Goal: Communication & Community: Answer question/provide support

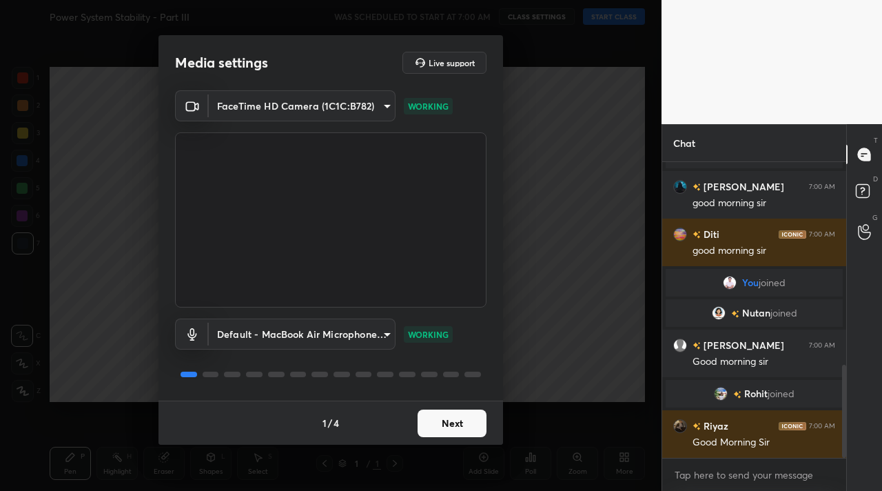
scroll to position [693, 0]
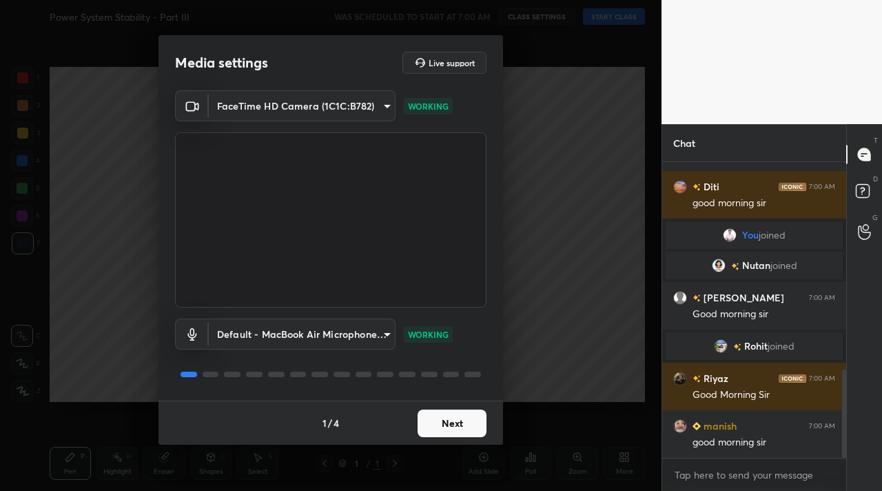
click at [447, 421] on button "Next" at bounding box center [452, 423] width 69 height 28
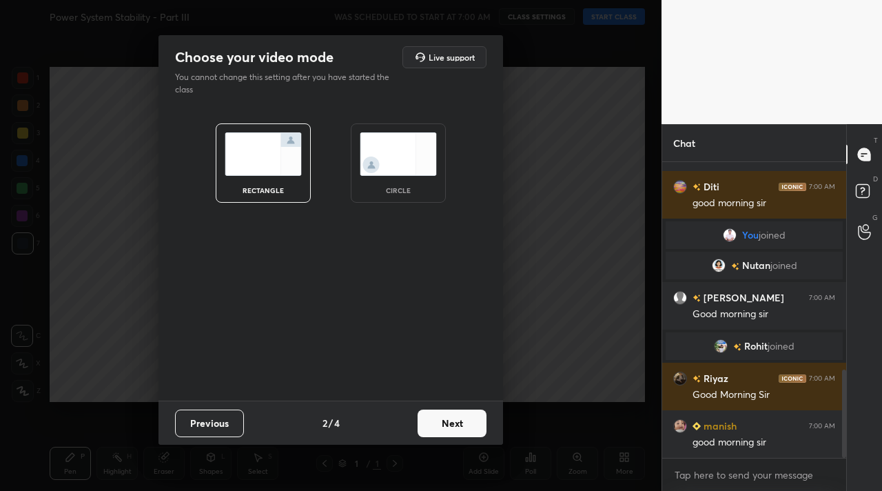
click at [447, 421] on button "Next" at bounding box center [452, 423] width 69 height 28
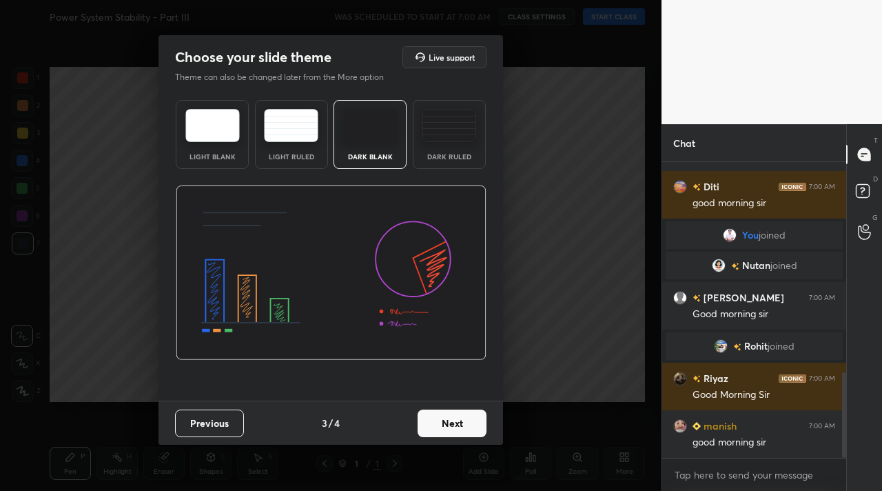
scroll to position [726, 0]
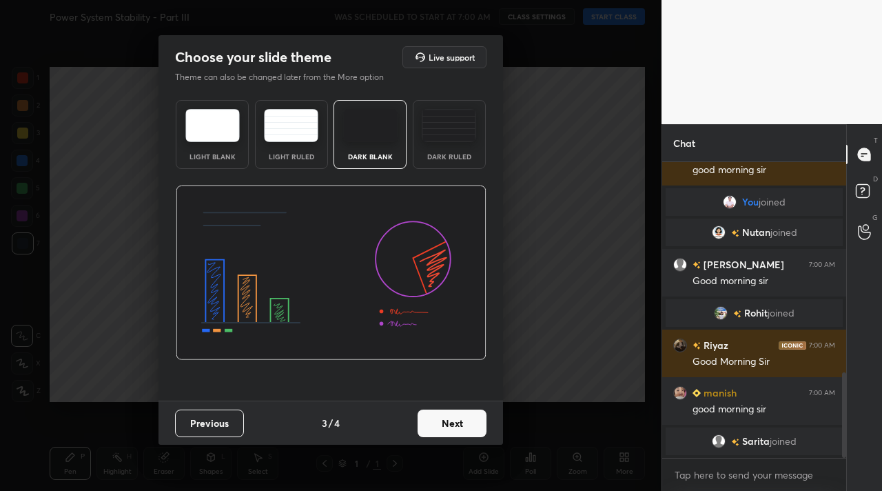
click at [447, 421] on button "Next" at bounding box center [452, 423] width 69 height 28
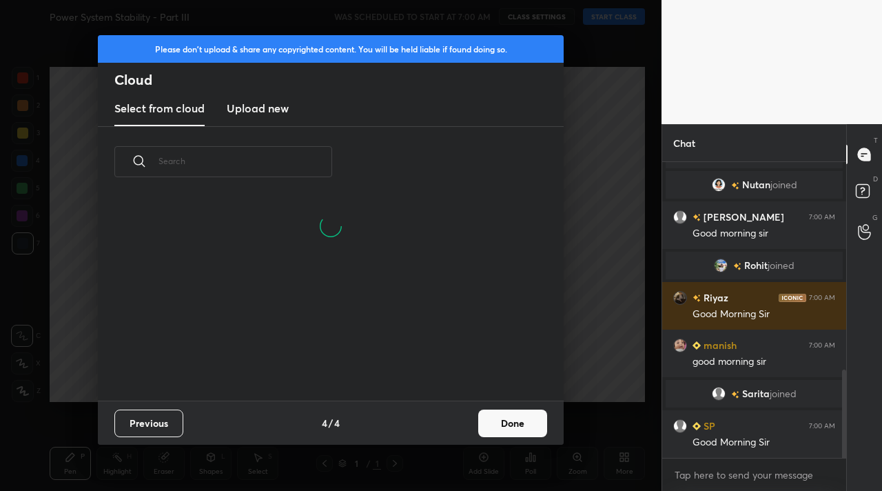
scroll to position [137, 442]
click at [519, 423] on button "Done" at bounding box center [512, 423] width 69 height 28
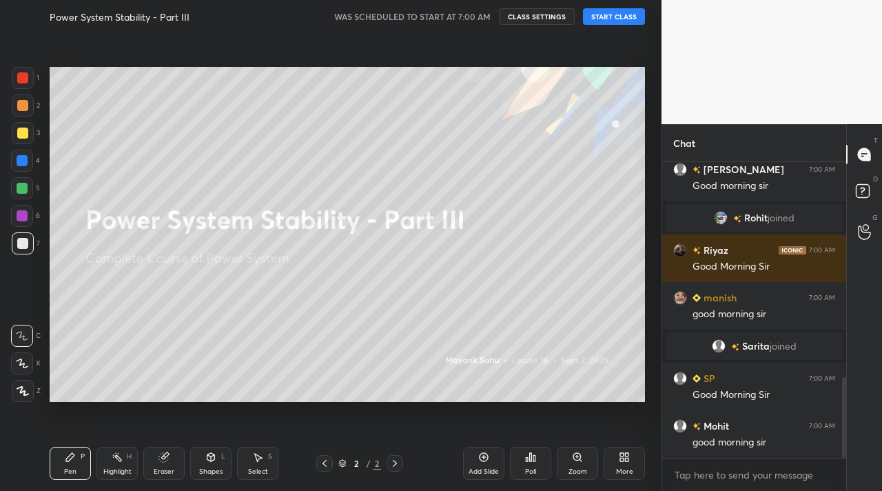
scroll to position [790, 0]
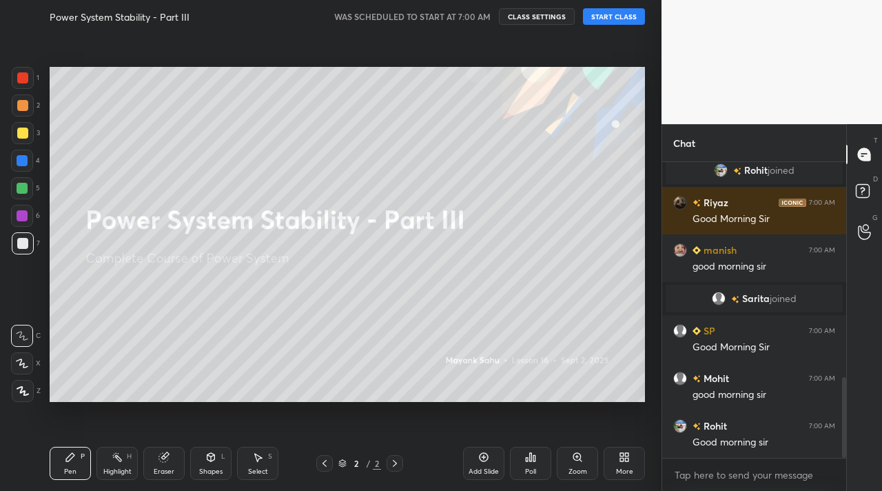
click at [594, 21] on button "START CLASS" at bounding box center [614, 16] width 62 height 17
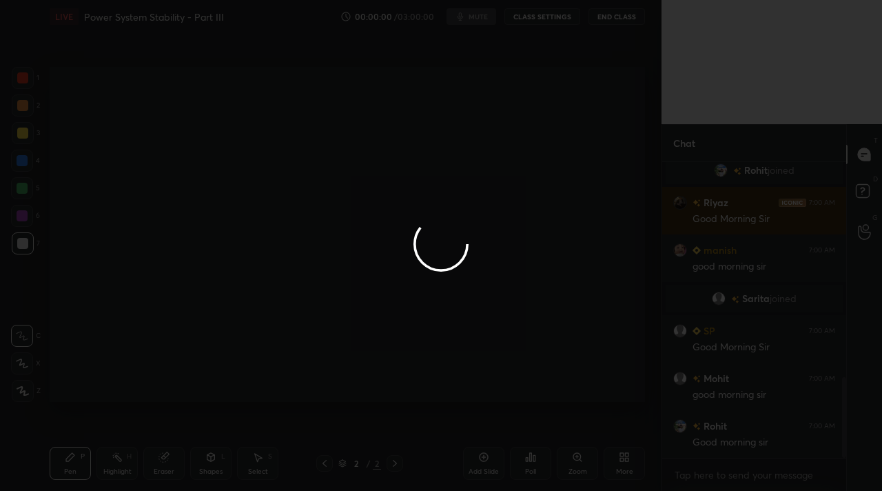
scroll to position [823, 0]
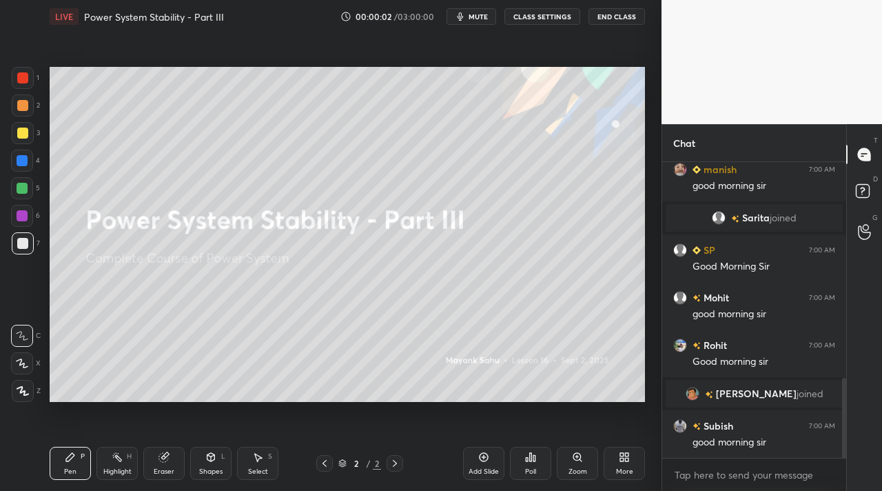
click at [620, 465] on div "More" at bounding box center [624, 463] width 41 height 33
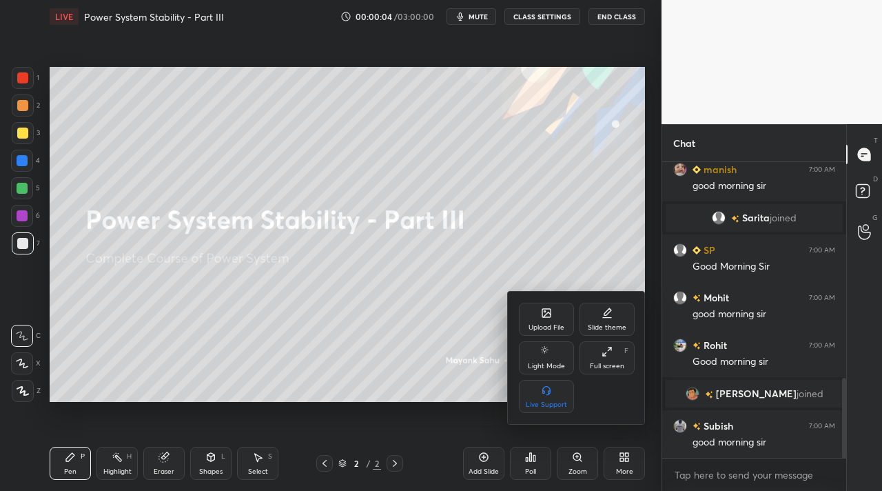
click at [615, 369] on div "Full screen" at bounding box center [607, 366] width 34 height 7
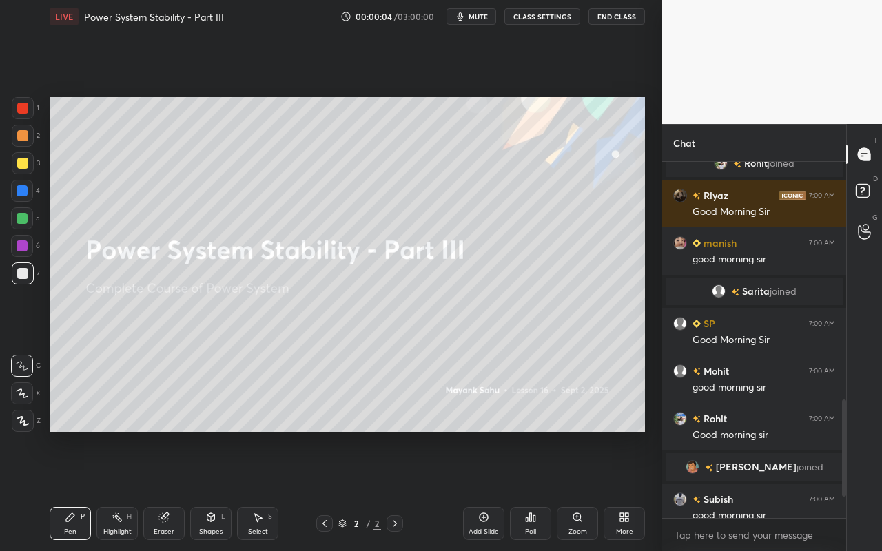
type textarea "x"
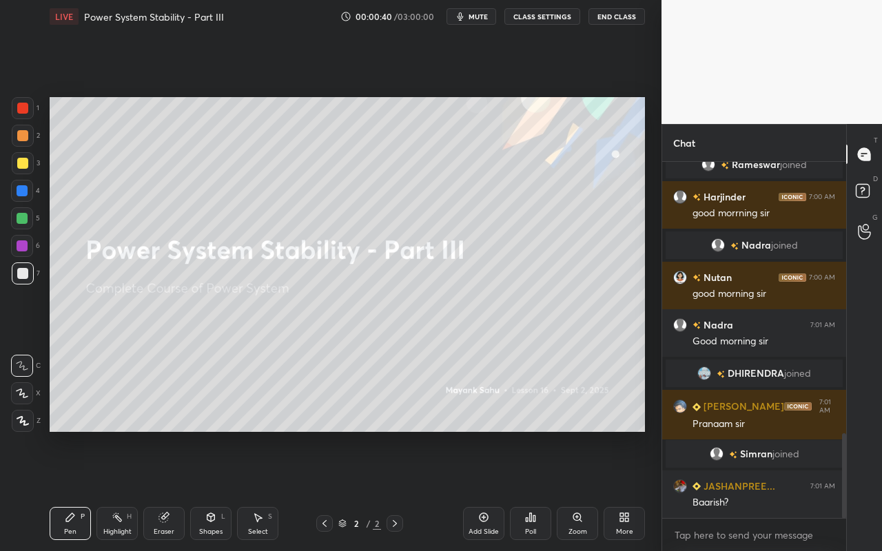
click at [11, 418] on div "C X Z" at bounding box center [26, 390] width 30 height 83
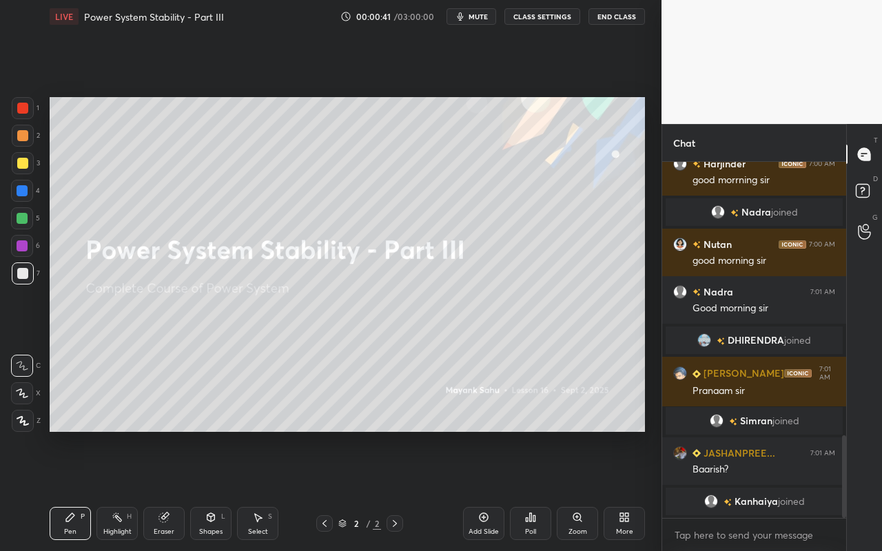
click at [19, 420] on icon at bounding box center [23, 421] width 12 height 10
click at [27, 423] on icon at bounding box center [23, 421] width 12 height 10
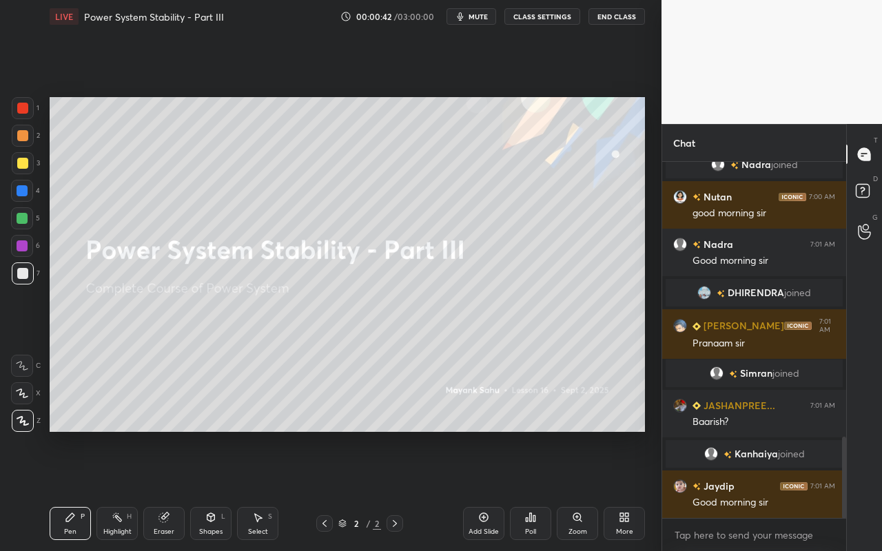
click at [85, 490] on div "Pen P" at bounding box center [70, 523] width 41 height 33
drag, startPoint x: 26, startPoint y: 142, endPoint x: 43, endPoint y: 166, distance: 30.1
click at [26, 142] on div at bounding box center [23, 136] width 22 height 22
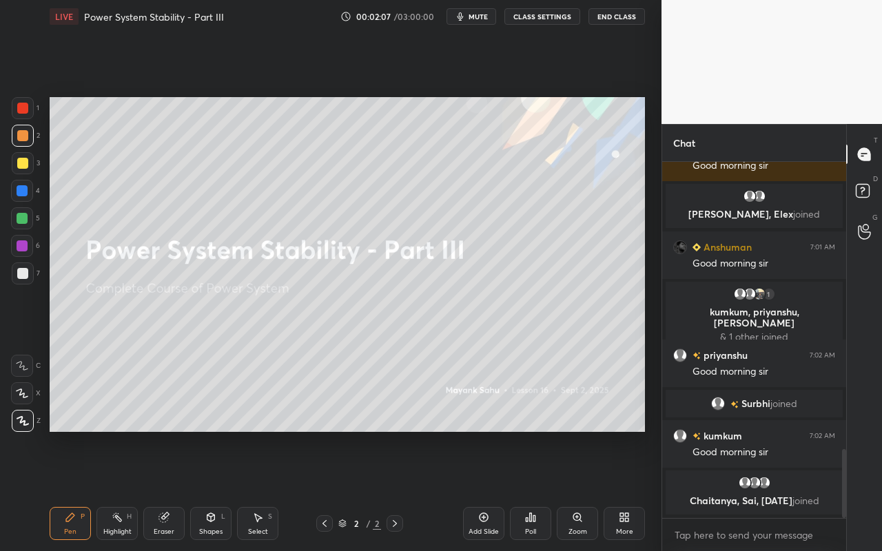
scroll to position [1487, 0]
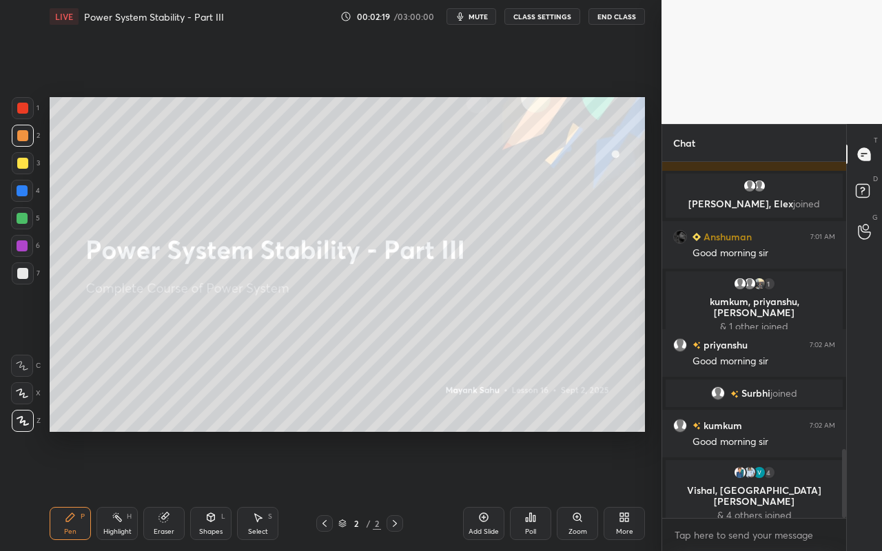
drag, startPoint x: 72, startPoint y: 533, endPoint x: 79, endPoint y: 514, distance: 20.5
click at [72, 490] on div "Pen" at bounding box center [70, 532] width 12 height 7
click at [19, 133] on div at bounding box center [22, 135] width 11 height 11
click at [289, 460] on div "Setting up your live class Poll for secs No correct answer Start poll" at bounding box center [347, 264] width 607 height 463
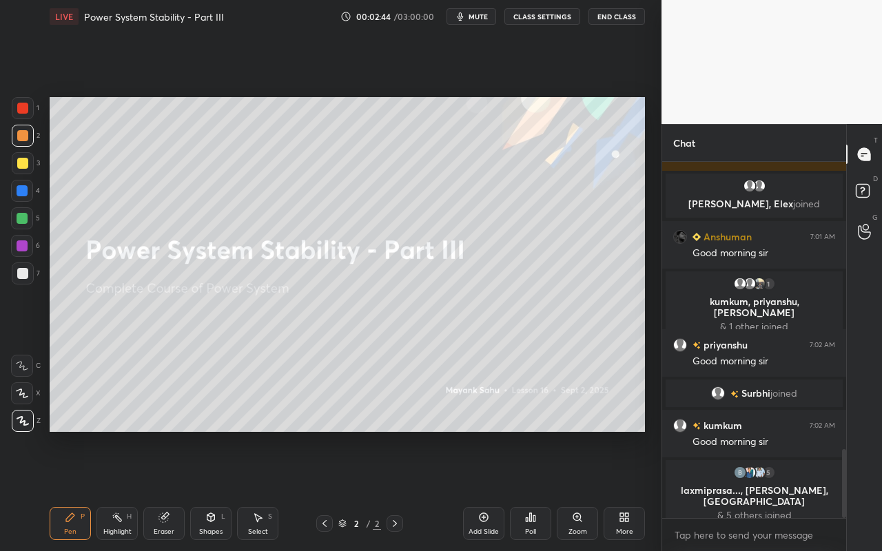
click at [289, 460] on div "Setting up your live class Poll for secs No correct answer Start poll" at bounding box center [347, 264] width 607 height 463
drag, startPoint x: 118, startPoint y: 528, endPoint x: 150, endPoint y: 442, distance: 91.4
click at [121, 490] on div "Highlight" at bounding box center [117, 532] width 28 height 7
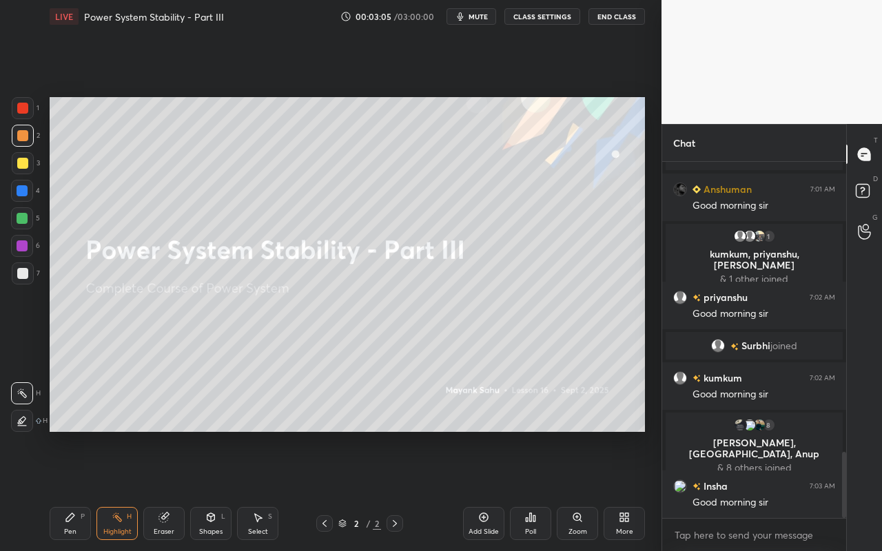
scroll to position [1571, 0]
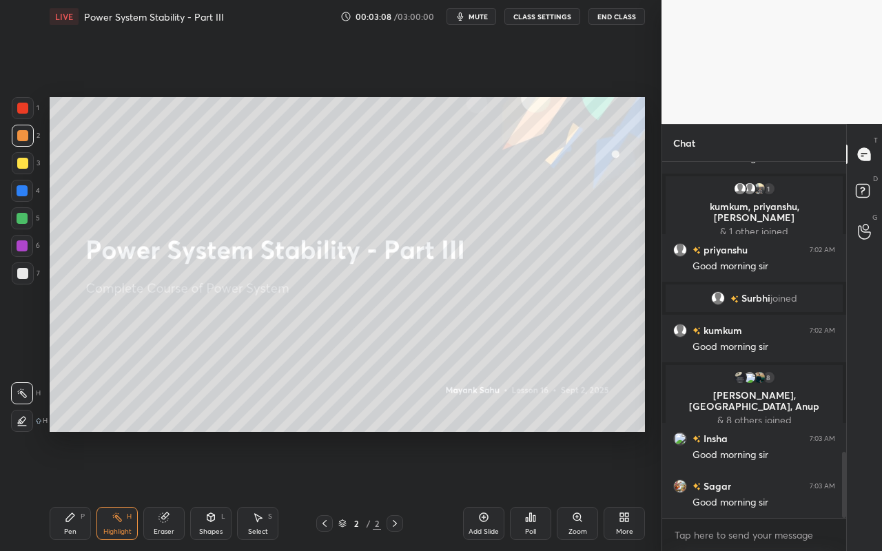
click at [480, 22] on button "mute" at bounding box center [472, 16] width 50 height 17
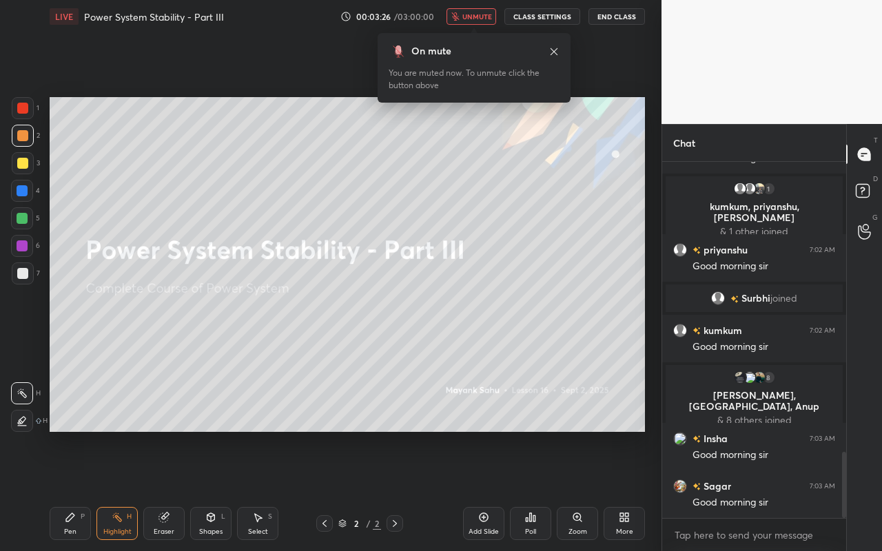
click at [475, 20] on span "unmute" at bounding box center [477, 17] width 30 height 10
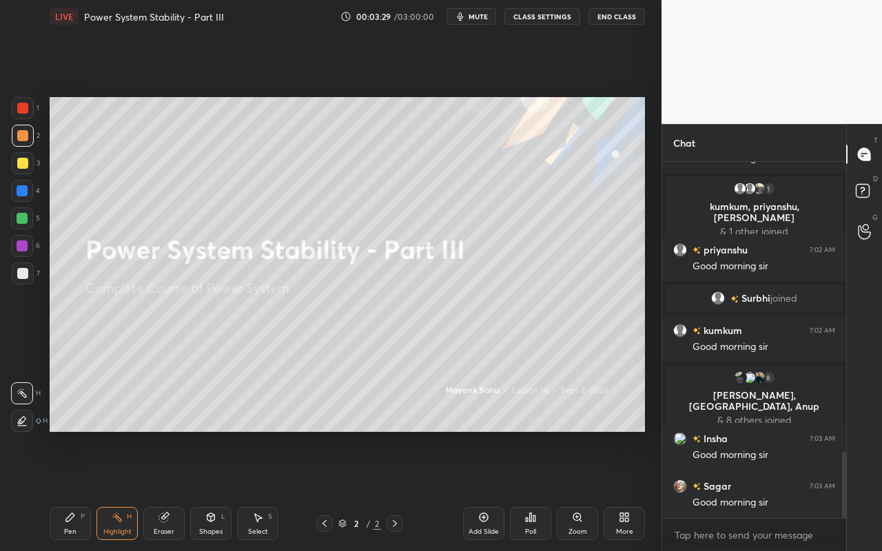
drag, startPoint x: 259, startPoint y: 532, endPoint x: 276, endPoint y: 492, distance: 43.5
click at [258, 490] on div "Select" at bounding box center [258, 532] width 20 height 7
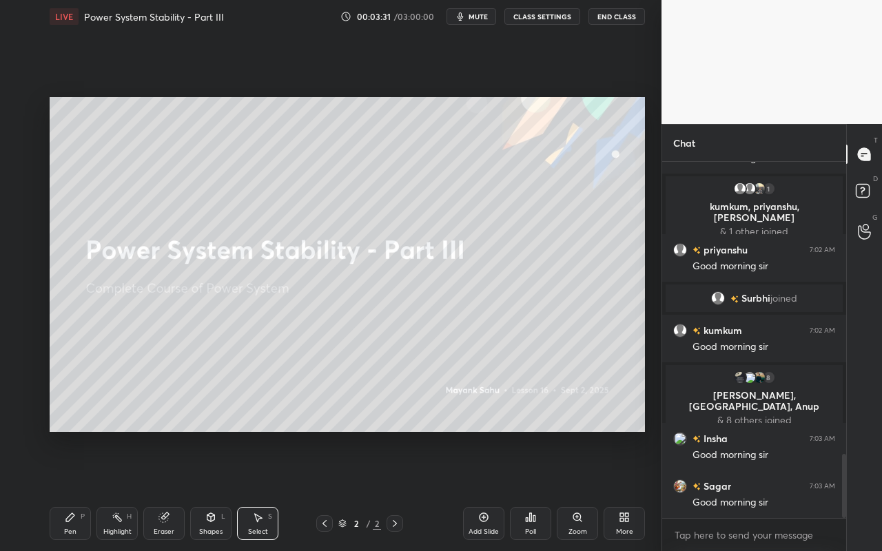
scroll to position [1618, 0]
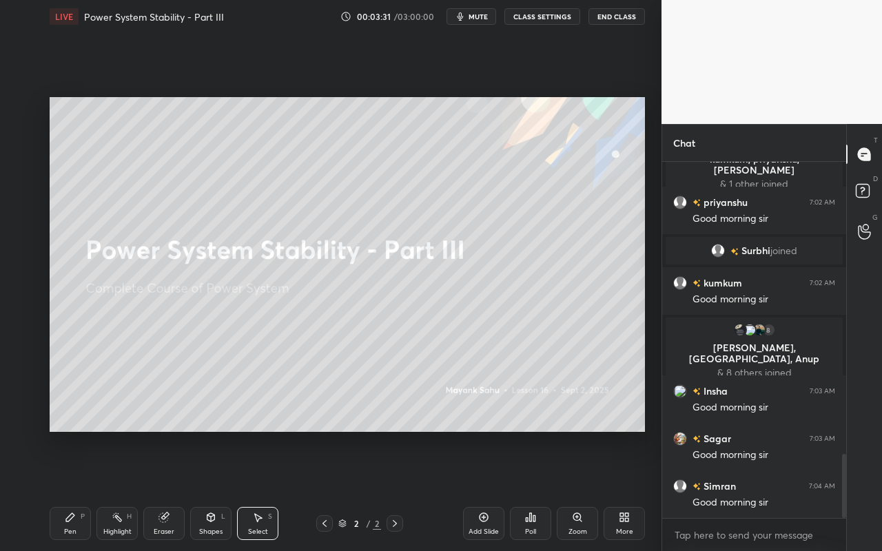
click at [65, 490] on div "Pen P" at bounding box center [70, 523] width 41 height 33
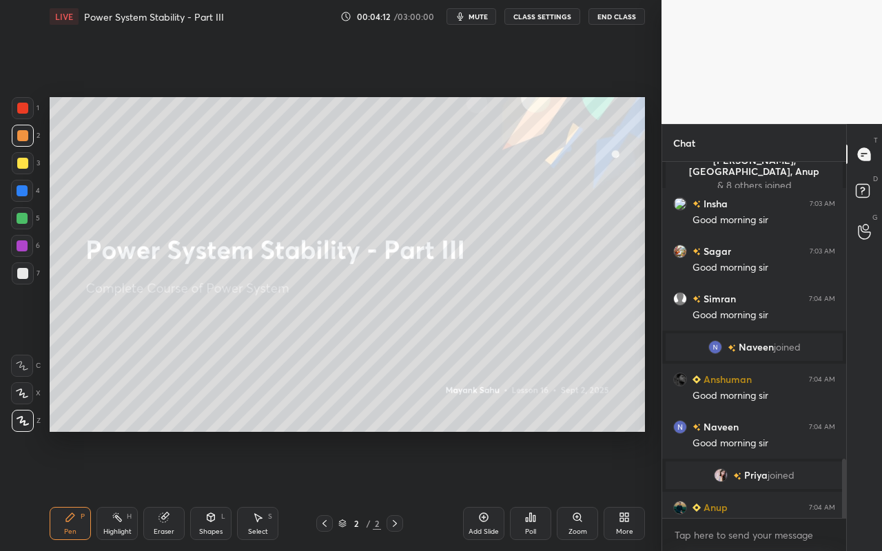
scroll to position [1791, 0]
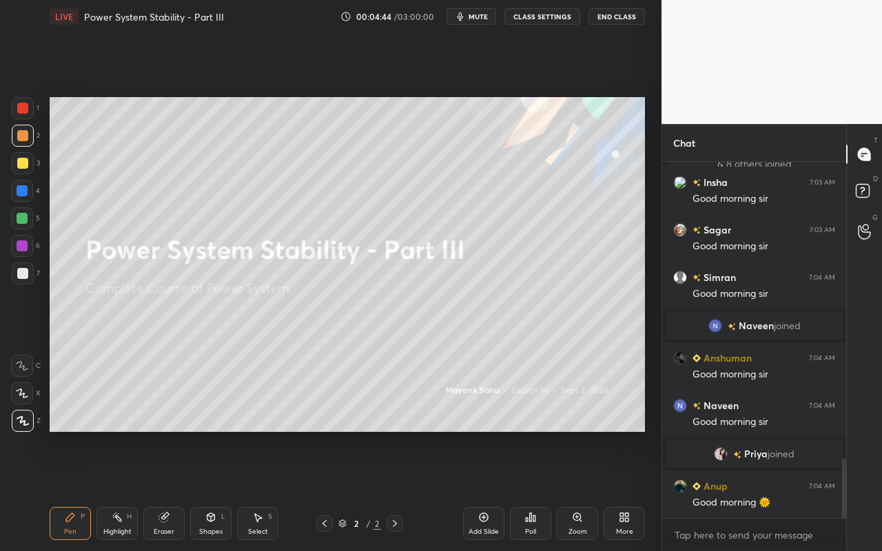
drag, startPoint x: 266, startPoint y: 536, endPoint x: 252, endPoint y: 465, distance: 72.5
click at [265, 490] on div "Select S" at bounding box center [257, 523] width 41 height 33
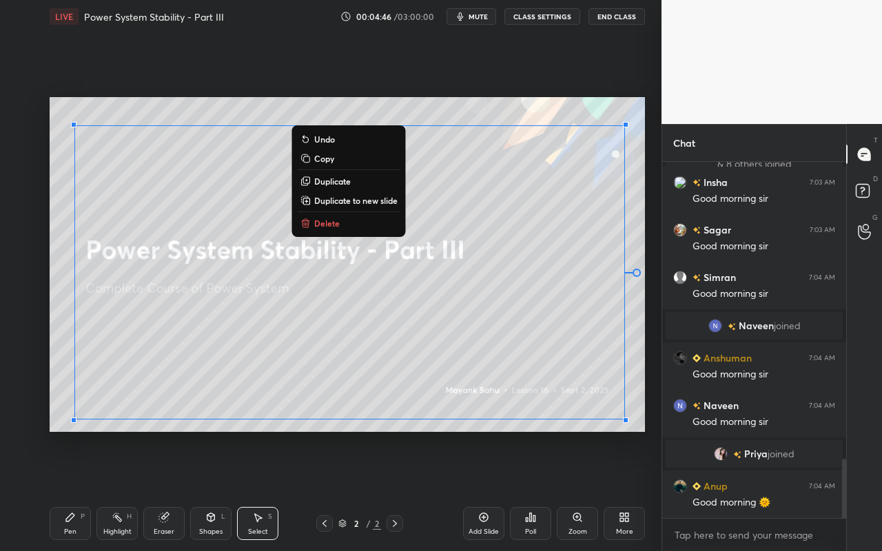
drag, startPoint x: 63, startPoint y: 123, endPoint x: 654, endPoint y: 427, distance: 664.0
click at [655, 431] on div "1 2 3 4 5 6 7 C X Z C X Z E E Erase all H H LIVE Power System Stability - Part …" at bounding box center [331, 275] width 662 height 551
click at [334, 221] on p "Delete" at bounding box center [327, 223] width 26 height 11
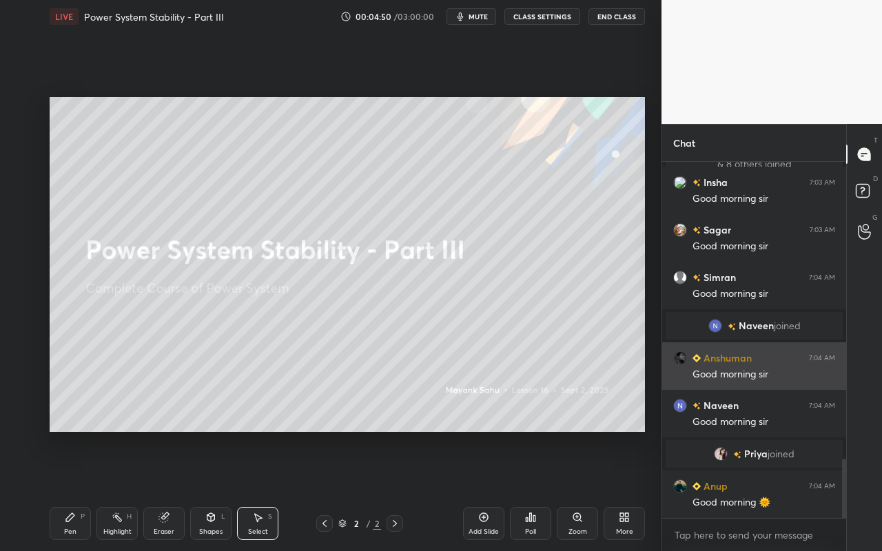
scroll to position [1838, 0]
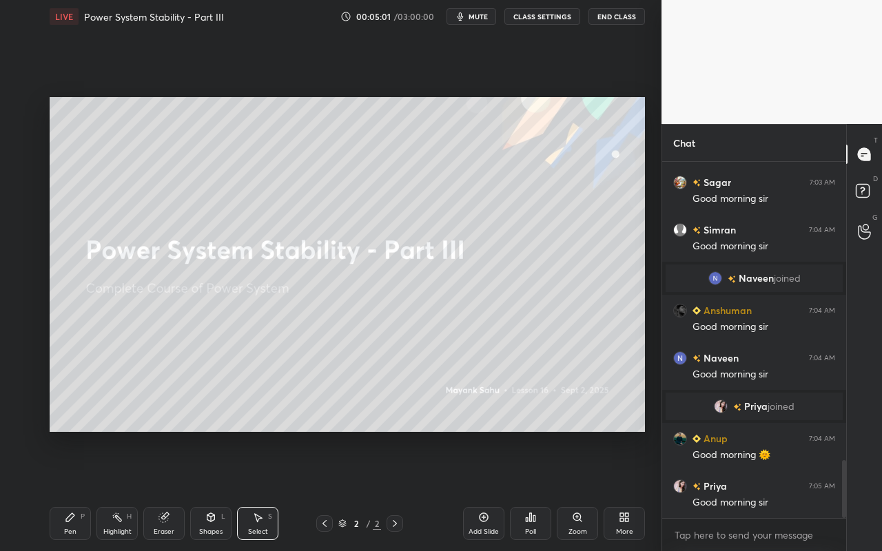
click at [489, 490] on icon at bounding box center [483, 517] width 11 height 11
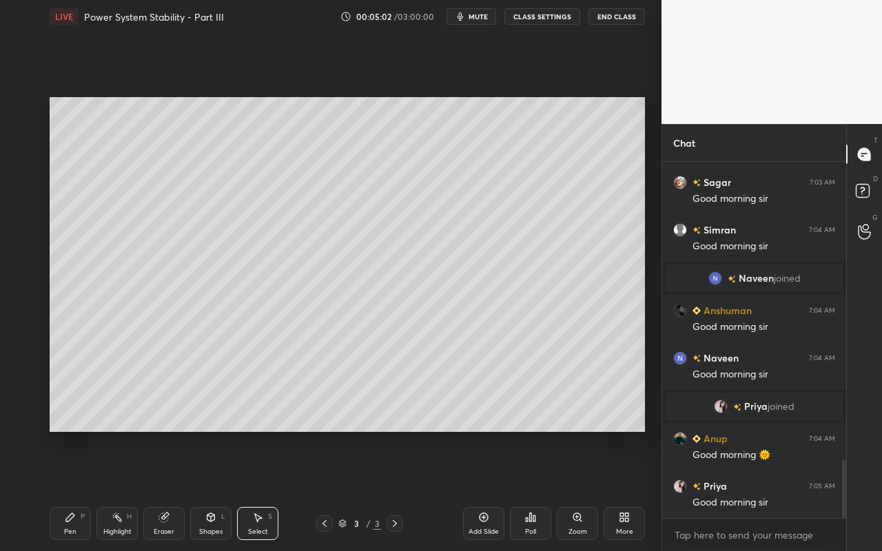
click at [218, 490] on div "Shapes L" at bounding box center [210, 523] width 41 height 33
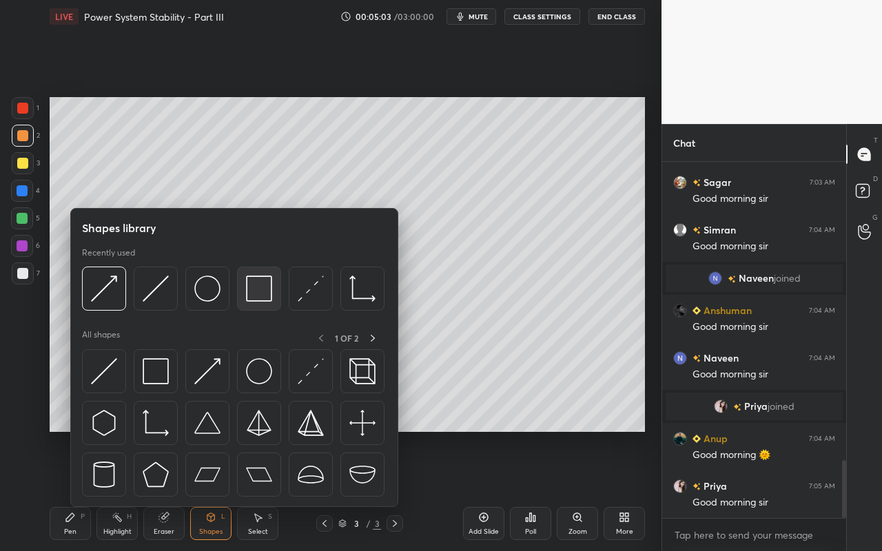
click at [265, 298] on img at bounding box center [259, 289] width 26 height 26
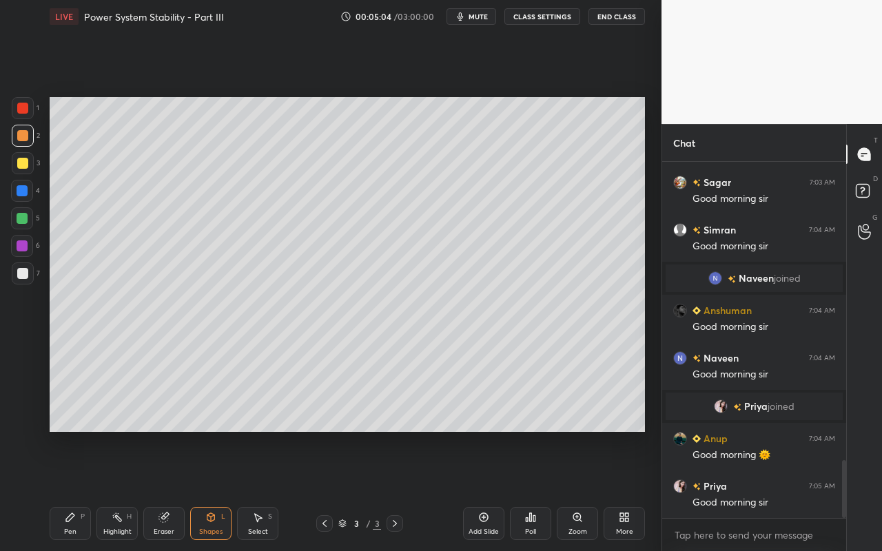
click at [77, 490] on div "Pen P" at bounding box center [70, 523] width 41 height 33
click at [28, 427] on div at bounding box center [23, 421] width 22 height 22
click at [212, 490] on div "Shapes" at bounding box center [210, 532] width 23 height 7
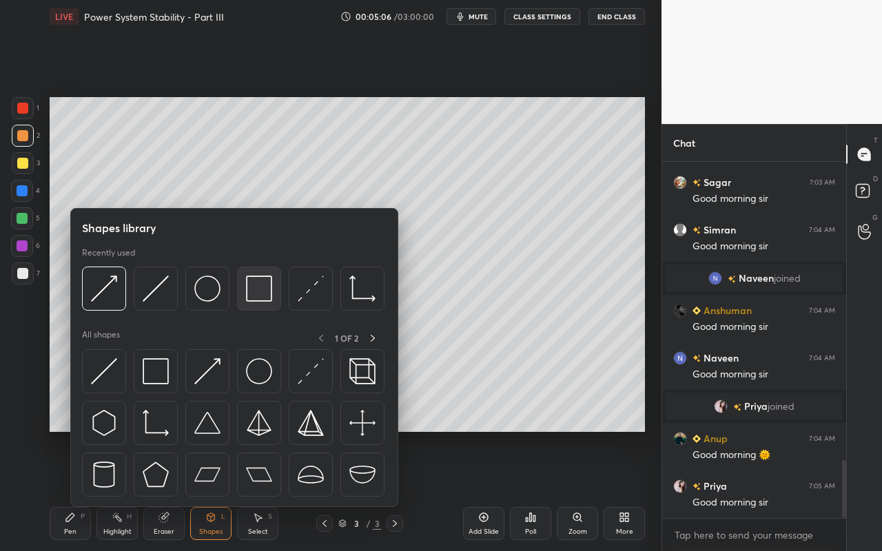
click at [264, 306] on div at bounding box center [259, 289] width 44 height 44
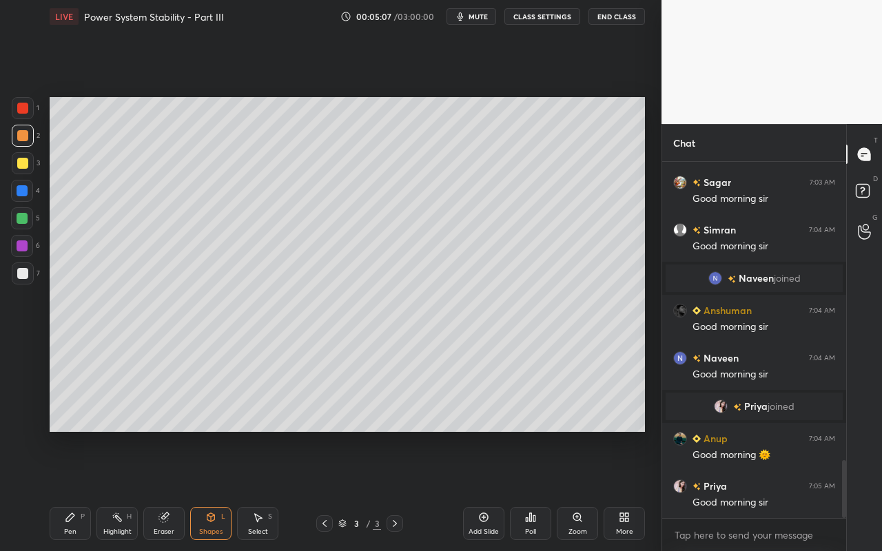
click at [213, 490] on icon at bounding box center [210, 517] width 11 height 11
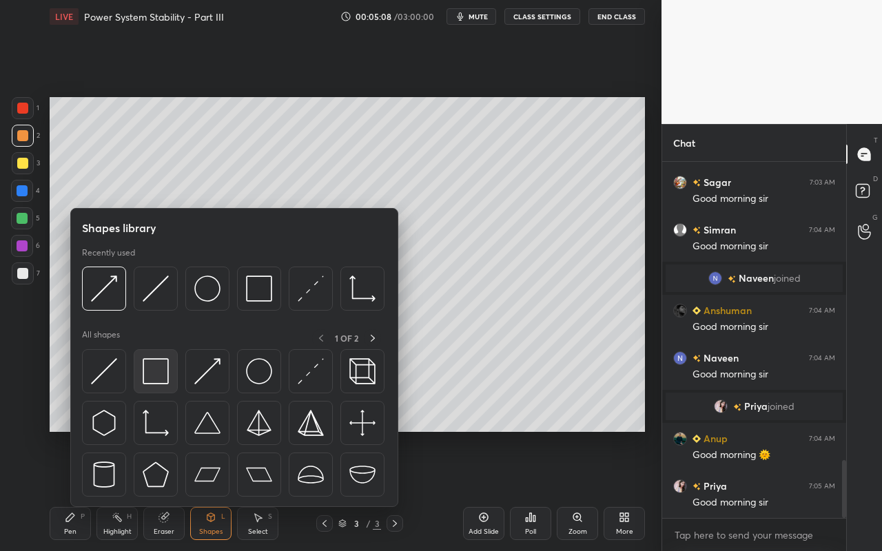
click at [170, 376] on div at bounding box center [156, 371] width 44 height 44
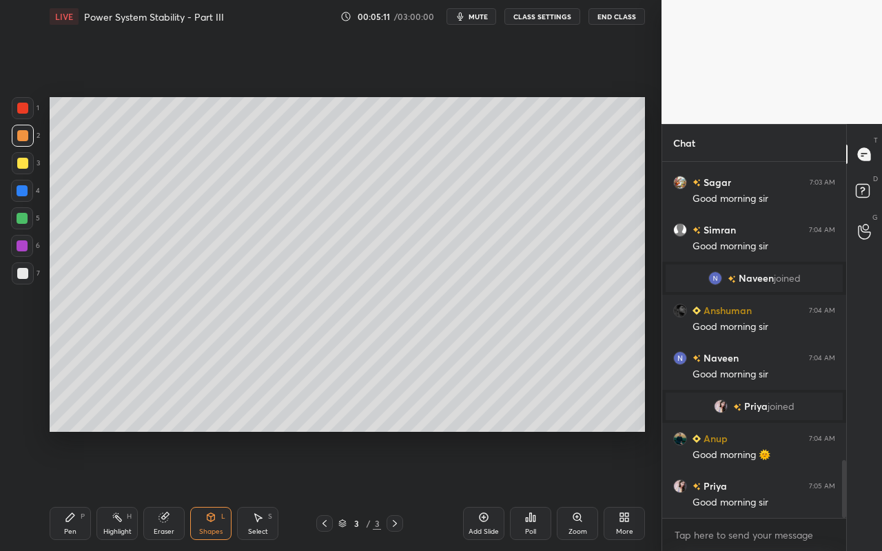
click at [73, 490] on div "Pen" at bounding box center [70, 532] width 12 height 7
click at [21, 165] on div at bounding box center [22, 163] width 11 height 11
click at [72, 490] on div "Pen P" at bounding box center [70, 523] width 41 height 33
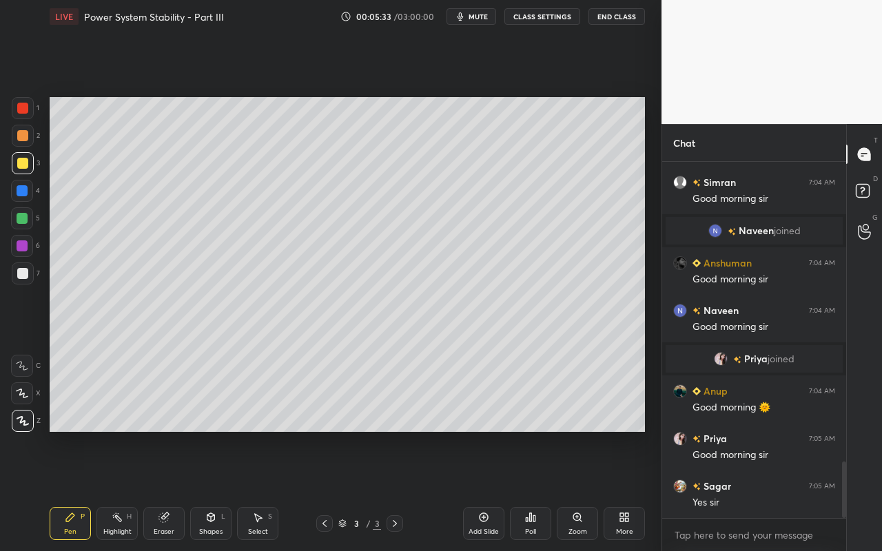
drag, startPoint x: 270, startPoint y: 522, endPoint x: 283, endPoint y: 500, distance: 25.7
click at [270, 490] on div "Select S" at bounding box center [257, 523] width 41 height 33
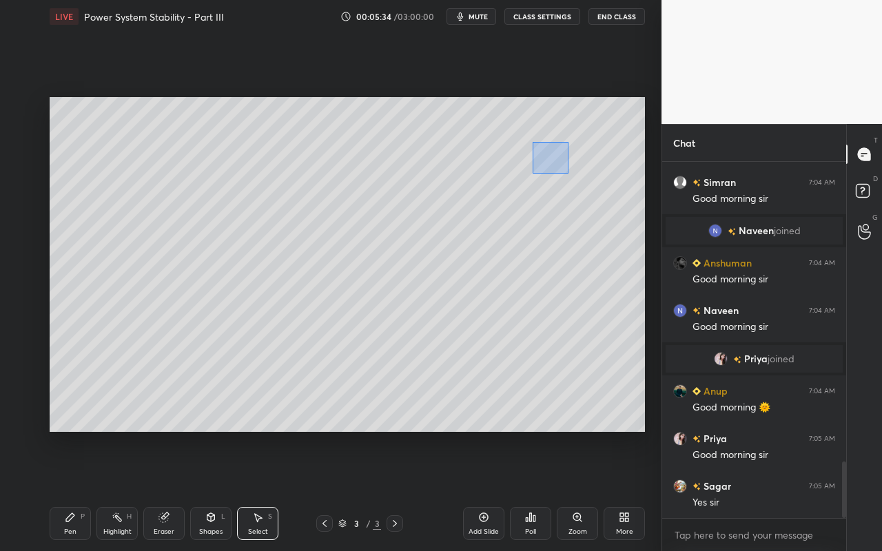
click at [567, 175] on div "0 ° Undo Copy Duplicate Duplicate to new slide Delete" at bounding box center [348, 264] width 596 height 335
drag, startPoint x: 562, startPoint y: 150, endPoint x: 455, endPoint y: 151, distance: 107.5
click at [458, 151] on div at bounding box center [460, 152] width 6 height 6
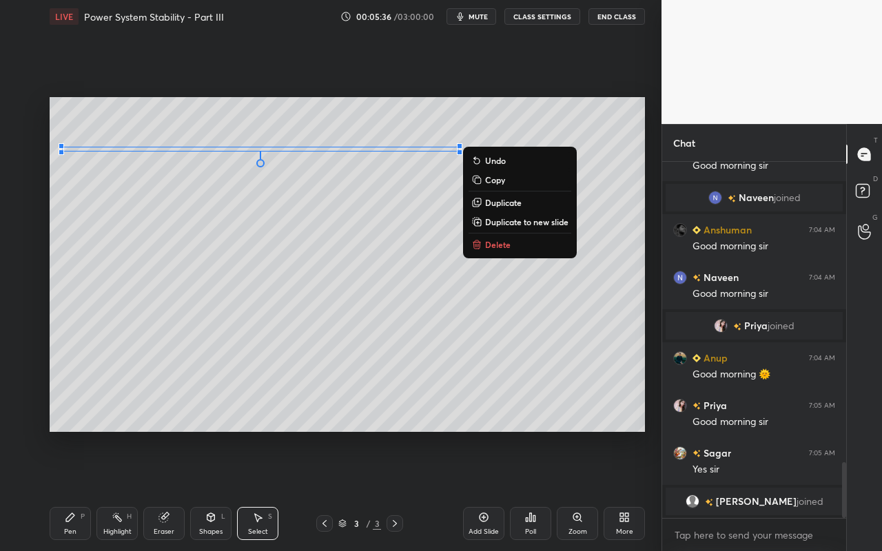
drag, startPoint x: 385, startPoint y: 250, endPoint x: 363, endPoint y: 274, distance: 32.7
click at [385, 250] on div "0 ° Undo Copy Duplicate Duplicate to new slide Delete" at bounding box center [348, 264] width 596 height 335
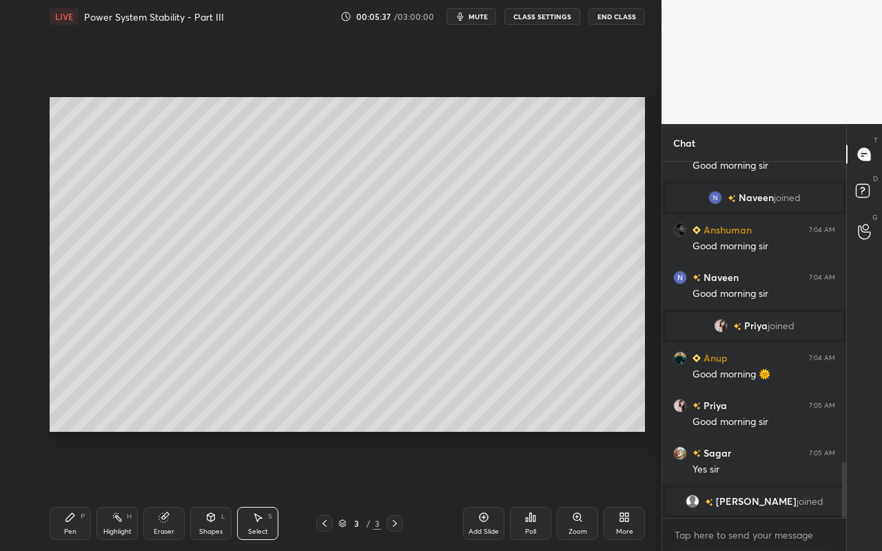
click at [206, 490] on div "Shapes" at bounding box center [210, 532] width 23 height 7
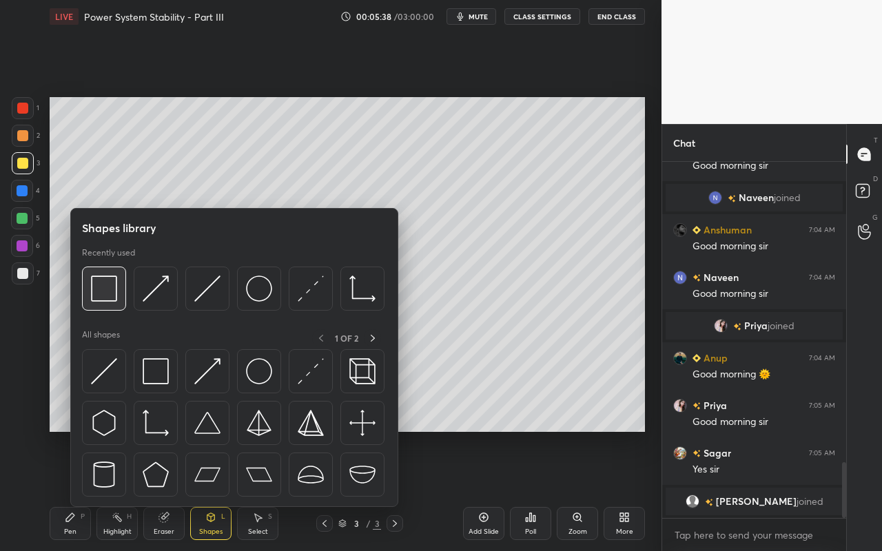
click at [104, 298] on img at bounding box center [104, 289] width 26 height 26
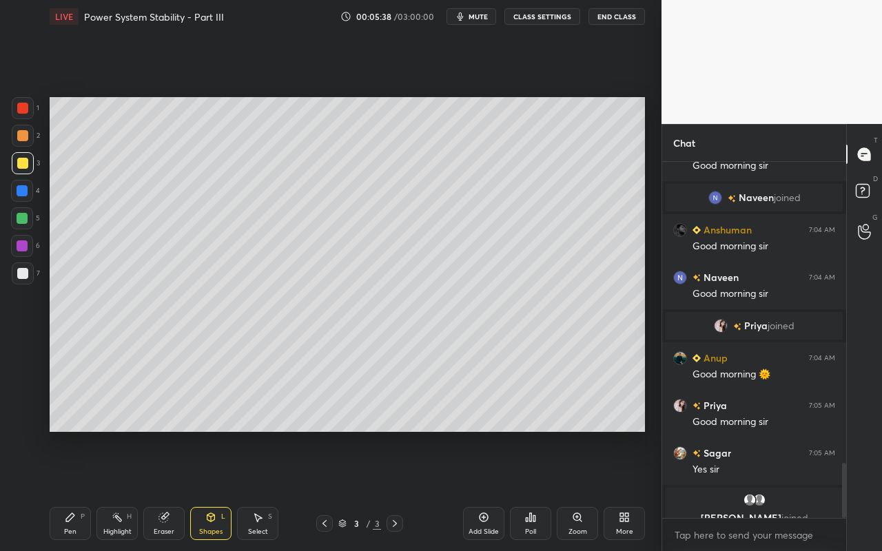
scroll to position [1936, 0]
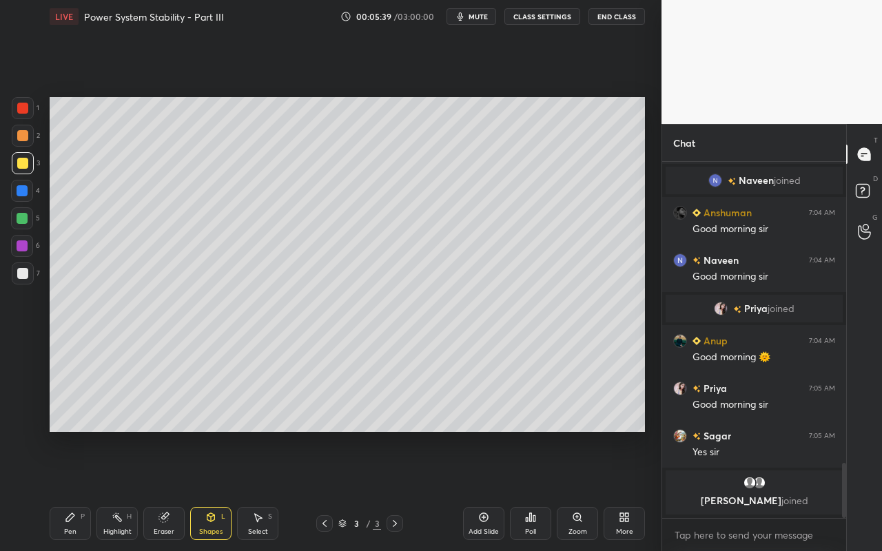
click at [21, 223] on div at bounding box center [22, 218] width 11 height 11
click at [227, 490] on div "Shapes L" at bounding box center [210, 523] width 41 height 33
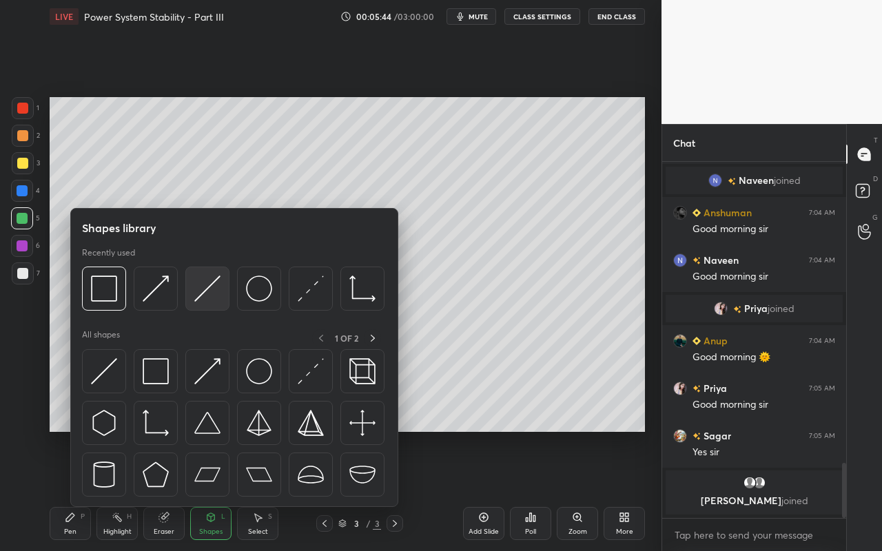
click at [216, 299] on img at bounding box center [207, 289] width 26 height 26
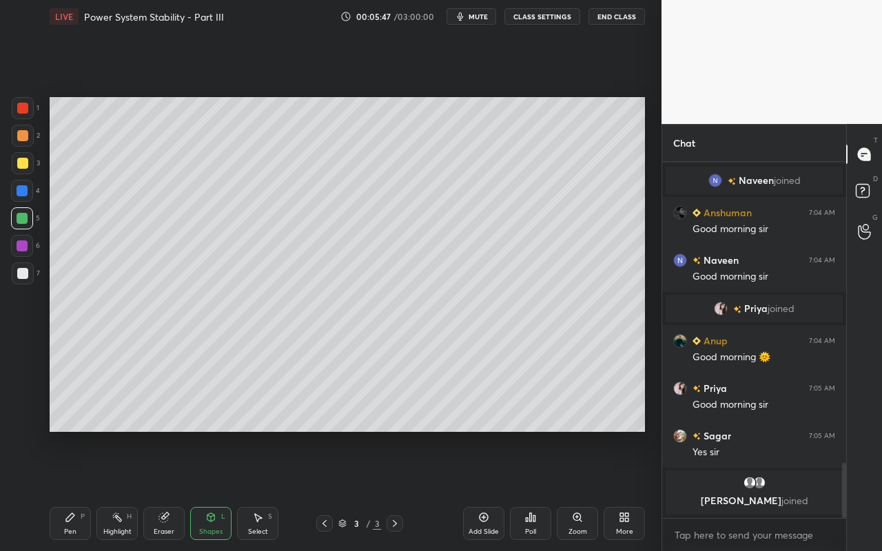
click at [216, 490] on div "Shapes L" at bounding box center [210, 523] width 41 height 33
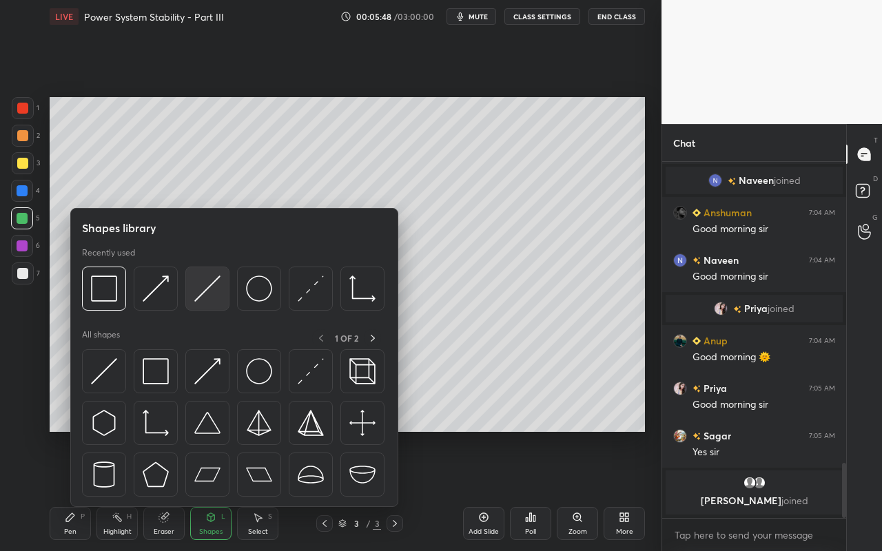
click at [213, 301] on img at bounding box center [207, 289] width 26 height 26
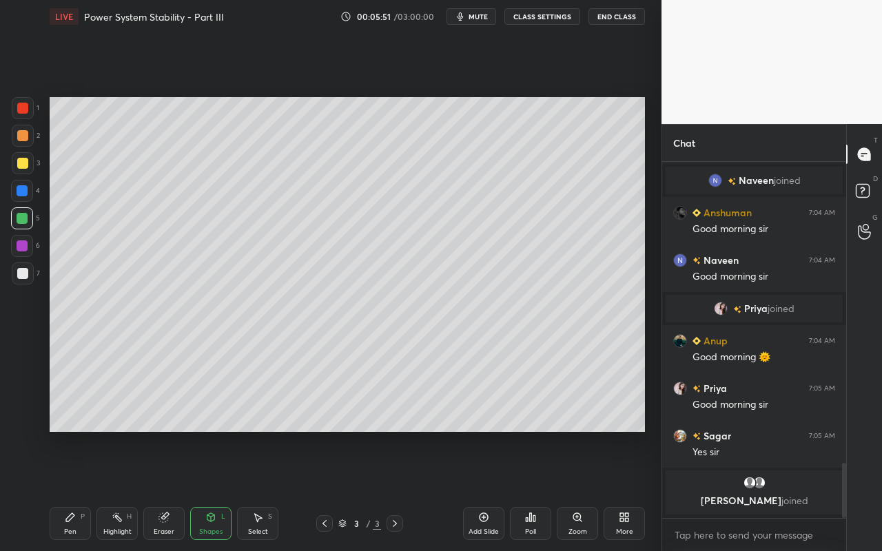
drag, startPoint x: 170, startPoint y: 527, endPoint x: 174, endPoint y: 490, distance: 37.4
click at [170, 490] on div "Eraser" at bounding box center [164, 532] width 21 height 7
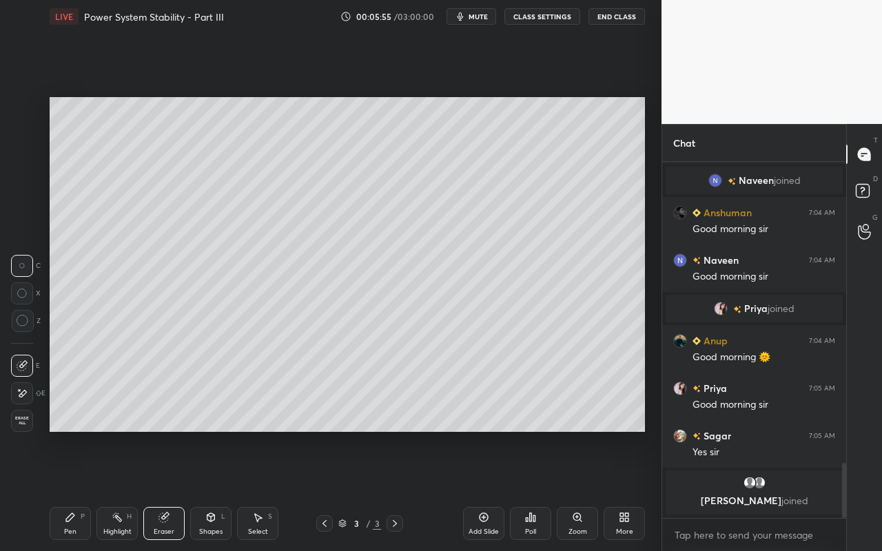
scroll to position [1960, 0]
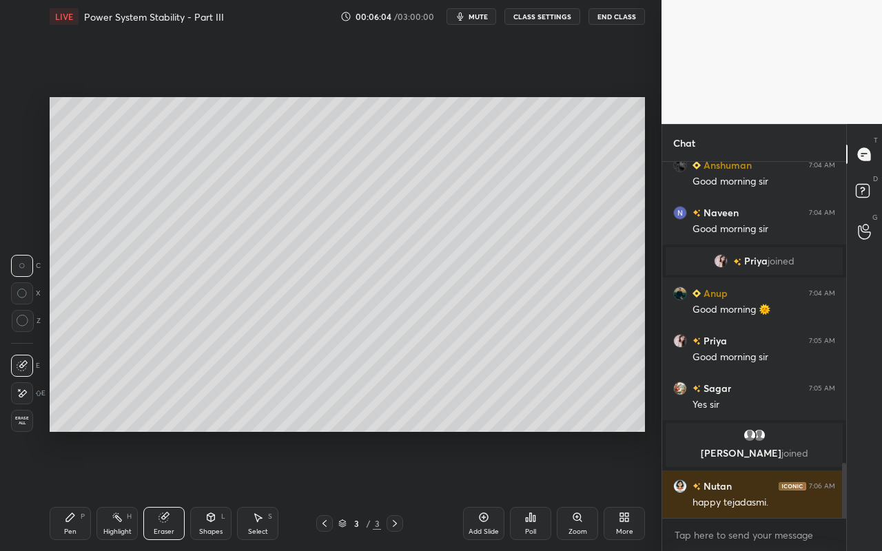
click at [166, 490] on div "Eraser" at bounding box center [163, 523] width 41 height 33
click at [196, 490] on div "Shapes L" at bounding box center [210, 523] width 41 height 33
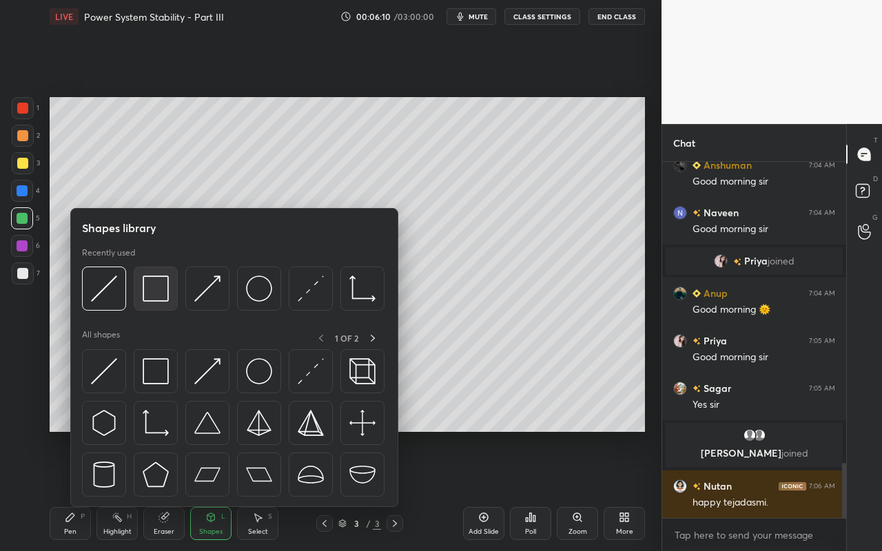
click at [161, 294] on img at bounding box center [156, 289] width 26 height 26
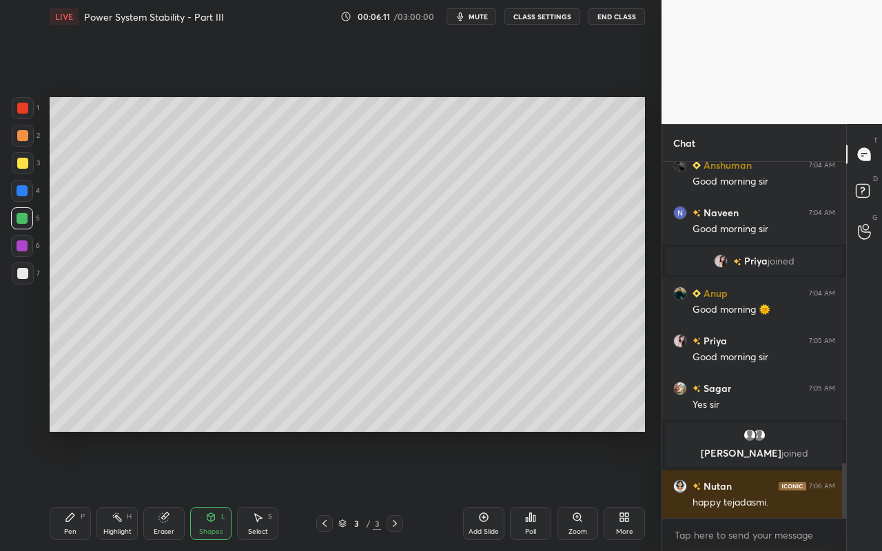
click at [23, 137] on div at bounding box center [22, 135] width 11 height 11
click at [65, 490] on div "Pen" at bounding box center [70, 532] width 12 height 7
click at [21, 170] on div at bounding box center [23, 163] width 22 height 22
click at [219, 490] on div "Shapes L" at bounding box center [210, 523] width 41 height 33
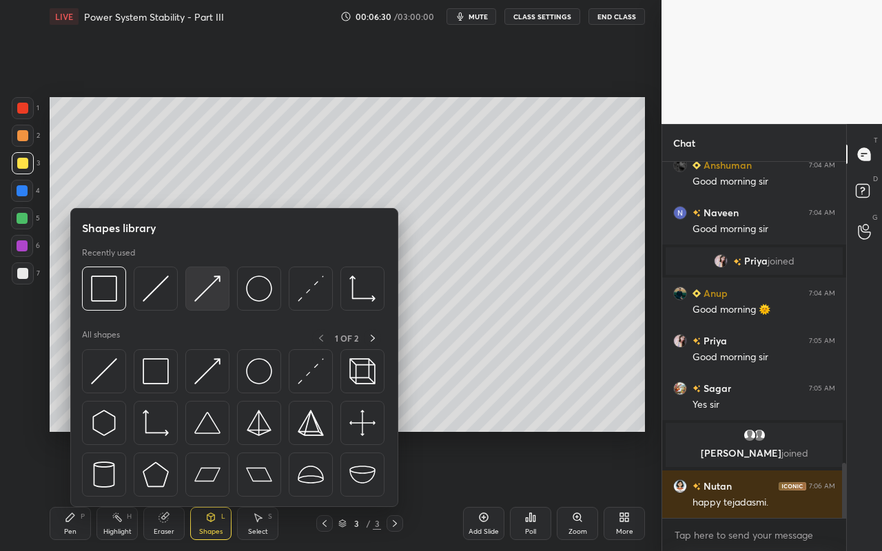
click at [215, 294] on img at bounding box center [207, 289] width 26 height 26
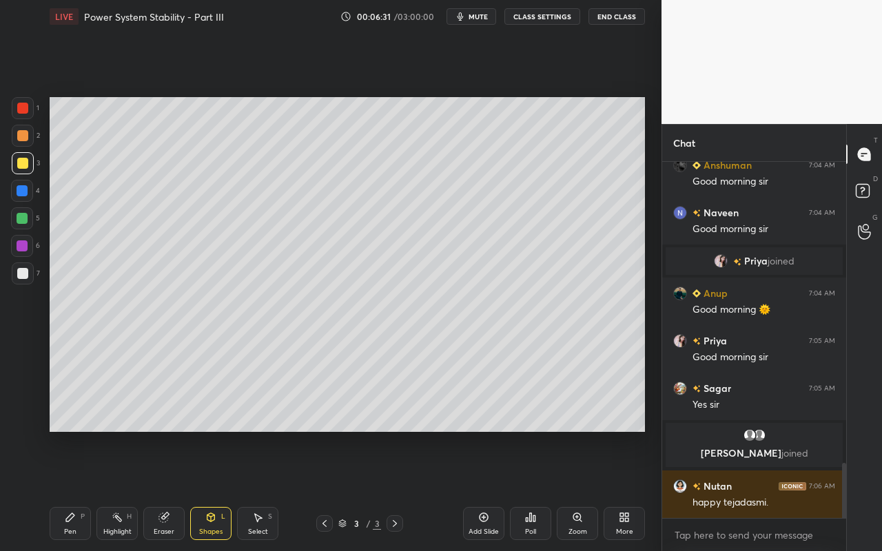
click at [26, 272] on div at bounding box center [22, 273] width 11 height 11
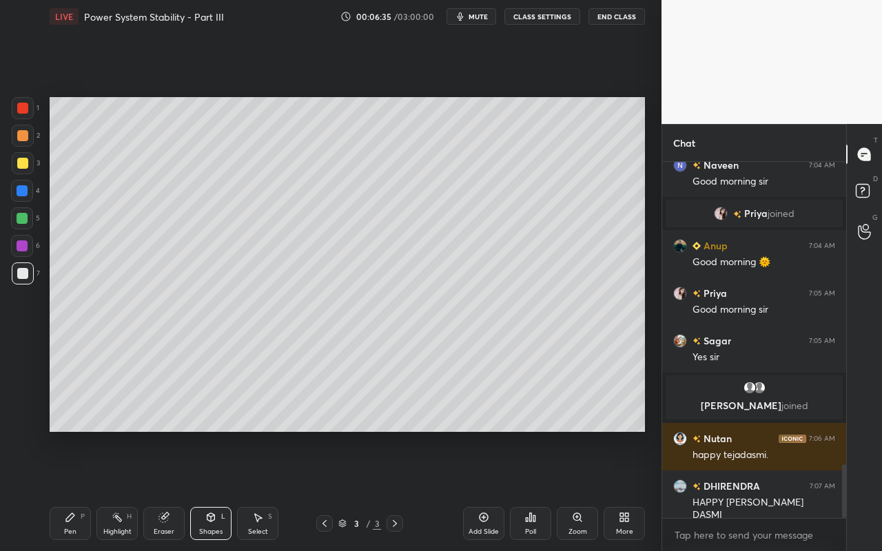
drag, startPoint x: 72, startPoint y: 527, endPoint x: 90, endPoint y: 482, distance: 48.0
click at [72, 490] on div "Pen P" at bounding box center [70, 523] width 41 height 33
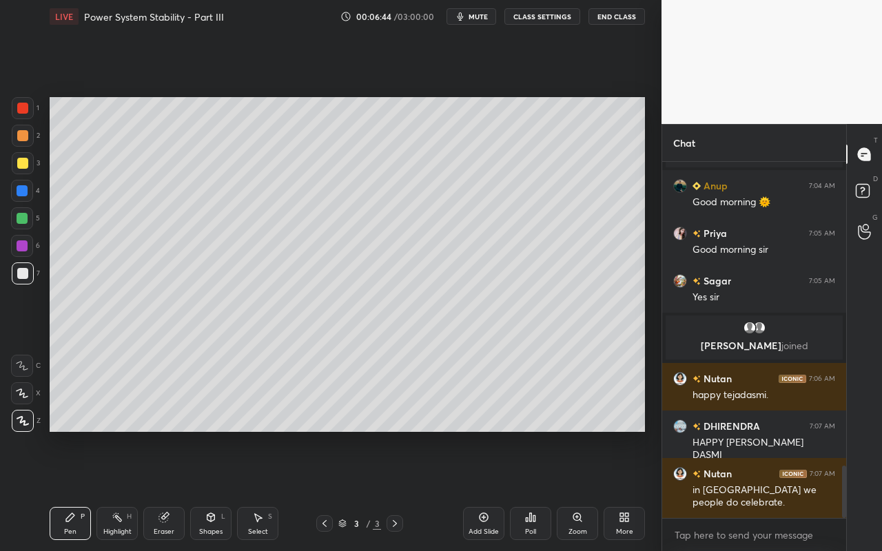
scroll to position [2115, 0]
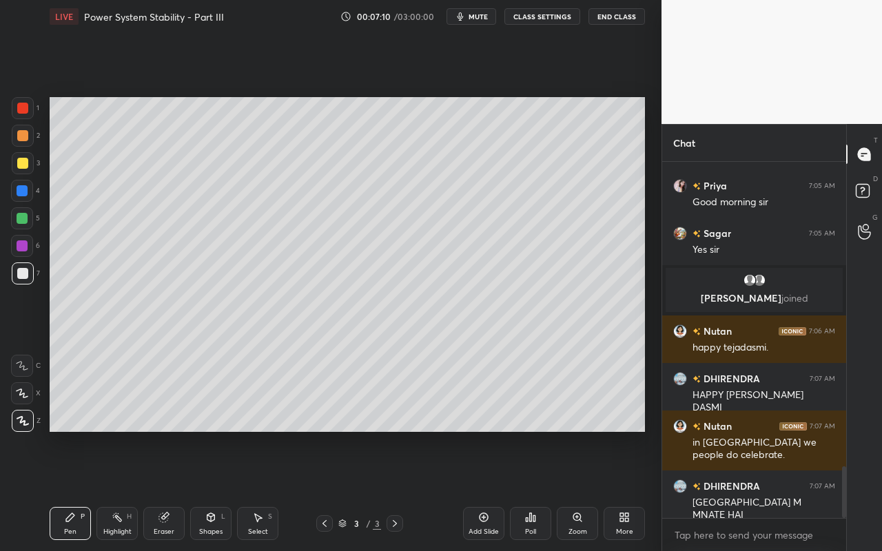
click at [117, 490] on div "Highlight" at bounding box center [117, 532] width 28 height 7
click at [74, 490] on div "Pen" at bounding box center [70, 532] width 12 height 7
click at [27, 163] on div at bounding box center [22, 163] width 11 height 11
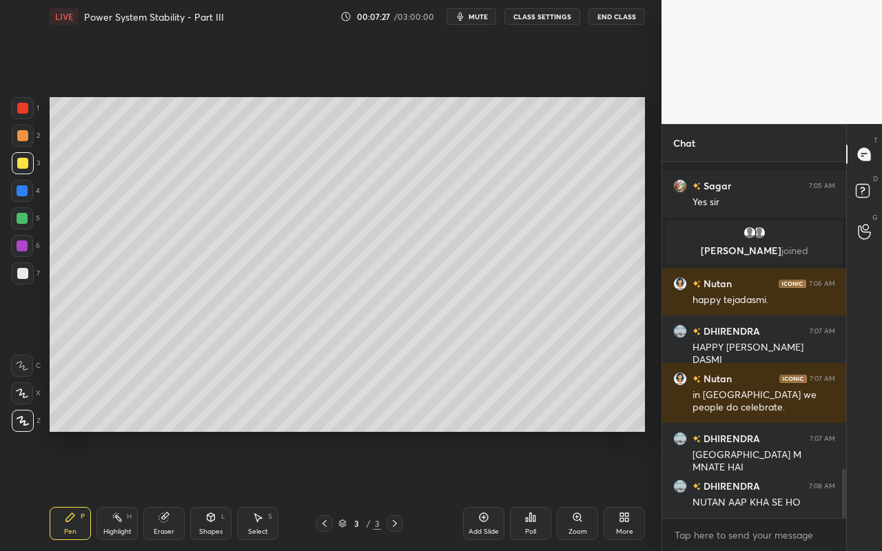
scroll to position [2223, 0]
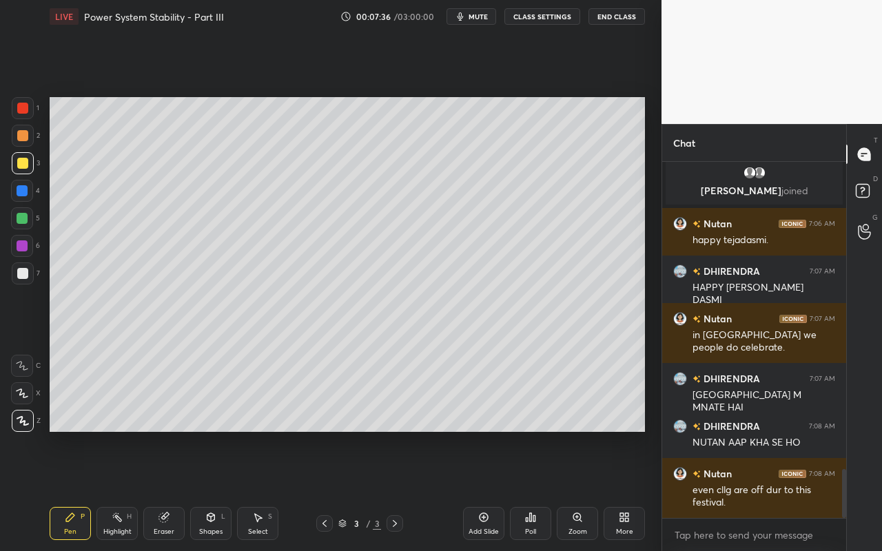
click at [123, 490] on div "Highlight H" at bounding box center [116, 523] width 41 height 33
click at [68, 490] on div "Pen P" at bounding box center [70, 523] width 41 height 33
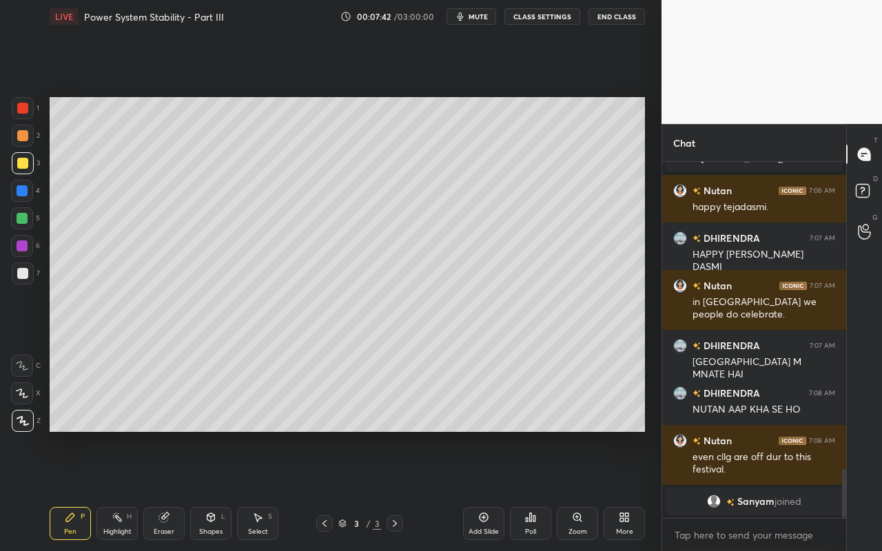
click at [121, 490] on div "Highlight H" at bounding box center [116, 523] width 41 height 33
click at [78, 490] on div "Pen P" at bounding box center [70, 523] width 41 height 33
click at [108, 490] on div "Highlight" at bounding box center [117, 532] width 28 height 7
click at [73, 490] on div "Pen P" at bounding box center [70, 523] width 41 height 33
click at [226, 490] on div "Shapes L" at bounding box center [210, 523] width 41 height 33
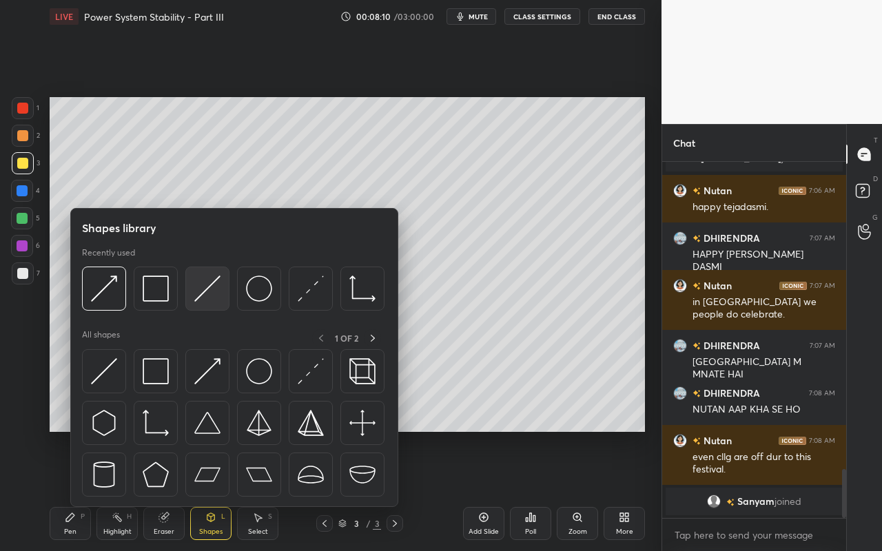
click at [212, 296] on img at bounding box center [207, 289] width 26 height 26
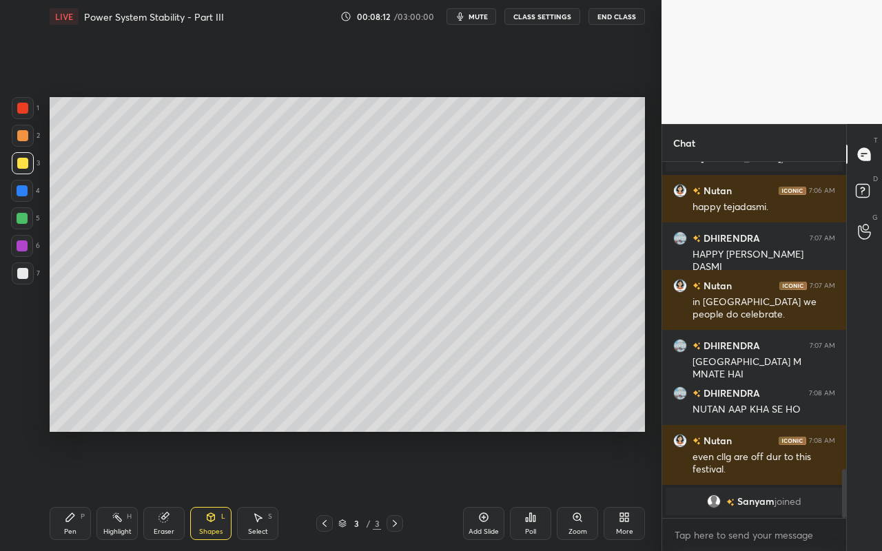
click at [71, 490] on div "Pen" at bounding box center [70, 532] width 12 height 7
drag, startPoint x: 213, startPoint y: 531, endPoint x: 219, endPoint y: 507, distance: 24.9
click at [213, 490] on div "Shapes" at bounding box center [210, 532] width 23 height 7
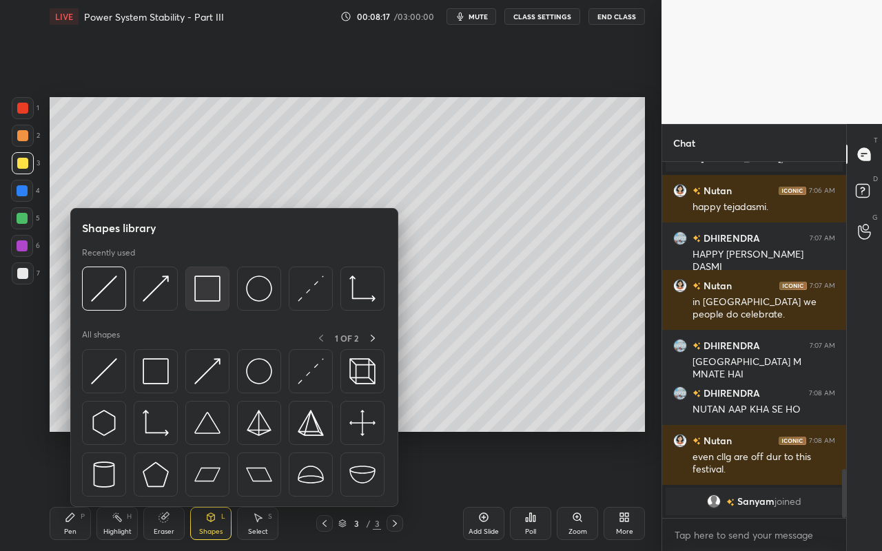
click at [222, 299] on div at bounding box center [207, 289] width 44 height 44
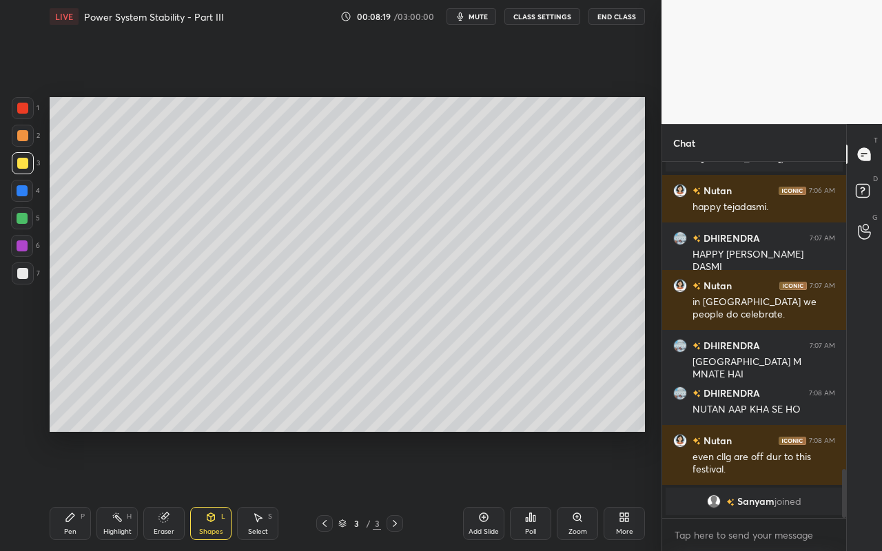
click at [72, 490] on icon at bounding box center [70, 517] width 11 height 11
click at [122, 490] on div "Highlight H" at bounding box center [116, 523] width 41 height 33
drag, startPoint x: 26, startPoint y: 221, endPoint x: 47, endPoint y: 219, distance: 21.4
click at [26, 221] on div at bounding box center [22, 218] width 11 height 11
click at [52, 490] on div "Pen P" at bounding box center [70, 523] width 41 height 33
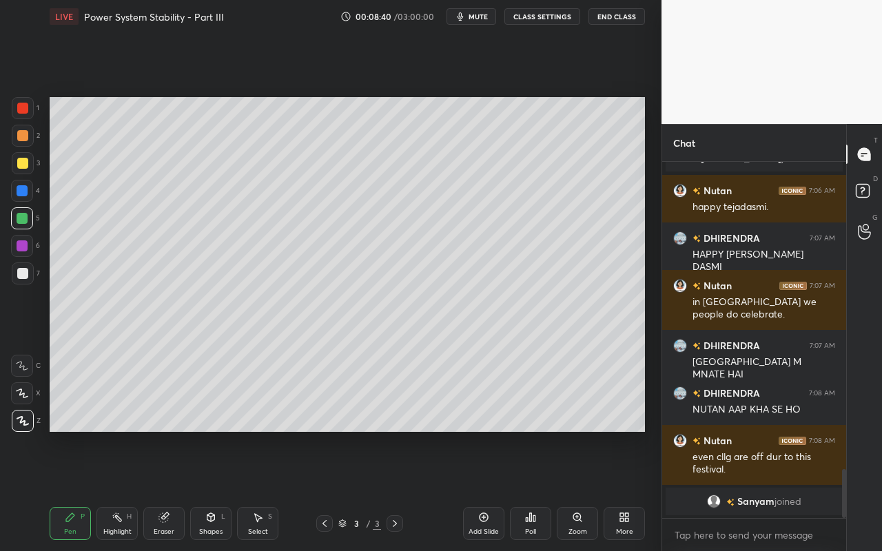
scroll to position [2212, 0]
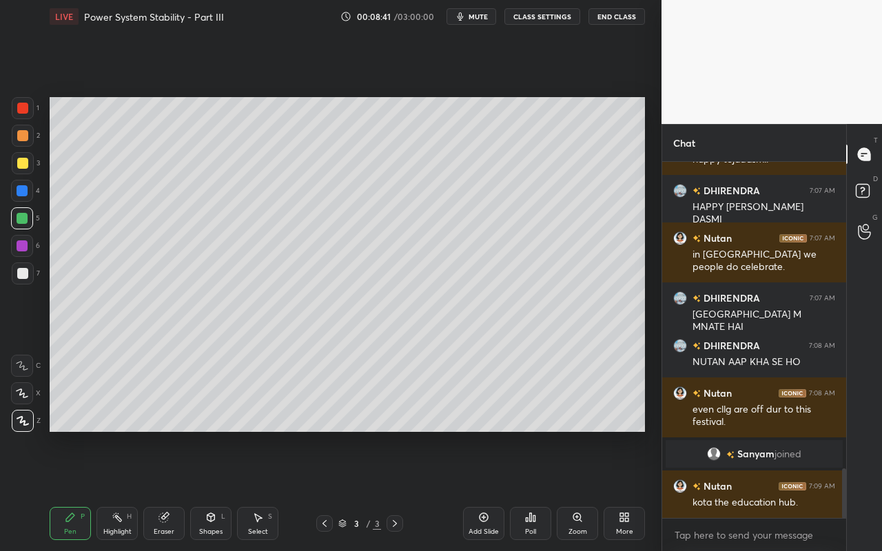
click at [121, 490] on div "Highlight H" at bounding box center [116, 523] width 41 height 33
click at [72, 490] on div "Pen" at bounding box center [70, 532] width 12 height 7
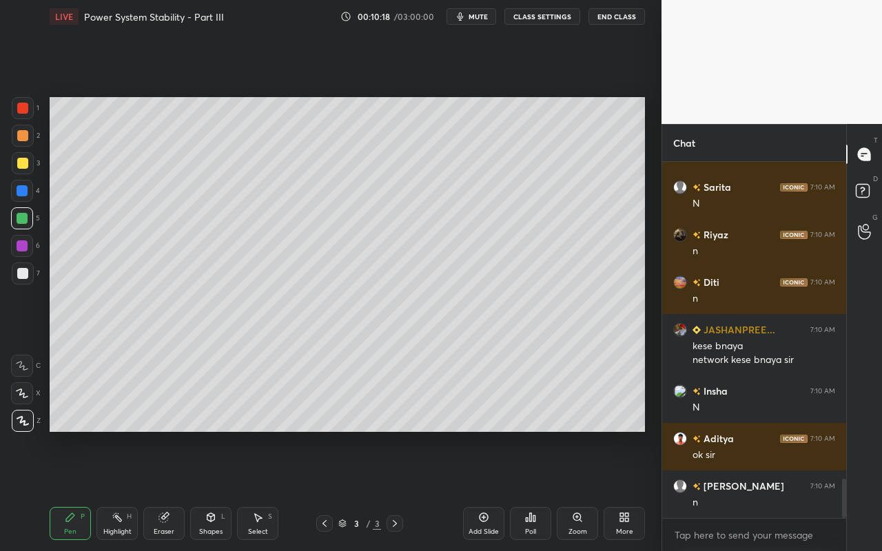
scroll to position [2950, 0]
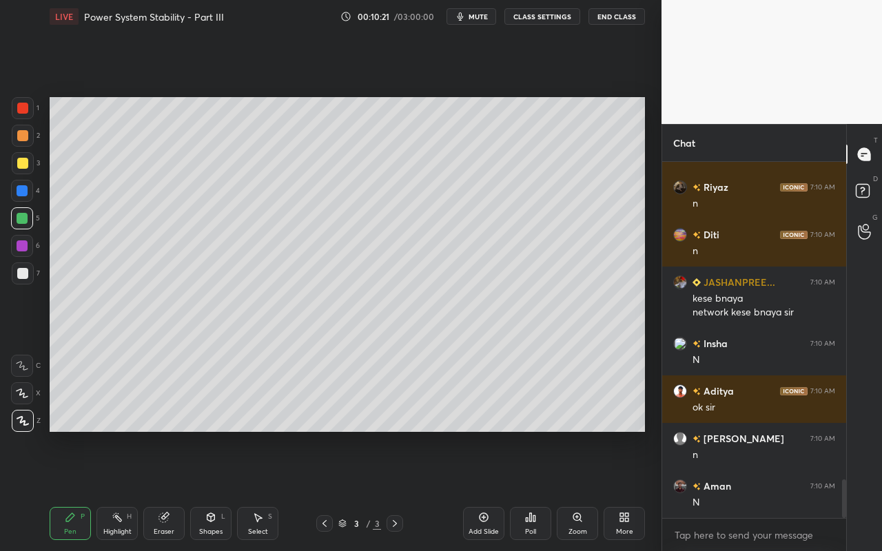
drag, startPoint x: 116, startPoint y: 529, endPoint x: 156, endPoint y: 433, distance: 104.1
click at [116, 490] on div "Highlight" at bounding box center [117, 532] width 28 height 7
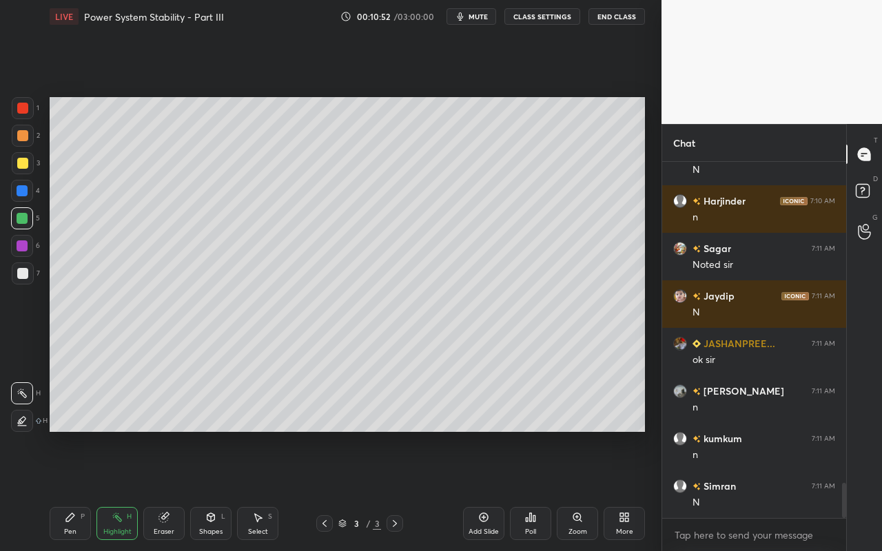
scroll to position [3330, 0]
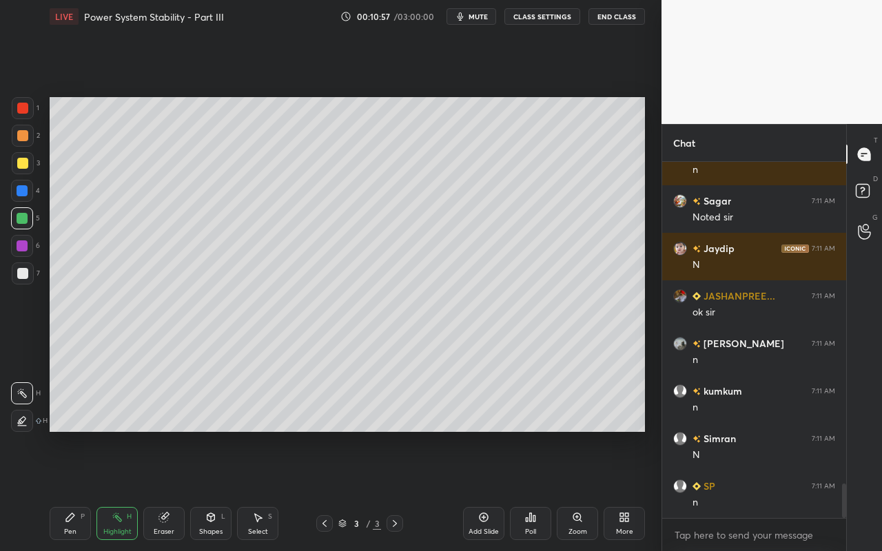
click at [274, 490] on div "Select S" at bounding box center [257, 523] width 41 height 33
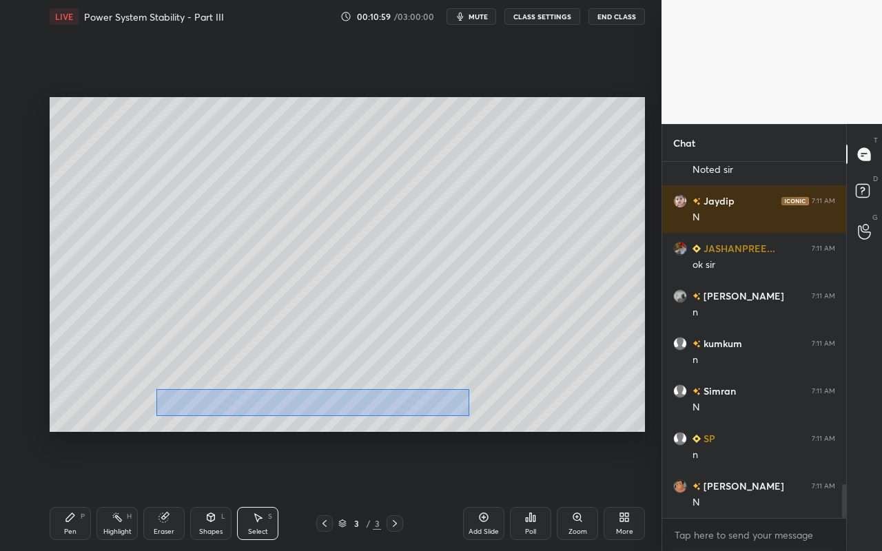
scroll to position [3426, 0]
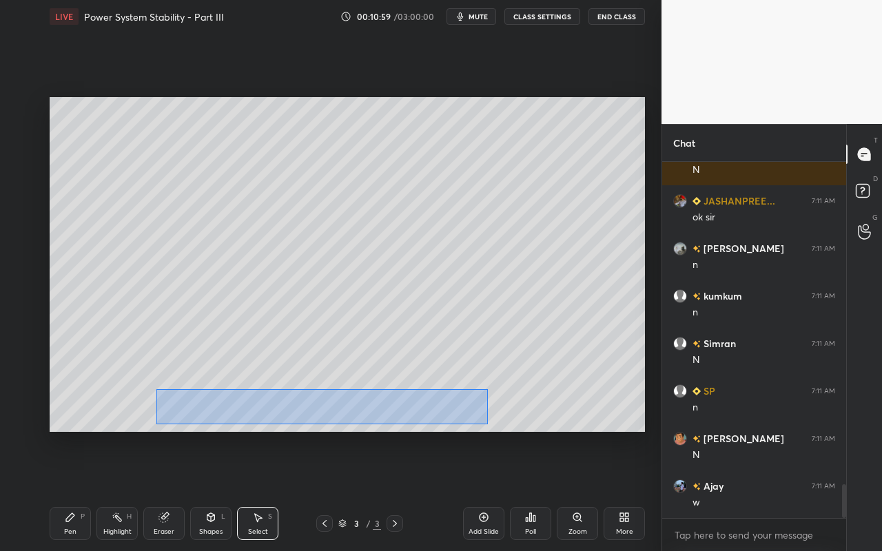
drag, startPoint x: 160, startPoint y: 393, endPoint x: 488, endPoint y: 423, distance: 329.4
click at [488, 425] on div "0 ° Undo Copy Duplicate Duplicate to new slide Delete" at bounding box center [348, 264] width 596 height 335
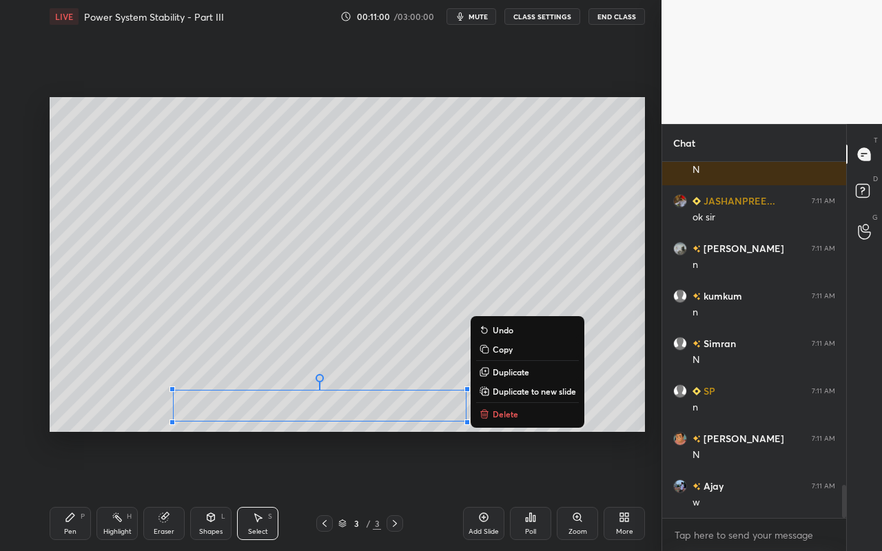
scroll to position [3473, 0]
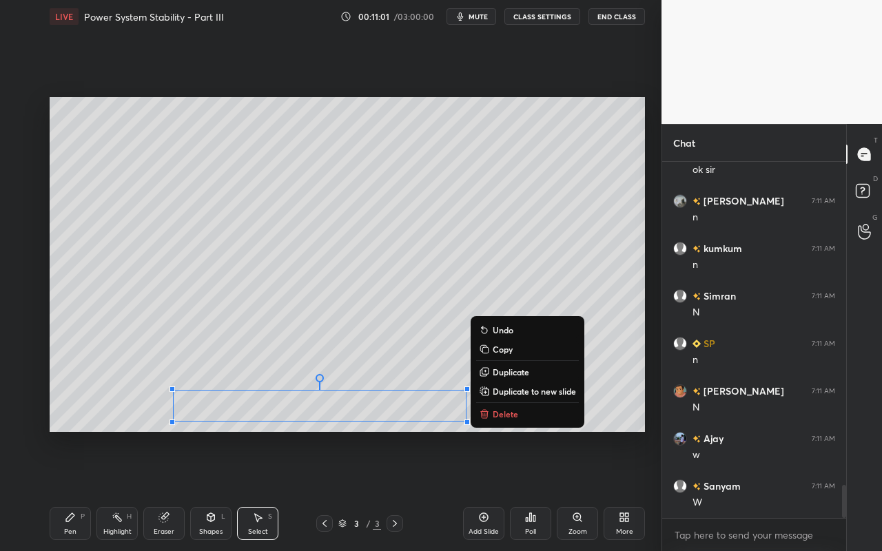
drag, startPoint x: 522, startPoint y: 352, endPoint x: 522, endPoint y: 370, distance: 18.6
click at [522, 352] on button "Copy" at bounding box center [527, 349] width 103 height 17
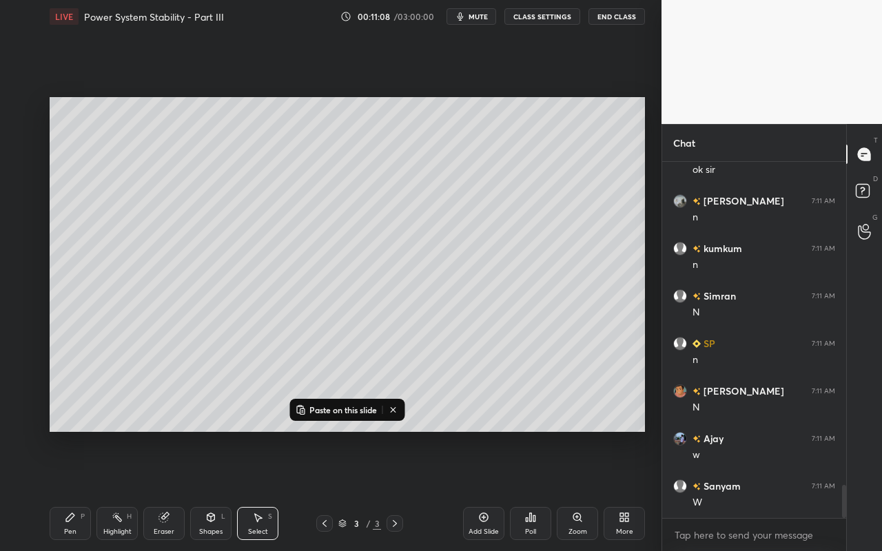
click at [398, 410] on icon at bounding box center [393, 410] width 11 height 11
click at [518, 376] on div "0 ° Undo Copy Paste here Duplicate Duplicate to new slide Delete" at bounding box center [348, 264] width 596 height 335
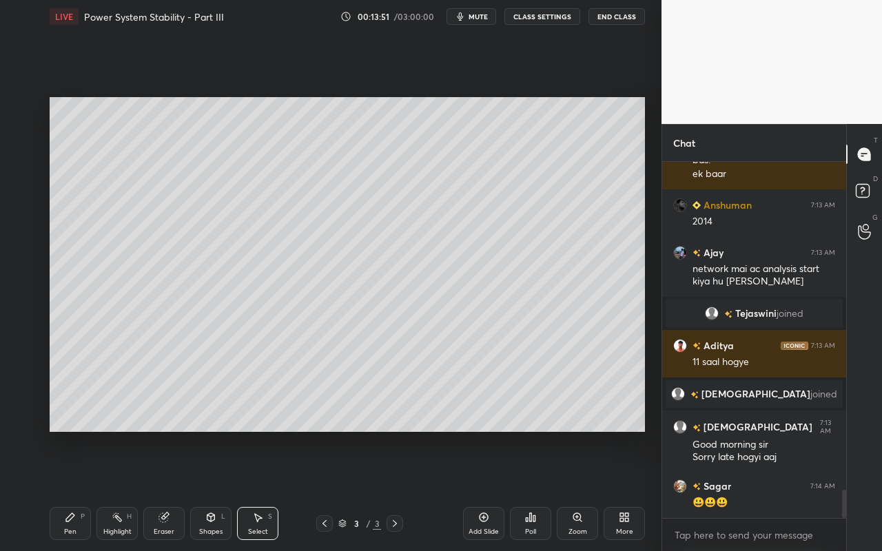
scroll to position [4162, 0]
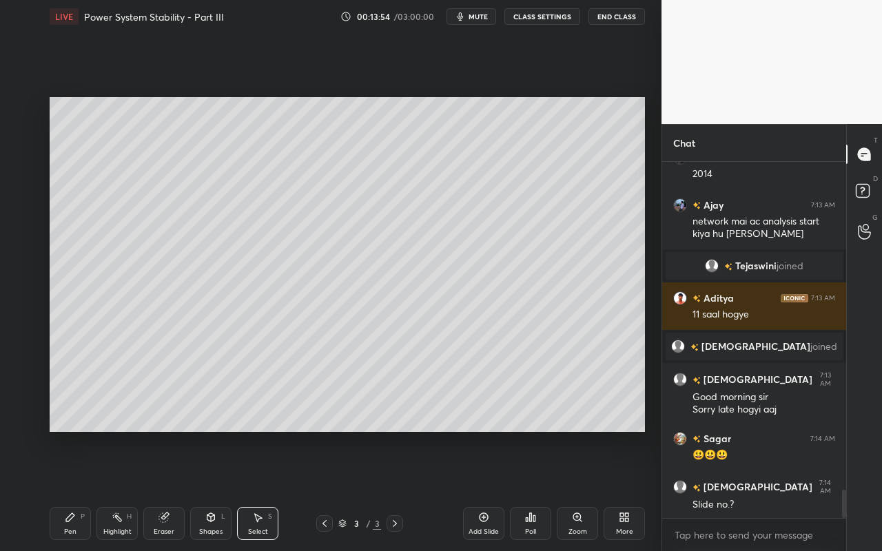
drag, startPoint x: 121, startPoint y: 517, endPoint x: 131, endPoint y: 509, distance: 12.8
click at [127, 490] on div "Highlight H" at bounding box center [116, 523] width 41 height 33
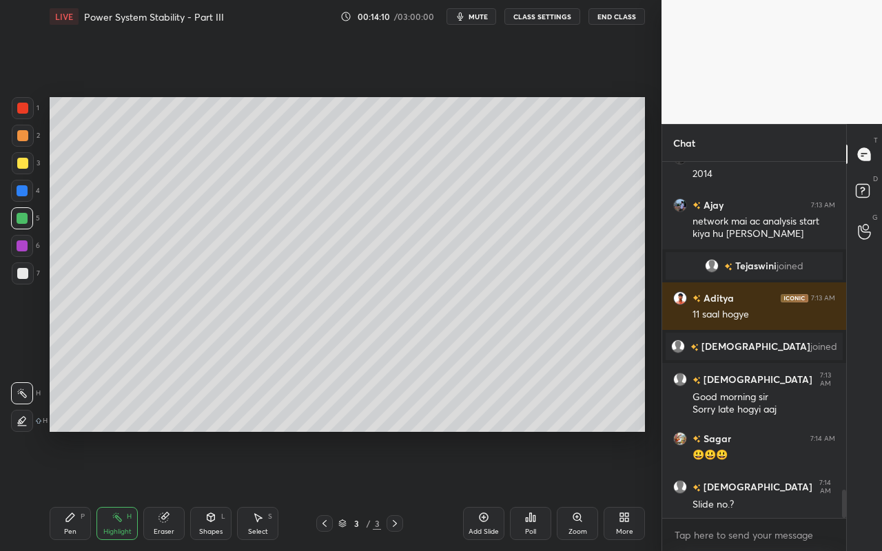
click at [478, 490] on div "Add Slide" at bounding box center [484, 532] width 30 height 7
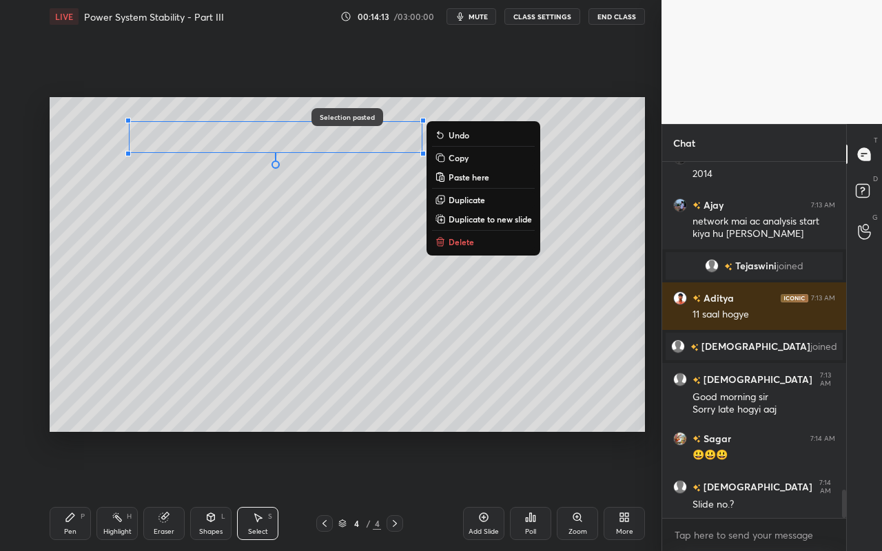
scroll to position [4176, 0]
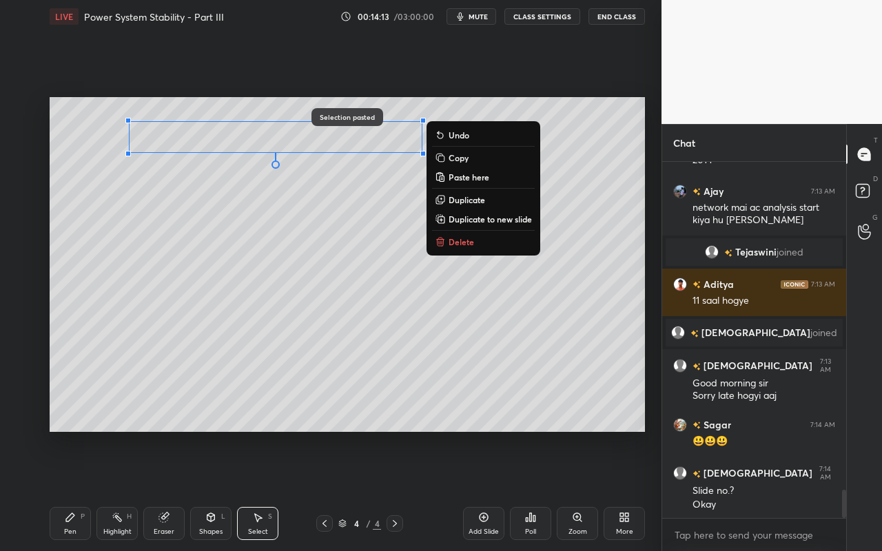
drag, startPoint x: 340, startPoint y: 365, endPoint x: 343, endPoint y: 107, distance: 257.8
click at [346, 104] on div "0 ° Undo Copy Paste here Duplicate Duplicate to new slide Delete" at bounding box center [348, 264] width 596 height 335
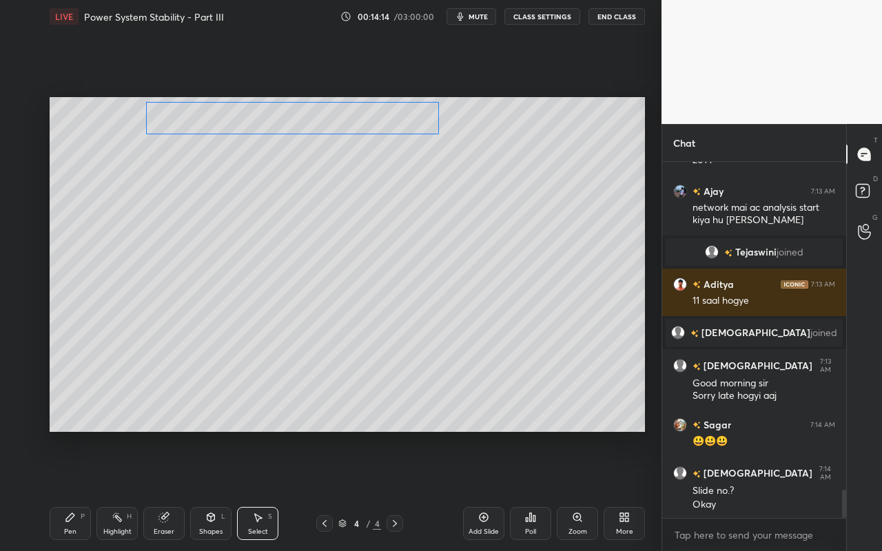
drag, startPoint x: 349, startPoint y: 139, endPoint x: 355, endPoint y: 145, distance: 9.3
click at [357, 124] on div "0 ° Undo Copy Paste here Duplicate Duplicate to new slide Delete" at bounding box center [348, 264] width 596 height 335
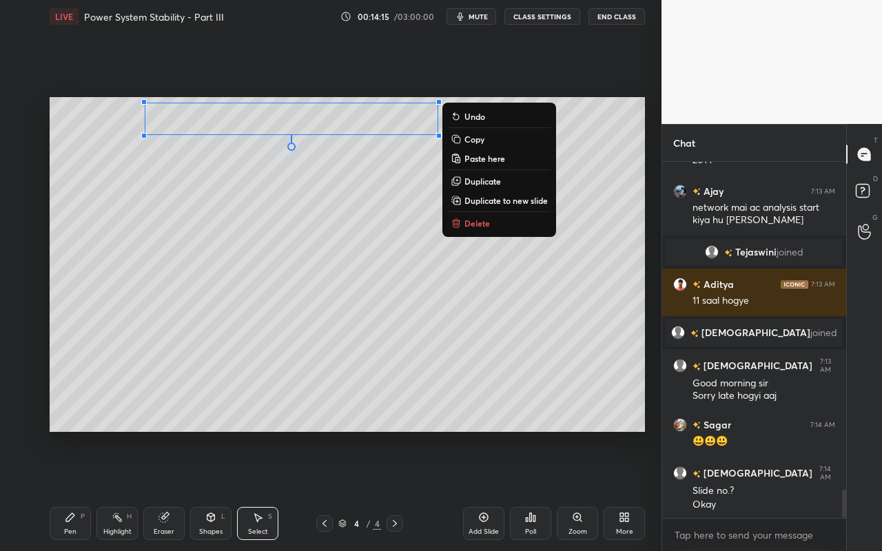
click at [346, 241] on div "0 ° Undo Copy Paste here Duplicate Duplicate to new slide Delete" at bounding box center [348, 264] width 596 height 335
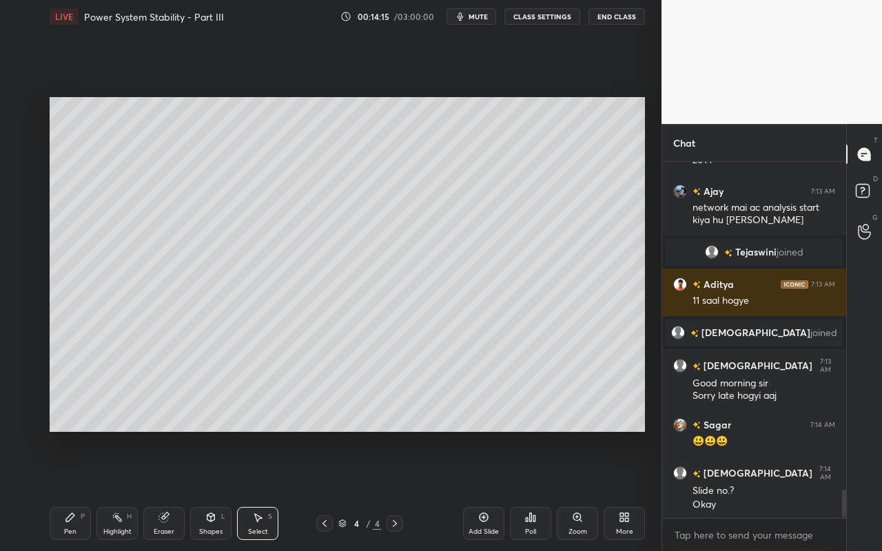
drag, startPoint x: 79, startPoint y: 536, endPoint x: 79, endPoint y: 525, distance: 11.0
click at [79, 490] on div "Pen P" at bounding box center [70, 523] width 41 height 33
click at [255, 490] on div "Select" at bounding box center [258, 532] width 20 height 7
drag, startPoint x: 438, startPoint y: 271, endPoint x: 533, endPoint y: 307, distance: 101.9
click at [537, 309] on div "0 ° Undo Copy Paste here Duplicate Duplicate to new slide Delete" at bounding box center [348, 264] width 596 height 335
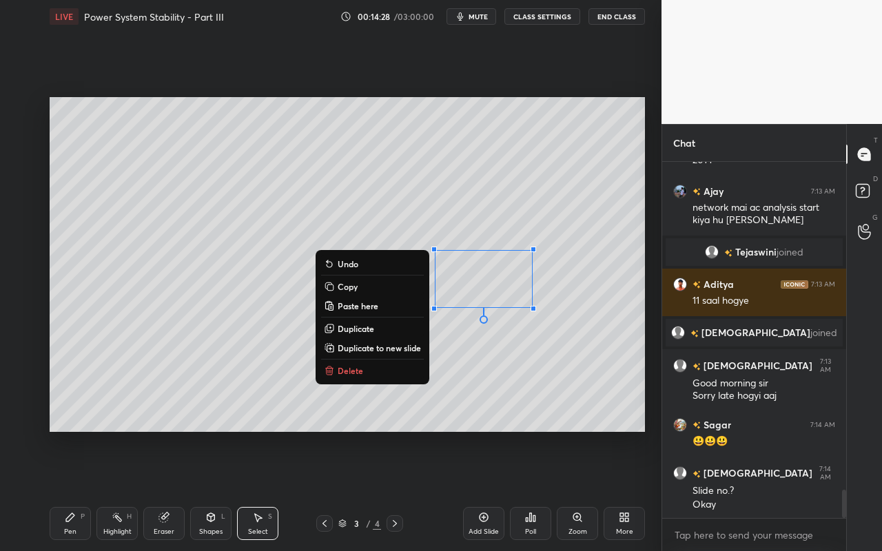
click at [354, 288] on p "Copy" at bounding box center [348, 286] width 20 height 11
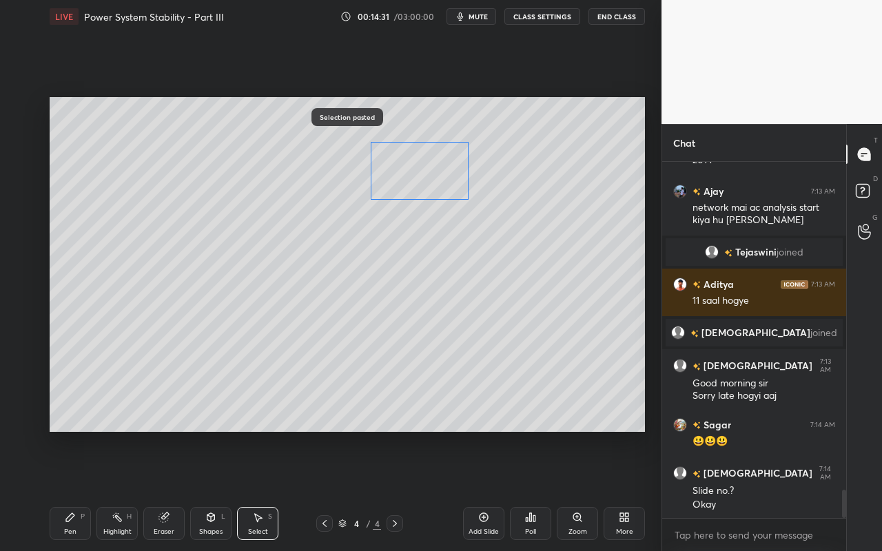
drag, startPoint x: 460, startPoint y: 252, endPoint x: 403, endPoint y: 254, distance: 57.9
click at [423, 174] on div "0 ° Undo Copy Paste here Duplicate Duplicate to new slide Delete" at bounding box center [348, 264] width 596 height 335
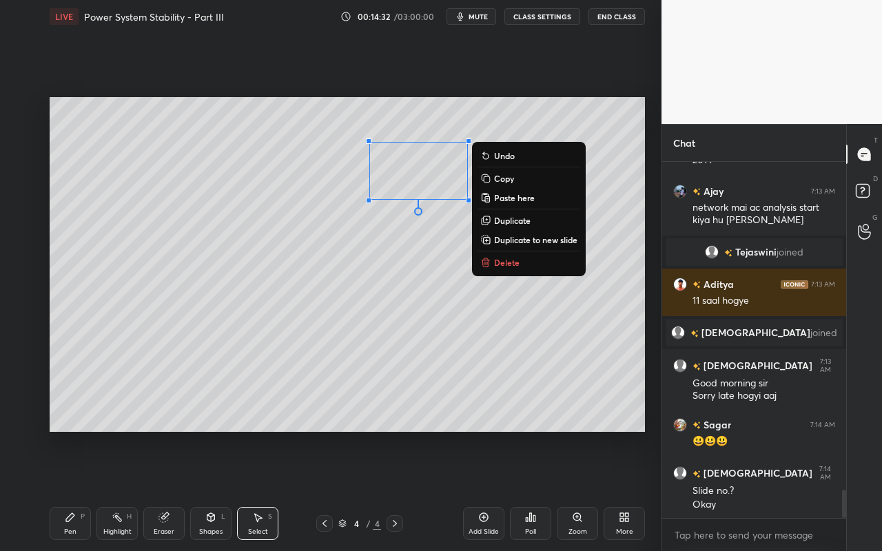
click at [391, 312] on div "0 ° Undo Copy Paste here Duplicate Duplicate to new slide Delete" at bounding box center [348, 264] width 596 height 335
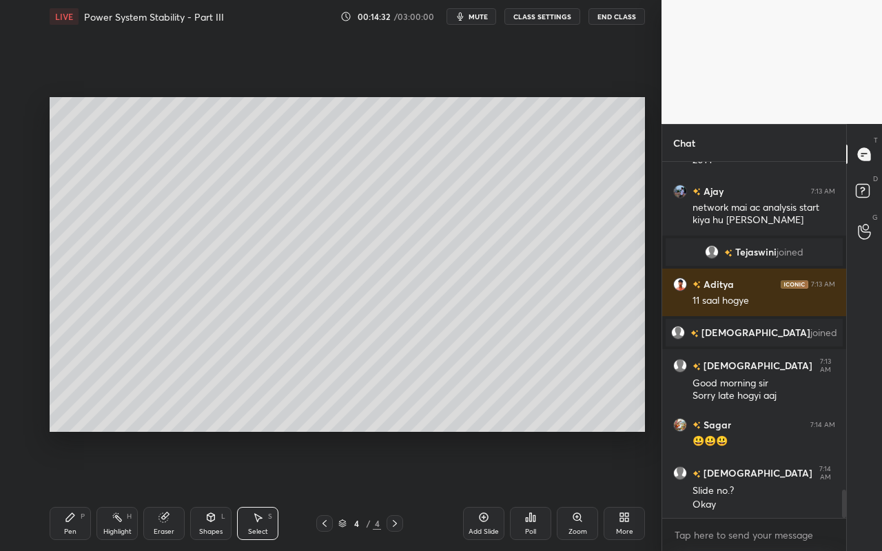
drag, startPoint x: 70, startPoint y: 527, endPoint x: 124, endPoint y: 456, distance: 89.1
click at [70, 490] on div "Pen P" at bounding box center [70, 523] width 41 height 33
drag, startPoint x: 171, startPoint y: 529, endPoint x: 170, endPoint y: 513, distance: 15.2
click at [170, 490] on div "Eraser" at bounding box center [163, 523] width 41 height 33
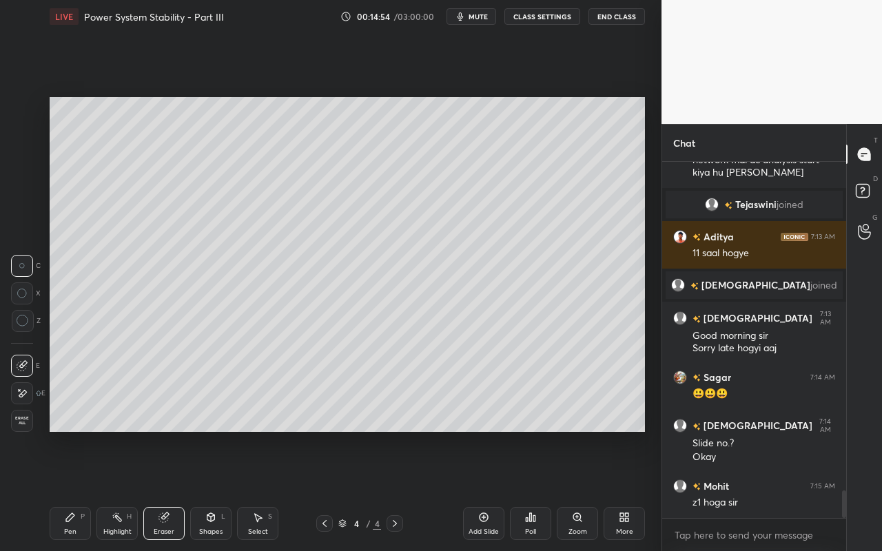
click at [68, 490] on div "Pen" at bounding box center [70, 532] width 12 height 7
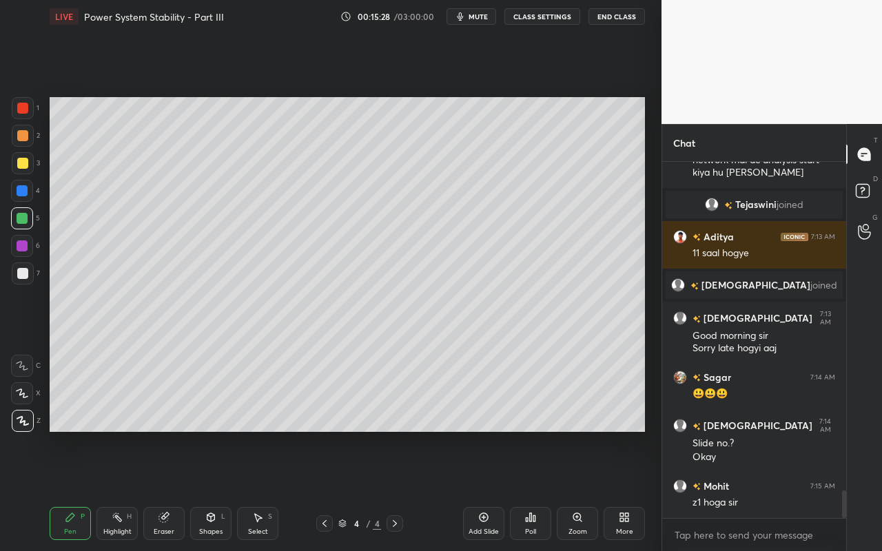
scroll to position [4257, 0]
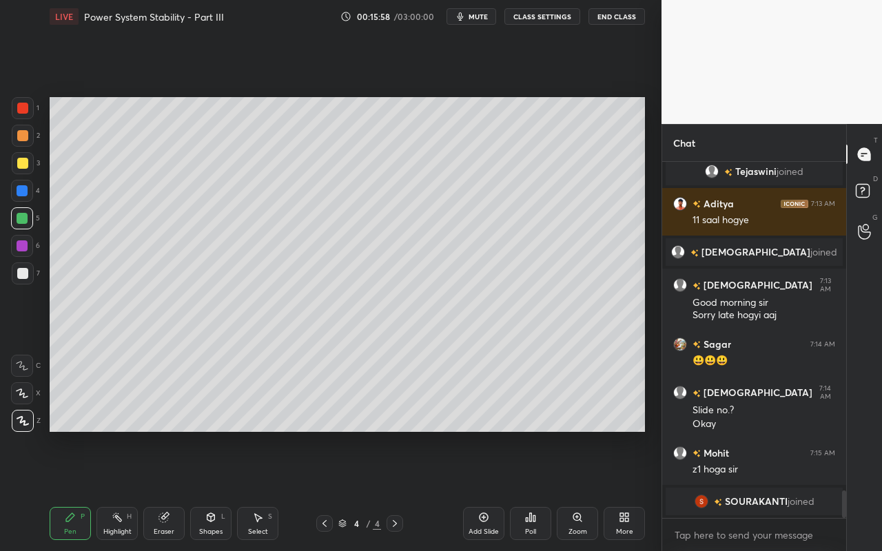
click at [217, 490] on div "Shapes" at bounding box center [210, 532] width 23 height 7
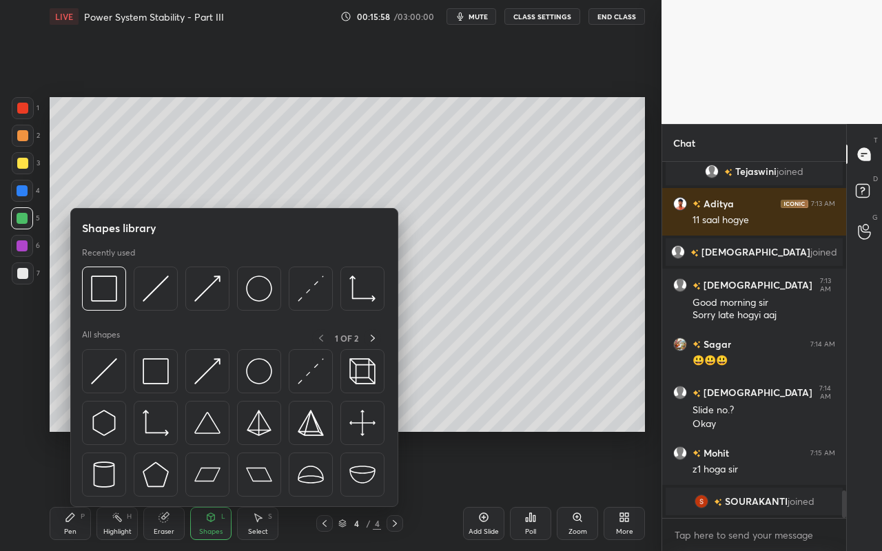
click at [166, 312] on div at bounding box center [233, 293] width 303 height 52
click at [159, 304] on div at bounding box center [156, 289] width 44 height 44
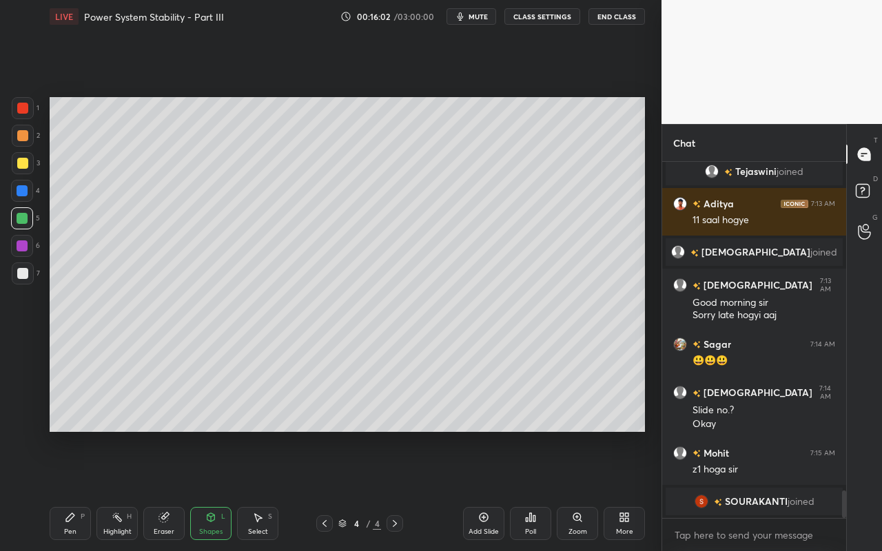
click at [76, 490] on div "Pen" at bounding box center [70, 532] width 12 height 7
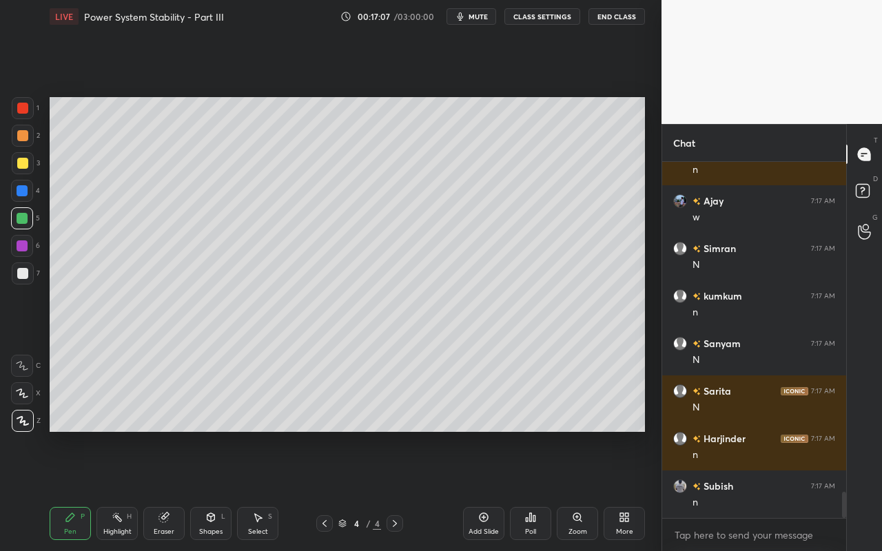
scroll to position [4581, 0]
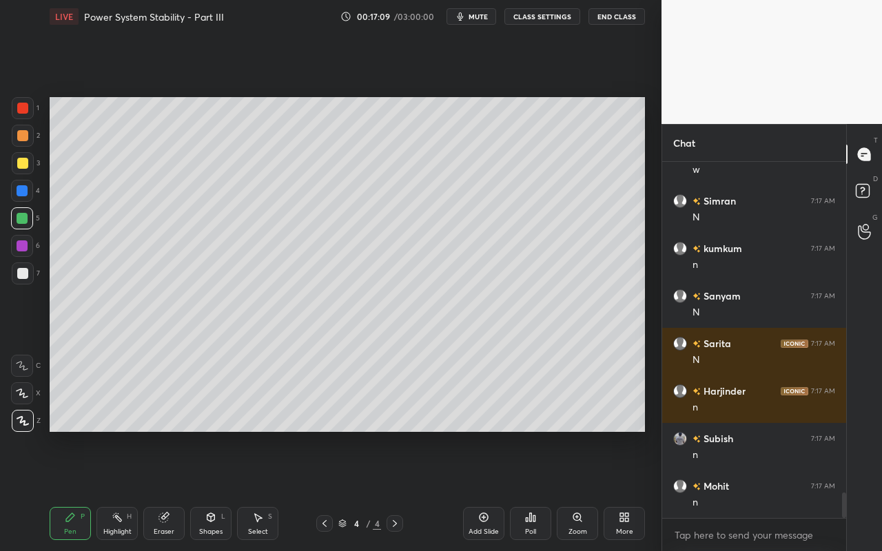
click at [114, 490] on div "Pen P Highlight H Eraser Shapes L Select S 4 / 4 Add Slide Poll Zoom More" at bounding box center [348, 523] width 596 height 55
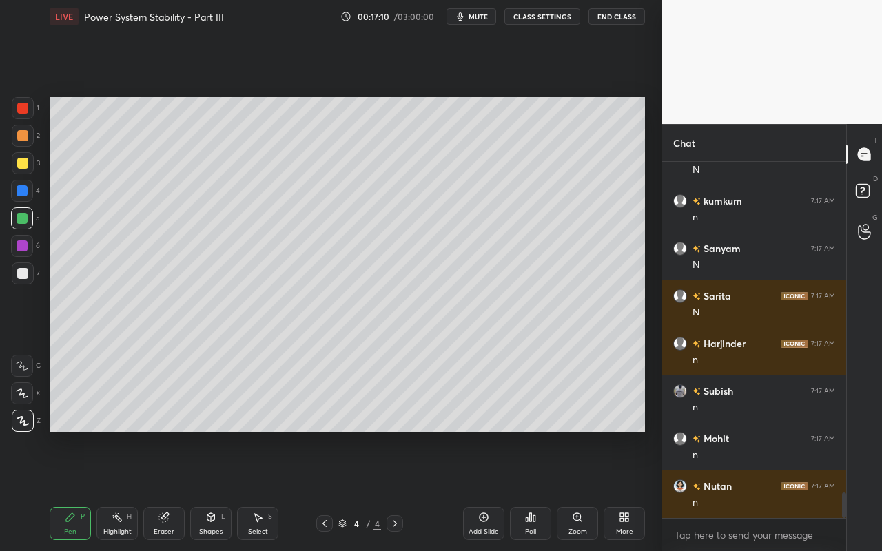
click at [114, 490] on div "Highlight" at bounding box center [117, 532] width 28 height 7
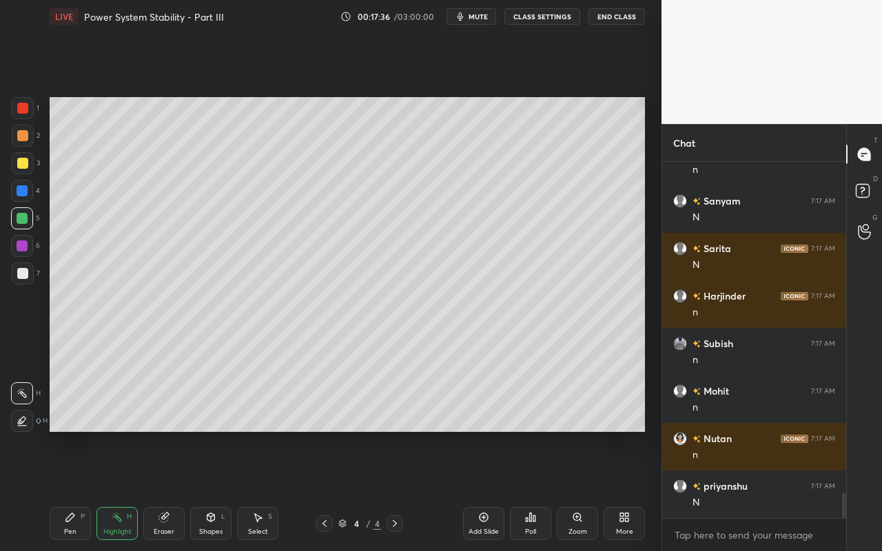
click at [261, 490] on div "Select" at bounding box center [258, 532] width 20 height 7
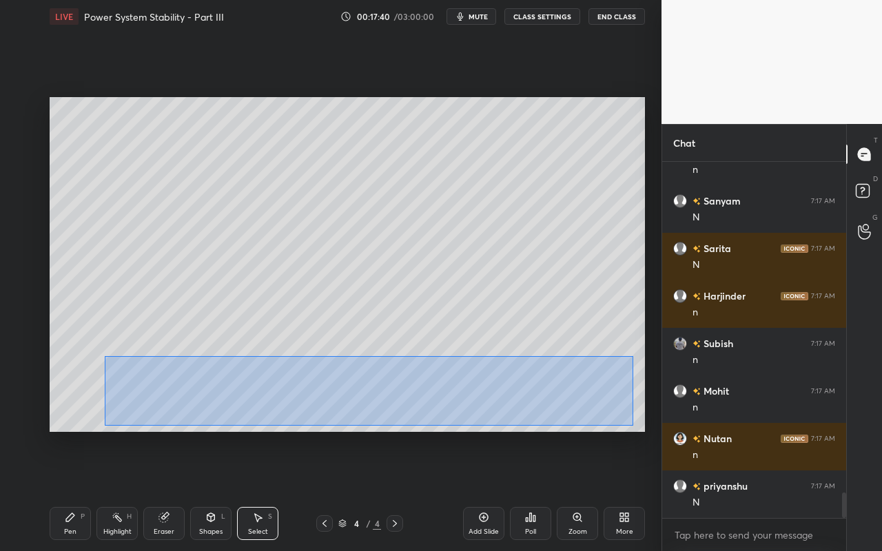
drag, startPoint x: 107, startPoint y: 357, endPoint x: 632, endPoint y: 432, distance: 530.5
click at [633, 427] on div "0 ° Undo Copy Paste here Duplicate Duplicate to new slide Delete" at bounding box center [348, 264] width 596 height 335
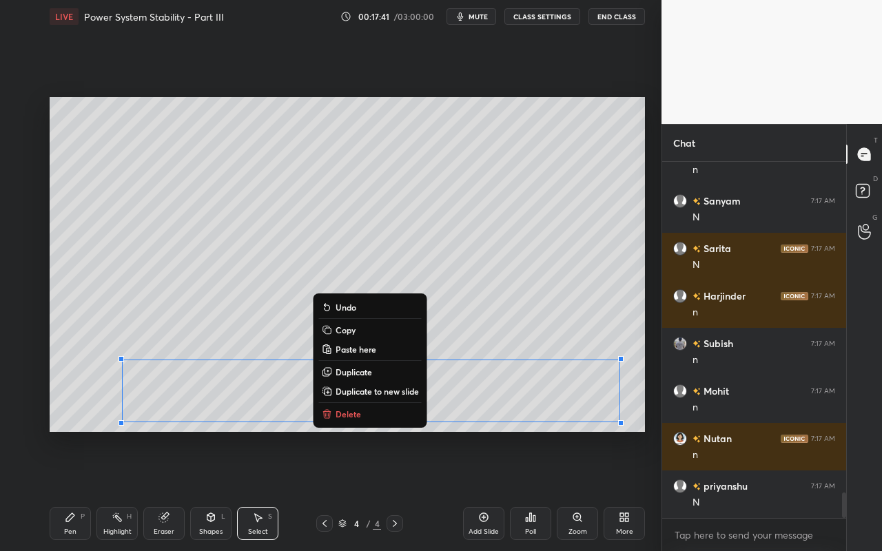
click at [349, 330] on p "Copy" at bounding box center [346, 330] width 20 height 11
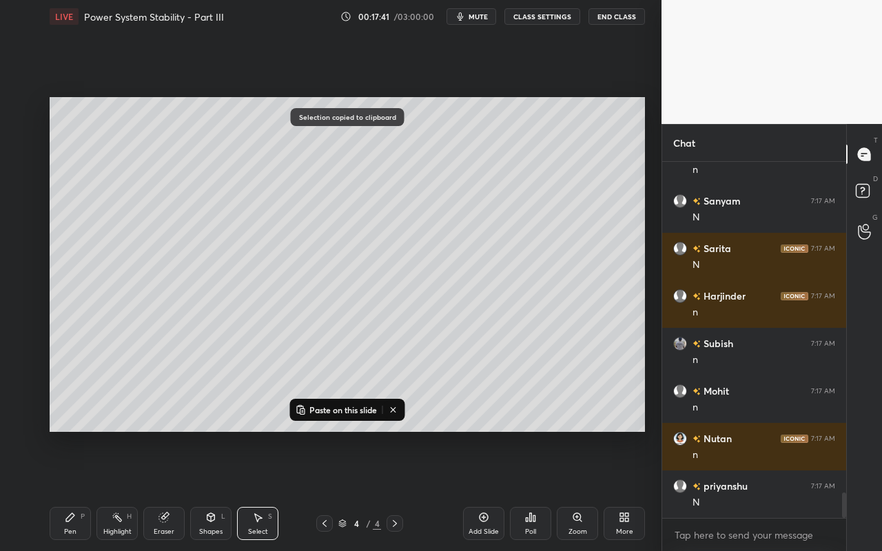
click at [397, 410] on icon at bounding box center [393, 410] width 11 height 11
click at [596, 316] on div "0 ° Undo Copy Paste here Duplicate Duplicate to new slide Delete" at bounding box center [348, 264] width 596 height 335
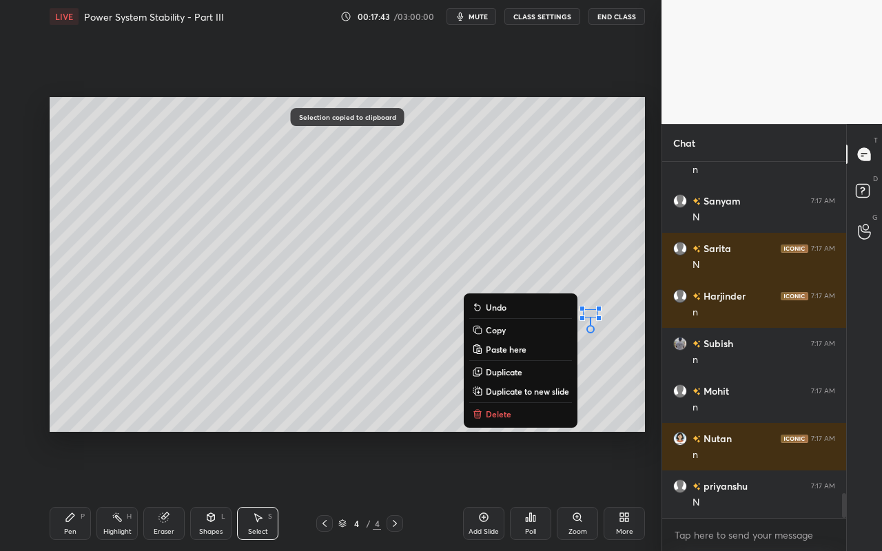
scroll to position [4724, 0]
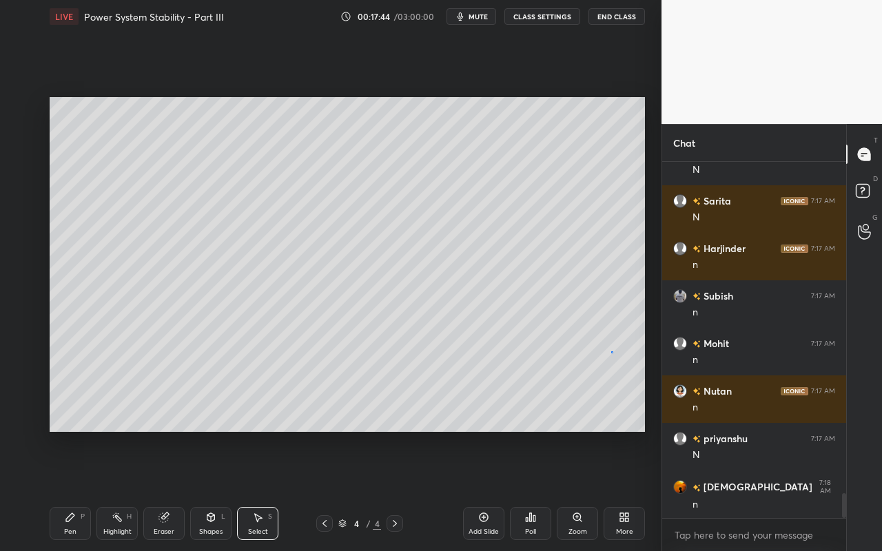
click at [613, 350] on div "0 ° Undo Copy Paste here Duplicate Duplicate to new slide Delete" at bounding box center [348, 264] width 596 height 335
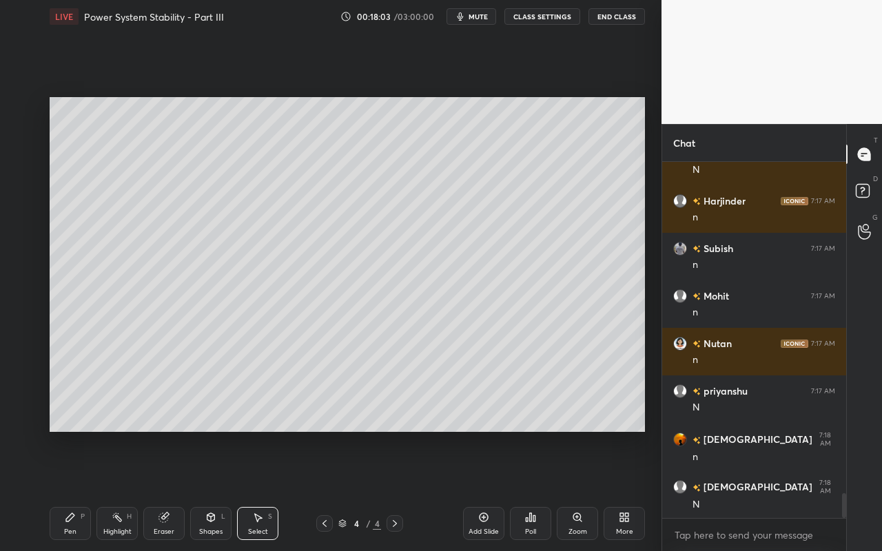
scroll to position [4819, 0]
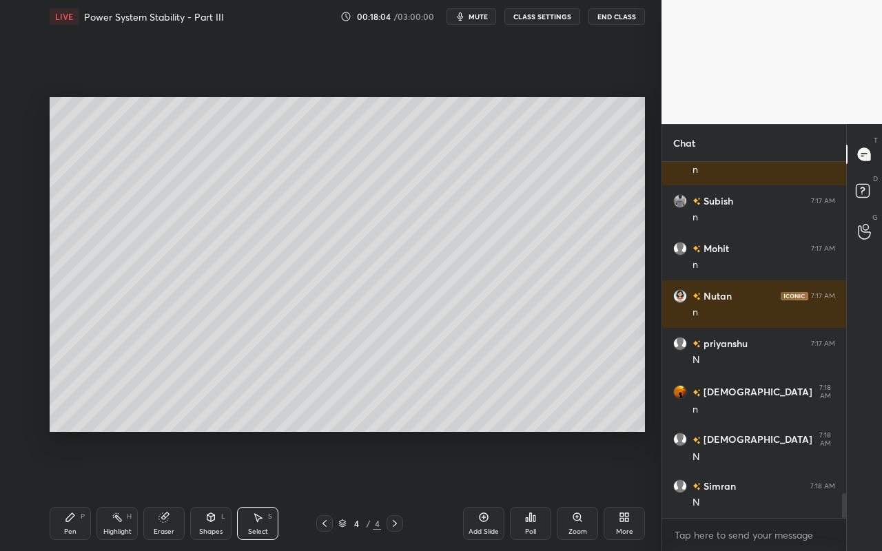
click at [493, 490] on div "Add Slide" at bounding box center [483, 523] width 41 height 33
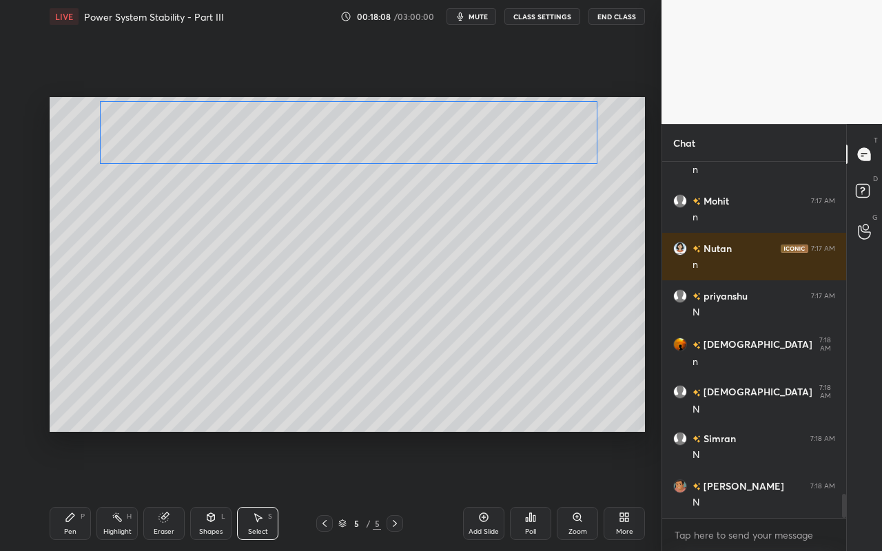
drag, startPoint x: 493, startPoint y: 398, endPoint x: 474, endPoint y: 230, distance: 169.9
click at [473, 141] on div "0 ° Undo Copy Paste here Duplicate Duplicate to new slide Delete" at bounding box center [348, 264] width 596 height 335
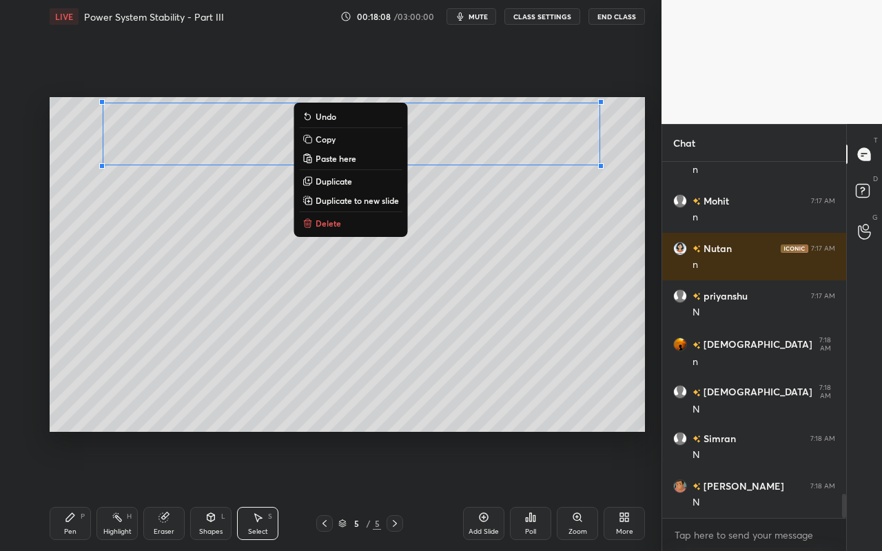
click at [484, 288] on div "0 ° Undo Copy Paste here Duplicate Duplicate to new slide Delete" at bounding box center [348, 264] width 596 height 335
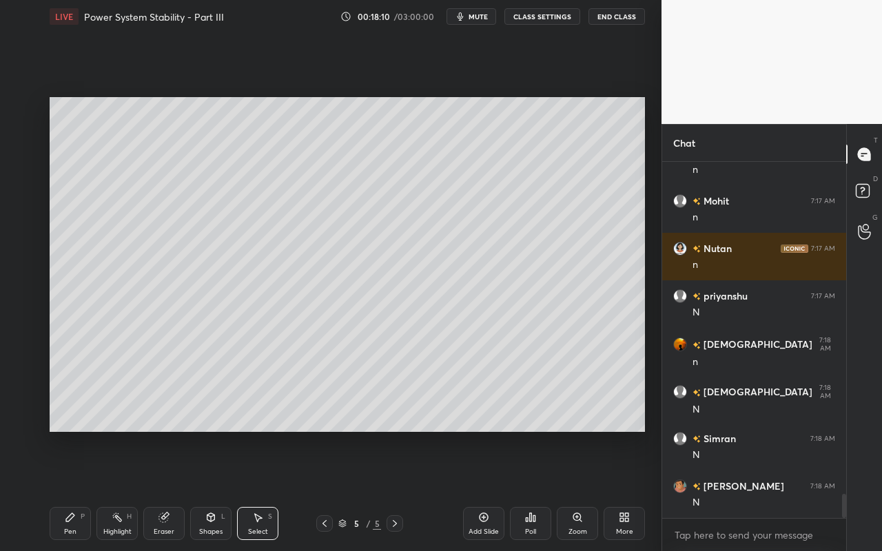
click at [65, 490] on div "Pen P" at bounding box center [70, 523] width 41 height 33
click at [27, 160] on div at bounding box center [22, 163] width 11 height 11
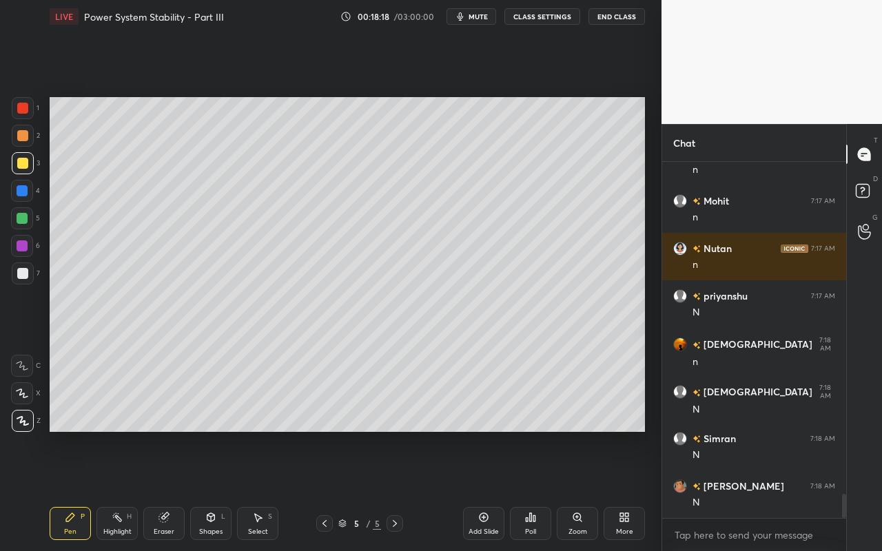
scroll to position [4914, 0]
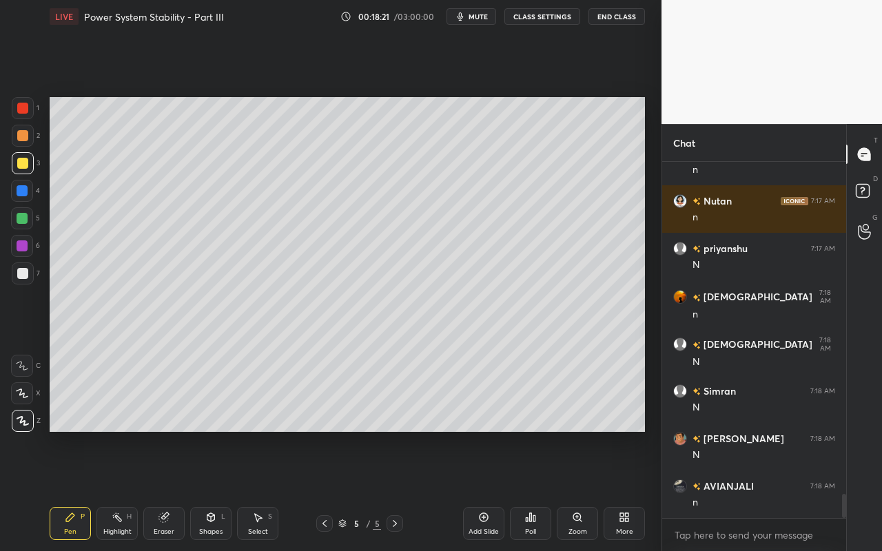
drag, startPoint x: 22, startPoint y: 218, endPoint x: 34, endPoint y: 212, distance: 12.9
click at [24, 217] on div at bounding box center [22, 218] width 11 height 11
click at [263, 490] on div "Select" at bounding box center [258, 532] width 20 height 7
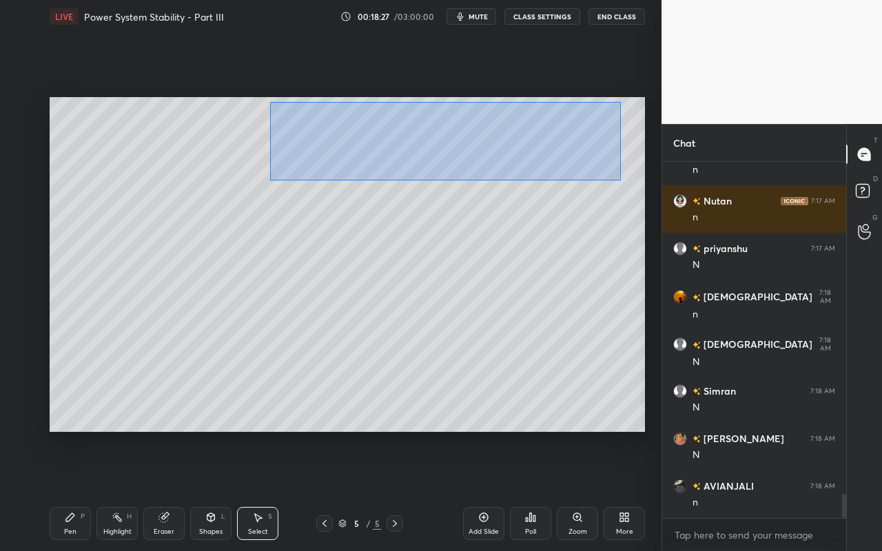
drag, startPoint x: 269, startPoint y: 104, endPoint x: 561, endPoint y: 176, distance: 300.9
click at [618, 179] on div "0 ° Undo Copy Paste here Duplicate Duplicate to new slide Delete" at bounding box center [348, 264] width 596 height 335
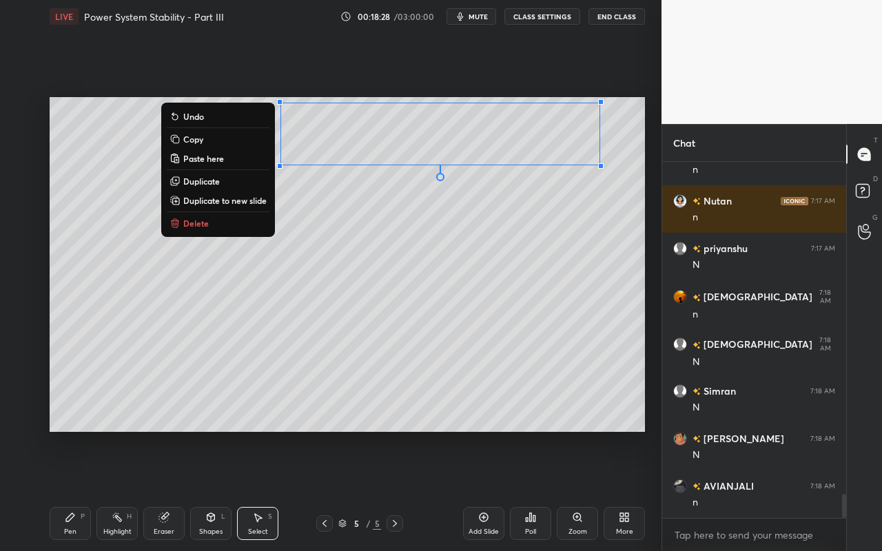
drag, startPoint x: 243, startPoint y: 183, endPoint x: 318, endPoint y: 165, distance: 76.6
click at [243, 183] on button "Duplicate" at bounding box center [218, 181] width 103 height 17
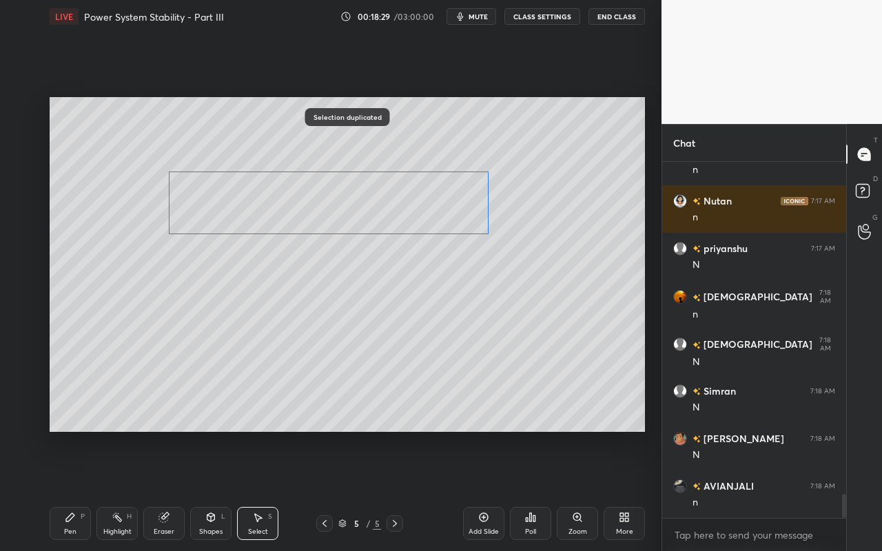
drag, startPoint x: 454, startPoint y: 159, endPoint x: 341, endPoint y: 203, distance: 121.1
click at [341, 201] on div "0 ° Undo Copy Paste here Duplicate Duplicate to new slide Delete" at bounding box center [348, 264] width 596 height 335
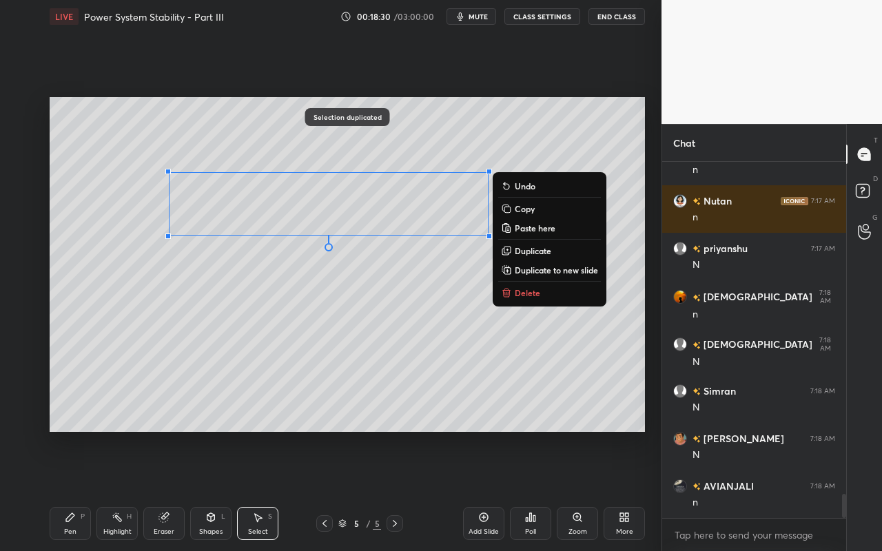
click at [380, 308] on div "0 ° Undo Copy Paste here Duplicate Duplicate to new slide Delete" at bounding box center [348, 264] width 596 height 335
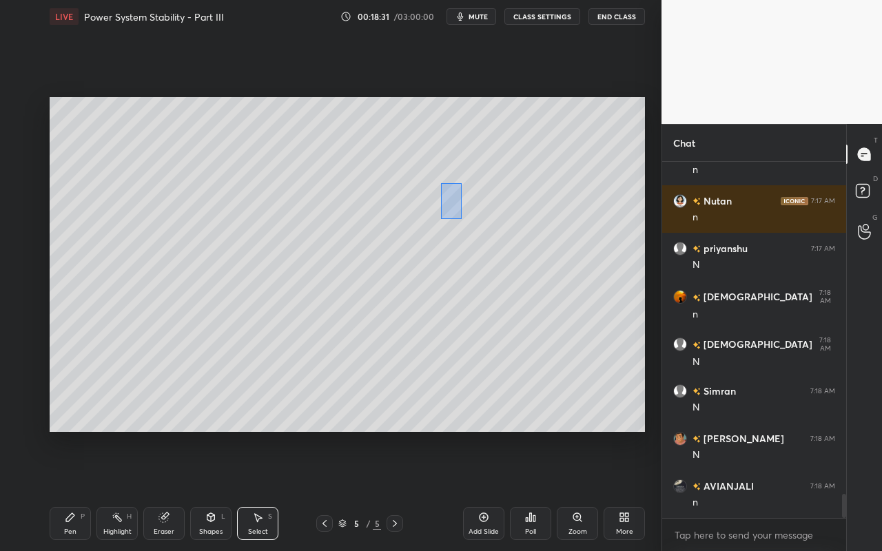
drag, startPoint x: 439, startPoint y: 187, endPoint x: 488, endPoint y: 223, distance: 60.7
click at [493, 230] on div "0 ° Undo Copy Paste here Duplicate Duplicate to new slide Delete" at bounding box center [348, 264] width 596 height 335
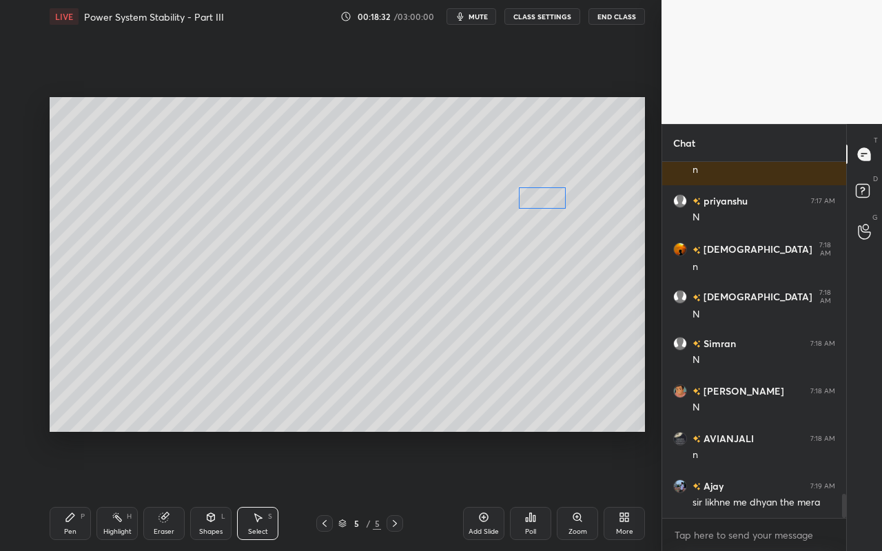
drag, startPoint x: 468, startPoint y: 203, endPoint x: 540, endPoint y: 205, distance: 72.4
click at [545, 202] on div "0 ° Undo Copy Paste here Duplicate Duplicate to new slide Delete" at bounding box center [348, 264] width 596 height 335
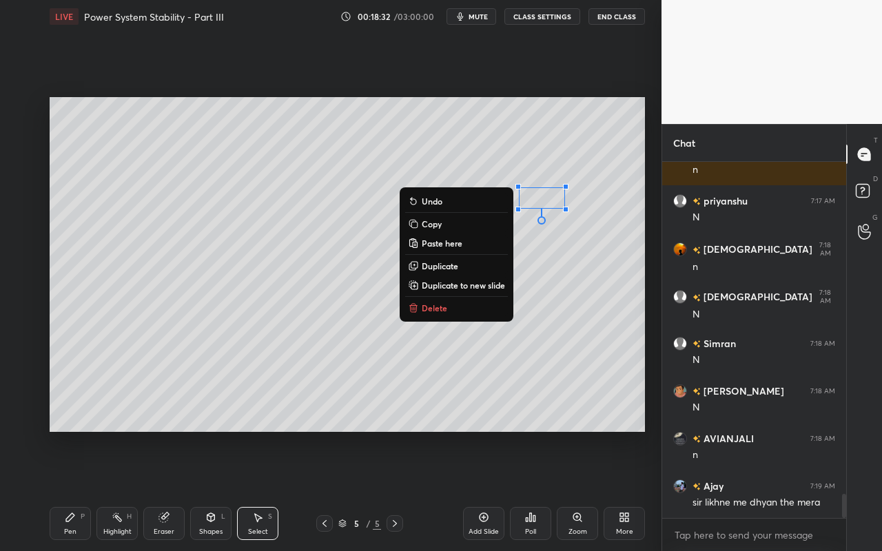
click at [385, 316] on div "0 ° Undo Copy Paste here Duplicate Duplicate to new slide Delete" at bounding box center [348, 264] width 596 height 335
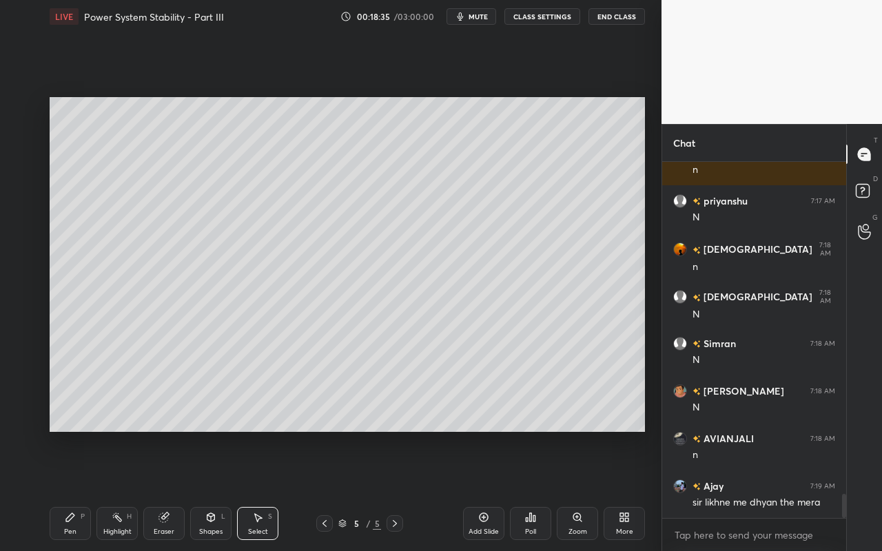
drag, startPoint x: 72, startPoint y: 522, endPoint x: 85, endPoint y: 493, distance: 32.7
click at [79, 490] on div "Pen P" at bounding box center [70, 523] width 41 height 33
drag, startPoint x: 22, startPoint y: 162, endPoint x: 38, endPoint y: 153, distance: 18.2
click at [21, 162] on div at bounding box center [22, 163] width 11 height 11
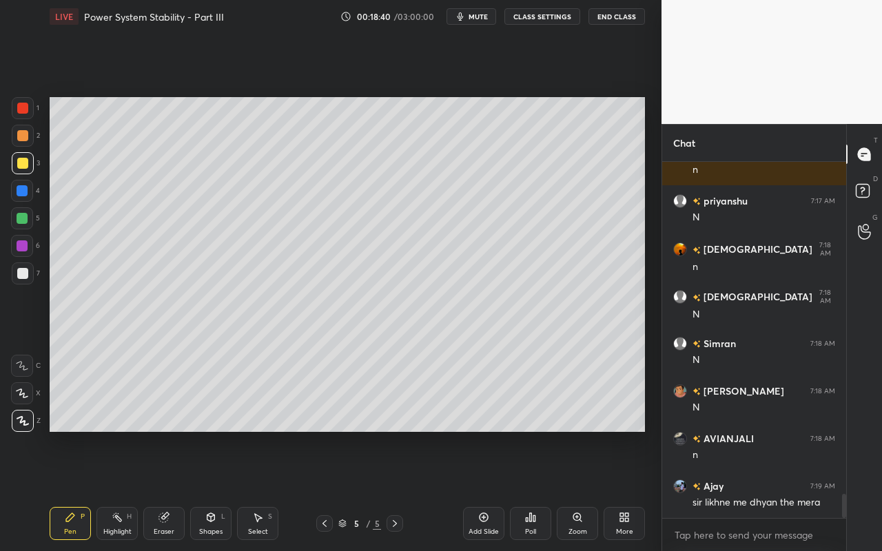
scroll to position [4976, 0]
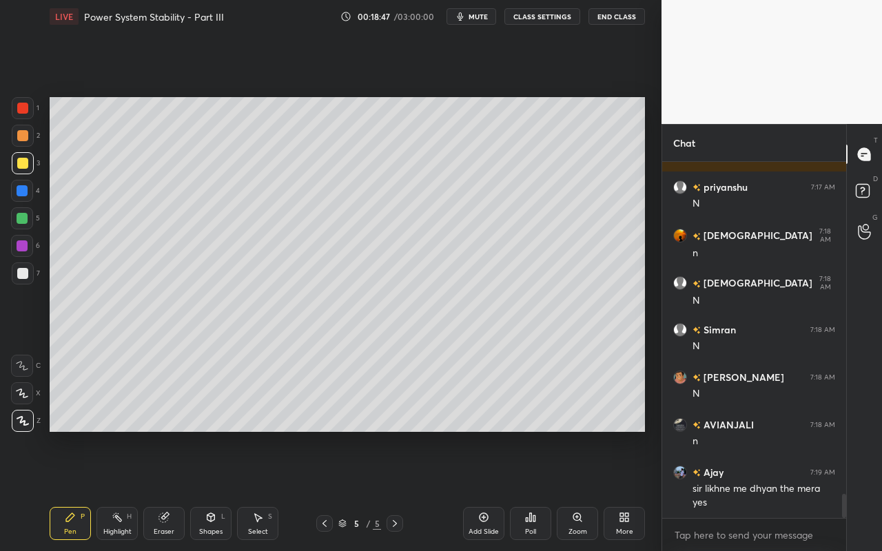
drag, startPoint x: 114, startPoint y: 528, endPoint x: 151, endPoint y: 440, distance: 94.8
click at [119, 490] on div "Highlight H" at bounding box center [116, 523] width 41 height 33
click at [66, 490] on div "Pen P" at bounding box center [70, 523] width 41 height 33
click at [203, 490] on div "Shapes L" at bounding box center [210, 523] width 41 height 33
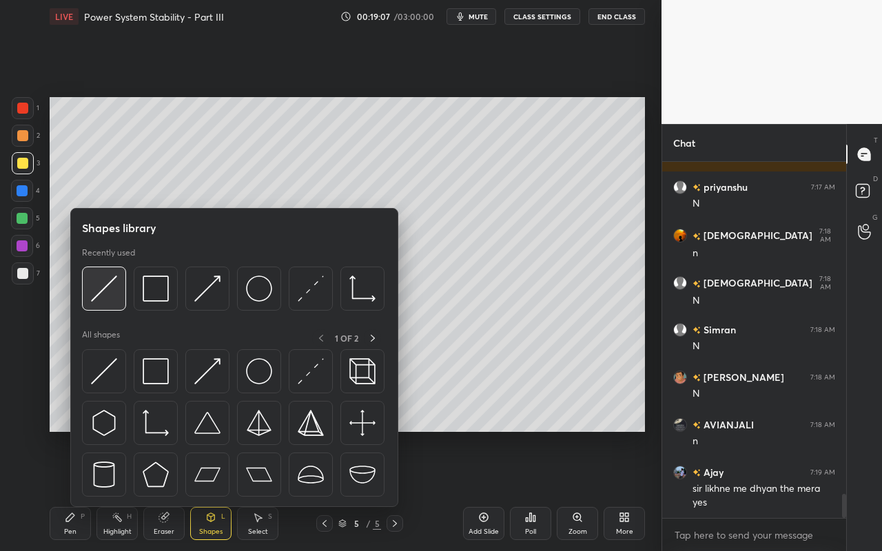
click at [112, 305] on div at bounding box center [104, 289] width 44 height 44
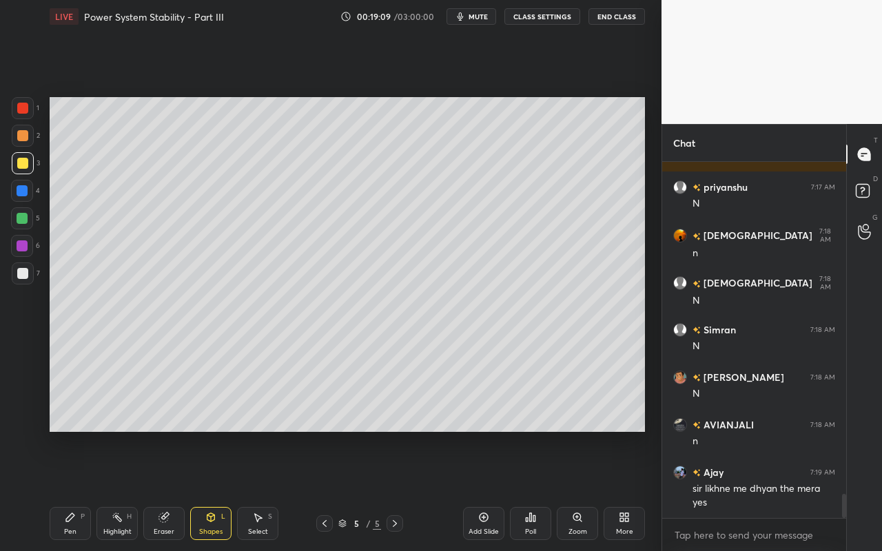
drag, startPoint x: 58, startPoint y: 544, endPoint x: 68, endPoint y: 527, distance: 20.4
click at [58, 490] on div "Pen P Highlight H Eraser Shapes L Select S 5 / 5 Add Slide Poll Zoom More" at bounding box center [348, 523] width 596 height 55
click at [75, 490] on div "Pen P" at bounding box center [70, 523] width 41 height 33
drag, startPoint x: 21, startPoint y: 276, endPoint x: 28, endPoint y: 283, distance: 9.3
click at [21, 276] on div at bounding box center [22, 273] width 11 height 11
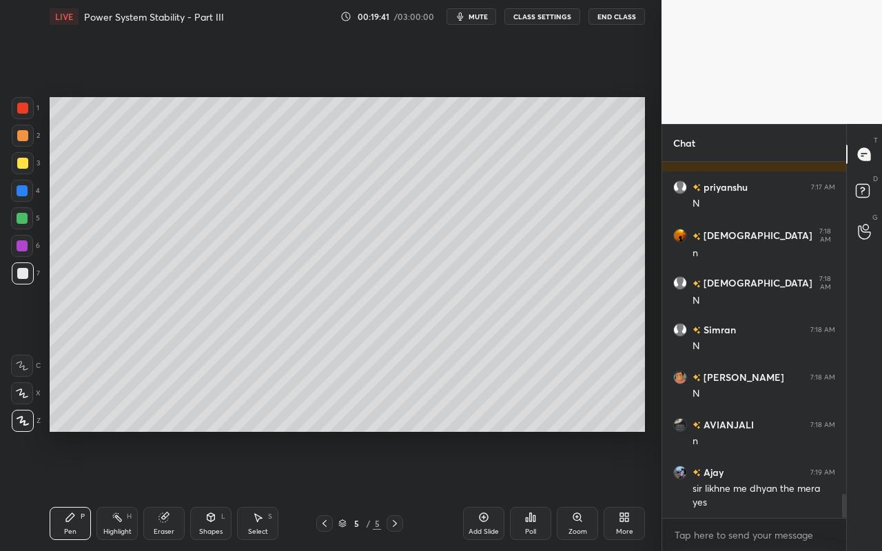
drag, startPoint x: 122, startPoint y: 521, endPoint x: 179, endPoint y: 445, distance: 94.6
click at [128, 490] on div "Highlight H" at bounding box center [116, 523] width 41 height 33
drag, startPoint x: 217, startPoint y: 527, endPoint x: 221, endPoint y: 512, distance: 14.9
click at [217, 490] on div "Shapes" at bounding box center [210, 532] width 23 height 7
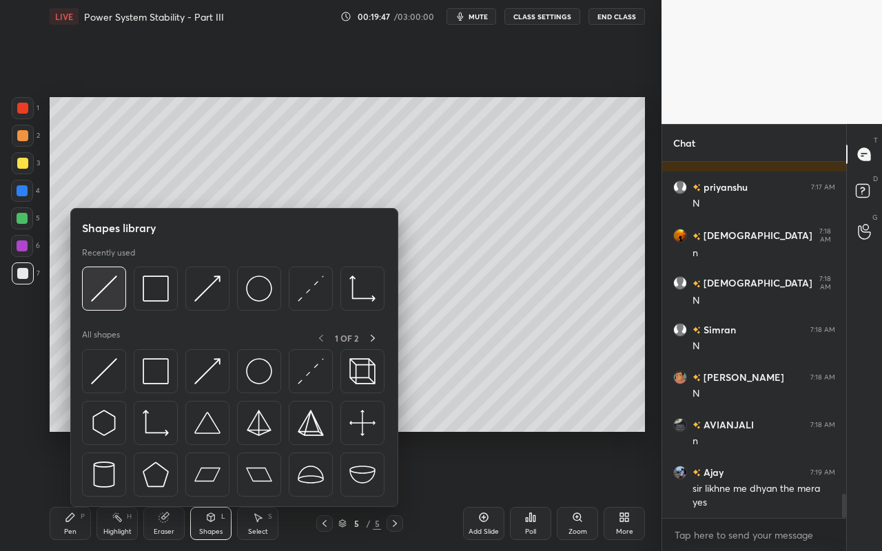
click at [108, 307] on div at bounding box center [104, 289] width 44 height 44
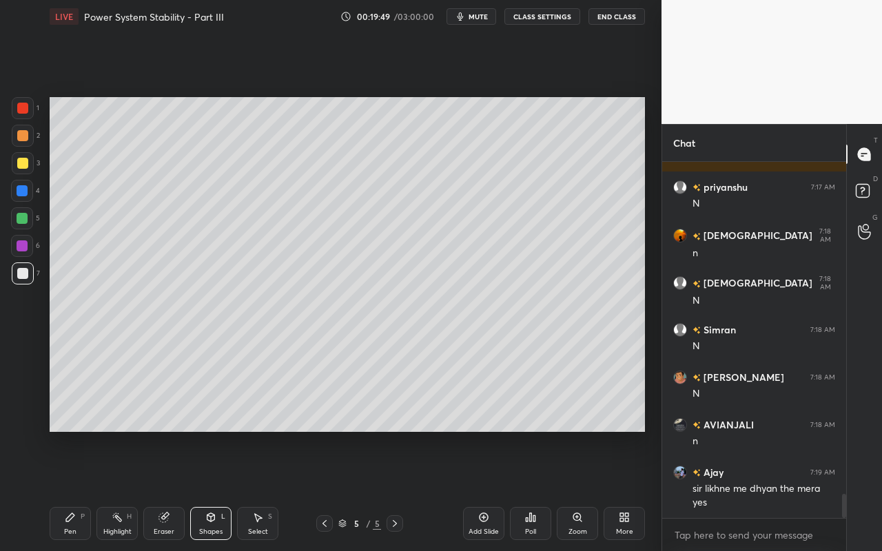
drag, startPoint x: 68, startPoint y: 529, endPoint x: 153, endPoint y: 464, distance: 107.2
click at [71, 490] on div "Pen P" at bounding box center [70, 523] width 41 height 33
drag, startPoint x: 244, startPoint y: 523, endPoint x: 261, endPoint y: 496, distance: 32.5
click at [244, 490] on div "Select S" at bounding box center [257, 523] width 41 height 33
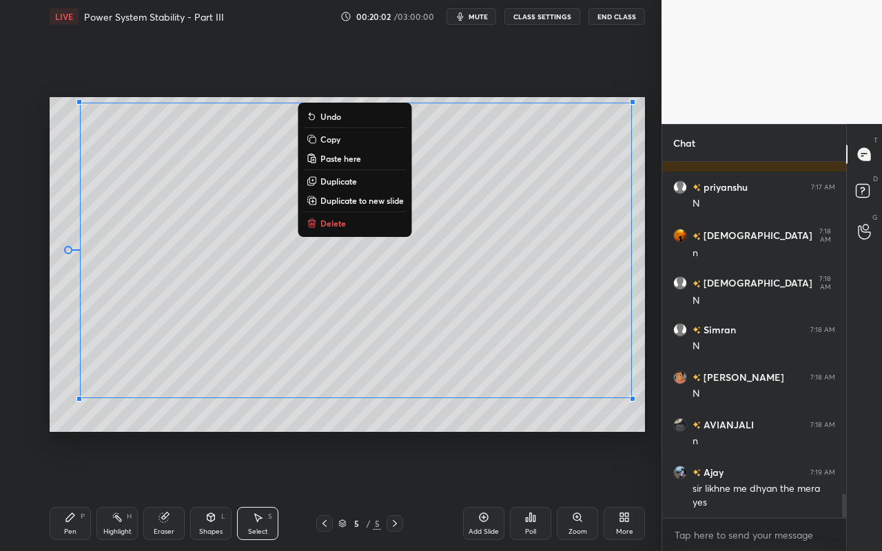
drag, startPoint x: 72, startPoint y: 131, endPoint x: 654, endPoint y: 405, distance: 643.2
click at [656, 410] on div "1 2 3 4 5 6 7 C X Z C X Z E E Erase all H H LIVE Power System Stability - Part …" at bounding box center [331, 275] width 662 height 551
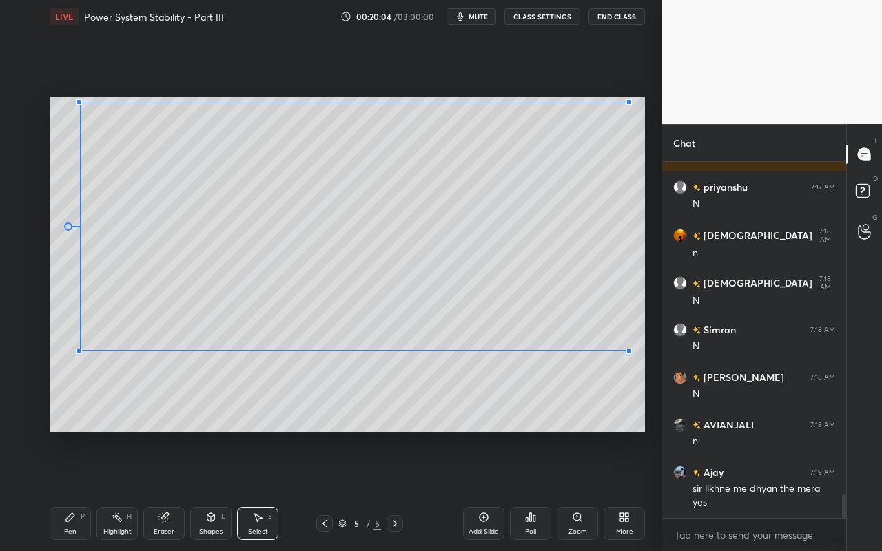
drag, startPoint x: 633, startPoint y: 400, endPoint x: 623, endPoint y: 352, distance: 49.2
click at [627, 350] on div at bounding box center [630, 352] width 6 height 6
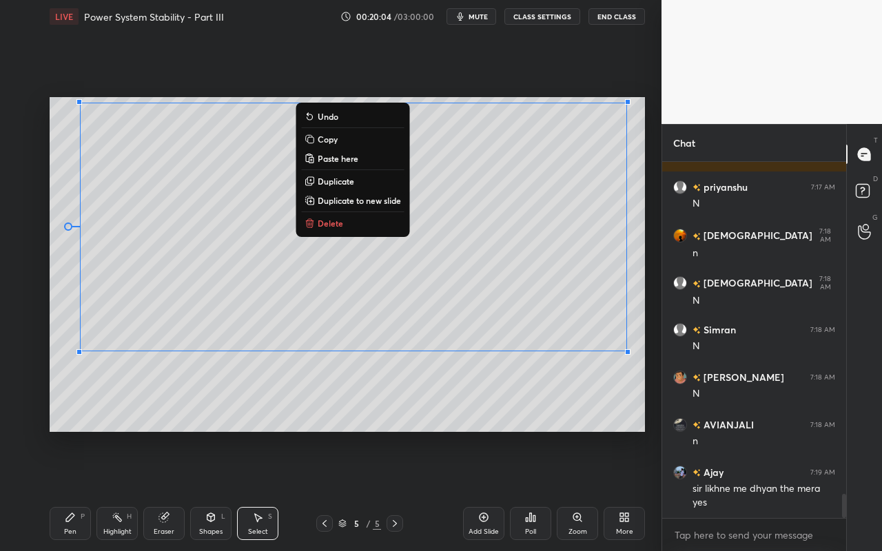
click at [531, 391] on div "0 ° Undo Copy Paste here Duplicate Duplicate to new slide Delete" at bounding box center [348, 264] width 596 height 335
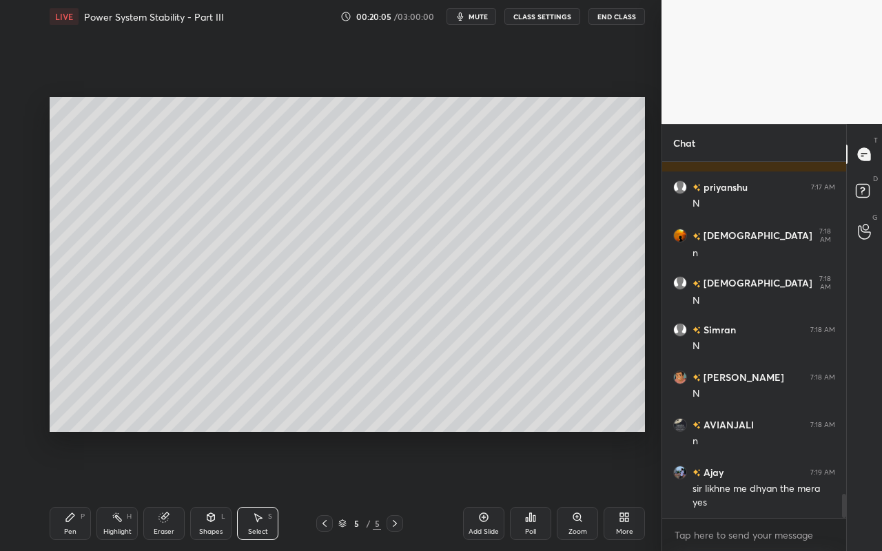
drag, startPoint x: 76, startPoint y: 527, endPoint x: 97, endPoint y: 472, distance: 59.1
click at [76, 490] on div "Pen" at bounding box center [70, 532] width 12 height 7
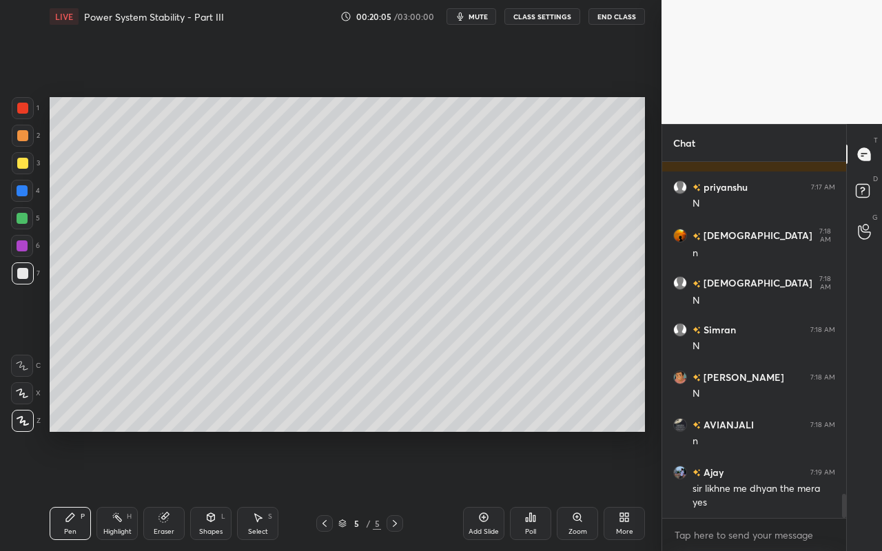
scroll to position [5009, 0]
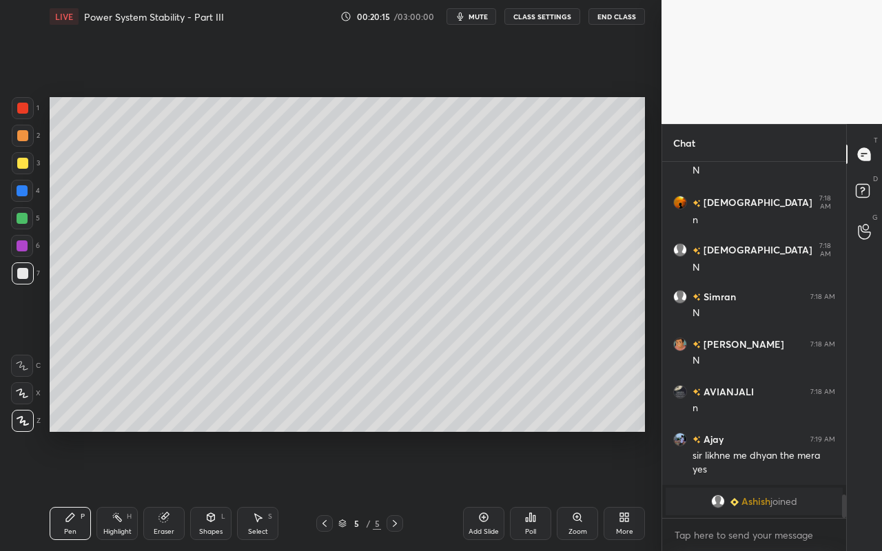
drag, startPoint x: 221, startPoint y: 520, endPoint x: 224, endPoint y: 510, distance: 10.7
click at [221, 490] on div "L" at bounding box center [223, 516] width 4 height 7
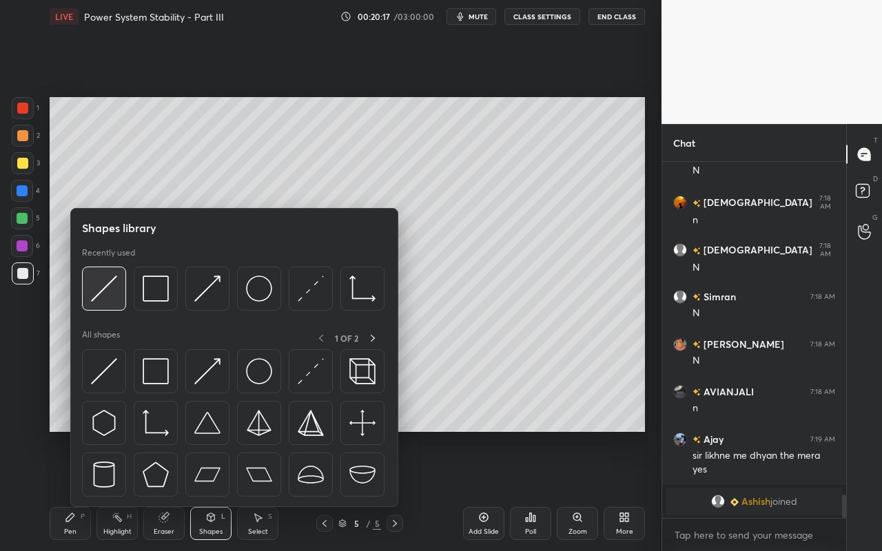
click at [113, 298] on img at bounding box center [104, 289] width 26 height 26
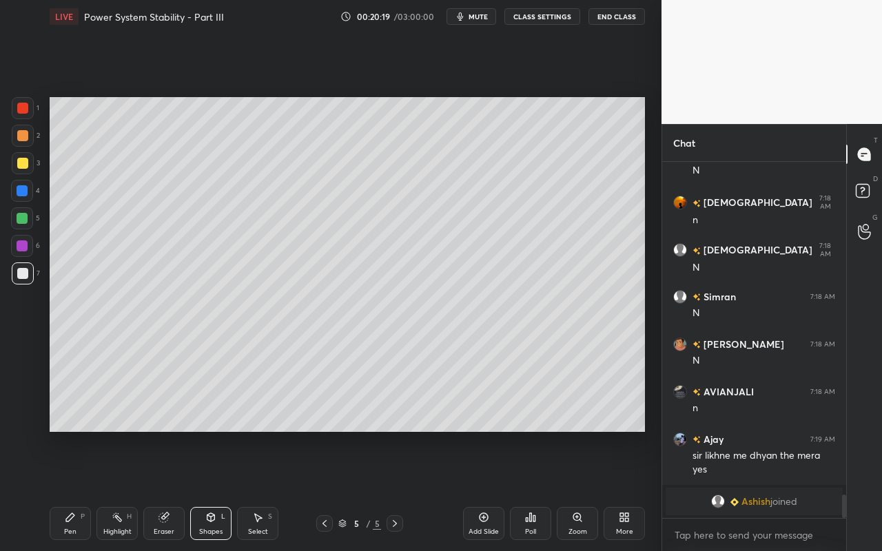
click at [77, 490] on div "Pen P" at bounding box center [70, 523] width 41 height 33
click at [265, 490] on div "Select" at bounding box center [258, 532] width 20 height 7
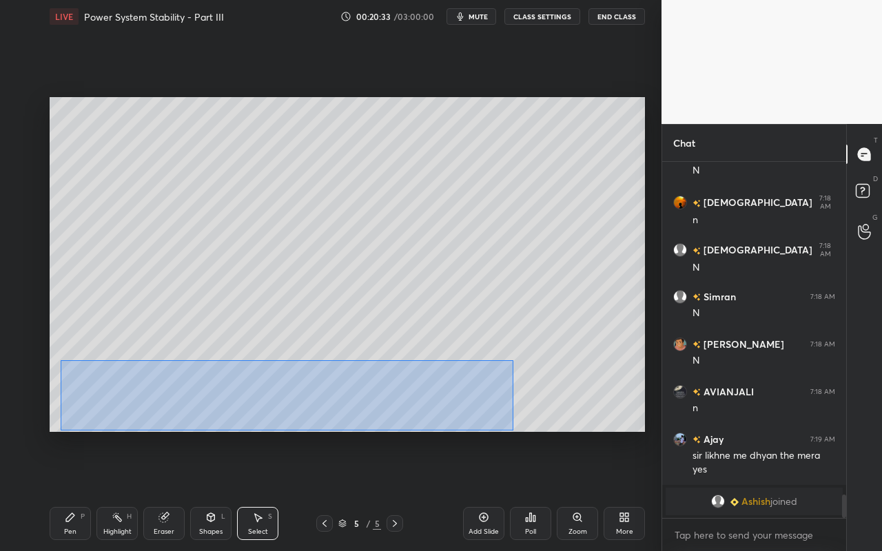
drag, startPoint x: 61, startPoint y: 363, endPoint x: 511, endPoint y: 429, distance: 454.3
click at [513, 429] on div "0 ° Undo Copy Paste here Duplicate Duplicate to new slide Delete" at bounding box center [348, 264] width 596 height 335
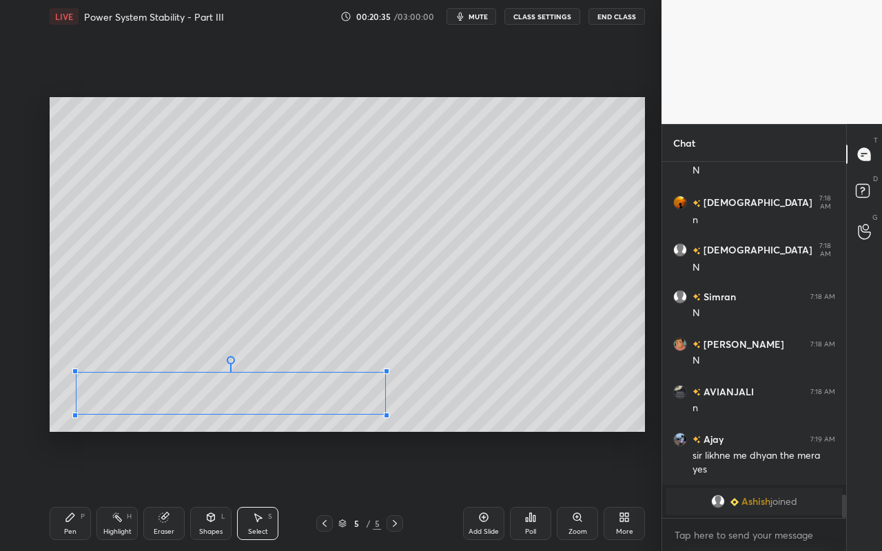
drag, startPoint x: 478, startPoint y: 426, endPoint x: 376, endPoint y: 418, distance: 102.3
click at [385, 416] on div at bounding box center [387, 416] width 6 height 6
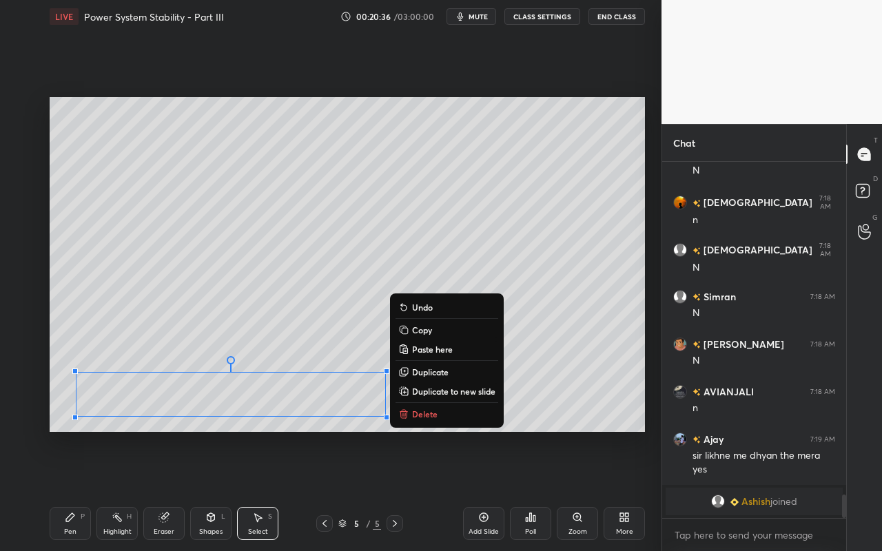
click at [76, 490] on div "Pen P" at bounding box center [70, 523] width 41 height 33
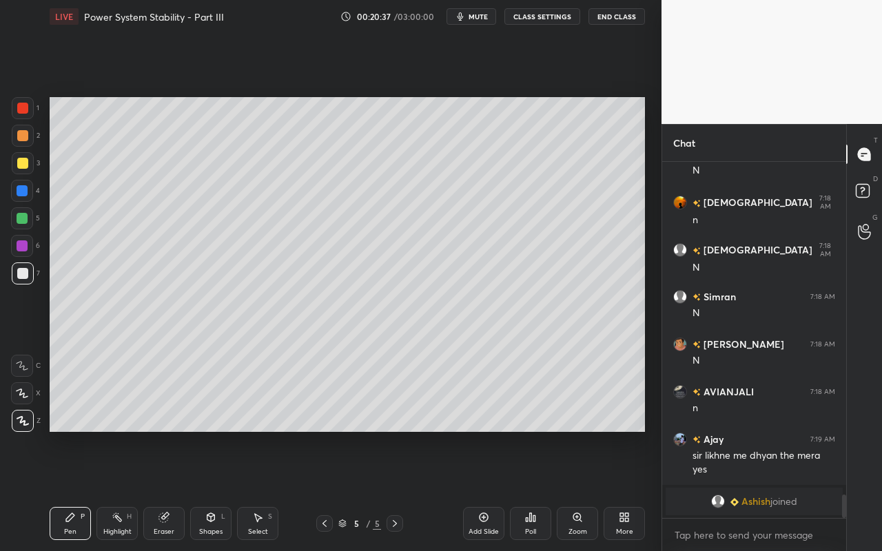
click at [25, 217] on div at bounding box center [22, 218] width 11 height 11
drag, startPoint x: 22, startPoint y: 136, endPoint x: 30, endPoint y: 136, distance: 7.6
click at [25, 138] on div at bounding box center [22, 135] width 11 height 11
click at [212, 490] on div "Shapes L" at bounding box center [210, 523] width 41 height 33
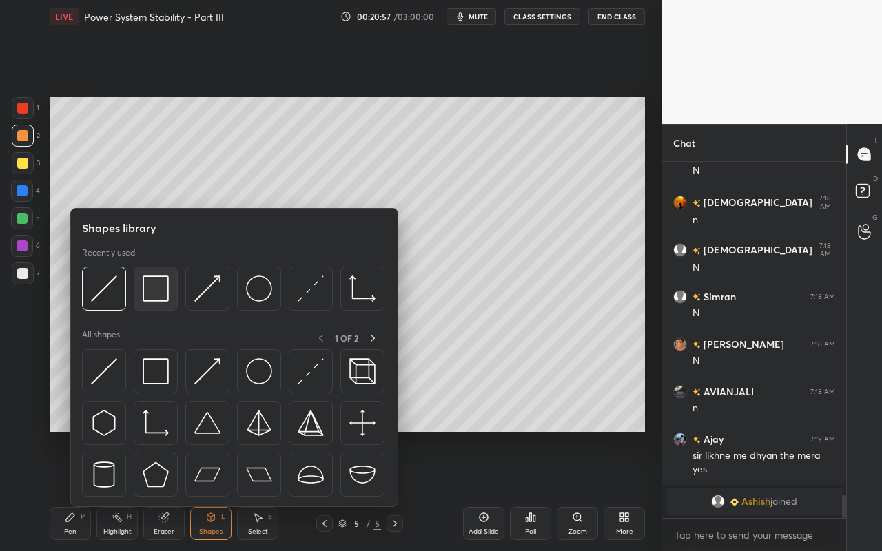
click at [154, 287] on img at bounding box center [156, 289] width 26 height 26
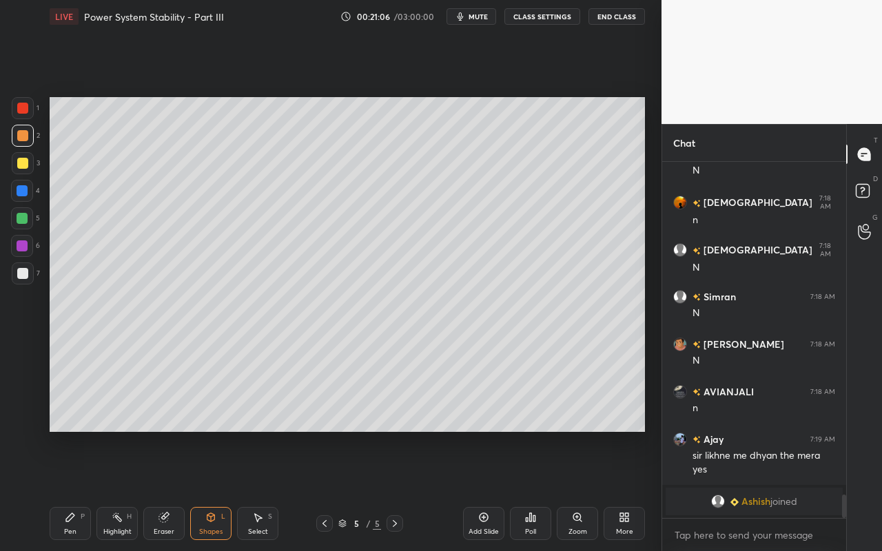
click at [263, 490] on div "Select S" at bounding box center [257, 523] width 41 height 33
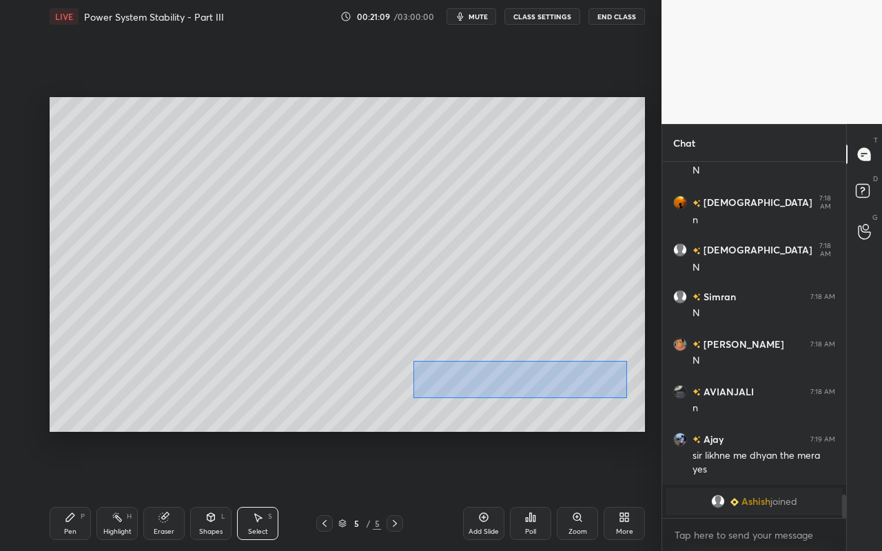
drag, startPoint x: 414, startPoint y: 360, endPoint x: 626, endPoint y: 396, distance: 215.3
click at [627, 398] on div "0 ° Undo Copy Paste here Duplicate Duplicate to new slide Delete" at bounding box center [348, 264] width 596 height 335
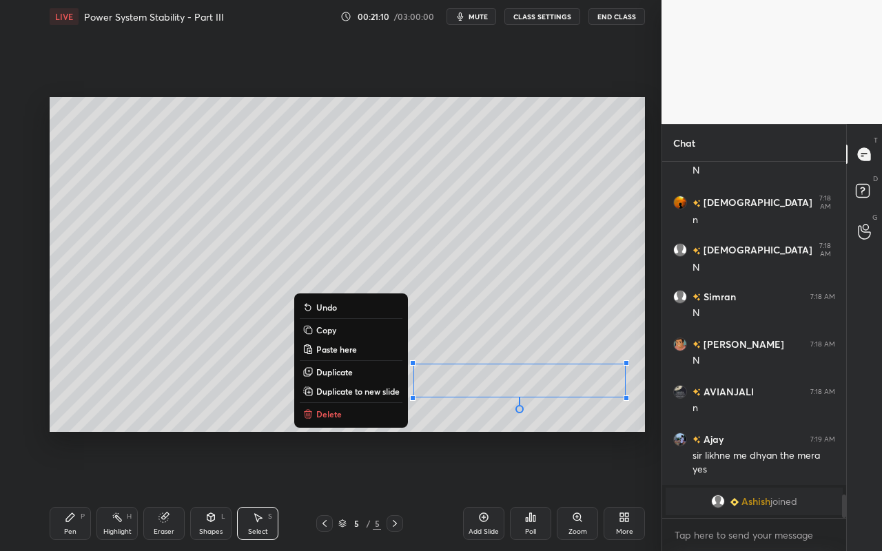
click at [367, 333] on button "Copy" at bounding box center [351, 330] width 103 height 17
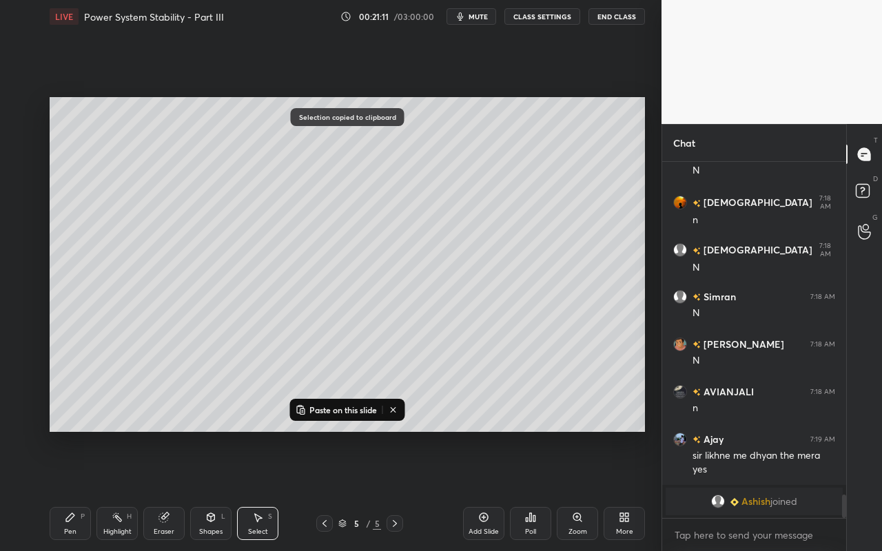
click at [390, 410] on icon at bounding box center [393, 410] width 11 height 11
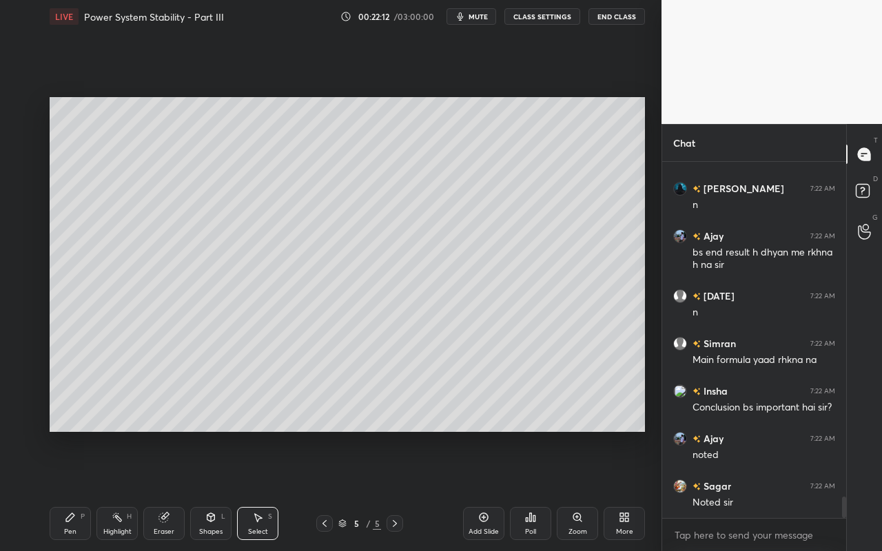
scroll to position [5659, 0]
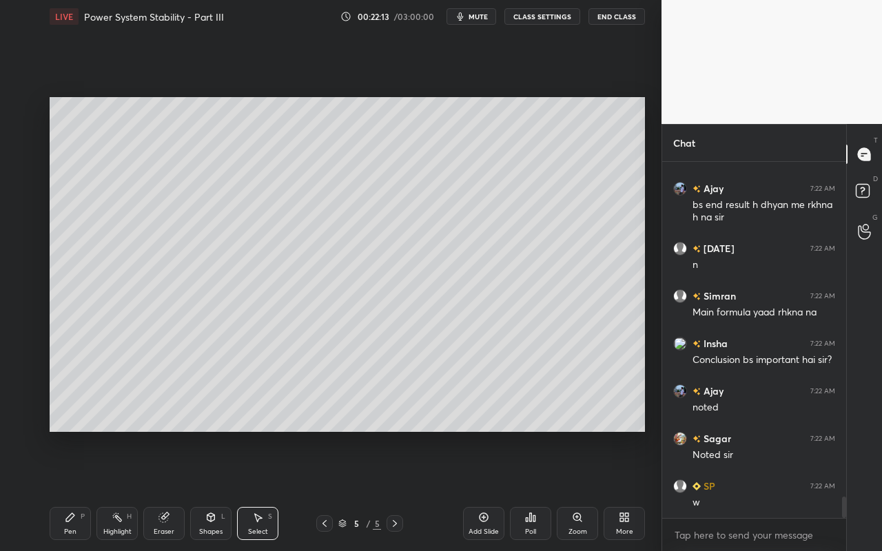
drag, startPoint x: 263, startPoint y: 533, endPoint x: 272, endPoint y: 527, distance: 10.5
click at [264, 490] on div "Select" at bounding box center [258, 532] width 20 height 7
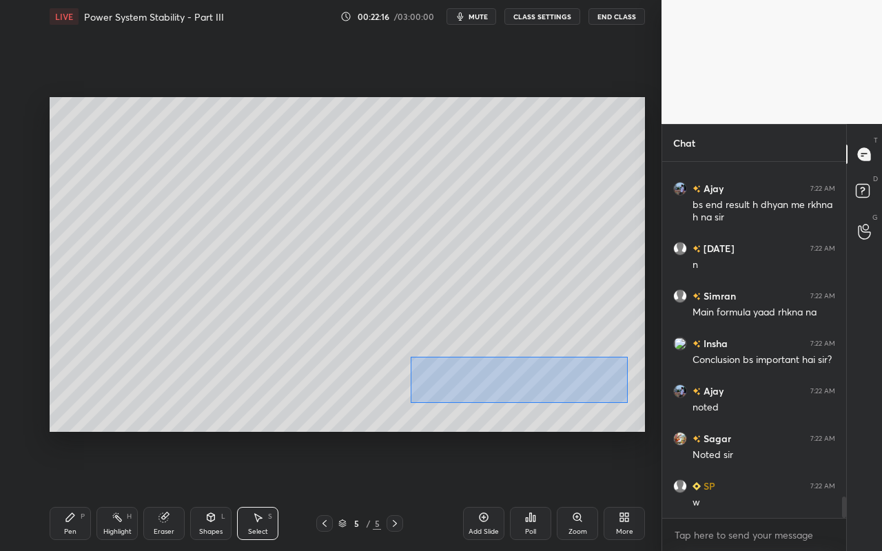
drag, startPoint x: 411, startPoint y: 358, endPoint x: 627, endPoint y: 403, distance: 220.3
click at [627, 402] on div "0 ° Undo Copy Paste here Duplicate Duplicate to new slide Delete" at bounding box center [348, 264] width 596 height 335
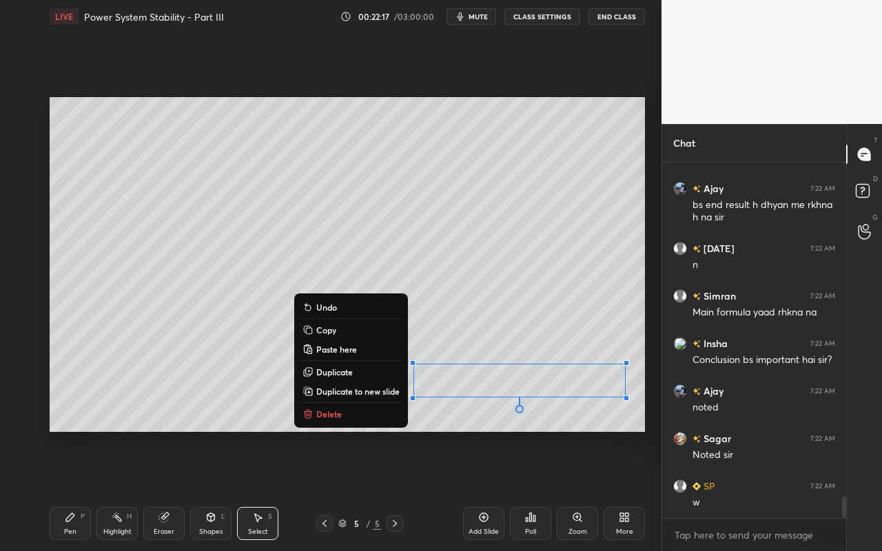
click at [332, 326] on p "Copy" at bounding box center [326, 330] width 20 height 11
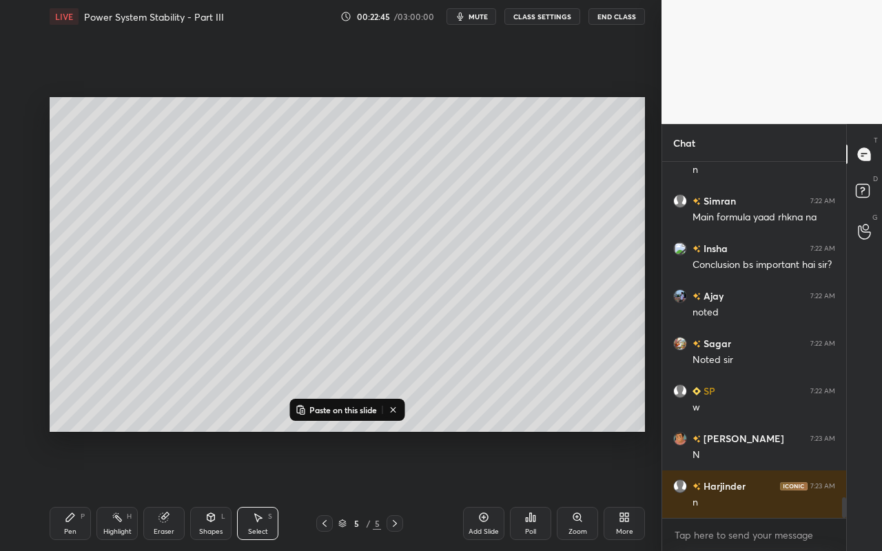
scroll to position [5801, 0]
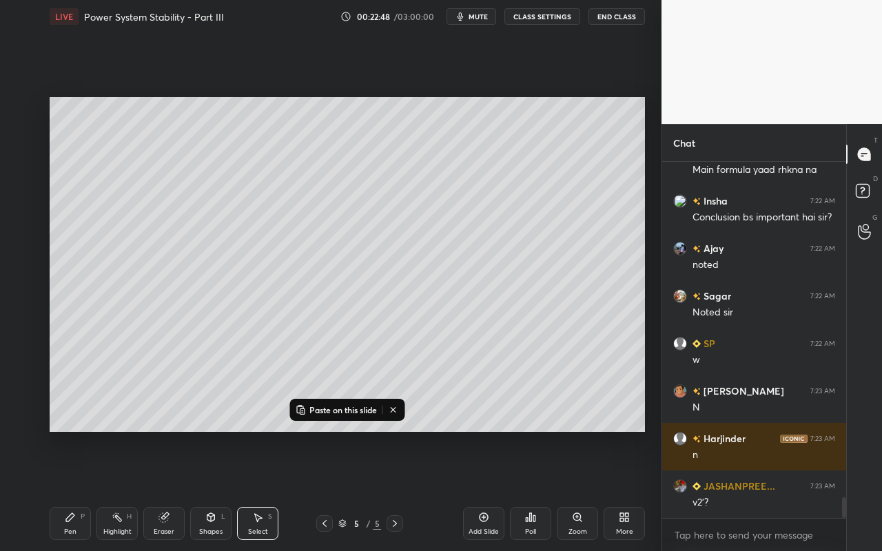
click at [394, 411] on icon at bounding box center [393, 410] width 11 height 11
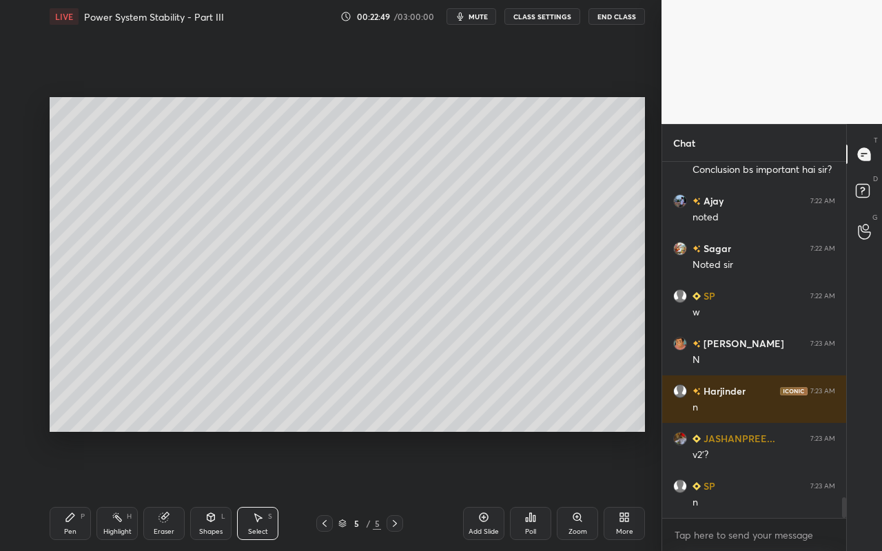
drag, startPoint x: 108, startPoint y: 528, endPoint x: 117, endPoint y: 518, distance: 13.2
click at [109, 490] on div "Highlight" at bounding box center [117, 532] width 28 height 7
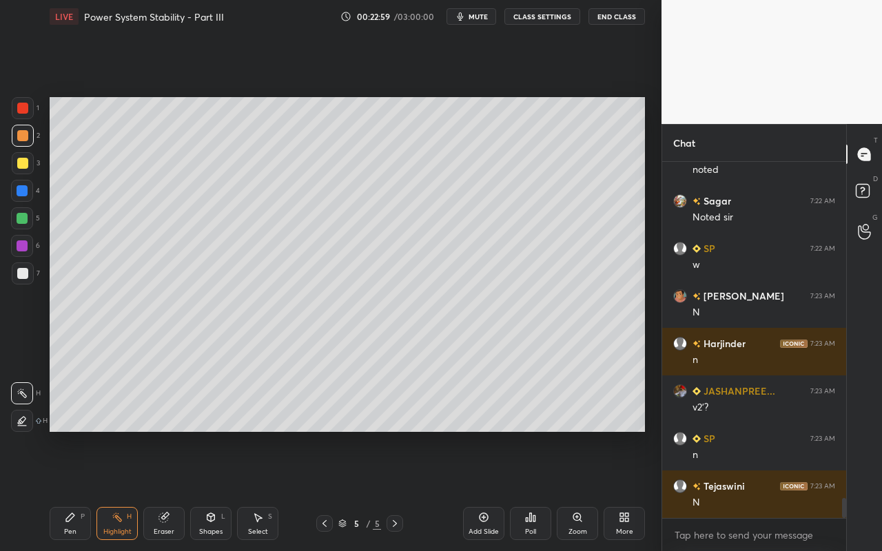
scroll to position [5944, 0]
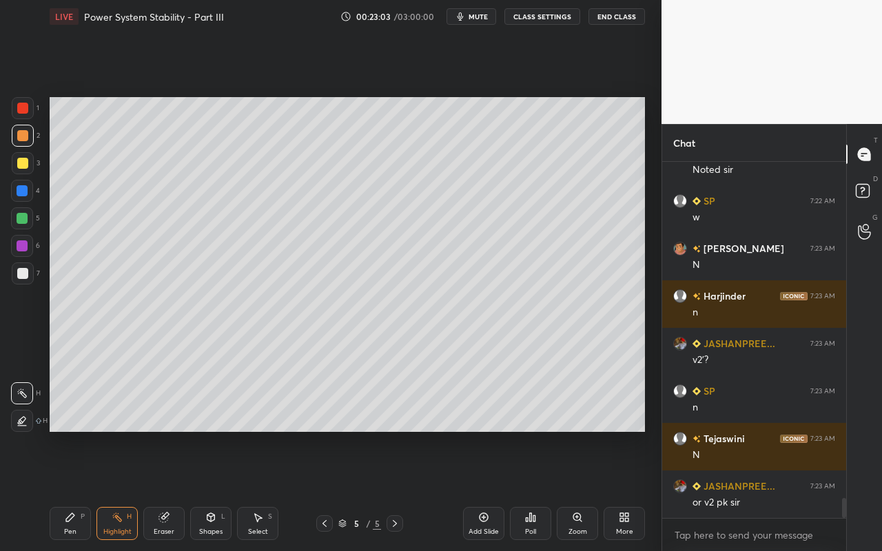
click at [474, 490] on div "Add Slide" at bounding box center [483, 523] width 41 height 33
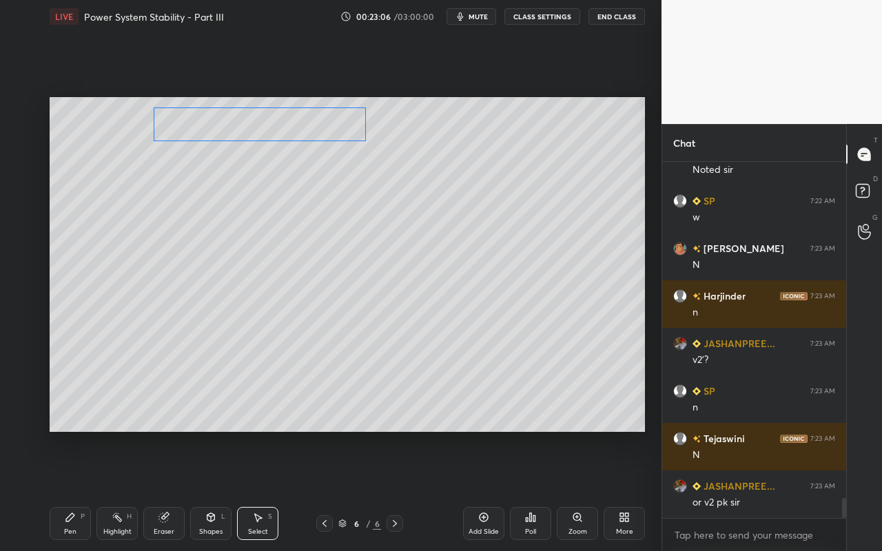
drag, startPoint x: 471, startPoint y: 352, endPoint x: 258, endPoint y: 163, distance: 284.6
click at [254, 131] on div "0 ° Undo Copy Paste here Duplicate Duplicate to new slide Delete" at bounding box center [348, 264] width 596 height 335
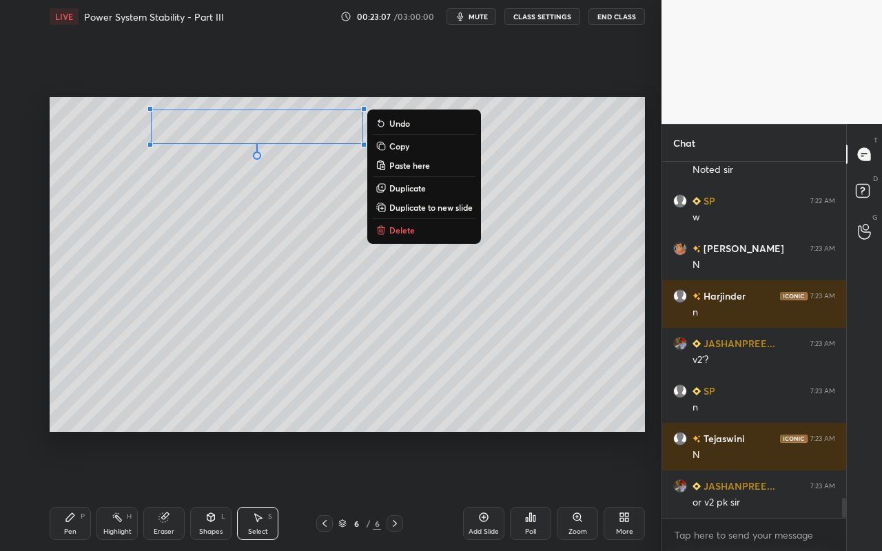
click at [261, 196] on div "0 ° Undo Copy Paste here Duplicate Duplicate to new slide Delete" at bounding box center [348, 264] width 596 height 335
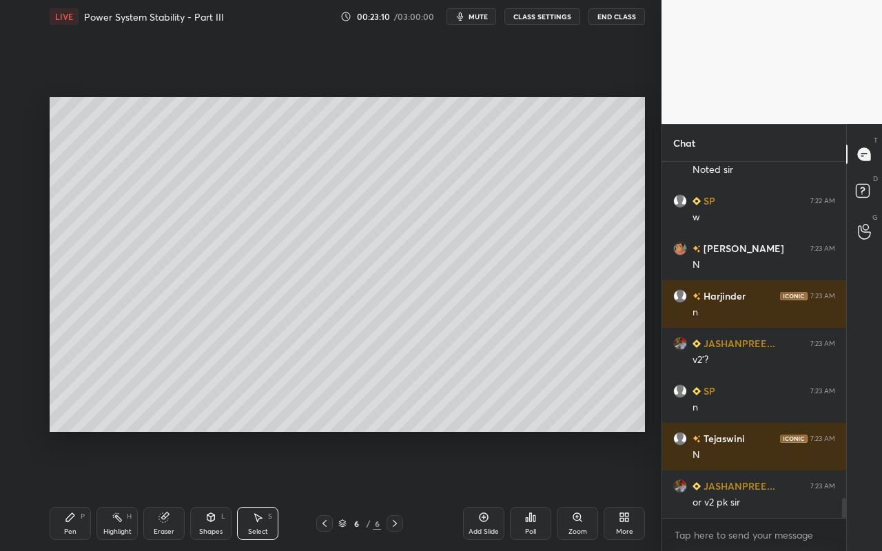
click at [259, 490] on icon at bounding box center [259, 518] width 8 height 8
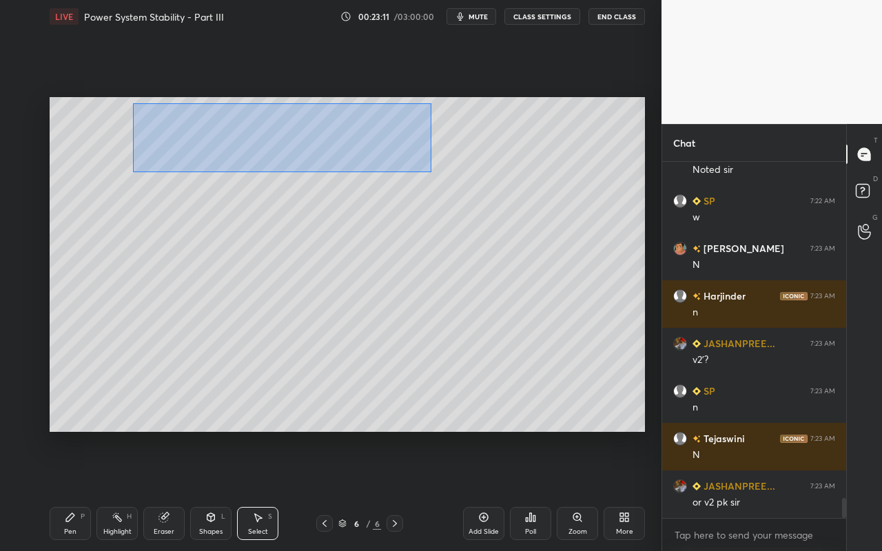
drag, startPoint x: 133, startPoint y: 103, endPoint x: 423, endPoint y: 176, distance: 299.1
click at [429, 172] on div "0 ° Undo Copy Paste here Duplicate Duplicate to new slide Delete" at bounding box center [348, 264] width 596 height 335
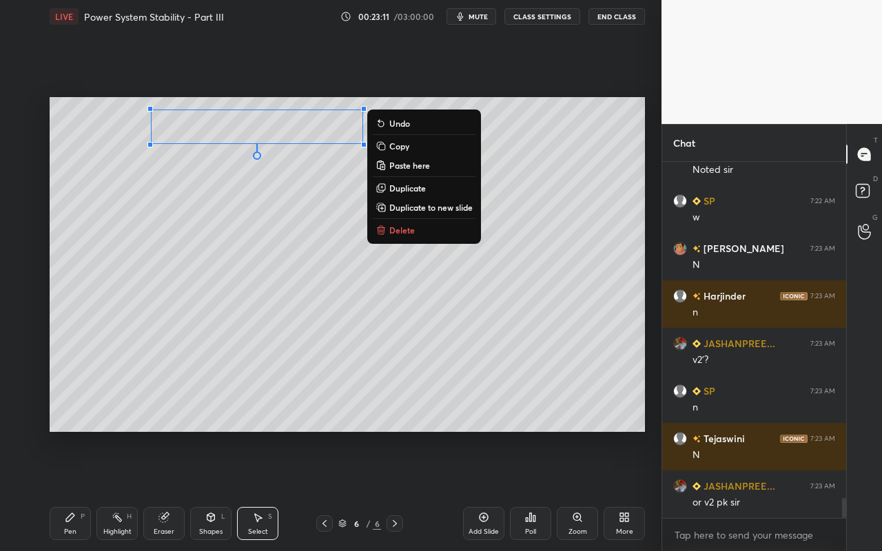
click at [399, 232] on p "Delete" at bounding box center [402, 230] width 26 height 11
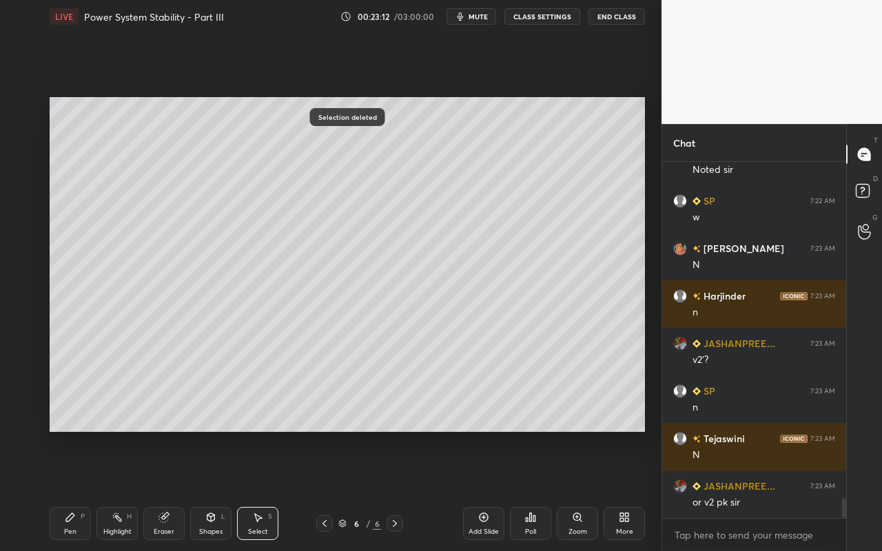
click at [65, 490] on div "Pen P" at bounding box center [70, 523] width 41 height 33
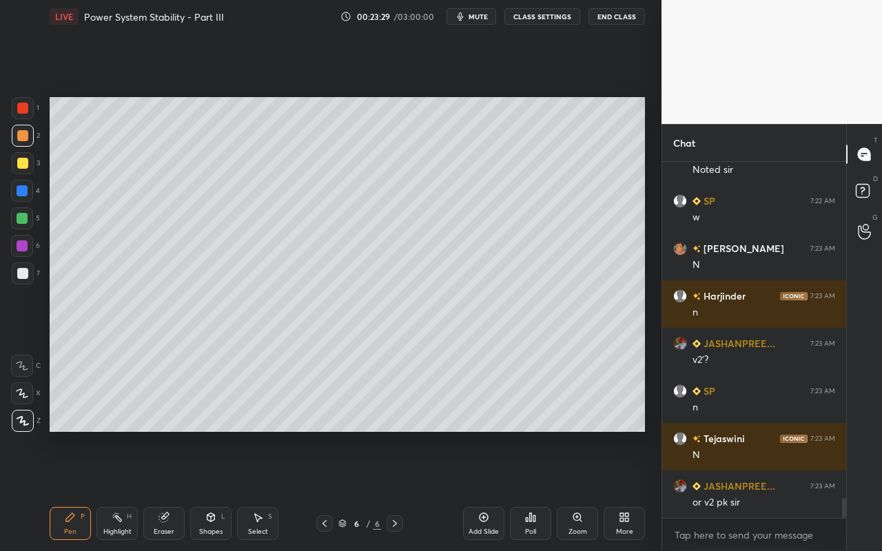
click at [210, 490] on icon at bounding box center [211, 517] width 8 height 8
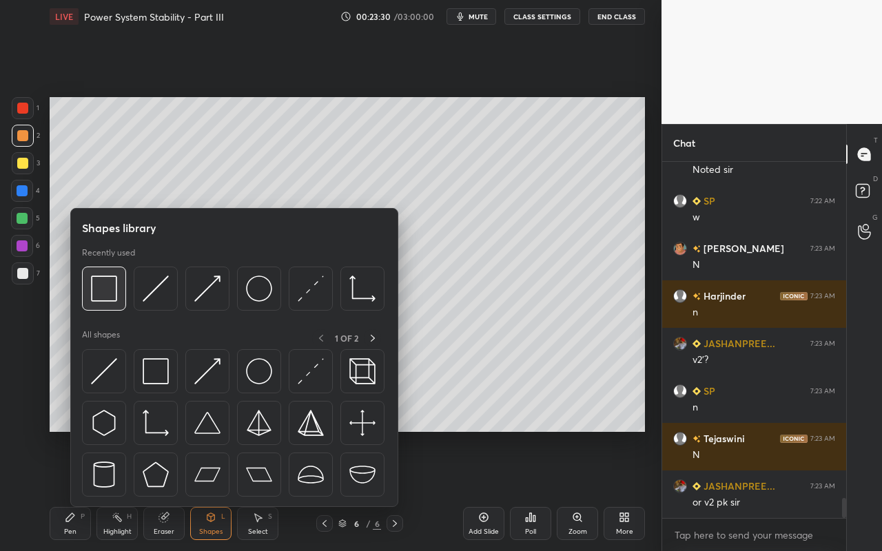
click at [94, 287] on img at bounding box center [104, 289] width 26 height 26
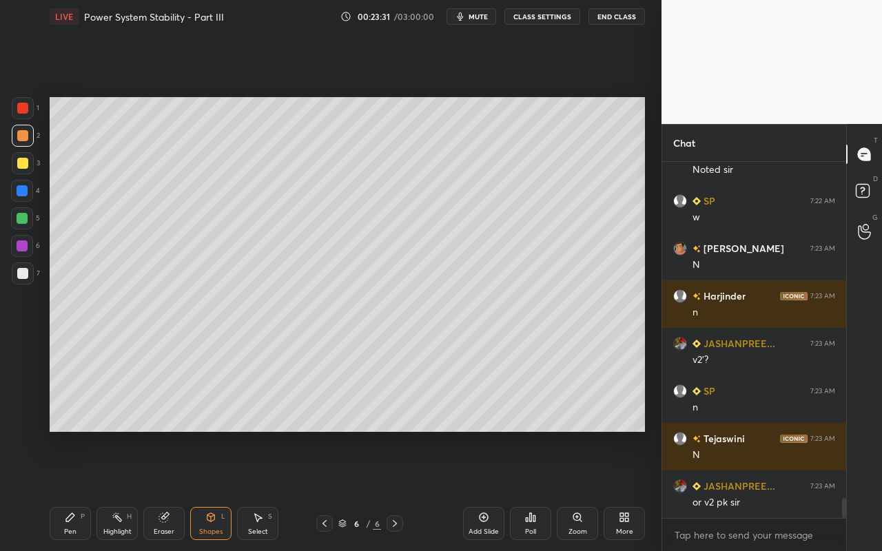
click at [22, 218] on div at bounding box center [22, 218] width 11 height 11
click at [72, 490] on div "Pen P" at bounding box center [70, 523] width 41 height 33
click at [218, 490] on div "Shapes L" at bounding box center [210, 523] width 41 height 33
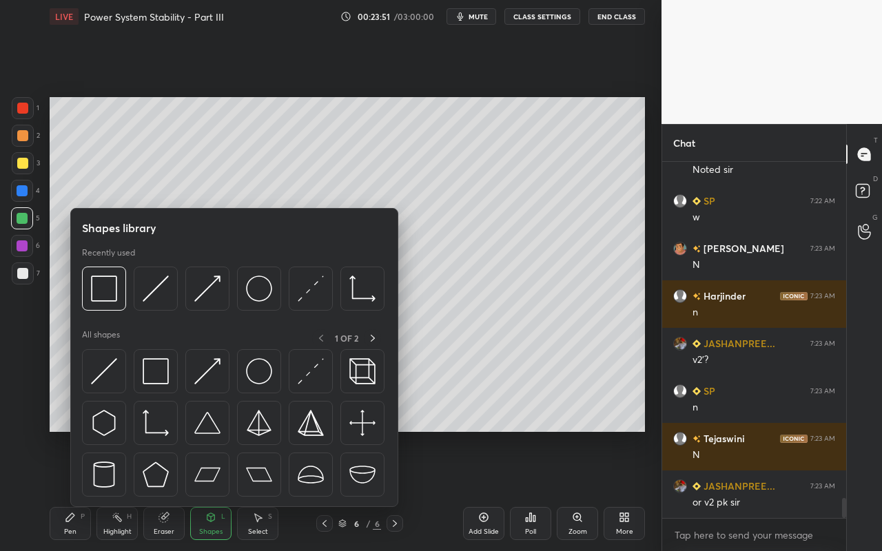
click at [118, 490] on div "Highlight" at bounding box center [117, 532] width 28 height 7
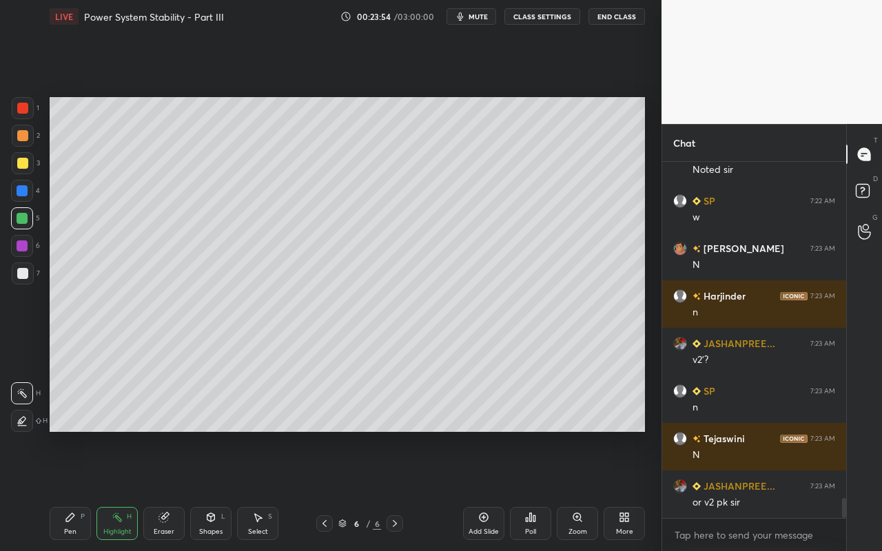
click at [217, 490] on div "Shapes" at bounding box center [210, 532] width 23 height 7
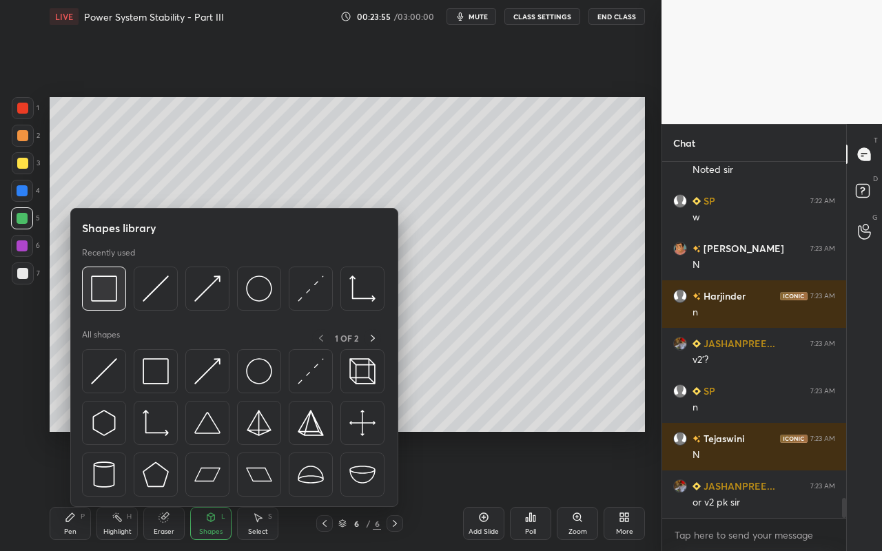
click at [111, 295] on img at bounding box center [104, 289] width 26 height 26
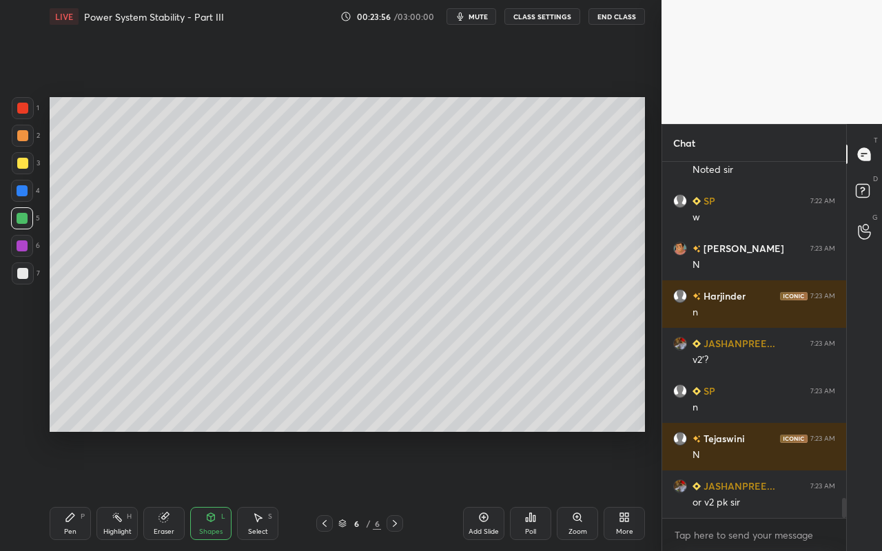
click at [25, 273] on div at bounding box center [22, 273] width 11 height 11
click at [159, 490] on div "Eraser" at bounding box center [164, 532] width 21 height 7
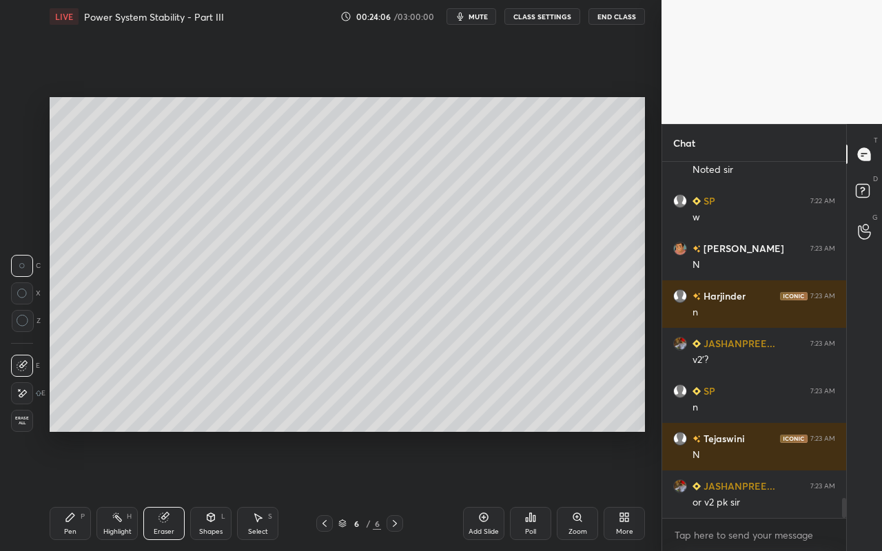
click at [227, 490] on div "Shapes L" at bounding box center [210, 523] width 41 height 33
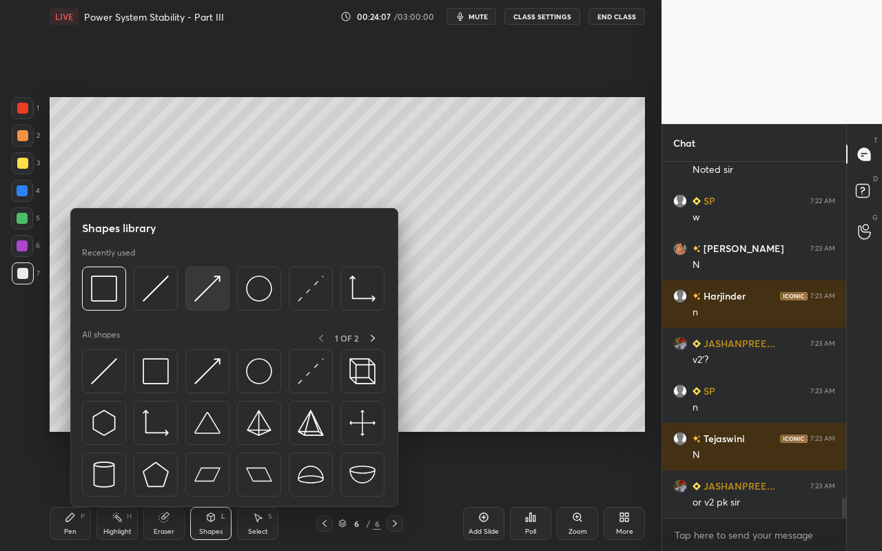
click at [205, 296] on img at bounding box center [207, 289] width 26 height 26
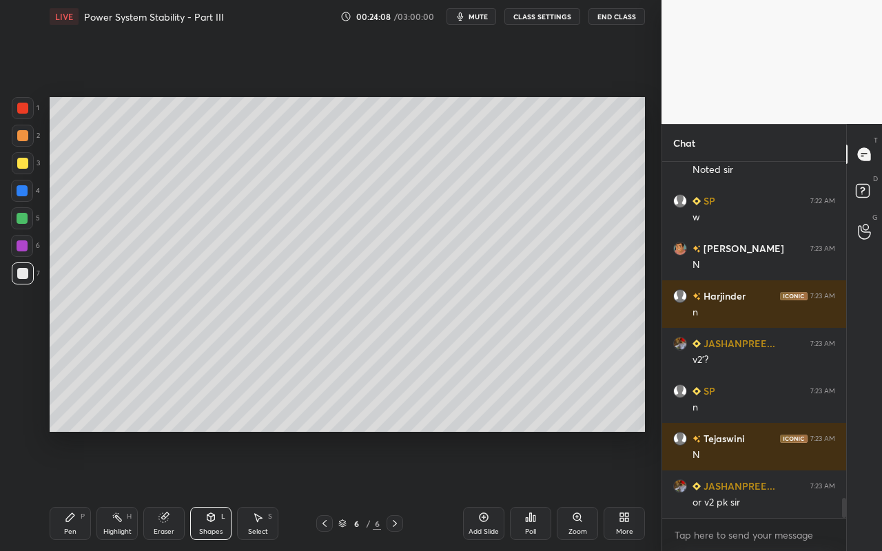
click at [19, 164] on div at bounding box center [22, 163] width 11 height 11
click at [72, 490] on div "Pen" at bounding box center [70, 532] width 12 height 7
click at [119, 490] on div "Highlight" at bounding box center [117, 532] width 28 height 7
click at [166, 490] on icon at bounding box center [163, 517] width 9 height 9
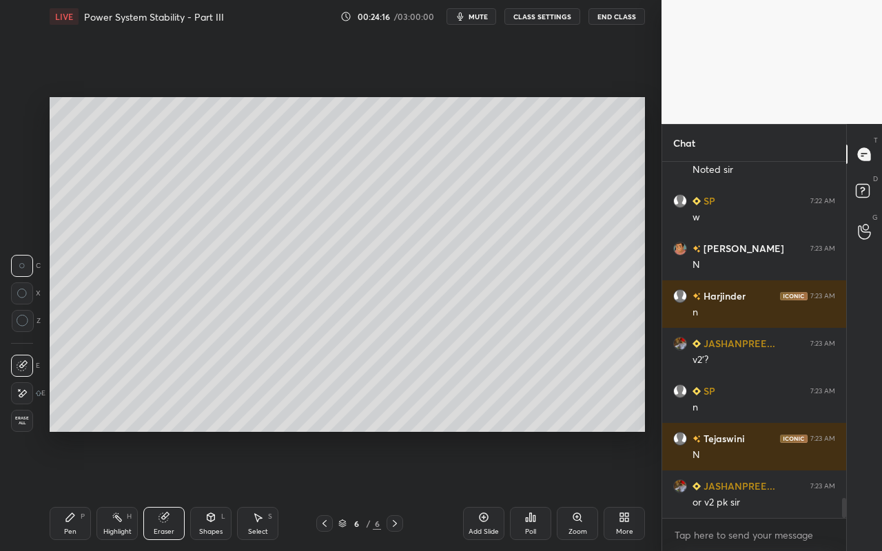
click at [219, 490] on div "Shapes L" at bounding box center [210, 523] width 41 height 33
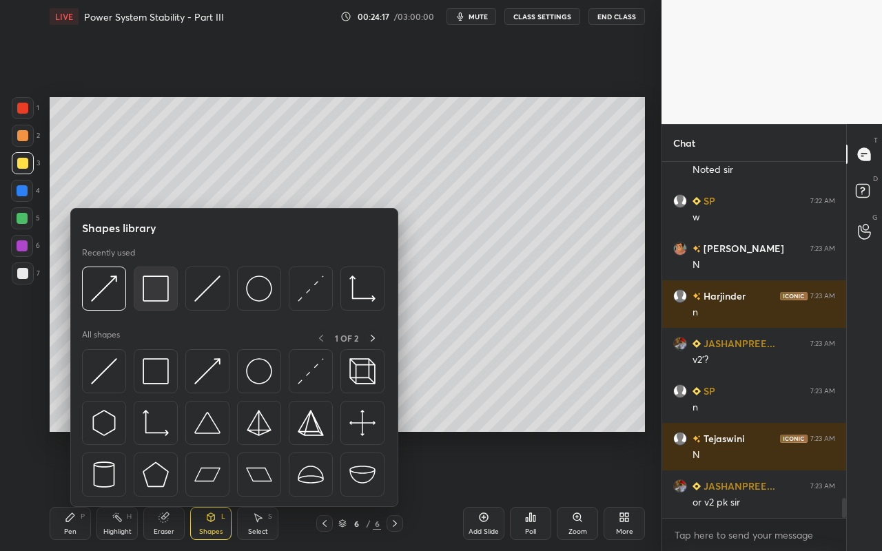
click at [165, 300] on img at bounding box center [156, 289] width 26 height 26
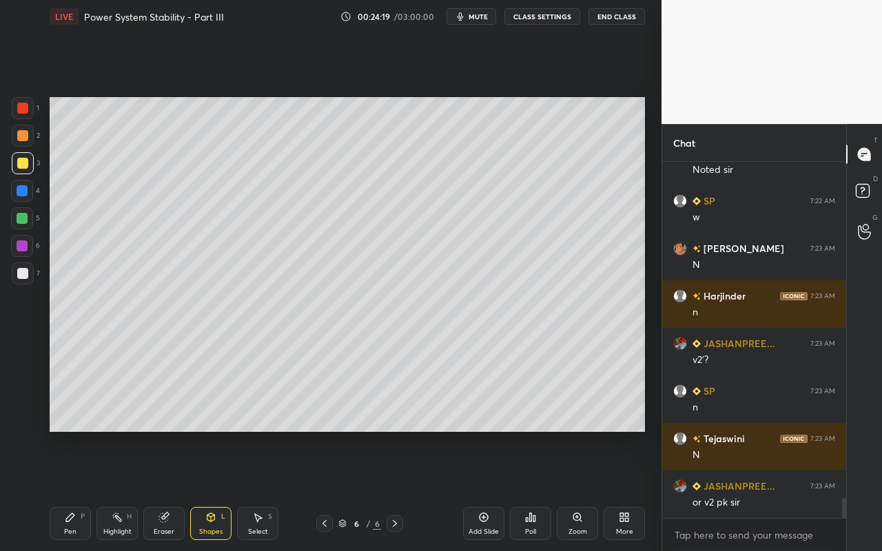
click at [77, 490] on div "Pen P" at bounding box center [70, 523] width 41 height 33
click at [167, 490] on div "Eraser" at bounding box center [163, 523] width 41 height 33
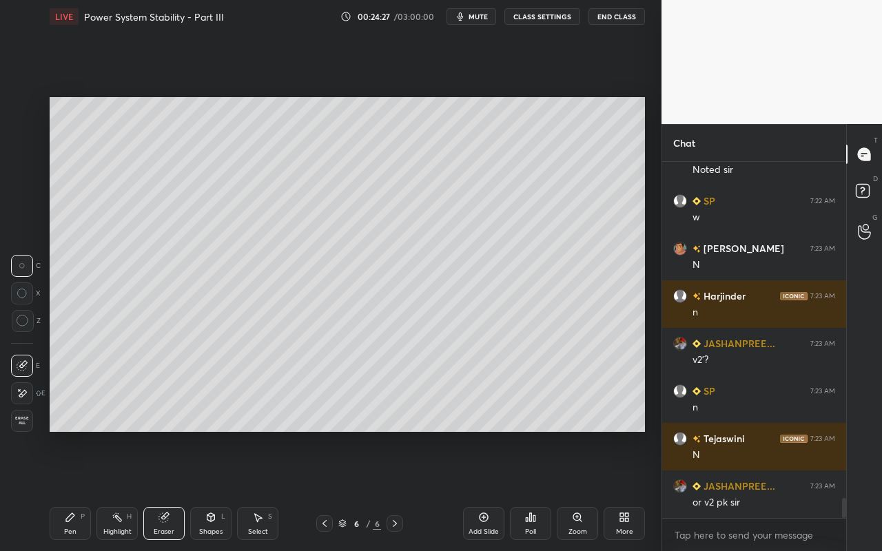
click at [225, 490] on div "Shapes L" at bounding box center [210, 523] width 41 height 33
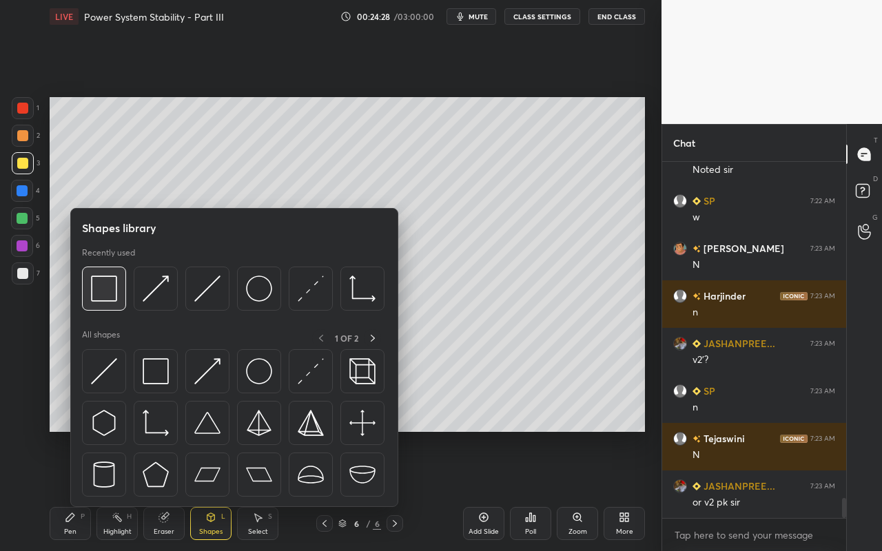
click at [101, 297] on img at bounding box center [104, 289] width 26 height 26
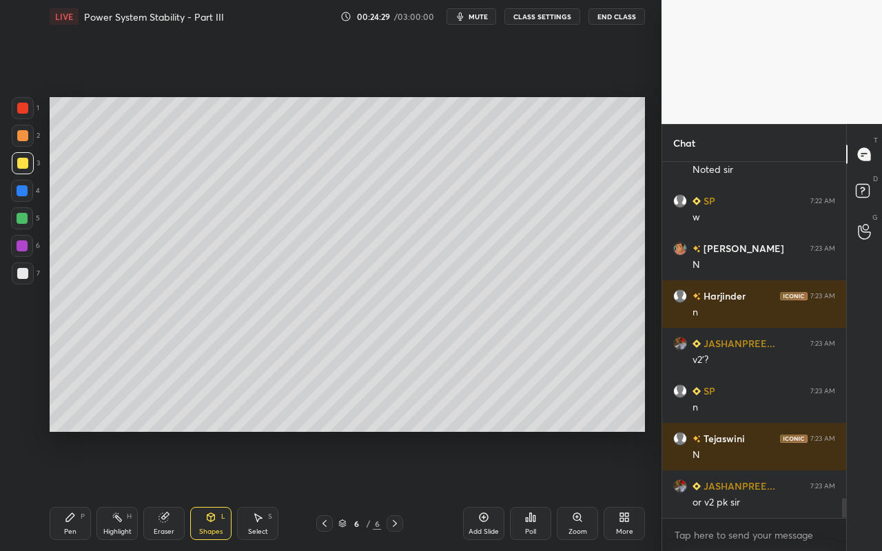
click at [24, 136] on div at bounding box center [22, 135] width 11 height 11
drag, startPoint x: 172, startPoint y: 522, endPoint x: 174, endPoint y: 509, distance: 12.7
click at [174, 490] on div "Eraser" at bounding box center [163, 523] width 41 height 33
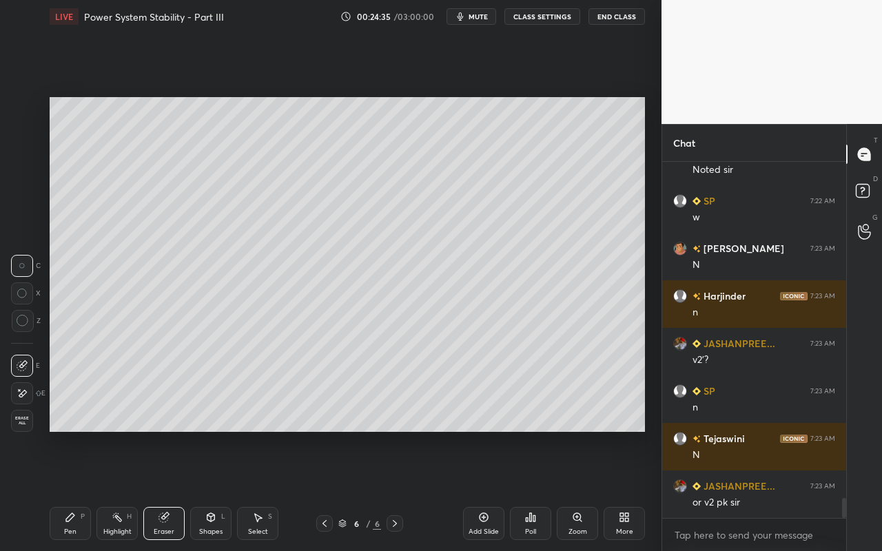
click at [216, 490] on div "Shapes L" at bounding box center [210, 523] width 41 height 33
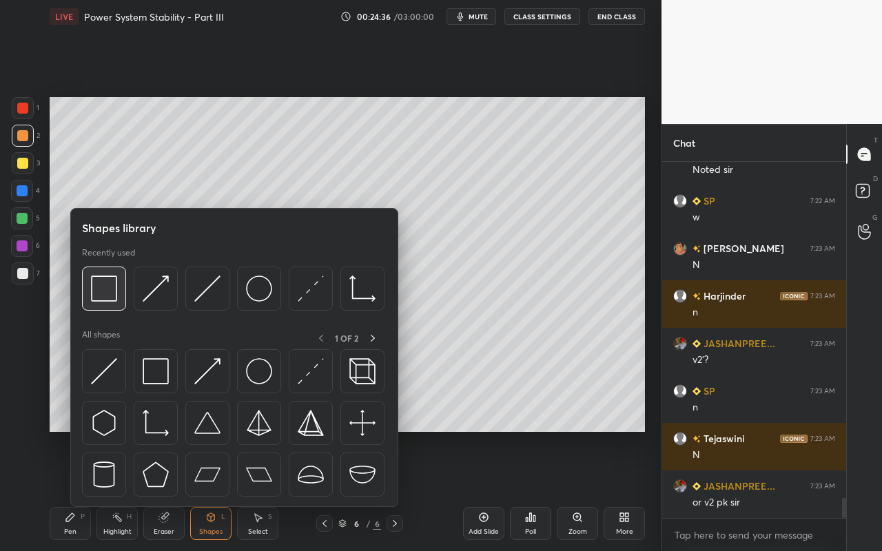
click at [107, 298] on img at bounding box center [104, 289] width 26 height 26
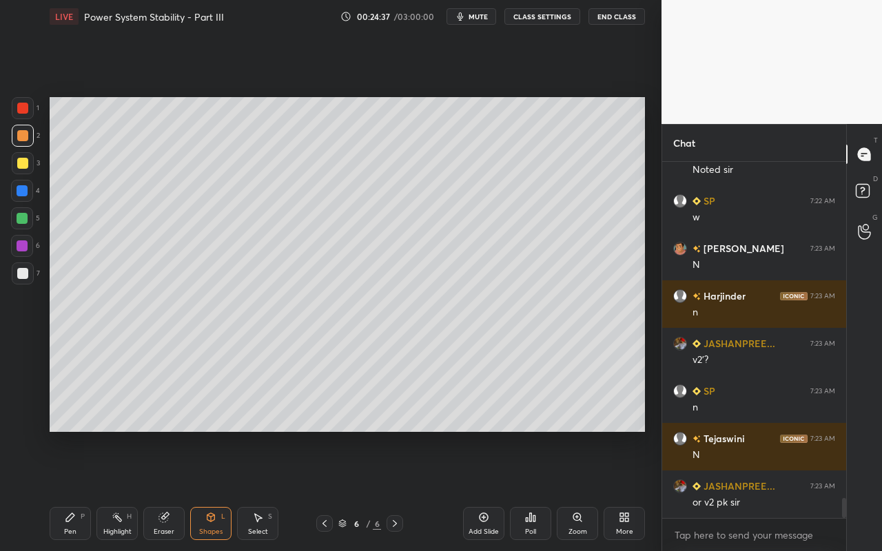
click at [23, 223] on div at bounding box center [22, 218] width 11 height 11
click at [78, 490] on div "Pen P" at bounding box center [70, 523] width 41 height 33
click at [116, 490] on div "Highlight H" at bounding box center [116, 523] width 41 height 33
drag, startPoint x: 74, startPoint y: 532, endPoint x: 80, endPoint y: 520, distance: 13.6
click at [75, 490] on div "Pen" at bounding box center [70, 532] width 12 height 7
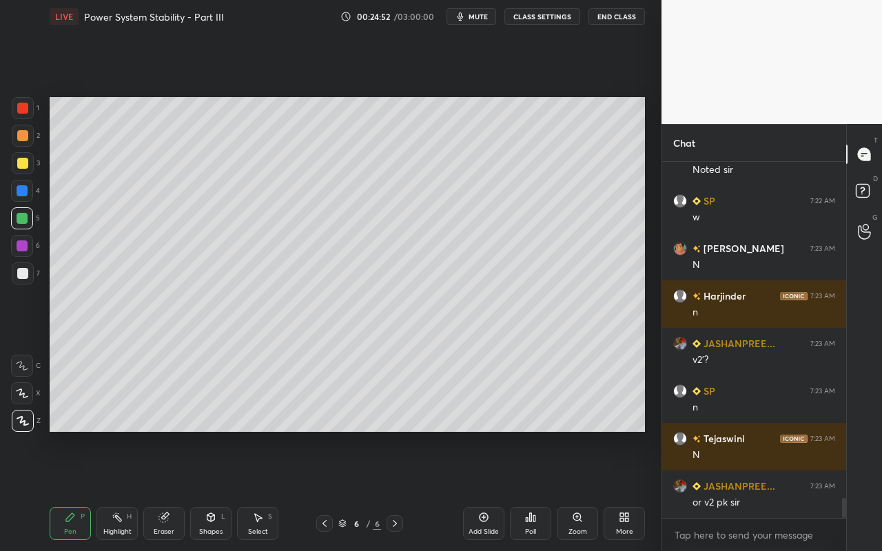
click at [21, 163] on div at bounding box center [22, 163] width 11 height 11
click at [123, 490] on div "Highlight H" at bounding box center [116, 523] width 41 height 33
click at [223, 490] on div "Shapes L" at bounding box center [210, 523] width 41 height 33
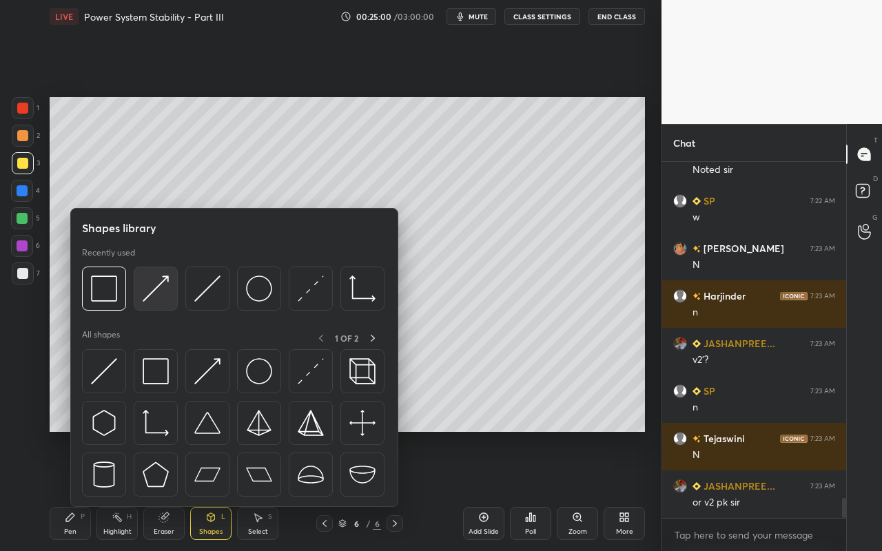
click at [163, 299] on img at bounding box center [156, 289] width 26 height 26
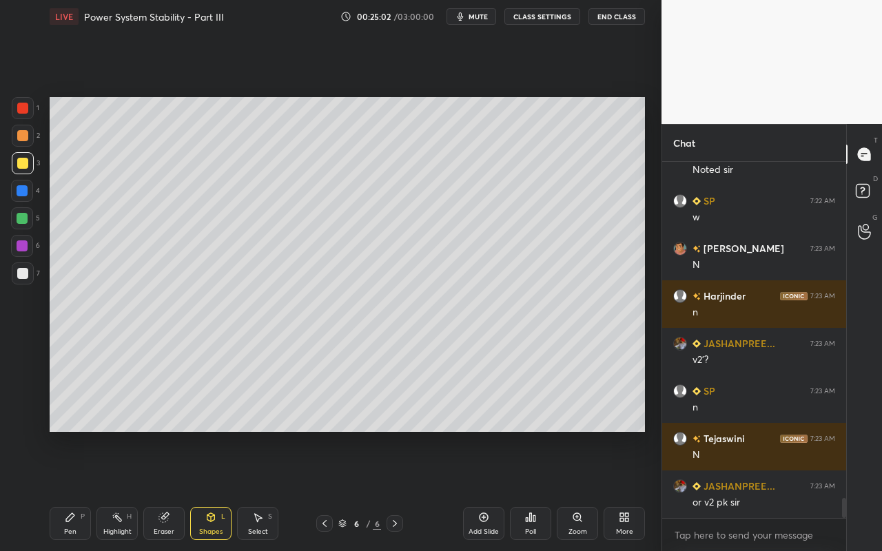
drag, startPoint x: 69, startPoint y: 523, endPoint x: 177, endPoint y: 440, distance: 136.2
click at [69, 490] on div "Pen P" at bounding box center [70, 523] width 41 height 33
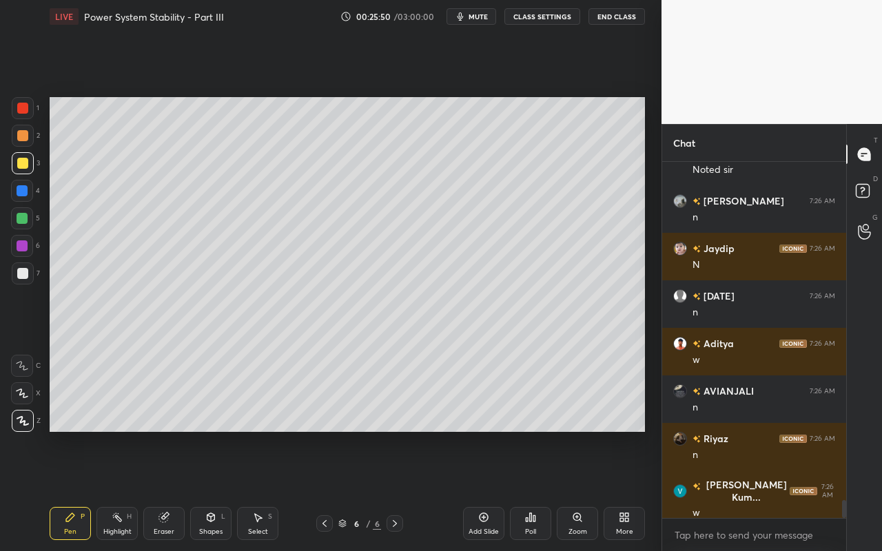
scroll to position [6752, 0]
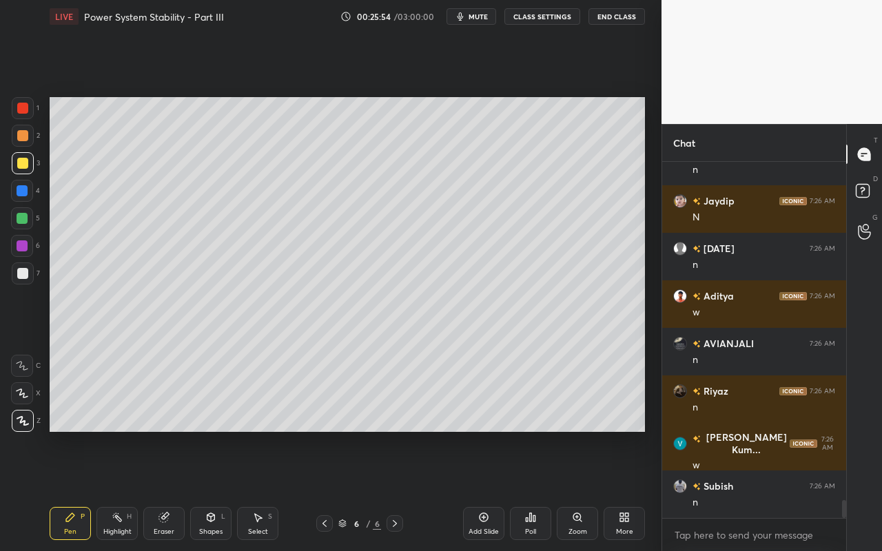
drag, startPoint x: 486, startPoint y: 26, endPoint x: 479, endPoint y: 19, distance: 9.7
click at [479, 19] on div "LIVE Power System Stability - Part III 00:25:54 / 03:00:00 mute CLASS SETTINGS …" at bounding box center [348, 16] width 596 height 33
click at [479, 19] on span "mute" at bounding box center [478, 17] width 19 height 10
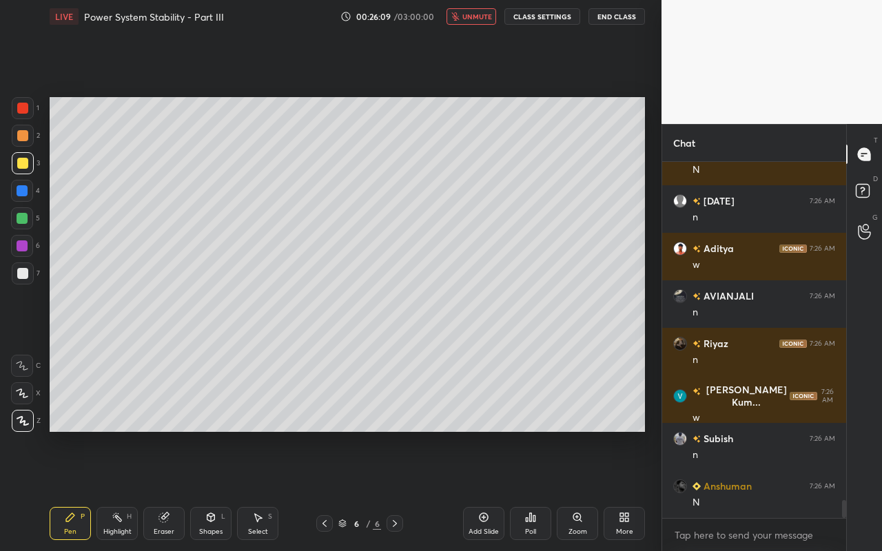
scroll to position [6848, 0]
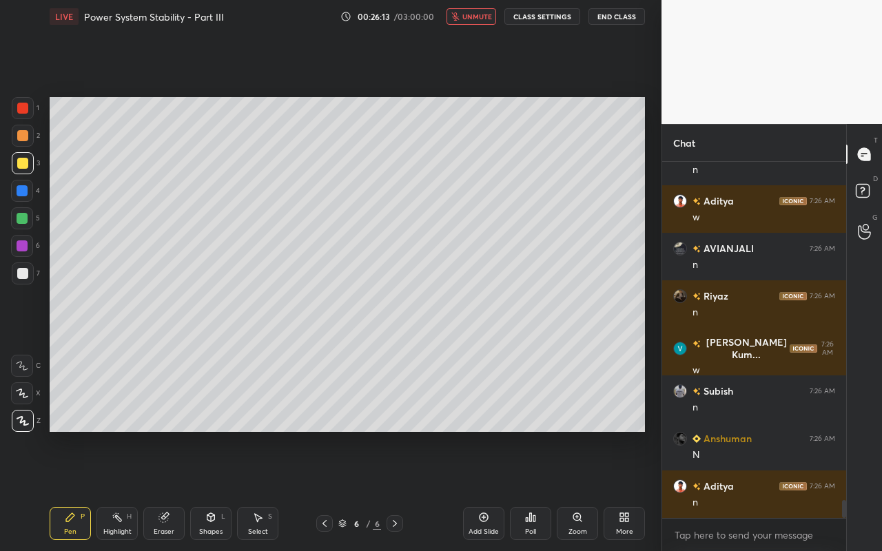
click at [475, 19] on span "unmute" at bounding box center [477, 17] width 30 height 10
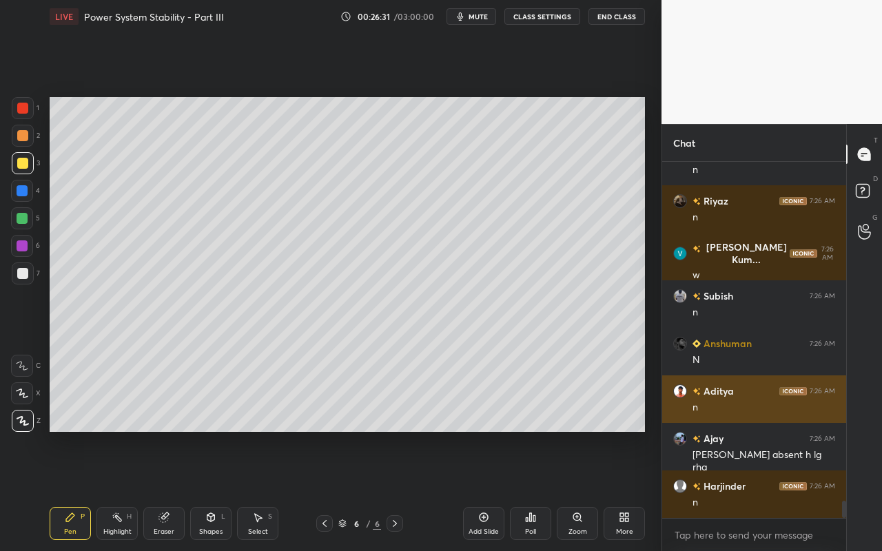
scroll to position [6990, 0]
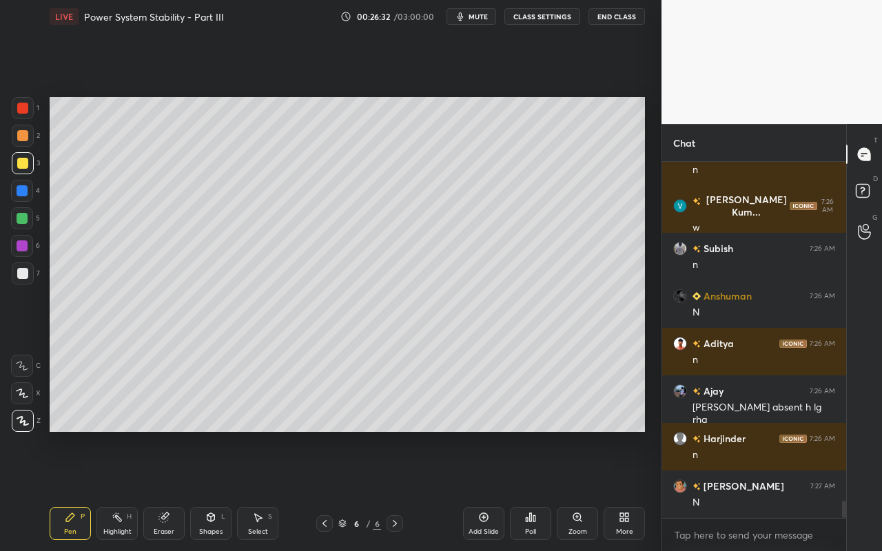
click at [258, 490] on div "Select" at bounding box center [258, 532] width 20 height 7
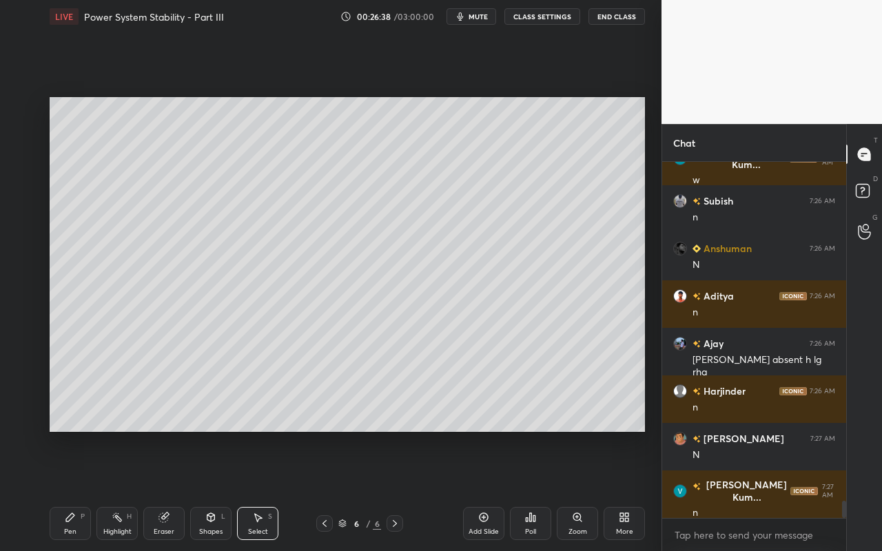
scroll to position [7085, 0]
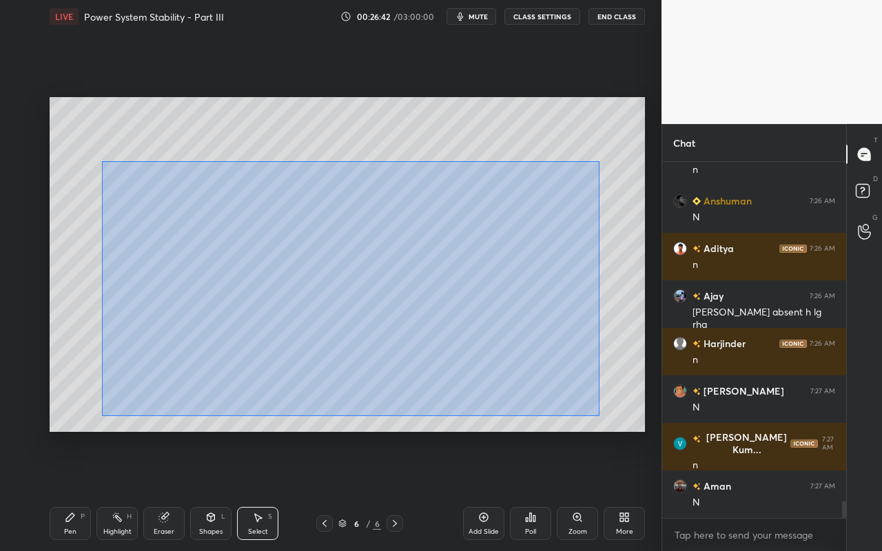
drag, startPoint x: 101, startPoint y: 161, endPoint x: 598, endPoint y: 416, distance: 557.6
click at [599, 416] on div "0 ° Undo Copy Paste here Duplicate Duplicate to new slide Delete" at bounding box center [348, 264] width 596 height 335
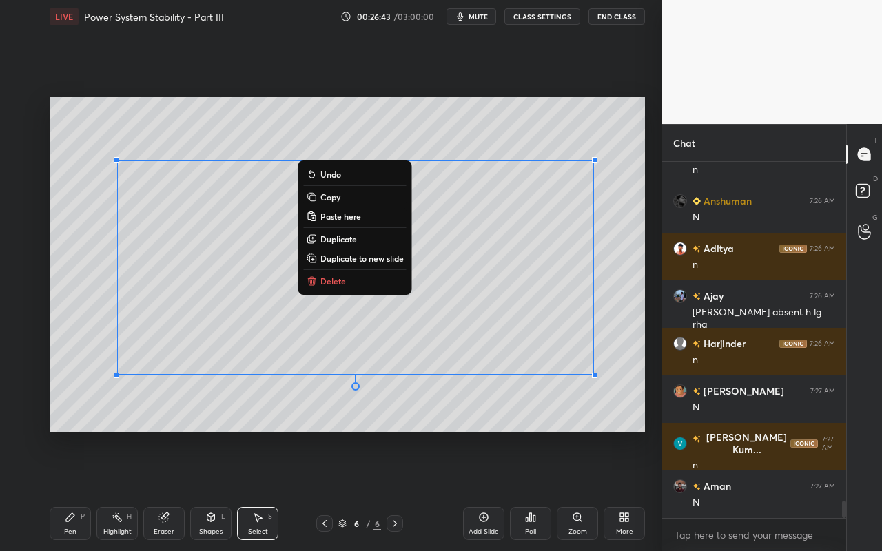
click at [627, 356] on div "0 ° Undo Copy Paste here Duplicate Duplicate to new slide Delete" at bounding box center [348, 264] width 596 height 335
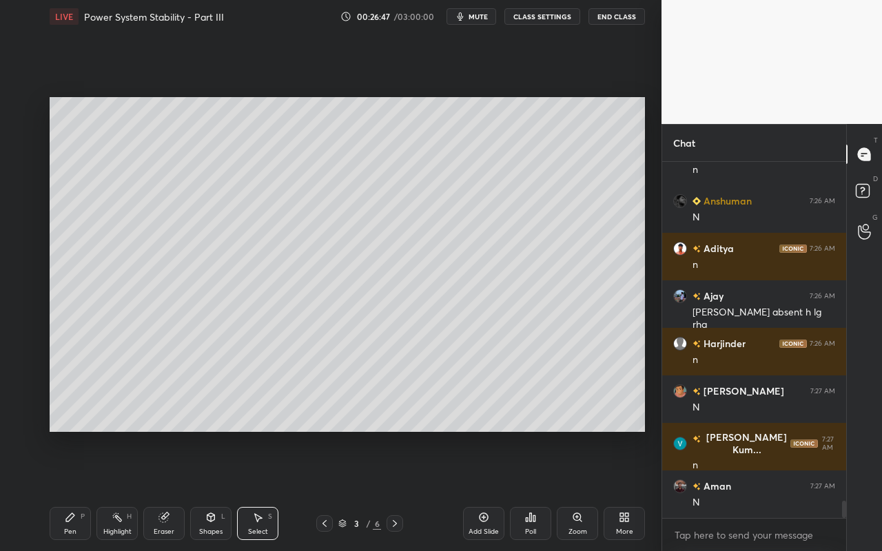
click at [250, 490] on div "Select" at bounding box center [258, 532] width 20 height 7
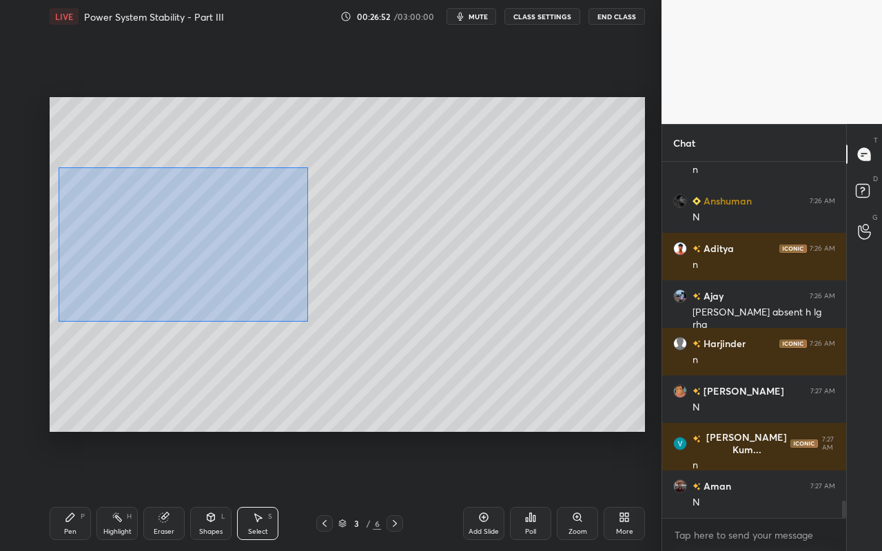
drag, startPoint x: 58, startPoint y: 167, endPoint x: 308, endPoint y: 321, distance: 294.0
click at [308, 321] on div "0 ° Undo Copy Paste here Duplicate Duplicate to new slide Delete" at bounding box center [348, 264] width 596 height 335
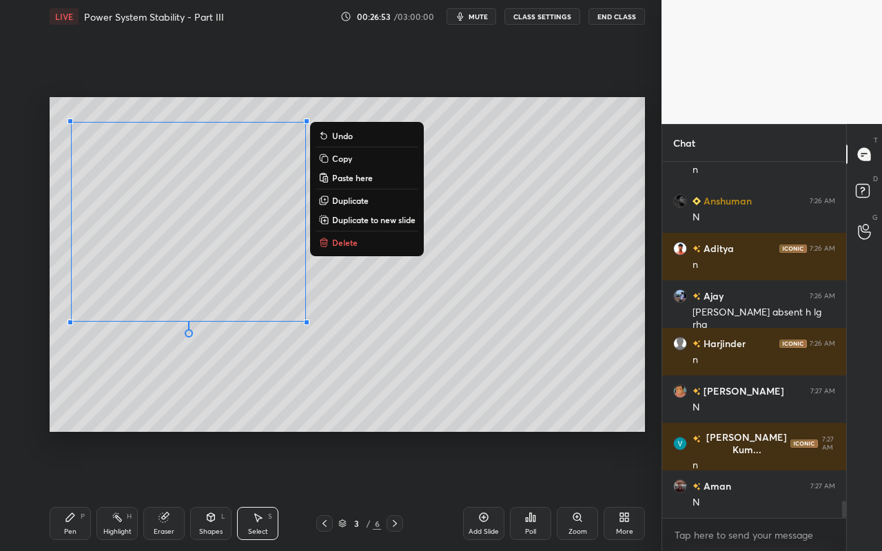
click at [347, 157] on p "Copy" at bounding box center [342, 158] width 20 height 11
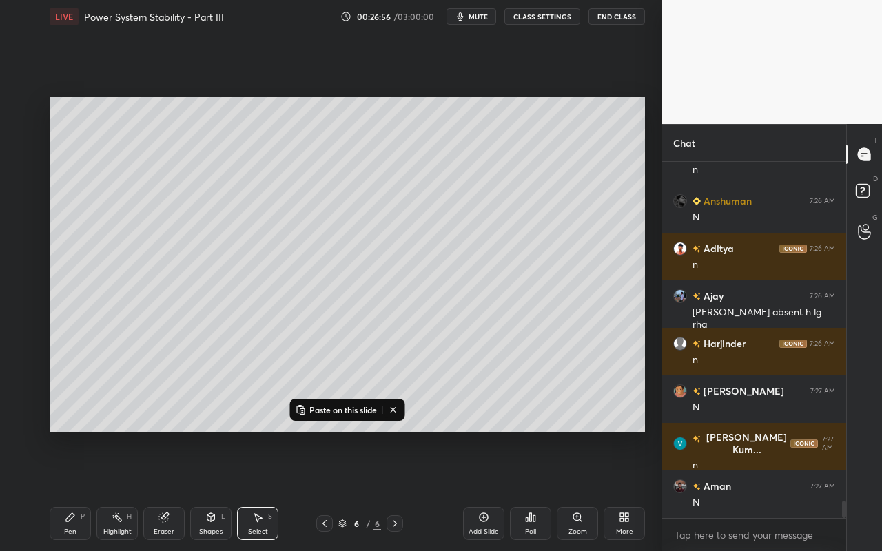
drag, startPoint x: 480, startPoint y: 525, endPoint x: 482, endPoint y: 508, distance: 17.3
click at [480, 490] on div "Add Slide" at bounding box center [483, 523] width 41 height 33
drag, startPoint x: 416, startPoint y: 340, endPoint x: 401, endPoint y: 302, distance: 40.6
click at [416, 340] on div "0 ° Undo Copy Paste here Duplicate Duplicate to new slide Delete" at bounding box center [348, 264] width 596 height 335
drag, startPoint x: 273, startPoint y: 128, endPoint x: 318, endPoint y: 176, distance: 65.8
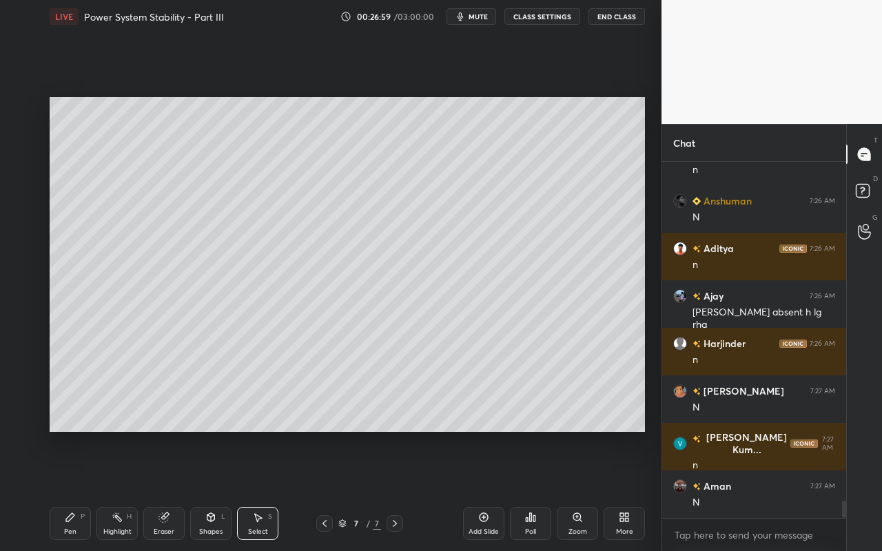
click at [316, 174] on div "0 ° Undo Copy Paste here Duplicate Duplicate to new slide Delete" at bounding box center [348, 264] width 596 height 335
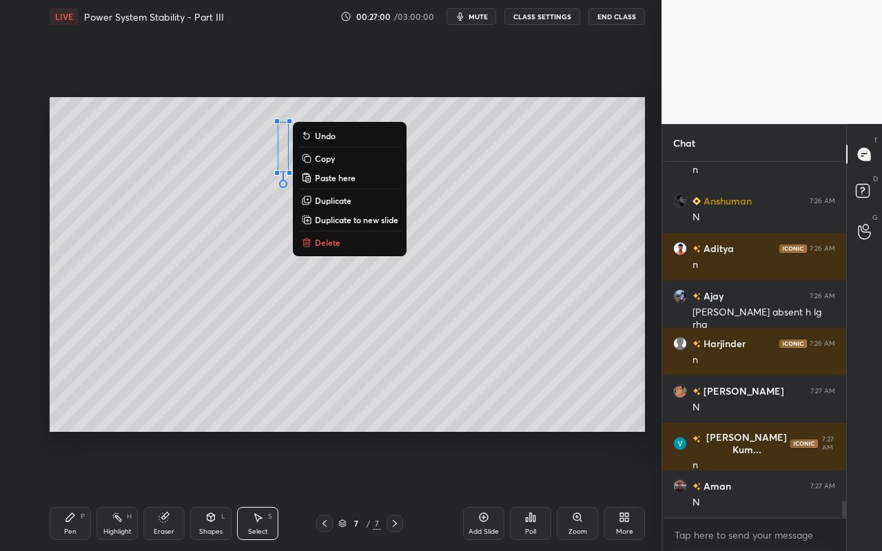
click at [360, 252] on div "0 ° Undo Copy Paste here Duplicate Duplicate to new slide Delete" at bounding box center [348, 264] width 596 height 335
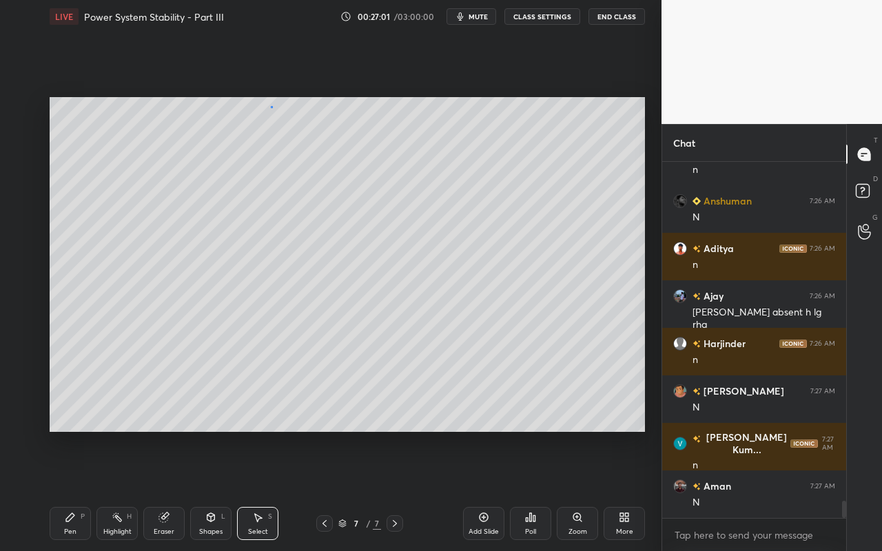
drag, startPoint x: 271, startPoint y: 105, endPoint x: 316, endPoint y: 164, distance: 74.2
click at [320, 156] on div "0 ° Undo Copy Paste here Duplicate Duplicate to new slide Delete" at bounding box center [348, 264] width 596 height 335
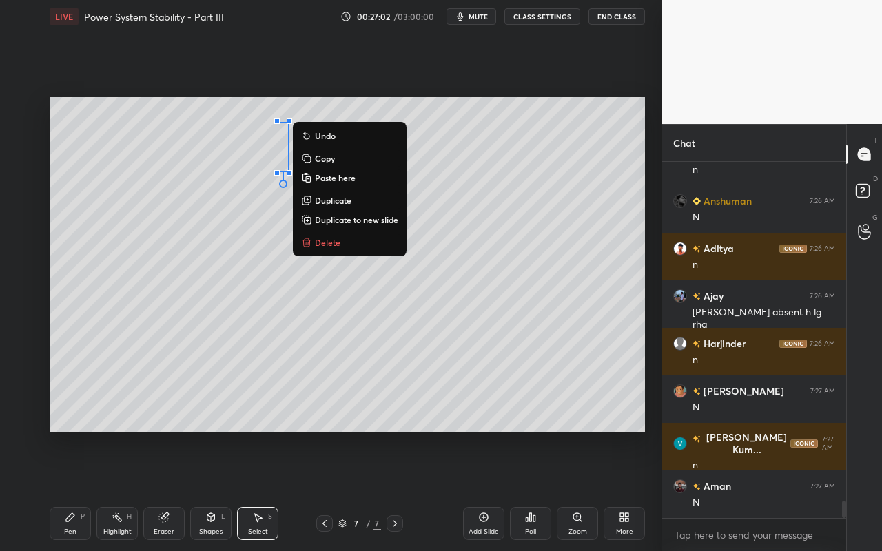
click at [347, 243] on button "Delete" at bounding box center [349, 242] width 103 height 17
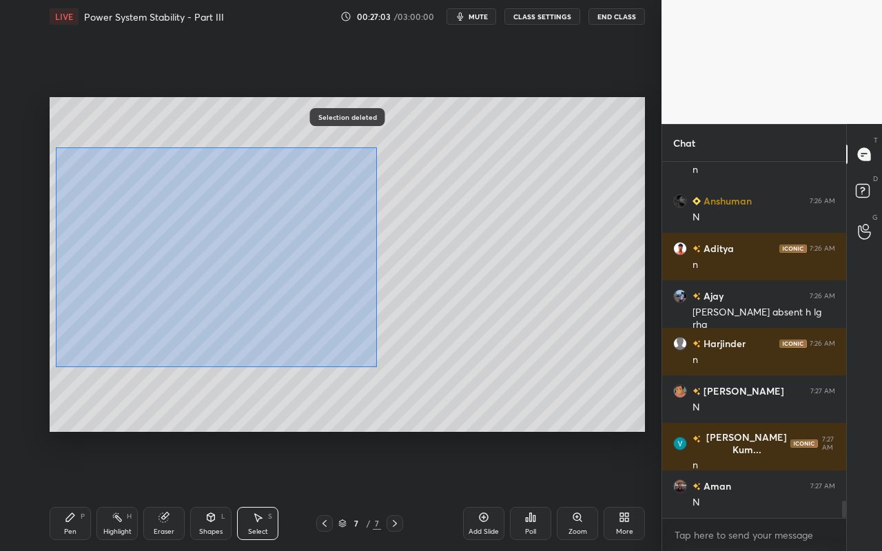
drag, startPoint x: 56, startPoint y: 147, endPoint x: 318, endPoint y: 331, distance: 320.7
click at [372, 363] on div "0 ° Undo Copy Paste here Duplicate Duplicate to new slide Delete" at bounding box center [348, 264] width 596 height 335
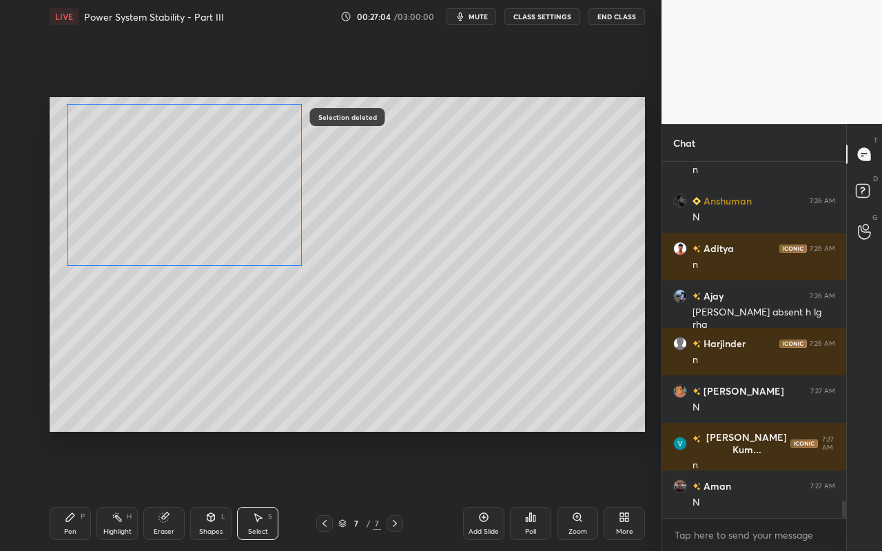
drag, startPoint x: 251, startPoint y: 255, endPoint x: 263, endPoint y: 230, distance: 28.4
click at [255, 227] on div "0 ° Undo Copy Paste here Duplicate Duplicate to new slide Delete" at bounding box center [348, 264] width 596 height 335
drag, startPoint x: 303, startPoint y: 267, endPoint x: 244, endPoint y: 223, distance: 73.9
click at [258, 227] on div at bounding box center [261, 230] width 6 height 6
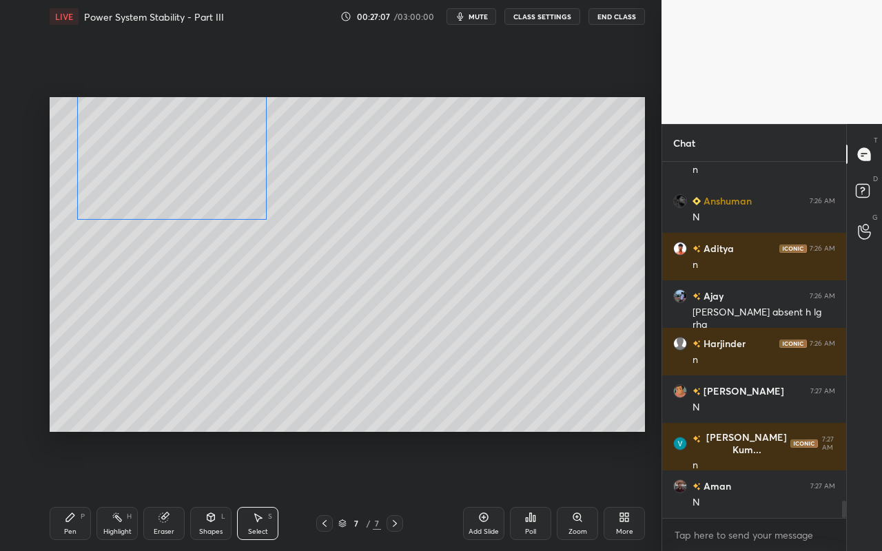
click at [234, 205] on div "0 ° Undo Copy Paste here Duplicate Duplicate to new slide Delete" at bounding box center [348, 264] width 596 height 335
drag, startPoint x: 256, startPoint y: 311, endPoint x: 248, endPoint y: 309, distance: 7.9
click at [256, 307] on div "0 ° Undo Copy Paste here Duplicate Duplicate to new slide Delete" at bounding box center [348, 264] width 596 height 335
drag, startPoint x: 115, startPoint y: 529, endPoint x: 121, endPoint y: 503, distance: 26.1
click at [115, 490] on div "Highlight H" at bounding box center [116, 523] width 41 height 33
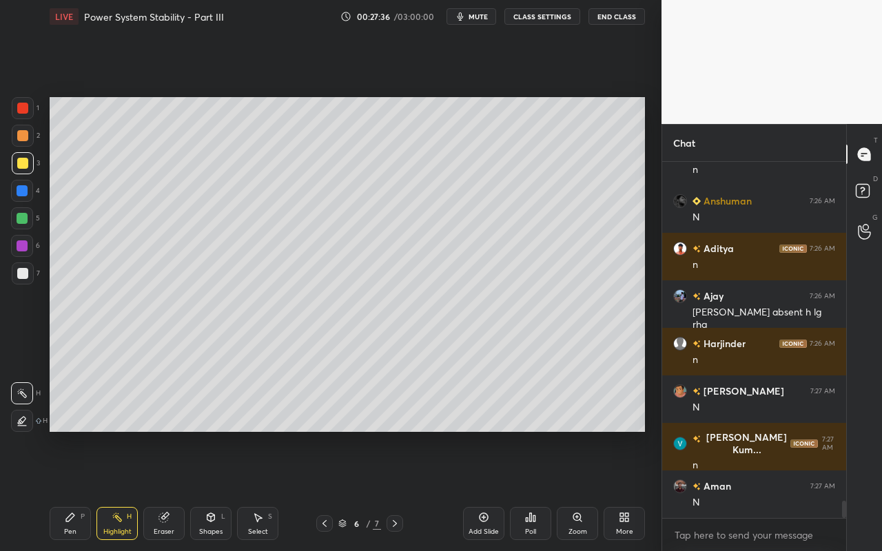
click at [256, 490] on div "Pen P Highlight H Eraser Shapes L Select S 6 / 7 Add Slide Poll Zoom More" at bounding box center [348, 523] width 596 height 55
click at [253, 490] on icon at bounding box center [257, 517] width 11 height 11
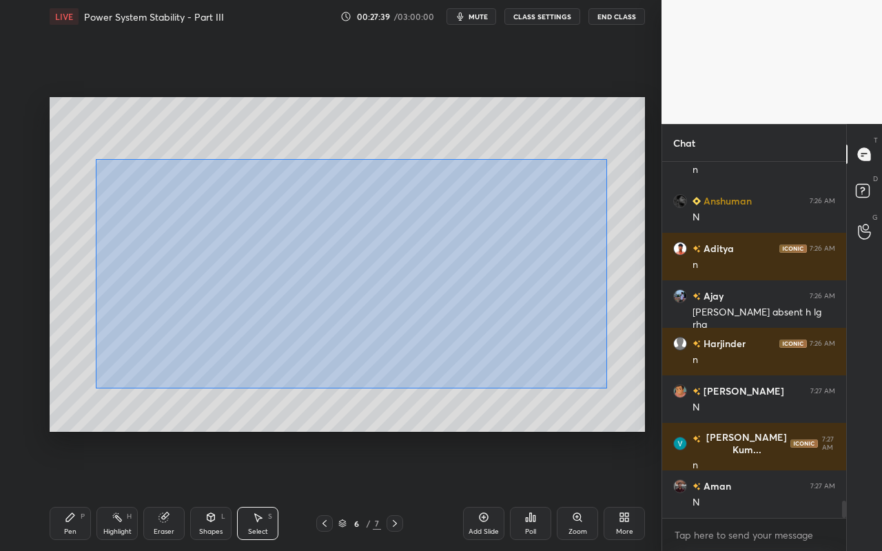
drag, startPoint x: 96, startPoint y: 159, endPoint x: 607, endPoint y: 380, distance: 557.2
click at [606, 388] on div "0 ° Undo Copy Paste here Duplicate Duplicate to new slide Delete" at bounding box center [348, 264] width 596 height 335
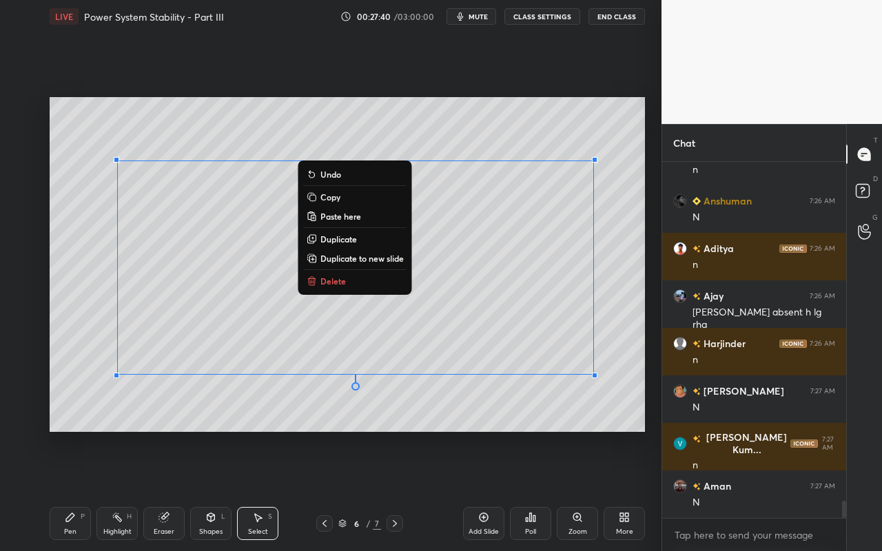
click at [346, 203] on button "Copy" at bounding box center [355, 197] width 103 height 17
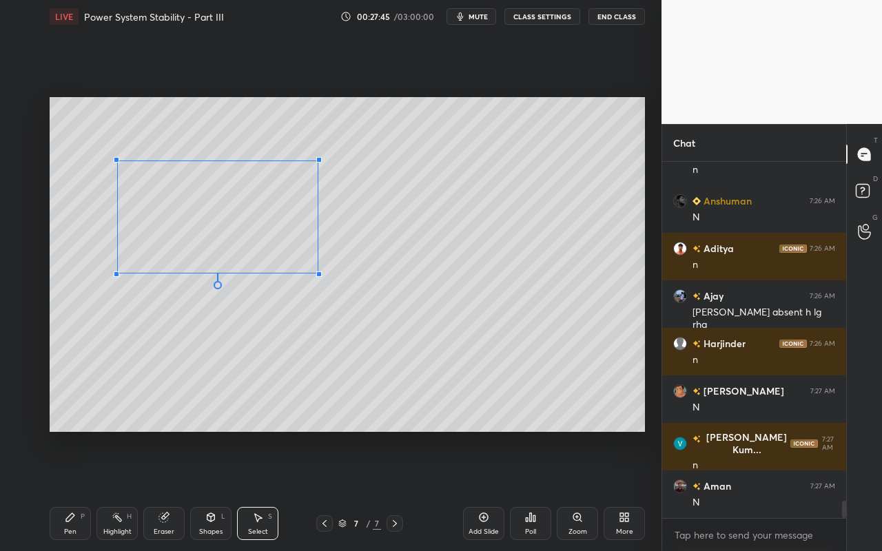
drag, startPoint x: 594, startPoint y: 375, endPoint x: 313, endPoint y: 265, distance: 302.1
click at [316, 272] on div at bounding box center [319, 275] width 6 height 6
drag, startPoint x: 261, startPoint y: 199, endPoint x: 227, endPoint y: 284, distance: 91.6
click at [226, 284] on div "0 ° Undo Copy Paste here Duplicate Duplicate to new slide Delete" at bounding box center [348, 264] width 596 height 335
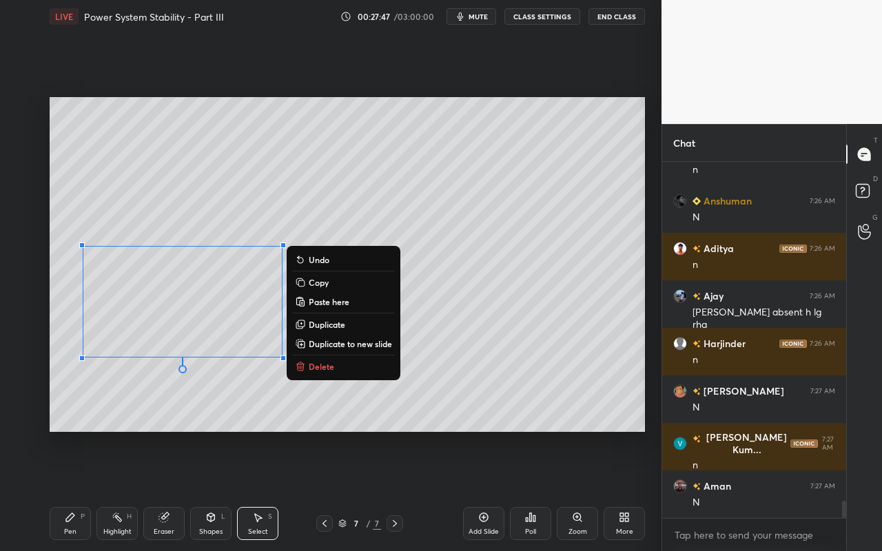
click at [510, 199] on div "0 ° Undo Copy Paste here Duplicate Duplicate to new slide Delete" at bounding box center [348, 264] width 596 height 335
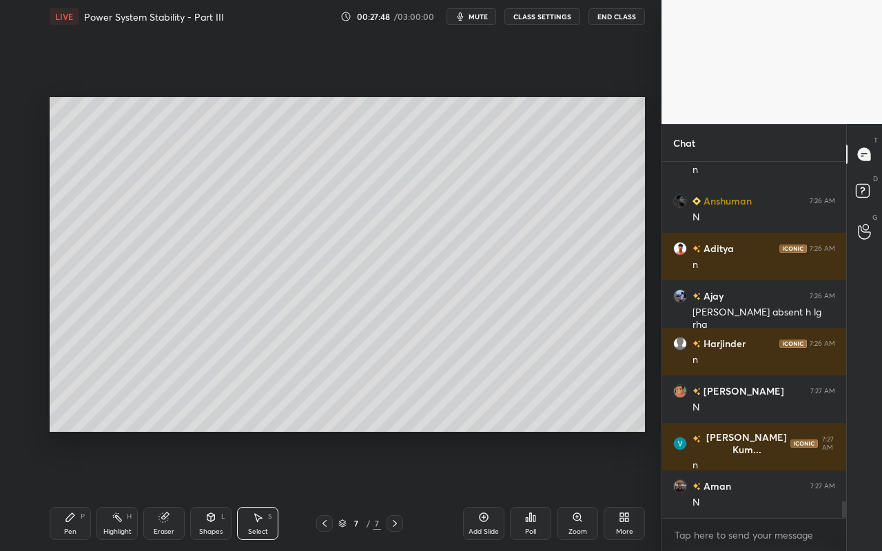
drag, startPoint x: 117, startPoint y: 516, endPoint x: 136, endPoint y: 451, distance: 68.1
click at [117, 490] on icon at bounding box center [116, 517] width 1 height 1
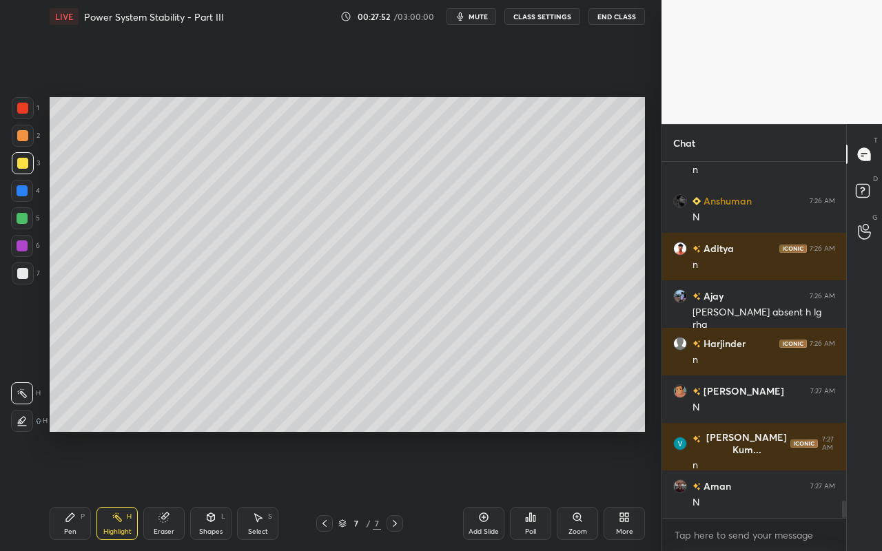
scroll to position [7133, 0]
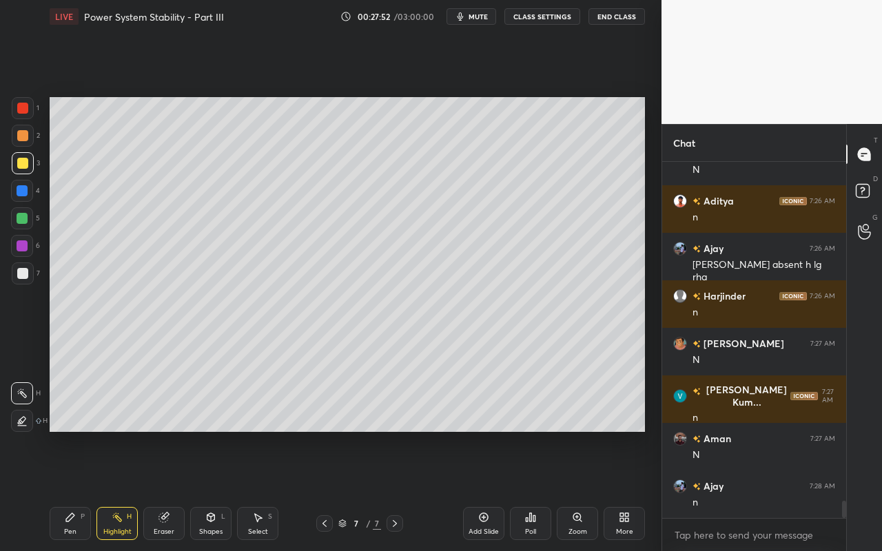
drag, startPoint x: 218, startPoint y: 538, endPoint x: 231, endPoint y: 509, distance: 31.8
click at [218, 490] on div "Shapes L" at bounding box center [210, 523] width 41 height 33
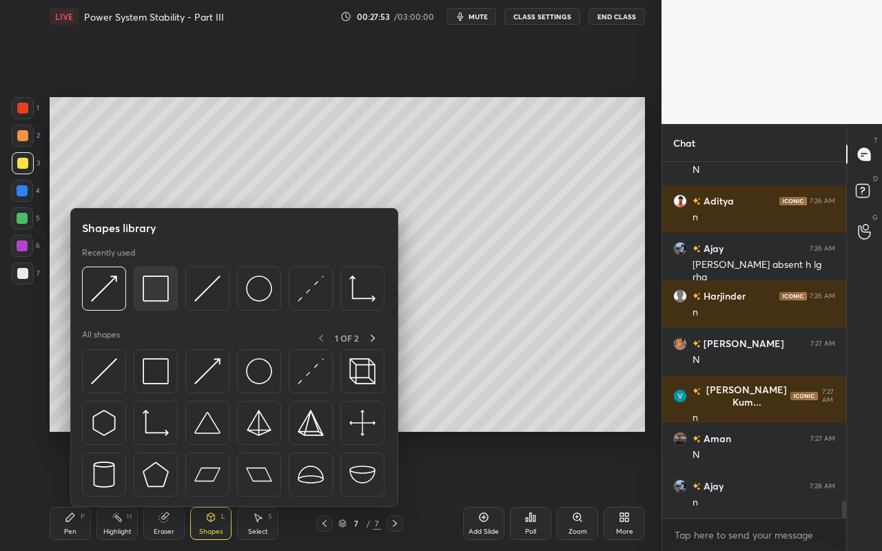
click at [157, 290] on img at bounding box center [156, 289] width 26 height 26
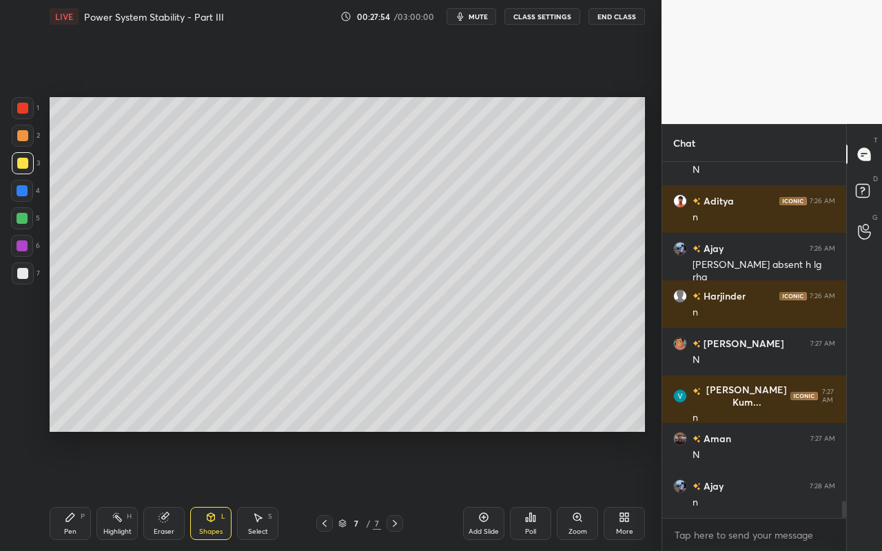
drag, startPoint x: 23, startPoint y: 192, endPoint x: 31, endPoint y: 183, distance: 11.7
click at [23, 192] on div at bounding box center [22, 190] width 11 height 11
drag, startPoint x: 72, startPoint y: 525, endPoint x: 77, endPoint y: 518, distance: 8.4
click at [72, 490] on div "Pen P" at bounding box center [70, 523] width 41 height 33
drag, startPoint x: 26, startPoint y: 136, endPoint x: 41, endPoint y: 132, distance: 15.7
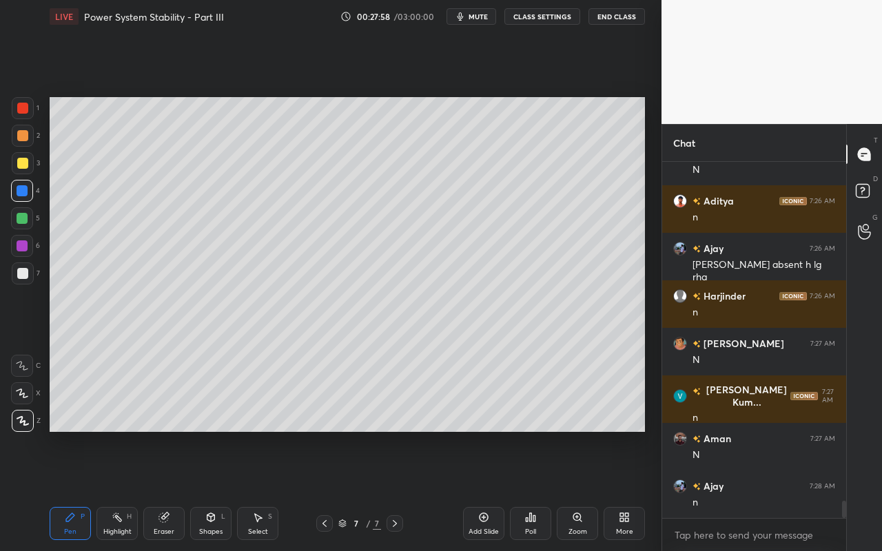
click at [26, 136] on div at bounding box center [22, 135] width 11 height 11
click at [114, 490] on icon at bounding box center [117, 517] width 11 height 11
click at [223, 490] on div "Shapes L" at bounding box center [210, 523] width 41 height 33
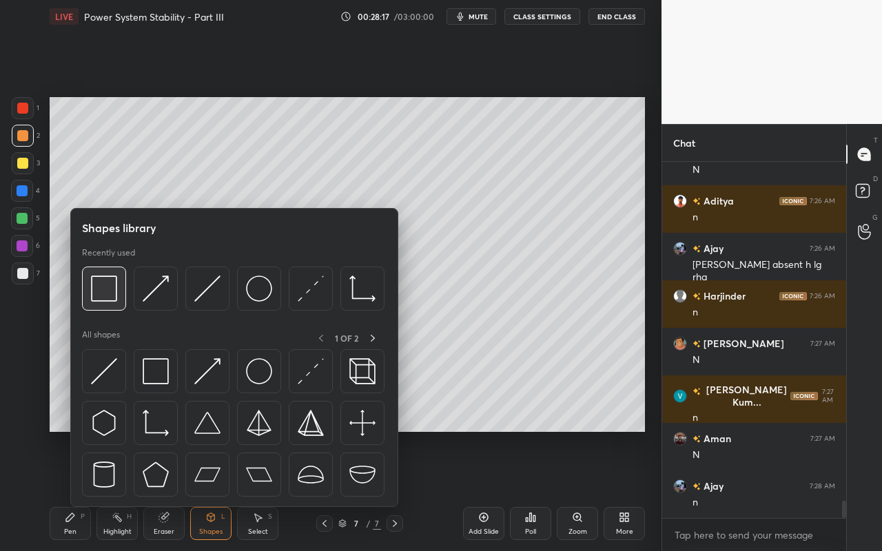
click at [108, 303] on div at bounding box center [104, 289] width 44 height 44
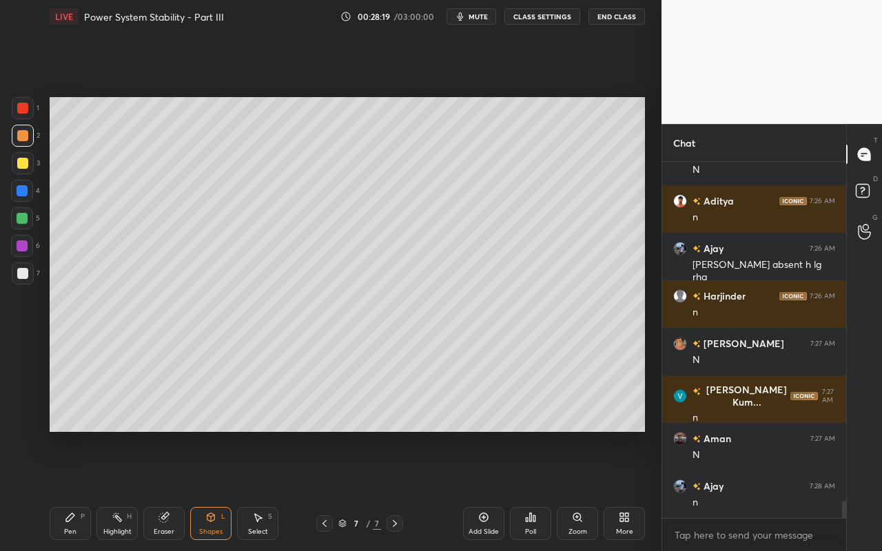
click at [173, 490] on div "Eraser" at bounding box center [163, 523] width 41 height 33
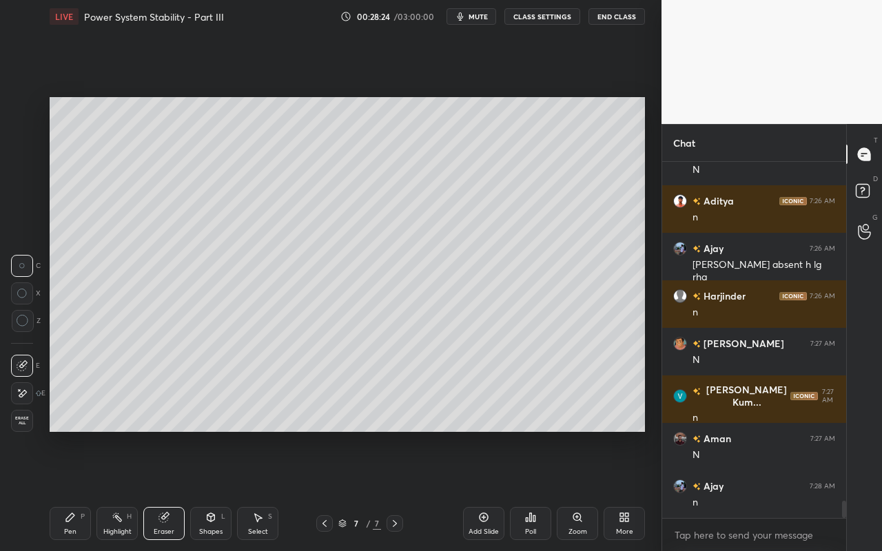
click at [69, 490] on div "Pen" at bounding box center [70, 532] width 12 height 7
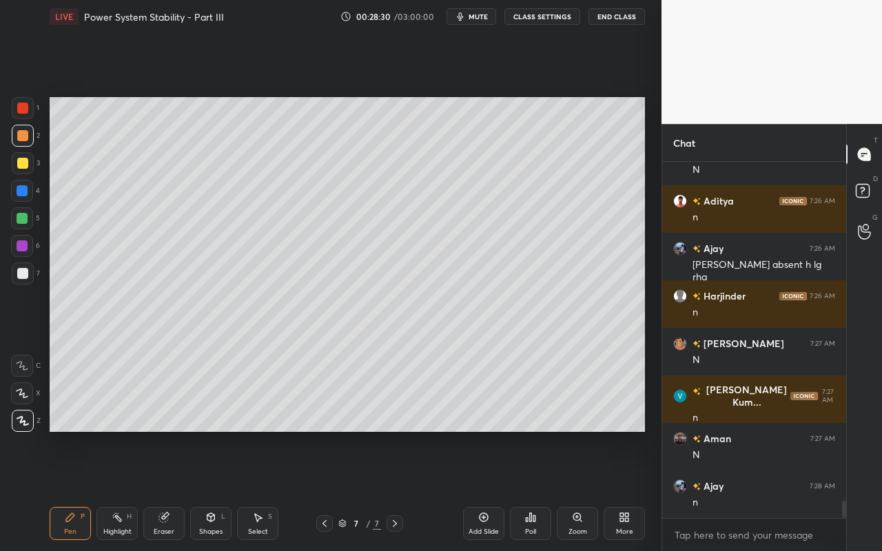
click at [121, 490] on div "Highlight H" at bounding box center [116, 523] width 41 height 33
click at [75, 490] on icon at bounding box center [70, 517] width 11 height 11
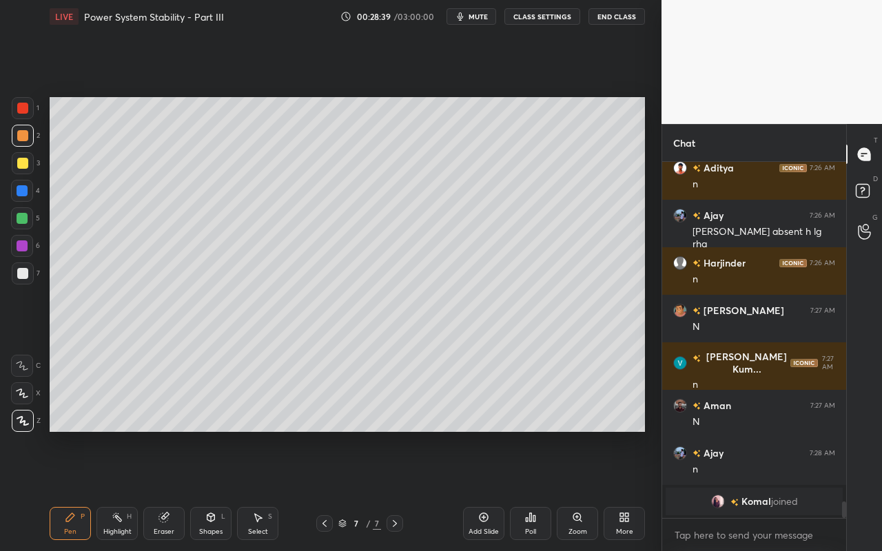
click at [121, 490] on div "Highlight H" at bounding box center [116, 523] width 41 height 33
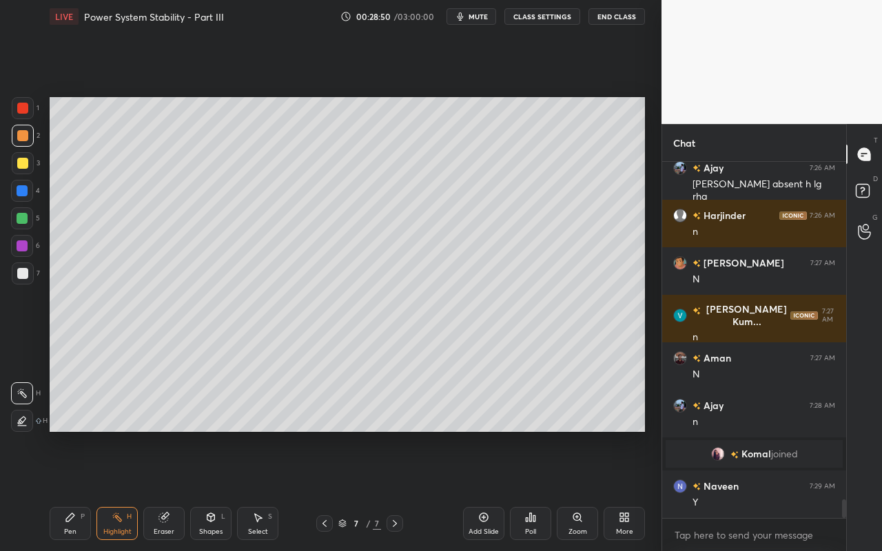
scroll to position [6568, 0]
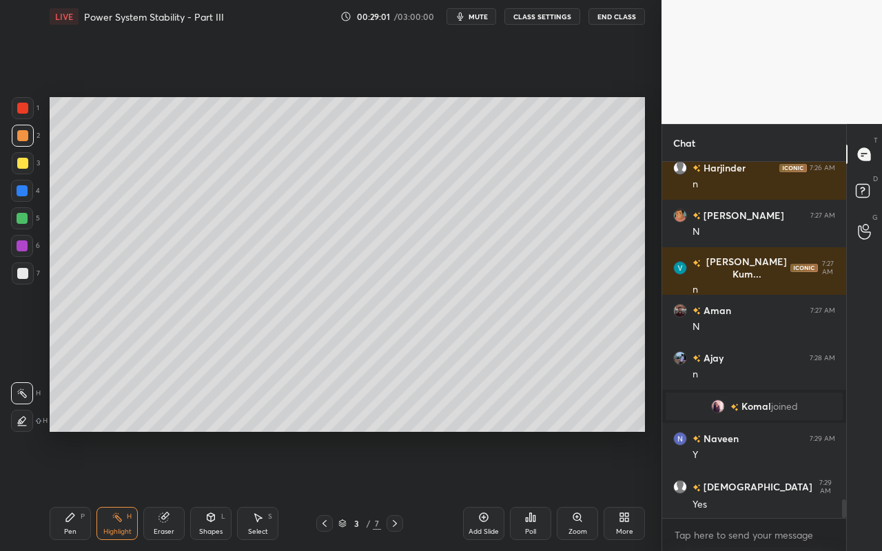
drag, startPoint x: 117, startPoint y: 525, endPoint x: 122, endPoint y: 504, distance: 21.9
click at [119, 490] on div "Highlight H" at bounding box center [116, 523] width 41 height 33
click at [266, 490] on div "Select S" at bounding box center [257, 523] width 41 height 33
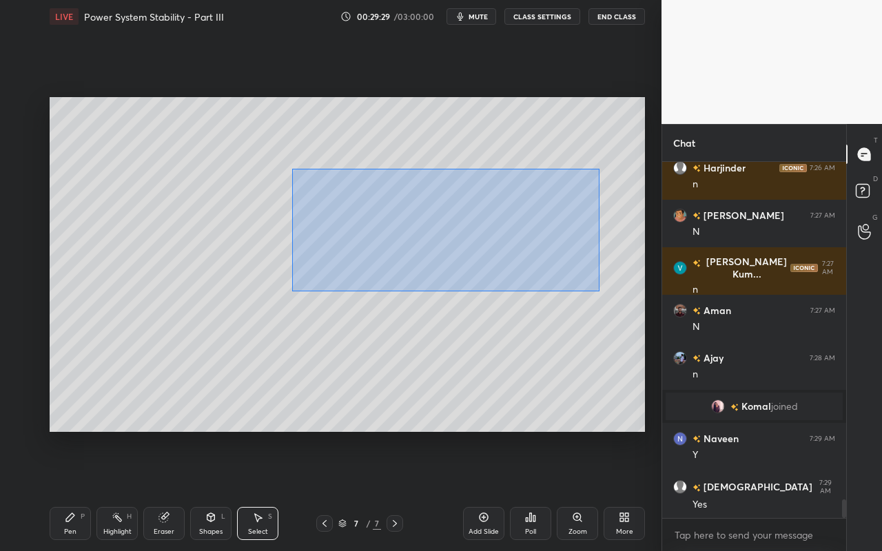
drag, startPoint x: 296, startPoint y: 187, endPoint x: 593, endPoint y: 291, distance: 315.2
click at [599, 291] on div "0 ° Undo Copy Paste here Duplicate Duplicate to new slide Delete" at bounding box center [348, 264] width 596 height 335
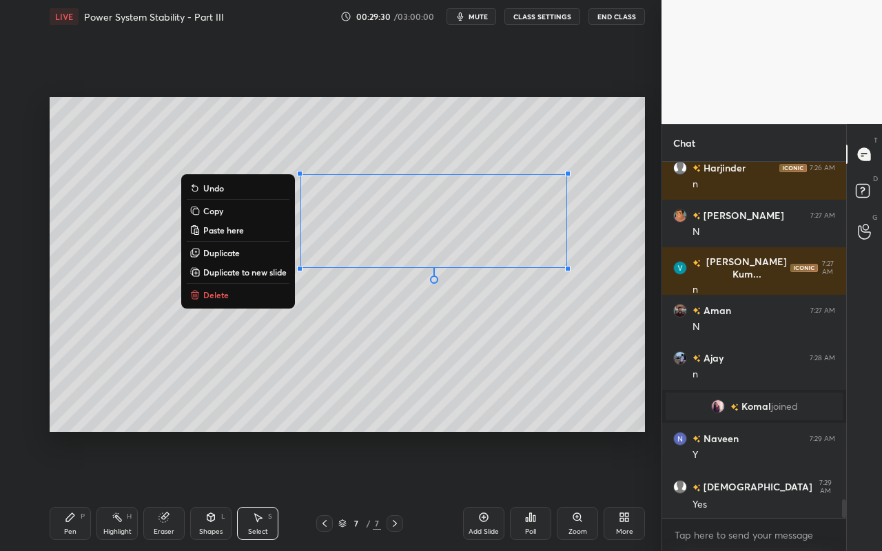
drag, startPoint x: 260, startPoint y: 295, endPoint x: 265, endPoint y: 314, distance: 19.2
click at [260, 295] on button "Delete" at bounding box center [238, 295] width 103 height 17
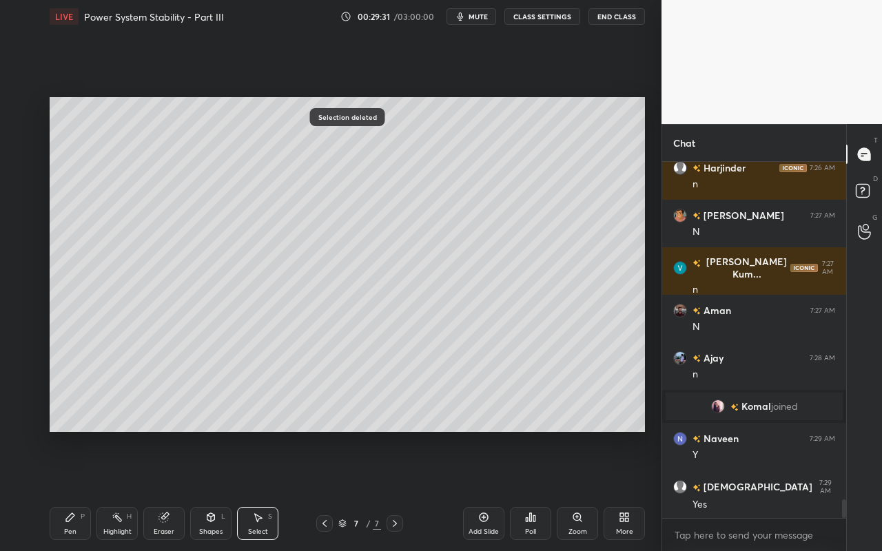
drag, startPoint x: 120, startPoint y: 527, endPoint x: 126, endPoint y: 514, distance: 13.9
click at [123, 490] on div "Highlight H" at bounding box center [116, 523] width 41 height 33
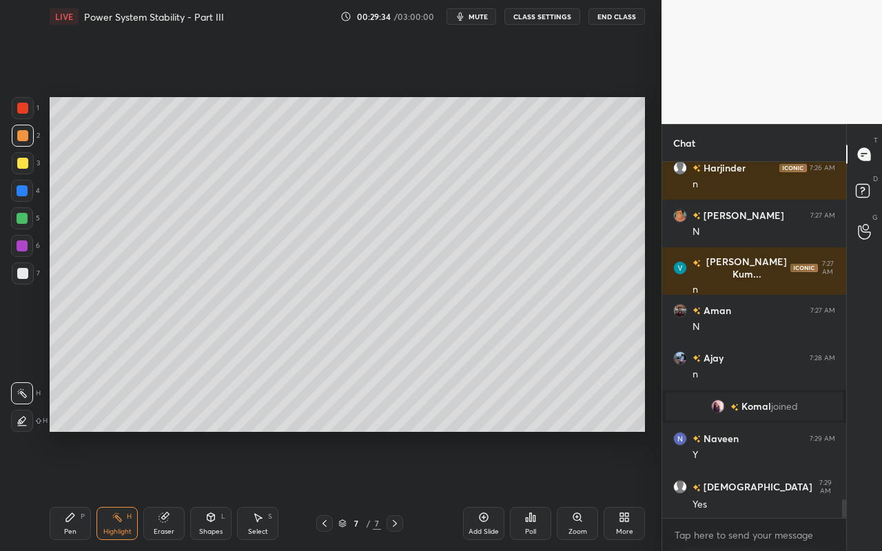
drag, startPoint x: 69, startPoint y: 529, endPoint x: 84, endPoint y: 531, distance: 15.3
click at [69, 490] on div "Pen" at bounding box center [70, 532] width 12 height 7
click at [22, 166] on div at bounding box center [22, 163] width 11 height 11
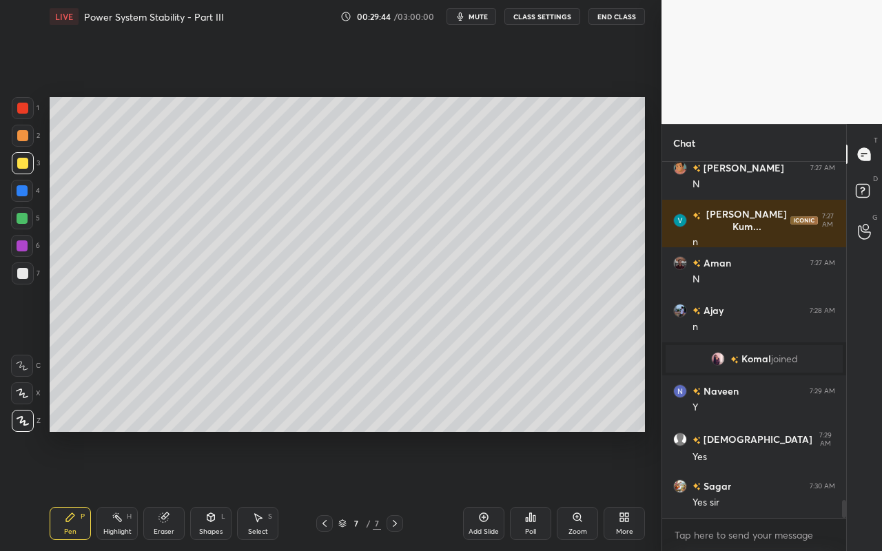
drag, startPoint x: 218, startPoint y: 524, endPoint x: 221, endPoint y: 517, distance: 7.4
click at [220, 490] on div "Shapes L" at bounding box center [210, 523] width 41 height 33
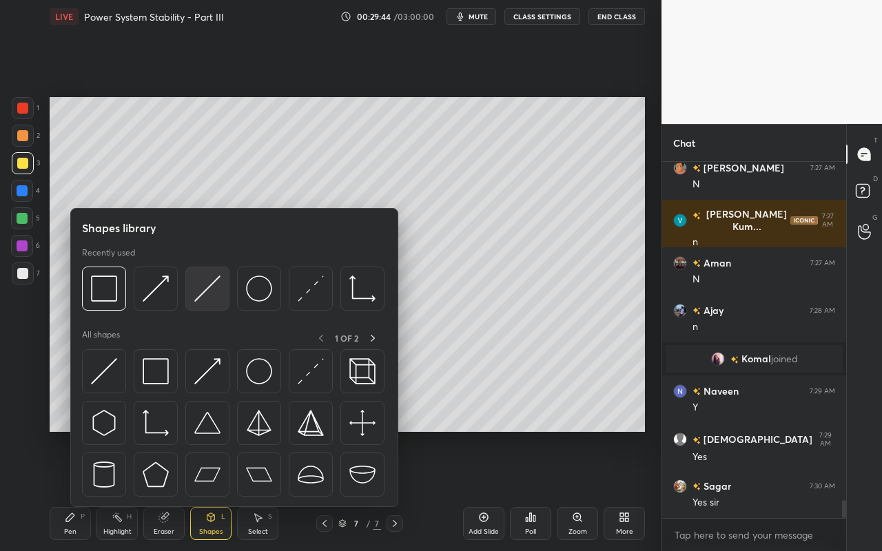
click at [217, 300] on img at bounding box center [207, 289] width 26 height 26
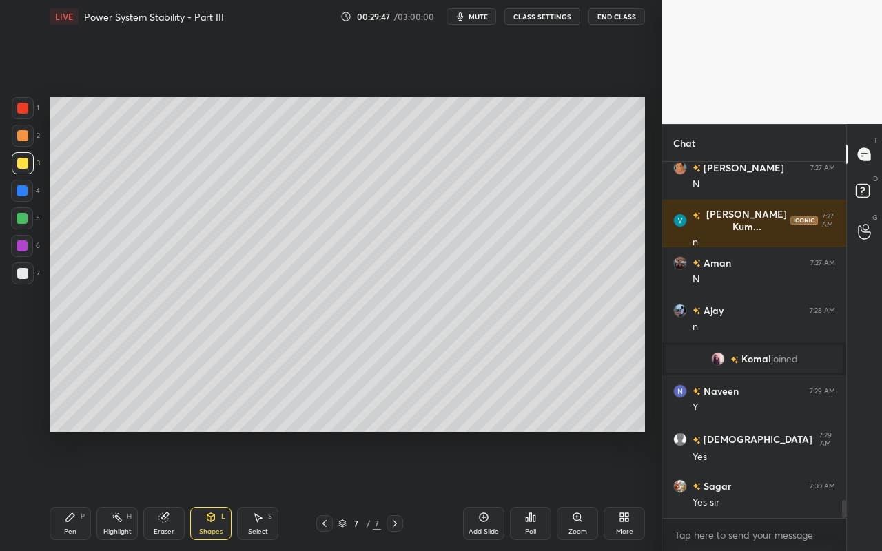
drag, startPoint x: 69, startPoint y: 523, endPoint x: 77, endPoint y: 510, distance: 15.5
click at [69, 490] on div "Pen P" at bounding box center [70, 523] width 41 height 33
click at [214, 490] on div "Shapes" at bounding box center [210, 532] width 23 height 7
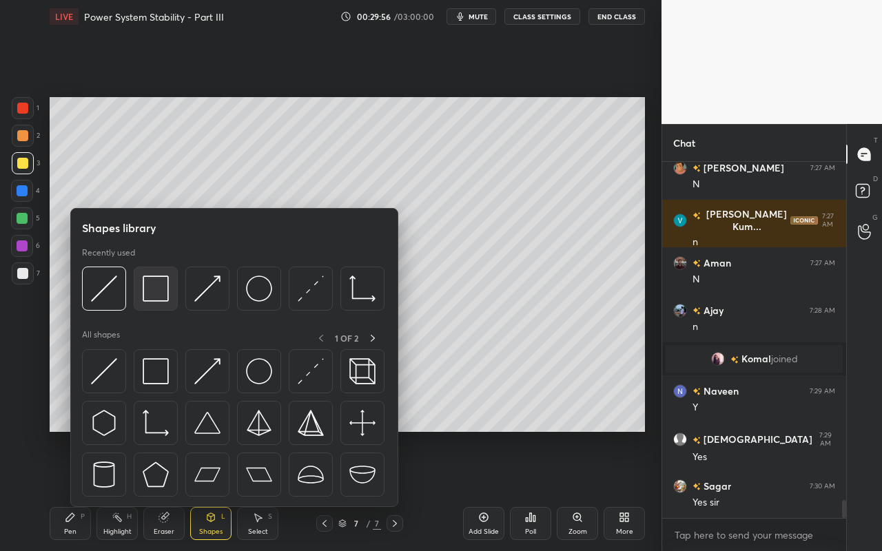
click at [161, 302] on div at bounding box center [156, 289] width 44 height 44
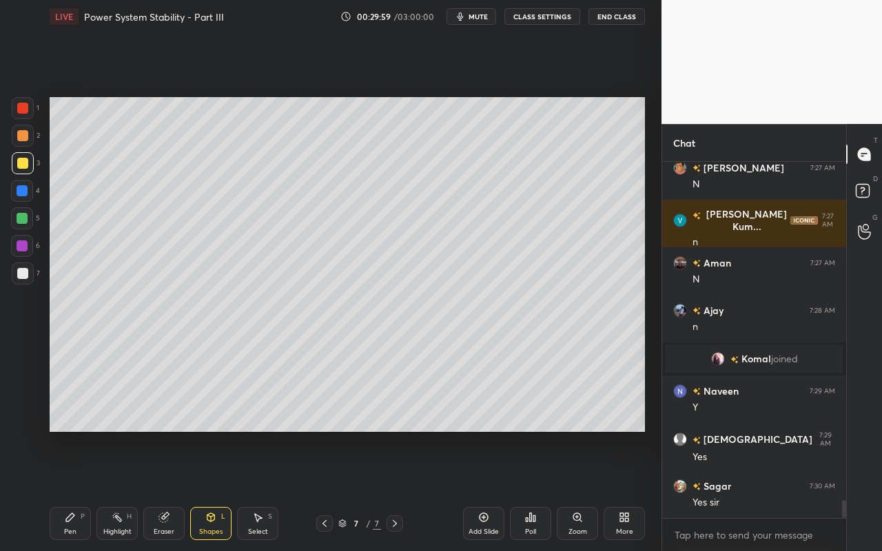
click at [121, 490] on div "Highlight" at bounding box center [117, 532] width 28 height 7
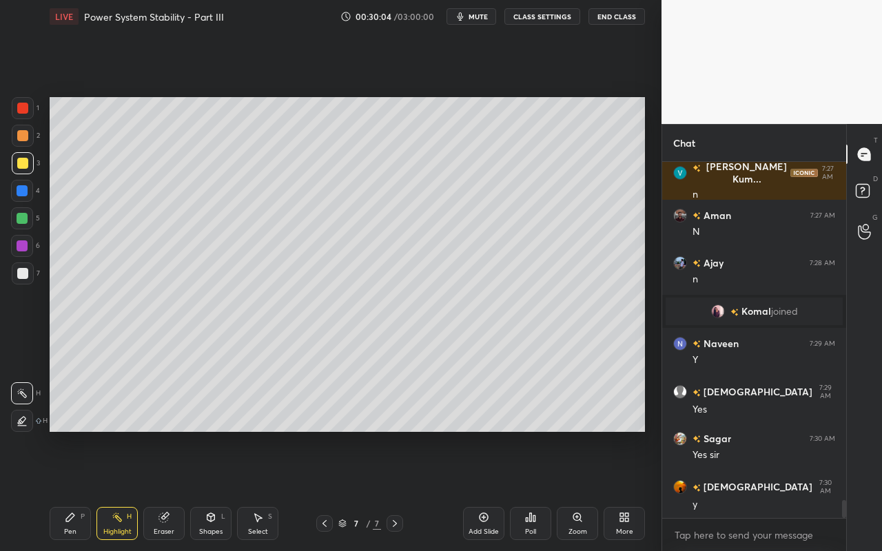
click at [75, 490] on div "Pen P" at bounding box center [70, 523] width 41 height 33
click at [209, 490] on div "Shapes" at bounding box center [210, 532] width 23 height 7
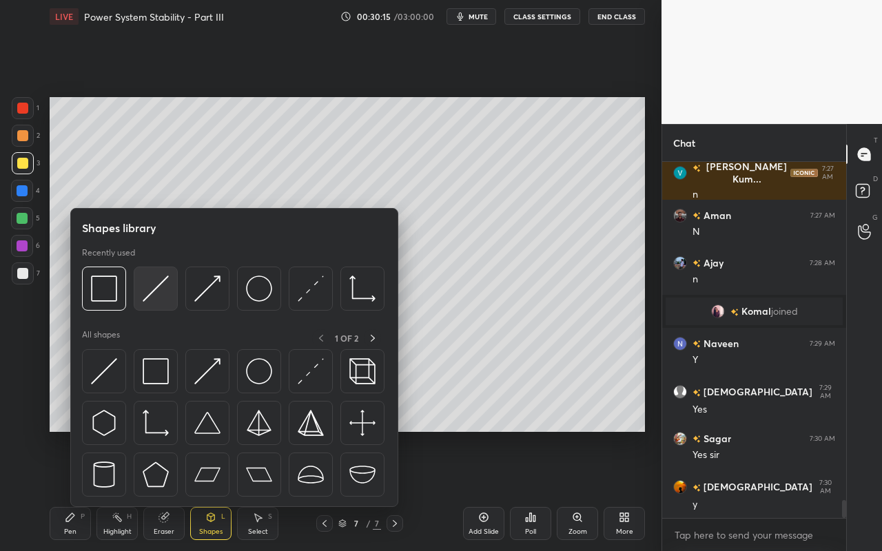
click at [161, 305] on div at bounding box center [156, 289] width 44 height 44
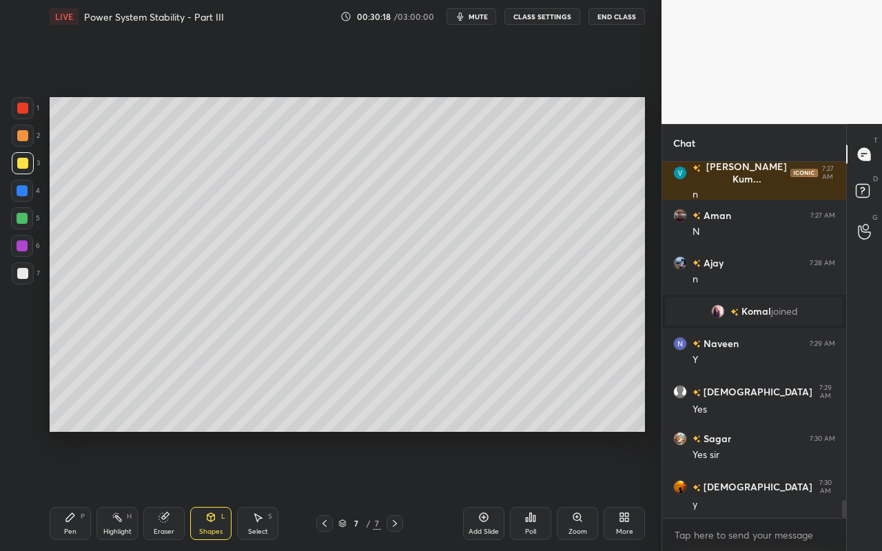
drag, startPoint x: 71, startPoint y: 526, endPoint x: 179, endPoint y: 446, distance: 134.5
click at [74, 490] on div "Pen P" at bounding box center [70, 523] width 41 height 33
click at [262, 490] on div "Select S" at bounding box center [257, 523] width 41 height 33
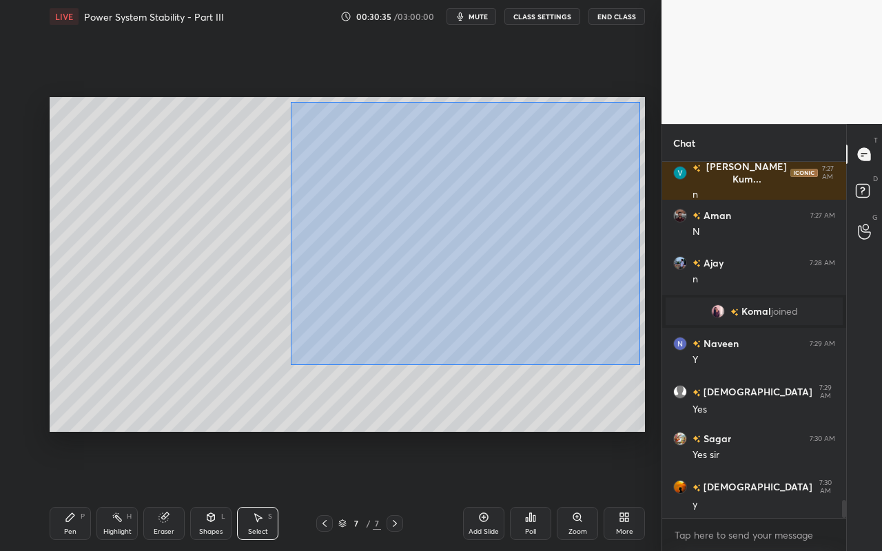
drag, startPoint x: 318, startPoint y: 154, endPoint x: 632, endPoint y: 363, distance: 377.2
click at [638, 364] on div "0 ° Undo Copy Paste here Duplicate Duplicate to new slide Delete" at bounding box center [348, 264] width 596 height 335
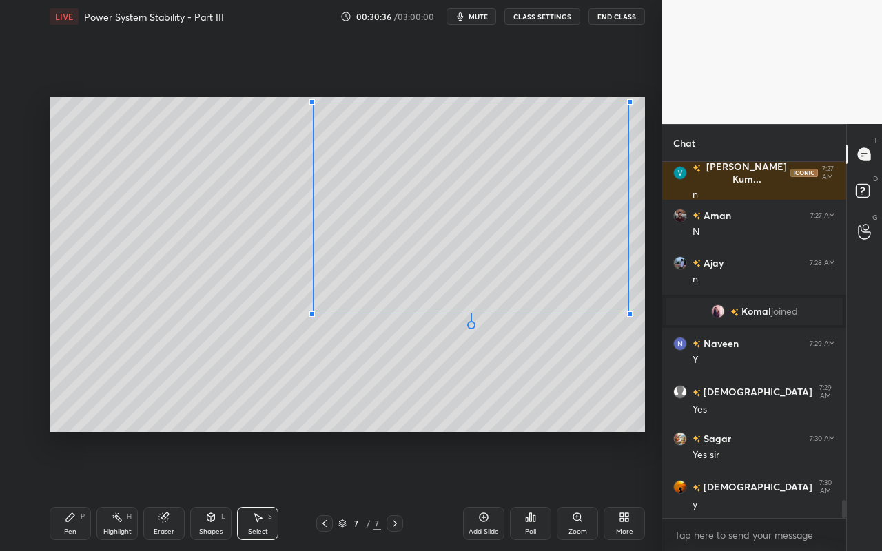
drag, startPoint x: 630, startPoint y: 345, endPoint x: 624, endPoint y: 312, distance: 34.2
click at [627, 312] on div at bounding box center [630, 315] width 6 height 6
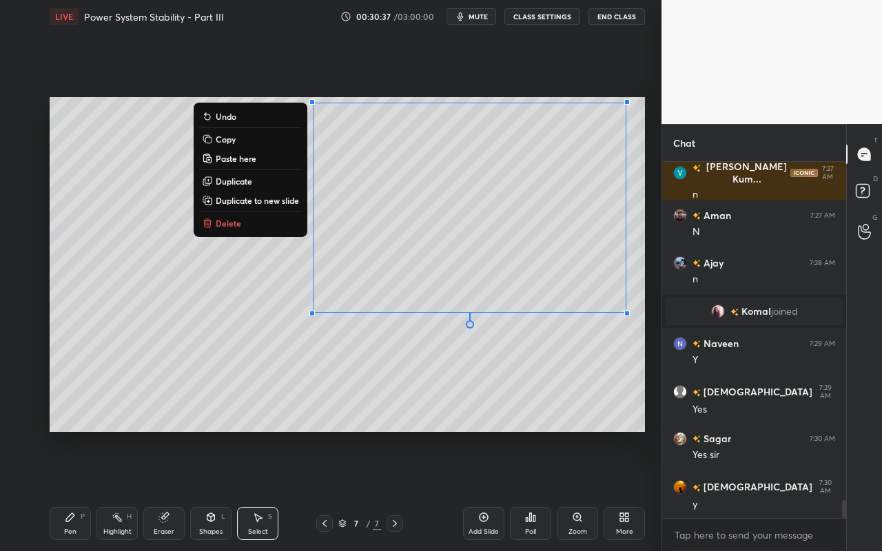
click at [70, 490] on div "Pen P" at bounding box center [70, 523] width 41 height 33
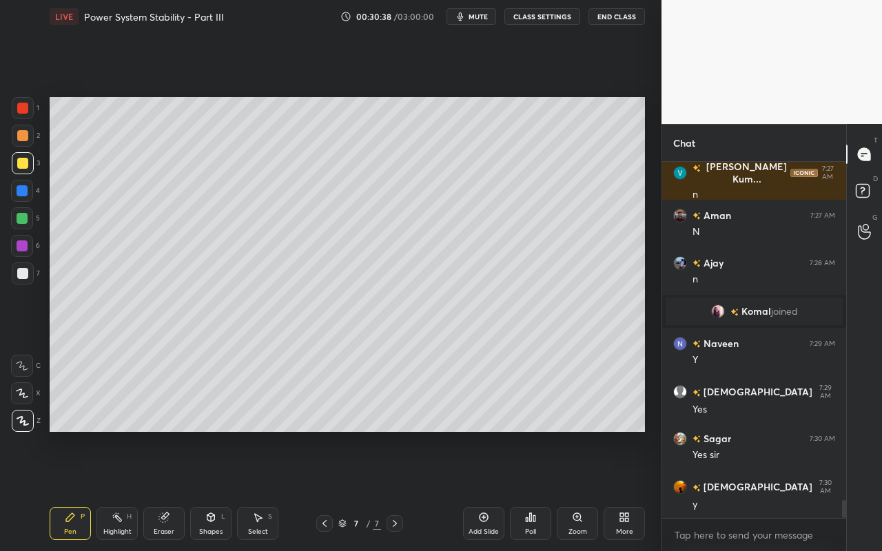
click at [23, 218] on div at bounding box center [22, 218] width 11 height 11
drag, startPoint x: 219, startPoint y: 523, endPoint x: 218, endPoint y: 511, distance: 11.7
click at [218, 490] on div "Shapes L" at bounding box center [210, 523] width 41 height 33
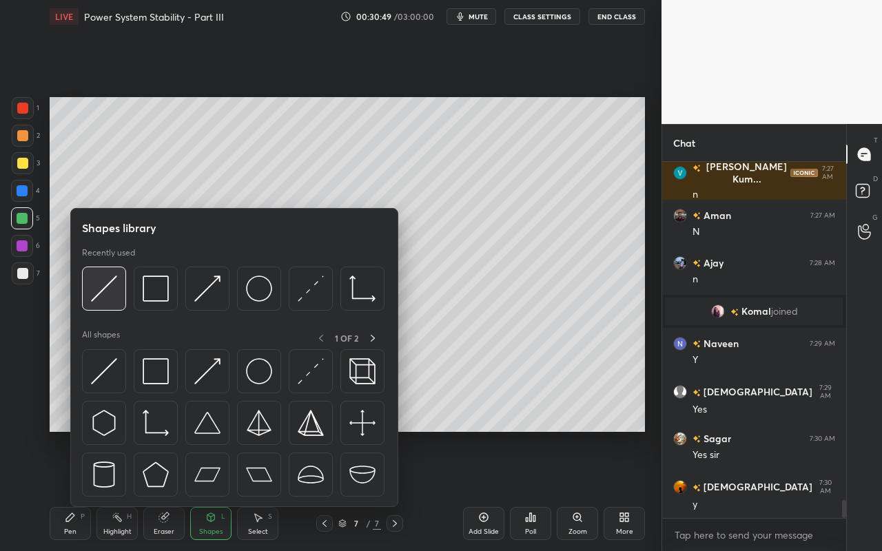
click at [108, 303] on div at bounding box center [104, 289] width 44 height 44
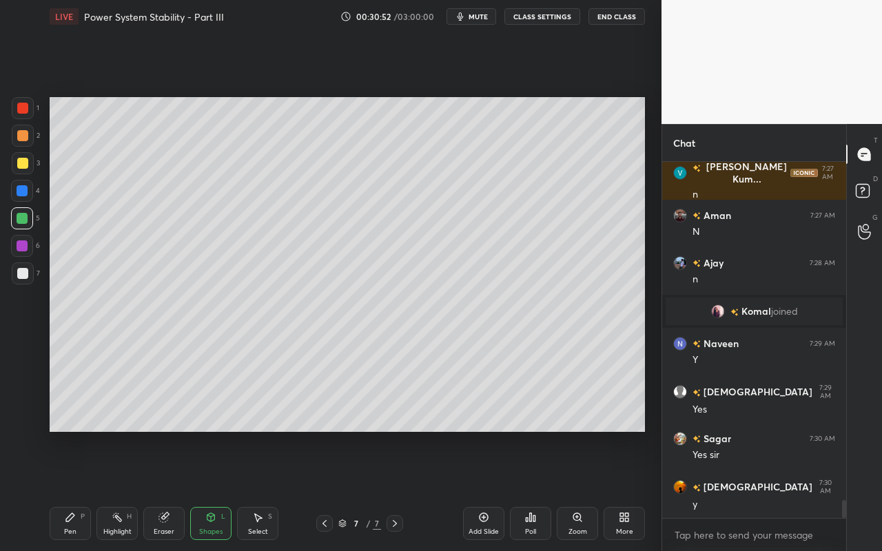
click at [68, 490] on div "Pen" at bounding box center [70, 532] width 12 height 7
click at [215, 490] on div "Shapes L" at bounding box center [210, 523] width 41 height 33
drag, startPoint x: 171, startPoint y: 525, endPoint x: 182, endPoint y: 515, distance: 15.1
click at [171, 490] on div "Eraser" at bounding box center [163, 523] width 41 height 33
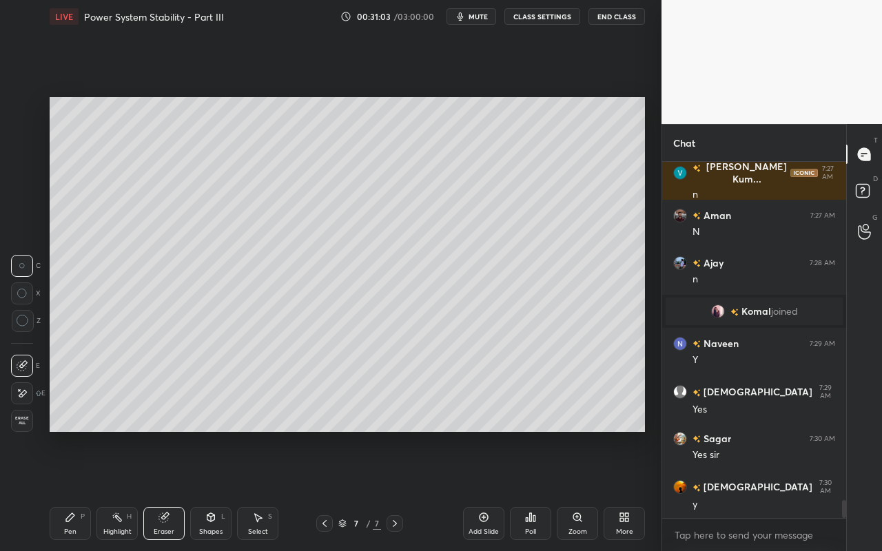
click at [119, 490] on div "Highlight H" at bounding box center [116, 523] width 41 height 33
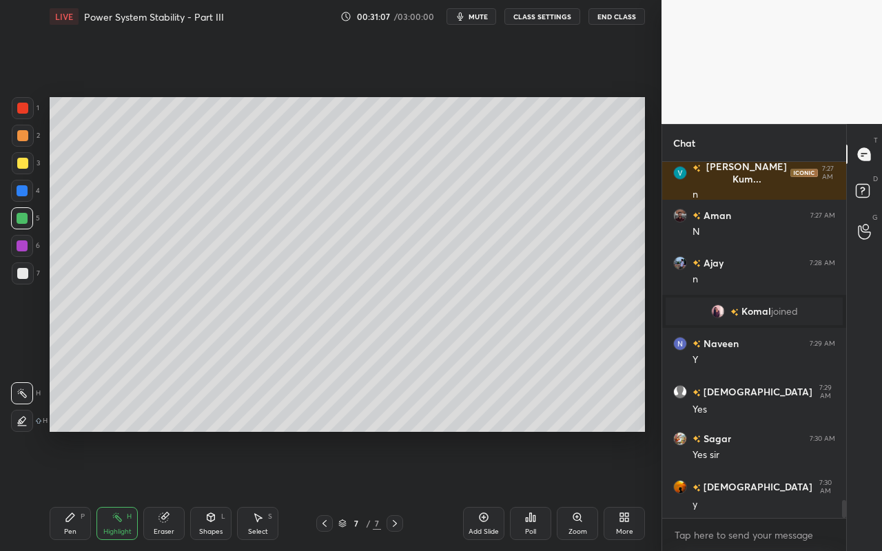
click at [206, 490] on div "Shapes L" at bounding box center [210, 523] width 41 height 33
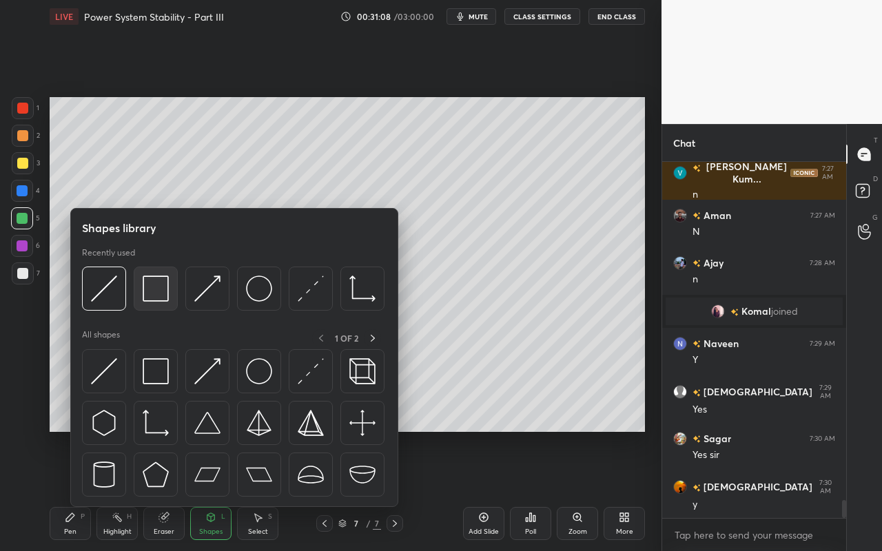
click at [156, 302] on div at bounding box center [156, 289] width 44 height 44
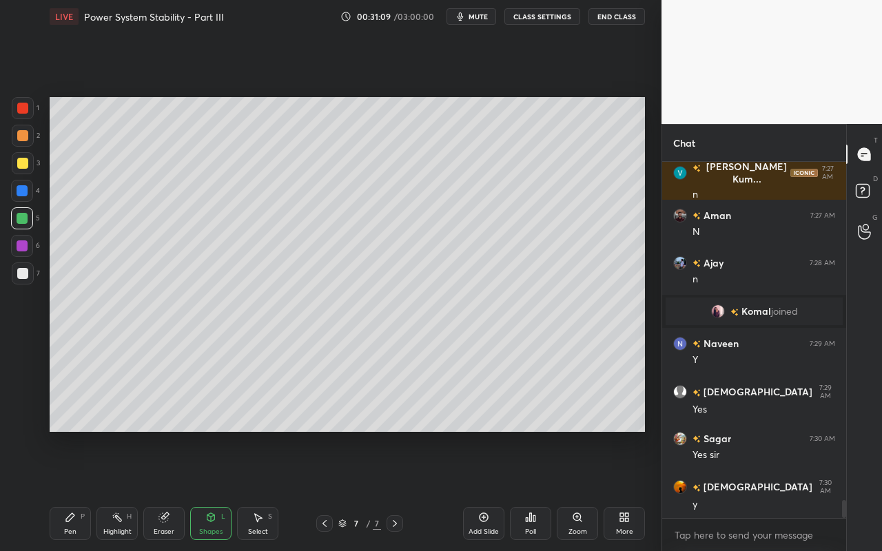
click at [28, 114] on div at bounding box center [23, 108] width 22 height 22
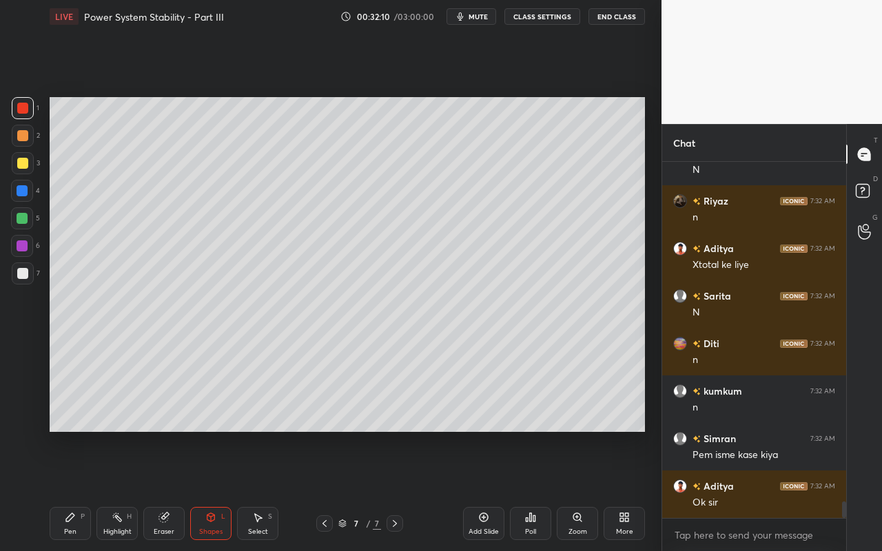
scroll to position [7342, 0]
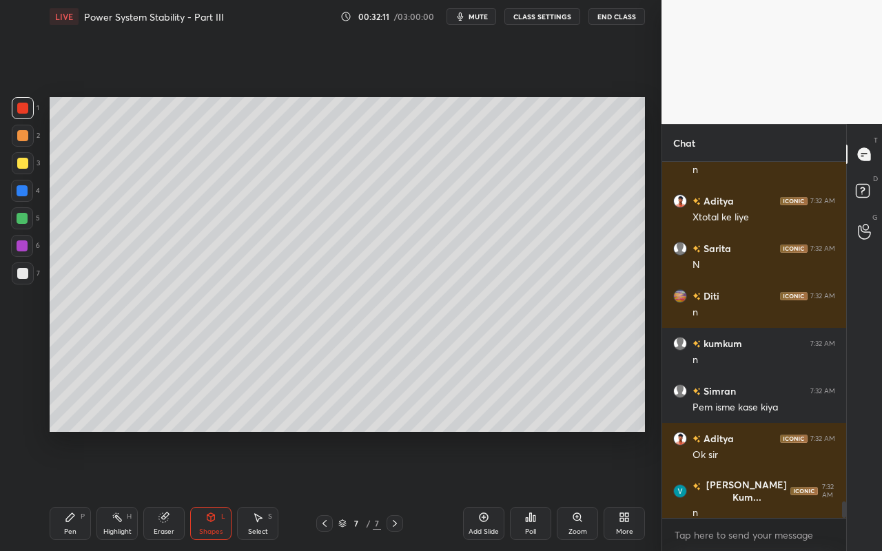
click at [119, 490] on div "Highlight" at bounding box center [117, 532] width 28 height 7
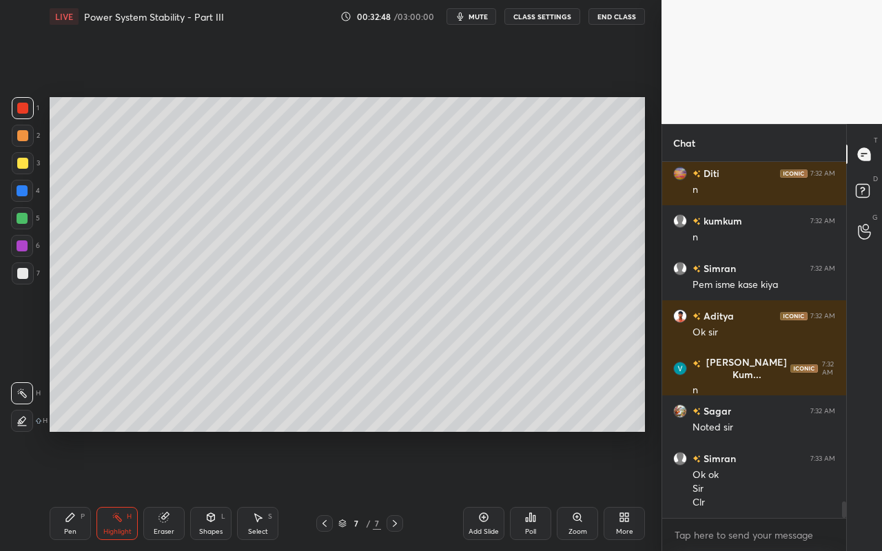
scroll to position [7478, 0]
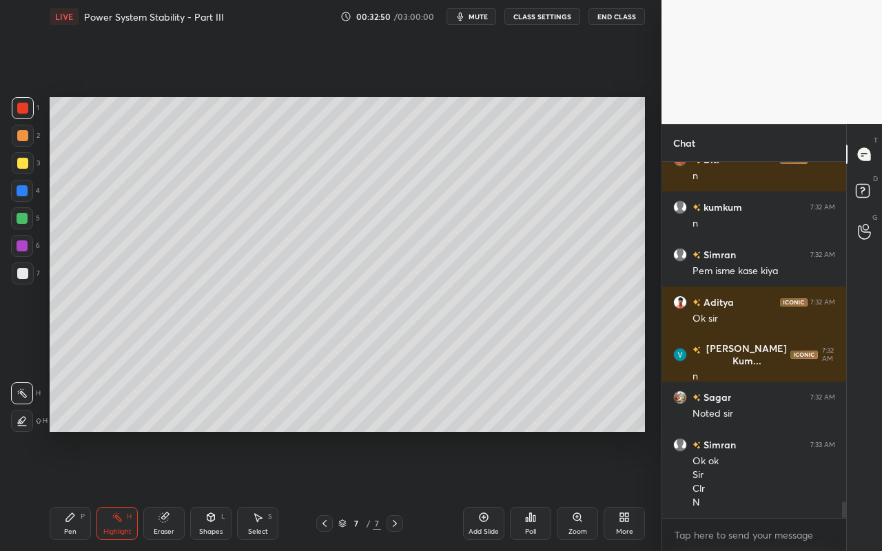
click at [489, 490] on div "Add Slide" at bounding box center [483, 523] width 41 height 33
drag, startPoint x: 72, startPoint y: 532, endPoint x: 92, endPoint y: 464, distance: 71.3
click at [72, 490] on div "Pen" at bounding box center [70, 532] width 12 height 7
click at [24, 166] on div at bounding box center [22, 163] width 11 height 11
drag, startPoint x: 25, startPoint y: 138, endPoint x: 43, endPoint y: 129, distance: 20.0
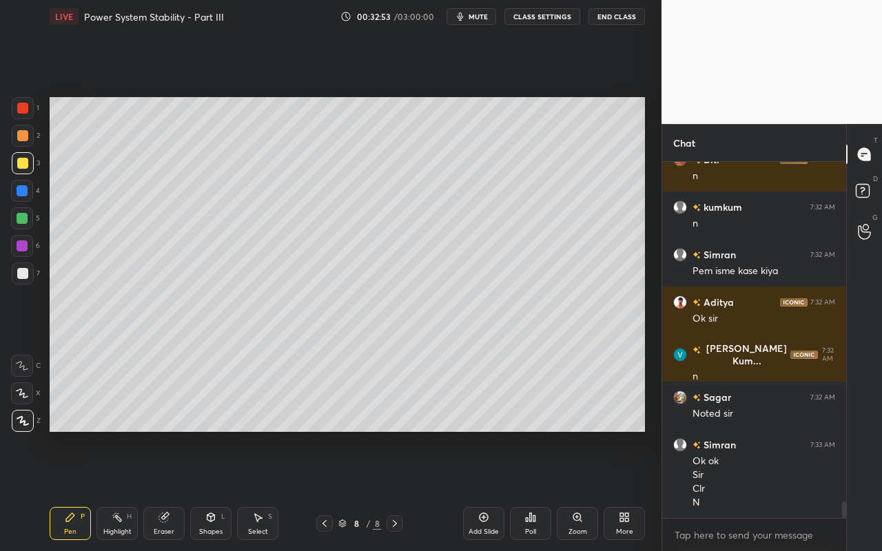
click at [27, 137] on div at bounding box center [22, 135] width 11 height 11
click at [217, 490] on div "Shapes L" at bounding box center [210, 523] width 41 height 33
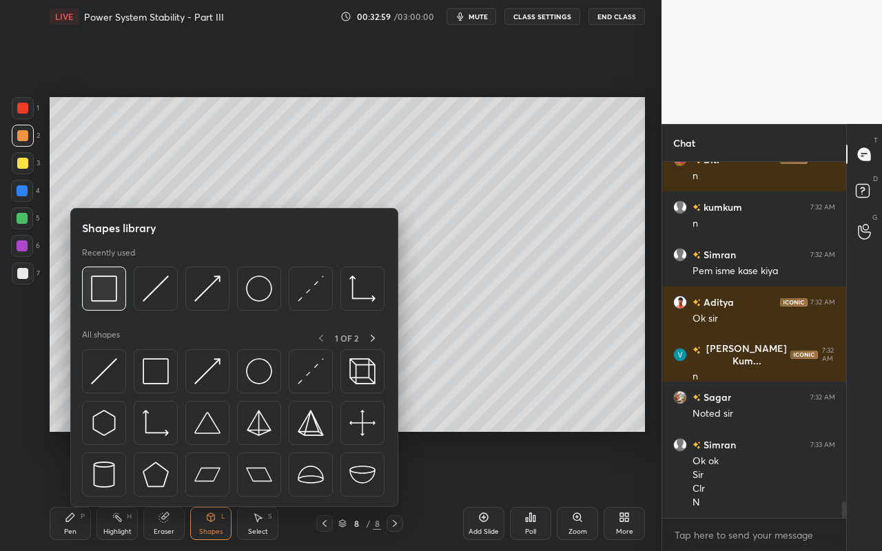
click at [96, 282] on img at bounding box center [104, 289] width 26 height 26
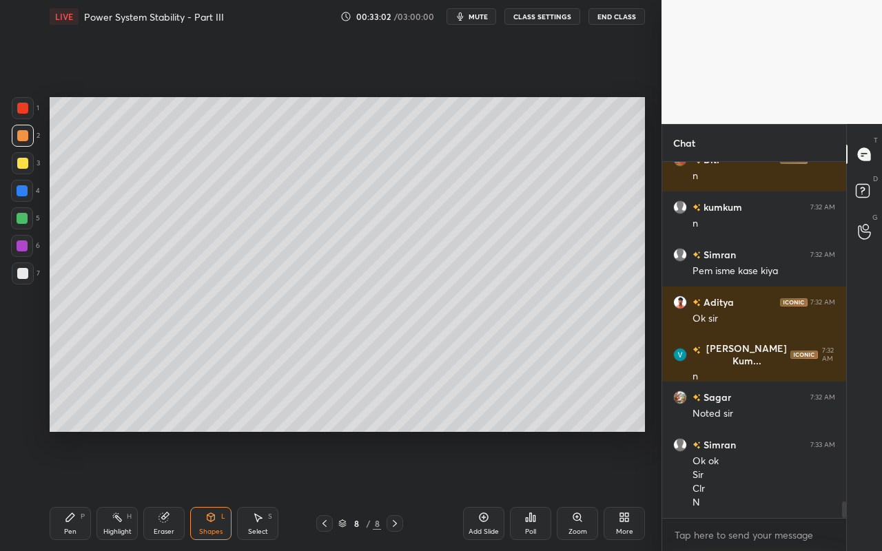
click at [228, 490] on div "Shapes L" at bounding box center [210, 523] width 41 height 33
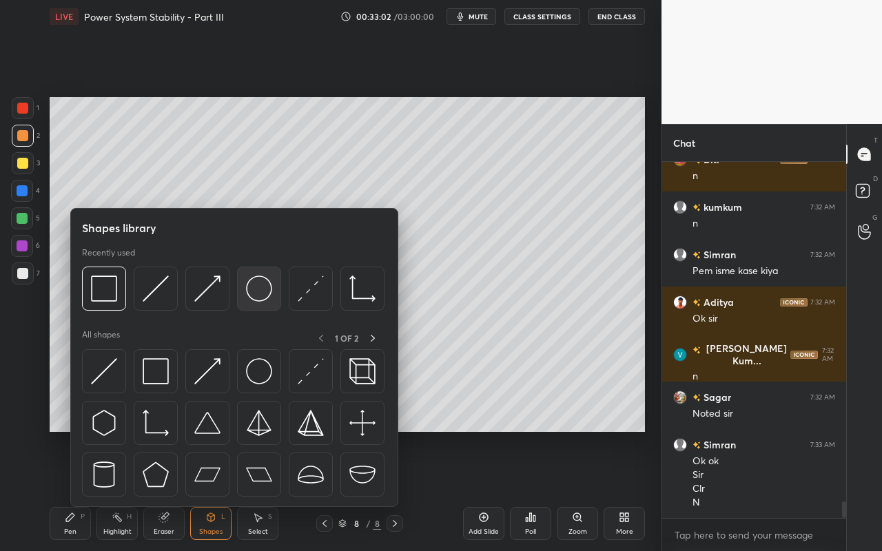
click at [269, 287] on img at bounding box center [259, 289] width 26 height 26
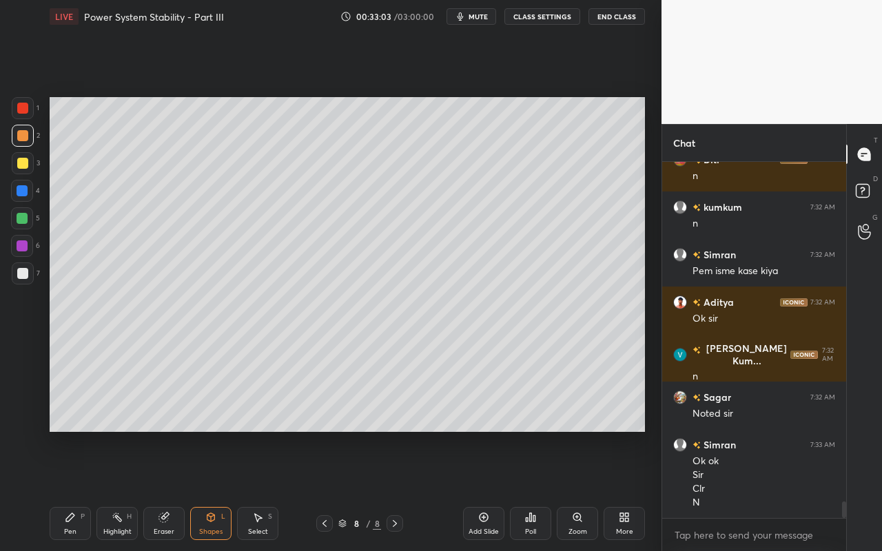
click at [21, 163] on div at bounding box center [22, 163] width 11 height 11
click at [213, 490] on div "Shapes L" at bounding box center [210, 523] width 41 height 33
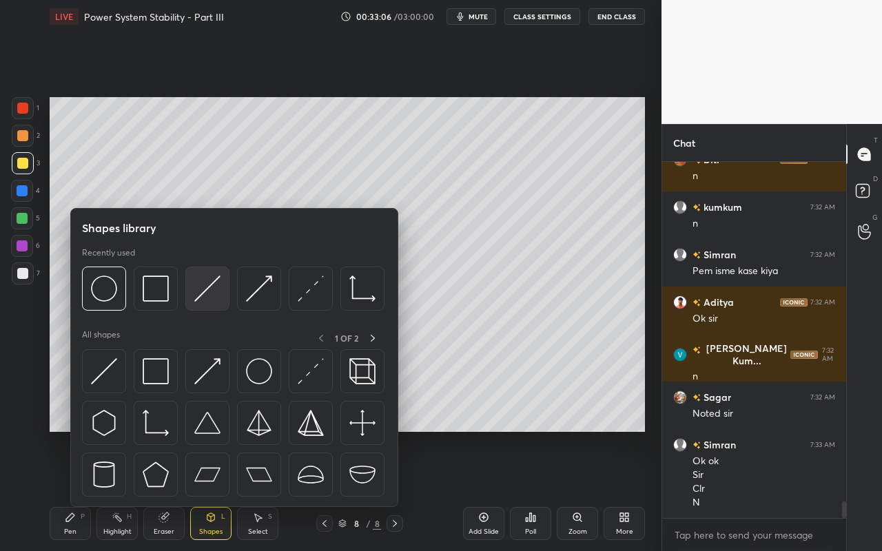
click at [216, 292] on img at bounding box center [207, 289] width 26 height 26
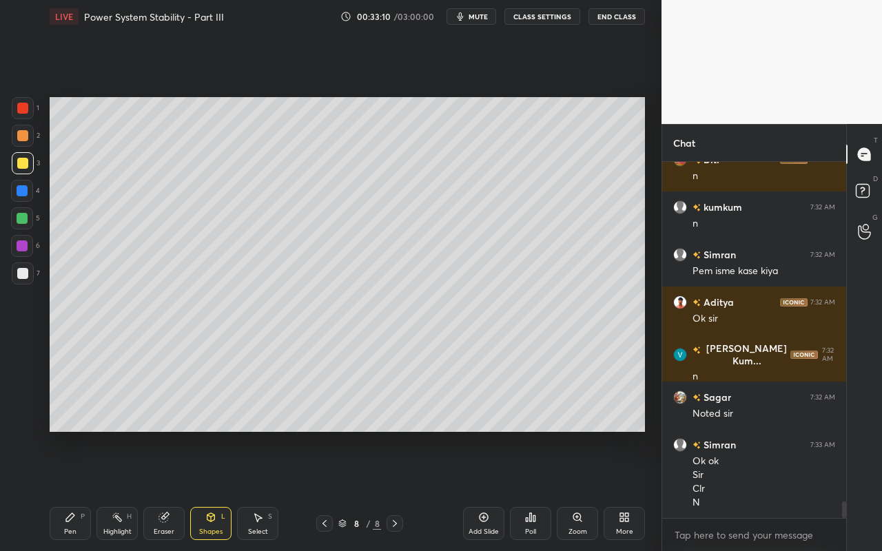
click at [212, 490] on div "Shapes L" at bounding box center [210, 523] width 41 height 33
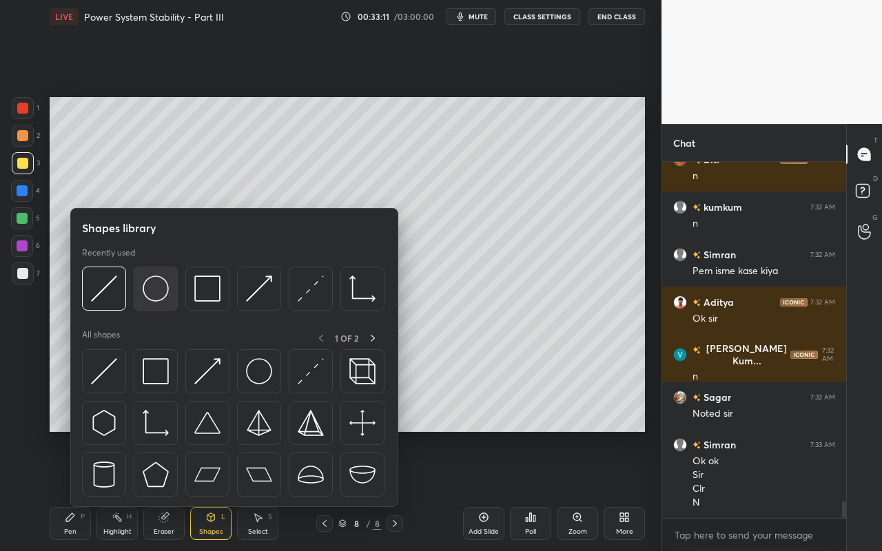
click at [160, 293] on img at bounding box center [156, 289] width 26 height 26
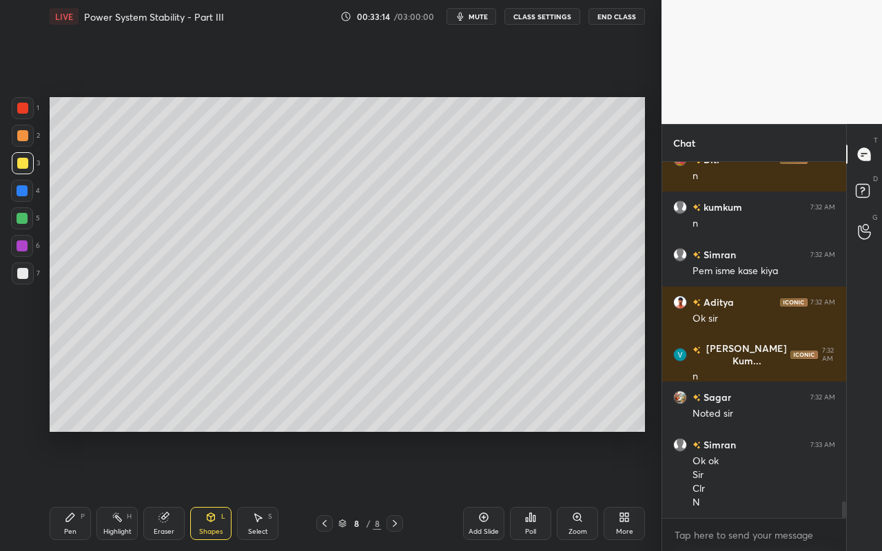
click at [72, 490] on div "Pen" at bounding box center [70, 532] width 12 height 7
click at [223, 490] on div "Shapes L" at bounding box center [210, 523] width 41 height 33
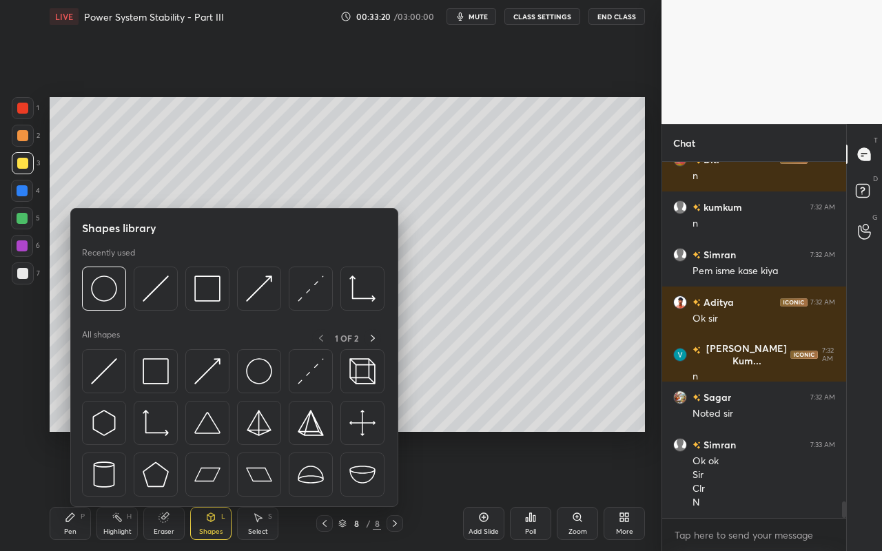
click at [168, 490] on div "Eraser" at bounding box center [164, 532] width 21 height 7
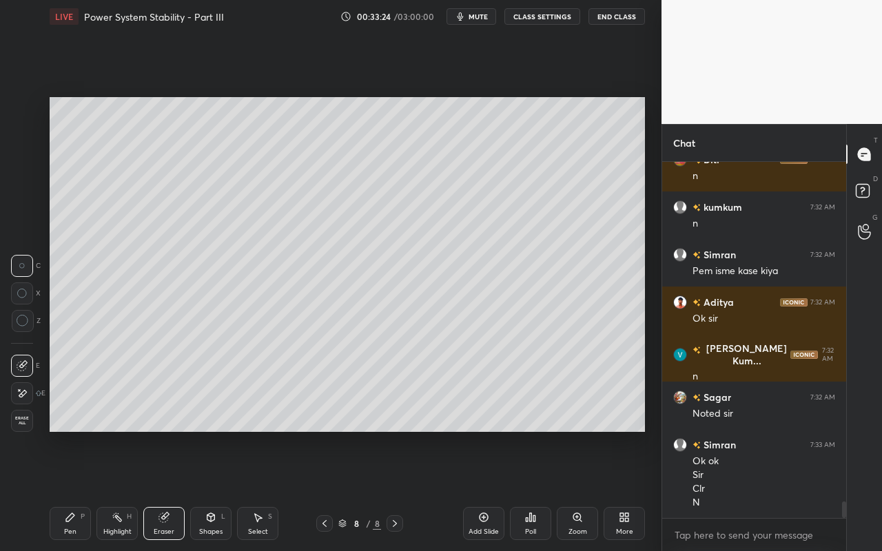
drag, startPoint x: 72, startPoint y: 528, endPoint x: 75, endPoint y: 518, distance: 10.7
click at [72, 490] on div "Pen" at bounding box center [70, 532] width 12 height 7
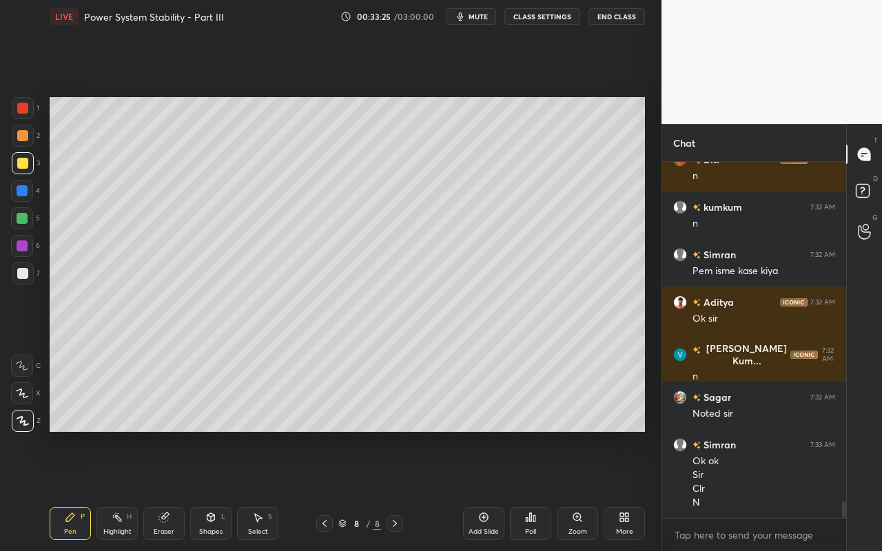
click at [28, 144] on div at bounding box center [23, 136] width 22 height 22
drag, startPoint x: 218, startPoint y: 526, endPoint x: 216, endPoint y: 510, distance: 16.0
click at [218, 490] on div "Shapes L" at bounding box center [210, 523] width 41 height 33
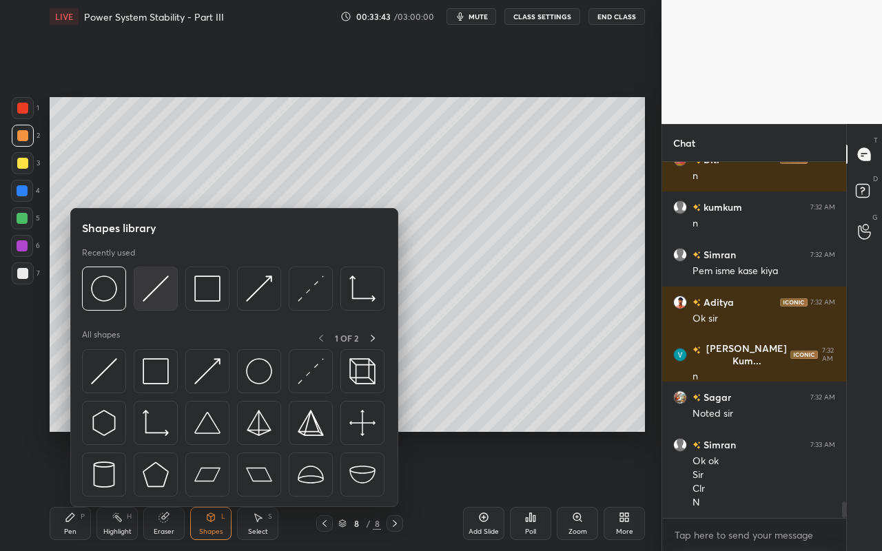
click at [169, 303] on div at bounding box center [156, 289] width 44 height 44
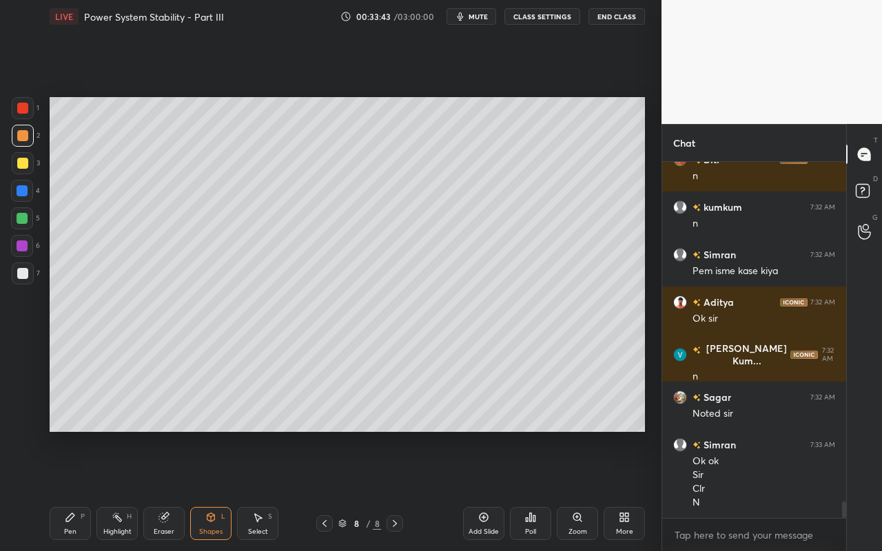
drag, startPoint x: 23, startPoint y: 247, endPoint x: 32, endPoint y: 238, distance: 12.2
click at [23, 247] on div at bounding box center [22, 246] width 11 height 11
drag, startPoint x: 49, startPoint y: 522, endPoint x: 82, endPoint y: 498, distance: 40.5
click at [52, 490] on div "LIVE Power System Stability - Part III 00:33:47 / 03:00:00 mute CLASS SETTINGS …" at bounding box center [347, 275] width 607 height 551
drag, startPoint x: 81, startPoint y: 526, endPoint x: 104, endPoint y: 485, distance: 47.5
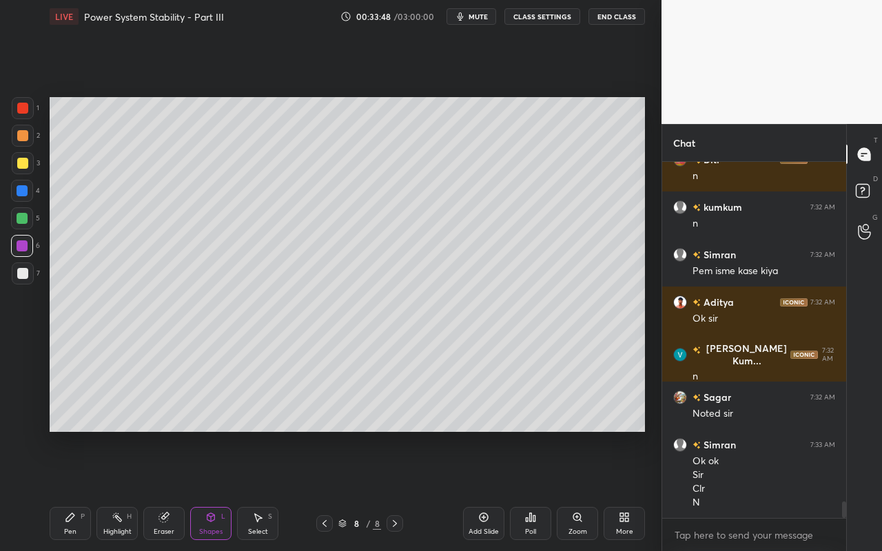
click at [82, 490] on div "Pen P" at bounding box center [70, 523] width 41 height 33
drag, startPoint x: 225, startPoint y: 523, endPoint x: 227, endPoint y: 509, distance: 13.9
click at [225, 490] on div "Shapes L" at bounding box center [210, 523] width 41 height 33
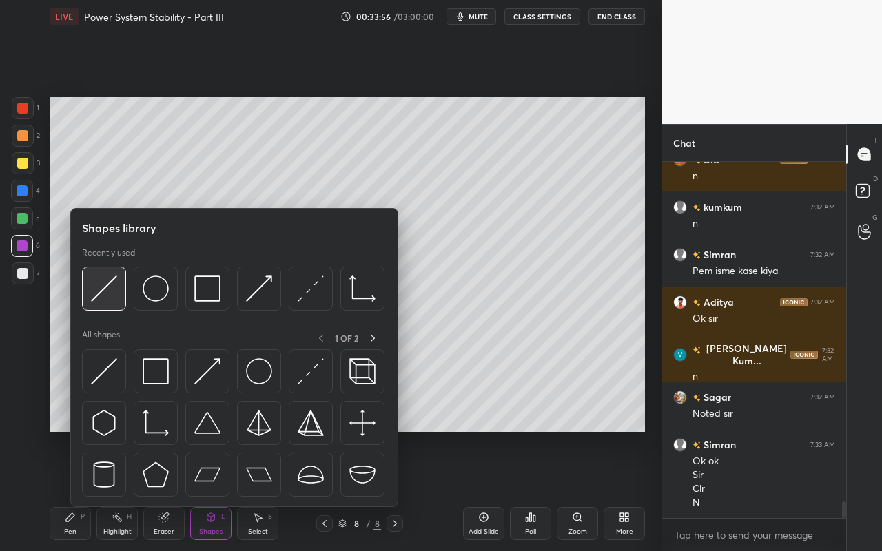
click at [105, 304] on div at bounding box center [104, 289] width 44 height 44
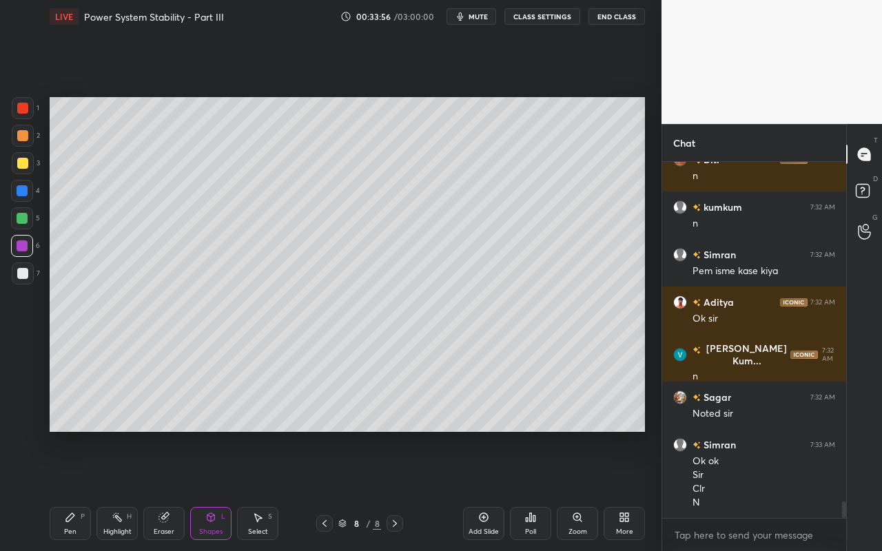
click at [24, 192] on div at bounding box center [22, 190] width 11 height 11
click at [204, 490] on div "Shapes L" at bounding box center [210, 523] width 41 height 33
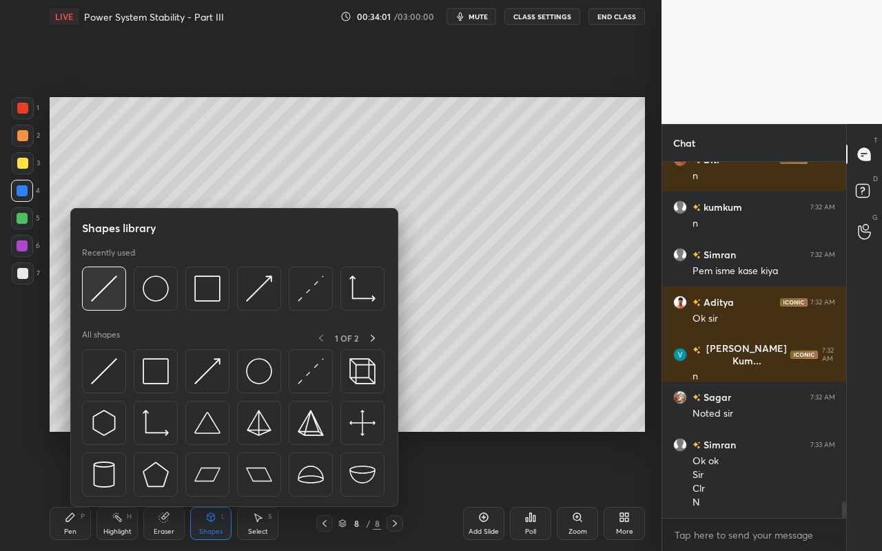
click at [114, 294] on img at bounding box center [104, 289] width 26 height 26
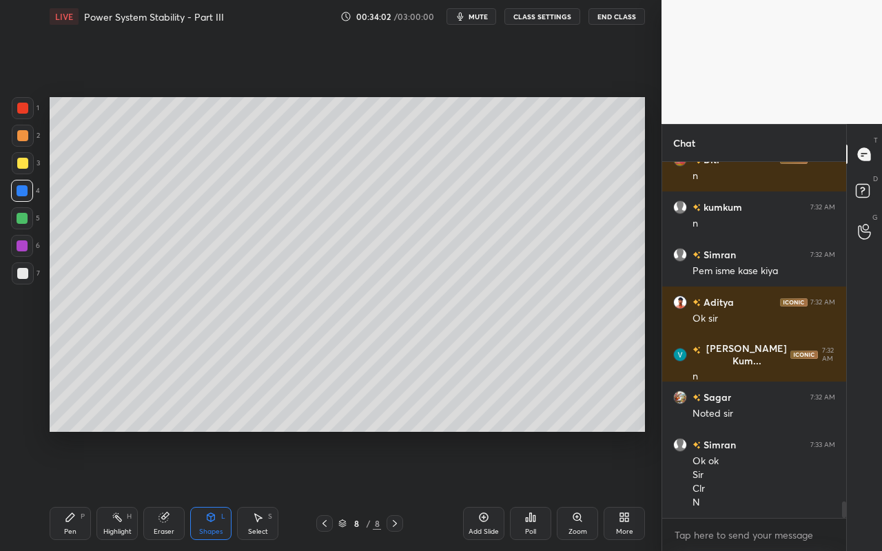
click at [28, 112] on div at bounding box center [23, 108] width 22 height 22
click at [22, 248] on div at bounding box center [22, 246] width 11 height 11
click at [21, 105] on div at bounding box center [22, 108] width 11 height 11
drag, startPoint x: 219, startPoint y: 529, endPoint x: 218, endPoint y: 511, distance: 18.0
click at [219, 490] on div "Shapes" at bounding box center [210, 532] width 23 height 7
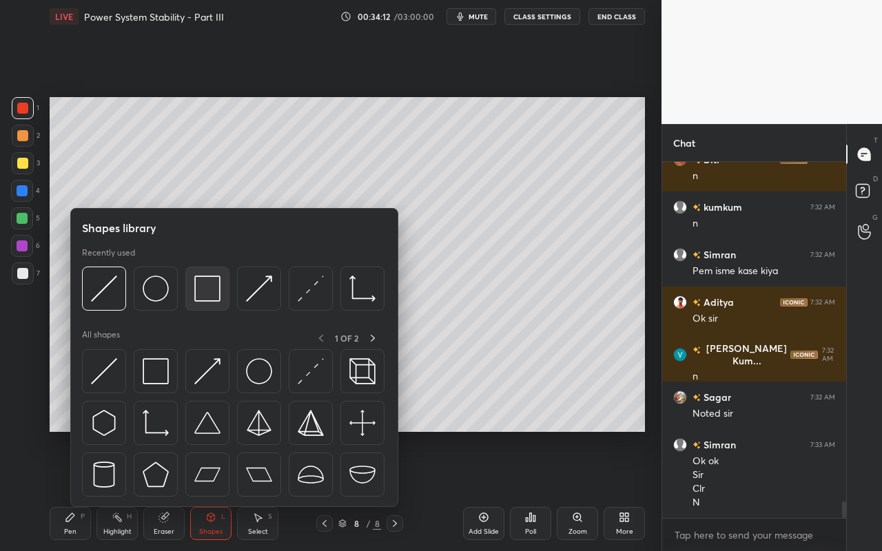
click at [203, 299] on img at bounding box center [207, 289] width 26 height 26
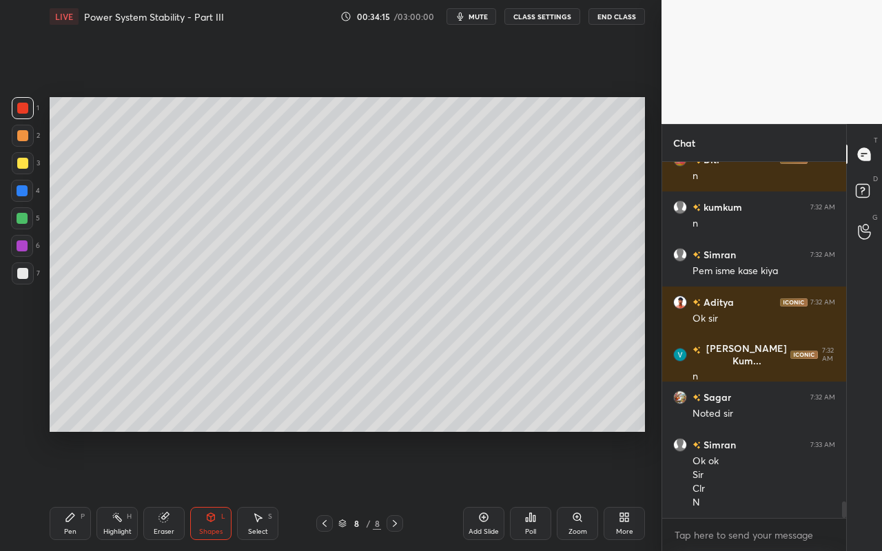
click at [210, 490] on div "Shapes" at bounding box center [210, 532] width 23 height 7
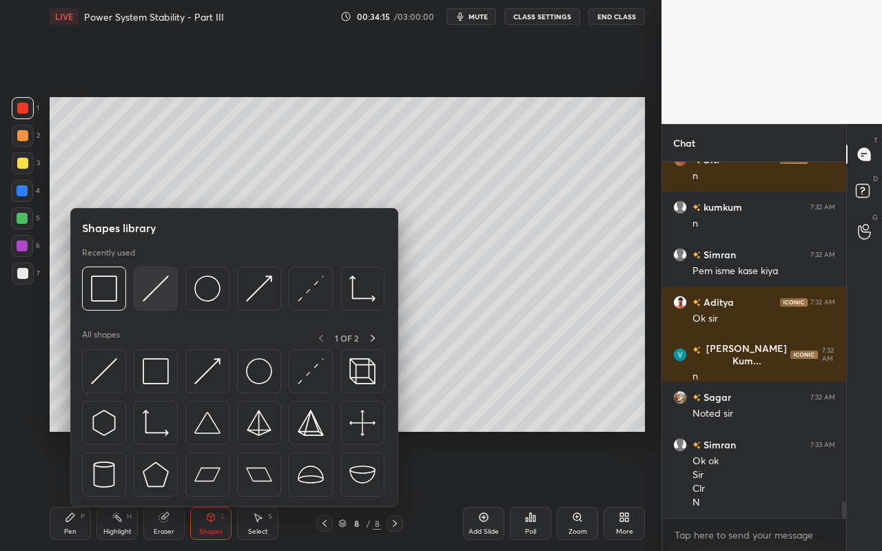
click at [161, 300] on img at bounding box center [156, 289] width 26 height 26
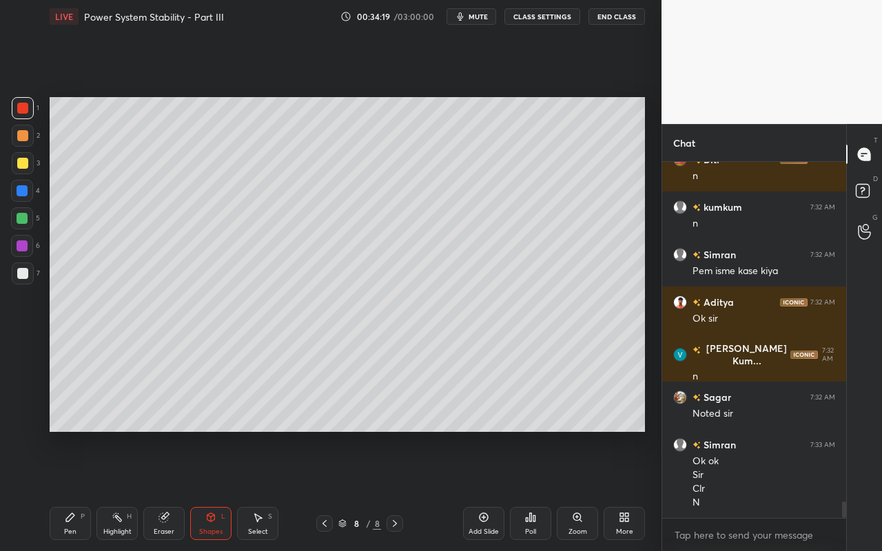
click at [77, 490] on div "Pen P" at bounding box center [70, 523] width 41 height 33
click at [75, 490] on div "Pen P" at bounding box center [70, 523] width 41 height 33
click at [26, 165] on div at bounding box center [22, 163] width 11 height 11
drag, startPoint x: 65, startPoint y: 525, endPoint x: 83, endPoint y: 453, distance: 74.6
click at [65, 490] on div "Pen P" at bounding box center [70, 523] width 41 height 33
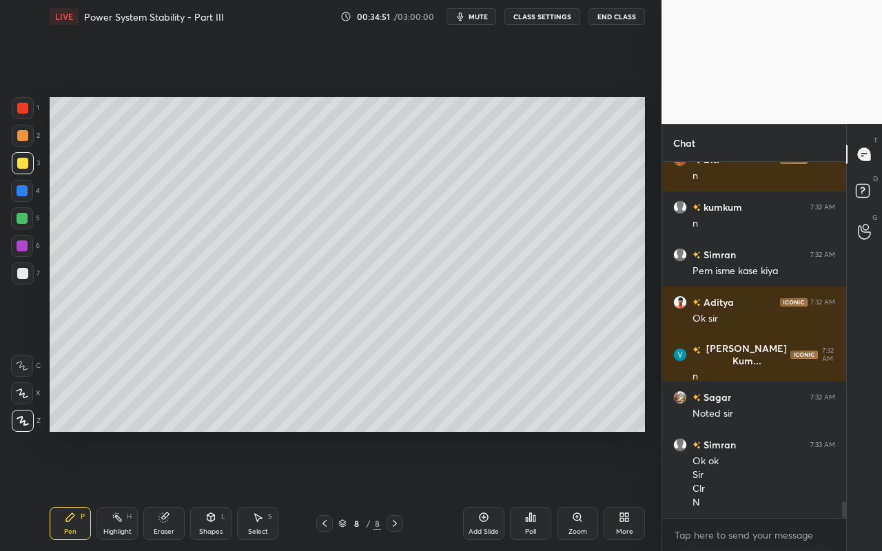
drag, startPoint x: 23, startPoint y: 222, endPoint x: 41, endPoint y: 226, distance: 18.4
click at [23, 222] on div at bounding box center [22, 218] width 11 height 11
drag, startPoint x: 118, startPoint y: 527, endPoint x: 228, endPoint y: 451, distance: 134.2
click at [118, 490] on div "Highlight" at bounding box center [117, 532] width 28 height 7
drag, startPoint x: 114, startPoint y: 525, endPoint x: 129, endPoint y: 508, distance: 22.4
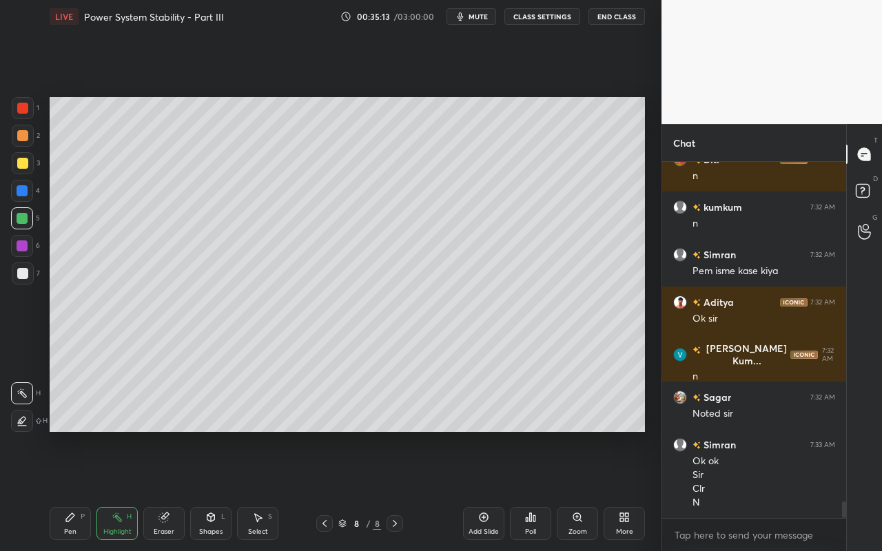
click at [121, 490] on div "Highlight H" at bounding box center [116, 523] width 41 height 33
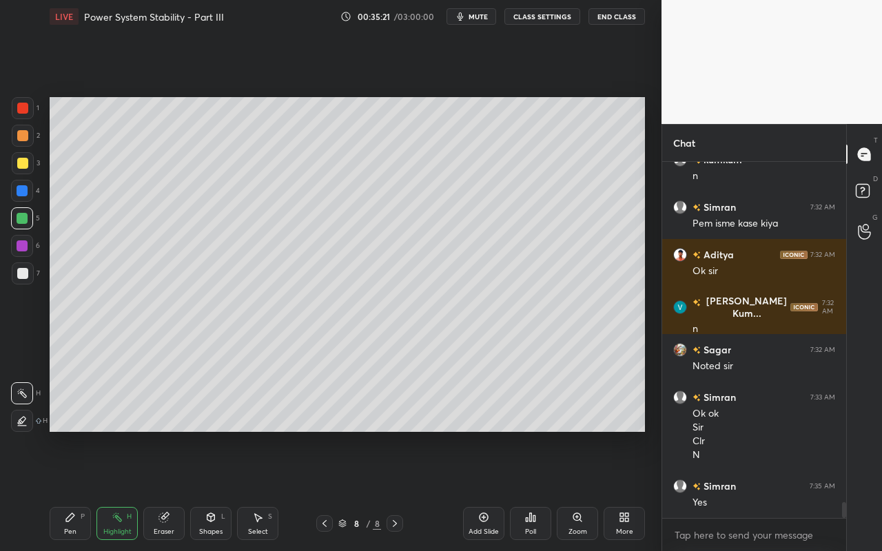
drag, startPoint x: 67, startPoint y: 533, endPoint x: 72, endPoint y: 519, distance: 14.6
click at [67, 490] on div "Pen" at bounding box center [70, 532] width 12 height 7
click at [26, 161] on div at bounding box center [22, 163] width 11 height 11
click at [161, 490] on div "Eraser" at bounding box center [164, 532] width 21 height 7
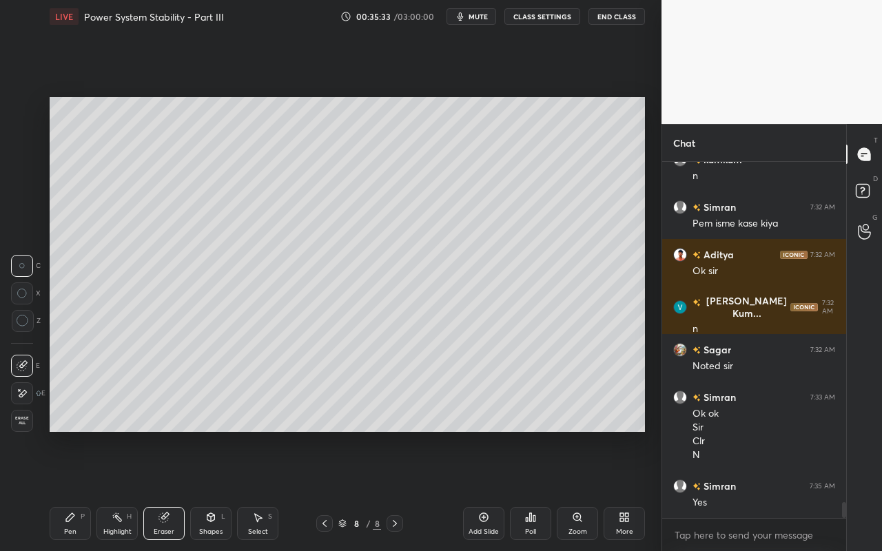
click at [70, 490] on icon at bounding box center [70, 517] width 8 height 8
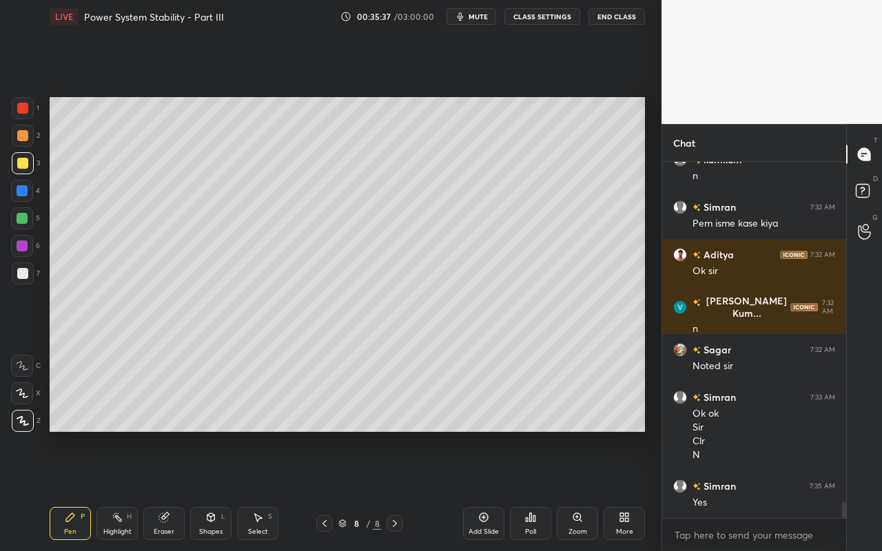
drag, startPoint x: 261, startPoint y: 530, endPoint x: 309, endPoint y: 461, distance: 84.1
click at [261, 490] on div "Select" at bounding box center [258, 532] width 20 height 7
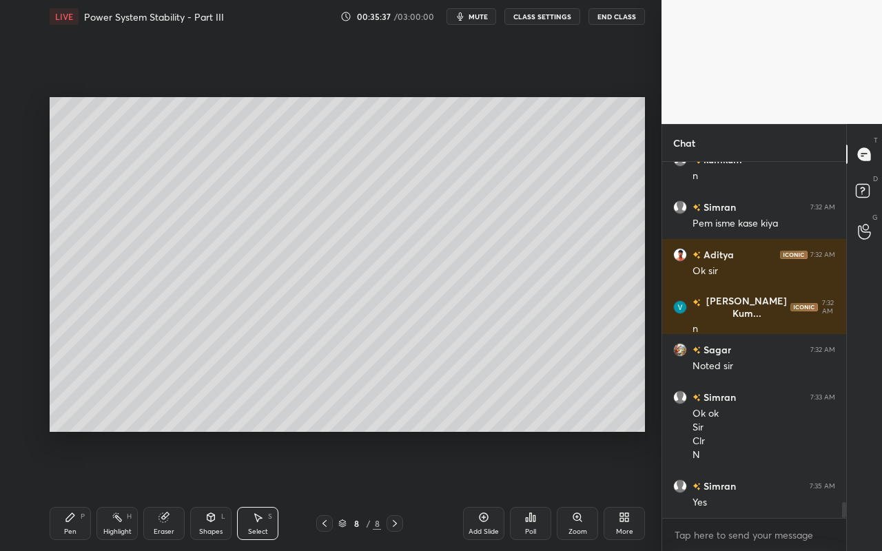
drag, startPoint x: 312, startPoint y: 351, endPoint x: 363, endPoint y: 375, distance: 55.8
click at [368, 373] on div "0 ° Undo Copy Paste here Duplicate Duplicate to new slide Delete" at bounding box center [348, 264] width 596 height 335
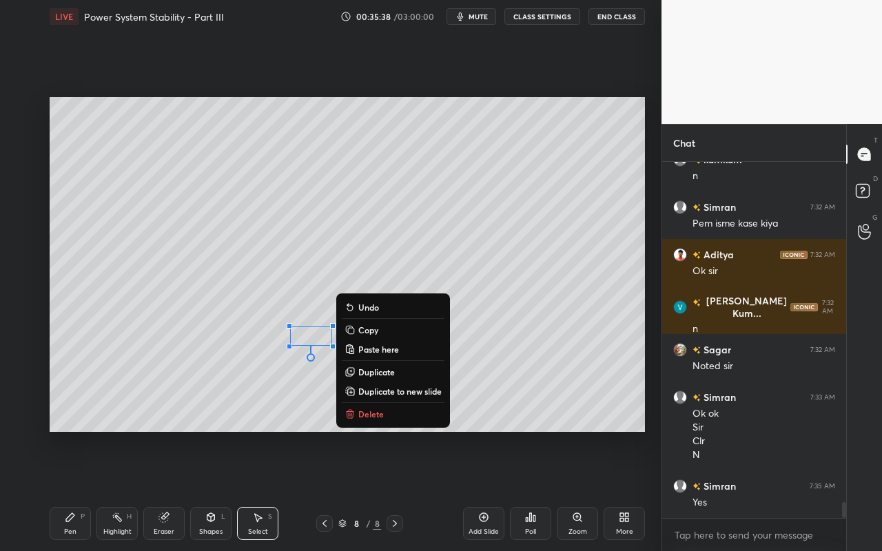
click at [366, 413] on p "Delete" at bounding box center [371, 414] width 26 height 11
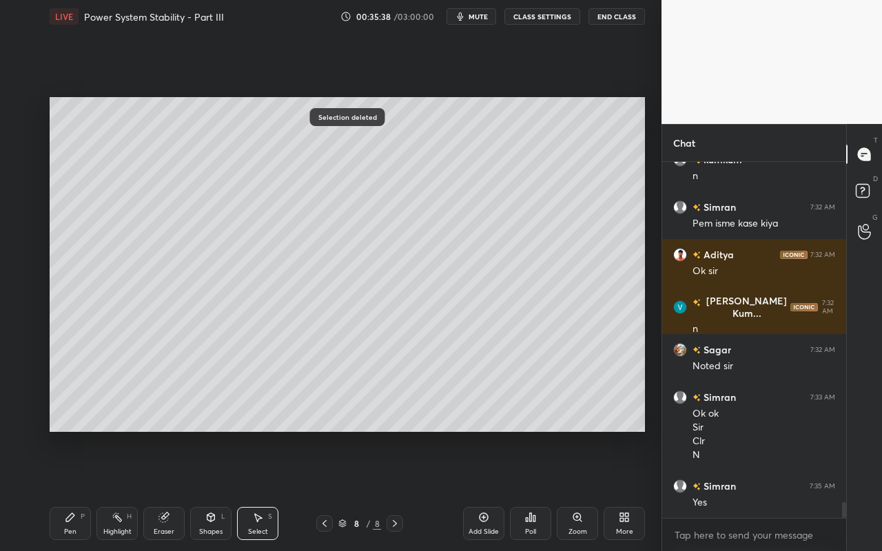
drag, startPoint x: 70, startPoint y: 525, endPoint x: 154, endPoint y: 454, distance: 110.6
click at [71, 490] on div "Pen P" at bounding box center [70, 523] width 41 height 33
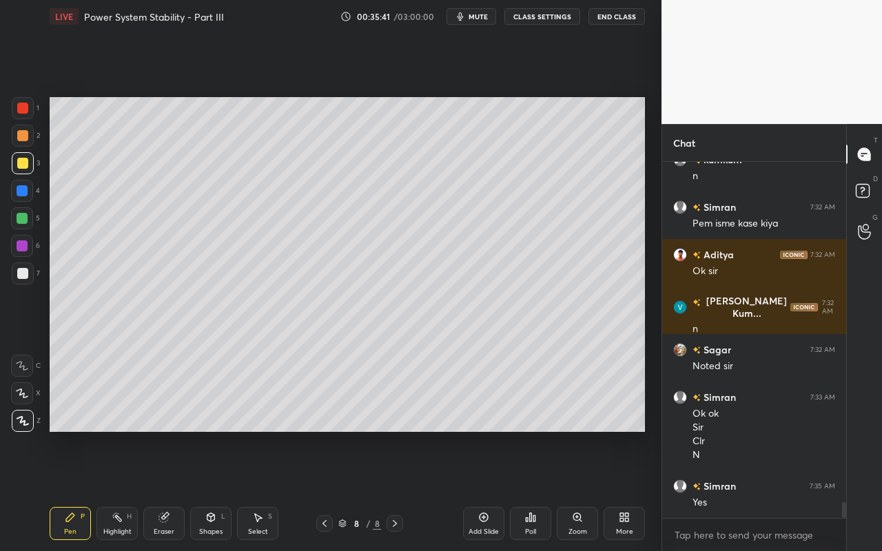
click at [215, 490] on icon at bounding box center [210, 517] width 11 height 11
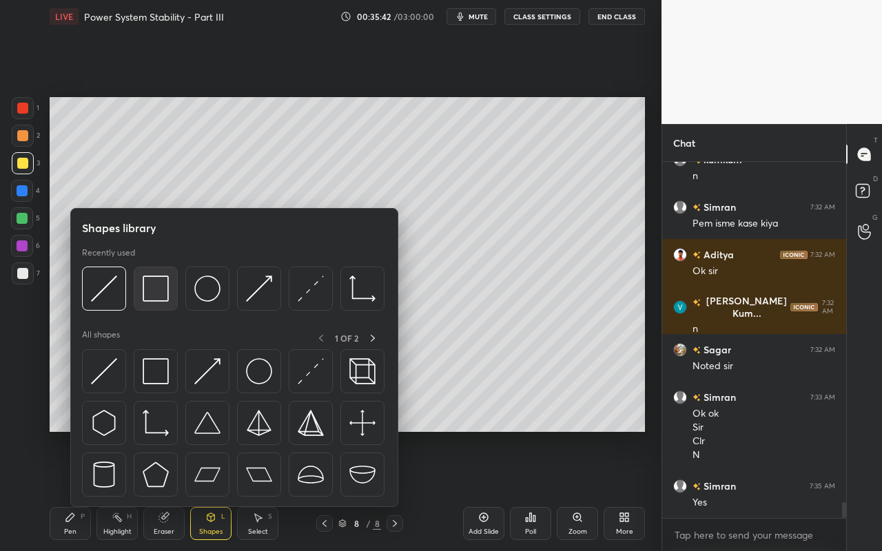
click at [157, 302] on div at bounding box center [156, 289] width 44 height 44
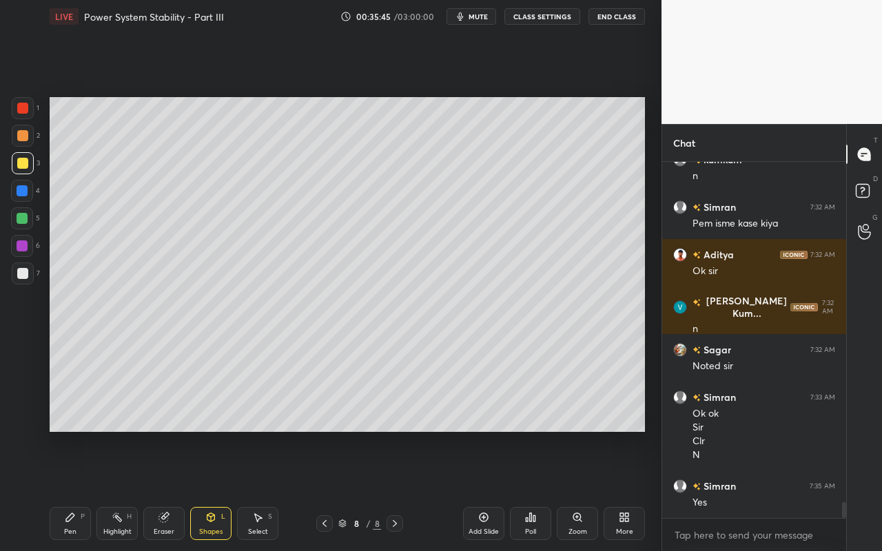
click at [67, 490] on div "Pen P" at bounding box center [70, 523] width 41 height 33
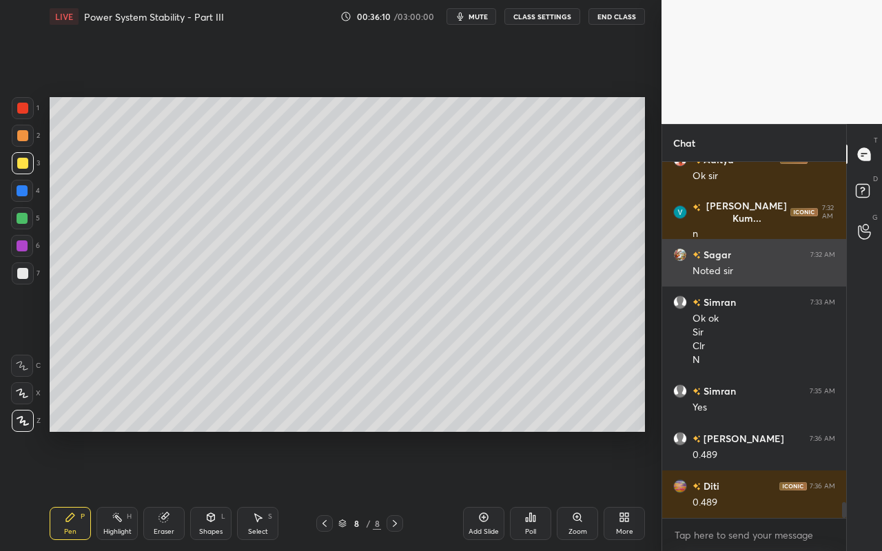
scroll to position [7668, 0]
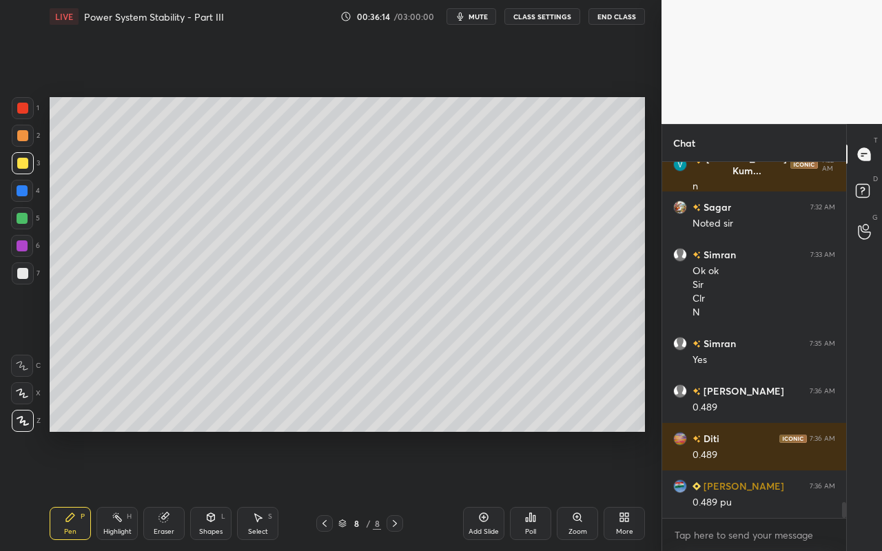
click at [213, 490] on div "Shapes L" at bounding box center [210, 523] width 41 height 33
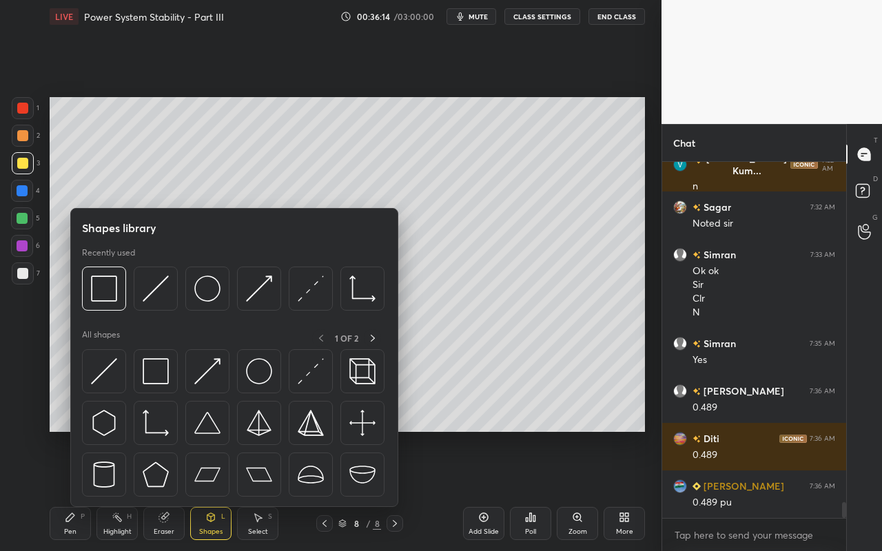
scroll to position [7716, 0]
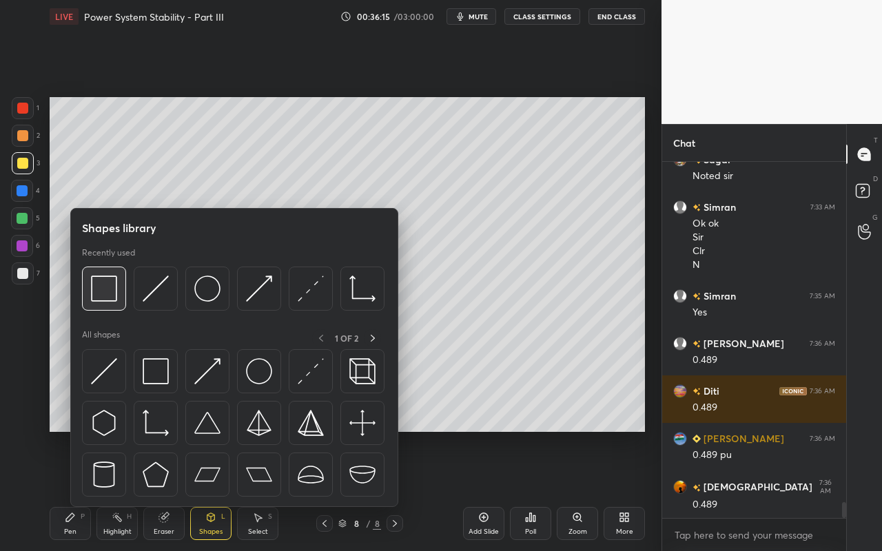
click at [105, 293] on img at bounding box center [104, 289] width 26 height 26
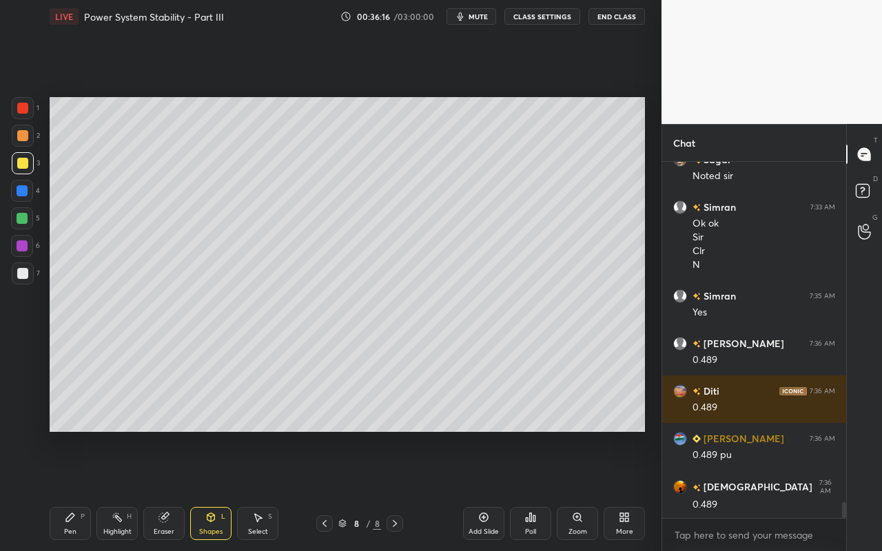
drag, startPoint x: 20, startPoint y: 110, endPoint x: 37, endPoint y: 128, distance: 24.4
click at [20, 110] on div at bounding box center [22, 108] width 11 height 11
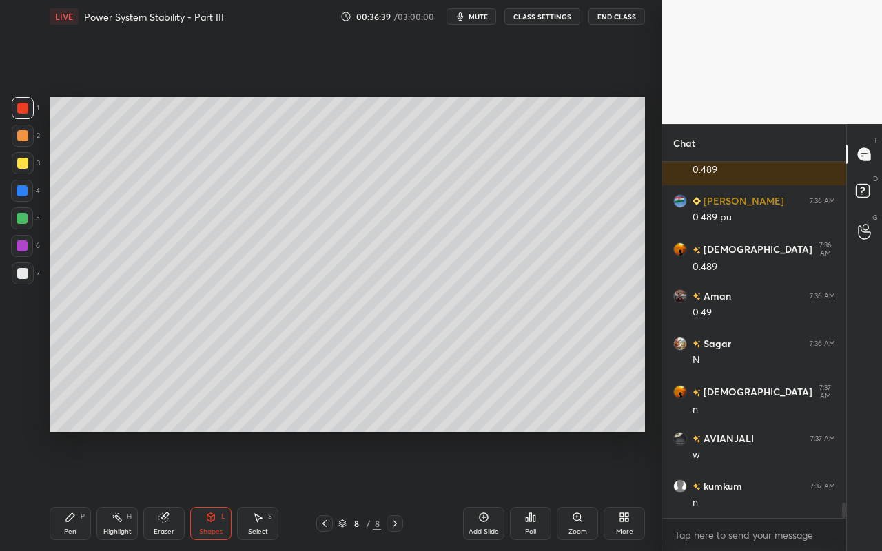
scroll to position [8001, 0]
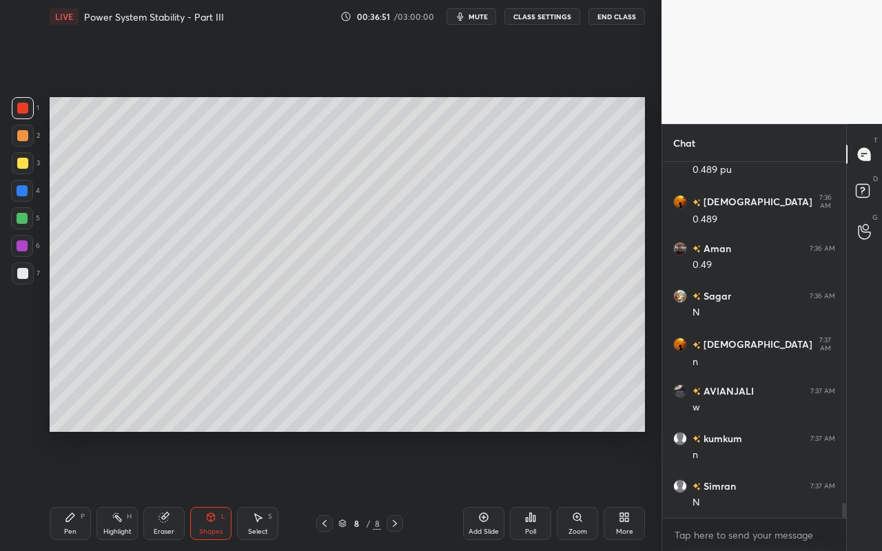
drag, startPoint x: 163, startPoint y: 533, endPoint x: 162, endPoint y: 515, distance: 18.6
click at [164, 490] on div "Eraser" at bounding box center [164, 532] width 21 height 7
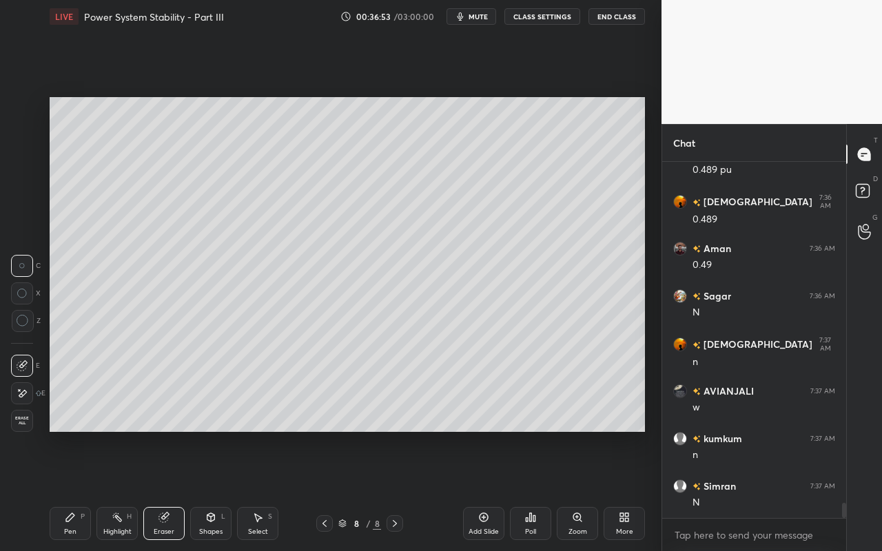
drag, startPoint x: 26, startPoint y: 393, endPoint x: 23, endPoint y: 383, distance: 10.7
click at [26, 392] on icon at bounding box center [23, 393] width 8 height 7
drag, startPoint x: 218, startPoint y: 525, endPoint x: 222, endPoint y: 509, distance: 17.1
click at [218, 490] on div "Shapes L" at bounding box center [210, 523] width 41 height 33
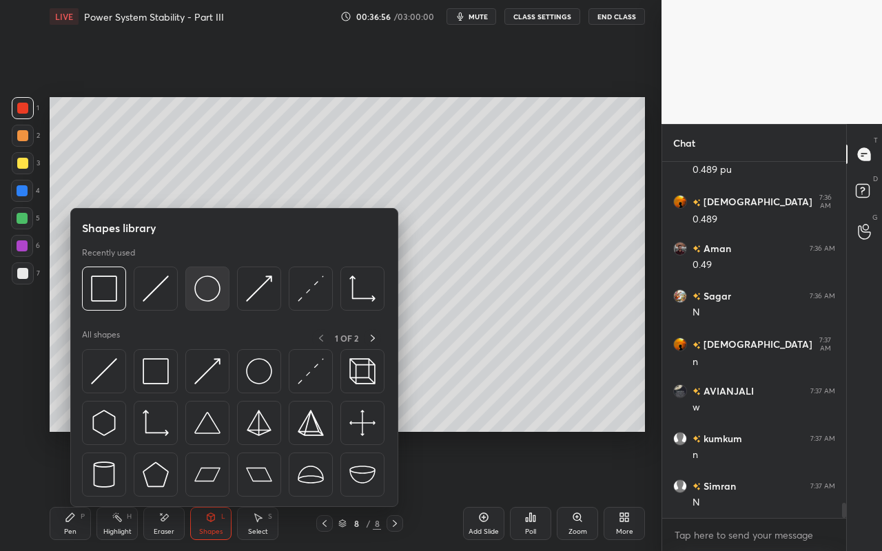
click at [224, 291] on div at bounding box center [207, 289] width 44 height 44
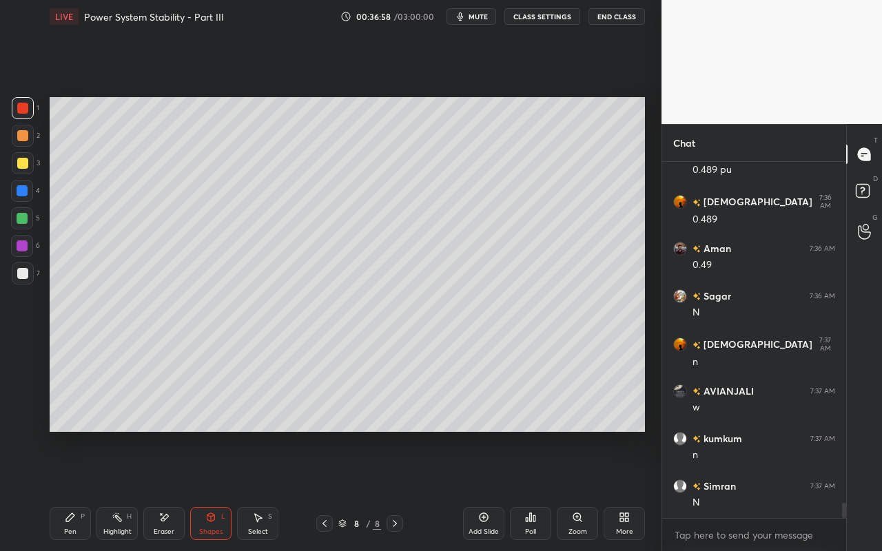
scroll to position [8049, 0]
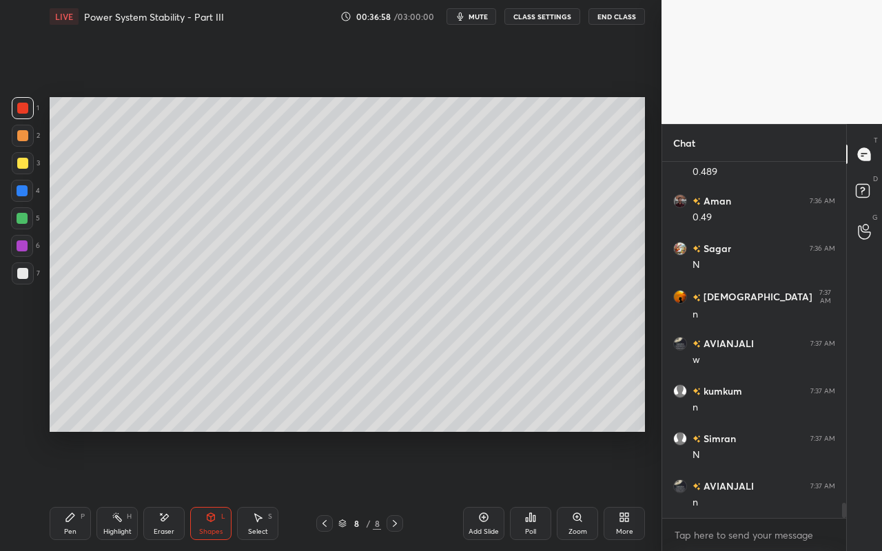
drag, startPoint x: 218, startPoint y: 530, endPoint x: 218, endPoint y: 512, distance: 17.9
click at [218, 490] on div "Shapes" at bounding box center [210, 532] width 23 height 7
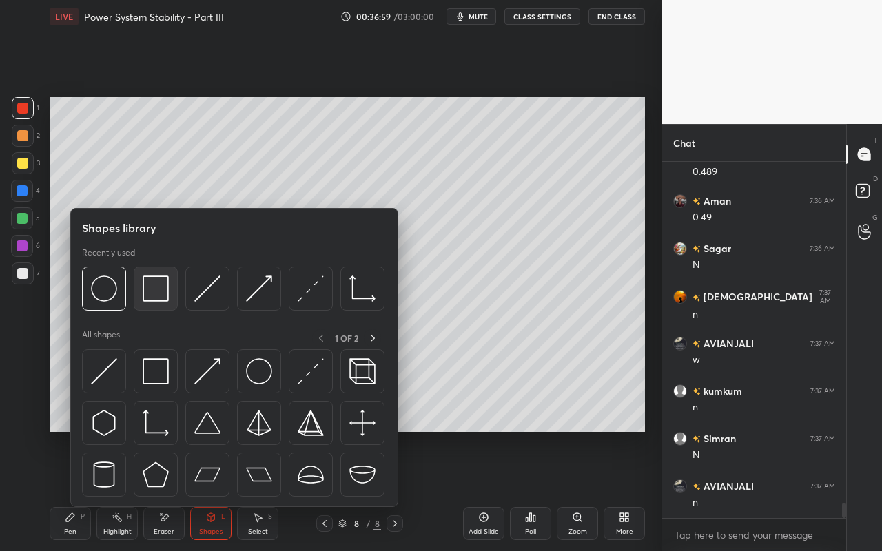
click at [153, 292] on img at bounding box center [156, 289] width 26 height 26
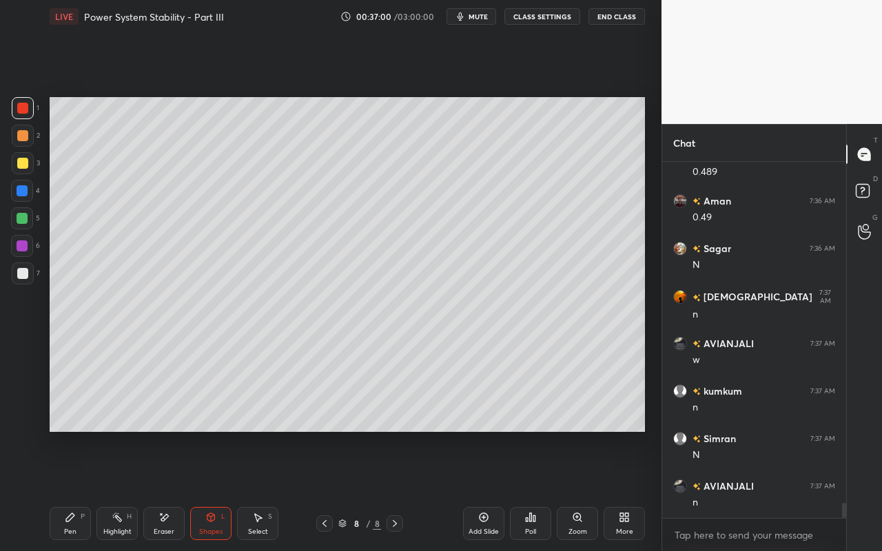
click at [22, 215] on div at bounding box center [22, 218] width 11 height 11
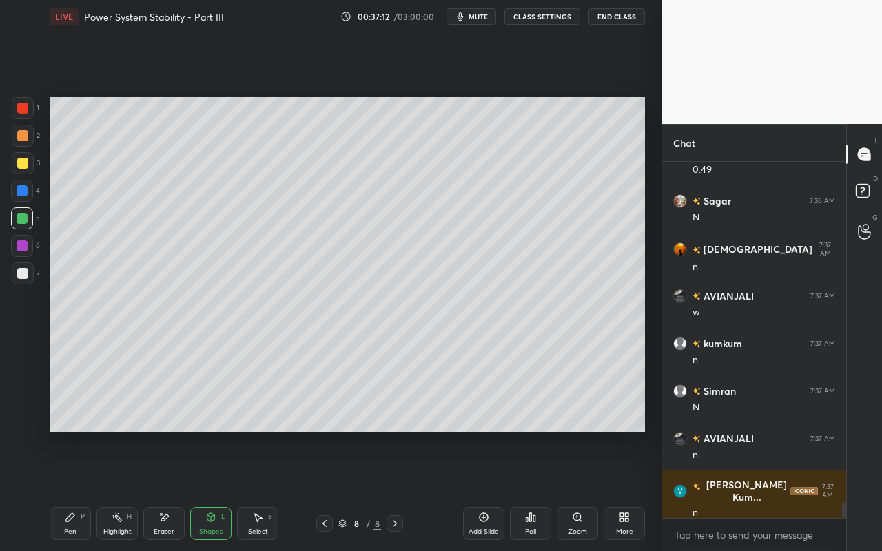
click at [258, 490] on div "Select" at bounding box center [258, 532] width 20 height 7
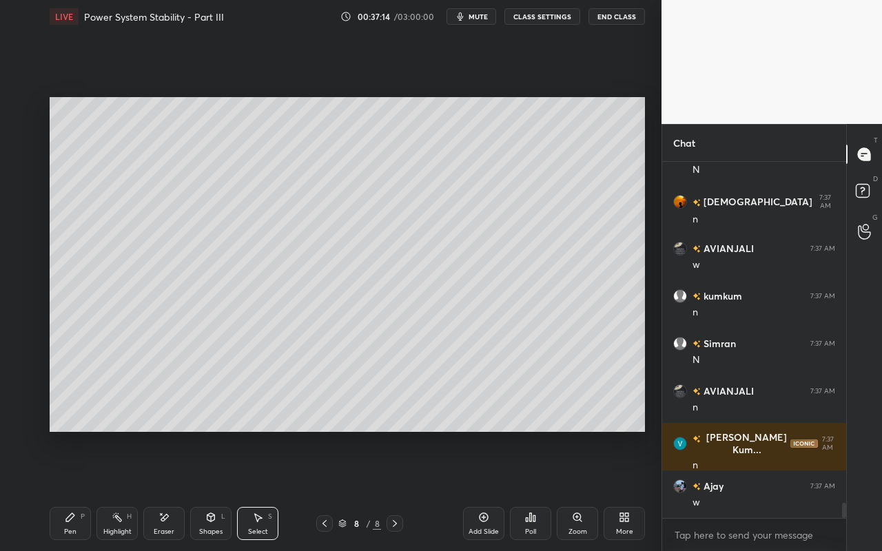
drag, startPoint x: 49, startPoint y: 95, endPoint x: 427, endPoint y: 240, distance: 405.1
click at [475, 261] on div "0 ° Undo Copy Paste here Duplicate Duplicate to new slide Delete Setting up you…" at bounding box center [347, 264] width 607 height 463
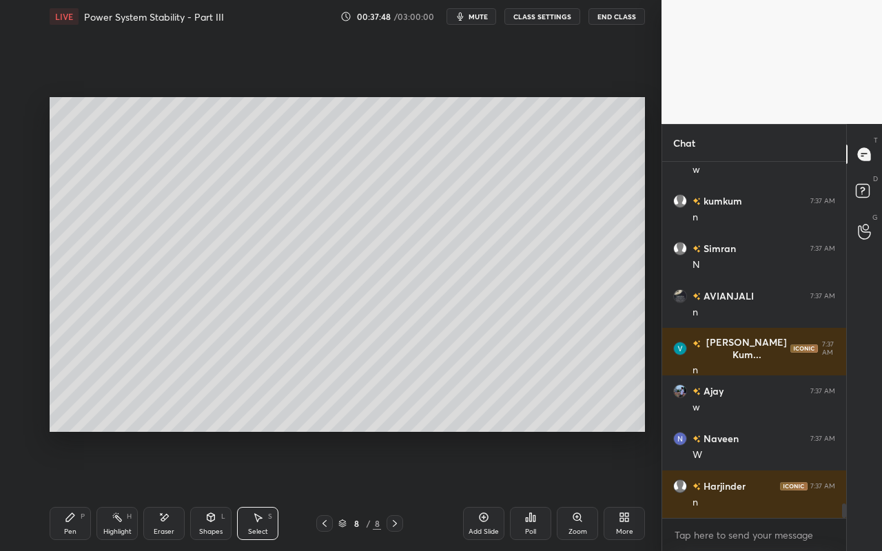
scroll to position [8287, 0]
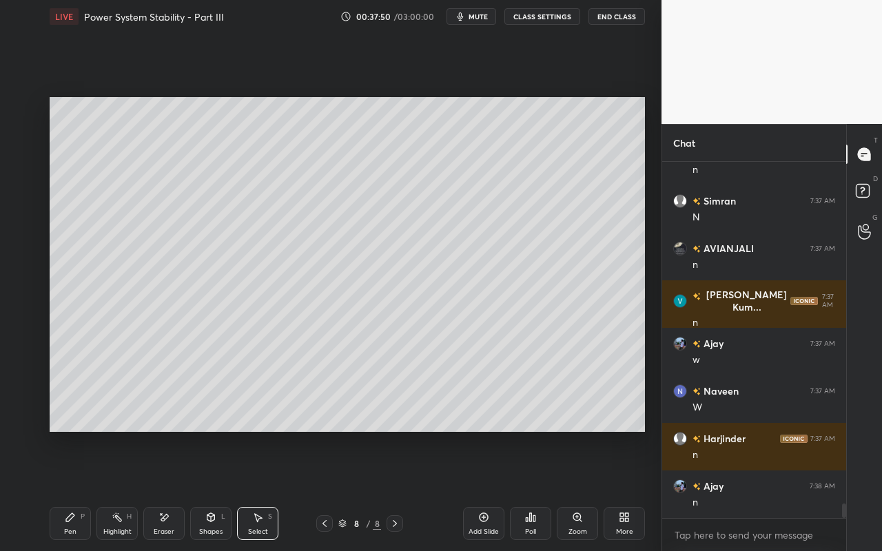
click at [76, 490] on div "Pen P" at bounding box center [70, 523] width 41 height 33
click at [258, 490] on div "Select S" at bounding box center [257, 523] width 41 height 33
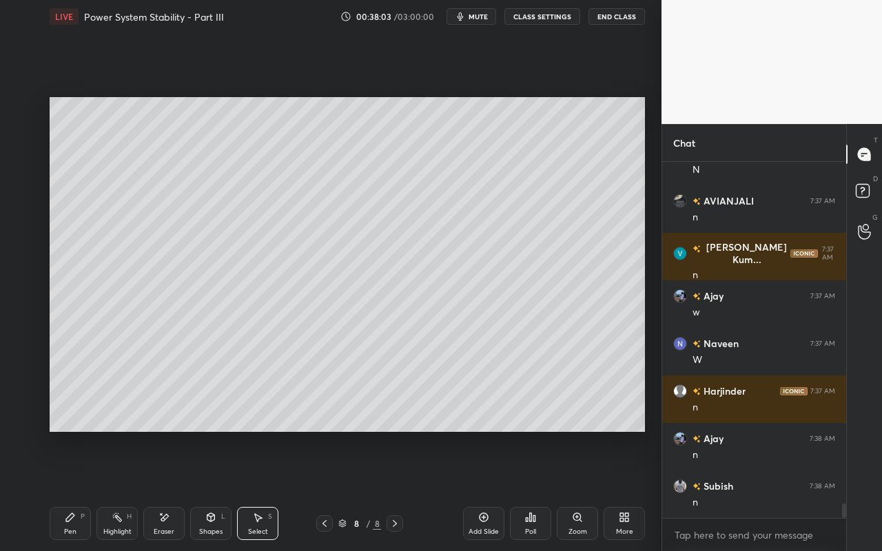
drag, startPoint x: 46, startPoint y: 98, endPoint x: 69, endPoint y: 121, distance: 32.7
click at [70, 123] on div "0 ° Undo Copy Paste here Duplicate Duplicate to new slide Delete Setting up you…" at bounding box center [347, 264] width 607 height 463
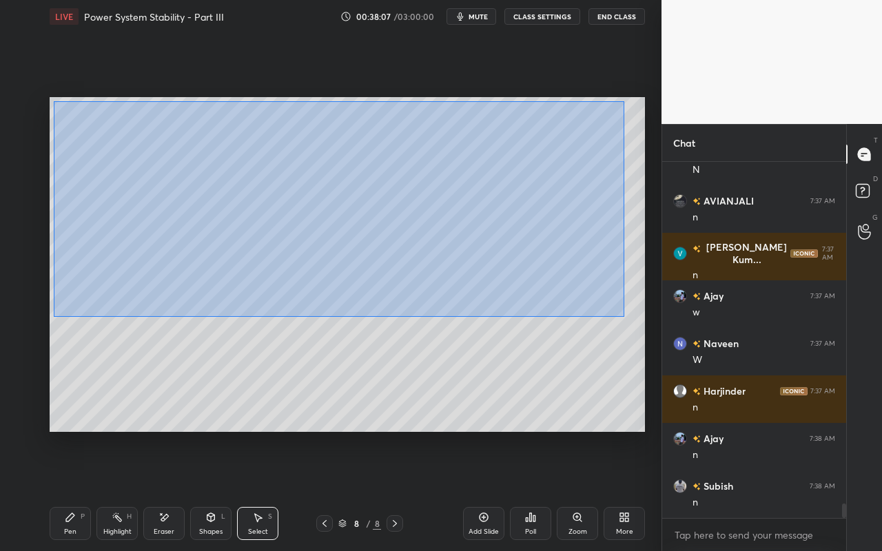
scroll to position [8382, 0]
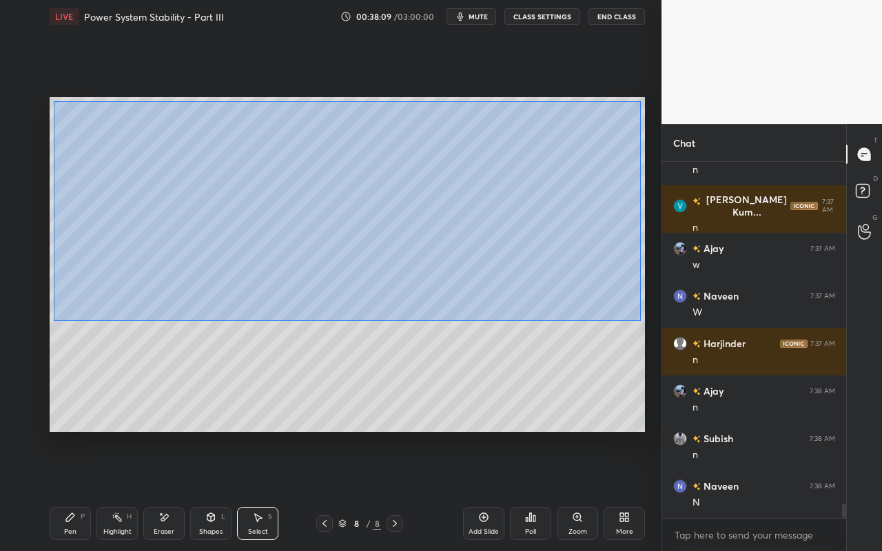
drag, startPoint x: 54, startPoint y: 101, endPoint x: 640, endPoint y: 320, distance: 626.4
click at [641, 320] on div "0 ° Undo Copy Paste here Duplicate Duplicate to new slide Delete" at bounding box center [348, 264] width 596 height 335
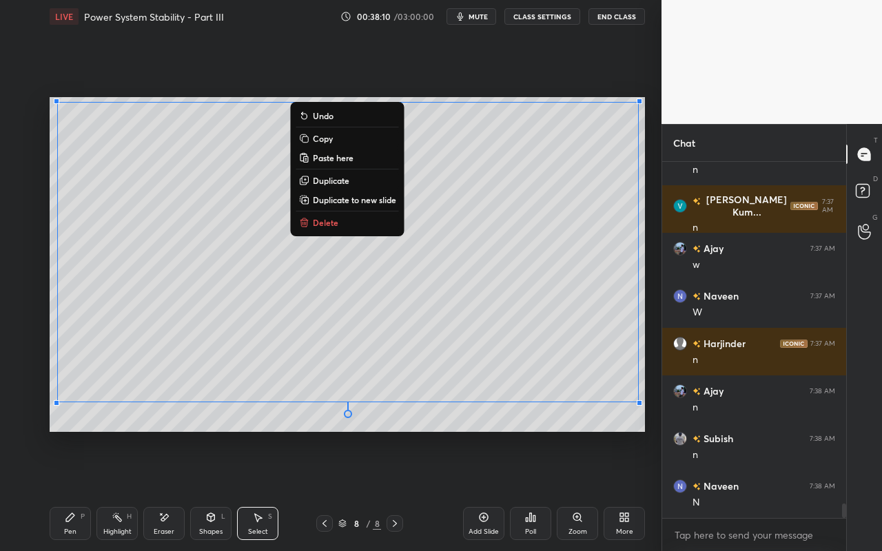
drag, startPoint x: 353, startPoint y: 201, endPoint x: 338, endPoint y: 220, distance: 24.1
click at [352, 201] on p "Duplicate to new slide" at bounding box center [354, 199] width 83 height 11
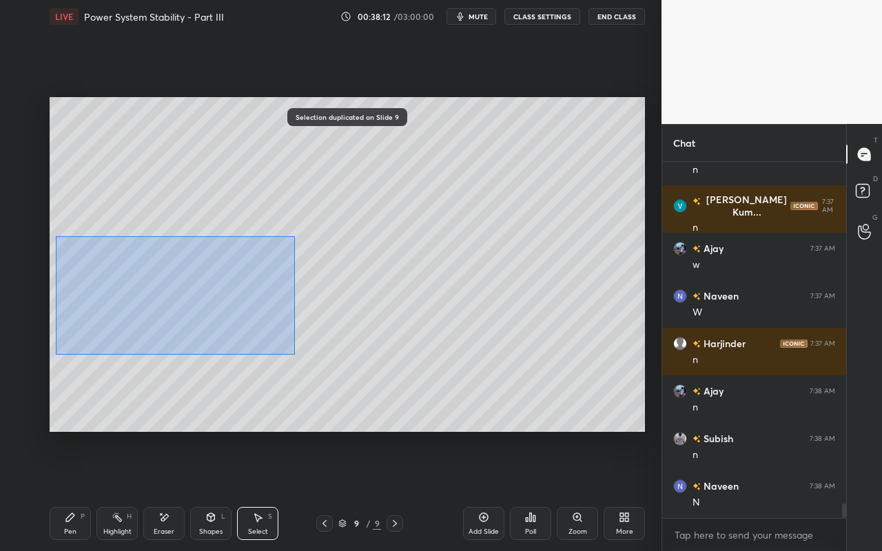
drag, startPoint x: 55, startPoint y: 236, endPoint x: 306, endPoint y: 357, distance: 278.7
click at [299, 354] on div "0 ° Undo Copy Paste here Duplicate Duplicate to new slide Delete" at bounding box center [348, 264] width 596 height 335
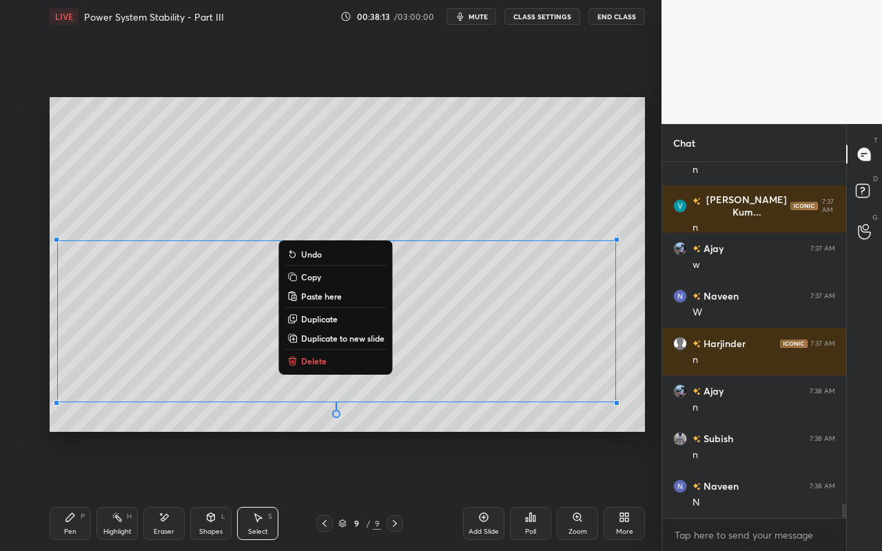
click at [333, 360] on button "Delete" at bounding box center [336, 361] width 103 height 17
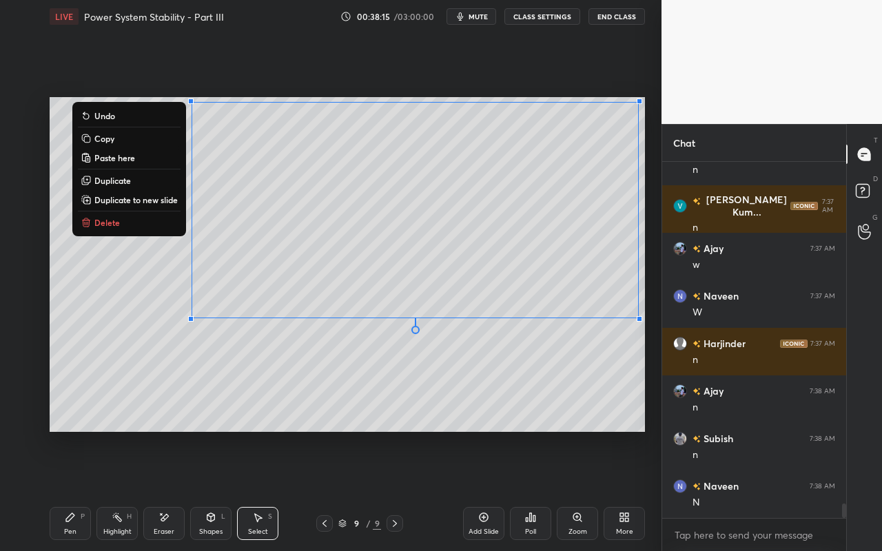
drag, startPoint x: 184, startPoint y: 100, endPoint x: 647, endPoint y: 360, distance: 531.4
click at [648, 362] on div "0 ° Undo Copy Paste here Duplicate Duplicate to new slide Delete Setting up you…" at bounding box center [347, 264] width 607 height 463
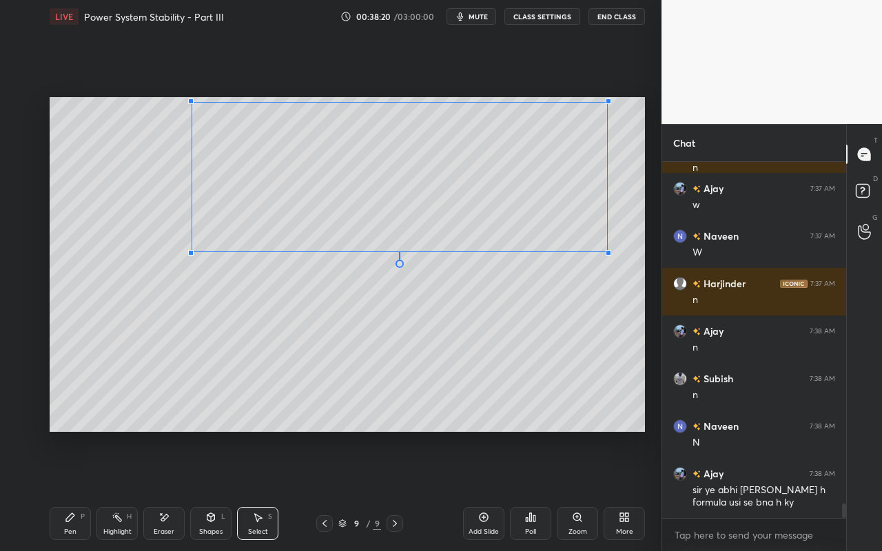
drag, startPoint x: 640, startPoint y: 319, endPoint x: 607, endPoint y: 250, distance: 77.1
click at [607, 252] on div at bounding box center [609, 253] width 6 height 6
click at [500, 334] on div "0 ° Undo Copy Paste here Duplicate Duplicate to new slide Delete" at bounding box center [348, 264] width 596 height 335
click at [118, 490] on div "Highlight H" at bounding box center [116, 523] width 41 height 33
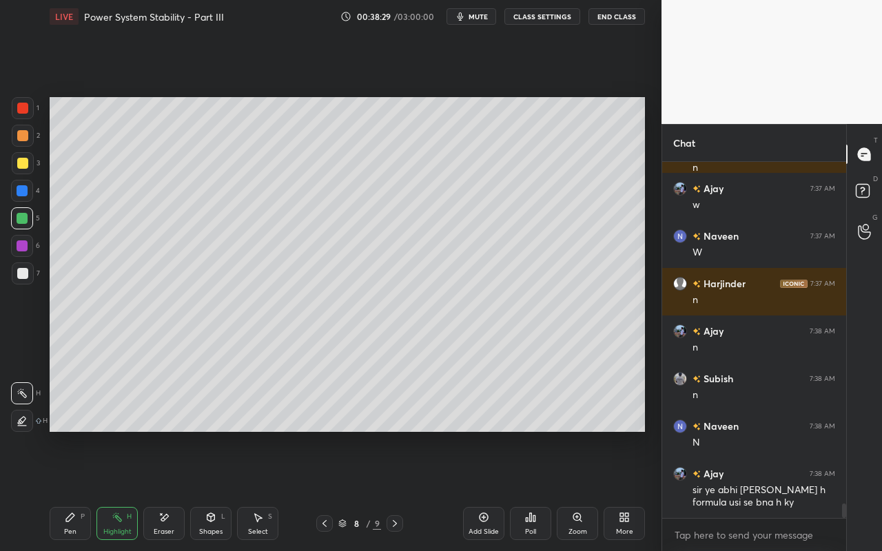
drag, startPoint x: 112, startPoint y: 530, endPoint x: 155, endPoint y: 454, distance: 87.0
click at [112, 490] on div "Highlight" at bounding box center [117, 532] width 28 height 7
click at [169, 490] on div "Eraser" at bounding box center [163, 523] width 41 height 33
drag, startPoint x: 77, startPoint y: 526, endPoint x: 91, endPoint y: 483, distance: 44.9
click at [77, 490] on div "Pen P" at bounding box center [70, 523] width 41 height 33
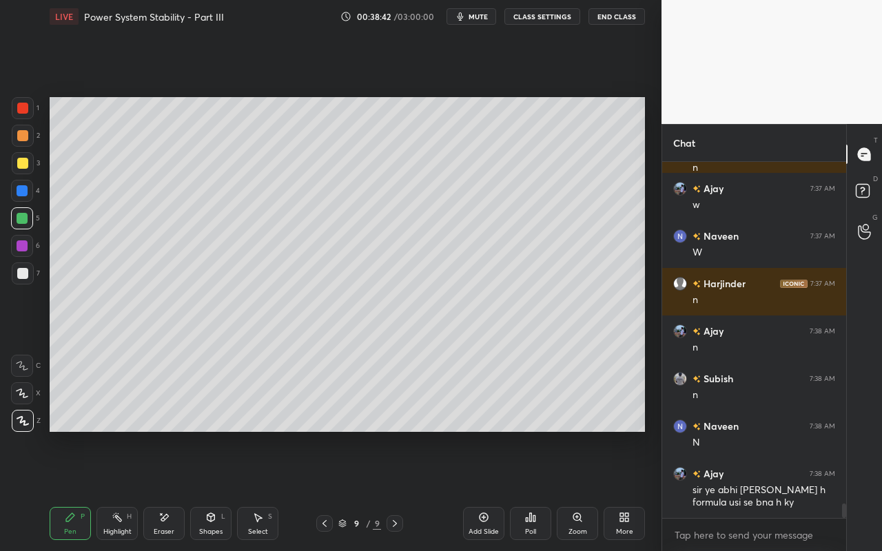
click at [23, 164] on div at bounding box center [22, 163] width 11 height 11
click at [212, 490] on div "Shapes" at bounding box center [210, 532] width 23 height 7
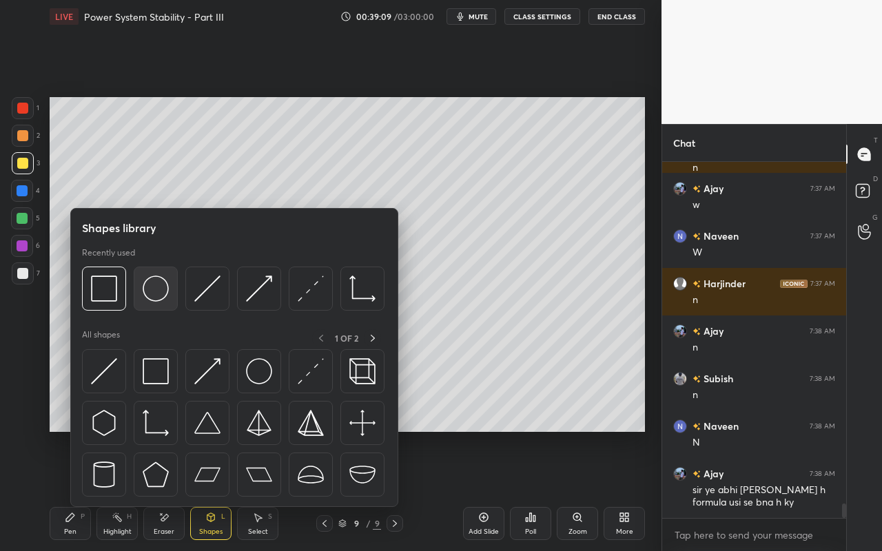
click at [156, 287] on img at bounding box center [156, 289] width 26 height 26
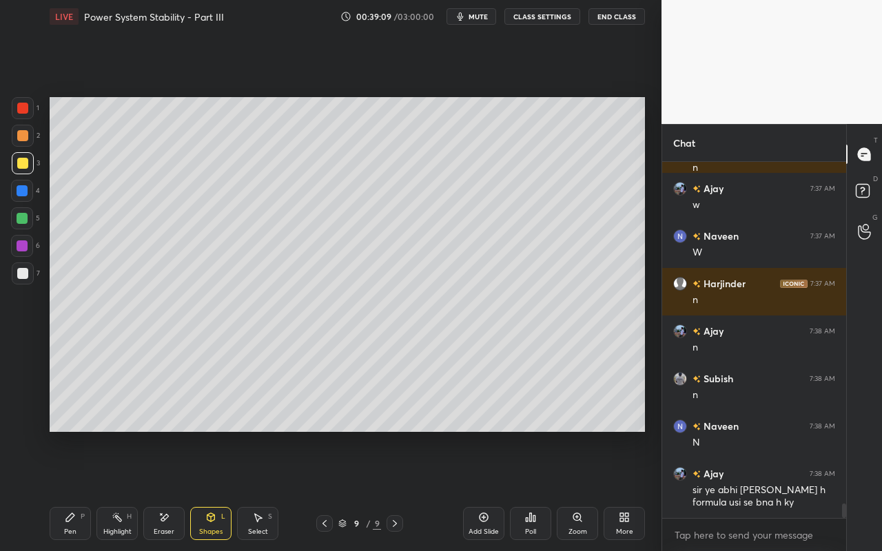
drag, startPoint x: 23, startPoint y: 141, endPoint x: 45, endPoint y: 145, distance: 21.8
click at [27, 143] on div at bounding box center [23, 136] width 22 height 22
drag, startPoint x: 23, startPoint y: 169, endPoint x: 41, endPoint y: 176, distance: 18.6
click at [24, 169] on div at bounding box center [23, 163] width 22 height 22
drag, startPoint x: 205, startPoint y: 519, endPoint x: 210, endPoint y: 511, distance: 9.6
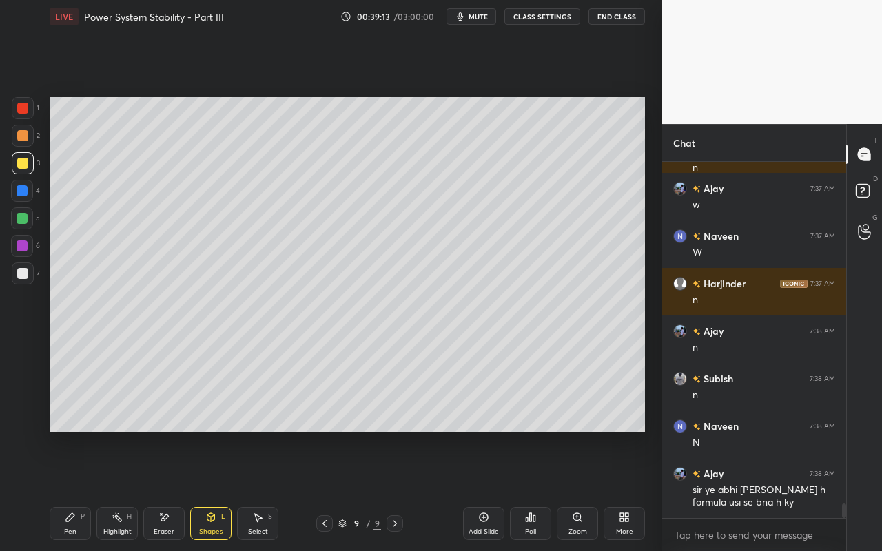
click at [205, 490] on icon at bounding box center [210, 517] width 11 height 11
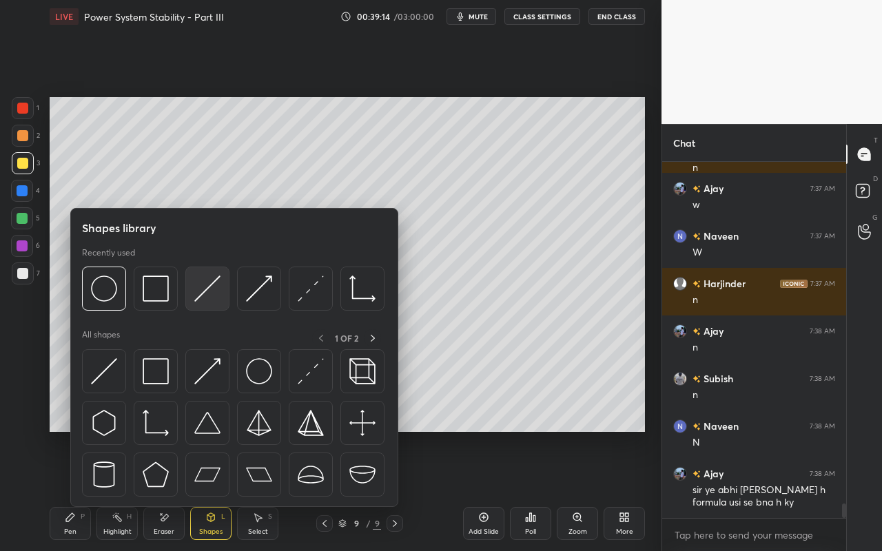
click at [219, 294] on img at bounding box center [207, 289] width 26 height 26
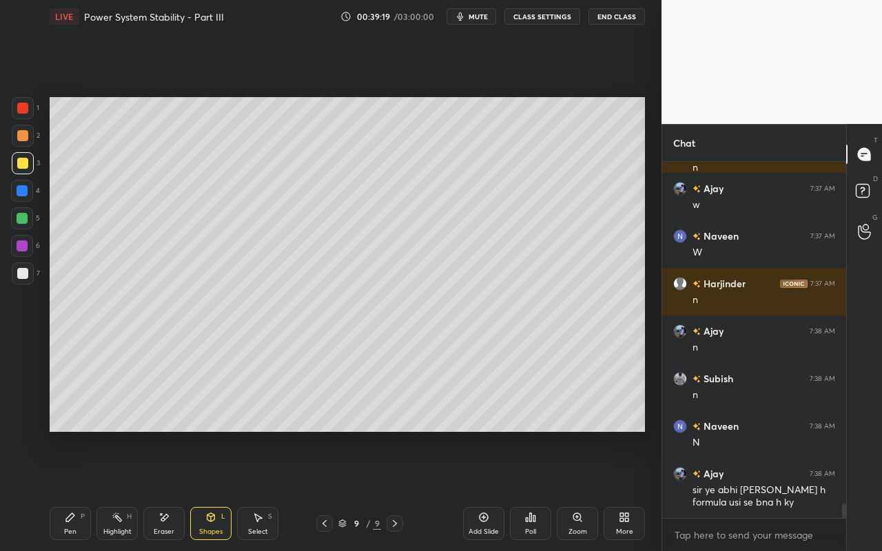
click at [207, 490] on div "Shapes L" at bounding box center [210, 523] width 41 height 33
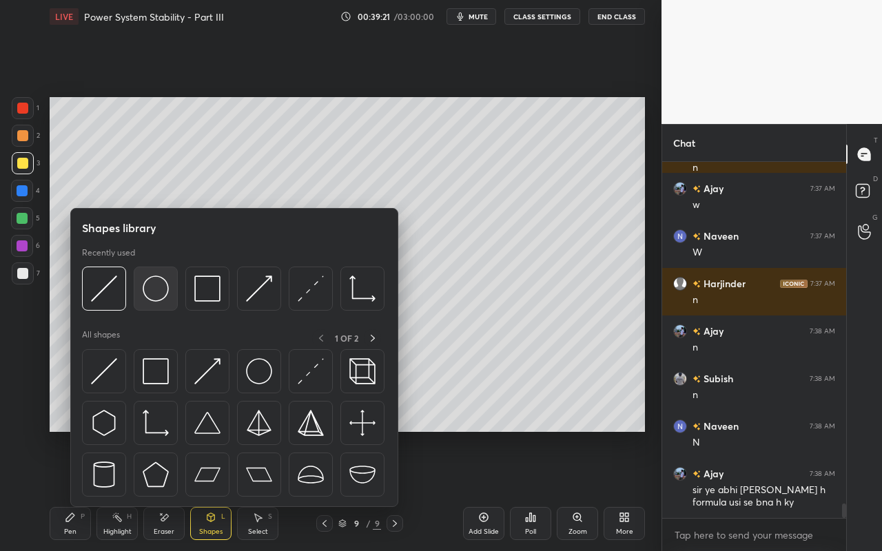
click at [161, 300] on img at bounding box center [156, 289] width 26 height 26
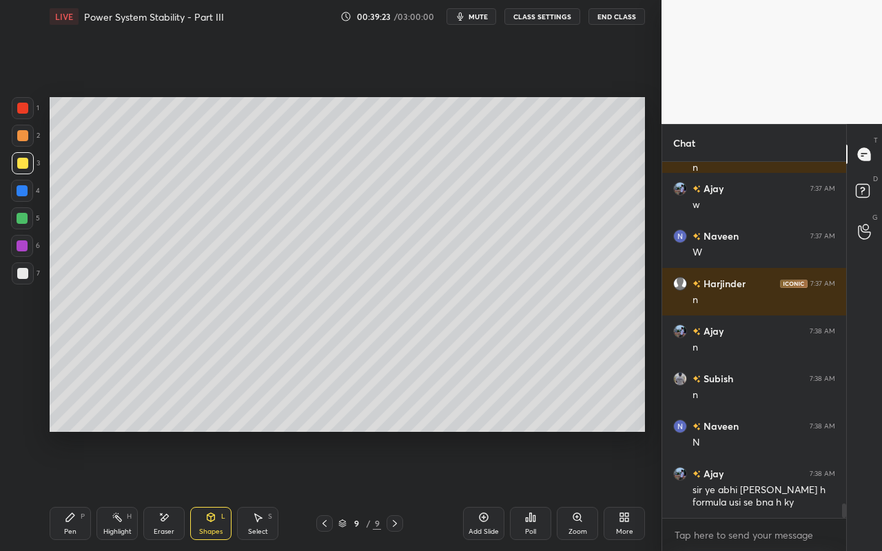
click at [209, 490] on div "Shapes" at bounding box center [210, 532] width 23 height 7
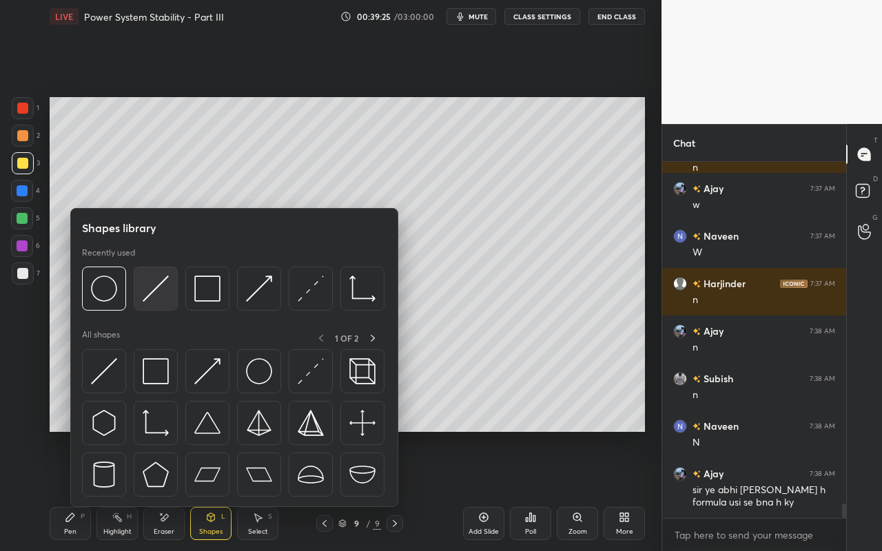
click at [158, 302] on div at bounding box center [156, 289] width 44 height 44
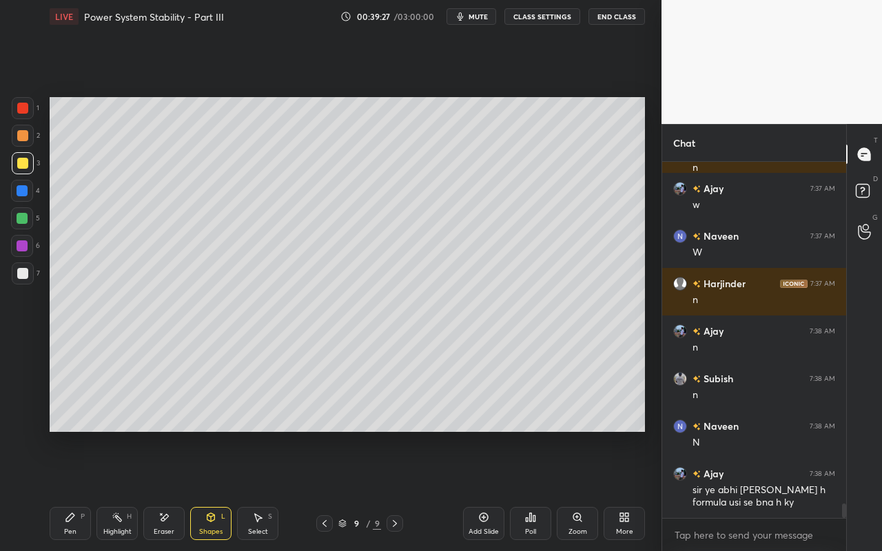
click at [22, 215] on div at bounding box center [22, 218] width 11 height 11
click at [159, 490] on icon at bounding box center [164, 518] width 11 height 12
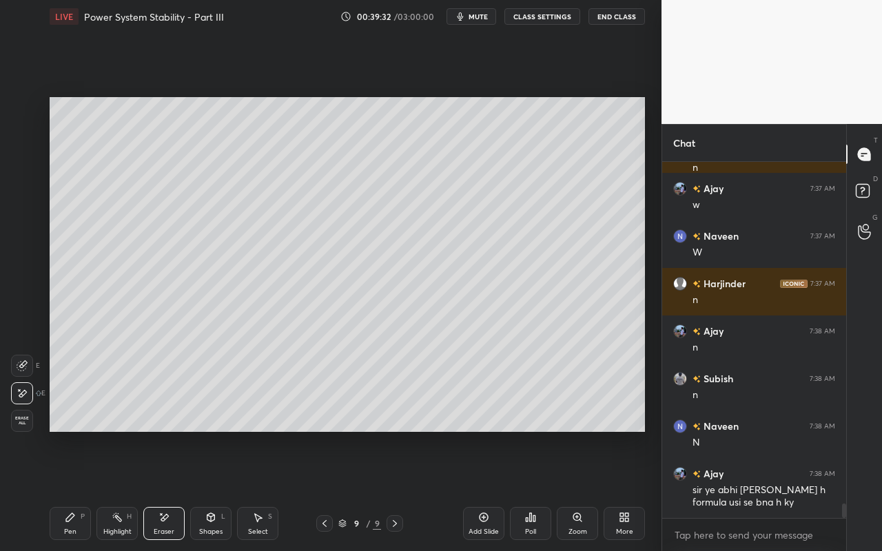
click at [21, 367] on icon at bounding box center [22, 365] width 11 height 11
click at [71, 490] on icon at bounding box center [70, 517] width 8 height 8
click at [166, 490] on div "Eraser" at bounding box center [163, 523] width 41 height 33
click at [65, 490] on div "Pen P" at bounding box center [70, 523] width 41 height 33
click at [25, 168] on div at bounding box center [22, 163] width 11 height 11
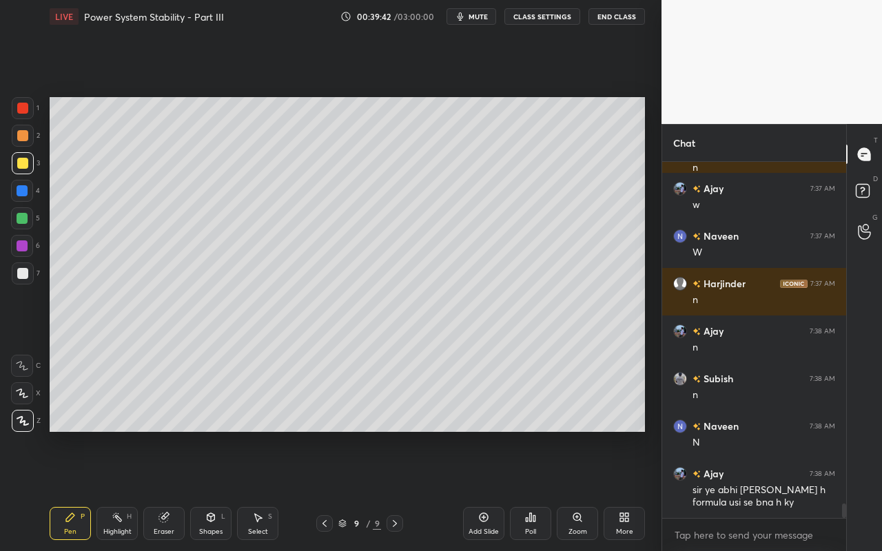
scroll to position [8489, 0]
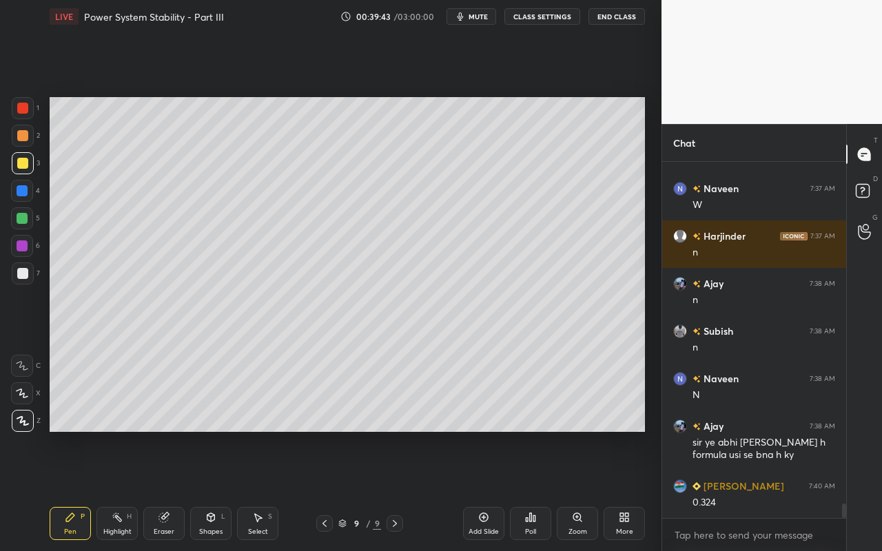
click at [130, 490] on div "Highlight H" at bounding box center [116, 523] width 41 height 33
click at [71, 490] on div "Pen P" at bounding box center [70, 523] width 41 height 33
click at [119, 490] on icon at bounding box center [117, 517] width 11 height 11
drag, startPoint x: 78, startPoint y: 517, endPoint x: 118, endPoint y: 445, distance: 82.1
click at [81, 490] on div "Pen P" at bounding box center [70, 523] width 41 height 33
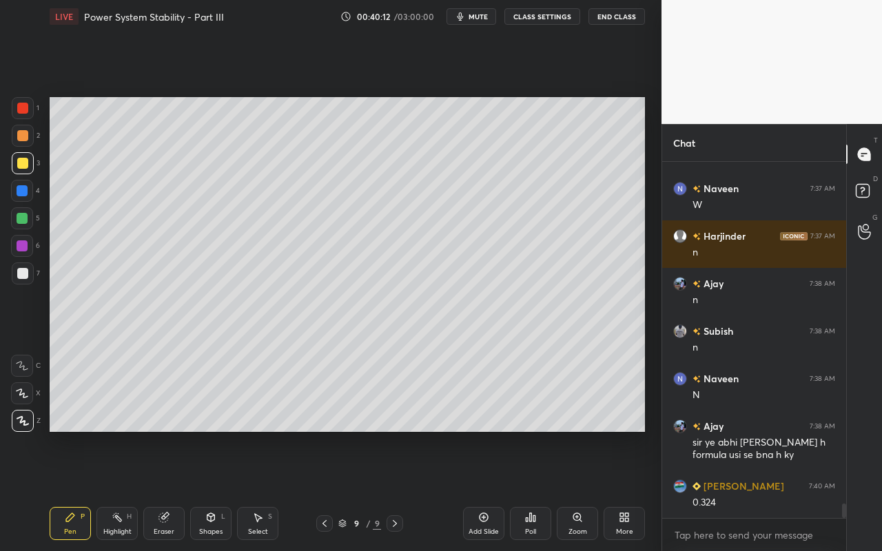
click at [113, 490] on div "Highlight H" at bounding box center [116, 523] width 41 height 33
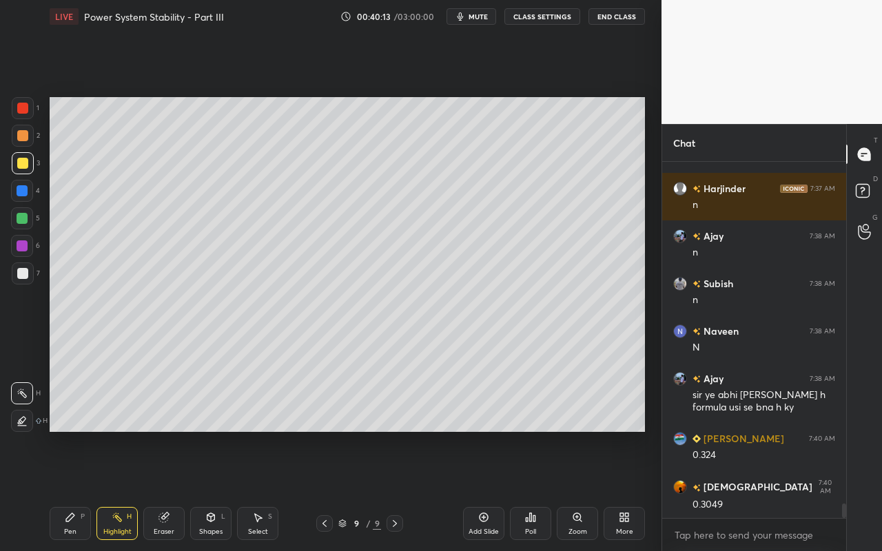
click at [70, 490] on div "Pen P" at bounding box center [70, 523] width 41 height 33
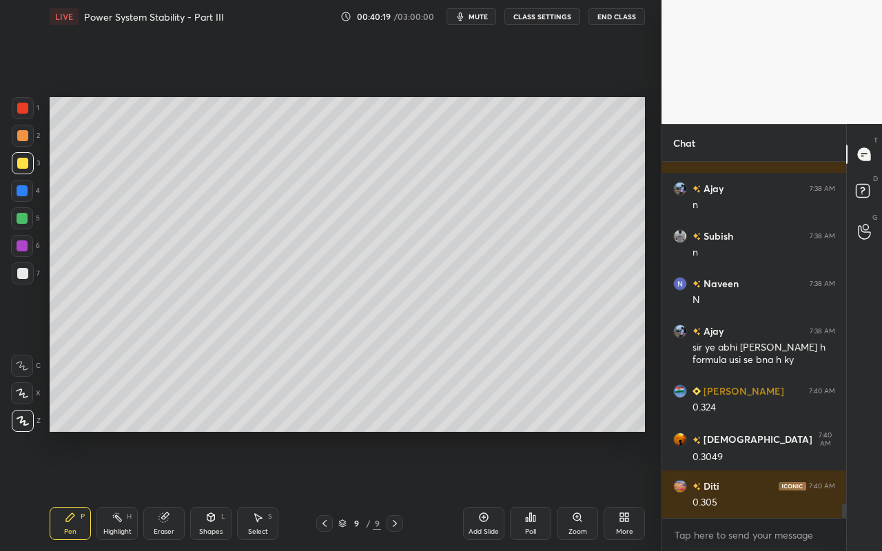
click at [113, 490] on div "Highlight H" at bounding box center [116, 523] width 41 height 33
drag, startPoint x: 66, startPoint y: 522, endPoint x: 89, endPoint y: 485, distance: 44.2
click at [66, 490] on icon at bounding box center [70, 517] width 11 height 11
click at [116, 490] on div "Highlight" at bounding box center [117, 532] width 28 height 7
drag, startPoint x: 68, startPoint y: 533, endPoint x: 139, endPoint y: 444, distance: 114.3
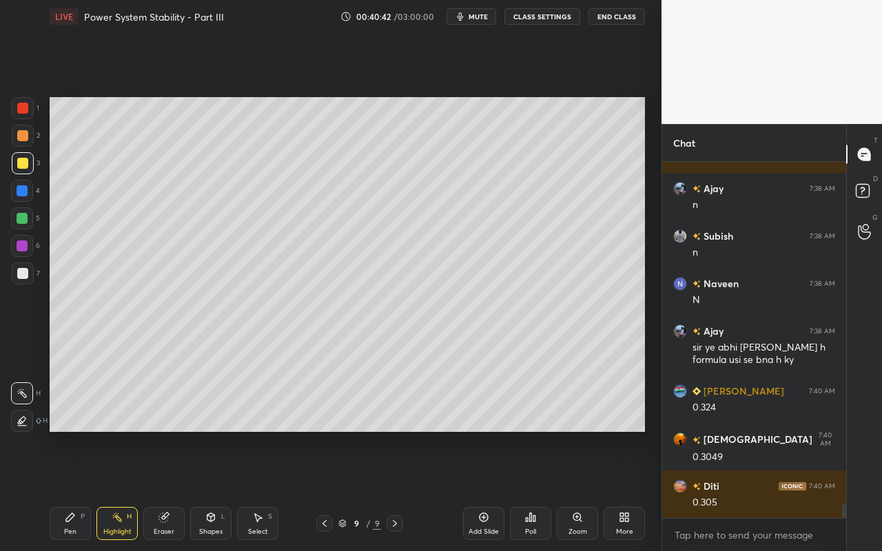
click at [69, 490] on div "Pen" at bounding box center [70, 532] width 12 height 7
click at [215, 490] on div "Shapes" at bounding box center [210, 532] width 23 height 7
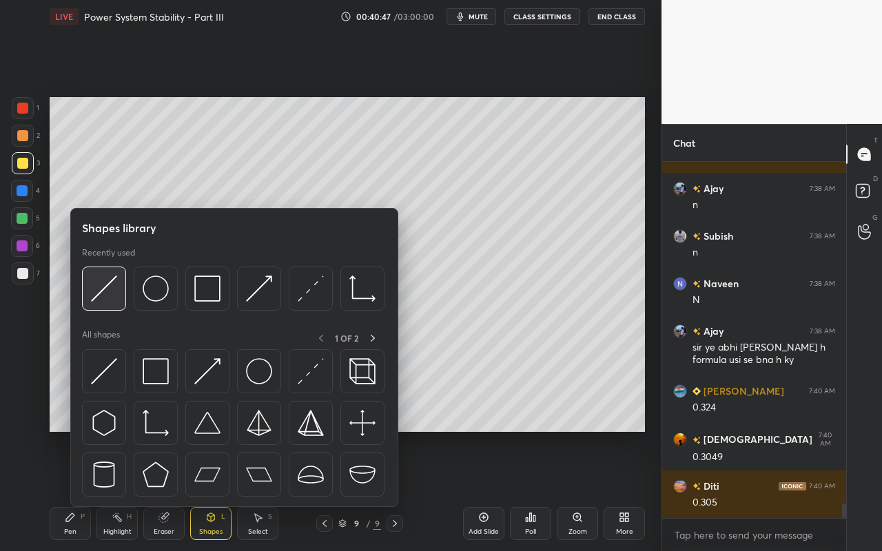
click at [120, 298] on div at bounding box center [104, 289] width 44 height 44
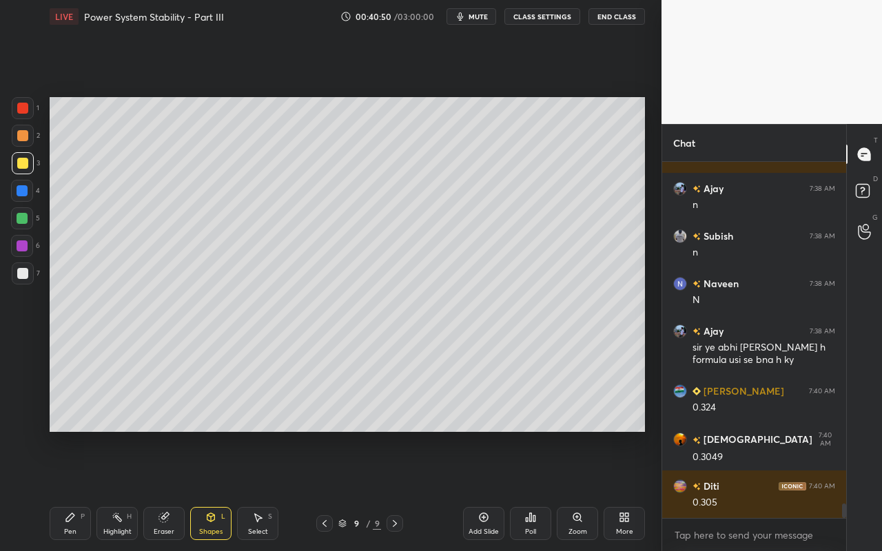
click at [112, 490] on div "Highlight" at bounding box center [117, 532] width 28 height 7
click at [73, 490] on icon at bounding box center [70, 517] width 11 height 11
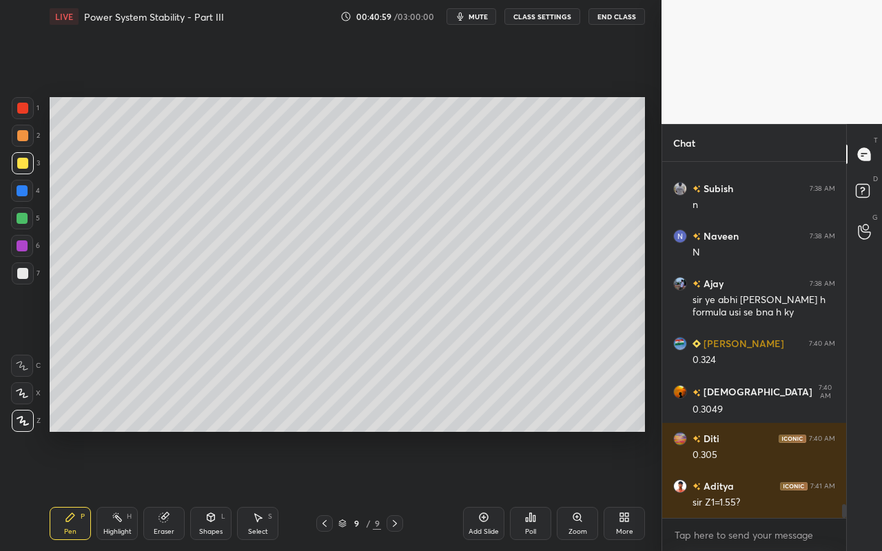
click at [269, 490] on div "Select S" at bounding box center [257, 523] width 41 height 33
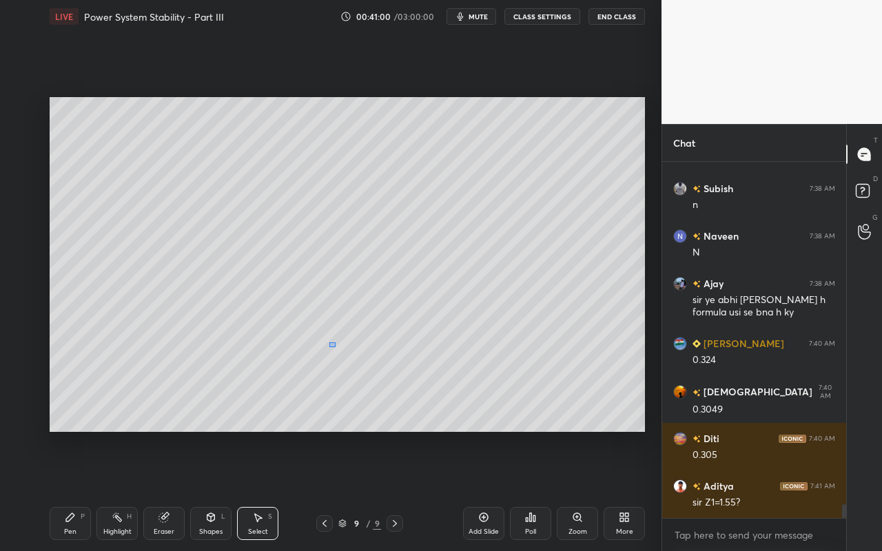
drag, startPoint x: 335, startPoint y: 347, endPoint x: 361, endPoint y: 371, distance: 35.1
click at [366, 371] on div "0 ° Undo Copy Paste here Duplicate Duplicate to new slide Delete" at bounding box center [348, 264] width 596 height 335
drag, startPoint x: 348, startPoint y: 358, endPoint x: 303, endPoint y: 364, distance: 45.2
click at [316, 357] on div at bounding box center [319, 359] width 6 height 6
click at [256, 426] on div "0 ° Undo Copy Paste here Duplicate Duplicate to new slide Delete" at bounding box center [348, 264] width 596 height 335
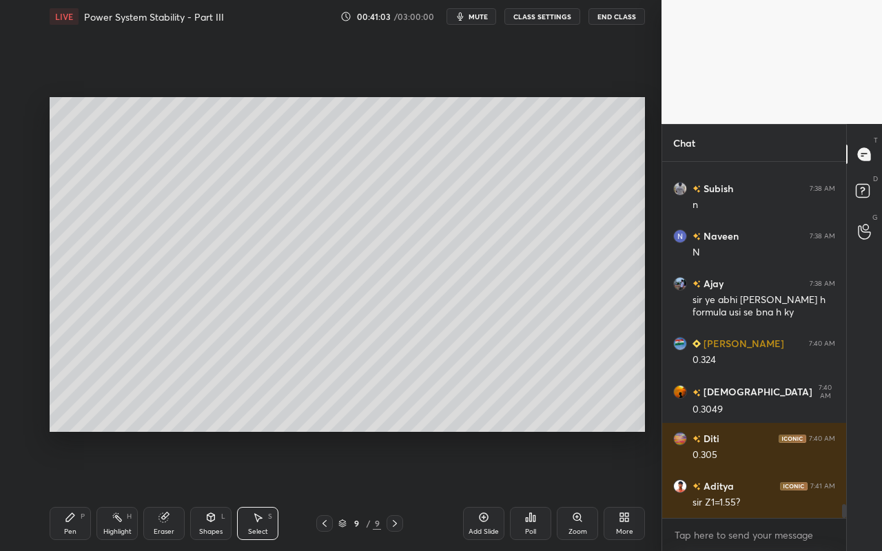
click at [115, 490] on icon at bounding box center [117, 517] width 11 height 11
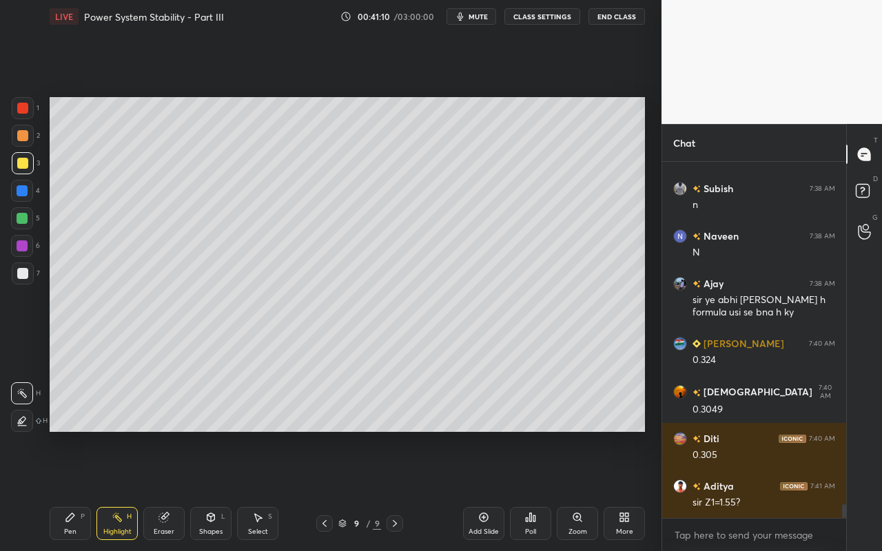
scroll to position [8680, 0]
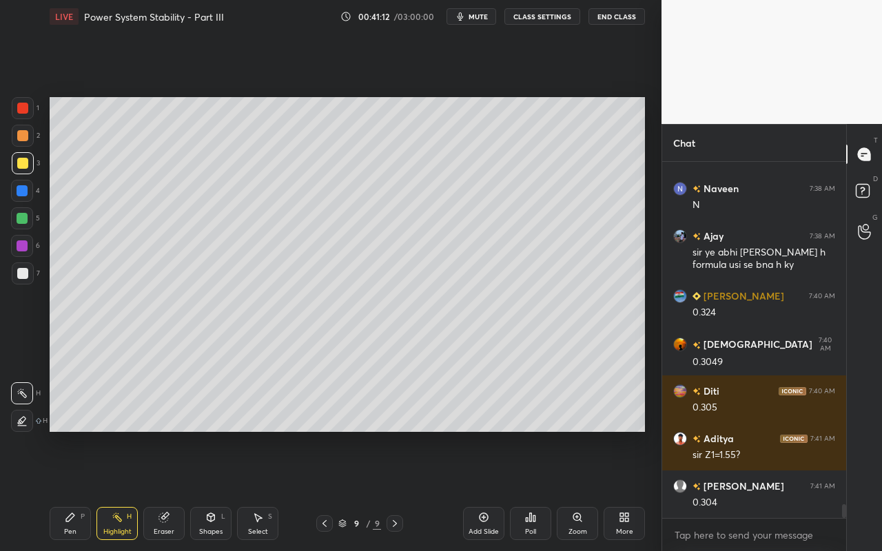
click at [71, 490] on div "Pen" at bounding box center [70, 532] width 12 height 7
click at [64, 490] on div "Pen" at bounding box center [70, 532] width 12 height 7
click at [119, 490] on div "Highlight H" at bounding box center [116, 523] width 41 height 33
click at [68, 490] on div "Pen" at bounding box center [70, 532] width 12 height 7
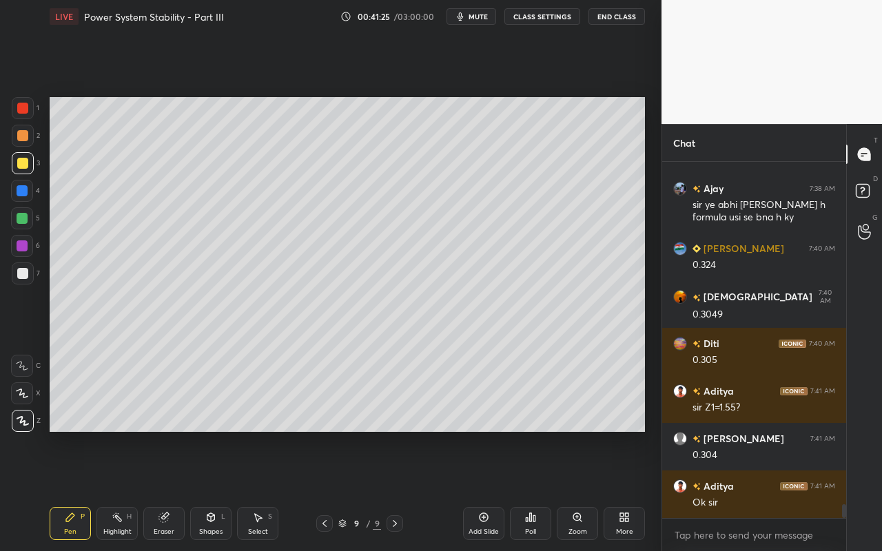
click at [123, 490] on div "Highlight H" at bounding box center [116, 523] width 41 height 33
click at [84, 490] on div "Pen P" at bounding box center [70, 523] width 41 height 33
click at [214, 490] on div "Shapes L" at bounding box center [210, 523] width 41 height 33
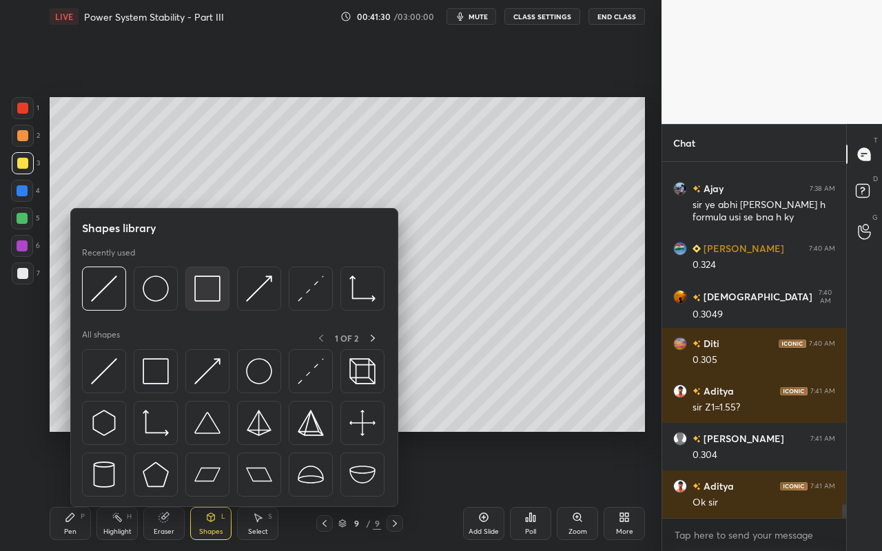
click at [209, 295] on img at bounding box center [207, 289] width 26 height 26
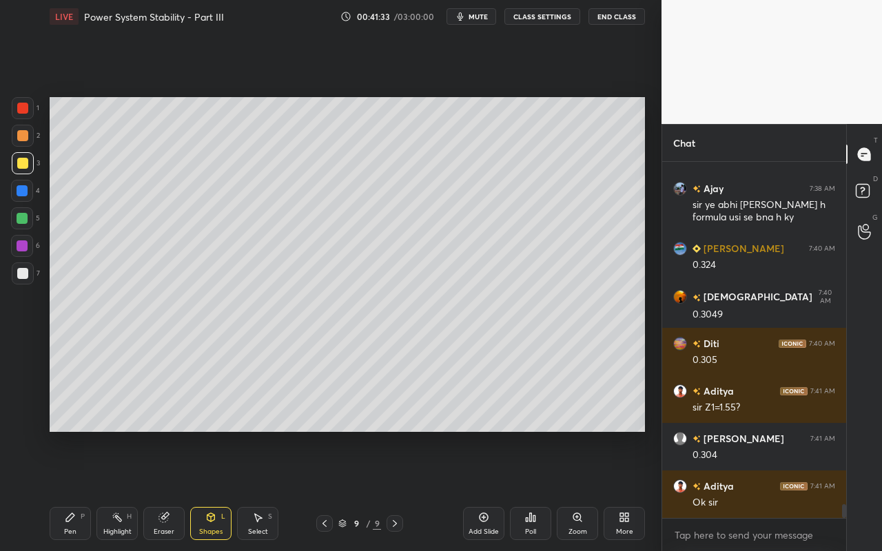
click at [67, 490] on div "Pen" at bounding box center [70, 532] width 12 height 7
click at [65, 490] on div "Pen" at bounding box center [70, 532] width 12 height 7
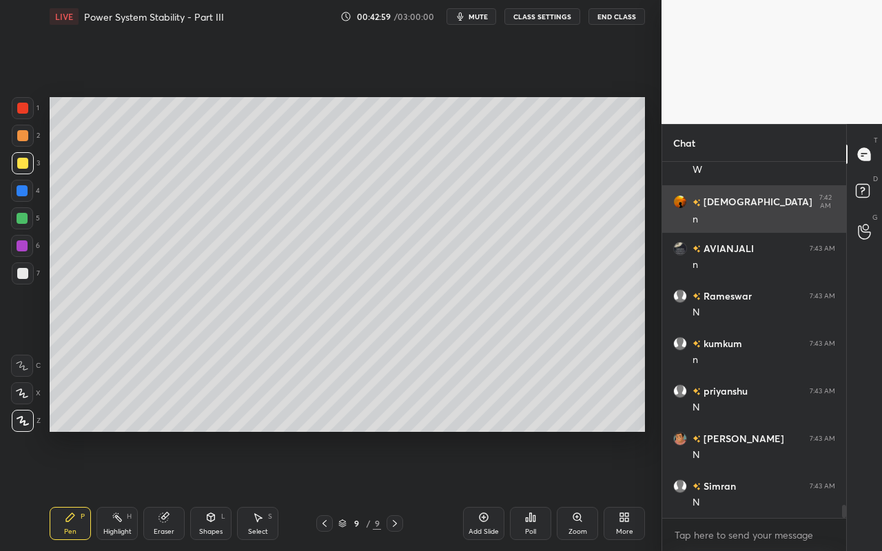
scroll to position [9155, 0]
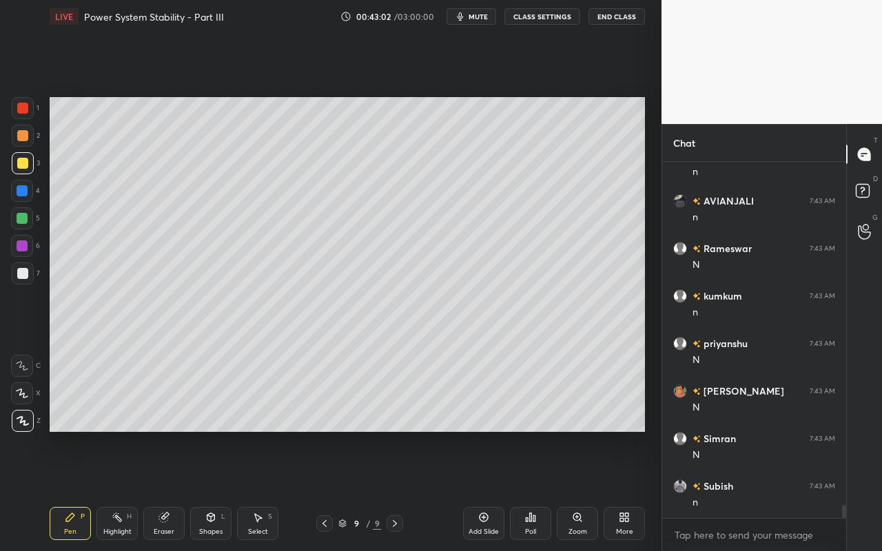
drag, startPoint x: 108, startPoint y: 521, endPoint x: 143, endPoint y: 450, distance: 79.2
click at [108, 490] on div "Highlight H" at bounding box center [116, 523] width 41 height 33
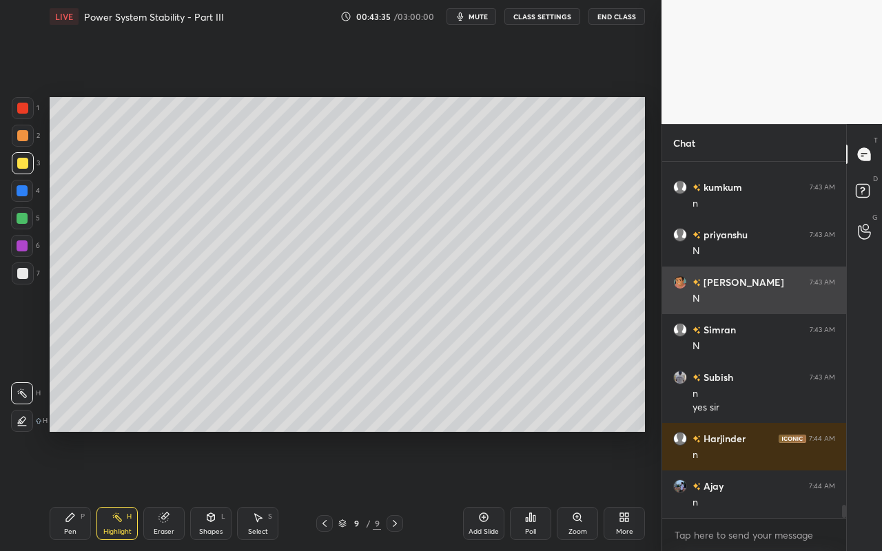
scroll to position [9312, 0]
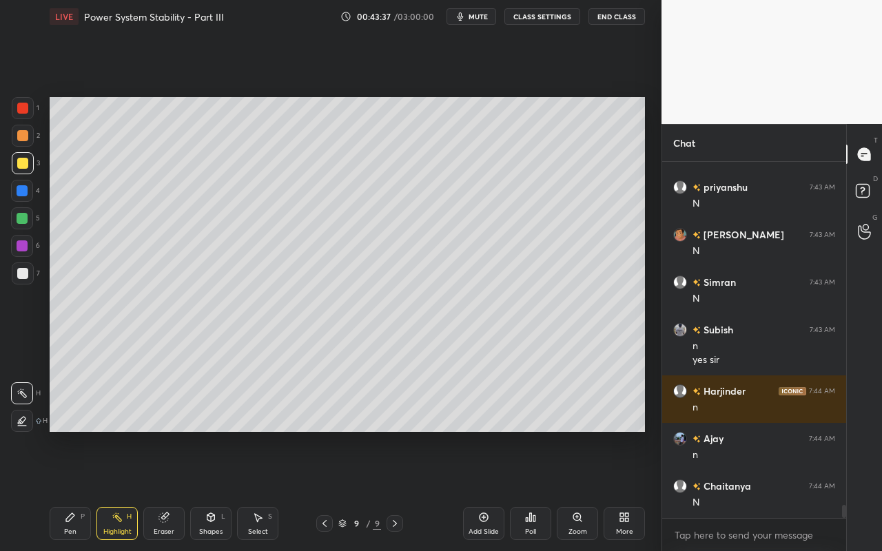
click at [258, 490] on div "Select" at bounding box center [258, 532] width 20 height 7
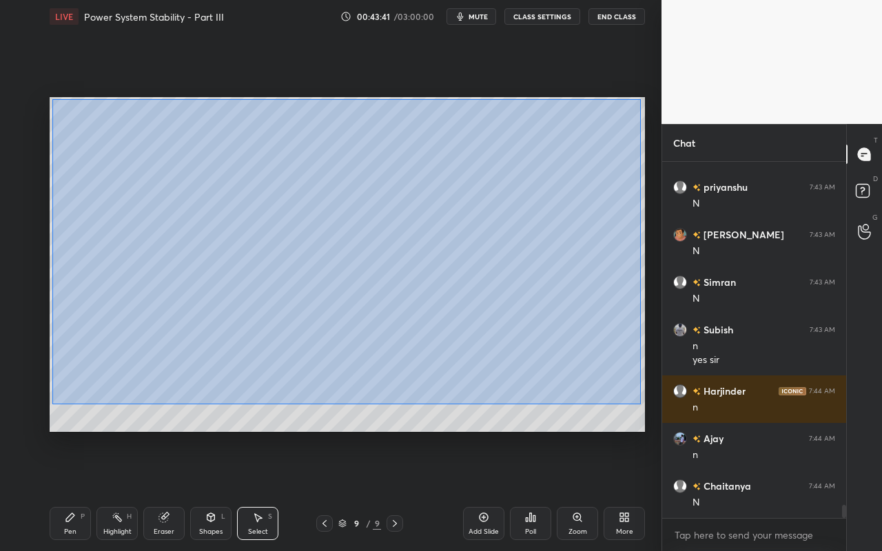
drag, startPoint x: 52, startPoint y: 99, endPoint x: 640, endPoint y: 397, distance: 659.3
click at [641, 404] on div "0 ° Undo Copy Paste here Duplicate Duplicate to new slide Delete" at bounding box center [348, 264] width 596 height 335
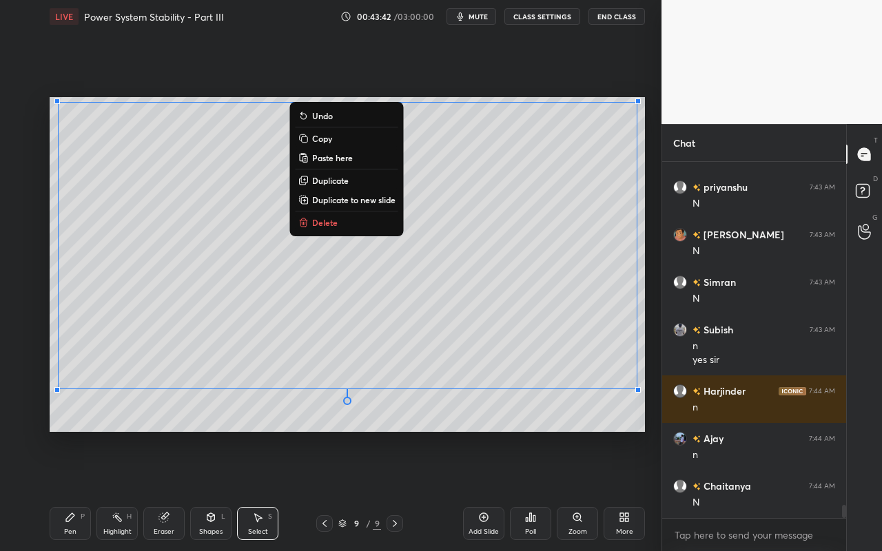
click at [378, 201] on p "Duplicate to new slide" at bounding box center [353, 199] width 83 height 11
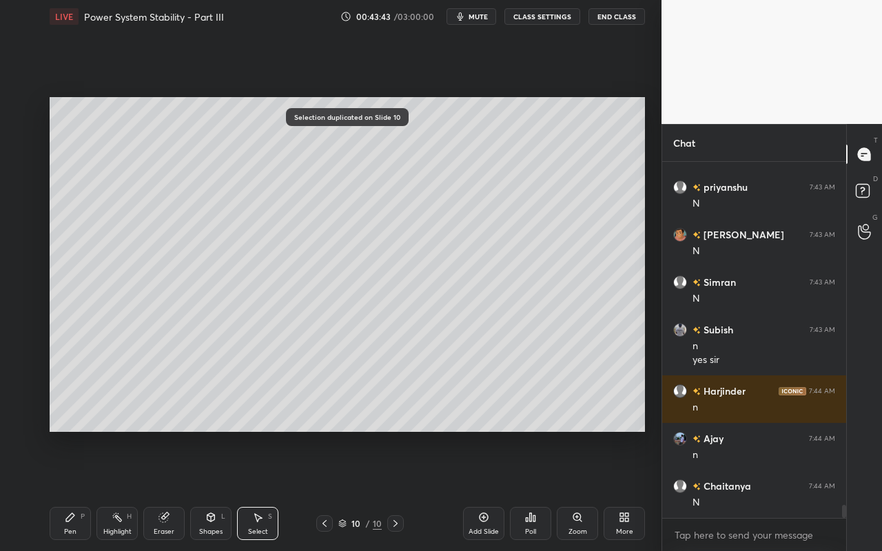
drag, startPoint x: 171, startPoint y: 522, endPoint x: 203, endPoint y: 475, distance: 56.6
click at [171, 490] on div "Eraser" at bounding box center [163, 523] width 41 height 33
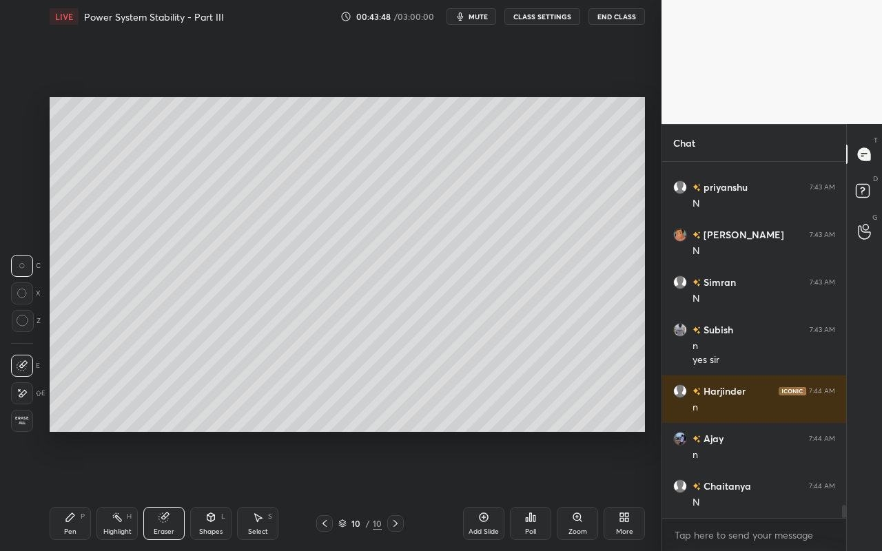
drag, startPoint x: 72, startPoint y: 533, endPoint x: 104, endPoint y: 462, distance: 78.0
click at [72, 490] on div "Pen" at bounding box center [70, 532] width 12 height 7
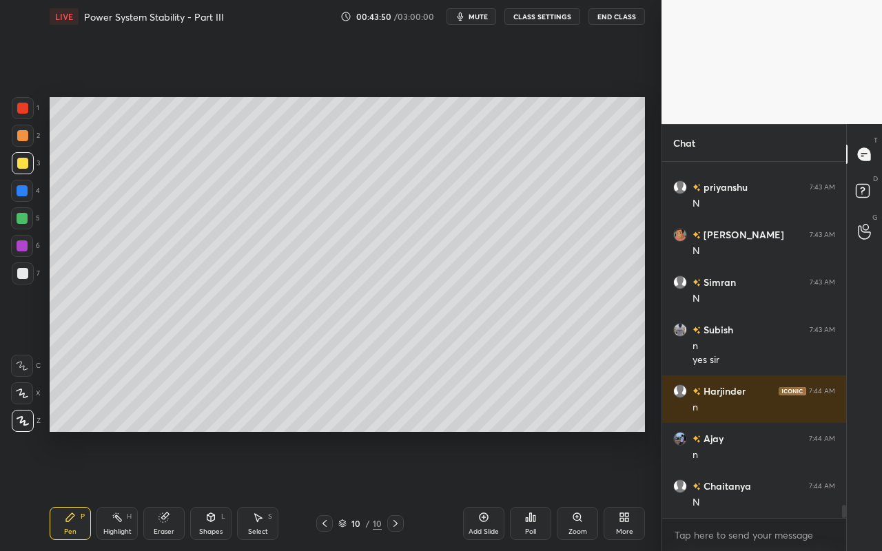
click at [162, 490] on icon at bounding box center [163, 517] width 9 height 9
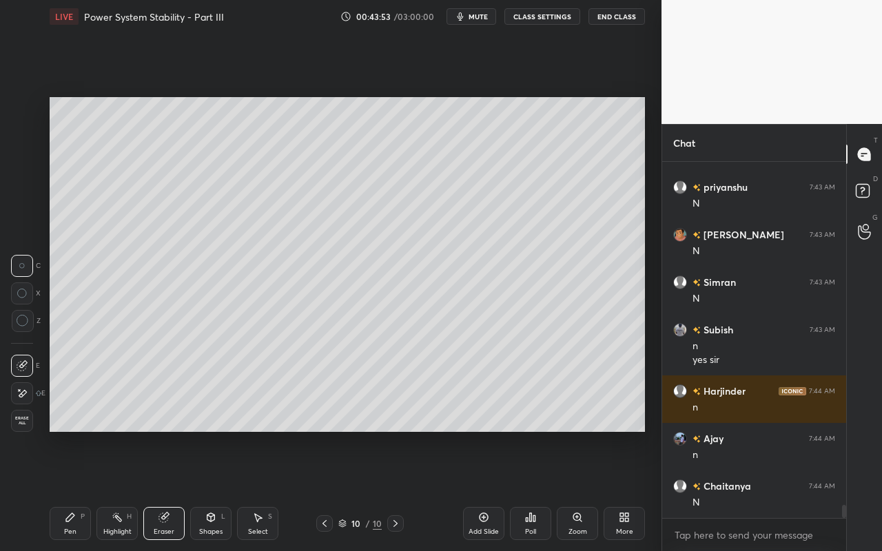
click at [72, 490] on div "Pen P" at bounding box center [70, 523] width 41 height 33
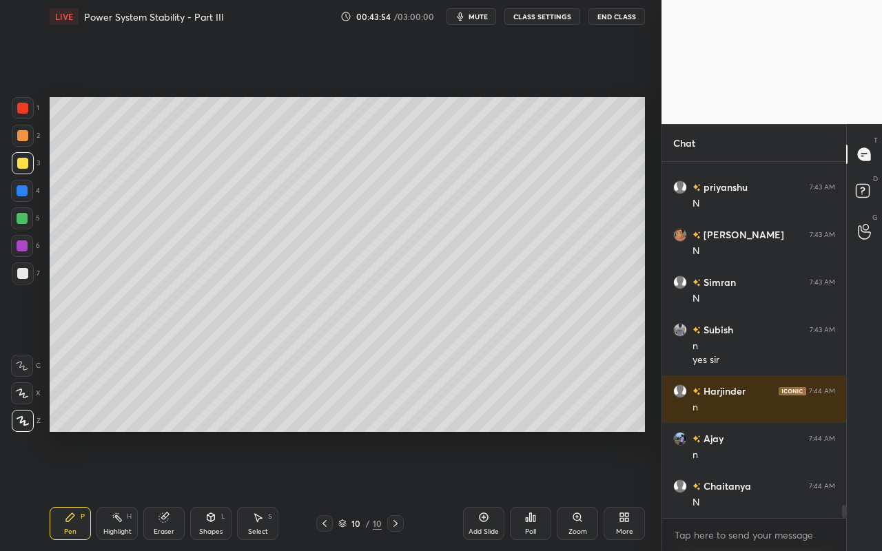
click at [26, 108] on div at bounding box center [22, 108] width 11 height 11
click at [26, 219] on div at bounding box center [22, 218] width 11 height 11
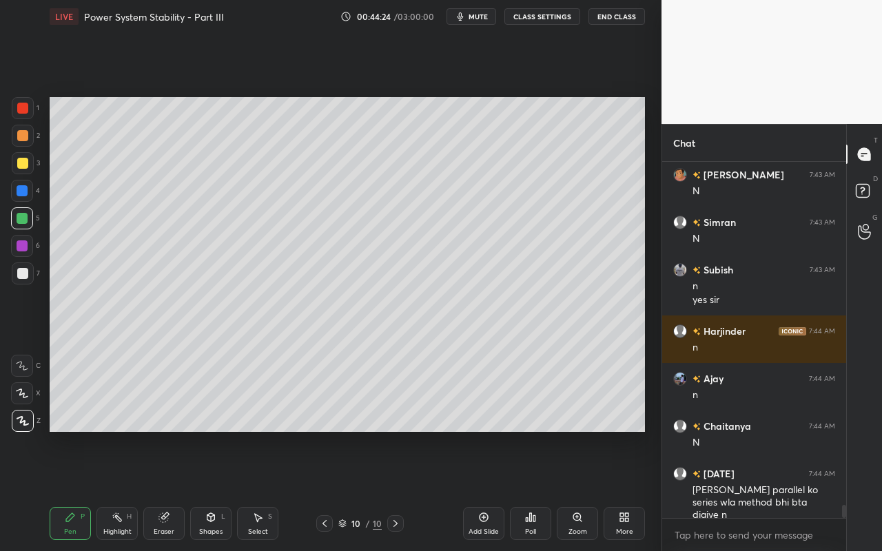
scroll to position [9481, 0]
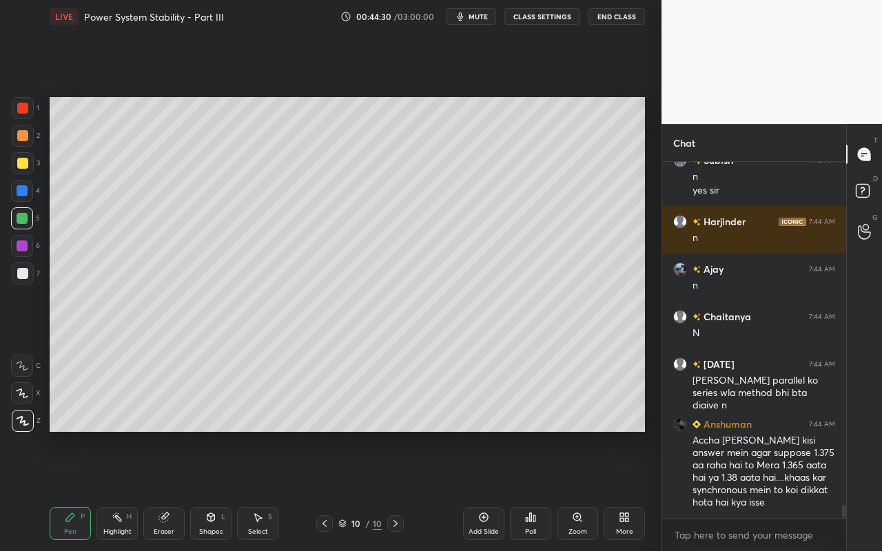
drag, startPoint x: 112, startPoint y: 517, endPoint x: 124, endPoint y: 505, distance: 17.1
click at [112, 490] on icon at bounding box center [117, 517] width 11 height 11
click at [72, 490] on div "Pen P" at bounding box center [70, 523] width 41 height 33
click at [28, 136] on div at bounding box center [22, 135] width 11 height 11
click at [111, 490] on div "Highlight H" at bounding box center [116, 523] width 41 height 33
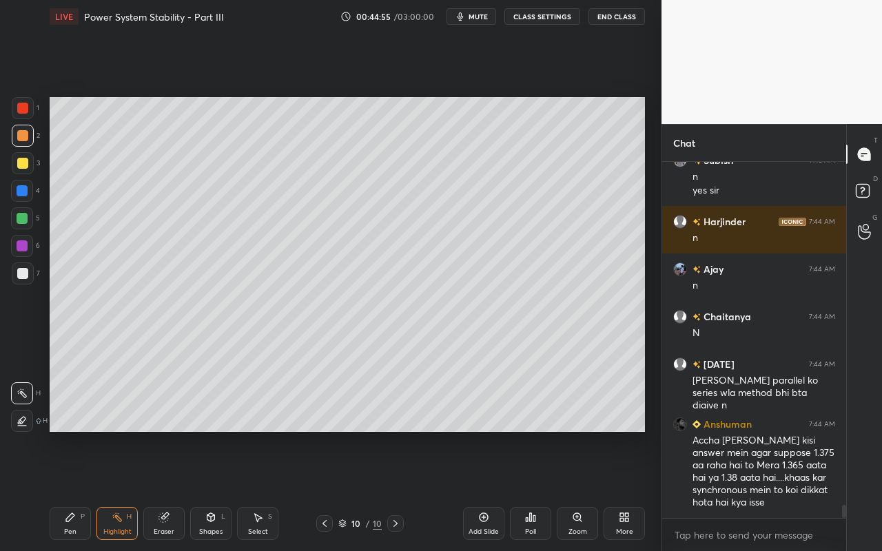
scroll to position [9529, 0]
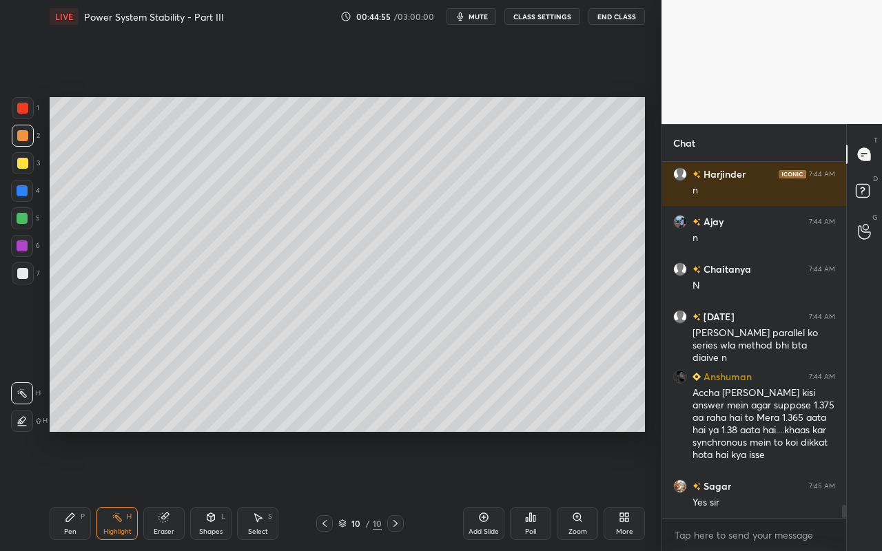
click at [71, 490] on div "Pen P" at bounding box center [70, 523] width 41 height 33
drag, startPoint x: 118, startPoint y: 515, endPoint x: 141, endPoint y: 482, distance: 39.6
click at [125, 490] on div "Pen P Highlight H Eraser Shapes L Select S 10 / 10 Add Slide Poll Zoom More" at bounding box center [348, 523] width 596 height 55
drag, startPoint x: 115, startPoint y: 519, endPoint x: 160, endPoint y: 453, distance: 79.9
click at [119, 490] on icon at bounding box center [117, 517] width 11 height 11
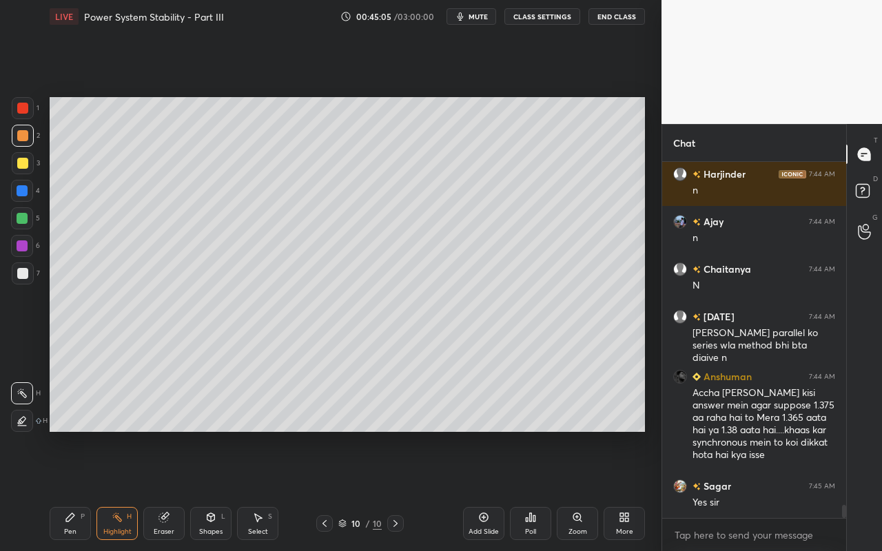
click at [69, 490] on div "Pen P" at bounding box center [70, 523] width 41 height 33
drag, startPoint x: 265, startPoint y: 524, endPoint x: 374, endPoint y: 459, distance: 127.3
click at [270, 490] on div "Select S" at bounding box center [257, 523] width 41 height 33
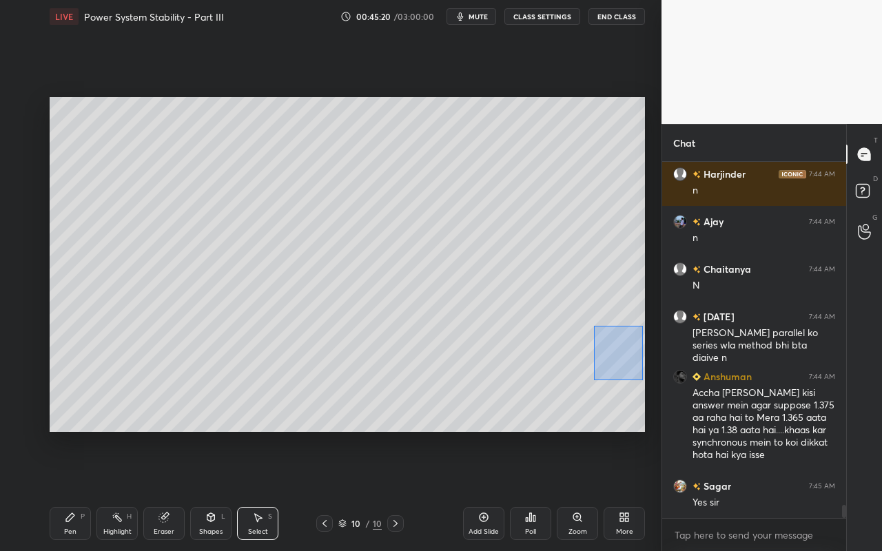
drag, startPoint x: 593, startPoint y: 326, endPoint x: 648, endPoint y: 385, distance: 80.5
click at [649, 386] on div "0 ° Undo Copy Paste here Duplicate Duplicate to new slide Delete Setting up you…" at bounding box center [347, 264] width 607 height 463
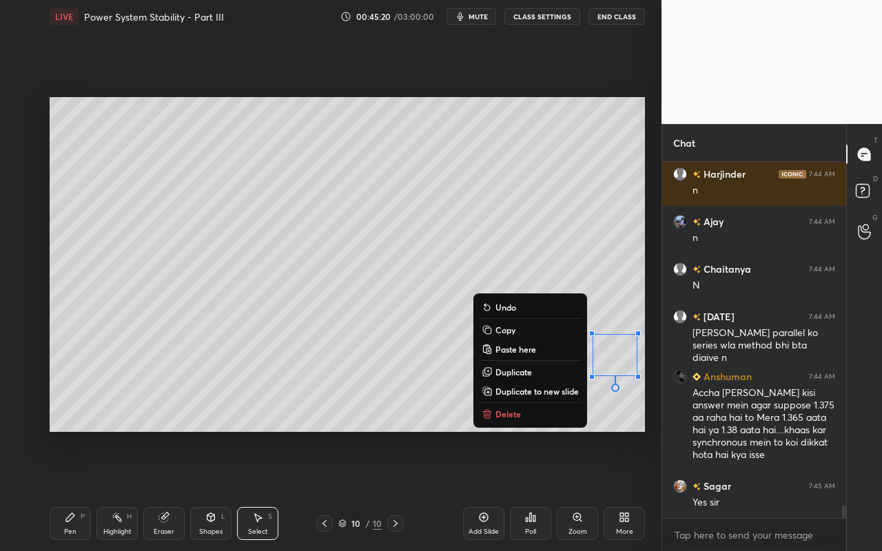
click at [543, 412] on button "Delete" at bounding box center [530, 414] width 103 height 17
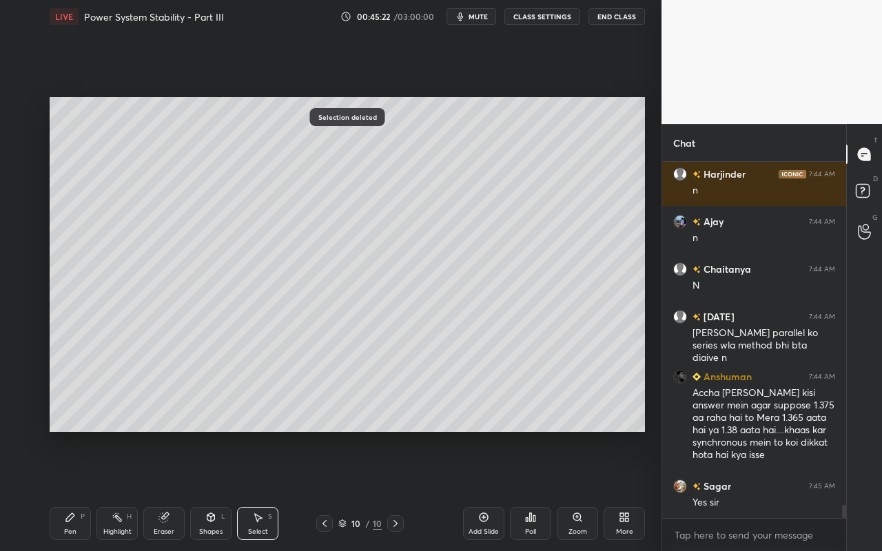
drag, startPoint x: 73, startPoint y: 526, endPoint x: 87, endPoint y: 514, distance: 18.1
click at [74, 490] on div "Pen P" at bounding box center [70, 523] width 41 height 33
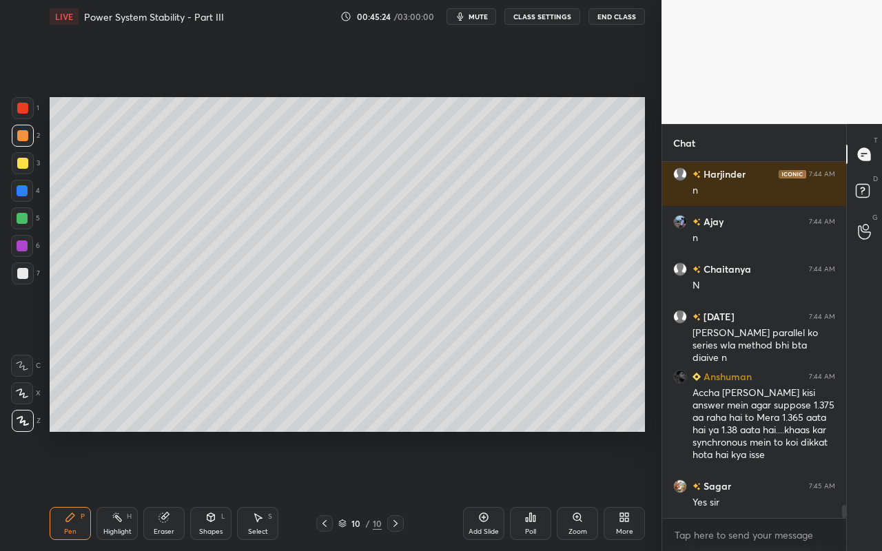
scroll to position [9576, 0]
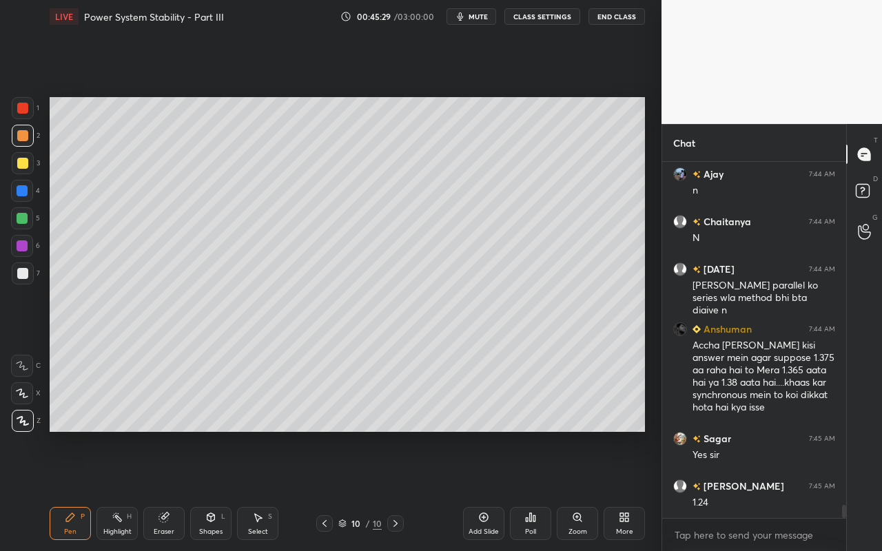
drag, startPoint x: 76, startPoint y: 535, endPoint x: 92, endPoint y: 520, distance: 22.0
click at [79, 490] on div "Pen P" at bounding box center [70, 523] width 41 height 33
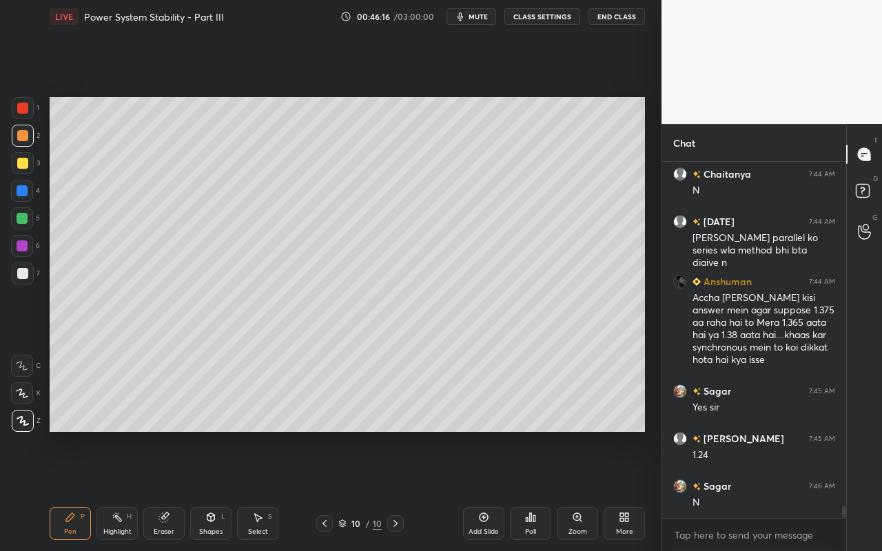
scroll to position [9671, 0]
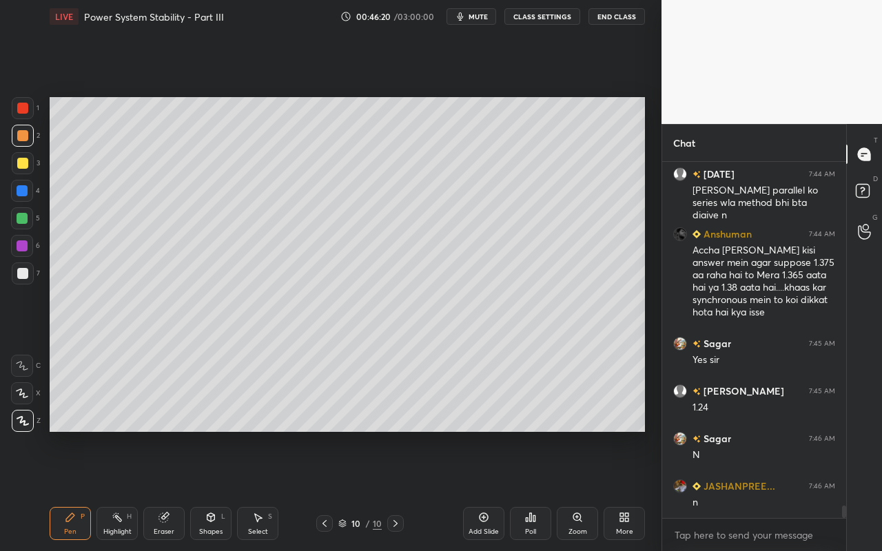
click at [72, 490] on icon at bounding box center [70, 517] width 11 height 11
drag, startPoint x: 262, startPoint y: 523, endPoint x: 272, endPoint y: 507, distance: 19.5
click at [263, 490] on div "Select S" at bounding box center [257, 523] width 41 height 33
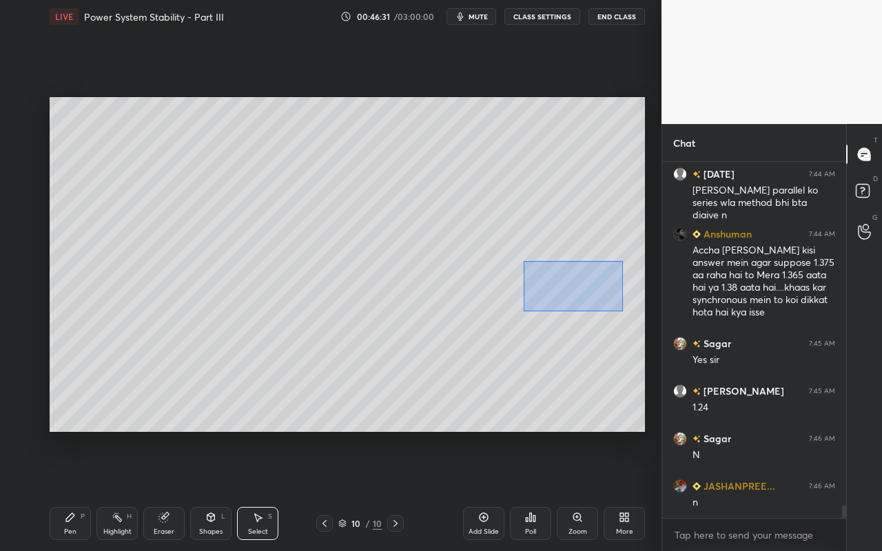
drag, startPoint x: 529, startPoint y: 273, endPoint x: 620, endPoint y: 309, distance: 97.8
click at [626, 311] on div "0 ° Undo Copy Paste here Duplicate Duplicate to new slide Delete" at bounding box center [348, 264] width 596 height 335
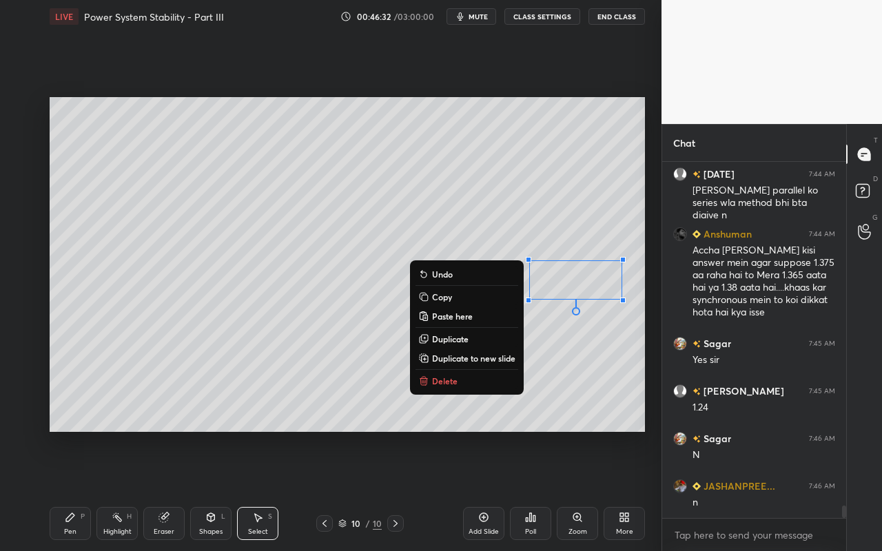
click at [452, 380] on p "Delete" at bounding box center [445, 381] width 26 height 11
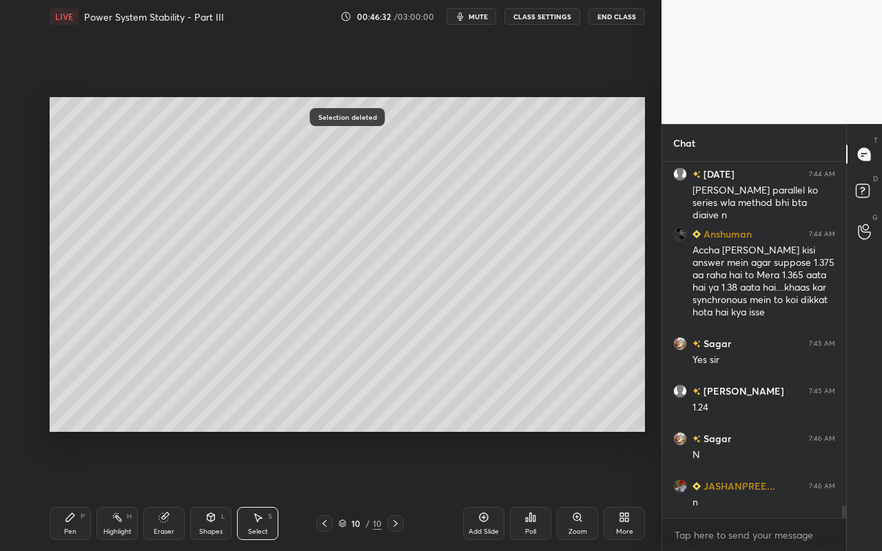
click at [71, 490] on div "Pen P" at bounding box center [70, 523] width 41 height 33
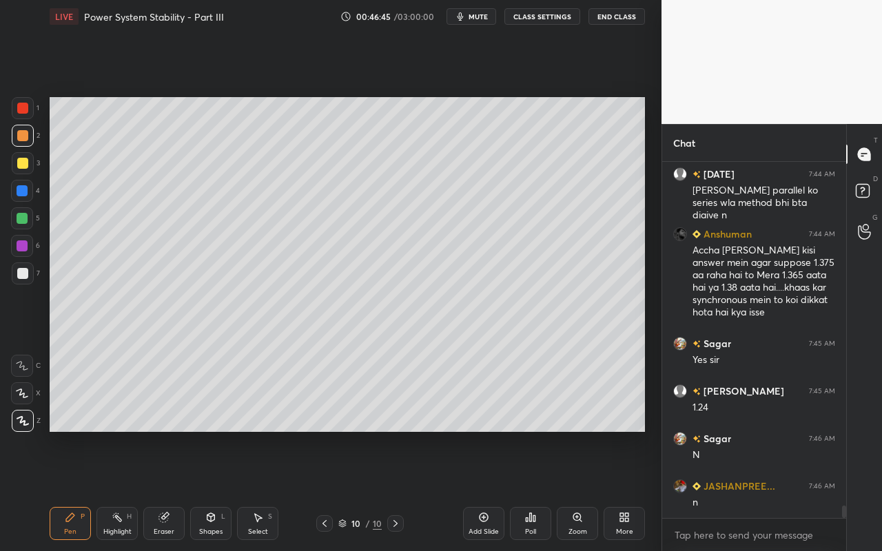
drag, startPoint x: 267, startPoint y: 523, endPoint x: 281, endPoint y: 505, distance: 22.6
click at [269, 490] on div "Select S" at bounding box center [257, 523] width 41 height 33
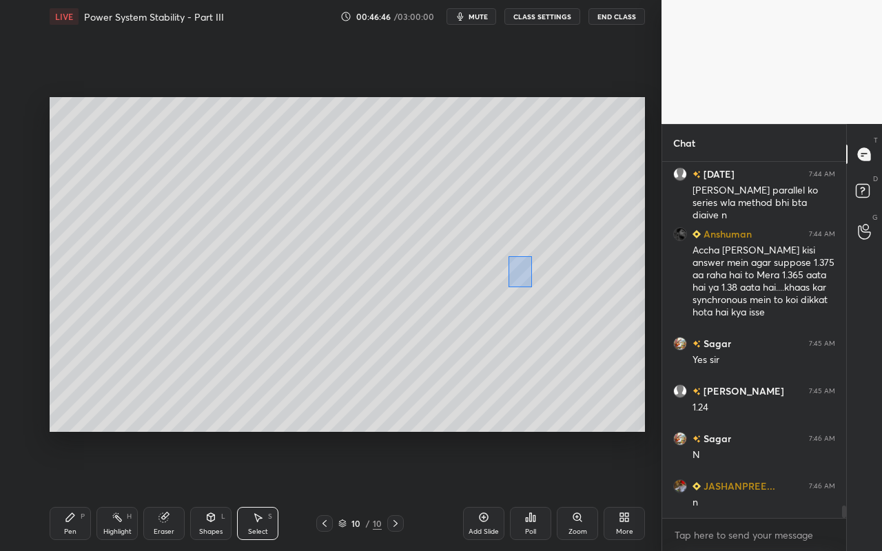
drag, startPoint x: 512, startPoint y: 270, endPoint x: 588, endPoint y: 306, distance: 83.9
click at [591, 306] on div "0 ° Undo Copy Paste here Duplicate Duplicate to new slide Delete" at bounding box center [348, 264] width 596 height 335
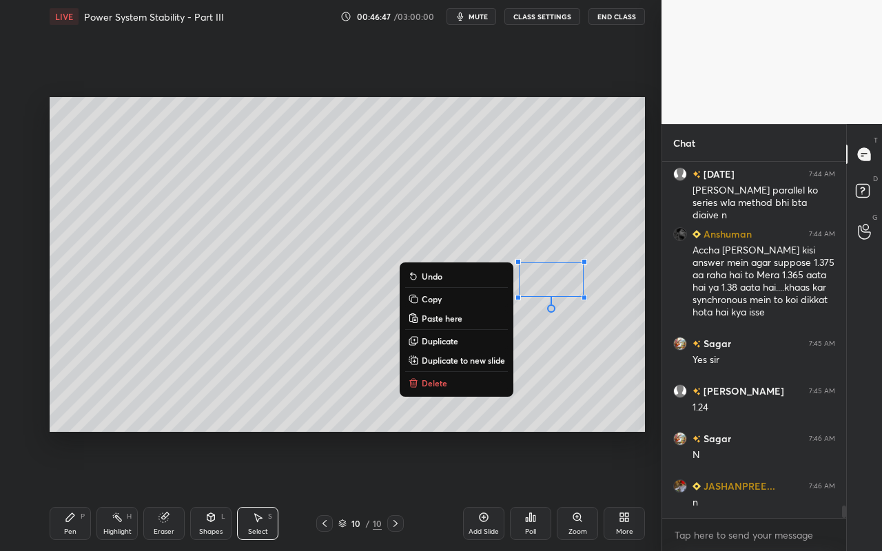
click at [455, 385] on button "Delete" at bounding box center [456, 383] width 103 height 17
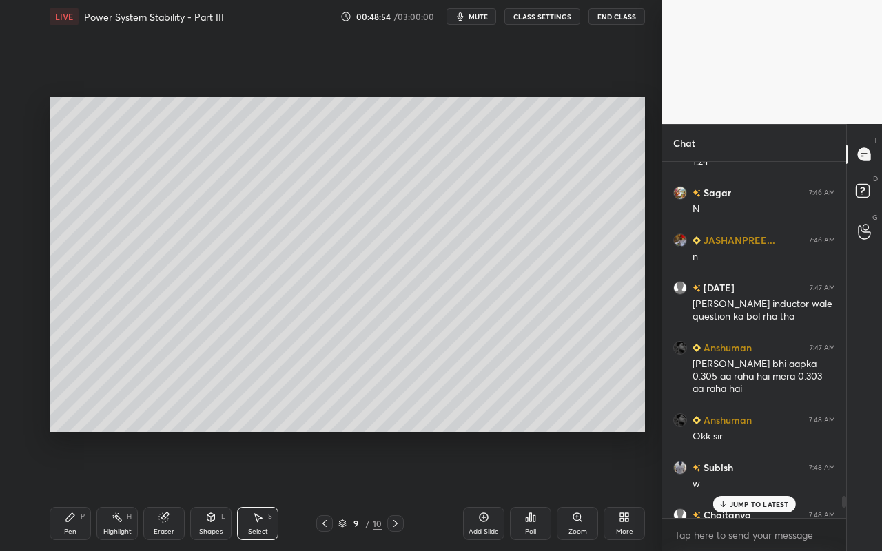
scroll to position [10221, 0]
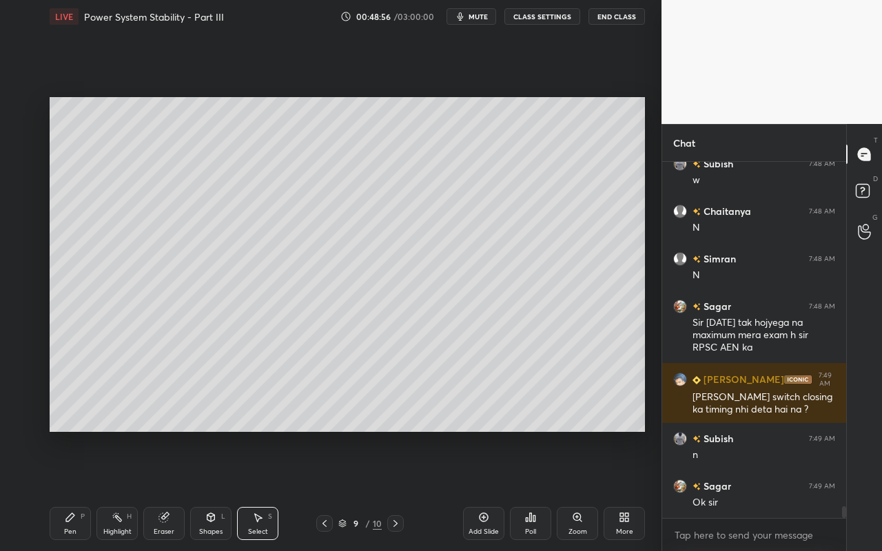
click at [116, 490] on div "Highlight H" at bounding box center [116, 523] width 41 height 33
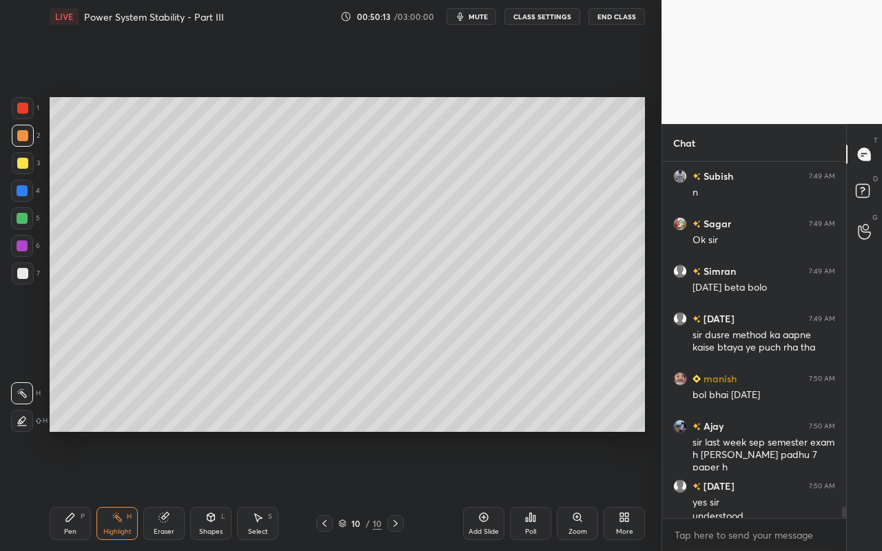
scroll to position [10498, 0]
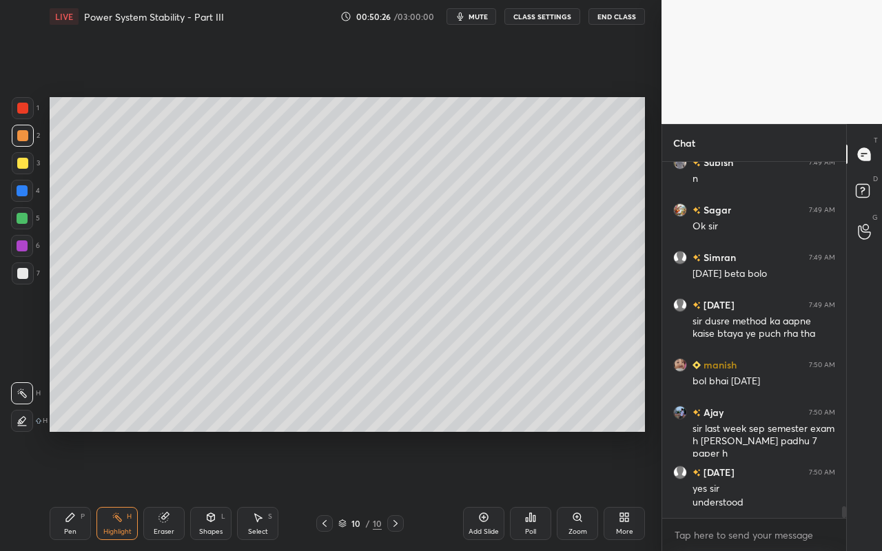
click at [611, 490] on div "More" at bounding box center [624, 523] width 41 height 33
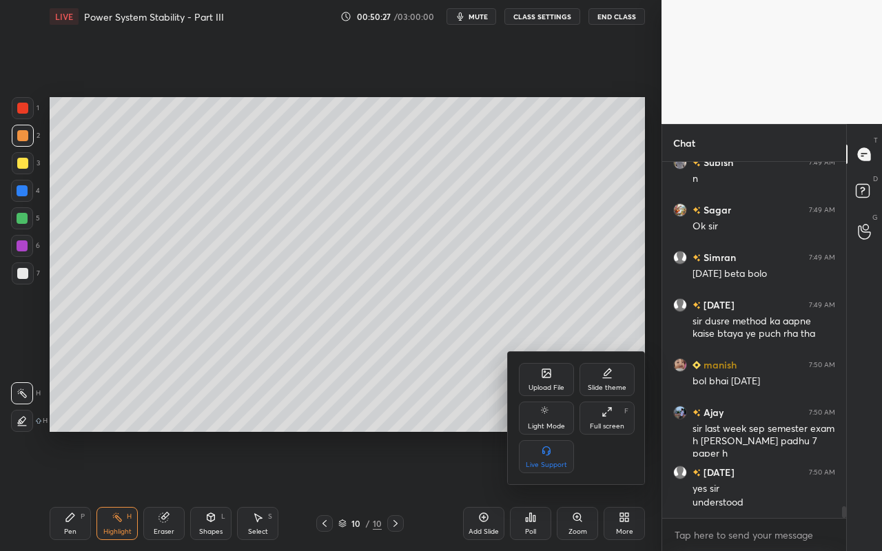
click at [553, 369] on div "Upload File" at bounding box center [546, 379] width 55 height 33
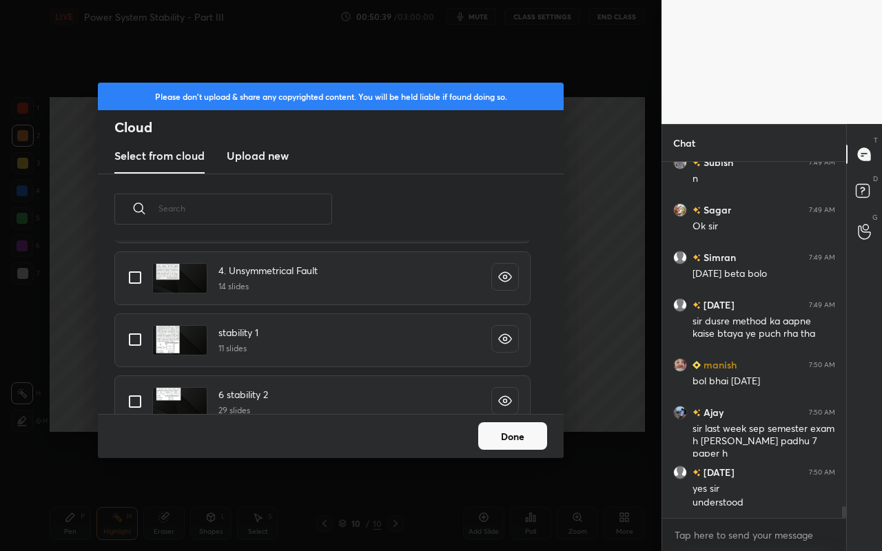
scroll to position [10558, 0]
click at [140, 347] on input "grid" at bounding box center [135, 339] width 29 height 29
checkbox input "true"
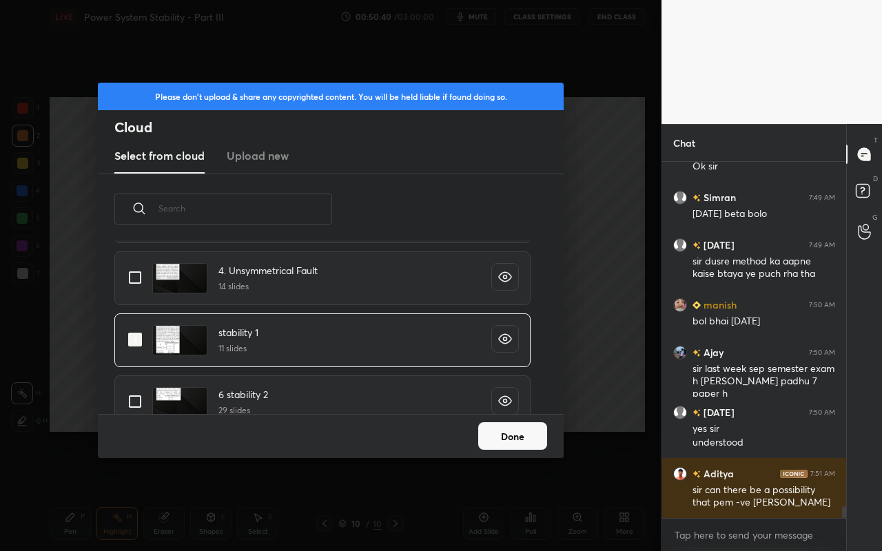
click at [528, 431] on button "Done" at bounding box center [512, 437] width 69 height 28
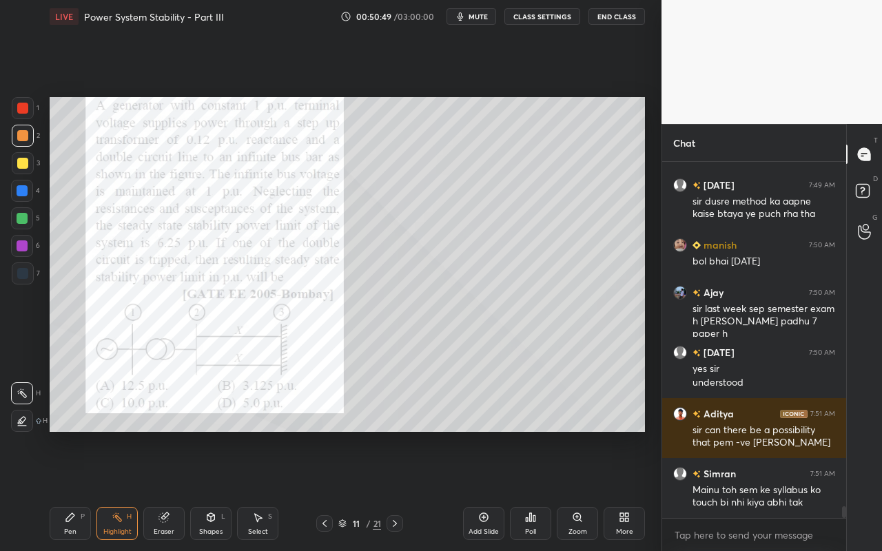
scroll to position [10665, 0]
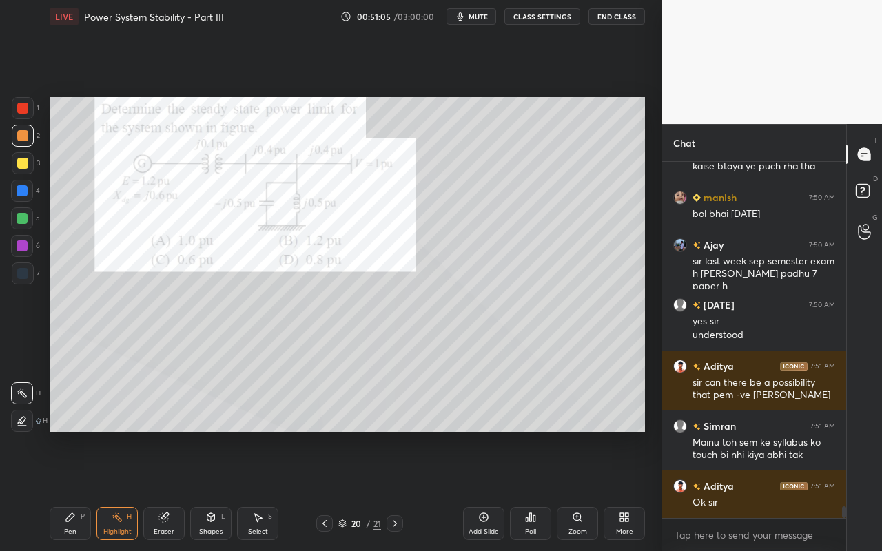
drag, startPoint x: 71, startPoint y: 524, endPoint x: 75, endPoint y: 518, distance: 7.5
click at [74, 490] on div "Pen P" at bounding box center [70, 523] width 41 height 33
drag, startPoint x: 23, startPoint y: 139, endPoint x: 47, endPoint y: 122, distance: 29.2
click at [23, 139] on div at bounding box center [22, 135] width 11 height 11
click at [532, 490] on icon at bounding box center [530, 517] width 11 height 11
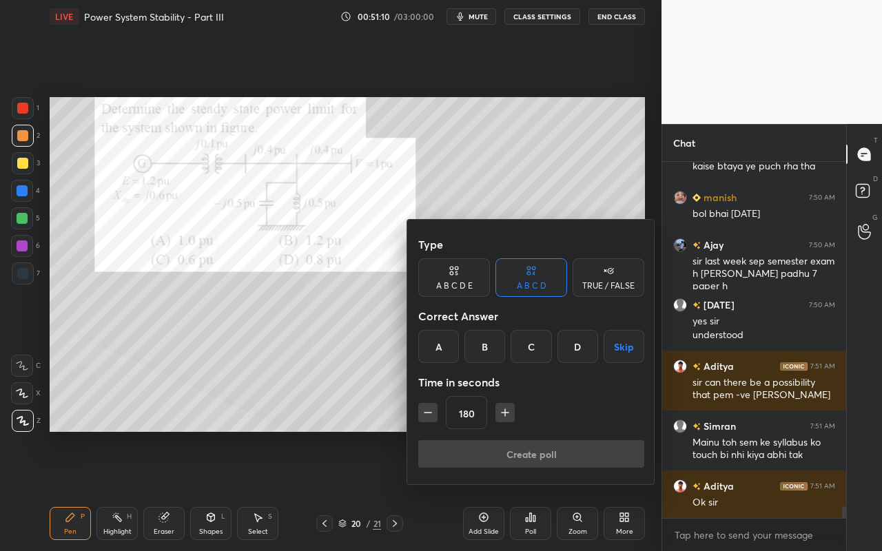
click at [569, 348] on div "D" at bounding box center [578, 346] width 41 height 33
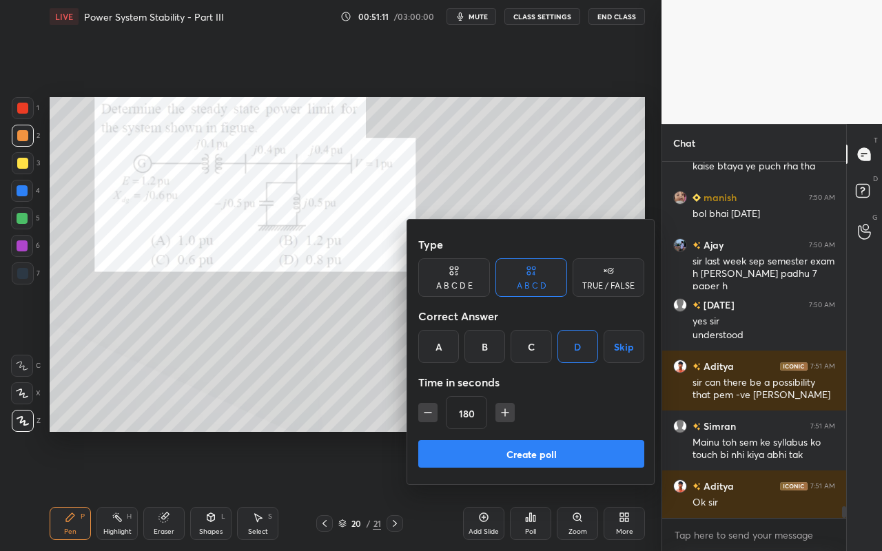
drag, startPoint x: 523, startPoint y: 460, endPoint x: 573, endPoint y: 412, distance: 69.2
click at [526, 459] on button "Create poll" at bounding box center [531, 454] width 226 height 28
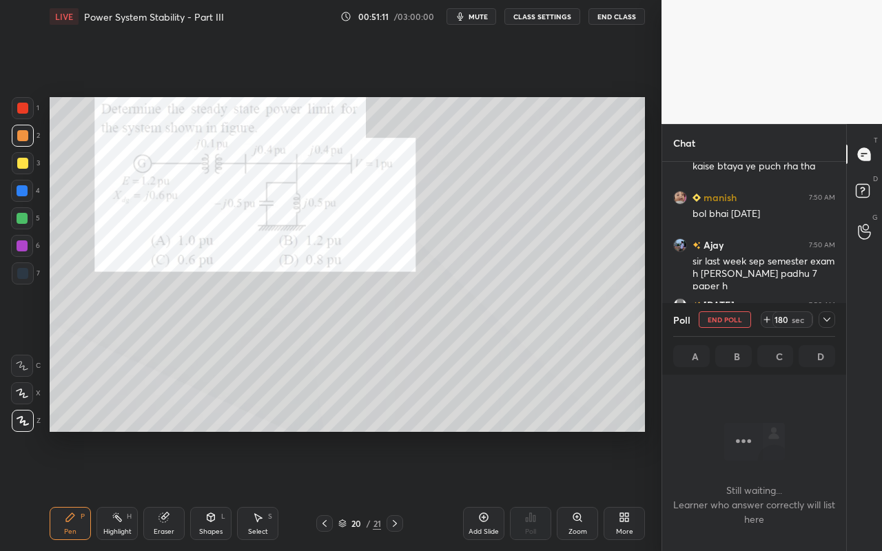
scroll to position [165, 180]
click at [831, 322] on icon at bounding box center [827, 319] width 11 height 11
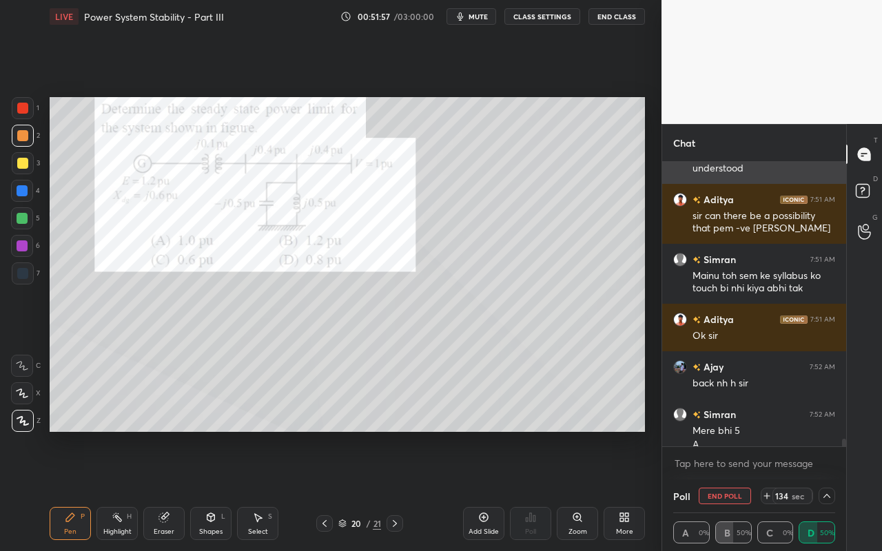
scroll to position [10846, 0]
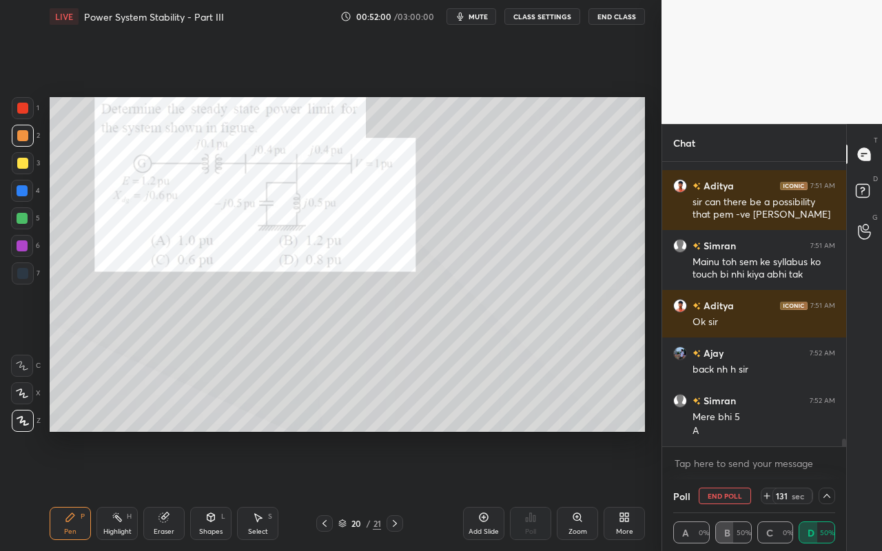
click at [828, 490] on icon at bounding box center [827, 496] width 11 height 11
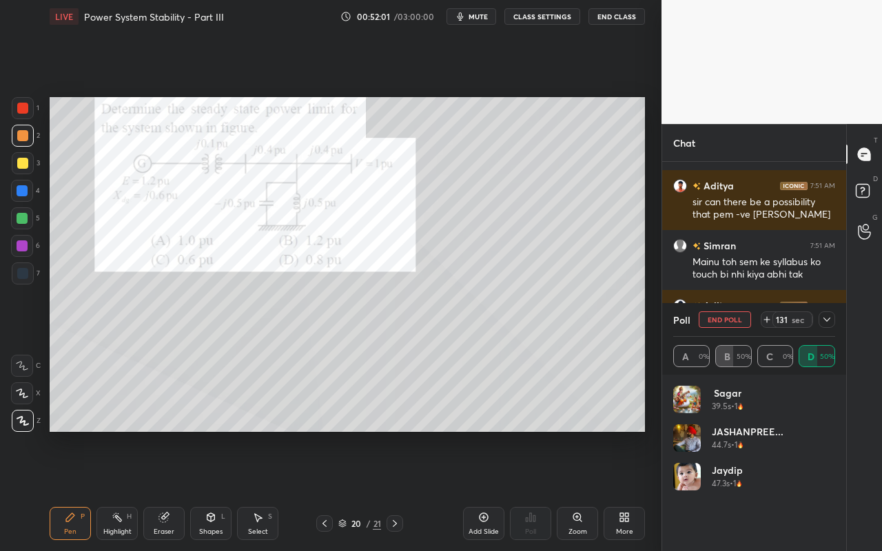
scroll to position [161, 158]
click at [827, 318] on icon at bounding box center [827, 319] width 11 height 11
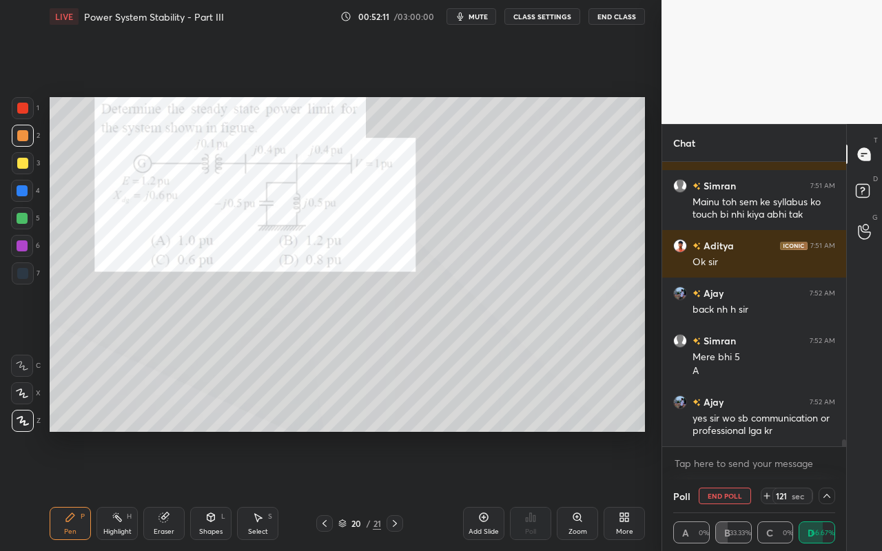
scroll to position [10953, 0]
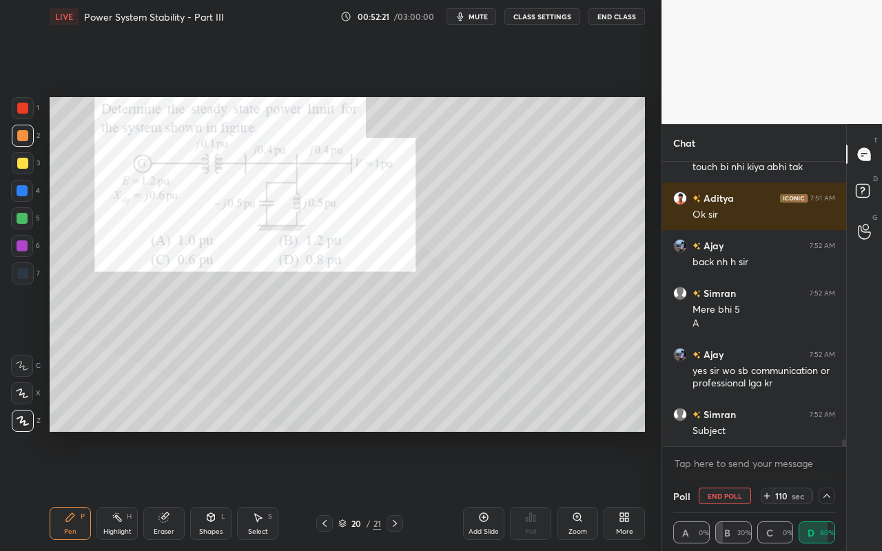
click at [830, 490] on icon at bounding box center [827, 496] width 11 height 11
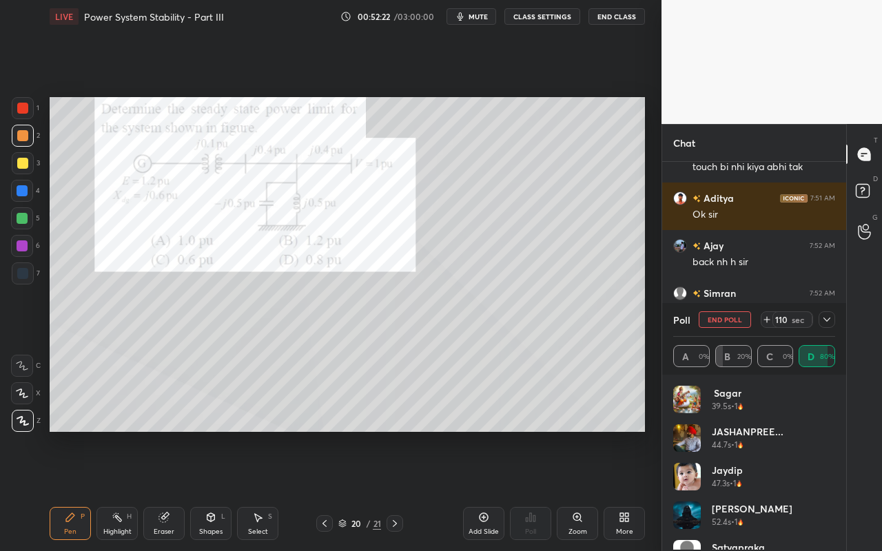
scroll to position [182, 0]
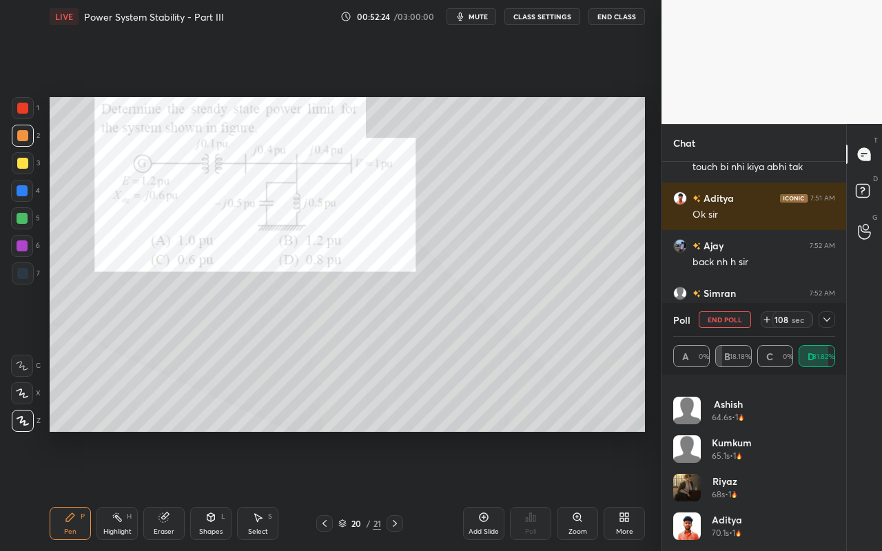
click at [826, 316] on icon at bounding box center [827, 319] width 11 height 11
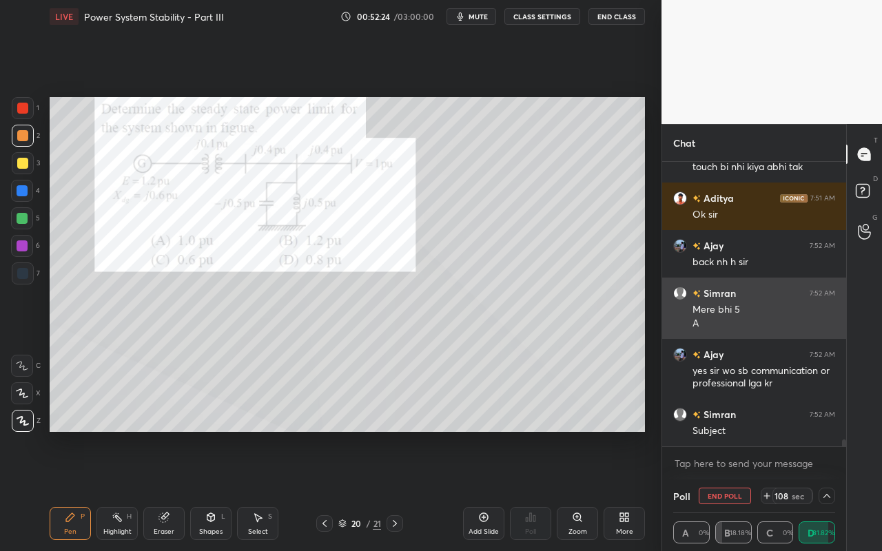
scroll to position [1, 5]
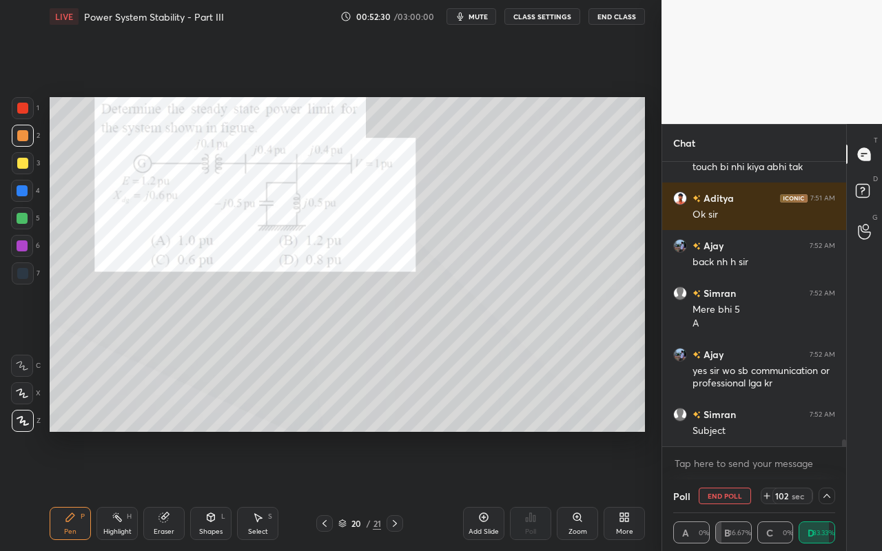
click at [826, 490] on icon at bounding box center [827, 496] width 11 height 11
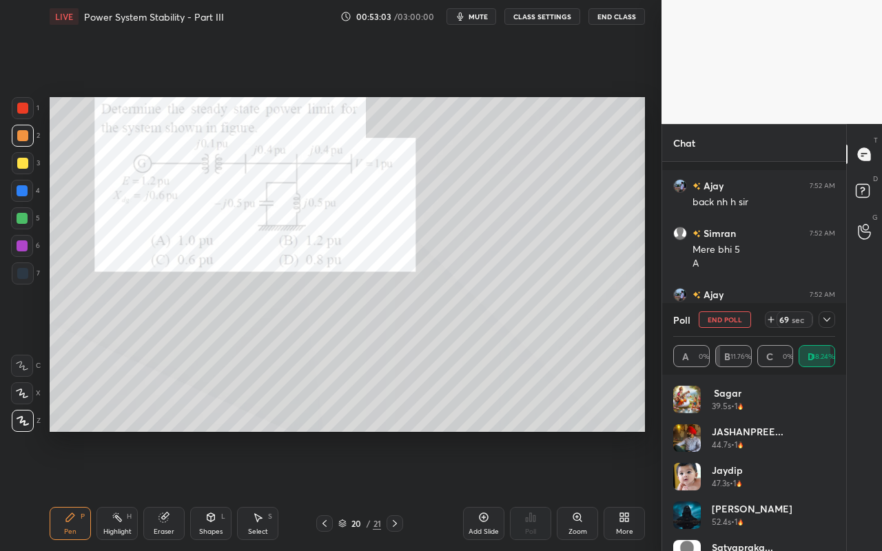
scroll to position [11073, 0]
click at [826, 322] on icon at bounding box center [827, 319] width 11 height 11
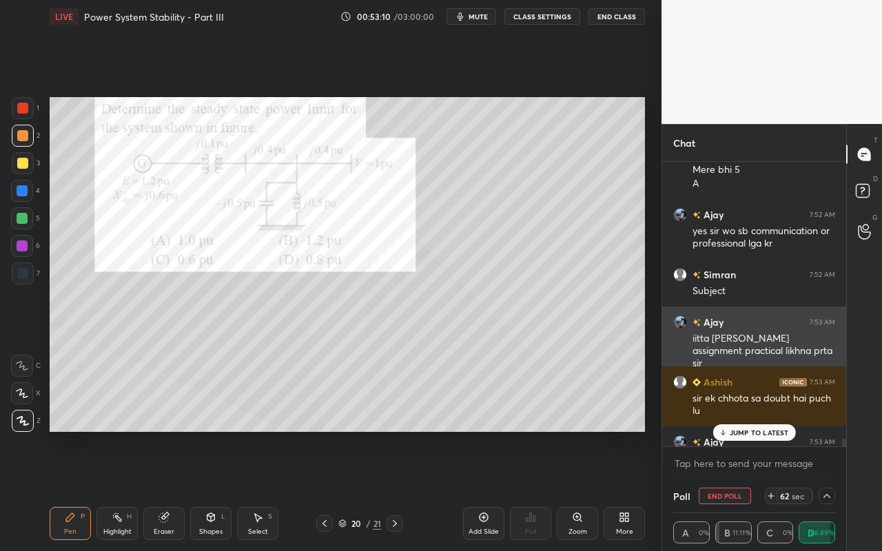
scroll to position [11121, 0]
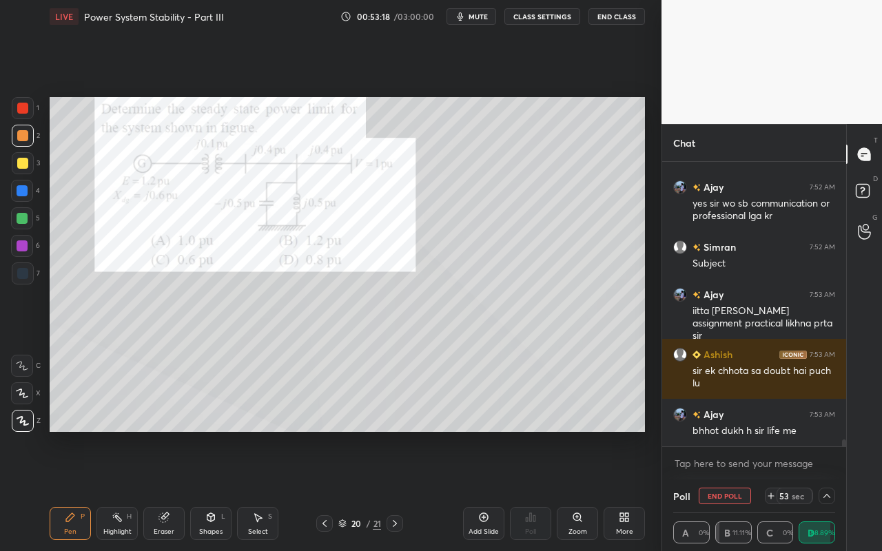
click at [832, 490] on icon at bounding box center [827, 496] width 11 height 11
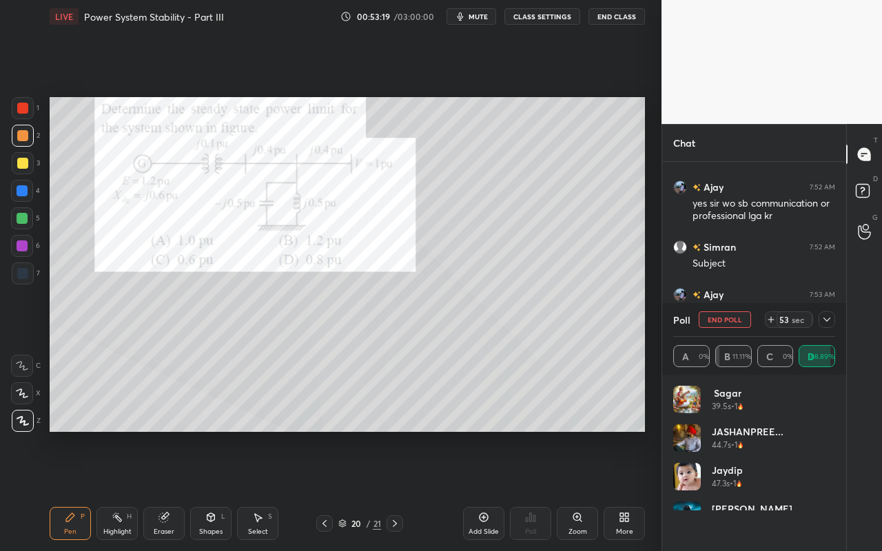
scroll to position [5, 5]
click at [829, 316] on icon at bounding box center [827, 319] width 11 height 11
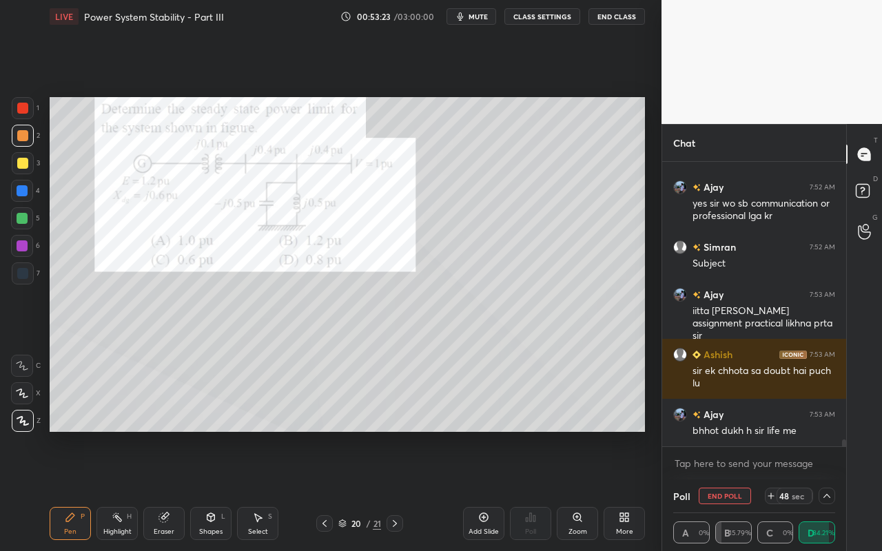
click at [828, 490] on icon at bounding box center [827, 496] width 11 height 11
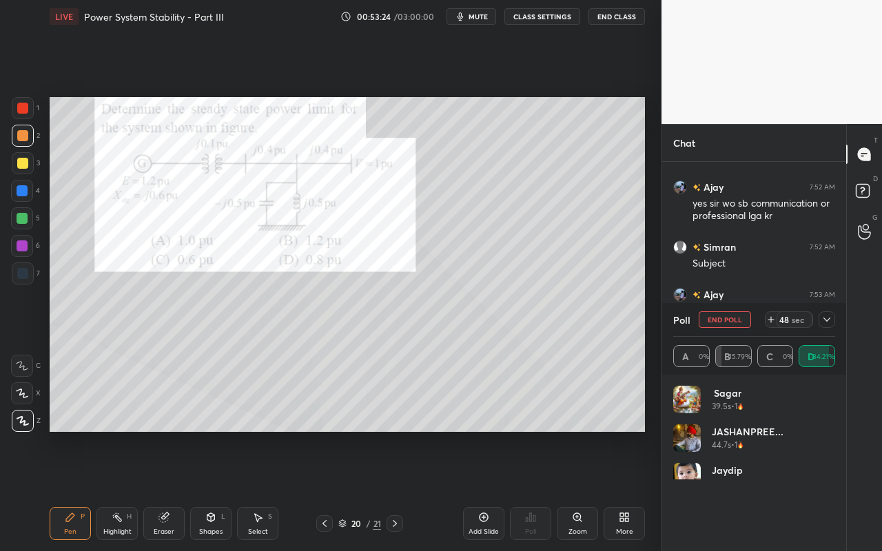
scroll to position [5, 5]
click at [820, 318] on div at bounding box center [827, 320] width 17 height 17
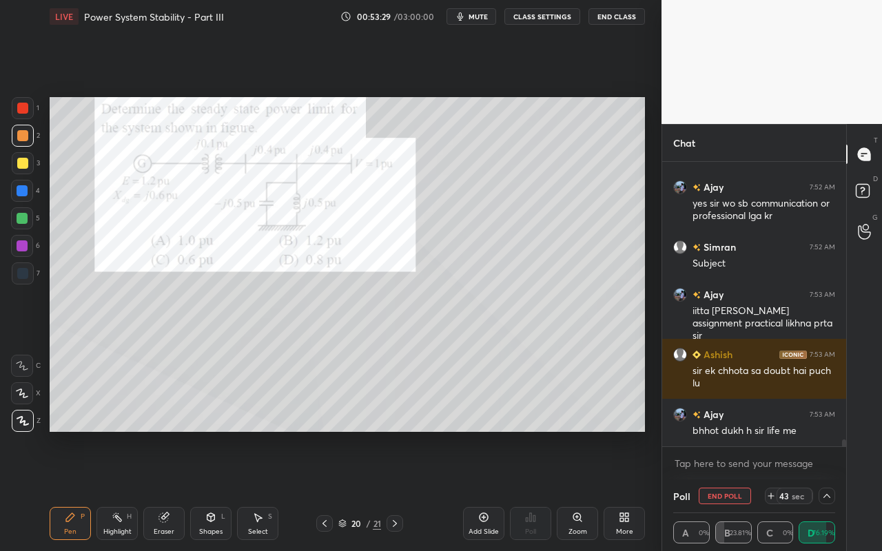
click at [833, 490] on div at bounding box center [827, 496] width 17 height 17
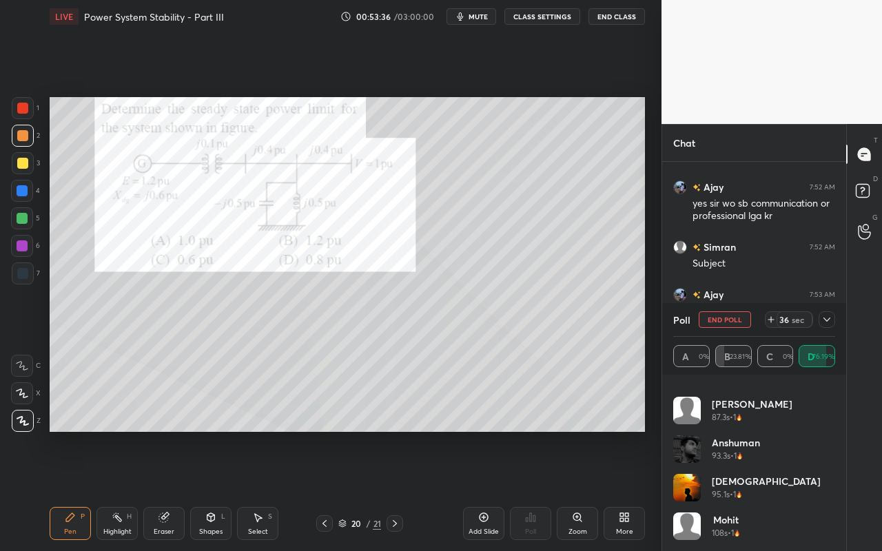
click at [827, 320] on icon at bounding box center [827, 320] width 7 height 4
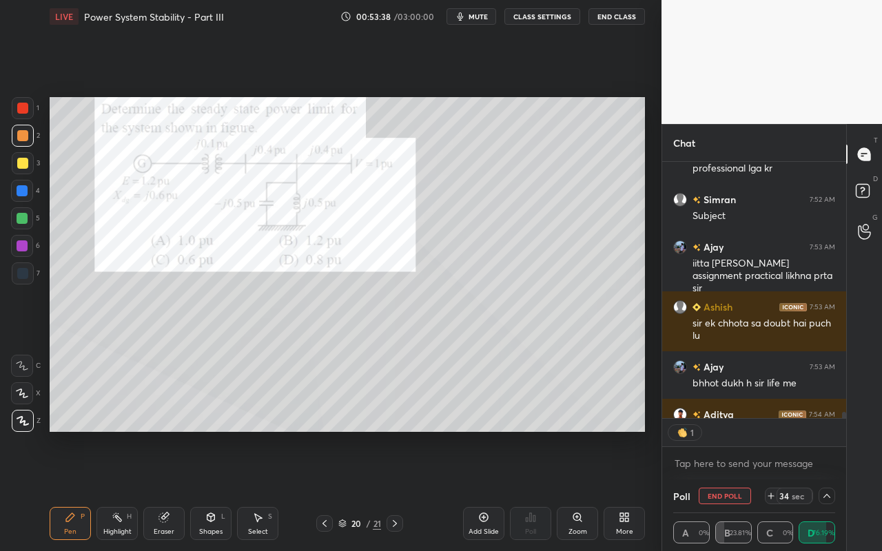
click at [119, 490] on div "Highlight" at bounding box center [117, 532] width 28 height 7
click at [77, 490] on div "Pen P" at bounding box center [70, 523] width 41 height 33
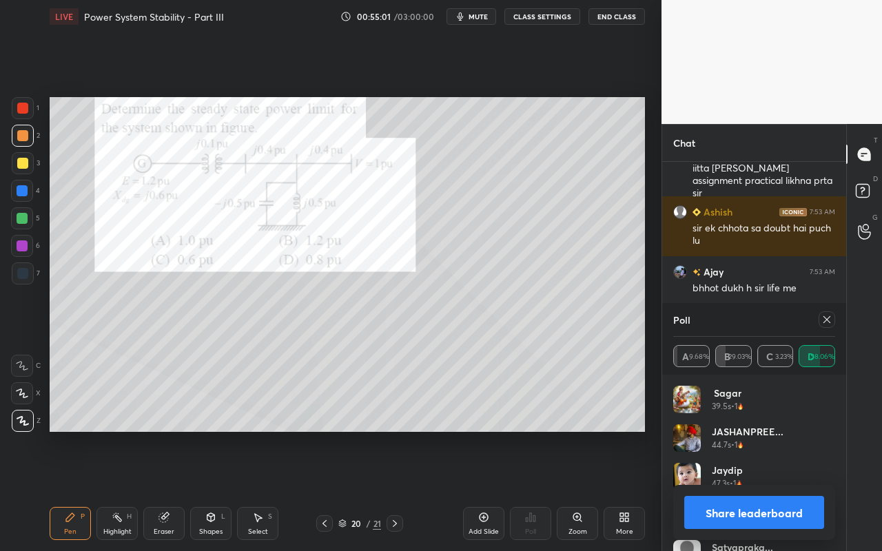
drag, startPoint x: 128, startPoint y: 529, endPoint x: 167, endPoint y: 462, distance: 77.5
click at [130, 490] on div "Highlight H" at bounding box center [116, 523] width 41 height 33
click at [833, 319] on div "Poll A 9.68% B 29.03% C 3.23% D 58.06%" at bounding box center [754, 339] width 184 height 72
drag, startPoint x: 833, startPoint y: 325, endPoint x: 820, endPoint y: 334, distance: 15.7
click at [833, 323] on div at bounding box center [827, 320] width 17 height 17
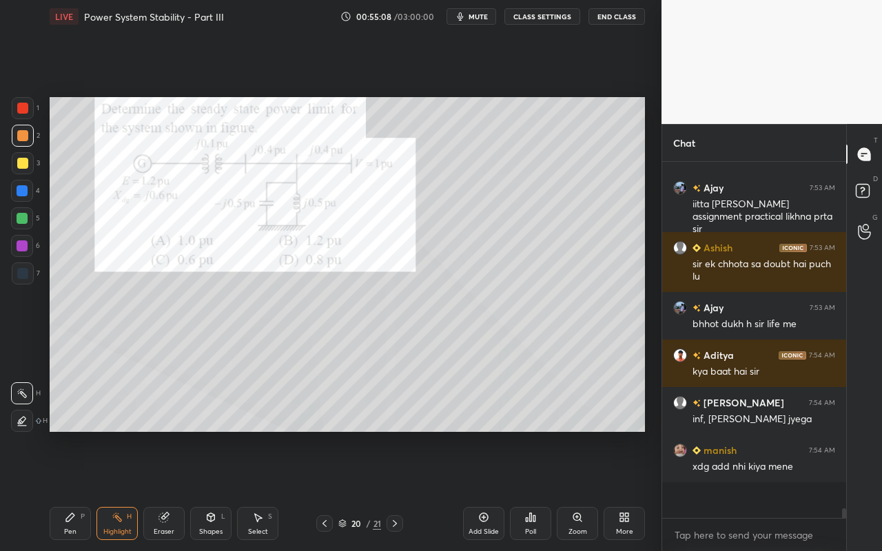
scroll to position [233, 180]
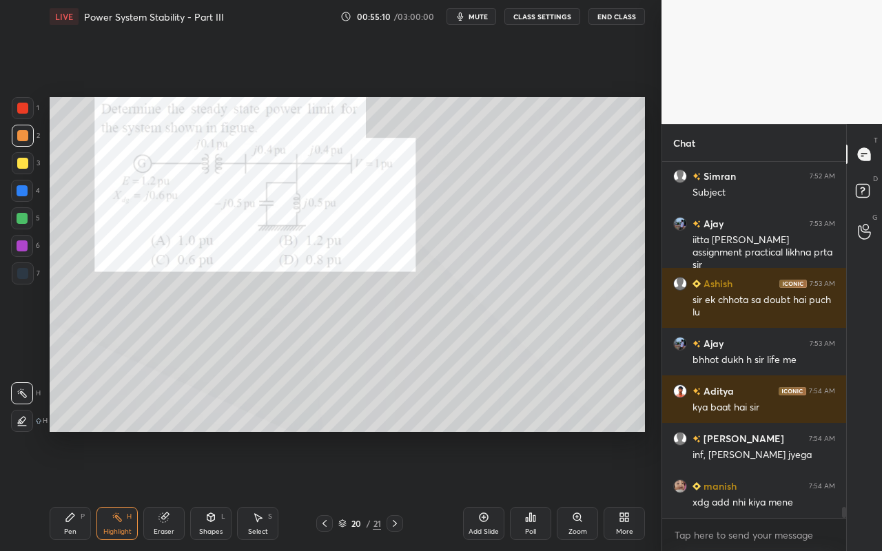
click at [117, 490] on div "Highlight H" at bounding box center [116, 523] width 41 height 33
drag, startPoint x: 61, startPoint y: 529, endPoint x: 116, endPoint y: 441, distance: 103.1
click at [64, 490] on div "Pen P" at bounding box center [70, 523] width 41 height 33
click at [211, 490] on div "Shapes L" at bounding box center [210, 523] width 41 height 33
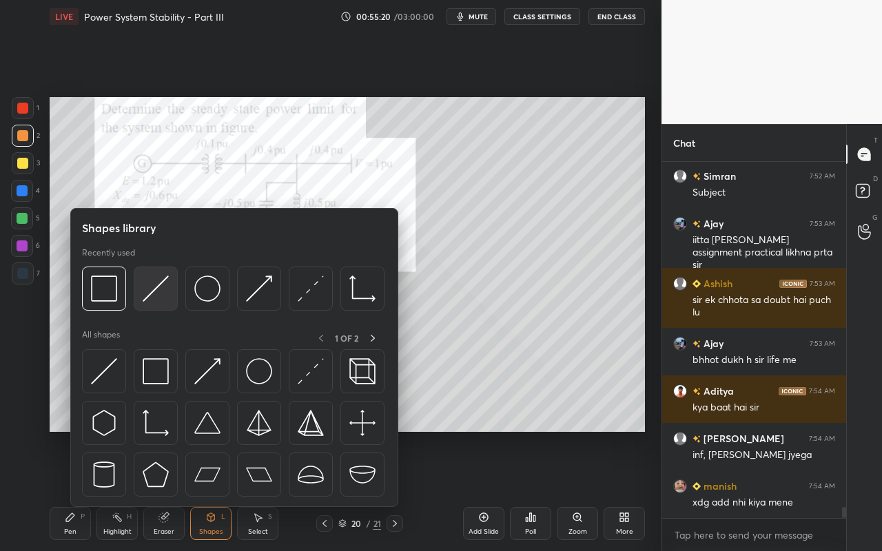
click at [164, 294] on img at bounding box center [156, 289] width 26 height 26
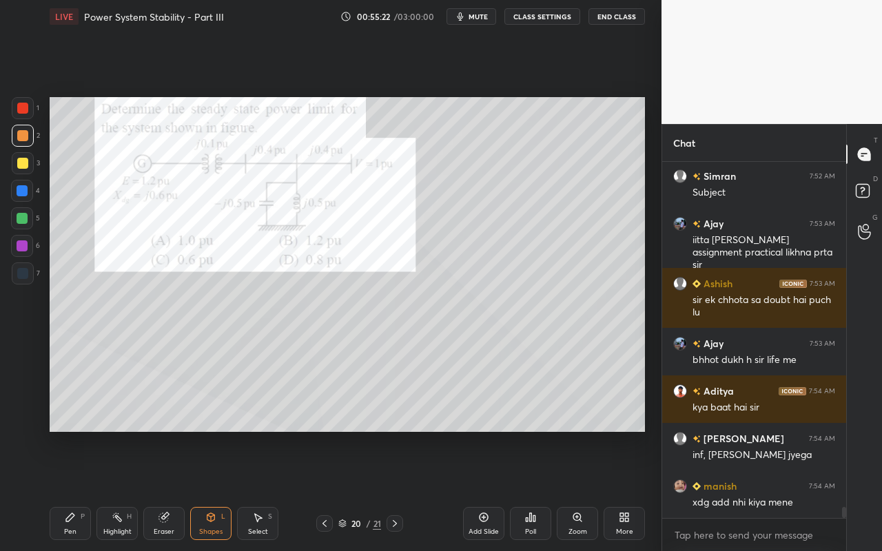
drag, startPoint x: 65, startPoint y: 527, endPoint x: 74, endPoint y: 512, distance: 18.0
click at [69, 490] on div "Pen P" at bounding box center [70, 523] width 41 height 33
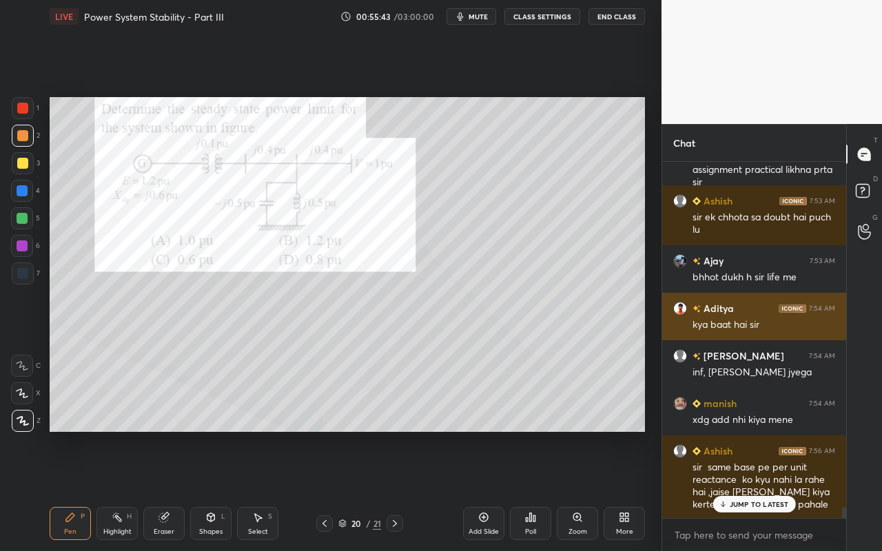
scroll to position [11277, 0]
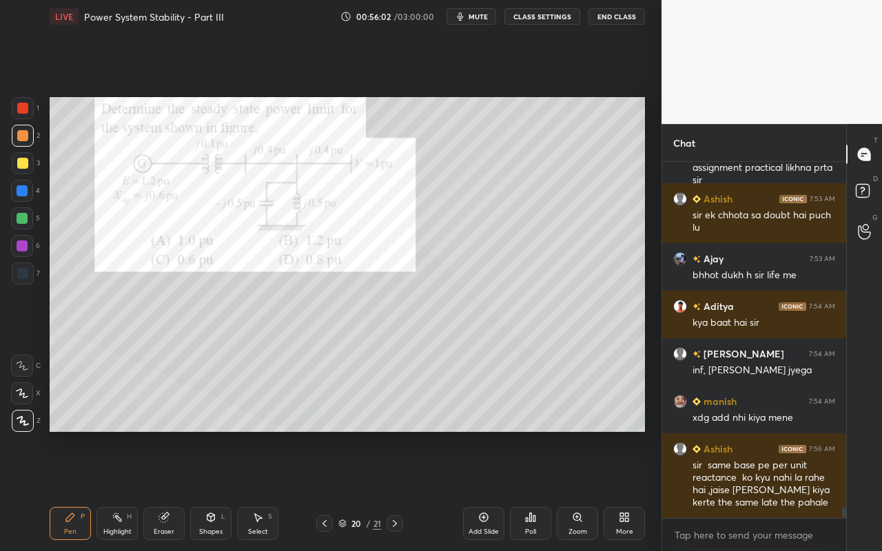
click at [112, 490] on div "Highlight" at bounding box center [117, 532] width 28 height 7
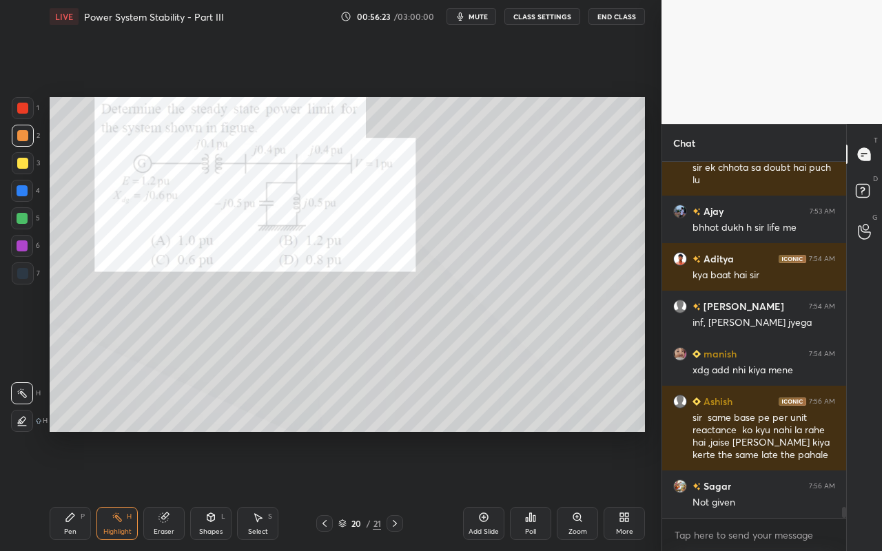
click at [75, 490] on div "Pen" at bounding box center [70, 532] width 12 height 7
click at [121, 490] on div "Highlight" at bounding box center [117, 532] width 28 height 7
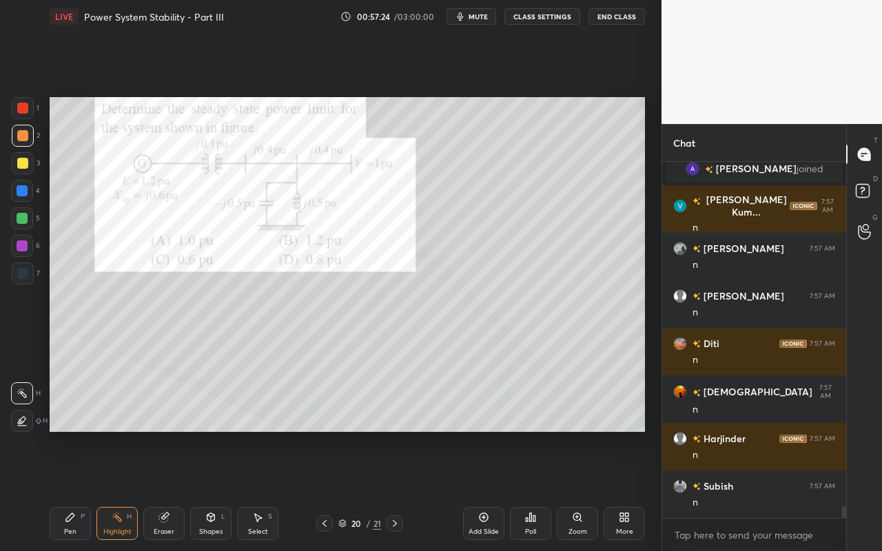
scroll to position [10349, 0]
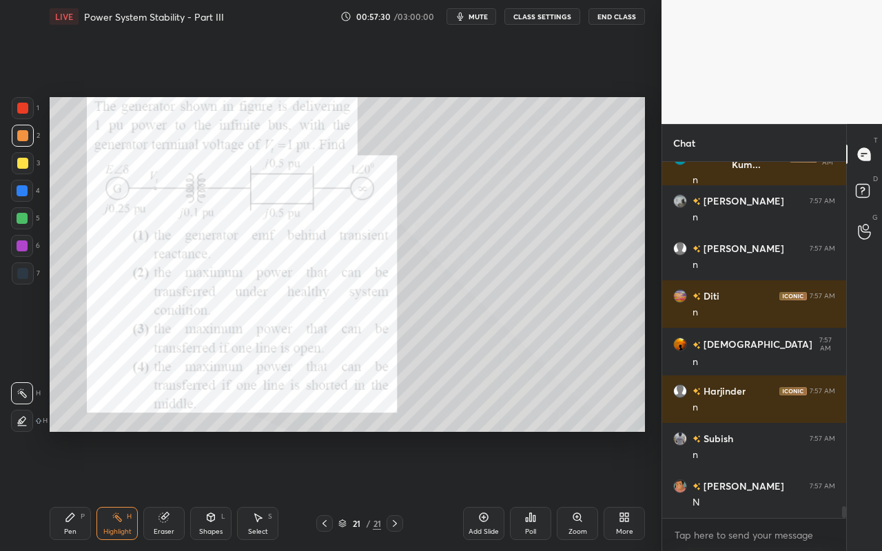
drag, startPoint x: 68, startPoint y: 527, endPoint x: 74, endPoint y: 484, distance: 44.0
click at [70, 490] on div "Pen P" at bounding box center [70, 523] width 41 height 33
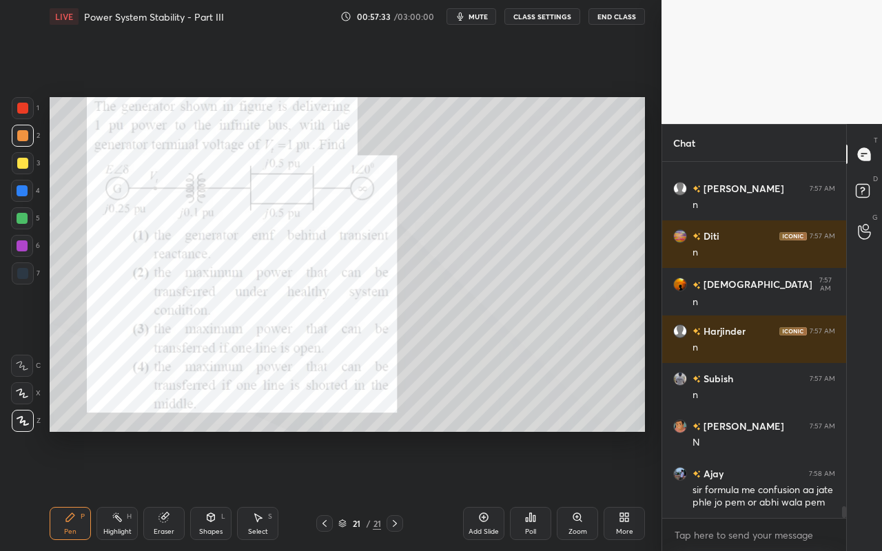
drag, startPoint x: 121, startPoint y: 532, endPoint x: 152, endPoint y: 453, distance: 85.1
click at [121, 490] on div "Highlight" at bounding box center [117, 532] width 28 height 7
click at [73, 490] on div "Pen P" at bounding box center [70, 523] width 41 height 33
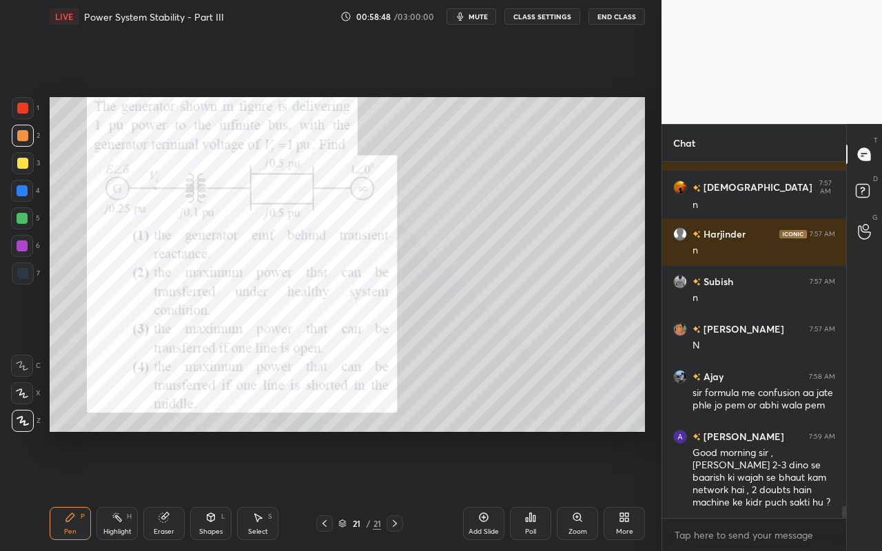
drag, startPoint x: 263, startPoint y: 536, endPoint x: 278, endPoint y: 518, distance: 23.5
click at [263, 490] on div "Select S" at bounding box center [257, 523] width 41 height 33
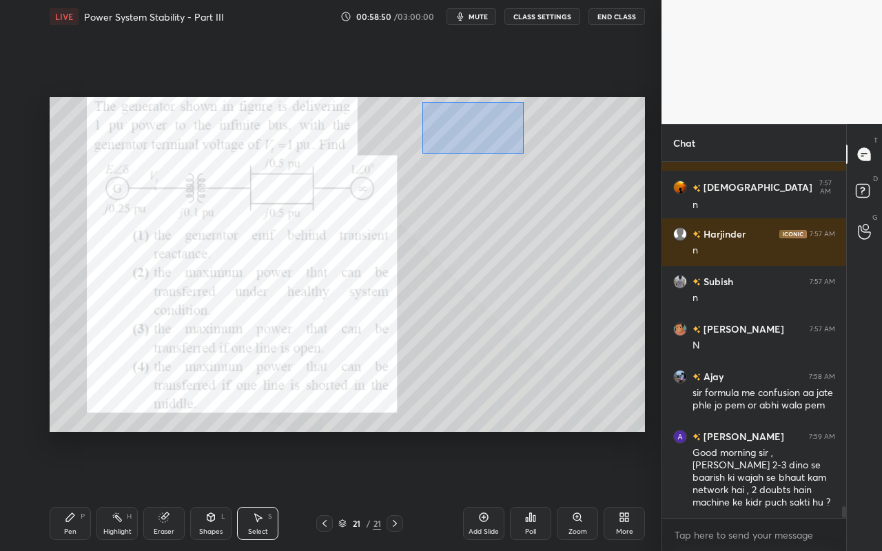
drag, startPoint x: 422, startPoint y: 102, endPoint x: 518, endPoint y: 151, distance: 108.2
click at [518, 152] on div "0 ° Undo Copy Paste here Duplicate Duplicate to new slide Delete" at bounding box center [348, 264] width 596 height 335
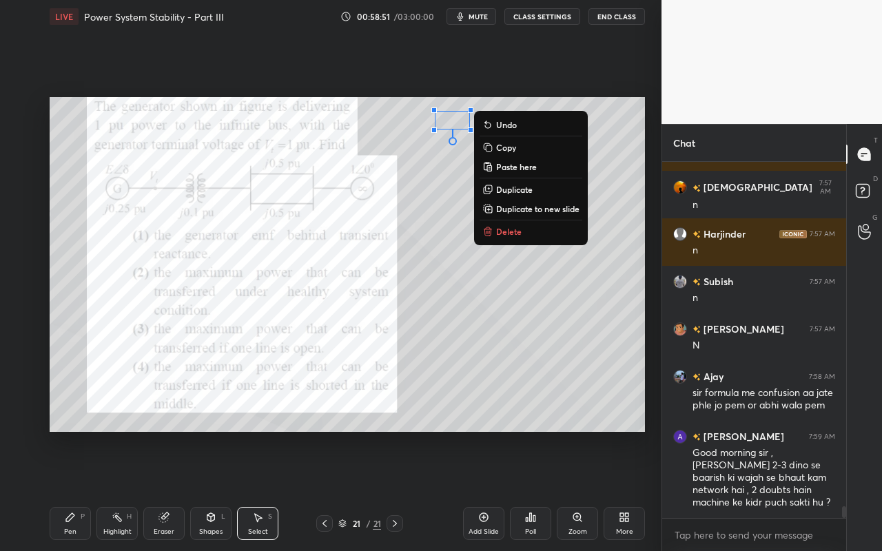
click at [499, 230] on p "Delete" at bounding box center [509, 231] width 26 height 11
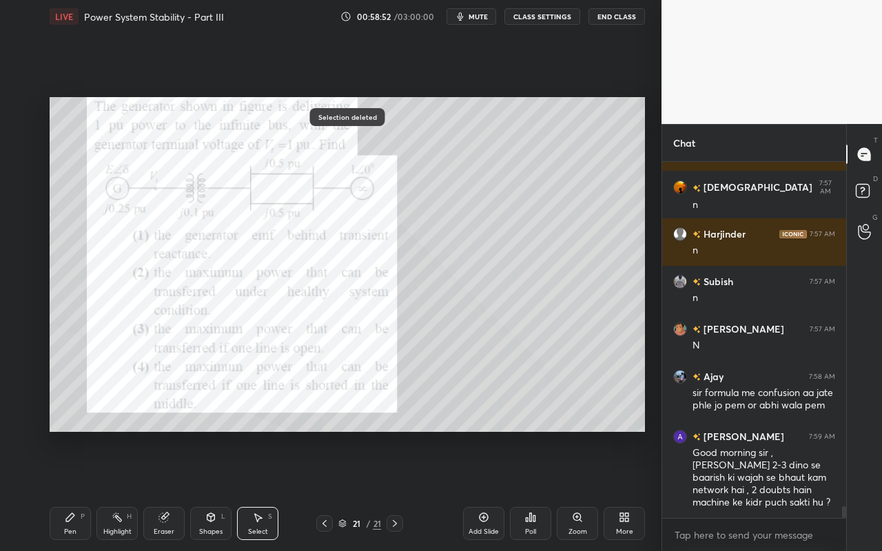
drag, startPoint x: 123, startPoint y: 524, endPoint x: 136, endPoint y: 507, distance: 20.7
click at [125, 490] on div "Highlight H" at bounding box center [116, 523] width 41 height 33
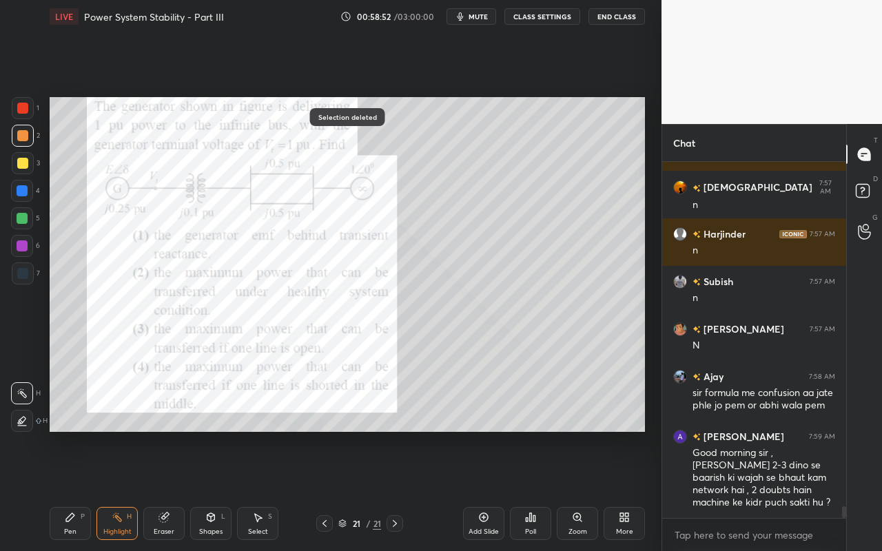
click at [63, 490] on div "Pen P" at bounding box center [70, 523] width 41 height 33
drag, startPoint x: 120, startPoint y: 527, endPoint x: 132, endPoint y: 501, distance: 28.1
click at [120, 490] on div "Highlight H" at bounding box center [116, 523] width 41 height 33
drag, startPoint x: 120, startPoint y: 521, endPoint x: 138, endPoint y: 436, distance: 87.3
click at [123, 490] on div "Highlight H" at bounding box center [116, 523] width 41 height 33
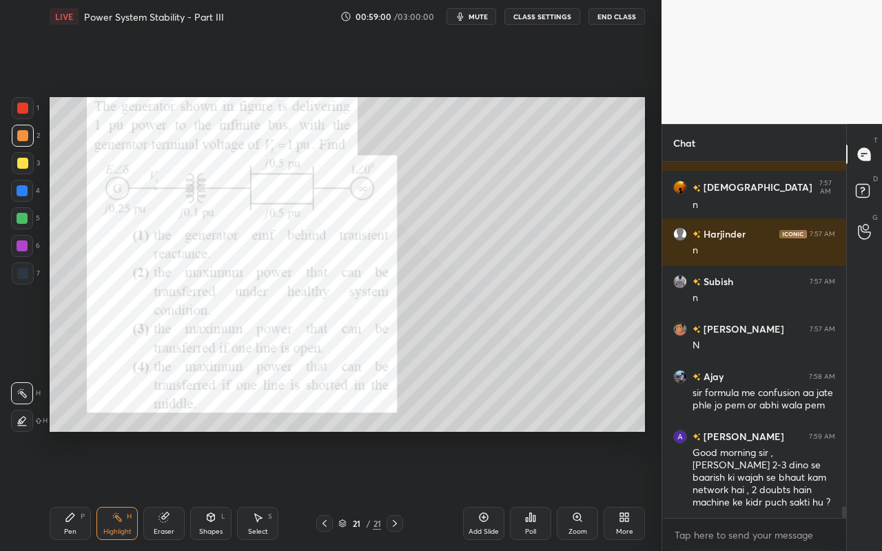
scroll to position [10554, 0]
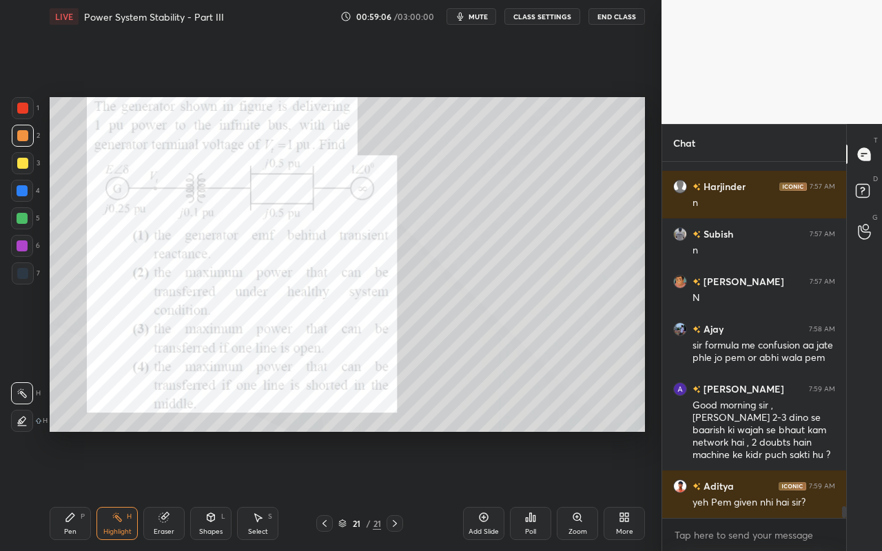
click at [212, 490] on icon at bounding box center [210, 517] width 11 height 11
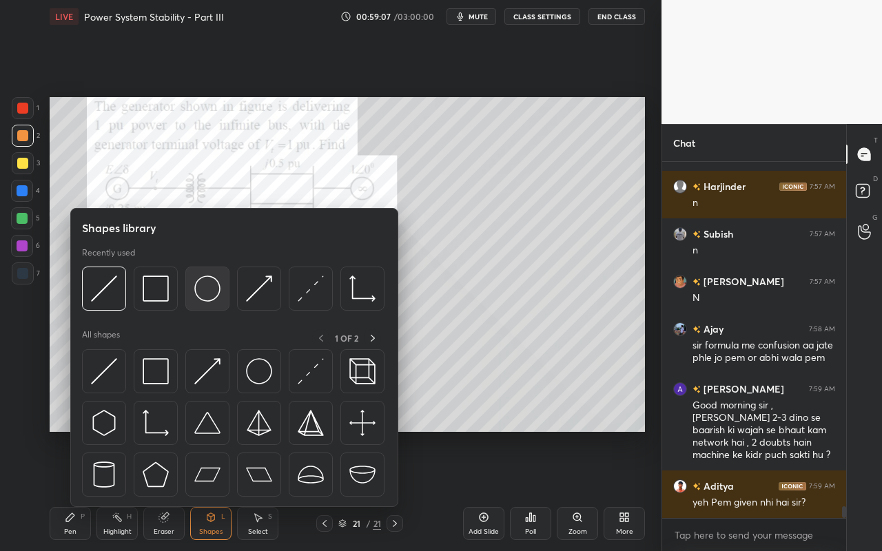
click at [204, 292] on img at bounding box center [207, 289] width 26 height 26
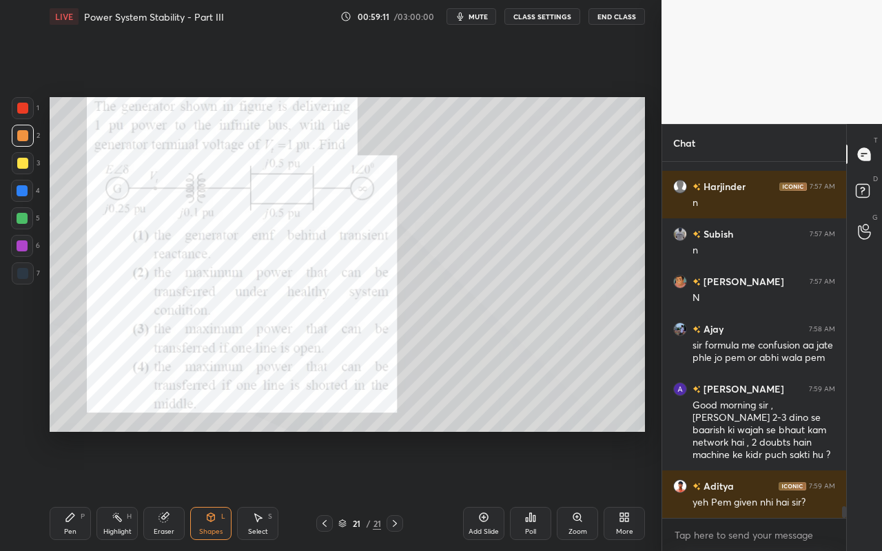
click at [214, 490] on div "Shapes" at bounding box center [210, 532] width 23 height 7
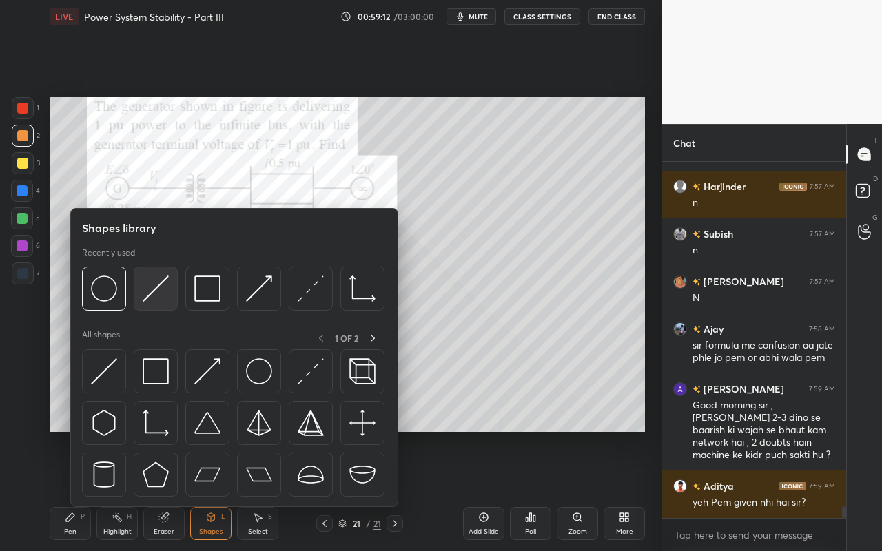
click at [164, 298] on img at bounding box center [156, 289] width 26 height 26
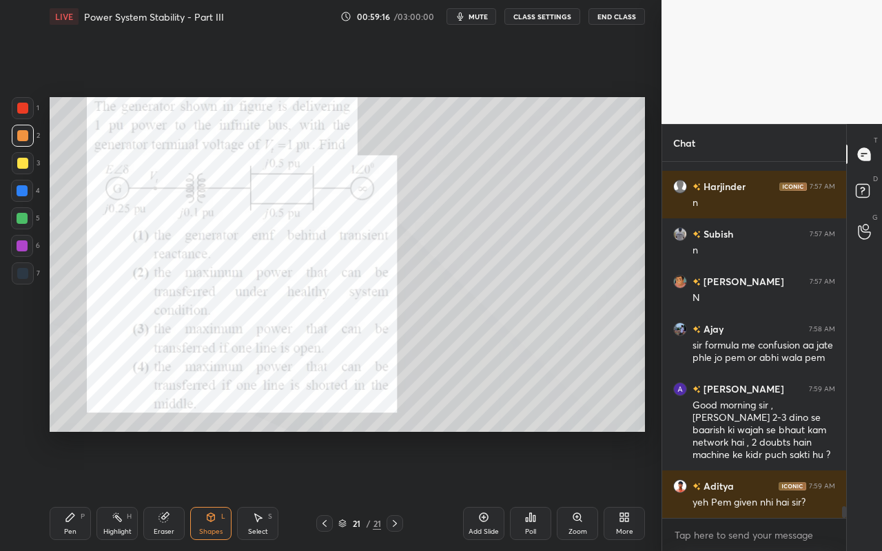
click at [221, 490] on div "Shapes" at bounding box center [210, 532] width 23 height 7
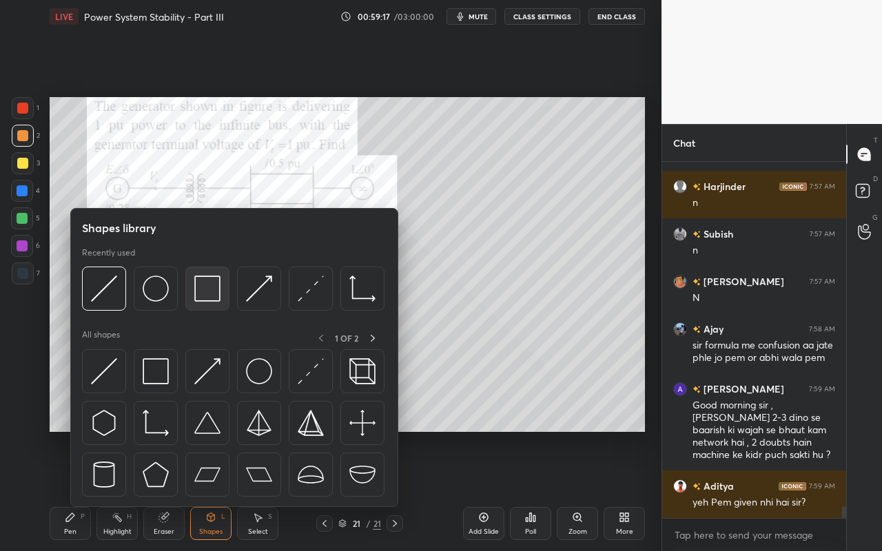
click at [212, 296] on img at bounding box center [207, 289] width 26 height 26
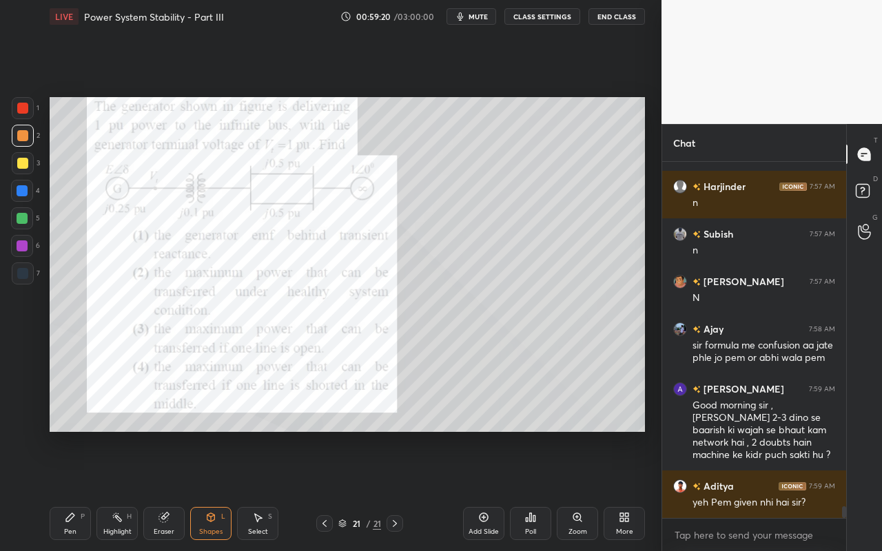
click at [211, 490] on div "Shapes L" at bounding box center [210, 523] width 41 height 33
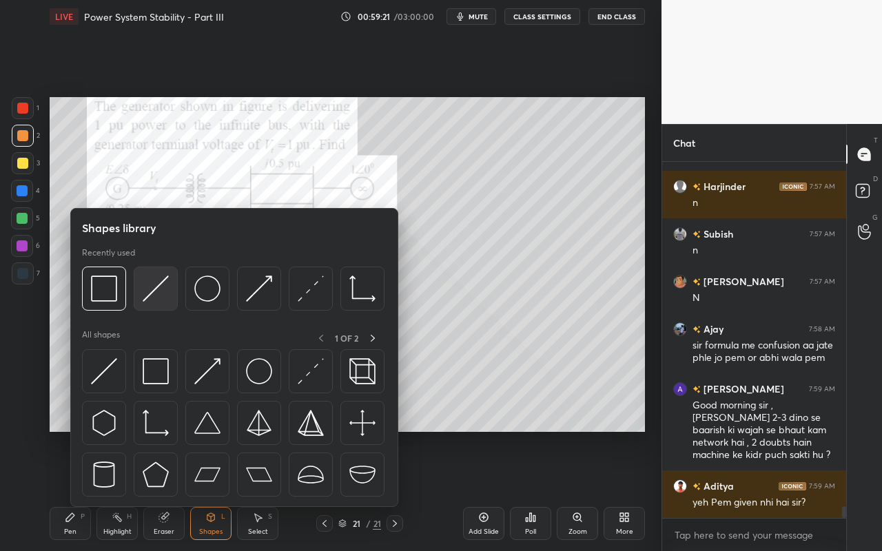
click at [154, 303] on div at bounding box center [156, 289] width 44 height 44
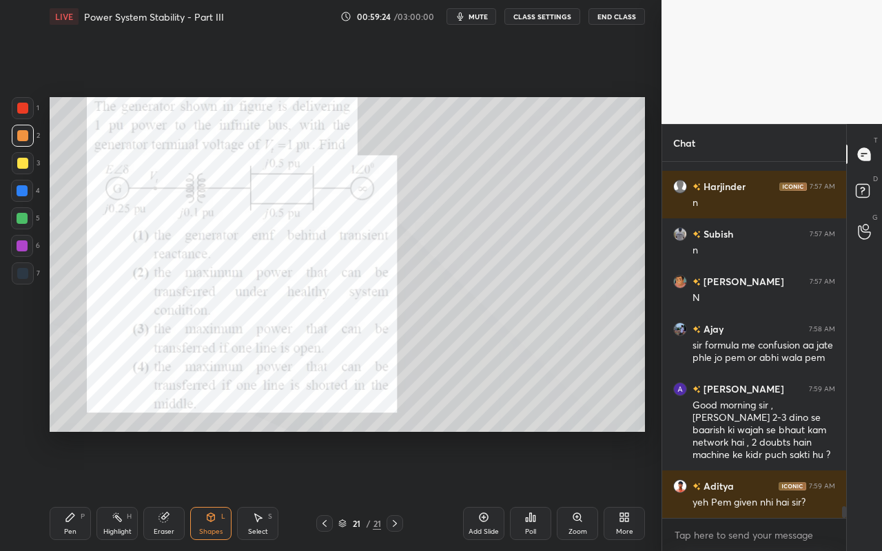
click at [213, 490] on div "Shapes L" at bounding box center [210, 523] width 41 height 33
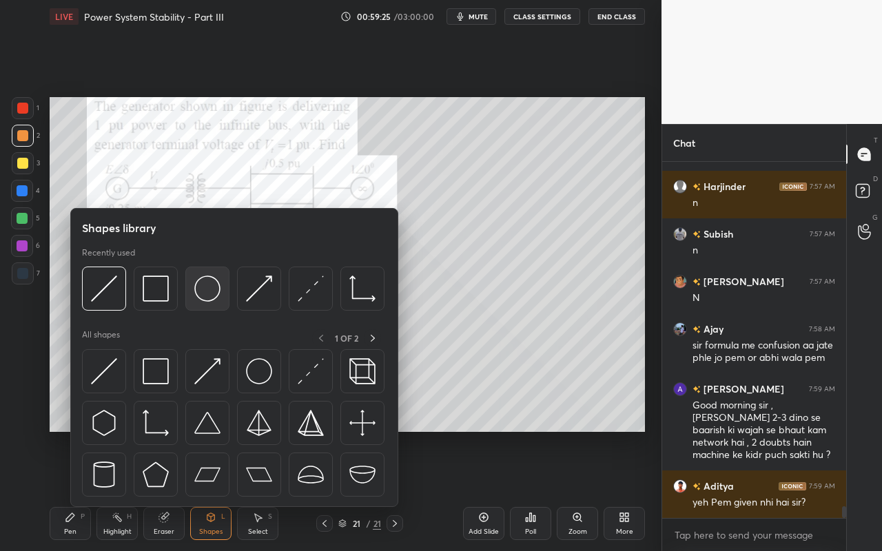
click at [212, 288] on img at bounding box center [207, 289] width 26 height 26
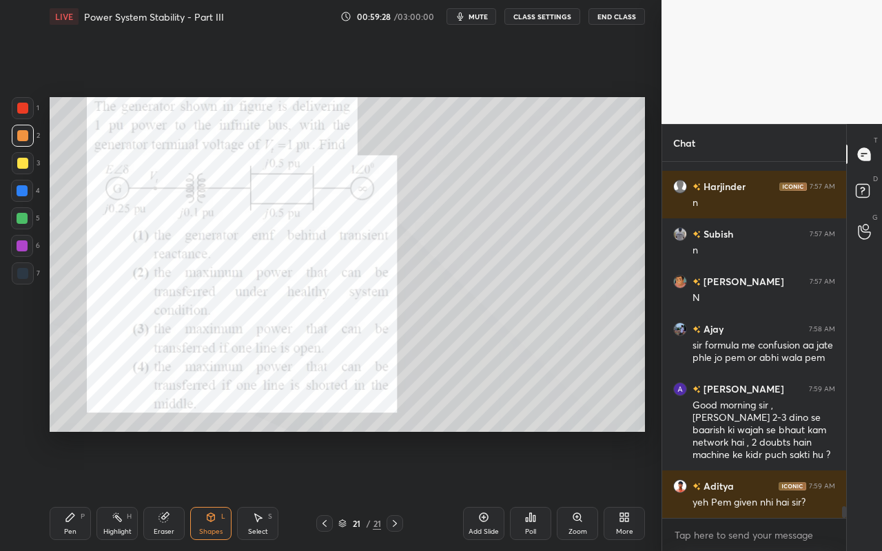
click at [65, 490] on div "Pen" at bounding box center [70, 532] width 12 height 7
drag, startPoint x: 167, startPoint y: 520, endPoint x: 212, endPoint y: 446, distance: 87.2
click at [169, 490] on icon at bounding box center [164, 517] width 11 height 11
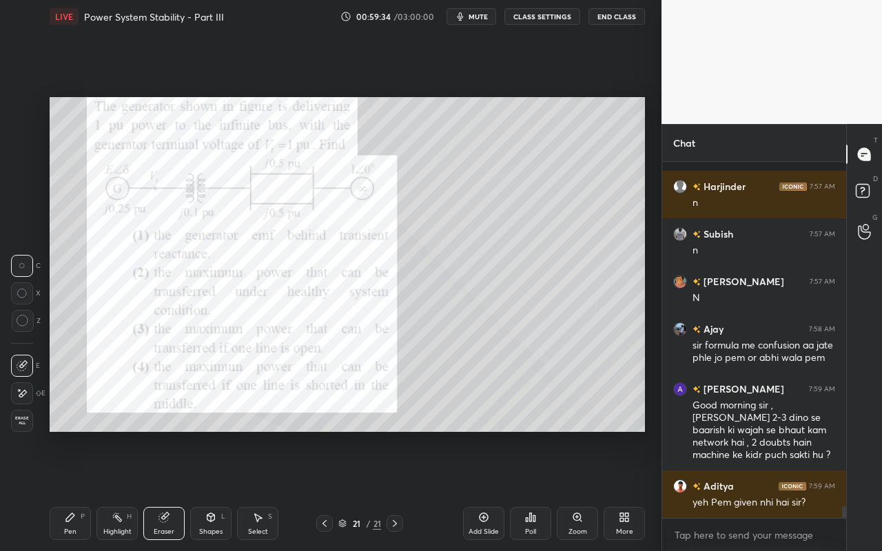
scroll to position [10626, 0]
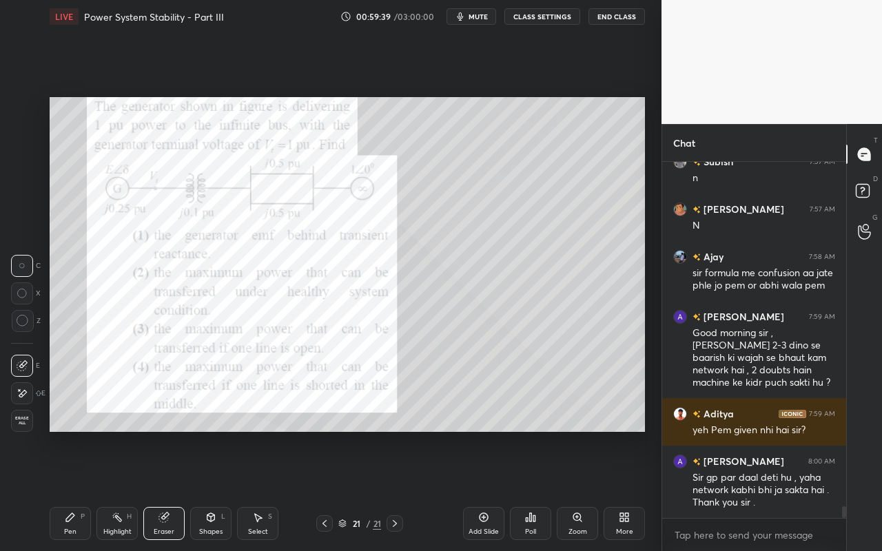
click at [71, 490] on div "Pen" at bounding box center [70, 532] width 12 height 7
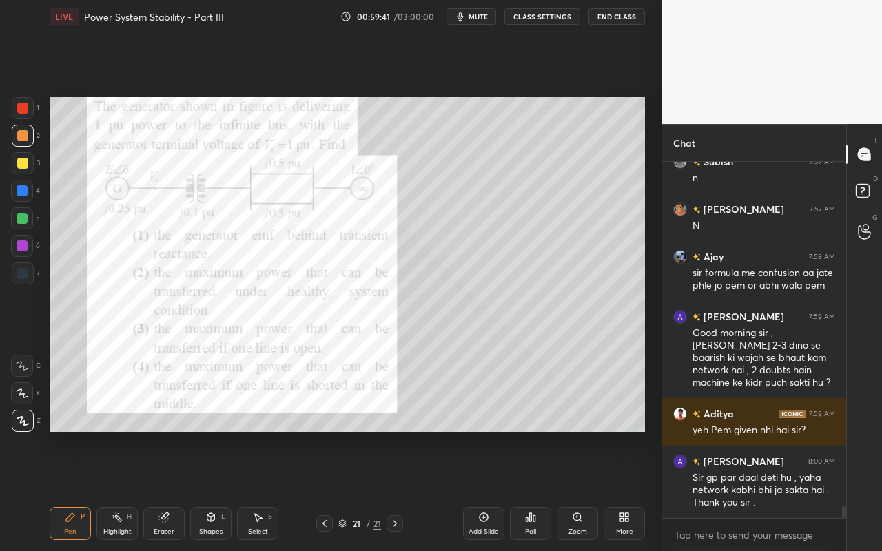
click at [26, 222] on div at bounding box center [22, 218] width 11 height 11
click at [116, 490] on div "Highlight H" at bounding box center [116, 523] width 41 height 33
click at [165, 490] on div "Eraser" at bounding box center [163, 523] width 41 height 33
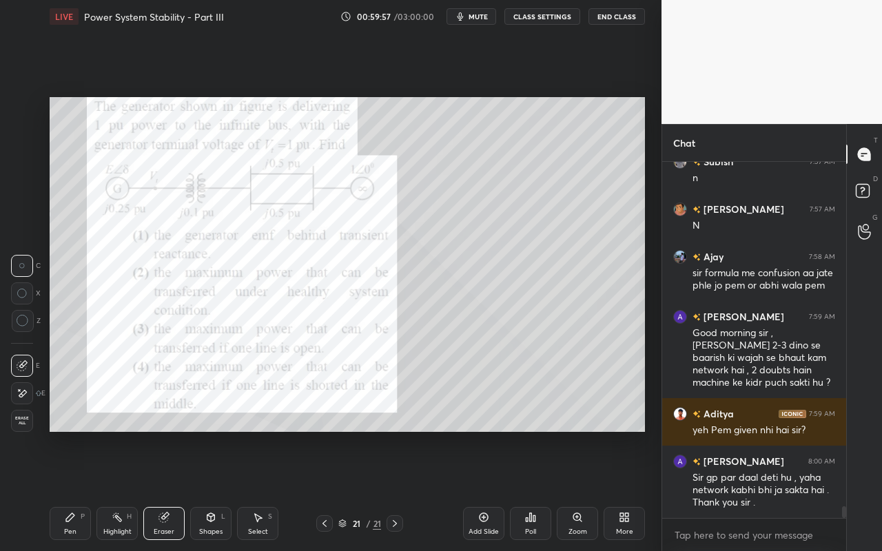
click at [84, 490] on div "Pen P" at bounding box center [70, 523] width 41 height 33
drag, startPoint x: 112, startPoint y: 527, endPoint x: 119, endPoint y: 508, distance: 20.1
click at [113, 490] on div "Highlight H" at bounding box center [116, 523] width 41 height 33
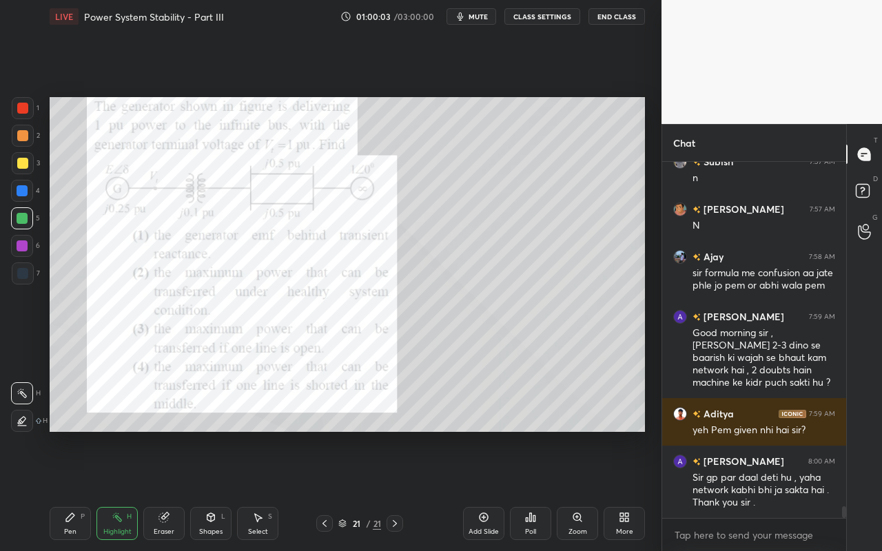
click at [74, 490] on icon at bounding box center [70, 517] width 11 height 11
click at [117, 490] on rect at bounding box center [118, 519] width 7 height 7
click at [74, 490] on div "Pen P" at bounding box center [70, 523] width 41 height 33
drag, startPoint x: 116, startPoint y: 529, endPoint x: 136, endPoint y: 494, distance: 40.2
click at [116, 490] on div "Highlight" at bounding box center [117, 532] width 28 height 7
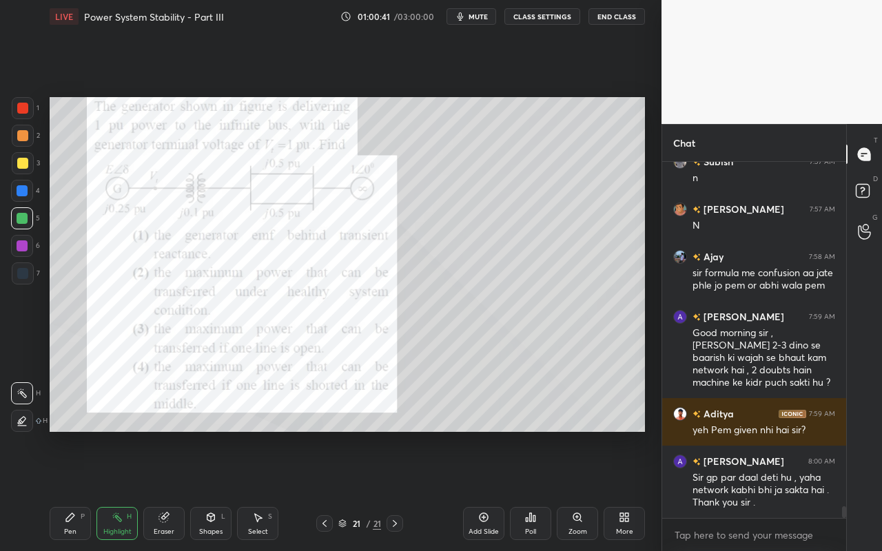
drag, startPoint x: 74, startPoint y: 527, endPoint x: 88, endPoint y: 469, distance: 59.5
click at [74, 490] on div "Pen" at bounding box center [70, 532] width 12 height 7
click at [23, 138] on div at bounding box center [22, 135] width 11 height 11
drag, startPoint x: 251, startPoint y: 528, endPoint x: 270, endPoint y: 501, distance: 33.1
click at [251, 490] on div "Select" at bounding box center [258, 532] width 20 height 7
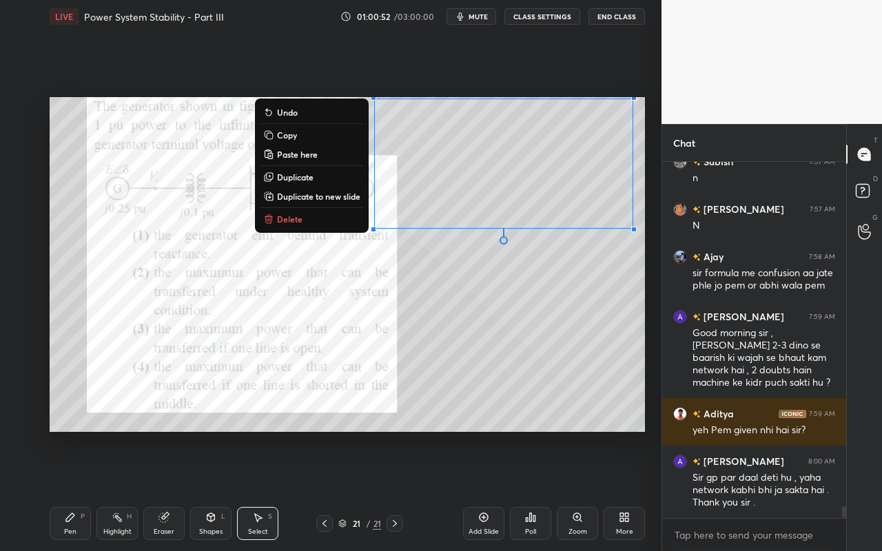
scroll to position [10674, 0]
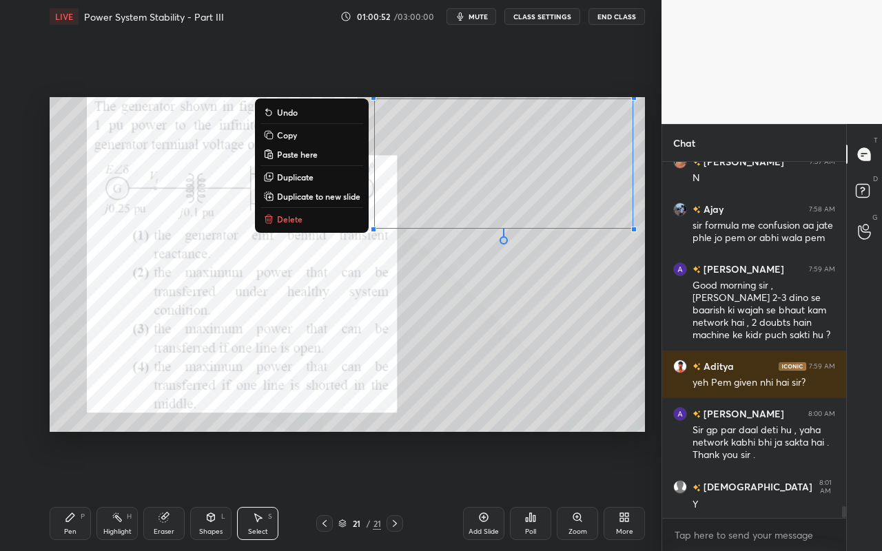
drag, startPoint x: 367, startPoint y: 103, endPoint x: 660, endPoint y: 274, distance: 338.6
click at [659, 283] on div "1 2 3 4 5 6 7 C X Z C X Z E E Erase all H H LIVE Power System Stability - Part …" at bounding box center [331, 275] width 662 height 551
drag, startPoint x: 287, startPoint y: 134, endPoint x: 298, endPoint y: 141, distance: 12.8
click at [287, 134] on p "Copy" at bounding box center [287, 135] width 20 height 11
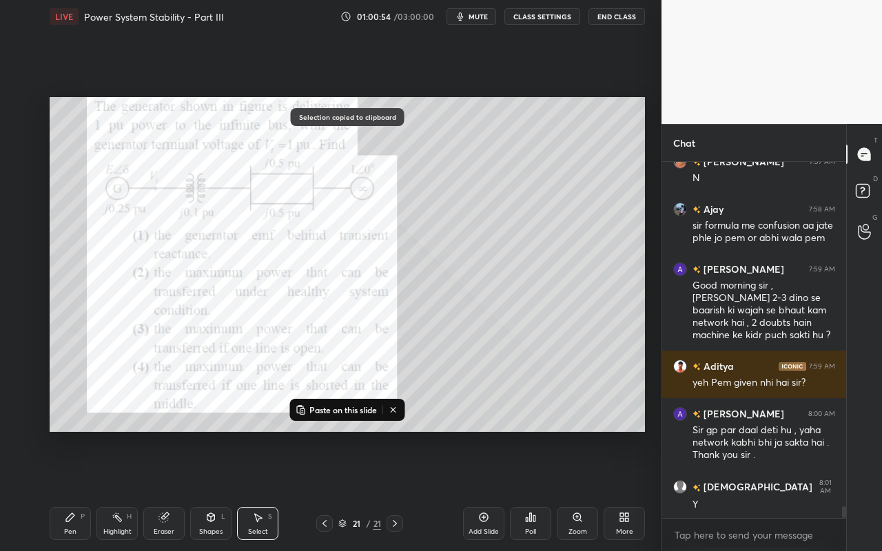
drag, startPoint x: 488, startPoint y: 529, endPoint x: 491, endPoint y: 507, distance: 22.2
click at [488, 490] on div "Add Slide" at bounding box center [484, 532] width 30 height 7
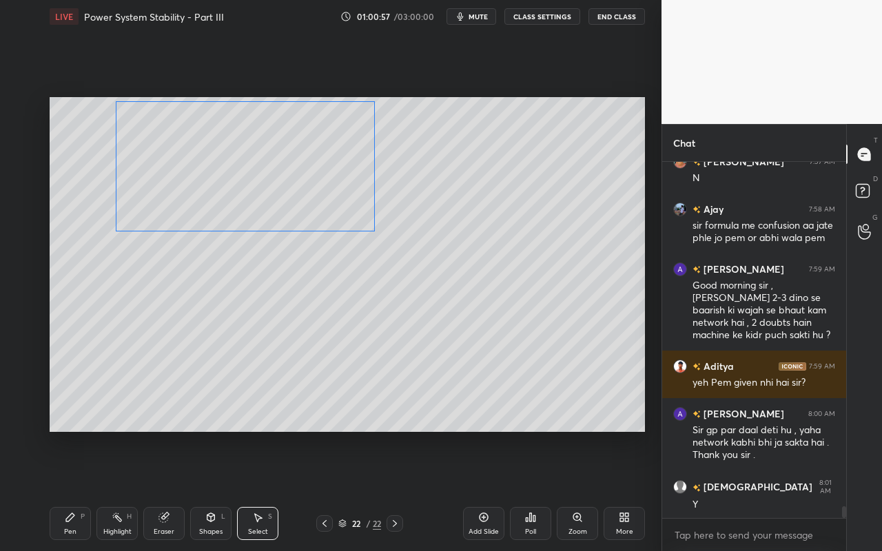
drag, startPoint x: 553, startPoint y: 185, endPoint x: 309, endPoint y: 185, distance: 244.7
click at [309, 185] on div "0 ° Undo Copy Paste here Duplicate Duplicate to new slide Delete" at bounding box center [348, 264] width 596 height 335
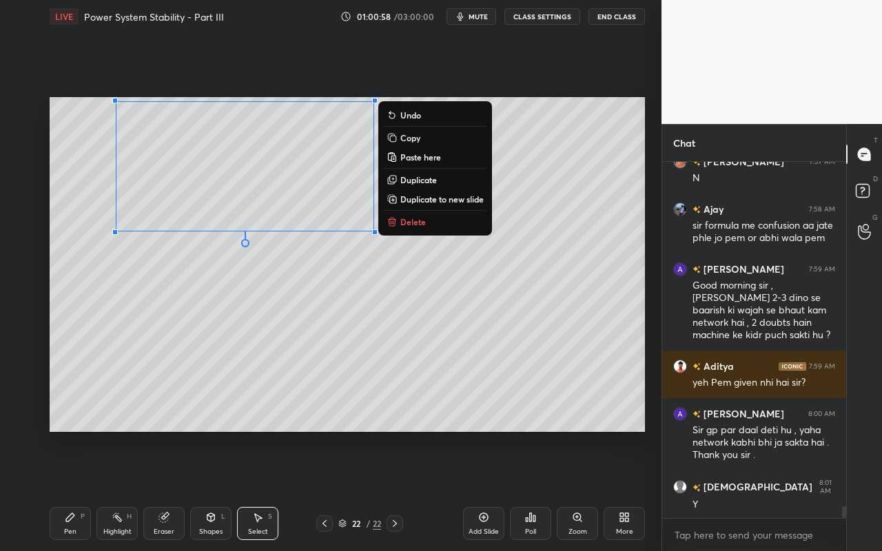
drag, startPoint x: 551, startPoint y: 250, endPoint x: 501, endPoint y: 252, distance: 50.3
click at [551, 250] on div "0 ° Undo Copy Paste here Duplicate Duplicate to new slide Delete" at bounding box center [348, 264] width 596 height 335
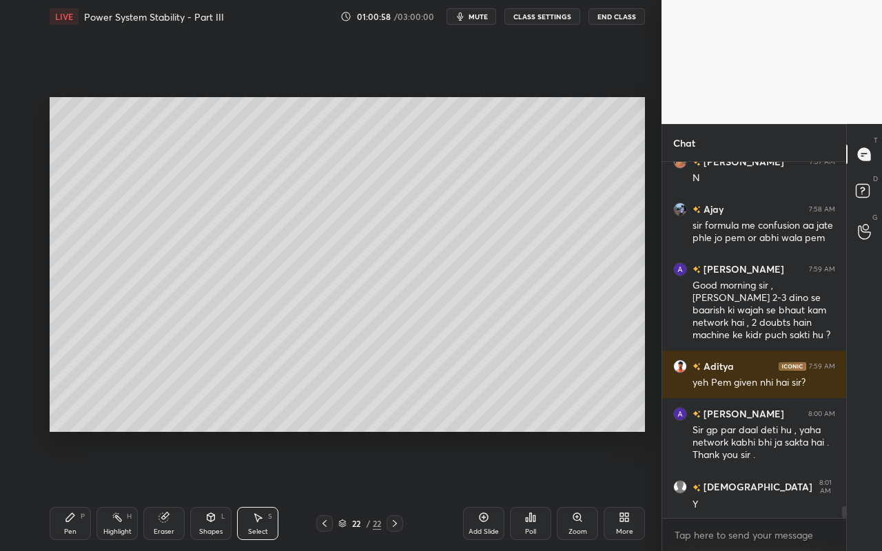
click at [70, 490] on icon at bounding box center [70, 517] width 11 height 11
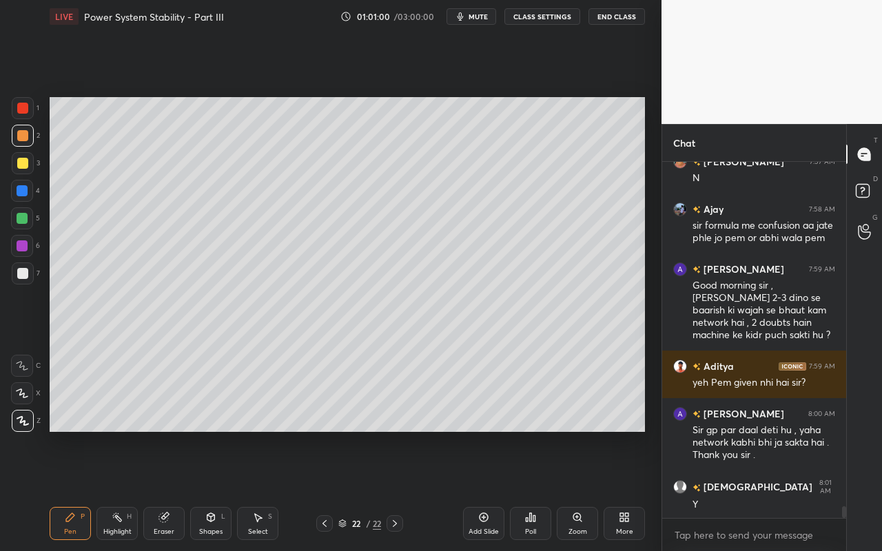
drag, startPoint x: 208, startPoint y: 523, endPoint x: 212, endPoint y: 513, distance: 11.1
click at [208, 490] on div "Shapes L" at bounding box center [210, 523] width 41 height 33
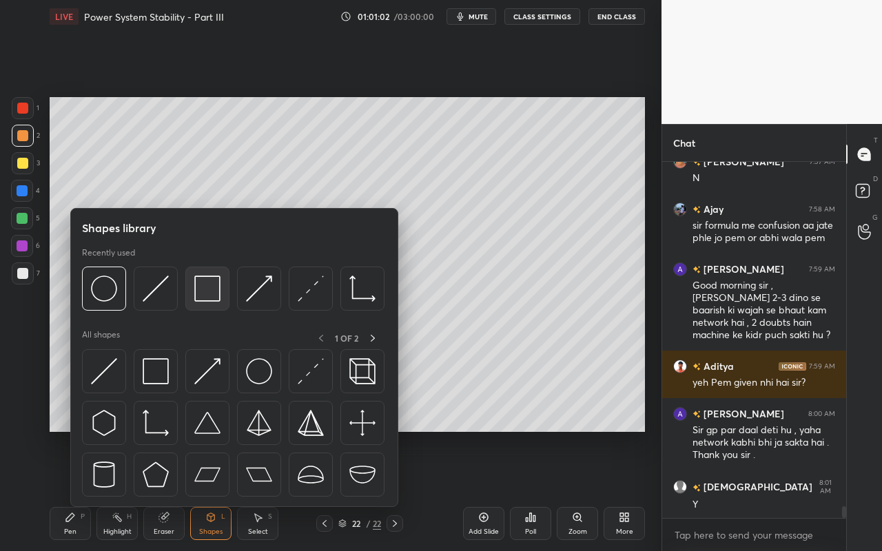
click at [210, 295] on img at bounding box center [207, 289] width 26 height 26
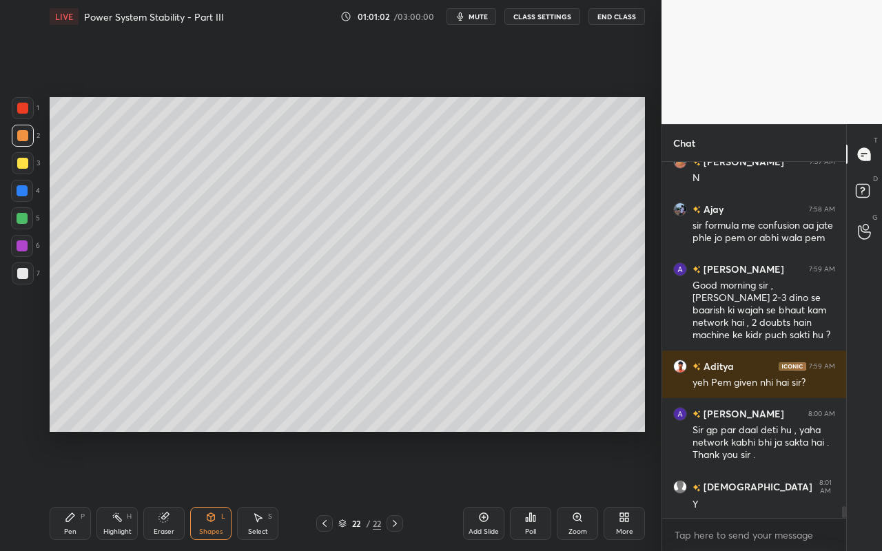
drag, startPoint x: 22, startPoint y: 169, endPoint x: 45, endPoint y: 193, distance: 33.6
click at [22, 169] on div at bounding box center [23, 163] width 22 height 22
click at [157, 490] on div "Eraser" at bounding box center [163, 523] width 41 height 33
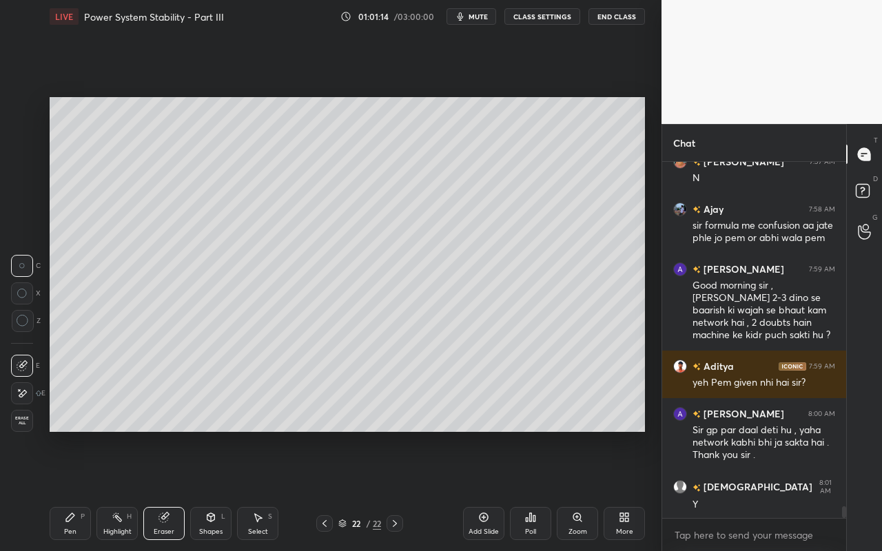
drag, startPoint x: 219, startPoint y: 529, endPoint x: 225, endPoint y: 509, distance: 21.4
click at [219, 490] on div "Shapes" at bounding box center [210, 532] width 23 height 7
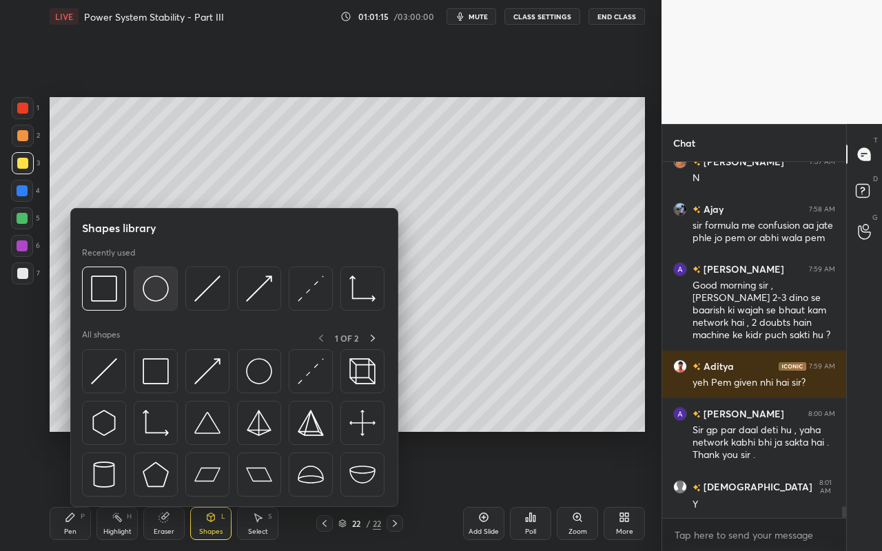
click at [158, 298] on img at bounding box center [156, 289] width 26 height 26
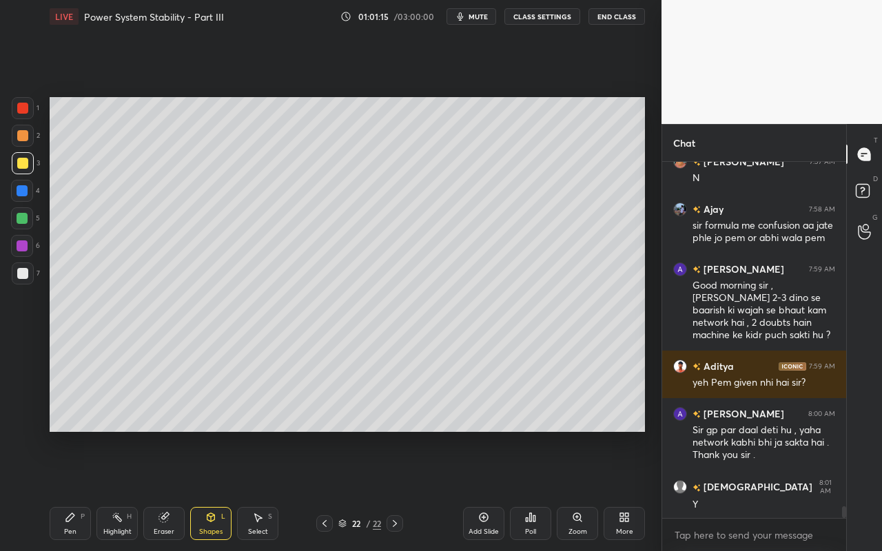
click at [20, 277] on div at bounding box center [22, 273] width 11 height 11
click at [65, 490] on div "Pen" at bounding box center [70, 532] width 12 height 7
drag, startPoint x: 218, startPoint y: 520, endPoint x: 218, endPoint y: 510, distance: 10.4
click at [218, 490] on div "Shapes L" at bounding box center [210, 523] width 41 height 33
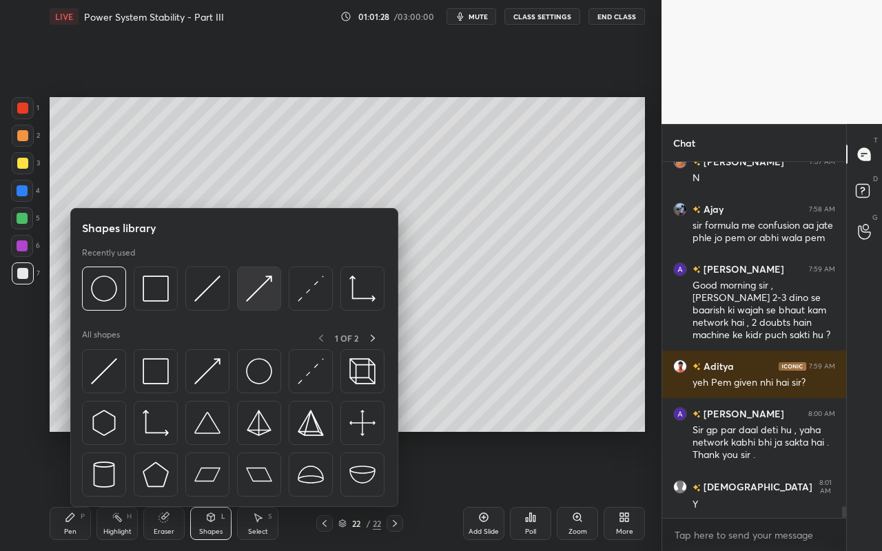
click at [257, 296] on img at bounding box center [259, 289] width 26 height 26
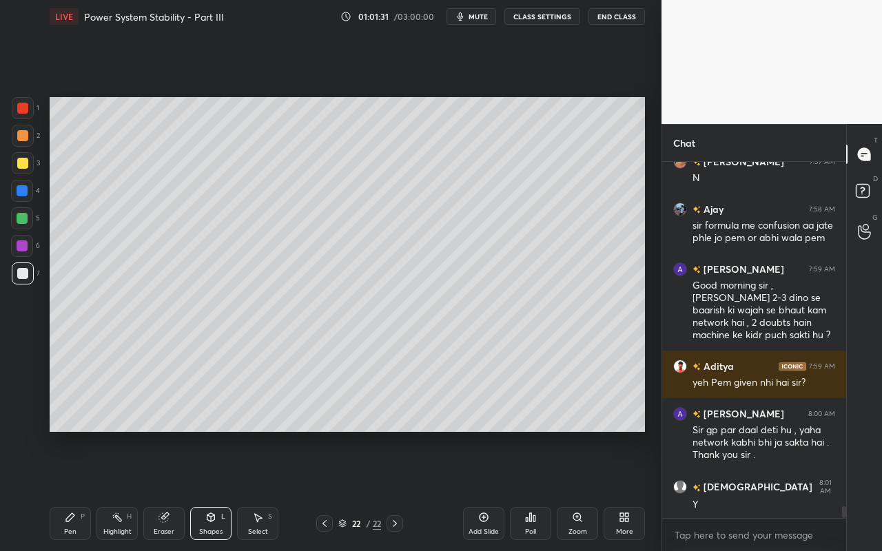
drag, startPoint x: 116, startPoint y: 522, endPoint x: 131, endPoint y: 439, distance: 84.6
click at [116, 490] on icon at bounding box center [117, 517] width 11 height 11
click at [72, 490] on div "Pen" at bounding box center [70, 532] width 12 height 7
click at [75, 490] on div "Pen P" at bounding box center [70, 523] width 41 height 33
drag, startPoint x: 113, startPoint y: 521, endPoint x: 175, endPoint y: 452, distance: 92.7
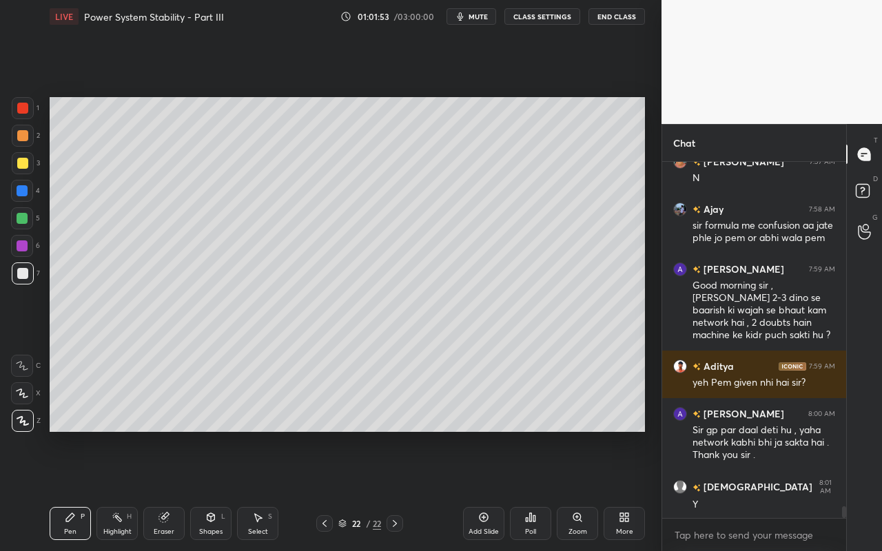
click at [120, 490] on icon at bounding box center [117, 517] width 11 height 11
click at [218, 490] on div "Shapes" at bounding box center [210, 532] width 23 height 7
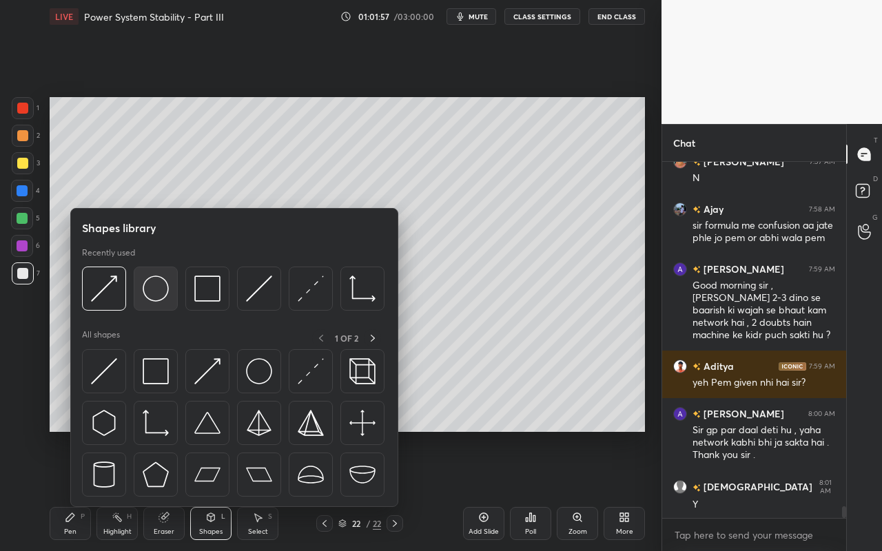
click at [165, 299] on img at bounding box center [156, 289] width 26 height 26
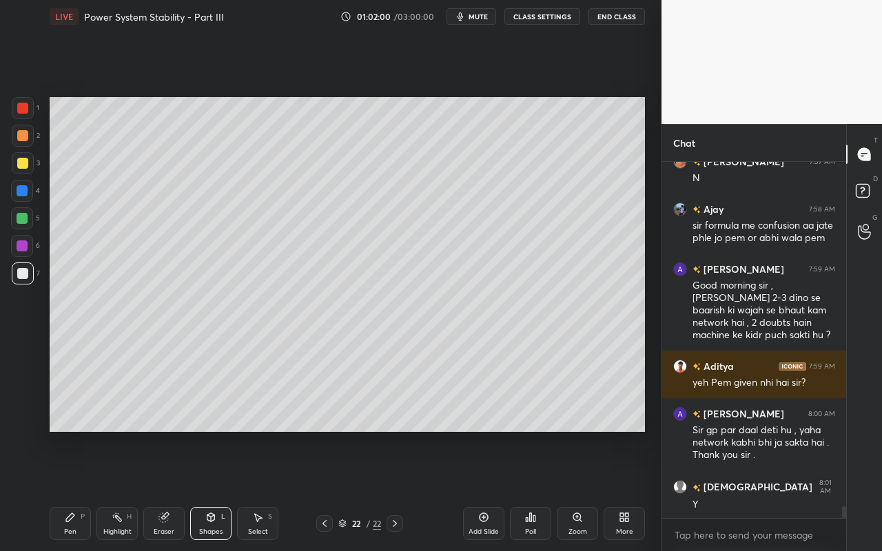
click at [73, 490] on div "Pen P" at bounding box center [70, 523] width 41 height 33
click at [116, 490] on div "Highlight H" at bounding box center [116, 523] width 41 height 33
click at [99, 438] on div "Setting up your live class Poll for secs No correct answer Start poll" at bounding box center [347, 264] width 607 height 463
click at [70, 490] on icon at bounding box center [70, 517] width 8 height 8
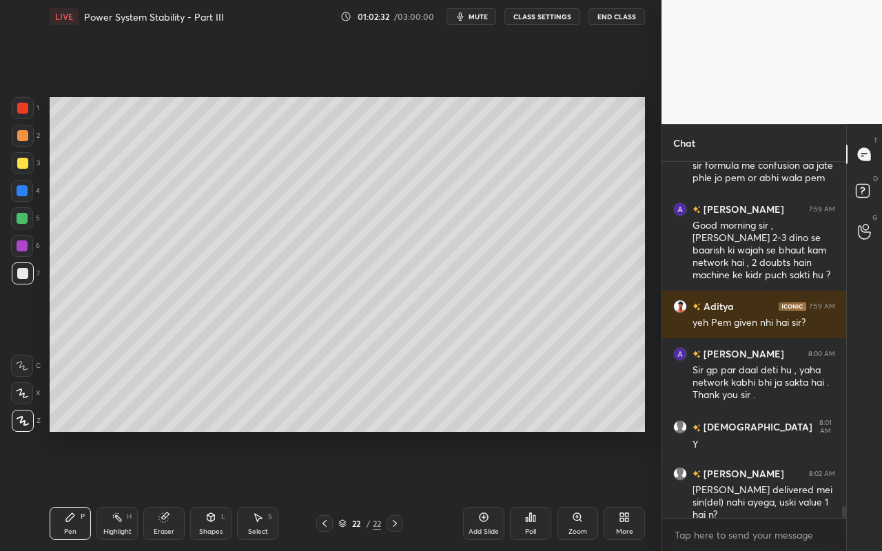
click at [125, 490] on div "Highlight H" at bounding box center [116, 523] width 41 height 33
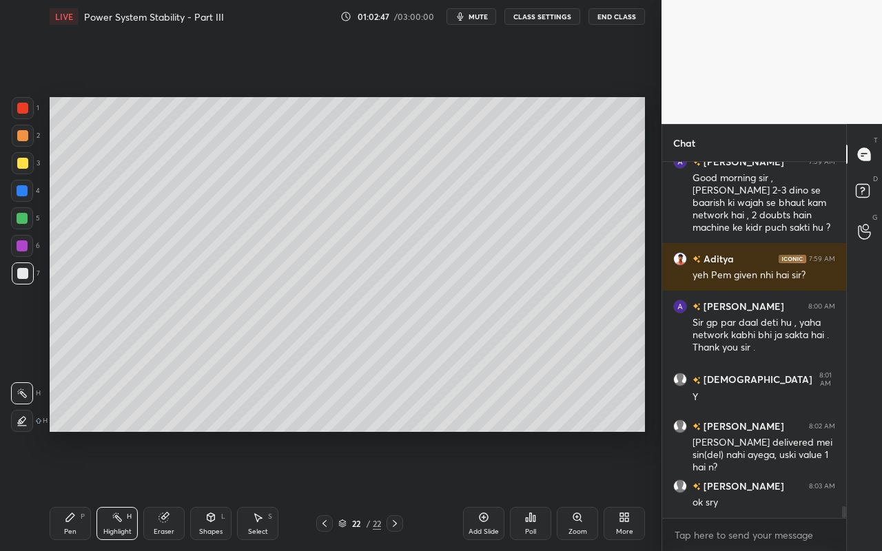
drag, startPoint x: 68, startPoint y: 522, endPoint x: 80, endPoint y: 509, distance: 18.0
click at [73, 490] on div "Pen P" at bounding box center [70, 523] width 41 height 33
click at [219, 490] on div "Shapes" at bounding box center [210, 532] width 23 height 7
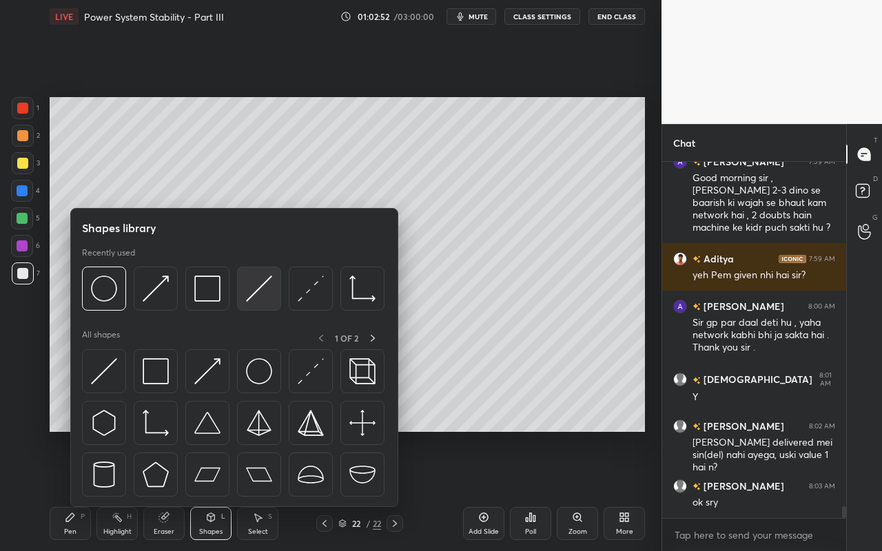
click at [254, 294] on img at bounding box center [259, 289] width 26 height 26
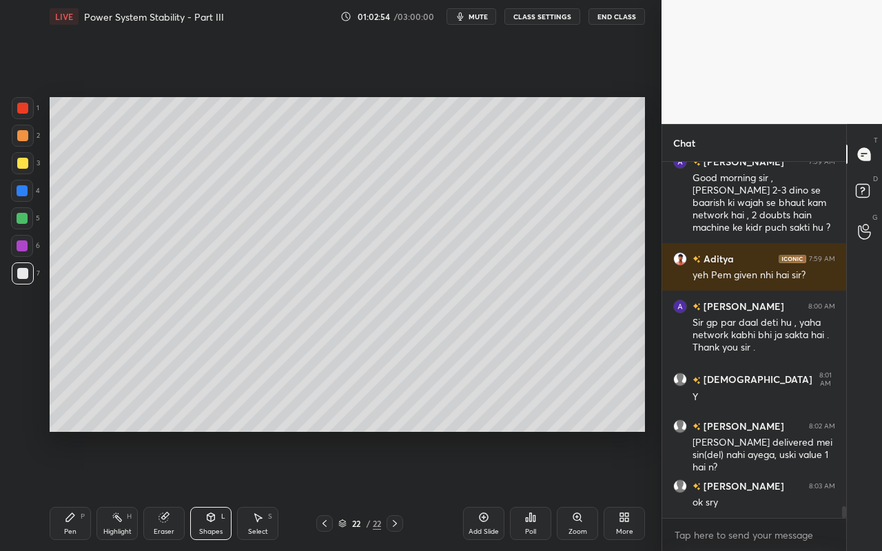
drag, startPoint x: 70, startPoint y: 526, endPoint x: 145, endPoint y: 453, distance: 105.3
click at [70, 490] on div "Pen P" at bounding box center [70, 523] width 41 height 33
click at [118, 490] on div "Highlight H" at bounding box center [116, 523] width 41 height 33
drag, startPoint x: 65, startPoint y: 525, endPoint x: 138, endPoint y: 448, distance: 105.8
click at [69, 490] on div "Pen P" at bounding box center [70, 523] width 41 height 33
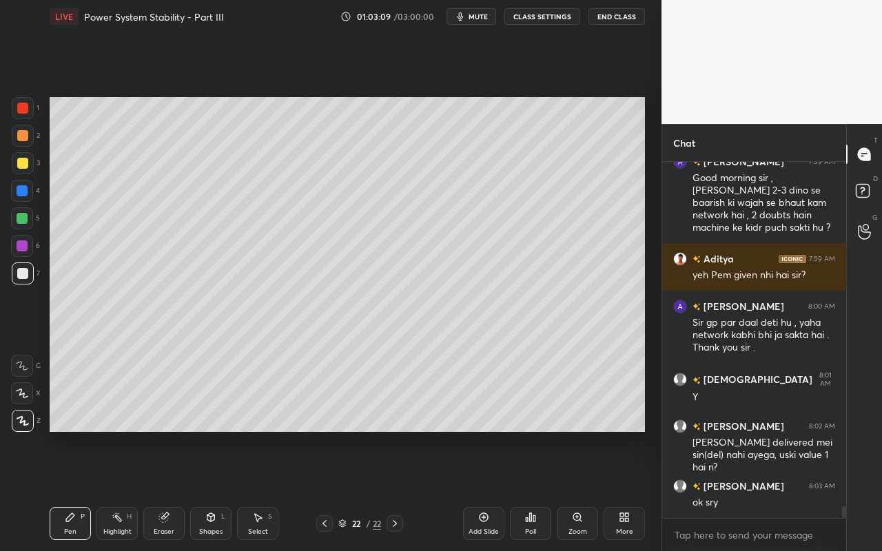
drag, startPoint x: 118, startPoint y: 522, endPoint x: 137, endPoint y: 483, distance: 43.2
click at [123, 490] on div "Highlight H" at bounding box center [116, 523] width 41 height 33
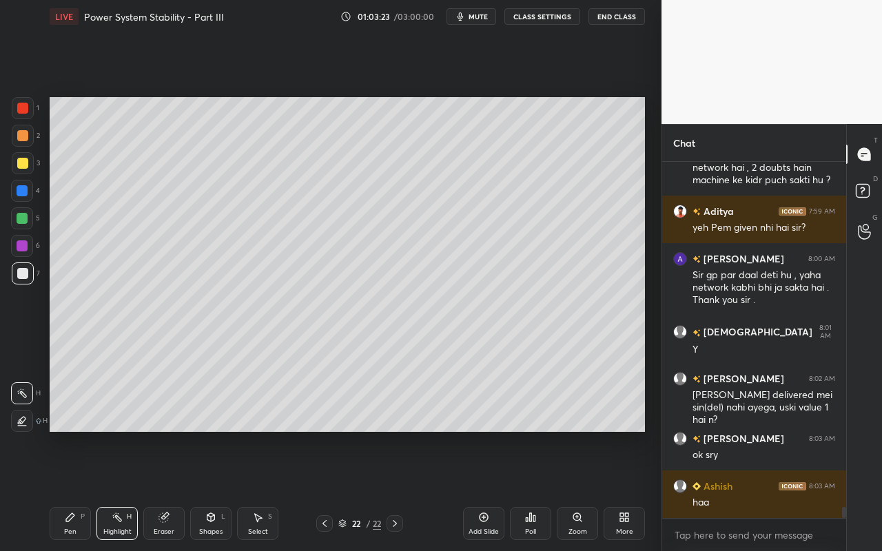
drag, startPoint x: 67, startPoint y: 527, endPoint x: 81, endPoint y: 511, distance: 21.0
click at [72, 490] on div "Pen P" at bounding box center [70, 523] width 41 height 33
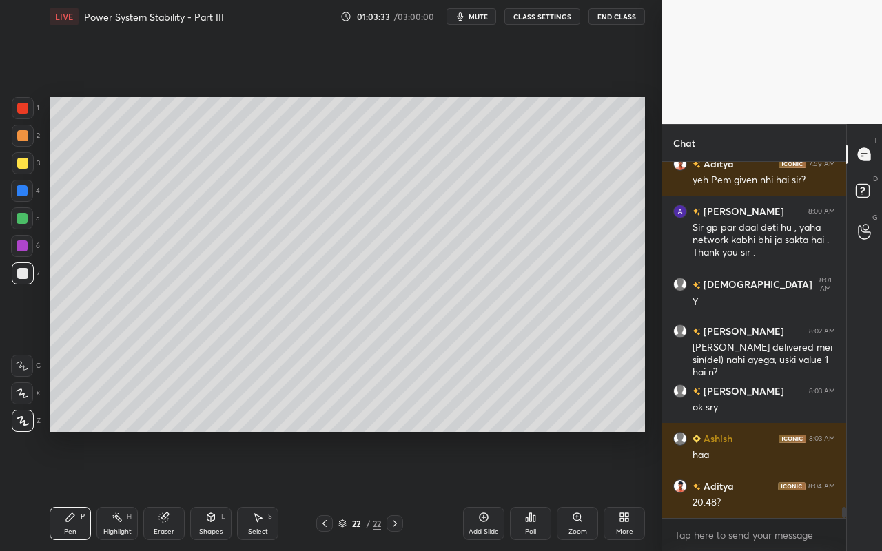
scroll to position [10924, 0]
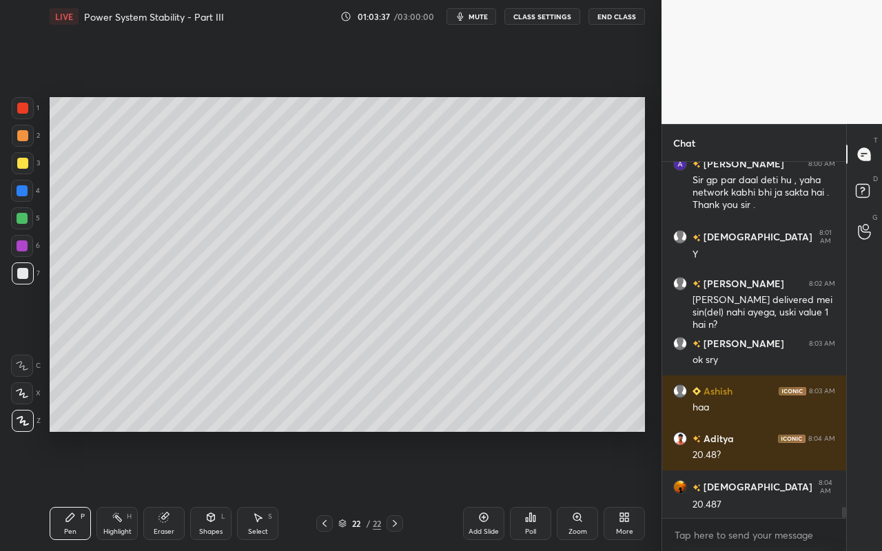
click at [25, 136] on div at bounding box center [22, 135] width 11 height 11
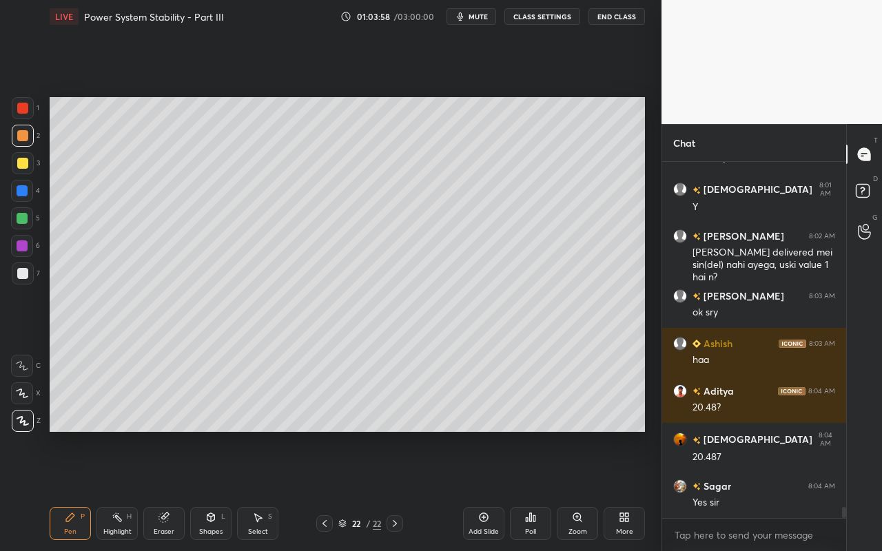
click at [68, 490] on div "Pen P" at bounding box center [70, 523] width 41 height 33
drag, startPoint x: 24, startPoint y: 221, endPoint x: 39, endPoint y: 218, distance: 15.3
click at [25, 222] on div at bounding box center [22, 218] width 11 height 11
click at [215, 490] on div "Shapes L" at bounding box center [210, 523] width 41 height 33
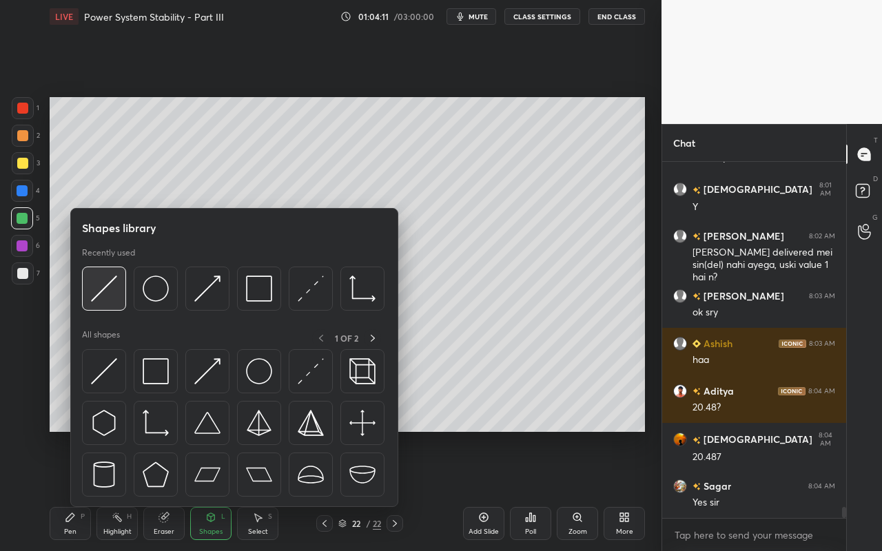
click at [117, 305] on div at bounding box center [104, 289] width 44 height 44
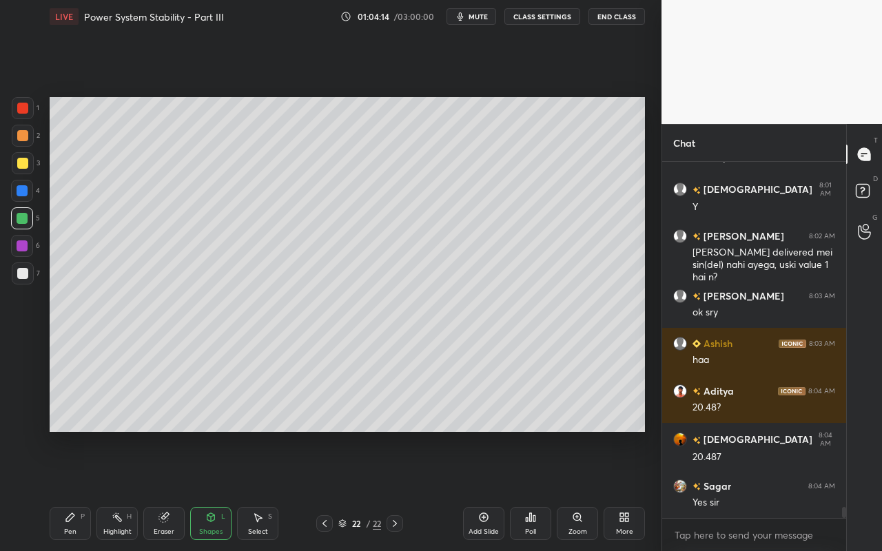
drag, startPoint x: 116, startPoint y: 529, endPoint x: 160, endPoint y: 456, distance: 85.6
click at [116, 490] on div "Highlight" at bounding box center [117, 532] width 28 height 7
click at [68, 490] on div "Pen P" at bounding box center [70, 523] width 41 height 33
click at [72, 490] on div "Pen P" at bounding box center [70, 523] width 41 height 33
click at [121, 490] on div "Highlight H" at bounding box center [116, 523] width 41 height 33
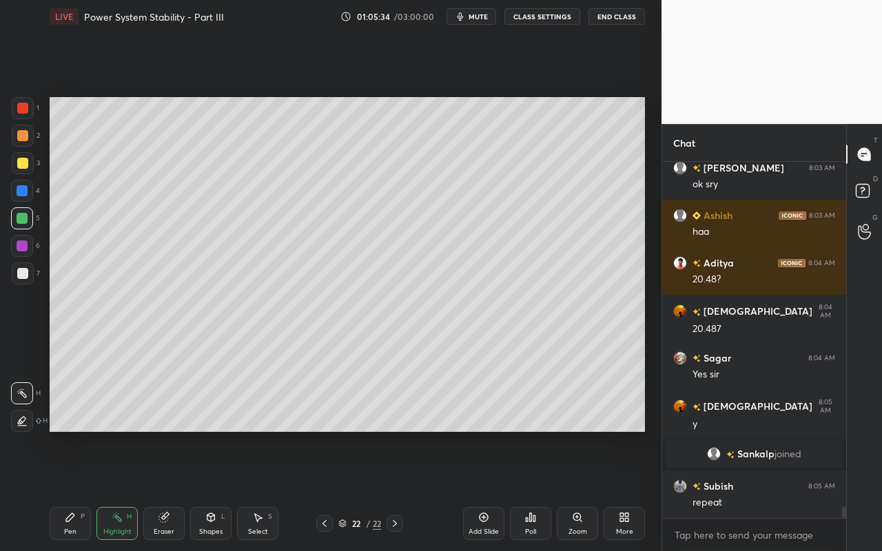
scroll to position [10747, 0]
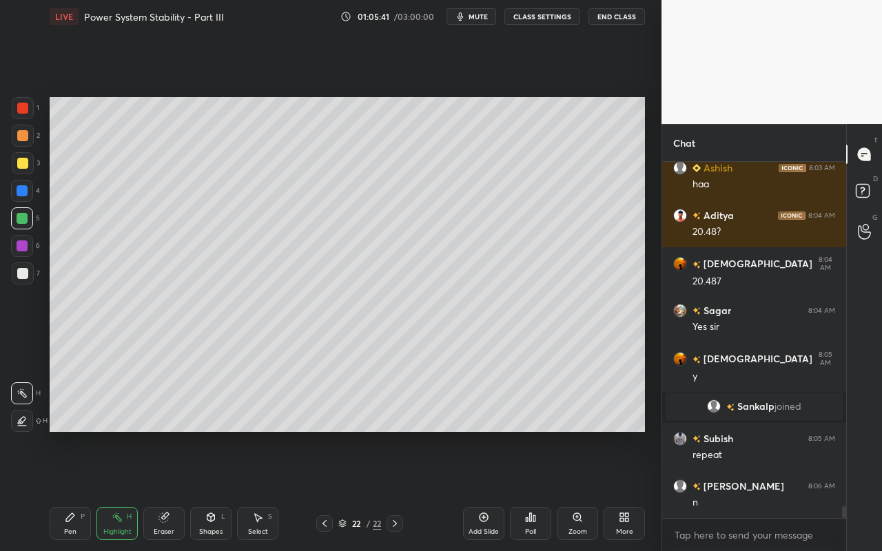
click at [115, 490] on div "Highlight H" at bounding box center [116, 523] width 41 height 33
click at [64, 490] on div "Pen" at bounding box center [70, 532] width 12 height 7
drag, startPoint x: 112, startPoint y: 535, endPoint x: 130, endPoint y: 485, distance: 53.0
click at [114, 490] on div "Highlight" at bounding box center [117, 532] width 28 height 7
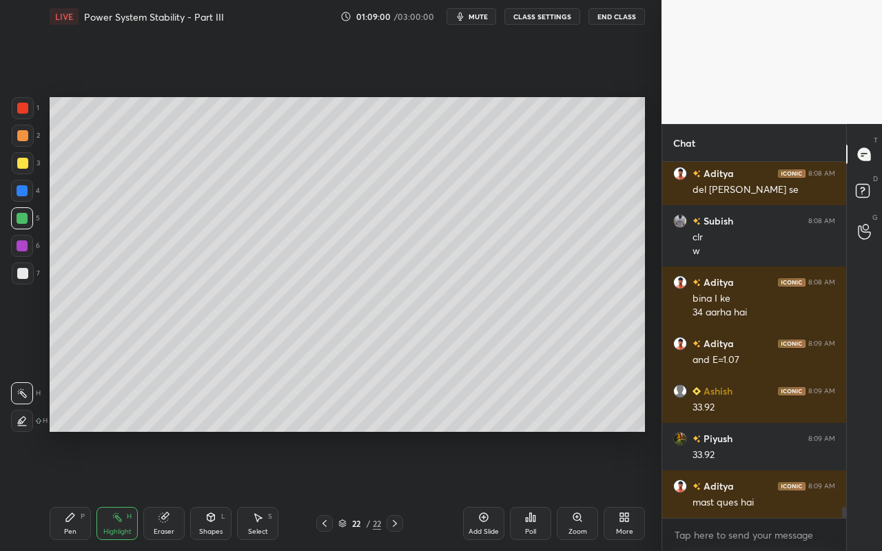
scroll to position [11263, 0]
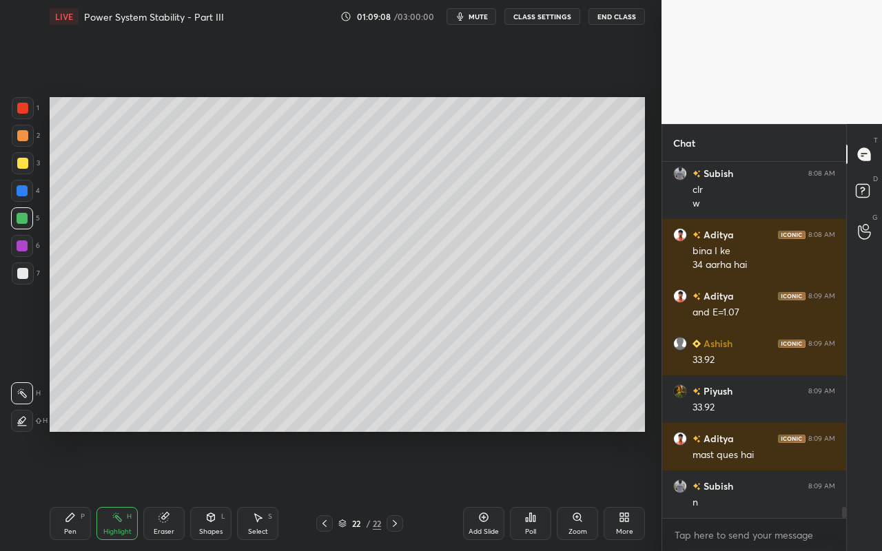
drag, startPoint x: 261, startPoint y: 527, endPoint x: 265, endPoint y: 484, distance: 43.6
click at [262, 490] on div "Select" at bounding box center [258, 532] width 20 height 7
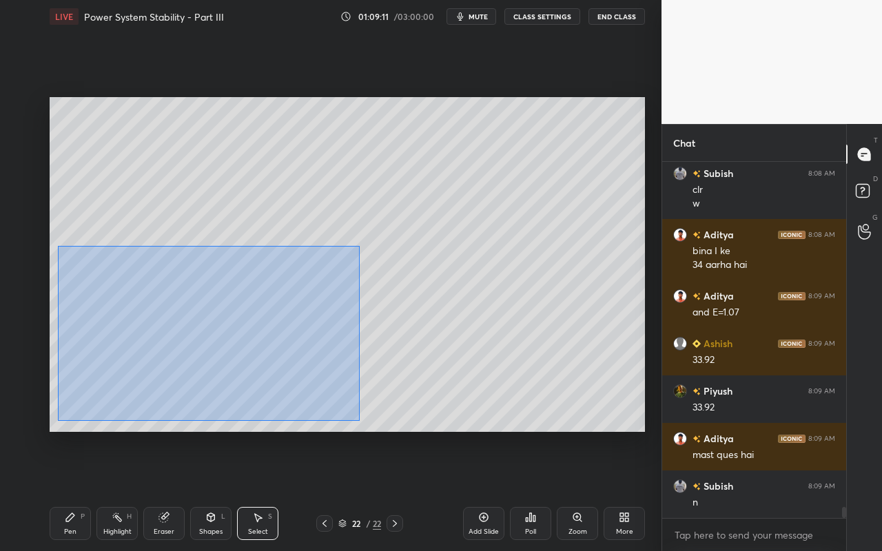
drag, startPoint x: 57, startPoint y: 245, endPoint x: 371, endPoint y: 394, distance: 347.8
click at [360, 420] on div "0 ° Undo Copy Paste here Duplicate Duplicate to new slide Delete" at bounding box center [348, 264] width 596 height 335
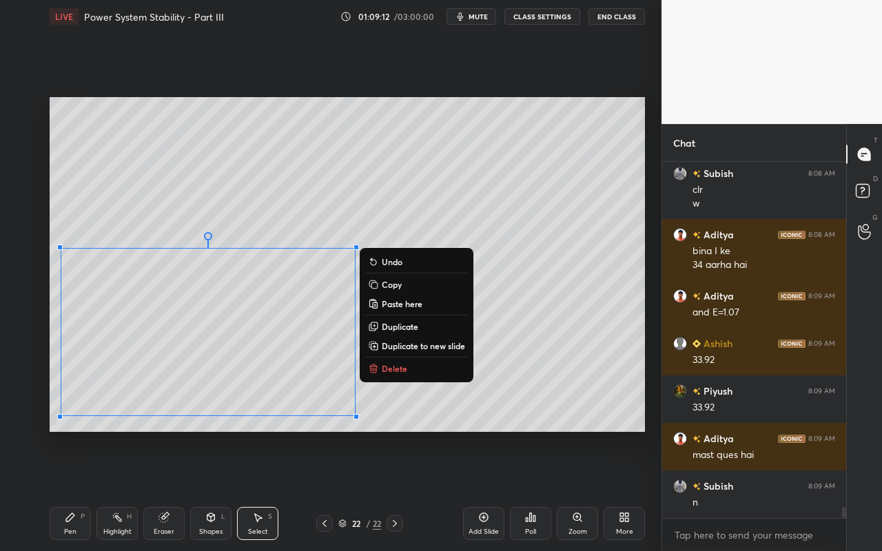
click at [406, 348] on p "Duplicate to new slide" at bounding box center [423, 345] width 83 height 11
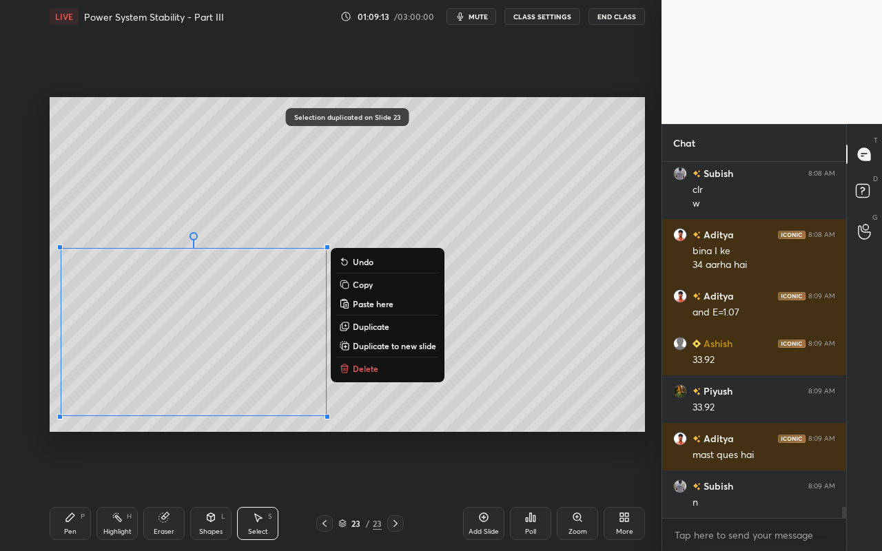
drag, startPoint x: 58, startPoint y: 250, endPoint x: 370, endPoint y: 430, distance: 360.7
click at [396, 442] on div "0 ° Undo Copy Paste here Duplicate Duplicate to new slide Delete Selection dupl…" at bounding box center [347, 264] width 607 height 463
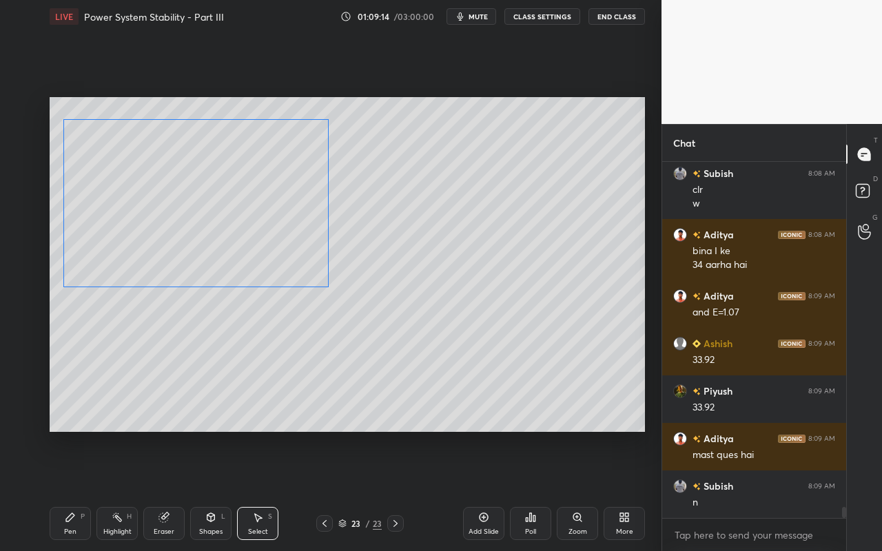
drag, startPoint x: 267, startPoint y: 360, endPoint x: 269, endPoint y: 233, distance: 126.8
click at [269, 232] on div "0 ° Undo Copy Paste here Duplicate Duplicate to new slide Delete" at bounding box center [348, 264] width 596 height 335
drag, startPoint x: 331, startPoint y: 363, endPoint x: 372, endPoint y: 406, distance: 60.0
click at [375, 408] on div "0 ° Undo Copy Paste here Duplicate Duplicate to new slide Delete" at bounding box center [348, 264] width 596 height 335
drag, startPoint x: 347, startPoint y: 327, endPoint x: 331, endPoint y: 272, distance: 57.6
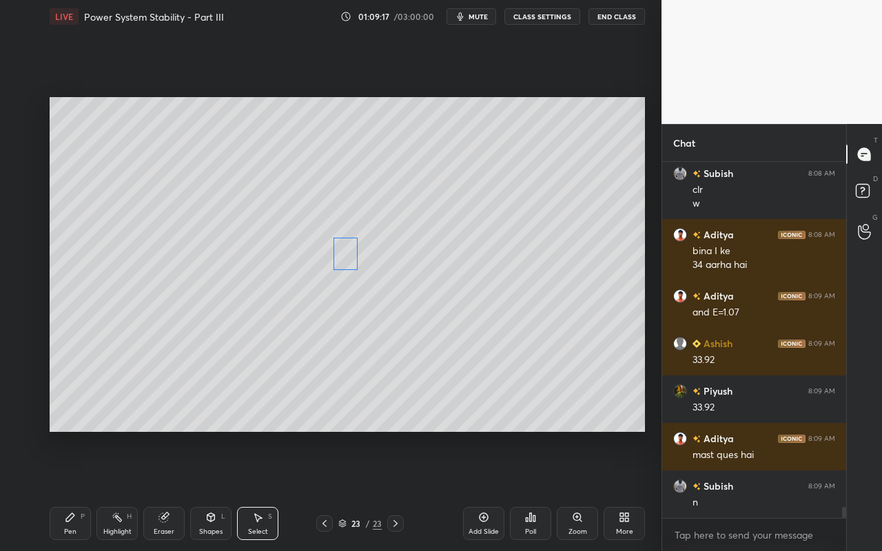
click at [341, 254] on div "0 ° Undo Copy Paste here Duplicate Duplicate to new slide Delete" at bounding box center [348, 264] width 596 height 335
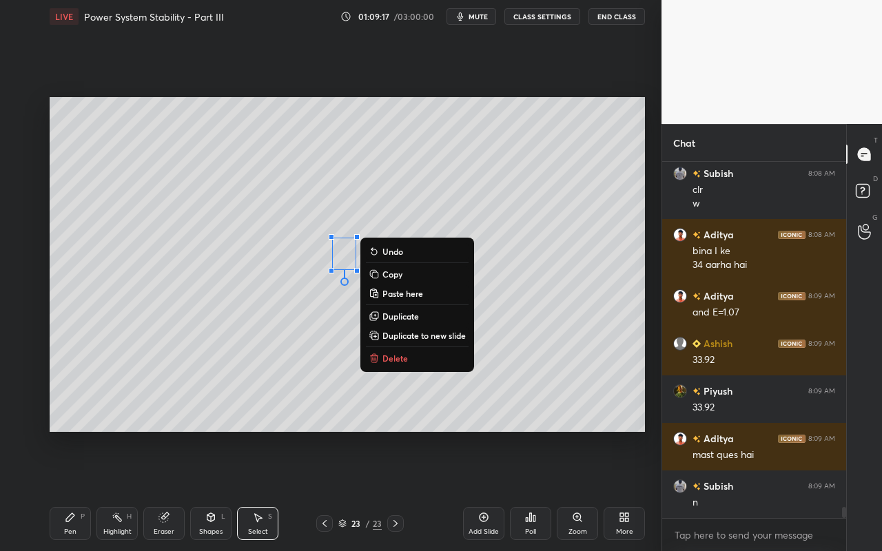
click at [187, 425] on div "0 ° Undo Copy Paste here Duplicate Duplicate to new slide Delete" at bounding box center [348, 264] width 596 height 335
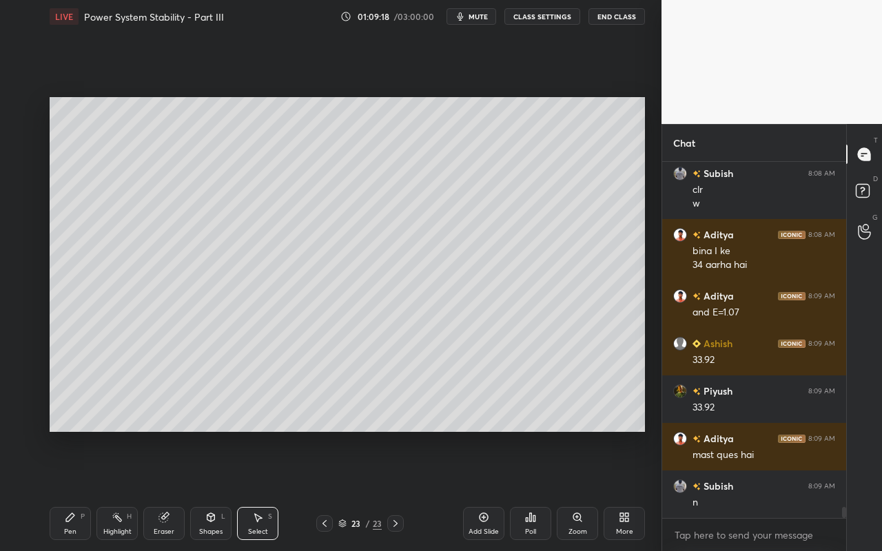
click at [109, 490] on div "Highlight" at bounding box center [117, 532] width 28 height 7
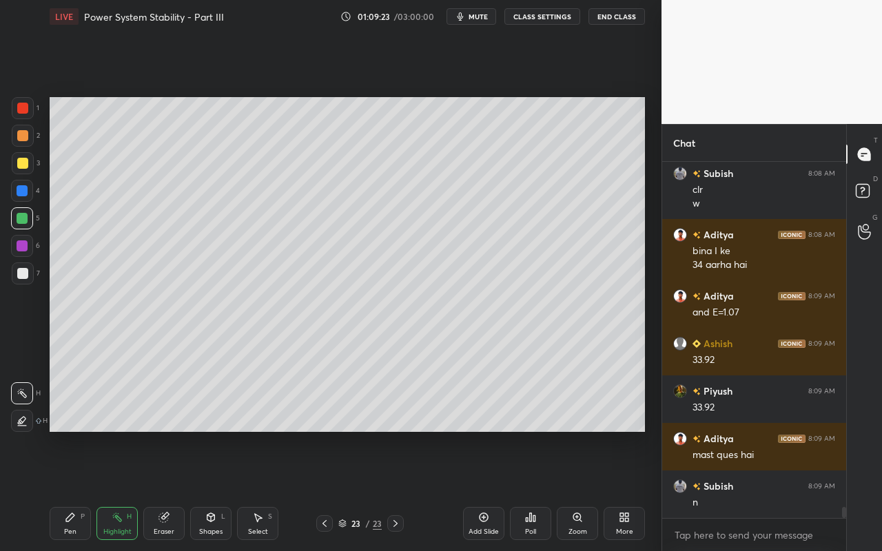
click at [66, 490] on icon at bounding box center [70, 517] width 11 height 11
click at [135, 490] on div "Highlight H" at bounding box center [116, 523] width 41 height 33
drag, startPoint x: 50, startPoint y: 536, endPoint x: 57, endPoint y: 533, distance: 7.7
click at [55, 490] on div "Pen P" at bounding box center [70, 523] width 41 height 33
drag, startPoint x: 73, startPoint y: 523, endPoint x: 117, endPoint y: 444, distance: 90.7
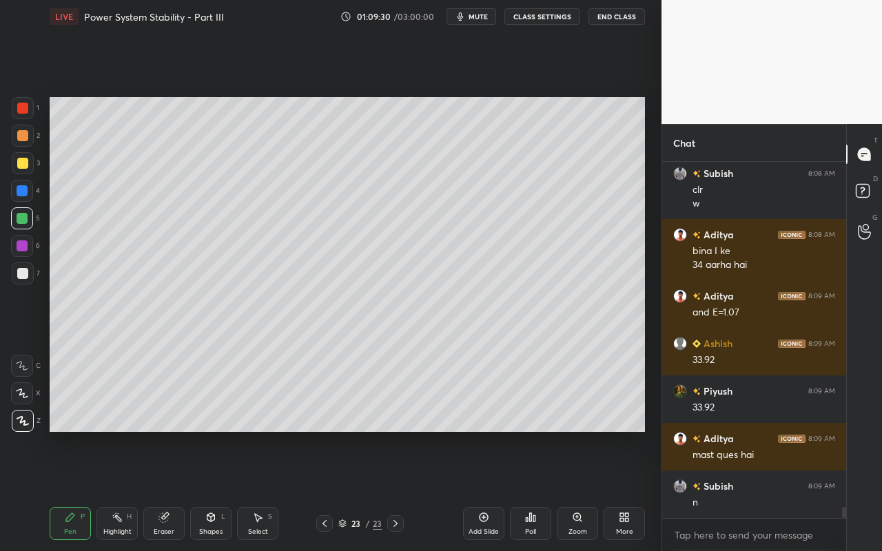
click at [74, 490] on div "Pen P" at bounding box center [70, 523] width 41 height 33
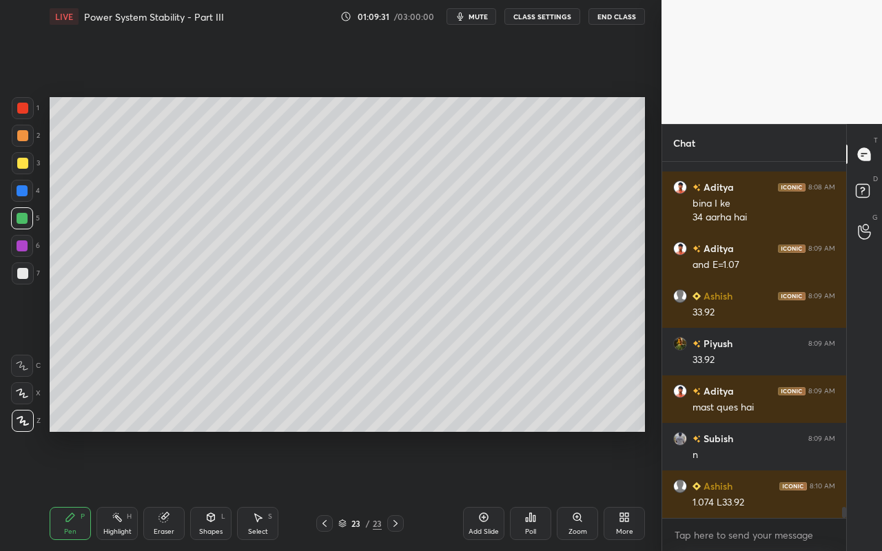
drag, startPoint x: 28, startPoint y: 134, endPoint x: 46, endPoint y: 136, distance: 18.8
click at [29, 136] on div at bounding box center [23, 136] width 22 height 22
drag, startPoint x: 119, startPoint y: 520, endPoint x: 130, endPoint y: 438, distance: 83.5
click at [120, 490] on icon at bounding box center [117, 517] width 11 height 11
click at [63, 490] on div "Pen P" at bounding box center [70, 523] width 41 height 33
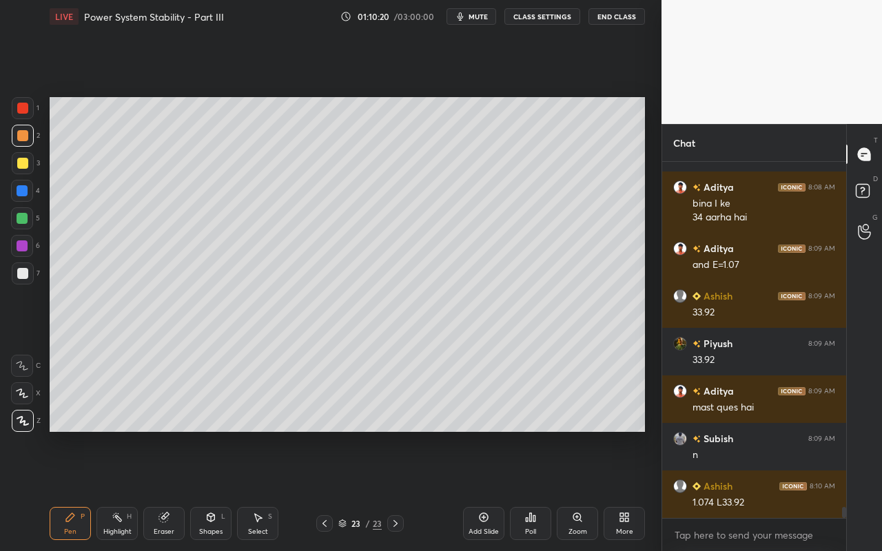
click at [218, 490] on div "Shapes L" at bounding box center [210, 523] width 41 height 33
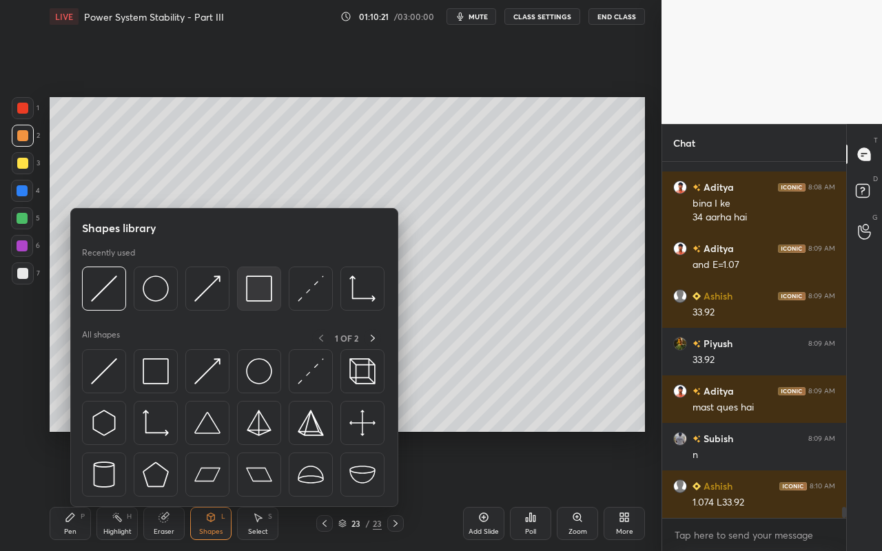
click at [270, 294] on img at bounding box center [259, 289] width 26 height 26
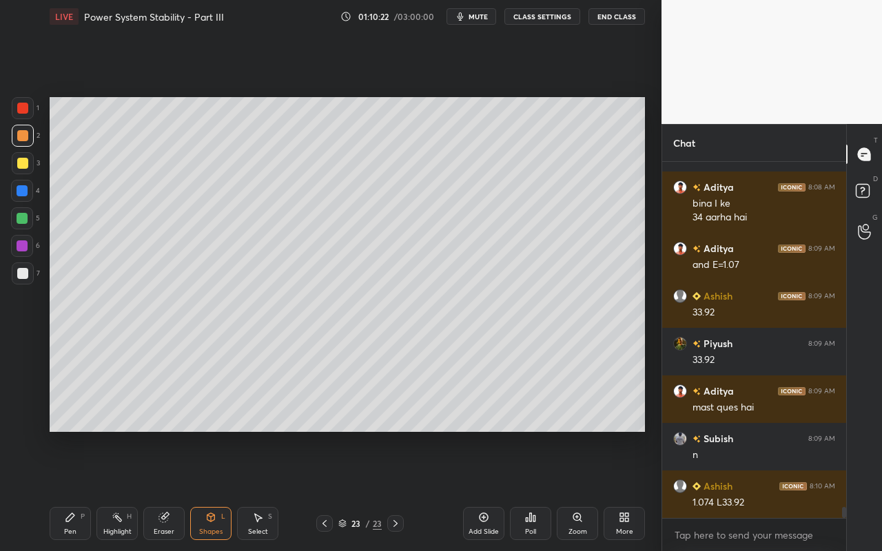
drag, startPoint x: 21, startPoint y: 221, endPoint x: 39, endPoint y: 218, distance: 18.0
click at [21, 221] on div at bounding box center [22, 218] width 11 height 11
click at [72, 490] on div "Pen" at bounding box center [70, 532] width 12 height 7
drag, startPoint x: 76, startPoint y: 533, endPoint x: 78, endPoint y: 523, distance: 9.9
click at [76, 490] on div "Pen P" at bounding box center [70, 523] width 41 height 33
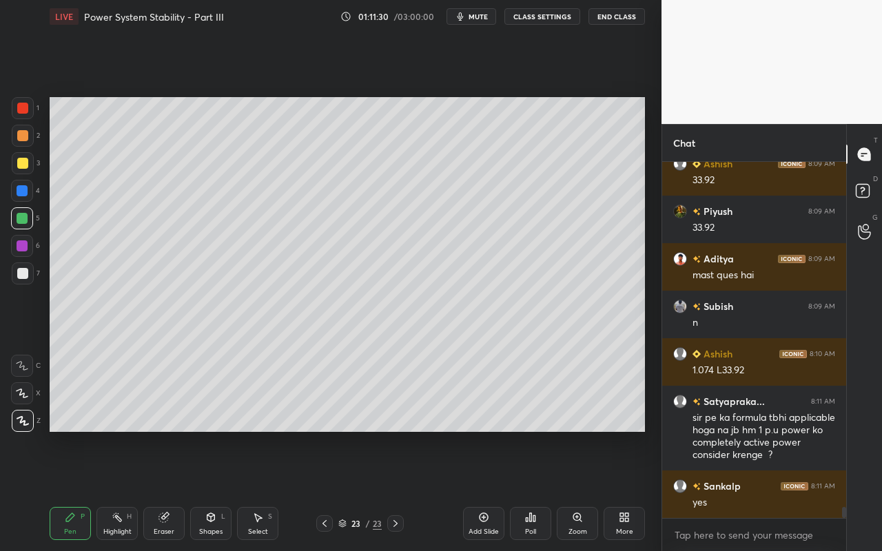
scroll to position [11503, 0]
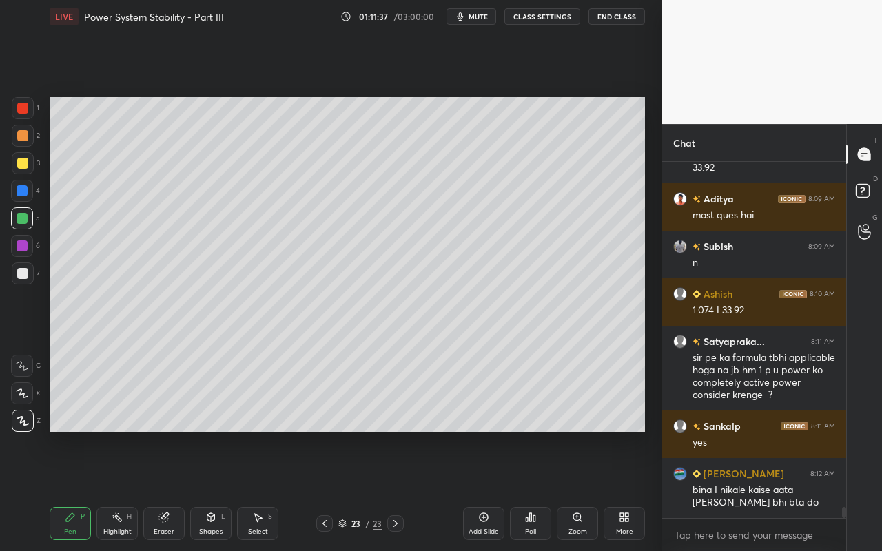
click at [116, 490] on icon at bounding box center [117, 517] width 11 height 11
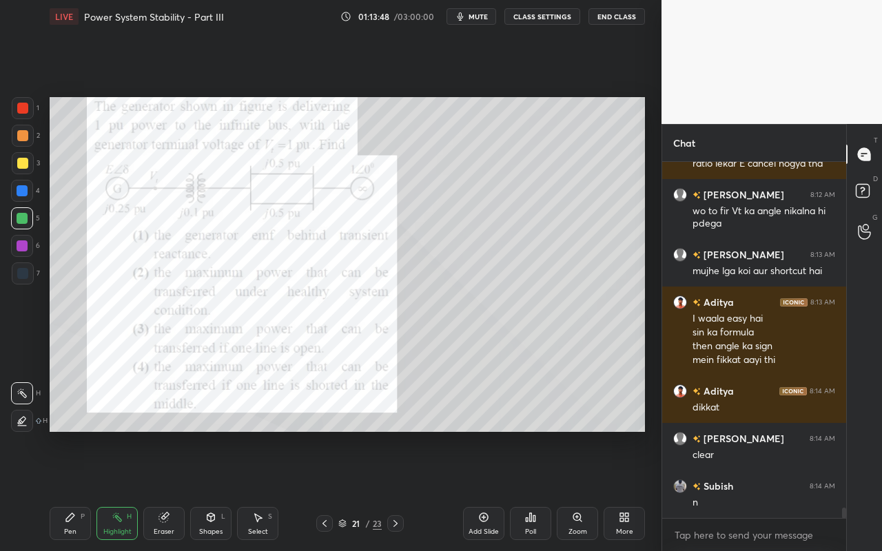
scroll to position [11822, 0]
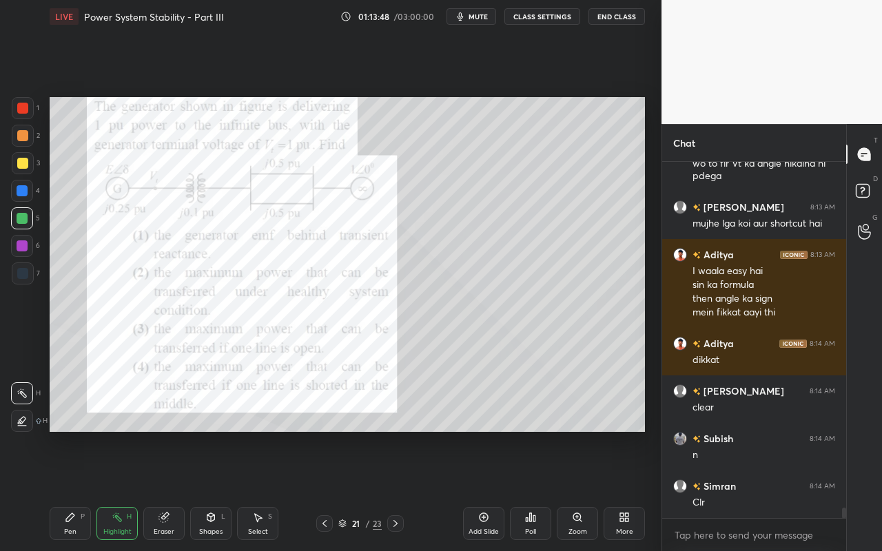
drag, startPoint x: 77, startPoint y: 526, endPoint x: 111, endPoint y: 472, distance: 63.5
click at [77, 490] on div "Pen P" at bounding box center [70, 523] width 41 height 33
drag, startPoint x: 116, startPoint y: 520, endPoint x: 152, endPoint y: 440, distance: 86.7
click at [119, 490] on icon at bounding box center [117, 517] width 11 height 11
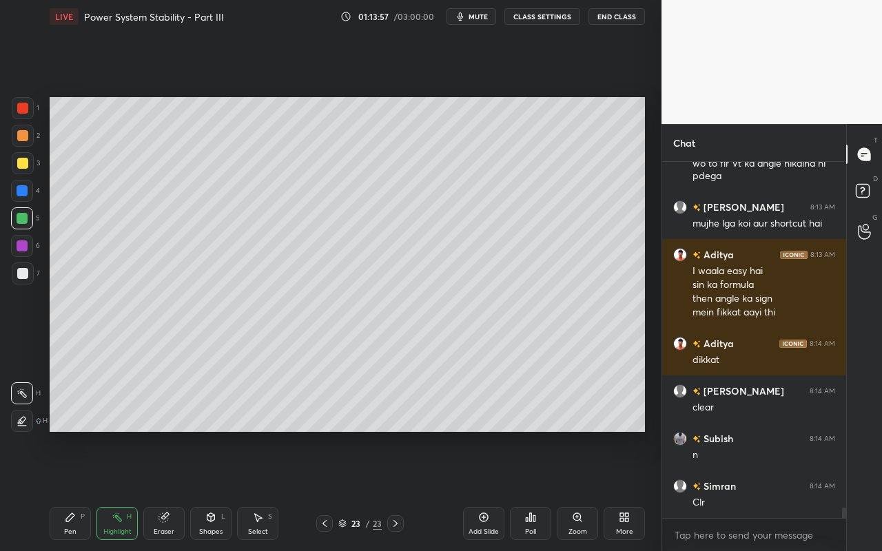
click at [256, 490] on div "Select S" at bounding box center [257, 523] width 41 height 33
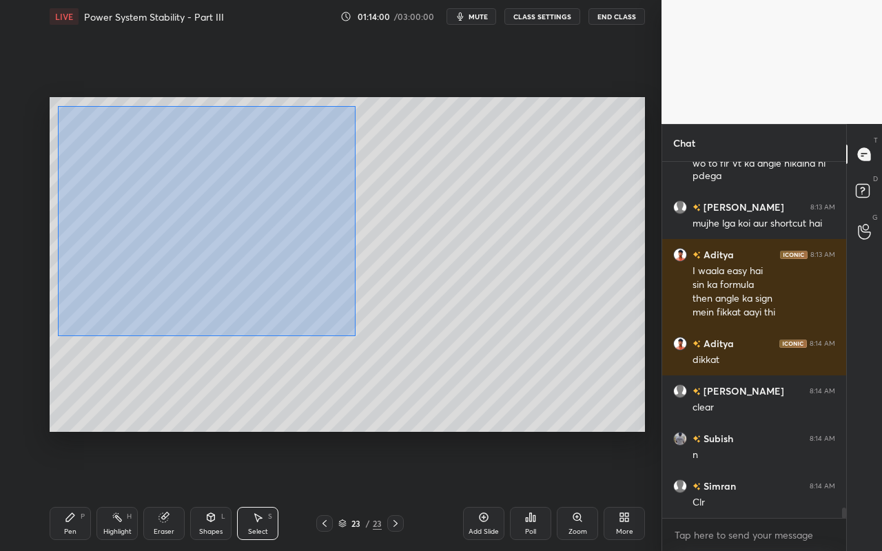
drag, startPoint x: 58, startPoint y: 106, endPoint x: 355, endPoint y: 336, distance: 375.4
click at [354, 338] on div "0 ° Undo Copy Paste here Duplicate Duplicate to new slide Delete" at bounding box center [348, 264] width 596 height 335
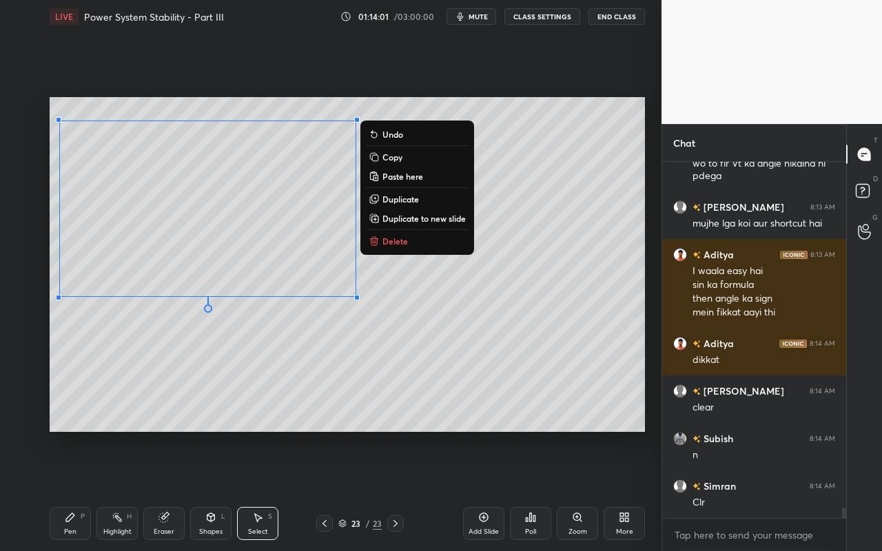
drag, startPoint x: 340, startPoint y: 381, endPoint x: 364, endPoint y: 273, distance: 110.9
click at [338, 376] on div "0 ° Undo Copy Paste here Duplicate Duplicate to new slide Delete" at bounding box center [348, 264] width 596 height 335
drag, startPoint x: 354, startPoint y: 121, endPoint x: 71, endPoint y: 343, distance: 360.3
click at [50, 371] on div "0 ° Undo Copy Paste here Duplicate Duplicate to new slide Delete" at bounding box center [348, 264] width 596 height 335
click at [401, 161] on p "Copy" at bounding box center [393, 157] width 20 height 11
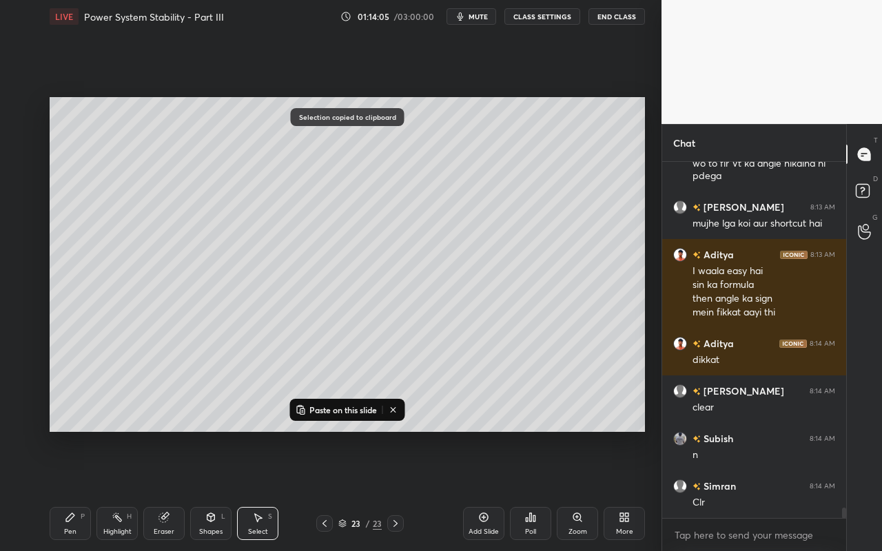
drag, startPoint x: 488, startPoint y: 526, endPoint x: 493, endPoint y: 513, distance: 14.0
click at [488, 490] on div "Add Slide" at bounding box center [483, 523] width 41 height 33
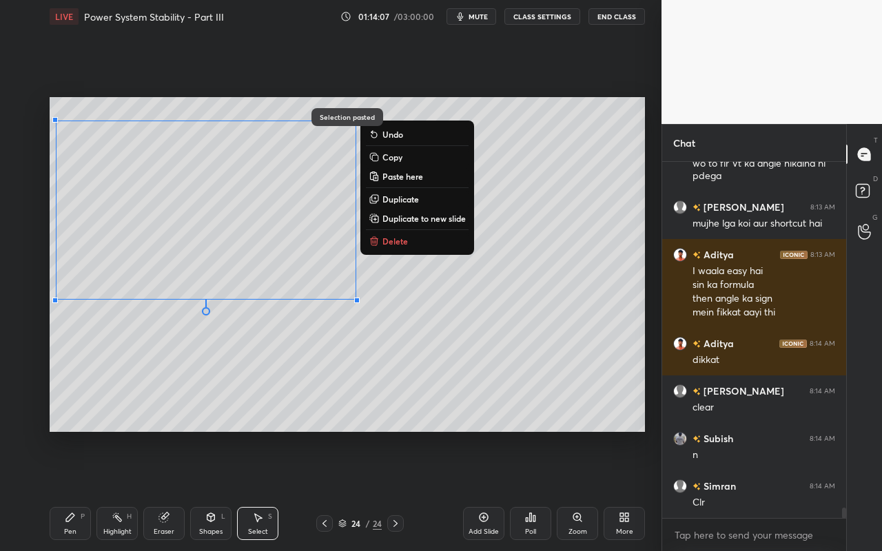
click at [318, 331] on div "0 ° Undo Copy Paste here Duplicate Duplicate to new slide Delete" at bounding box center [348, 264] width 596 height 335
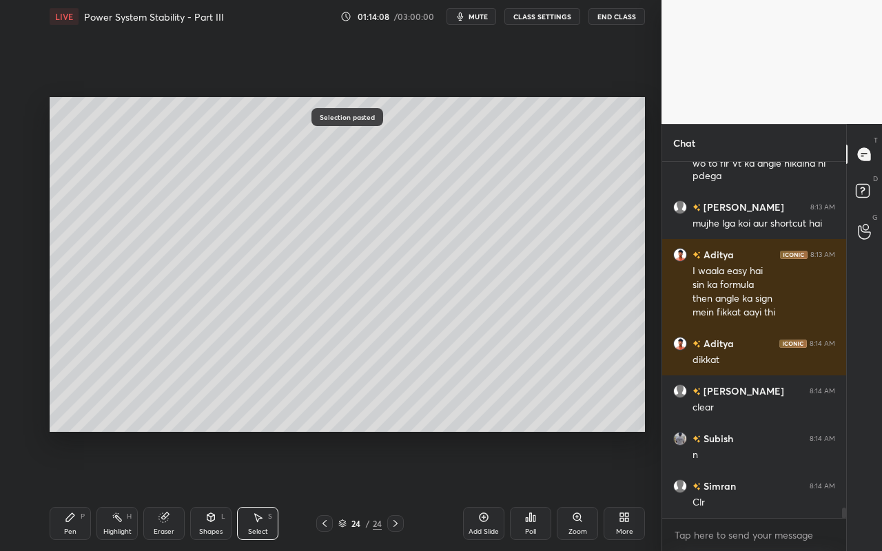
click at [66, 490] on div "Pen" at bounding box center [70, 532] width 12 height 7
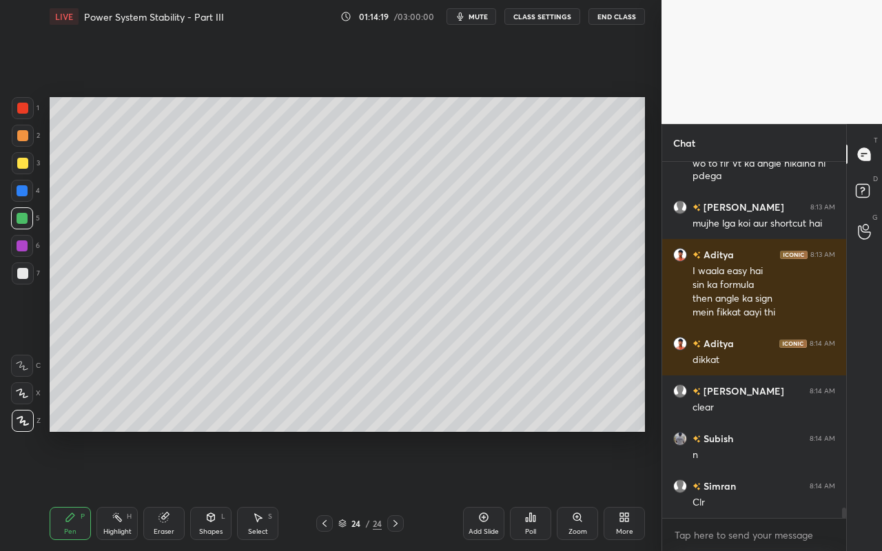
click at [208, 490] on div "Shapes" at bounding box center [210, 532] width 23 height 7
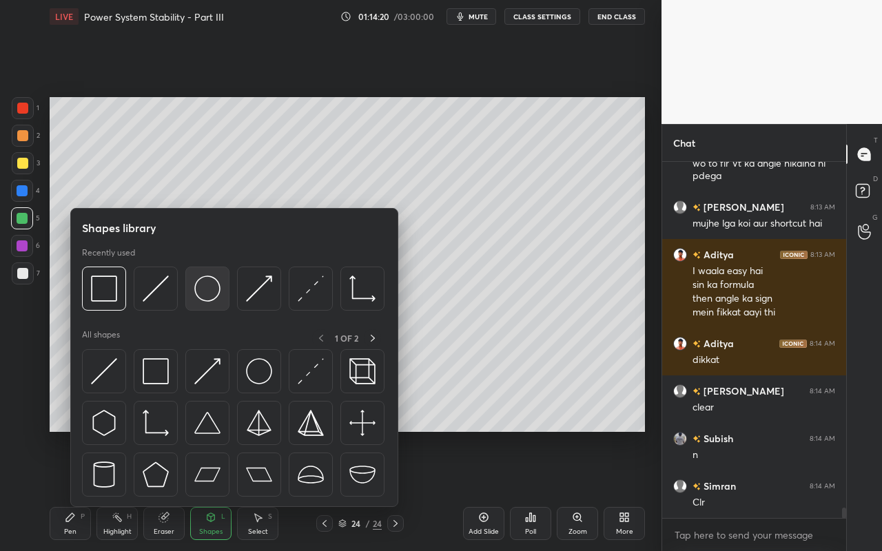
click at [207, 288] on img at bounding box center [207, 289] width 26 height 26
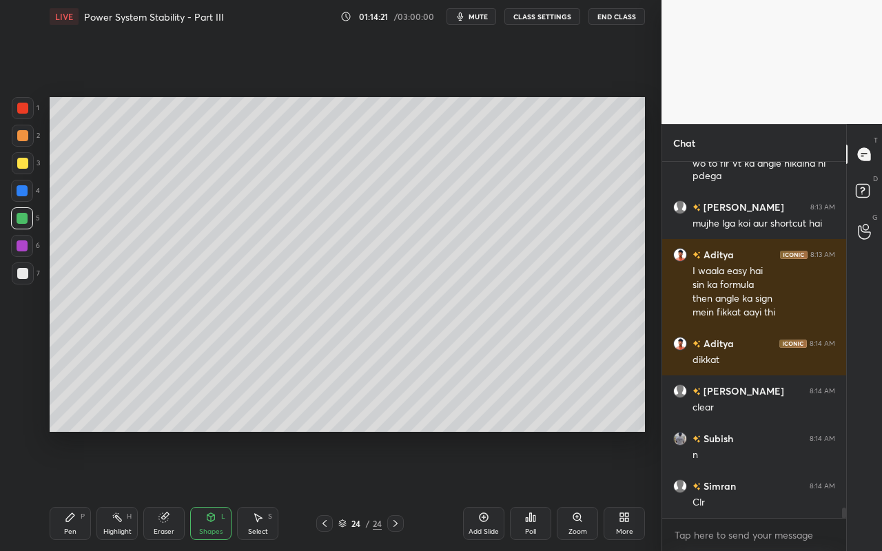
click at [23, 169] on div at bounding box center [23, 163] width 22 height 22
drag, startPoint x: 214, startPoint y: 533, endPoint x: 213, endPoint y: 515, distance: 18.0
click at [214, 490] on div "Shapes" at bounding box center [210, 532] width 23 height 7
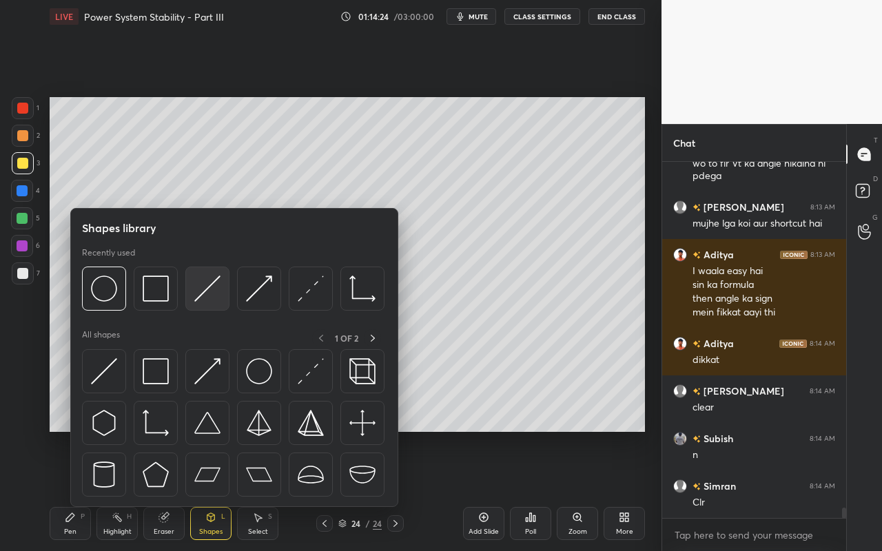
click at [216, 300] on img at bounding box center [207, 289] width 26 height 26
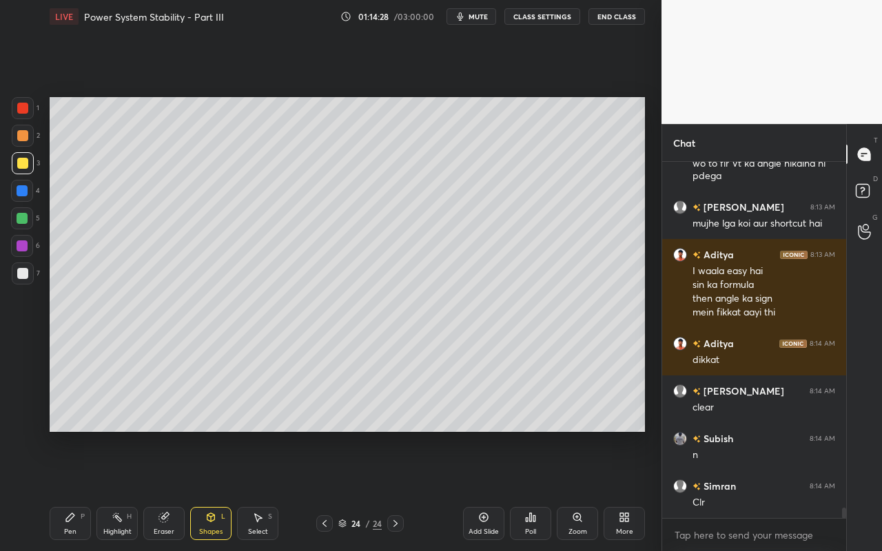
drag, startPoint x: 214, startPoint y: 522, endPoint x: 210, endPoint y: 511, distance: 12.0
click at [214, 490] on icon at bounding box center [210, 517] width 11 height 11
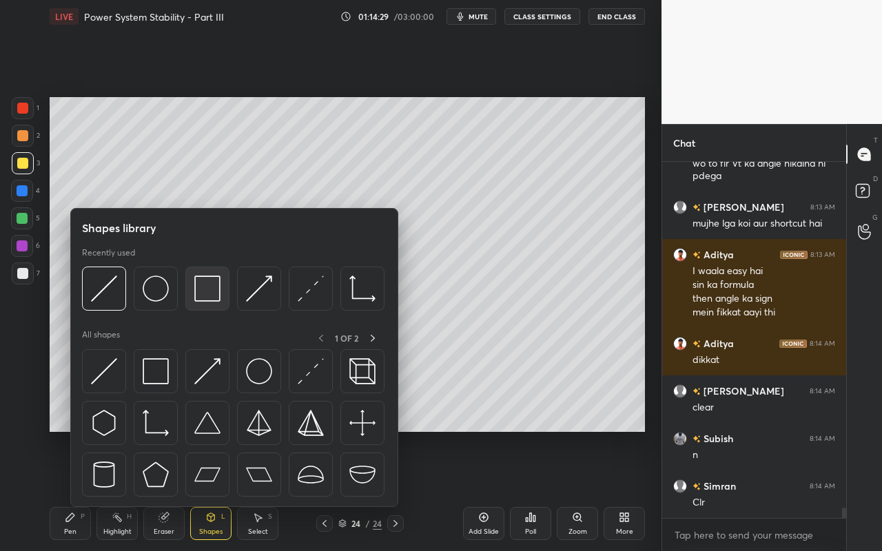
click at [218, 296] on img at bounding box center [207, 289] width 26 height 26
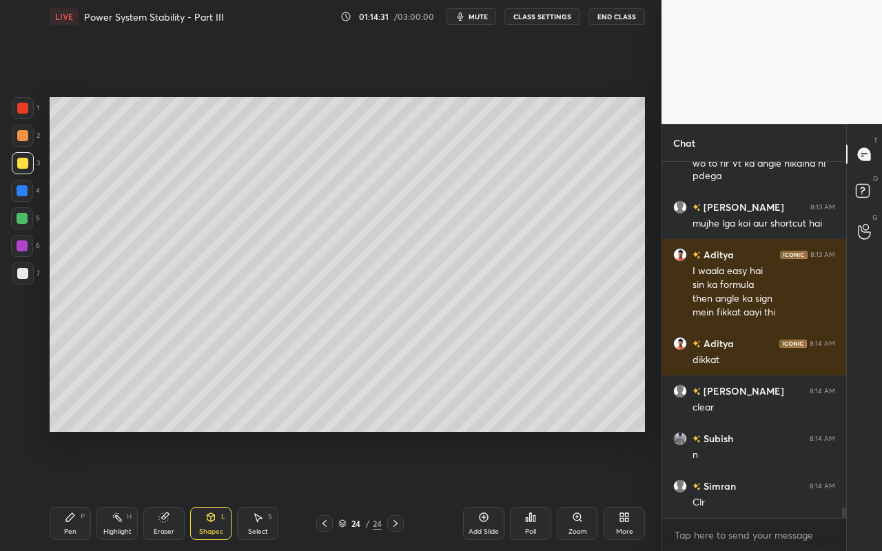
click at [217, 490] on div "Shapes L" at bounding box center [210, 523] width 41 height 33
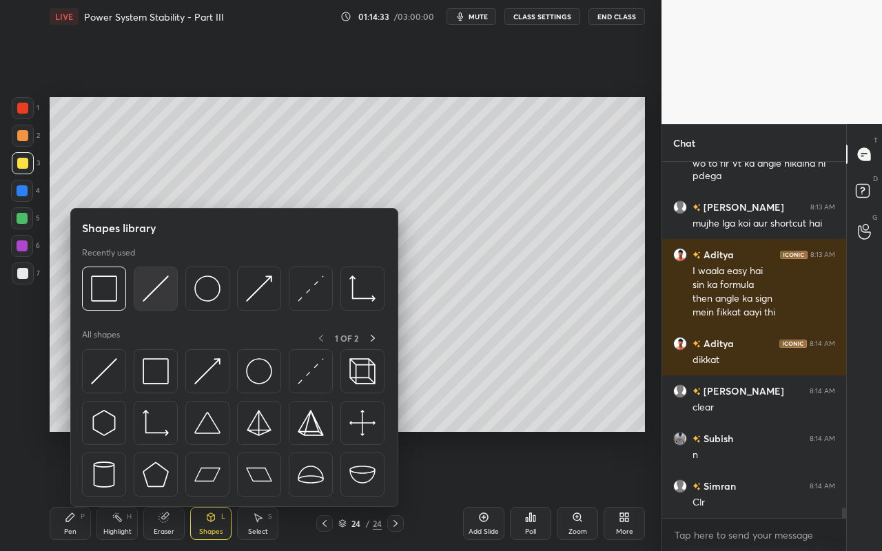
click at [167, 298] on img at bounding box center [156, 289] width 26 height 26
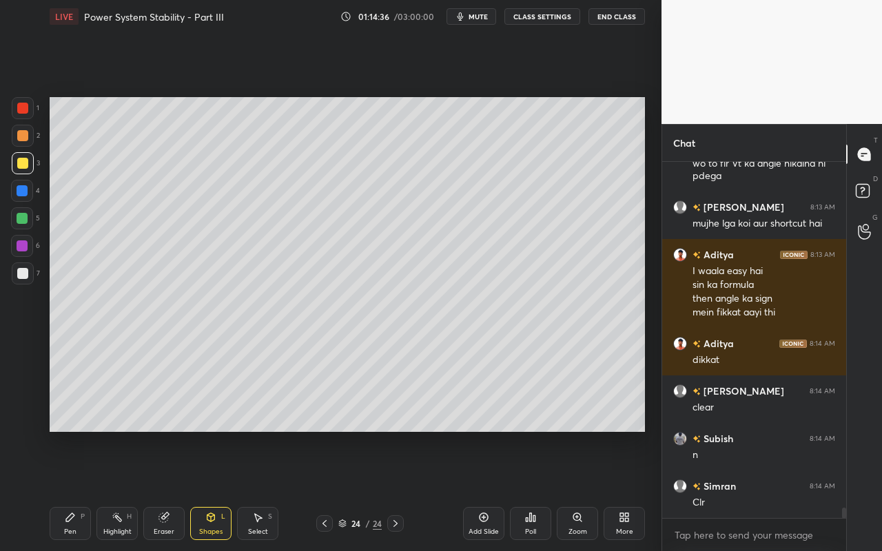
click at [220, 490] on div "Shapes L" at bounding box center [210, 523] width 41 height 33
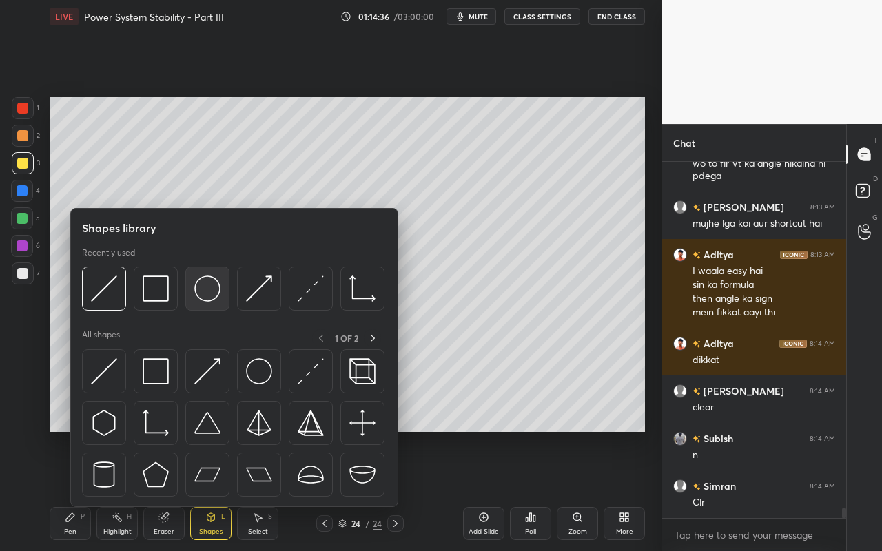
click at [203, 295] on img at bounding box center [207, 289] width 26 height 26
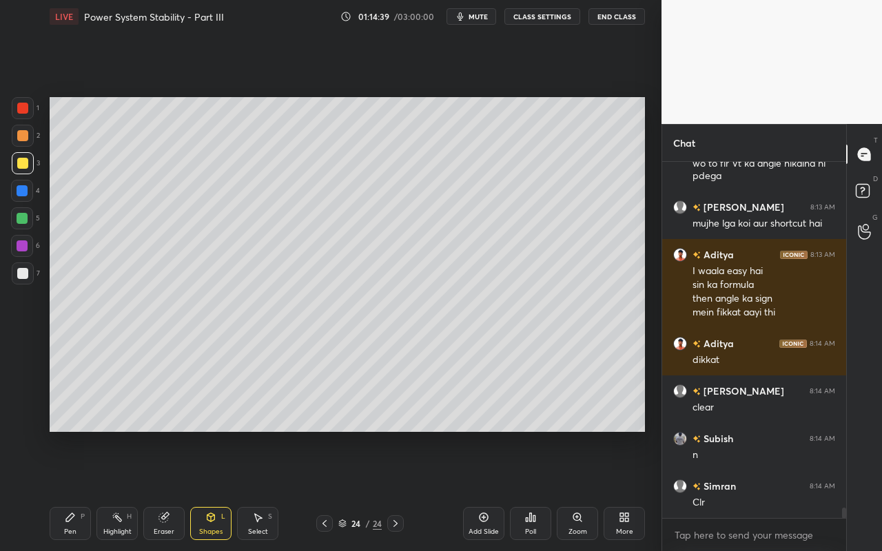
drag, startPoint x: 70, startPoint y: 532, endPoint x: 81, endPoint y: 507, distance: 27.8
click at [70, 490] on div "Pen" at bounding box center [70, 532] width 12 height 7
click at [167, 490] on div "Eraser" at bounding box center [163, 523] width 41 height 33
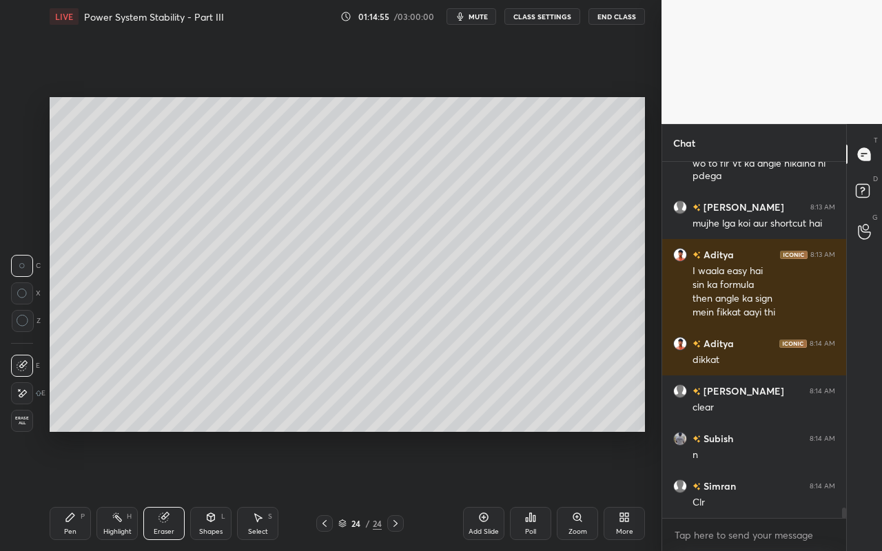
click at [82, 490] on div "Pen P" at bounding box center [70, 523] width 41 height 33
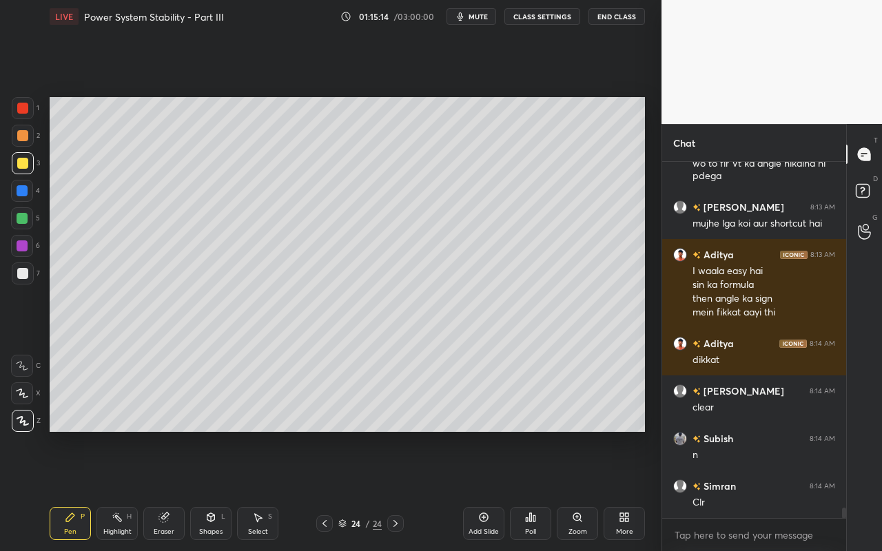
scroll to position [11870, 0]
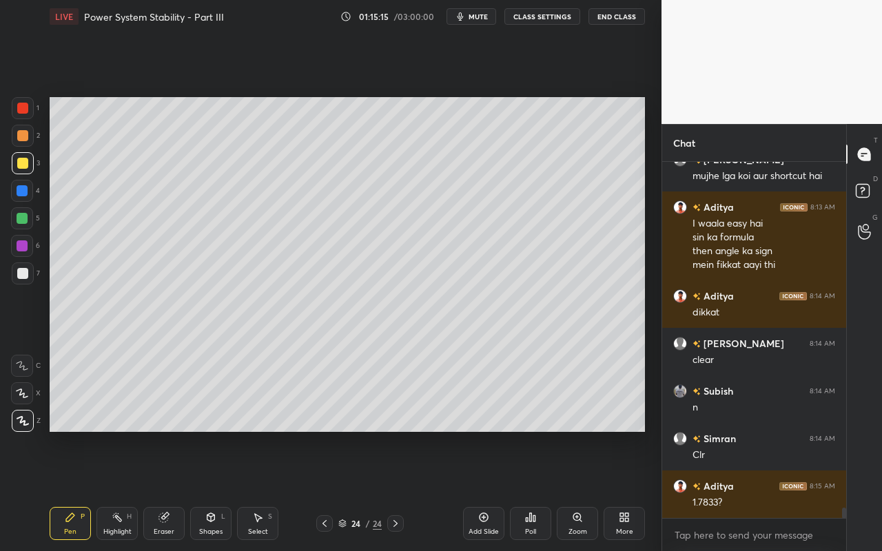
drag, startPoint x: 264, startPoint y: 521, endPoint x: 266, endPoint y: 511, distance: 10.5
click at [264, 490] on div "Select S" at bounding box center [257, 523] width 41 height 33
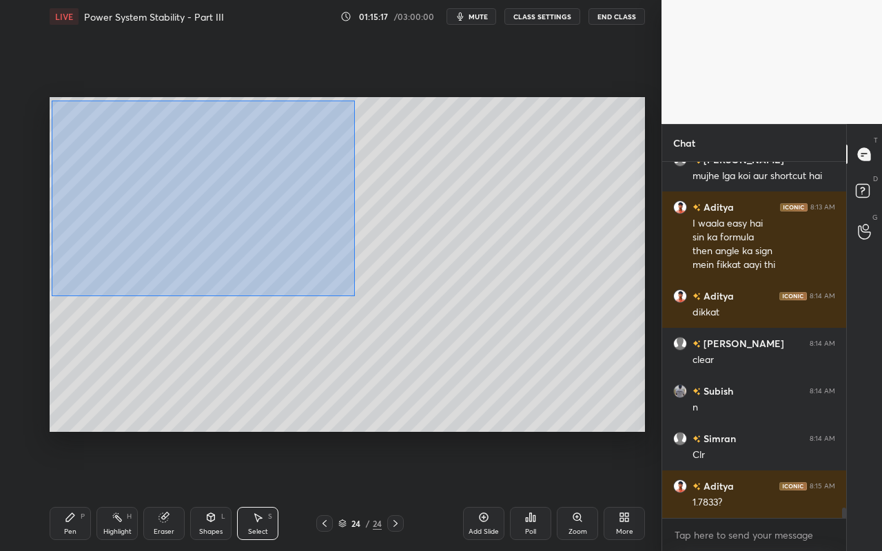
drag, startPoint x: 52, startPoint y: 114, endPoint x: 355, endPoint y: 296, distance: 353.3
click at [355, 296] on div "0 ° Undo Copy Paste here Duplicate Duplicate to new slide Delete" at bounding box center [348, 264] width 596 height 335
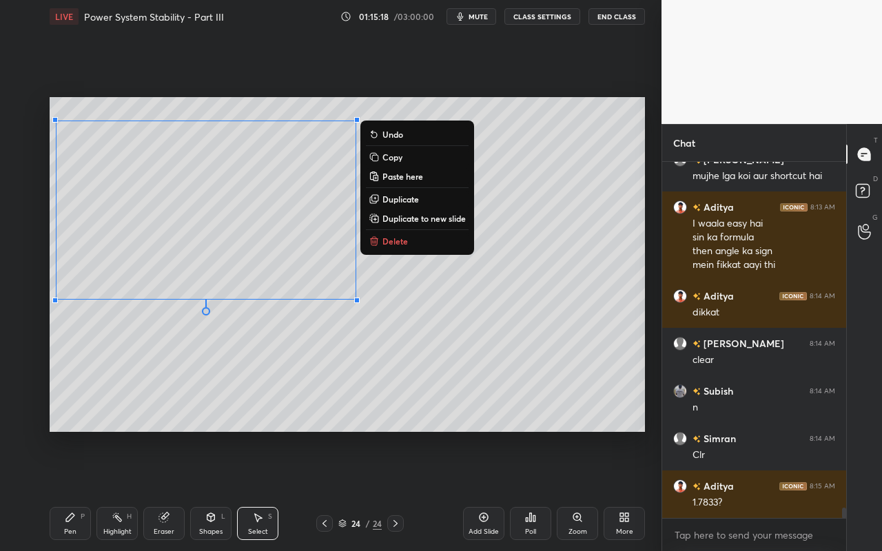
drag, startPoint x: 410, startPoint y: 240, endPoint x: 389, endPoint y: 255, distance: 26.2
click at [409, 242] on button "Delete" at bounding box center [417, 241] width 103 height 17
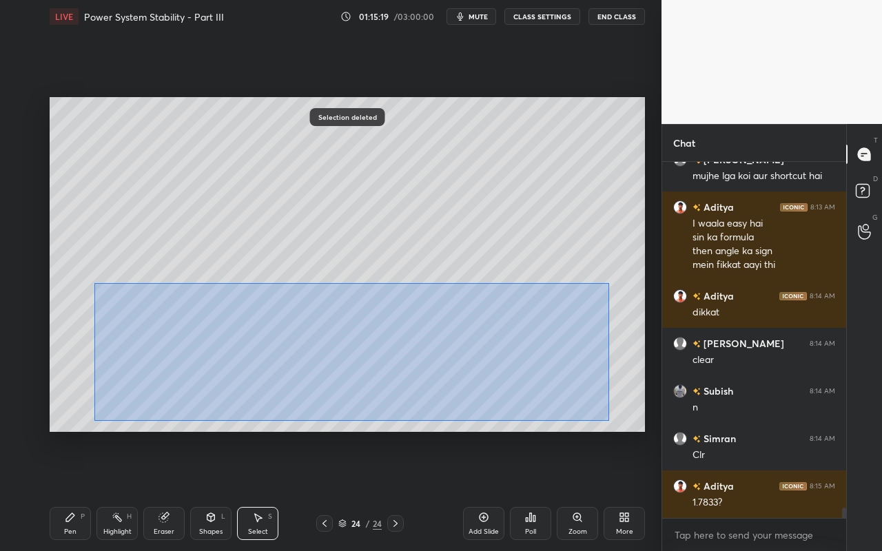
drag, startPoint x: 112, startPoint y: 320, endPoint x: 534, endPoint y: 395, distance: 428.3
click at [608, 422] on div "0 ° Undo Copy Paste here Duplicate Duplicate to new slide Delete" at bounding box center [348, 264] width 596 height 335
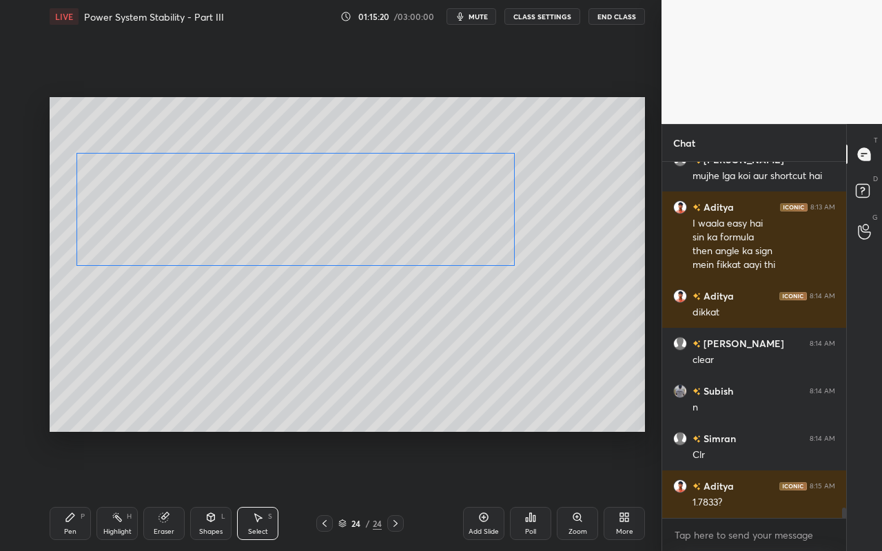
drag, startPoint x: 459, startPoint y: 347, endPoint x: 449, endPoint y: 299, distance: 49.2
click at [446, 244] on div "0 ° Undo Copy Paste here Duplicate Duplicate to new slide Delete" at bounding box center [348, 264] width 596 height 335
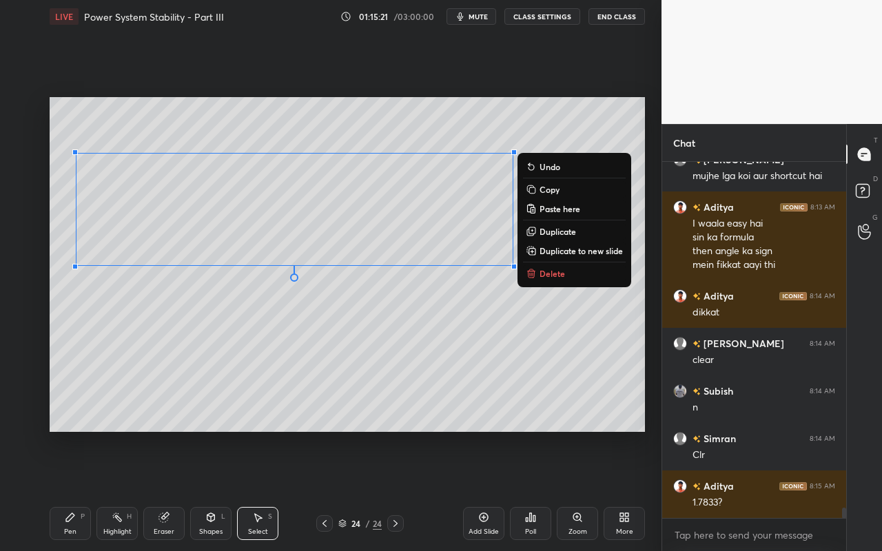
drag, startPoint x: 445, startPoint y: 364, endPoint x: 433, endPoint y: 380, distance: 20.1
click at [444, 361] on div "0 ° Undo Copy Paste here Duplicate Duplicate to new slide Delete" at bounding box center [348, 264] width 596 height 335
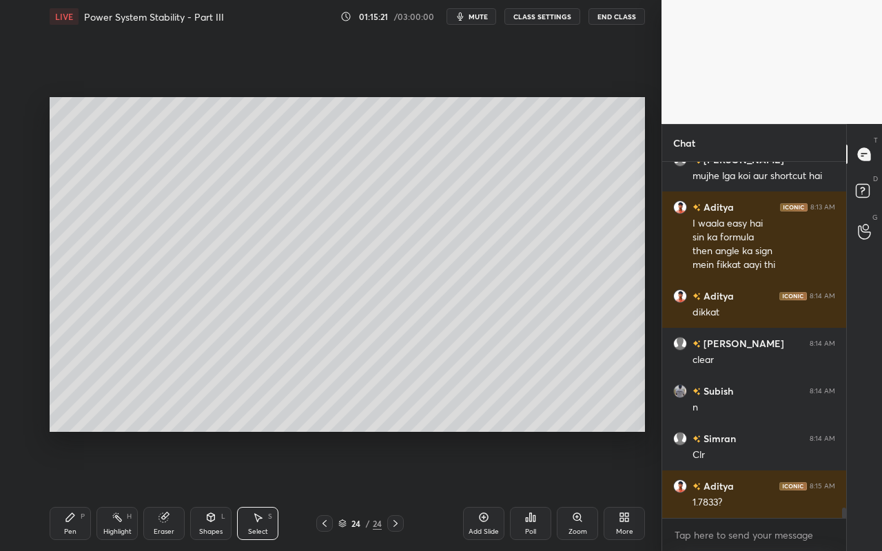
click at [394, 381] on div "0 ° Undo Copy Paste here Duplicate Duplicate to new slide Delete" at bounding box center [348, 264] width 596 height 335
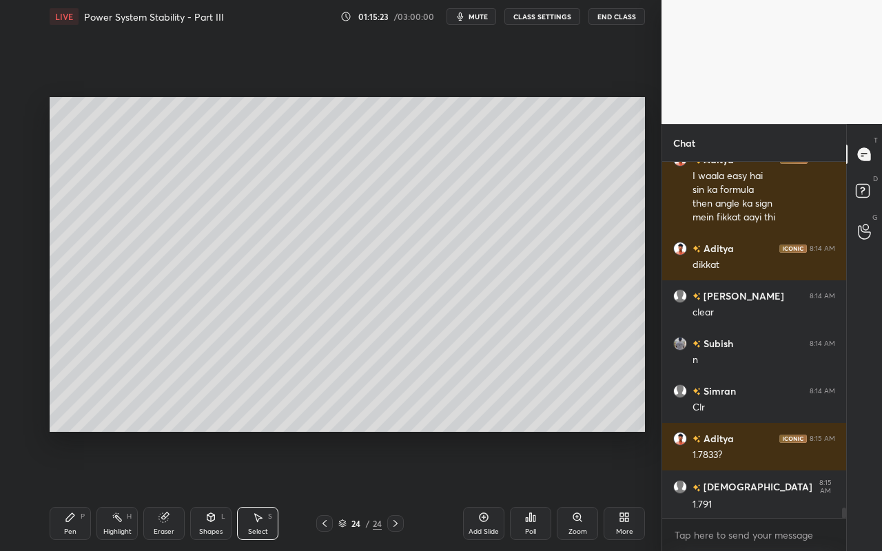
click at [65, 490] on div "Pen" at bounding box center [70, 532] width 12 height 7
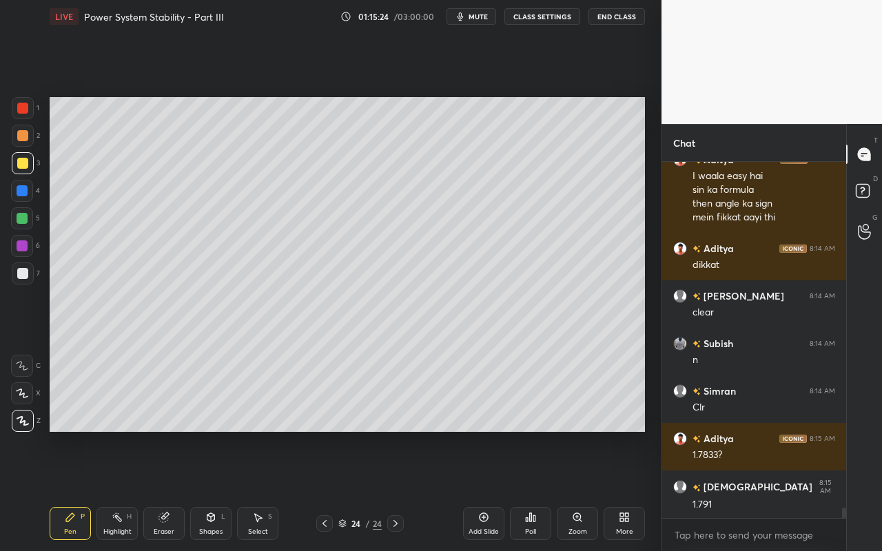
click at [26, 165] on div at bounding box center [22, 163] width 11 height 11
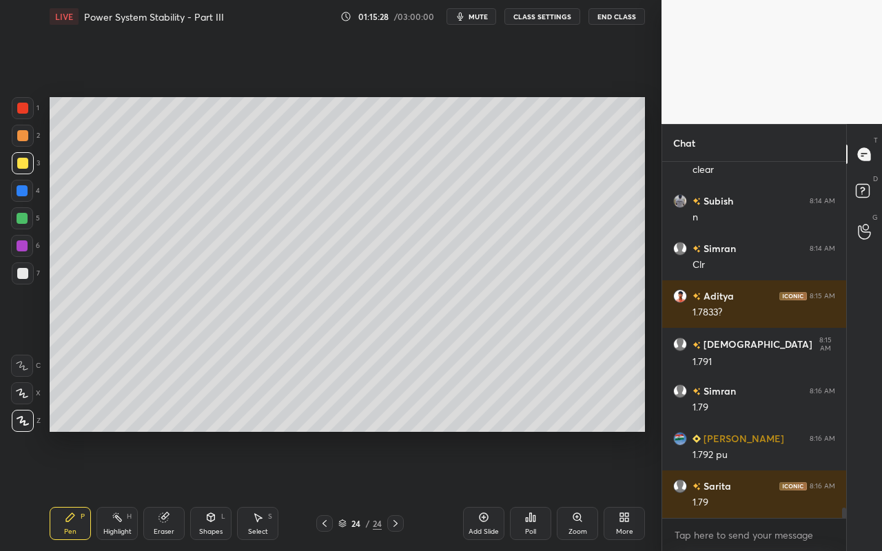
scroll to position [12108, 0]
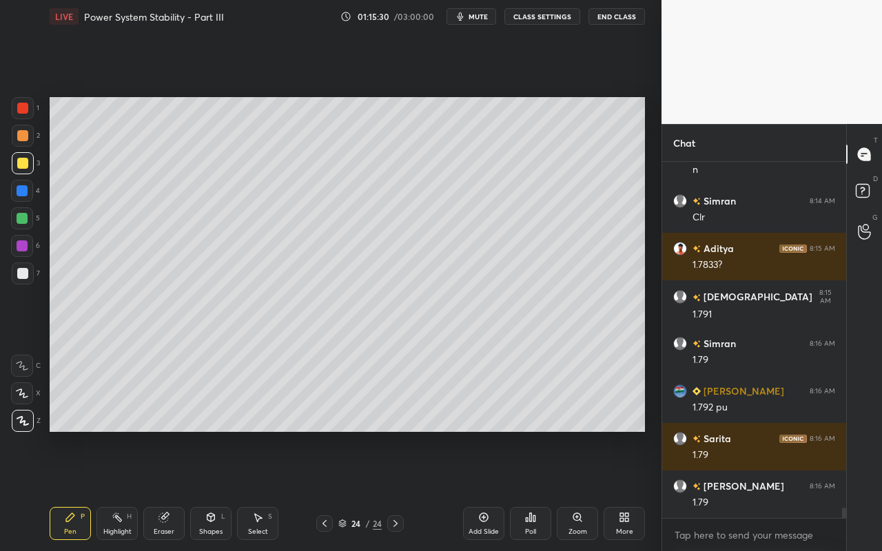
click at [216, 490] on div "Shapes L" at bounding box center [210, 523] width 41 height 33
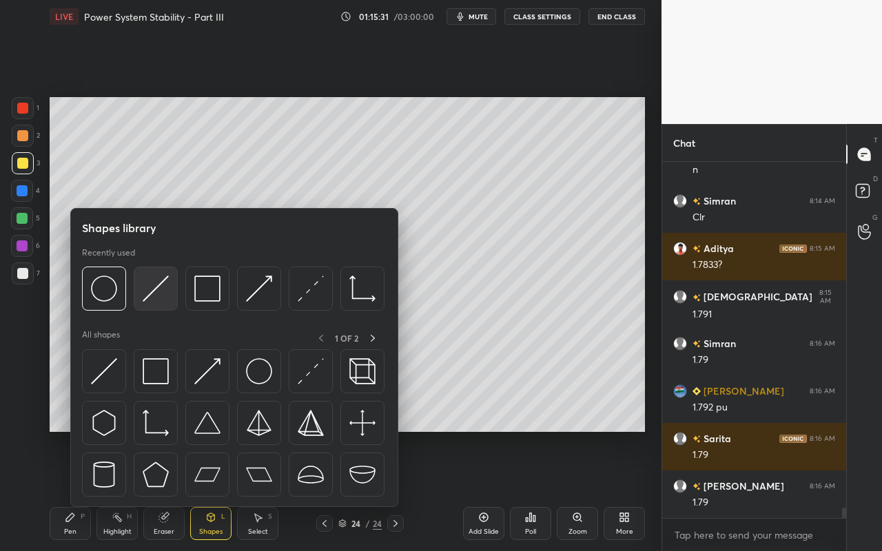
click at [159, 288] on img at bounding box center [156, 289] width 26 height 26
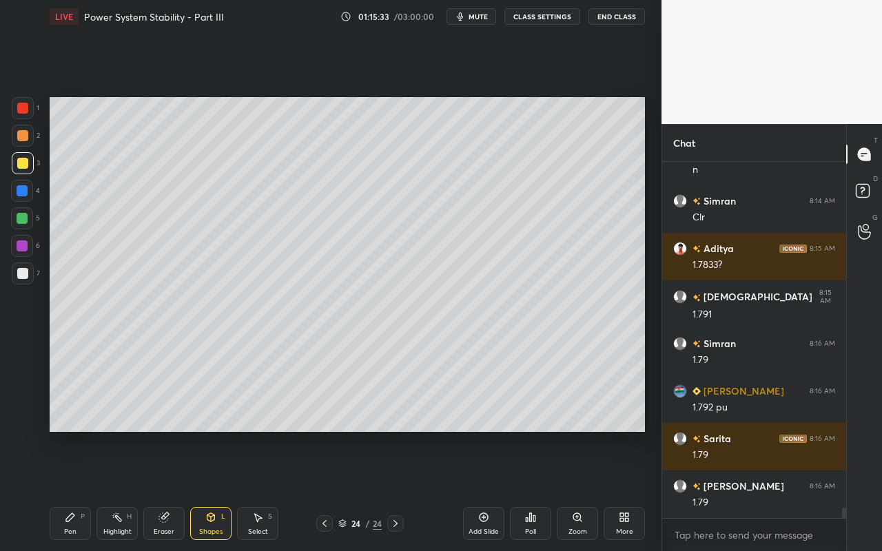
click at [103, 490] on div "Highlight H" at bounding box center [116, 523] width 41 height 33
click at [83, 490] on div "Pen P" at bounding box center [70, 523] width 41 height 33
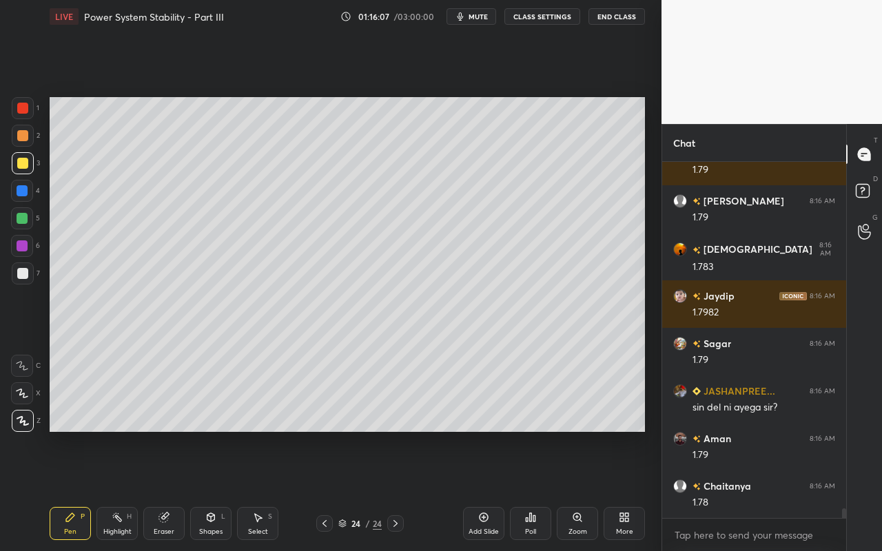
scroll to position [12441, 0]
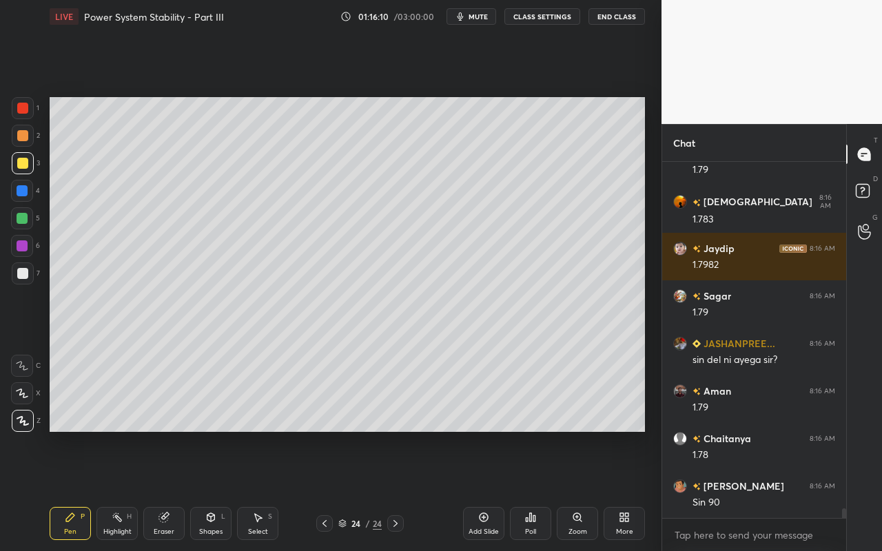
click at [80, 490] on div "Pen P" at bounding box center [70, 523] width 41 height 33
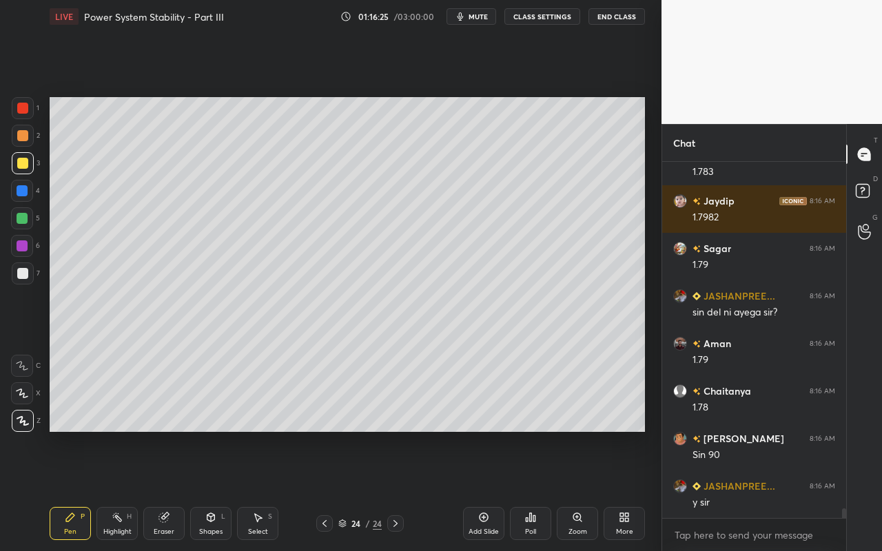
scroll to position [12536, 0]
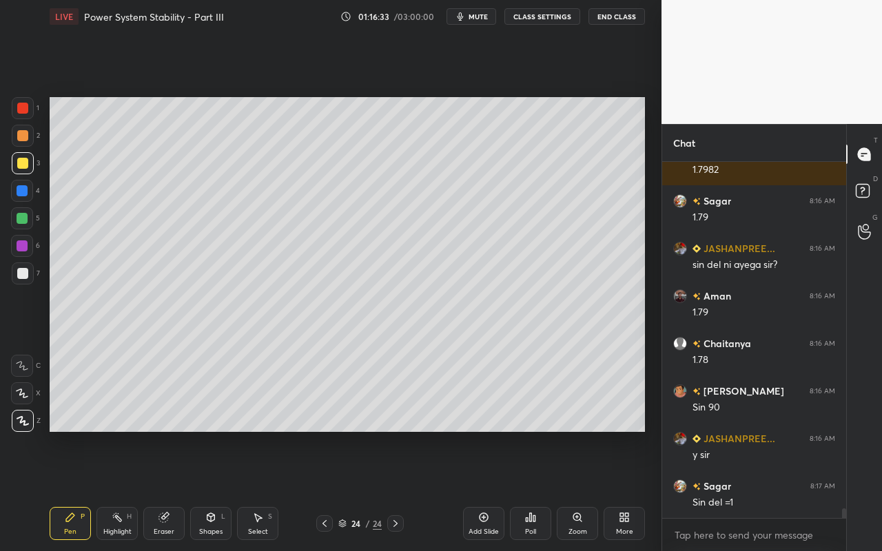
drag, startPoint x: 72, startPoint y: 522, endPoint x: 90, endPoint y: 521, distance: 18.6
click at [72, 490] on icon at bounding box center [70, 517] width 11 height 11
click at [75, 490] on div "Pen" at bounding box center [70, 532] width 12 height 7
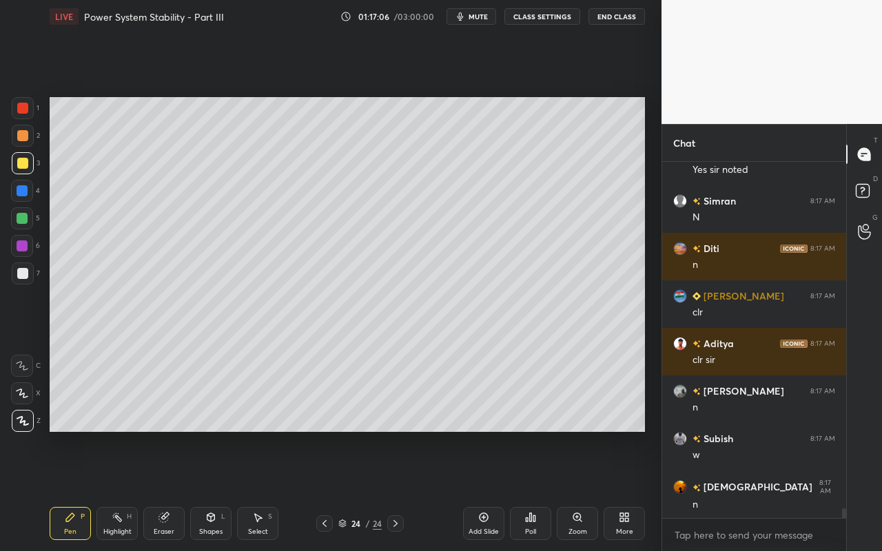
scroll to position [13059, 0]
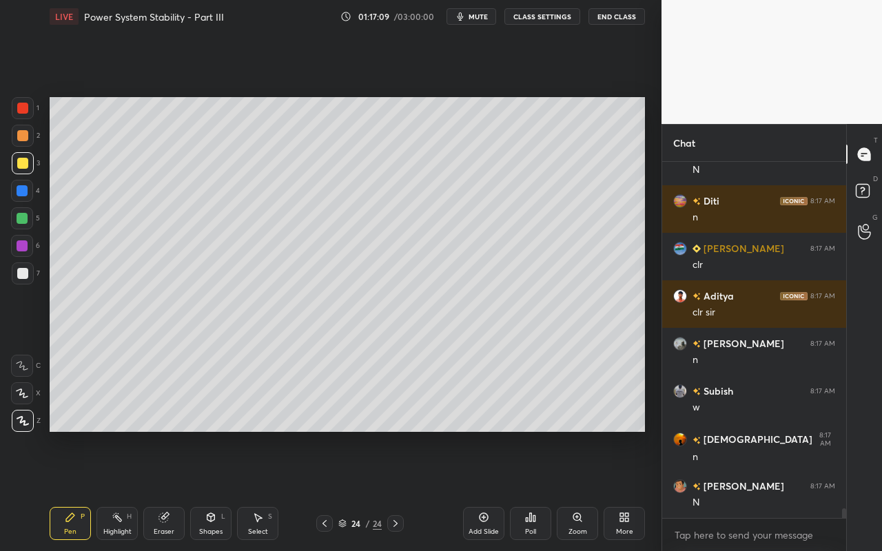
drag, startPoint x: 72, startPoint y: 530, endPoint x: 105, endPoint y: 496, distance: 47.3
click at [72, 490] on div "Pen" at bounding box center [70, 532] width 12 height 7
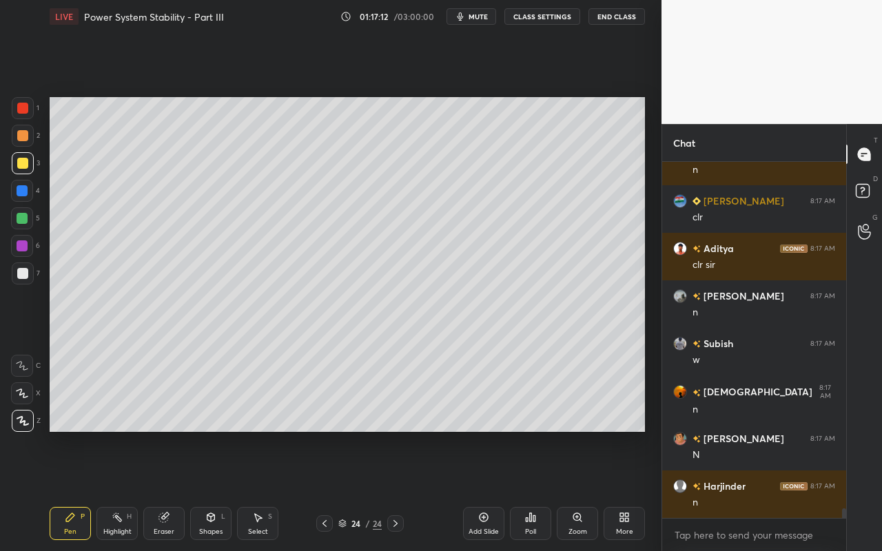
scroll to position [13154, 0]
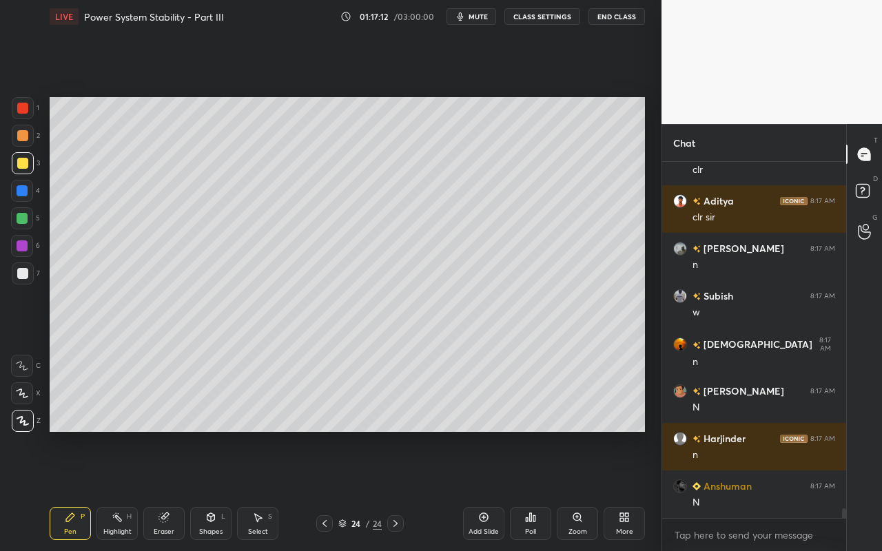
drag, startPoint x: 28, startPoint y: 136, endPoint x: 42, endPoint y: 137, distance: 13.9
click at [28, 136] on div at bounding box center [23, 136] width 22 height 22
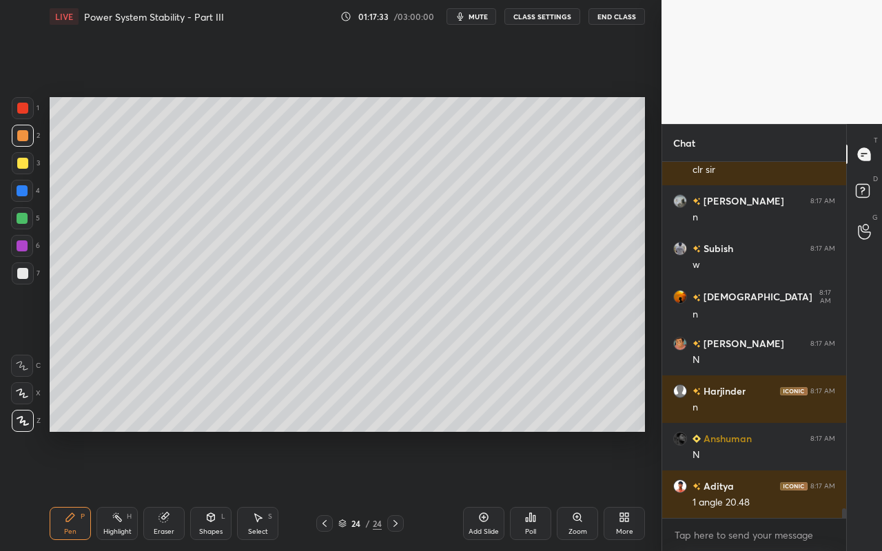
click at [250, 490] on div "Select" at bounding box center [258, 532] width 20 height 7
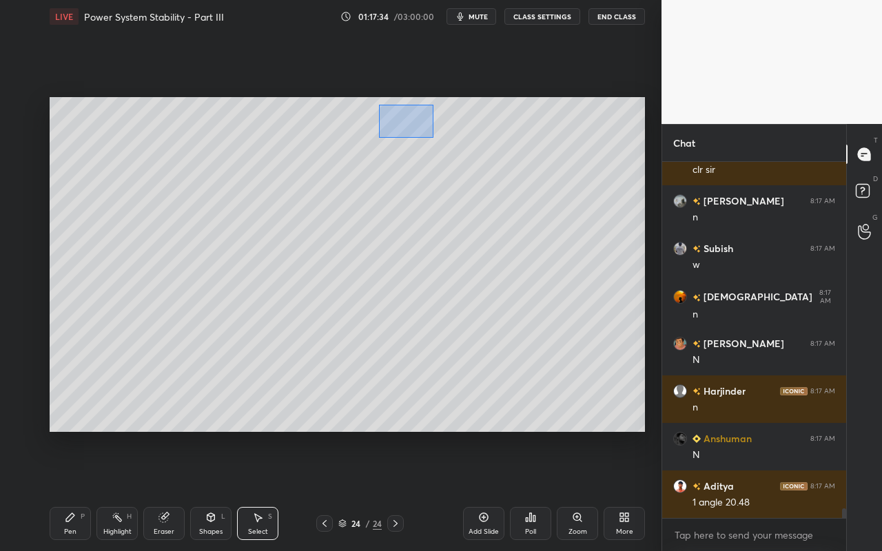
drag, startPoint x: 407, startPoint y: 129, endPoint x: 427, endPoint y: 136, distance: 21.1
click at [427, 136] on div "0 ° Undo Copy Paste here Duplicate Duplicate to new slide Delete" at bounding box center [348, 264] width 596 height 335
drag, startPoint x: 394, startPoint y: 124, endPoint x: 77, endPoint y: 131, distance: 317.8
click at [73, 123] on div "0 ° Undo Copy Paste here Duplicate Duplicate to new slide Delete" at bounding box center [348, 264] width 596 height 335
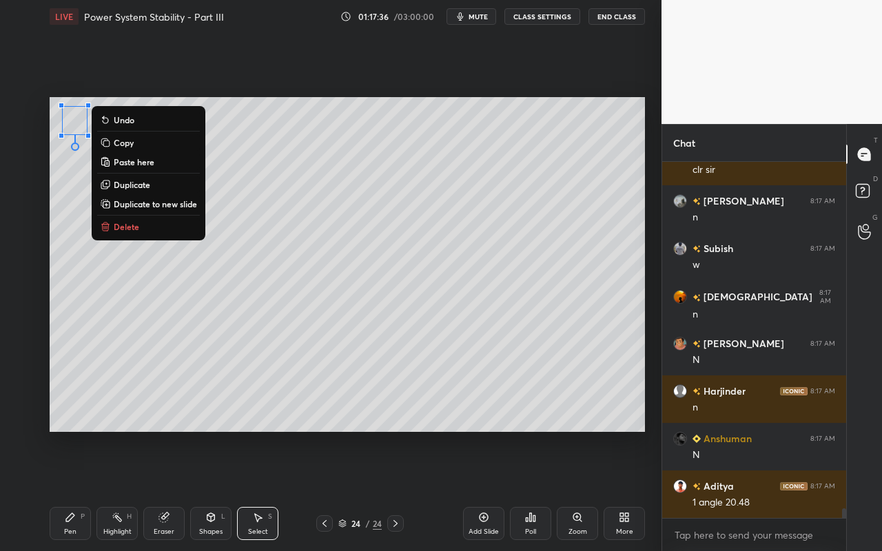
click at [114, 326] on div "0 ° Undo Copy Paste here Duplicate Duplicate to new slide Delete" at bounding box center [348, 264] width 596 height 335
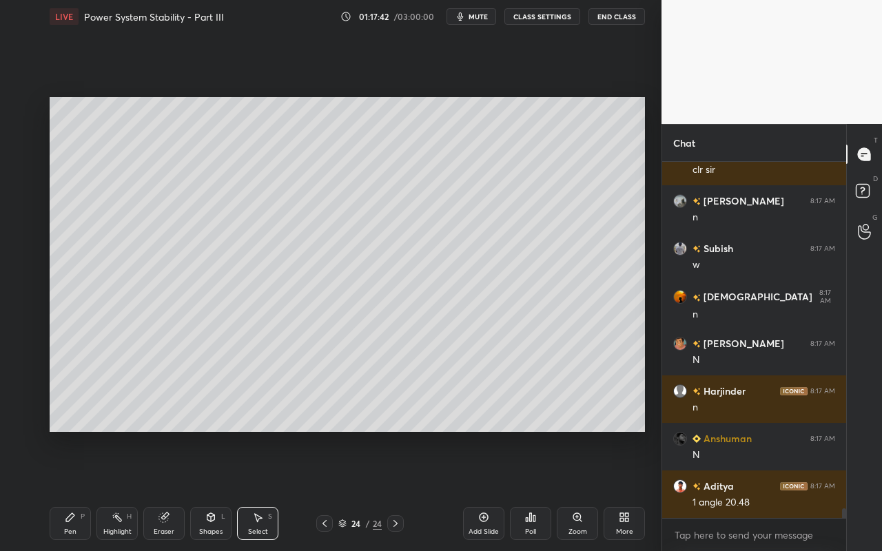
scroll to position [13249, 0]
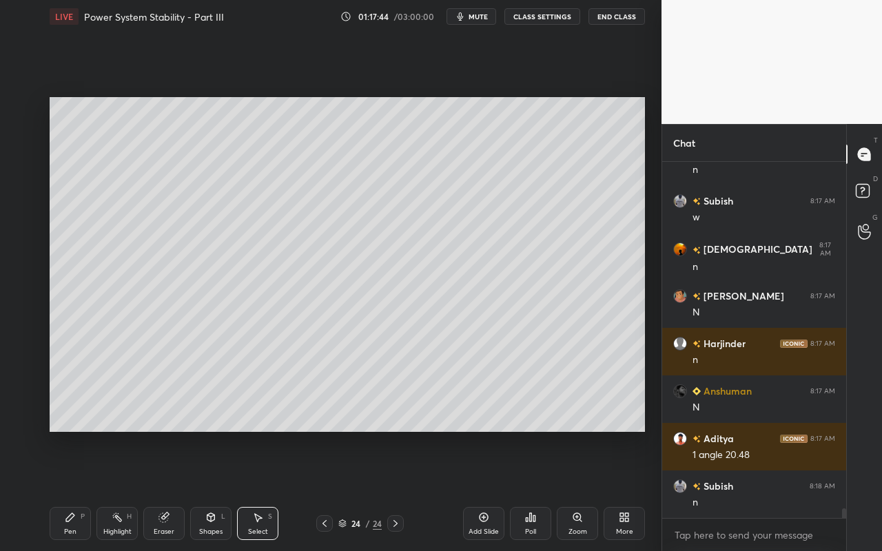
click at [250, 490] on div "Select S" at bounding box center [257, 523] width 41 height 33
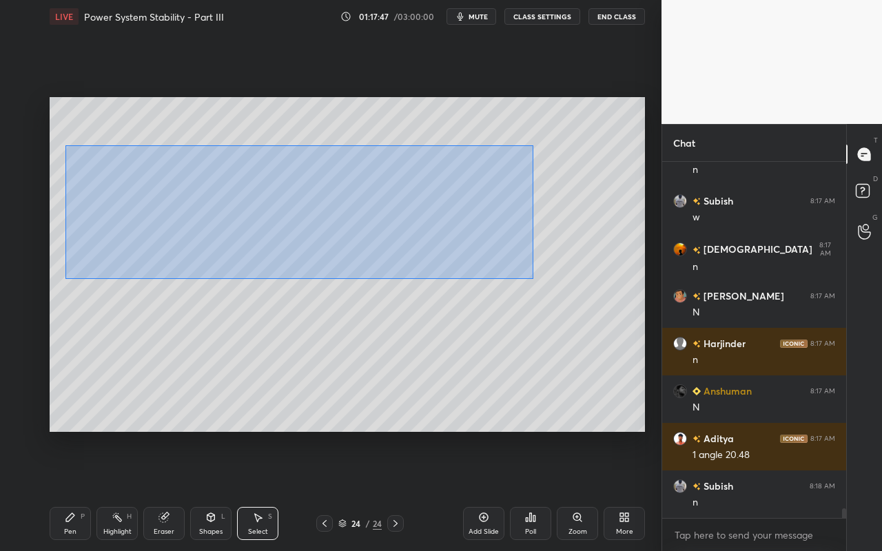
drag, startPoint x: 67, startPoint y: 149, endPoint x: 539, endPoint y: 278, distance: 489.4
click at [533, 280] on div "0 ° Undo Copy Paste here Duplicate Duplicate to new slide Delete" at bounding box center [348, 264] width 596 height 335
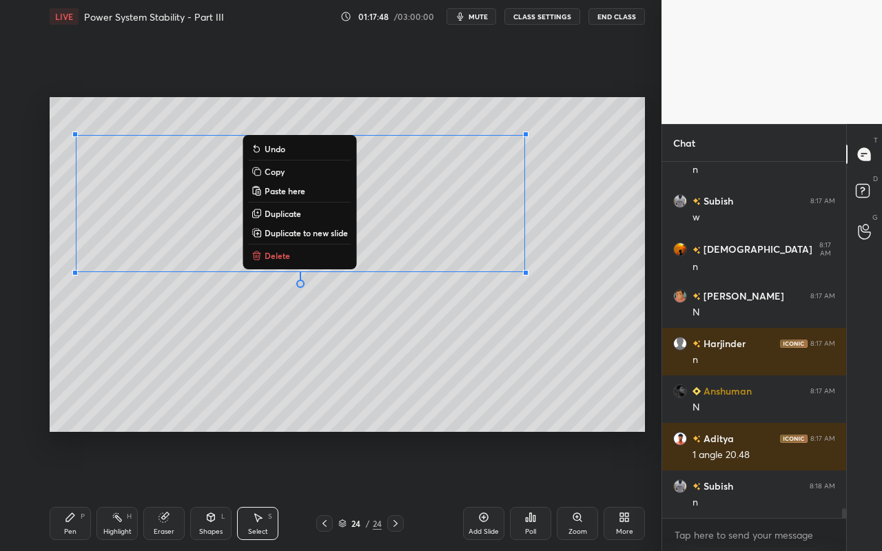
click at [323, 230] on p "Duplicate to new slide" at bounding box center [306, 232] width 83 height 11
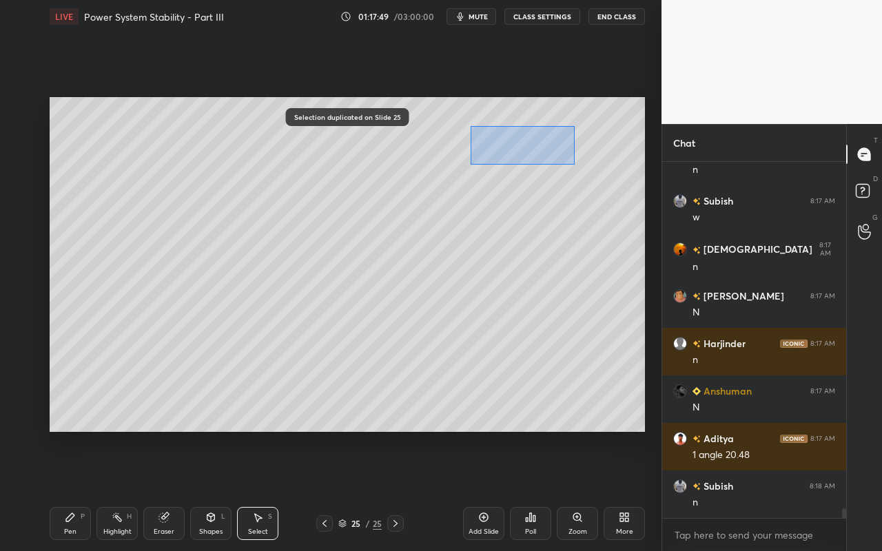
drag, startPoint x: 470, startPoint y: 125, endPoint x: 547, endPoint y: 172, distance: 90.3
click at [567, 164] on div "0 ° Undo Copy Paste here Duplicate Duplicate to new slide Delete" at bounding box center [348, 264] width 596 height 335
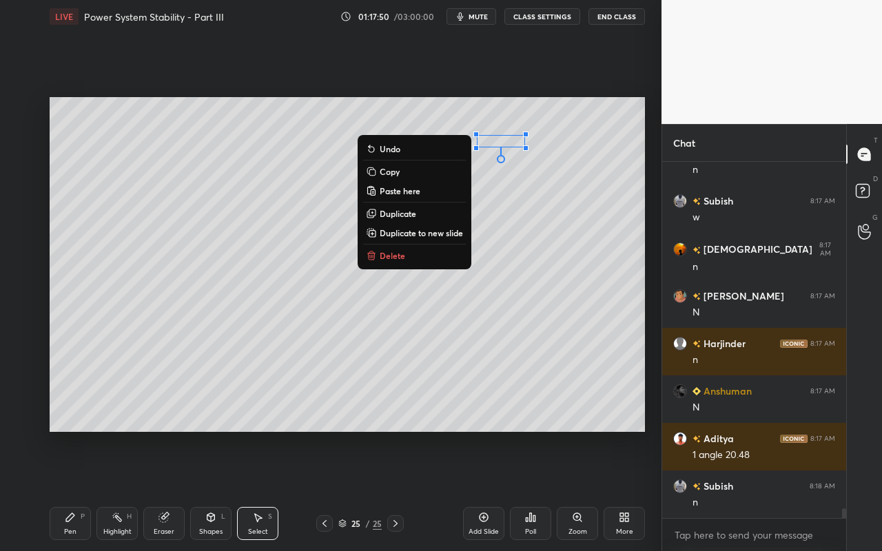
click at [395, 261] on button "Delete" at bounding box center [414, 255] width 103 height 17
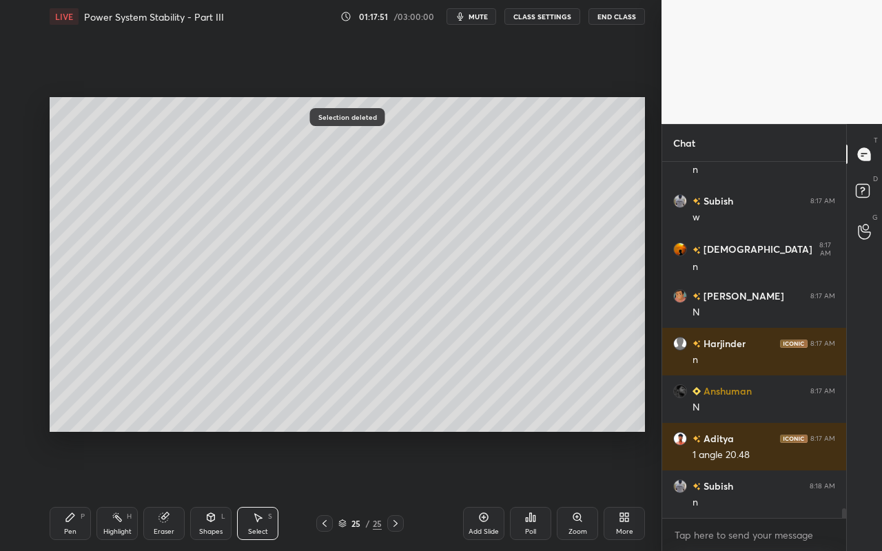
drag, startPoint x: 54, startPoint y: 150, endPoint x: 556, endPoint y: 278, distance: 517.4
click at [581, 287] on div "1 2 3 4 5 6 7 C X Z C X Z E E Erase all H H LIVE Power System Stability - Part …" at bounding box center [325, 275] width 651 height 551
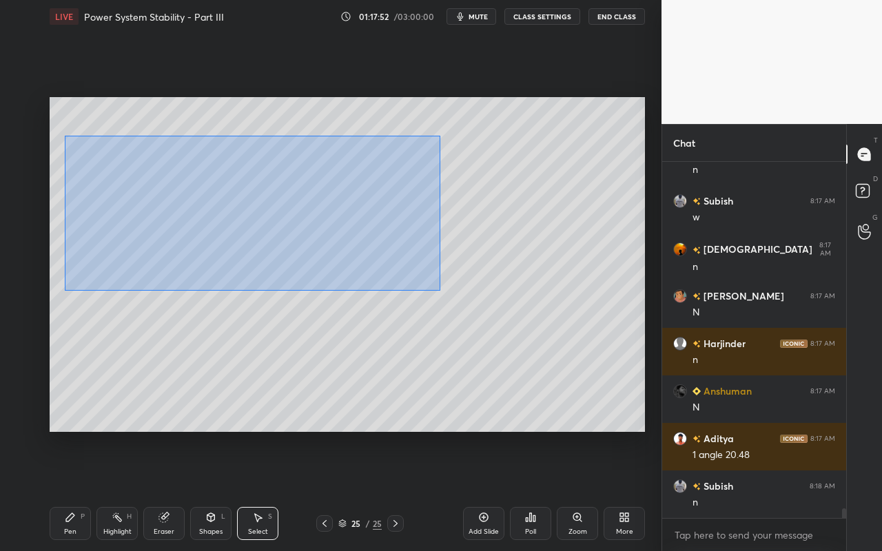
drag, startPoint x: 64, startPoint y: 136, endPoint x: 527, endPoint y: 284, distance: 485.6
click at [561, 298] on div "0 ° Undo Copy Paste here Duplicate Duplicate to new slide Delete" at bounding box center [348, 264] width 596 height 335
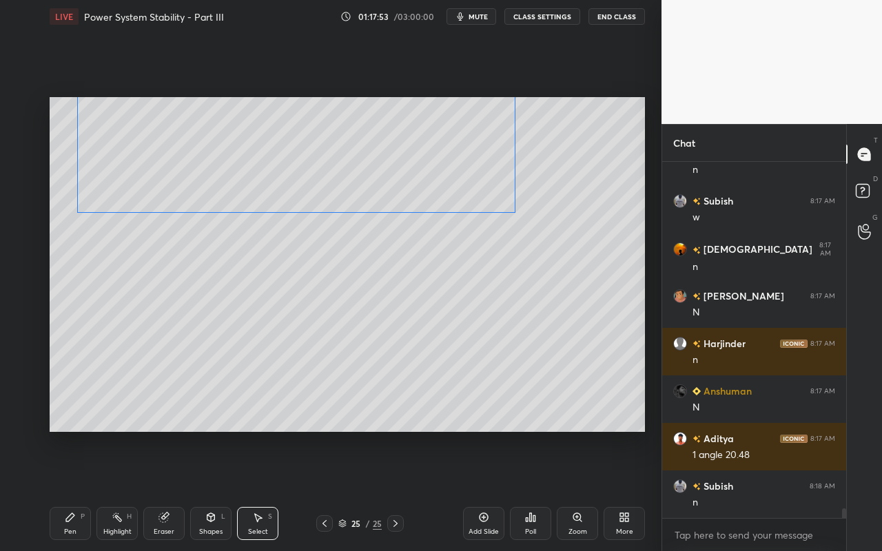
click at [398, 174] on div "0 ° Undo Copy Paste here Duplicate Duplicate to new slide Delete" at bounding box center [348, 264] width 596 height 335
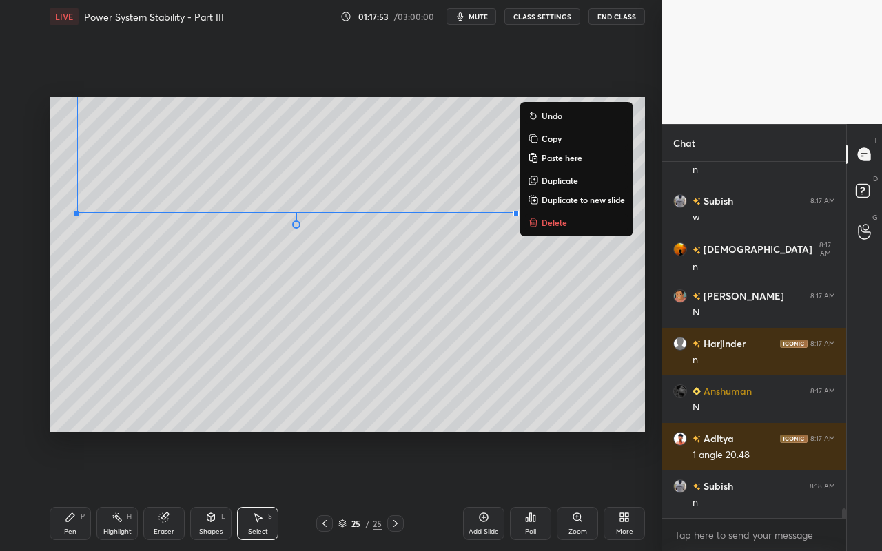
drag, startPoint x: 387, startPoint y: 300, endPoint x: 323, endPoint y: 367, distance: 92.6
click at [387, 300] on div "0 ° Undo Copy Paste here Duplicate Duplicate to new slide Delete" at bounding box center [348, 264] width 596 height 335
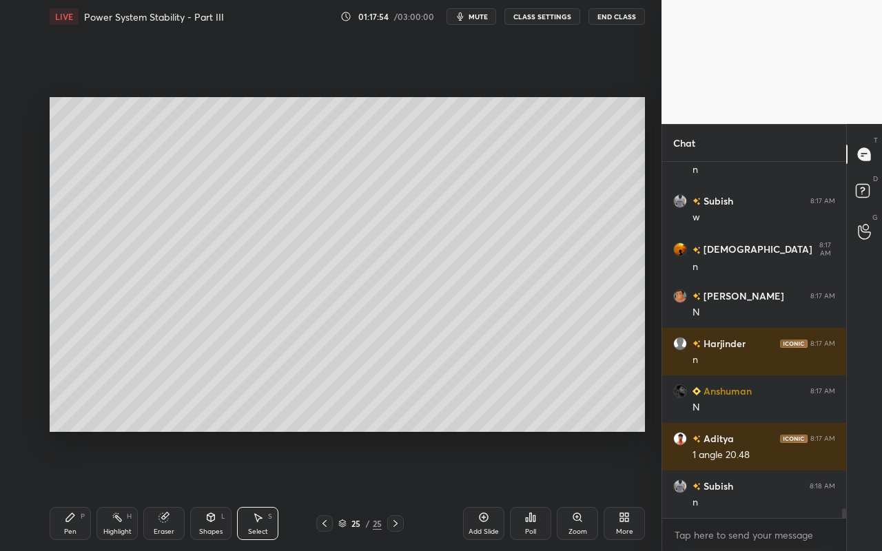
drag, startPoint x: 68, startPoint y: 527, endPoint x: 105, endPoint y: 478, distance: 62.0
click at [68, 490] on div "Pen" at bounding box center [70, 532] width 12 height 7
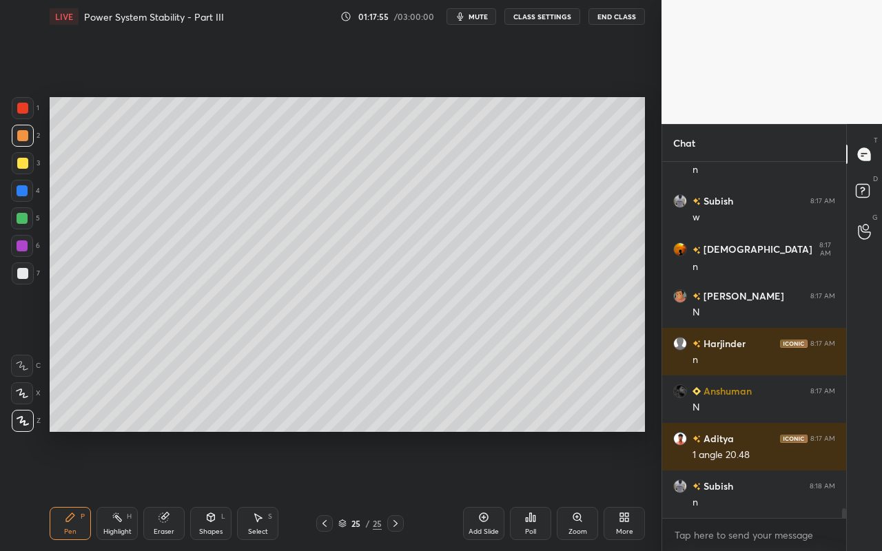
drag, startPoint x: 107, startPoint y: 520, endPoint x: 120, endPoint y: 471, distance: 51.3
click at [107, 490] on div "Highlight H" at bounding box center [116, 523] width 41 height 33
click at [72, 490] on div "Pen P" at bounding box center [70, 523] width 41 height 33
drag, startPoint x: 118, startPoint y: 525, endPoint x: 130, endPoint y: 451, distance: 74.1
click at [118, 490] on div "Highlight H" at bounding box center [116, 523] width 41 height 33
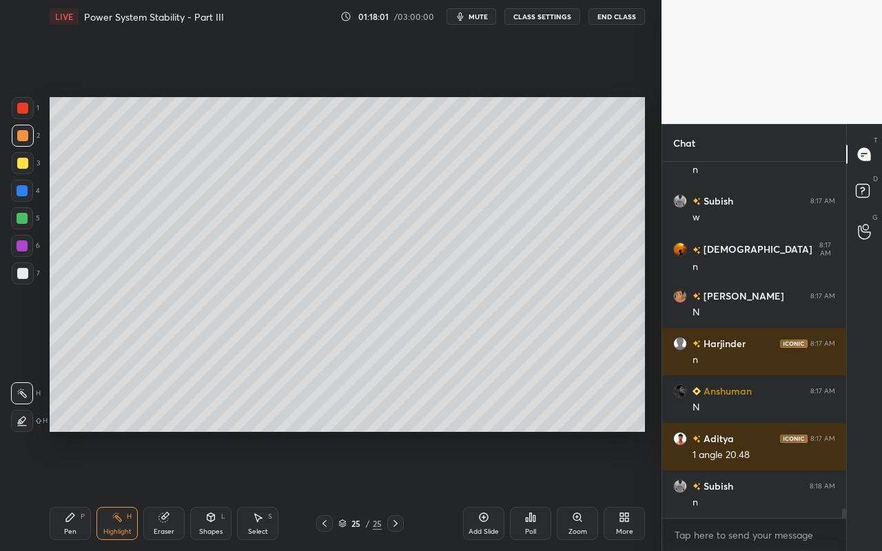
drag, startPoint x: 63, startPoint y: 529, endPoint x: 94, endPoint y: 440, distance: 94.4
click at [63, 490] on div "Pen P" at bounding box center [70, 523] width 41 height 33
click at [127, 490] on div "Highlight H" at bounding box center [116, 523] width 41 height 33
drag, startPoint x: 74, startPoint y: 527, endPoint x: 114, endPoint y: 435, distance: 100.4
click at [75, 490] on div "Pen P" at bounding box center [70, 523] width 41 height 33
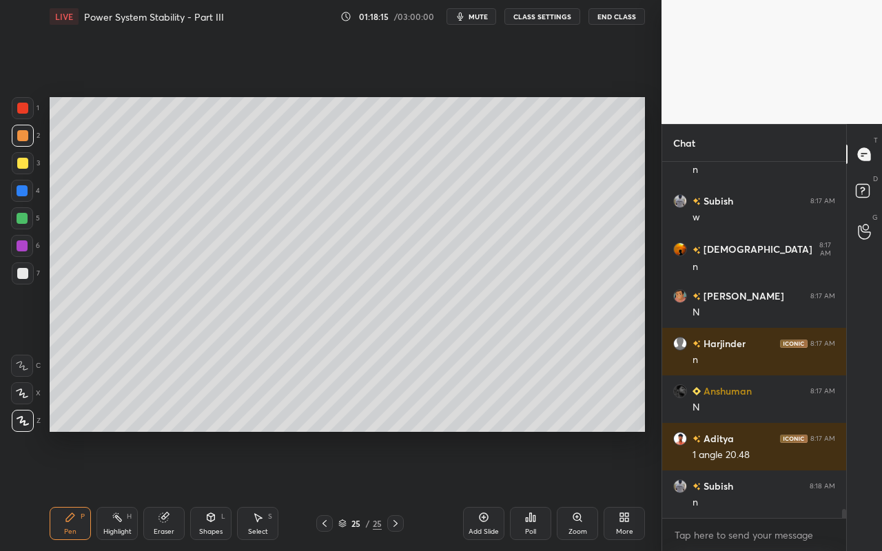
scroll to position [13297, 0]
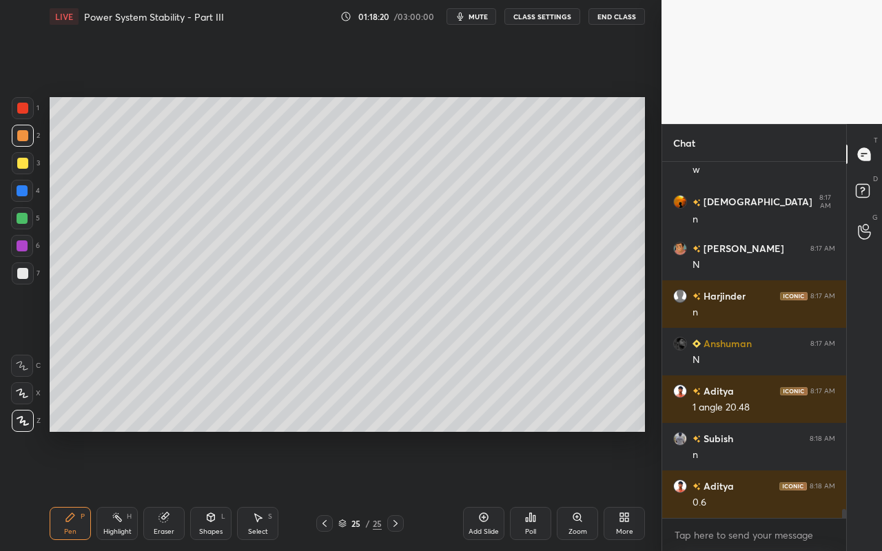
click at [127, 490] on div "Highlight" at bounding box center [117, 532] width 28 height 7
drag, startPoint x: 65, startPoint y: 526, endPoint x: 70, endPoint y: 516, distance: 10.8
click at [65, 490] on div "Pen P" at bounding box center [70, 523] width 41 height 33
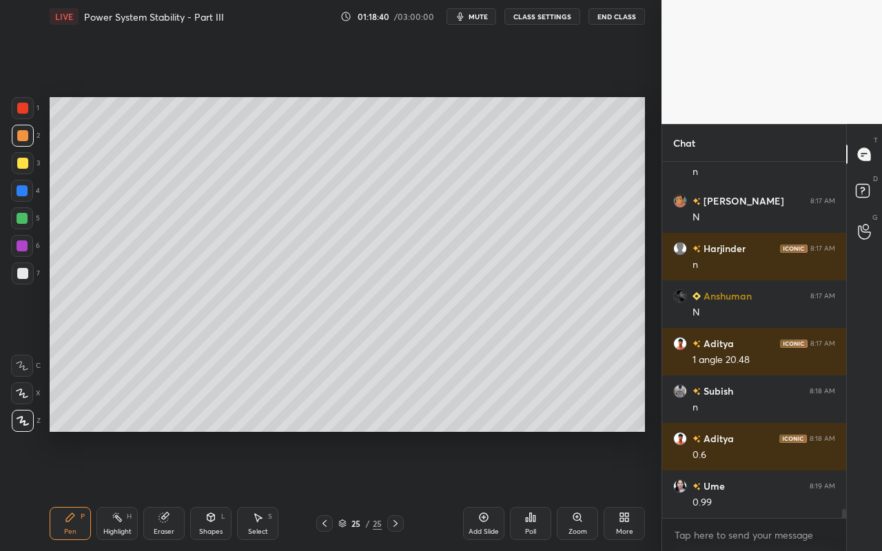
scroll to position [13392, 0]
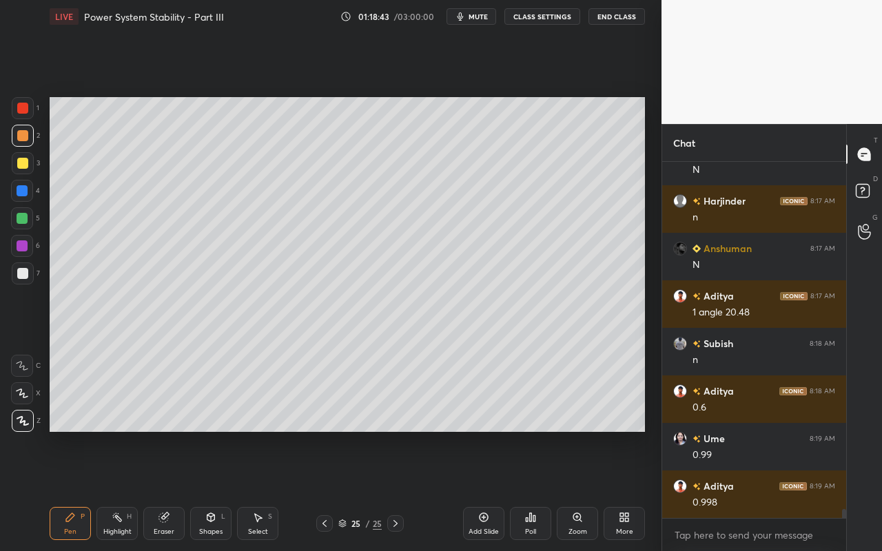
click at [120, 490] on div "Highlight H" at bounding box center [116, 523] width 41 height 33
drag, startPoint x: 78, startPoint y: 518, endPoint x: 83, endPoint y: 469, distance: 48.5
click at [78, 490] on div "Pen P" at bounding box center [70, 523] width 41 height 33
click at [20, 221] on div at bounding box center [22, 218] width 11 height 11
click at [122, 490] on div "Highlight H" at bounding box center [116, 523] width 41 height 33
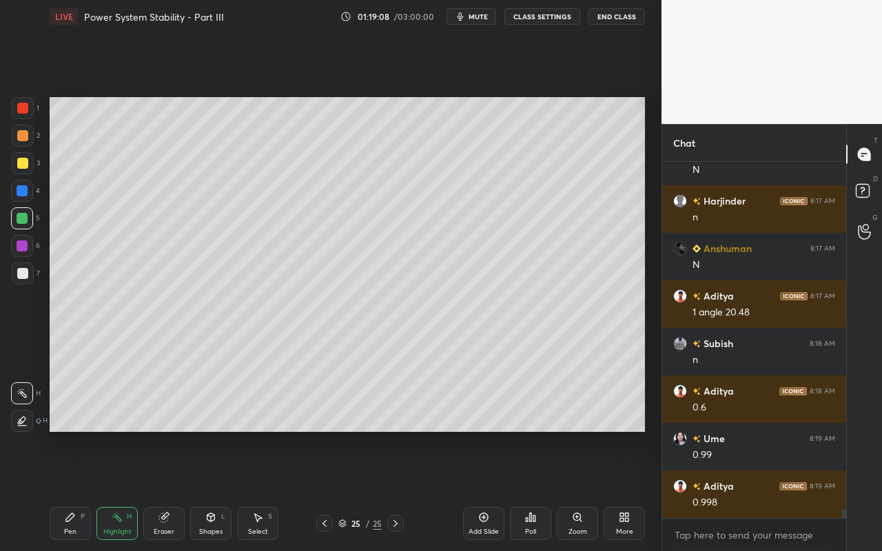
click at [72, 490] on div "Pen P" at bounding box center [70, 523] width 41 height 33
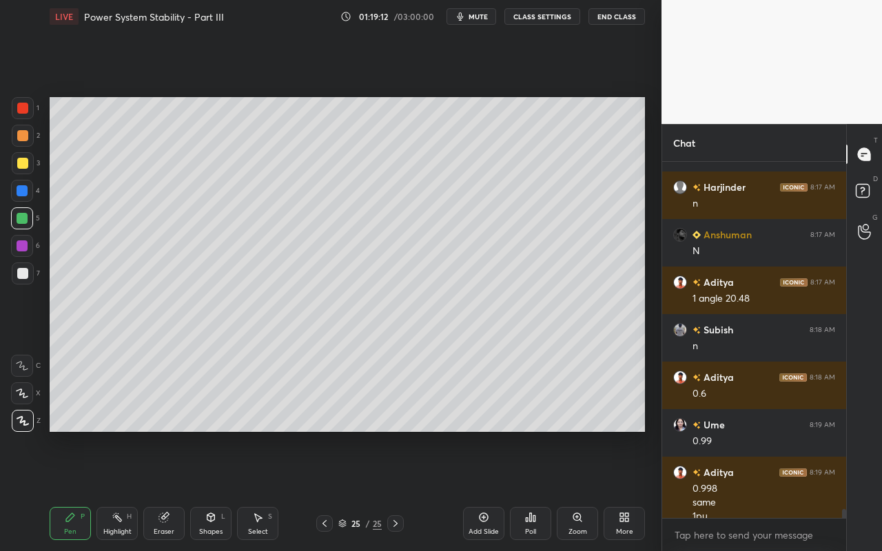
scroll to position [13419, 0]
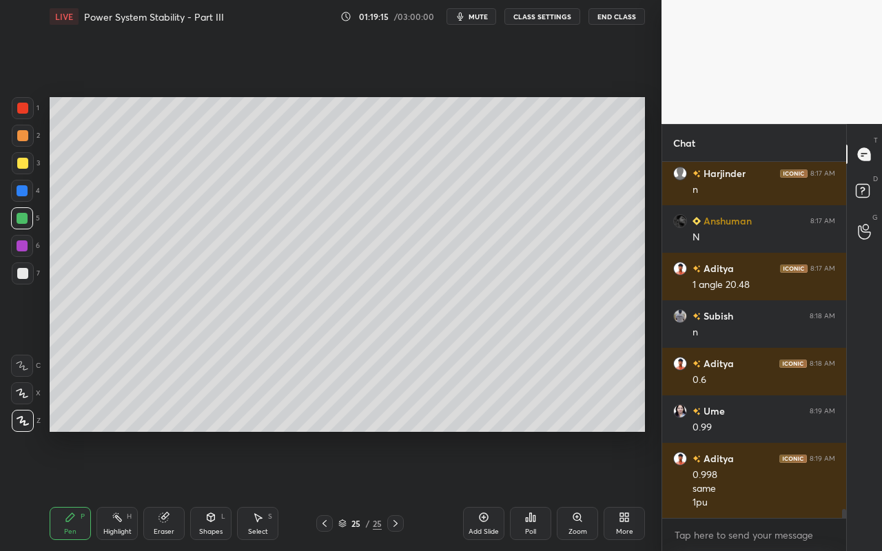
drag, startPoint x: 110, startPoint y: 529, endPoint x: 125, endPoint y: 519, distance: 18.4
click at [114, 490] on div "Highlight" at bounding box center [117, 532] width 28 height 7
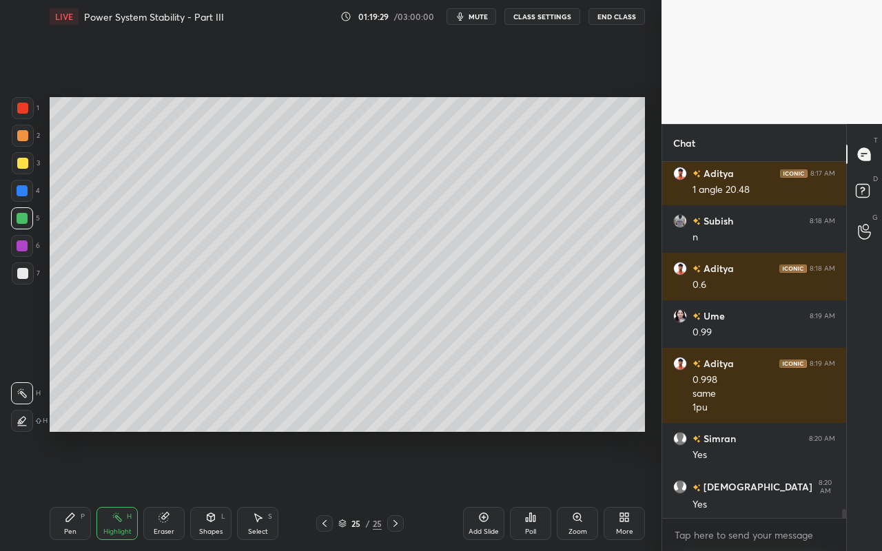
scroll to position [13562, 0]
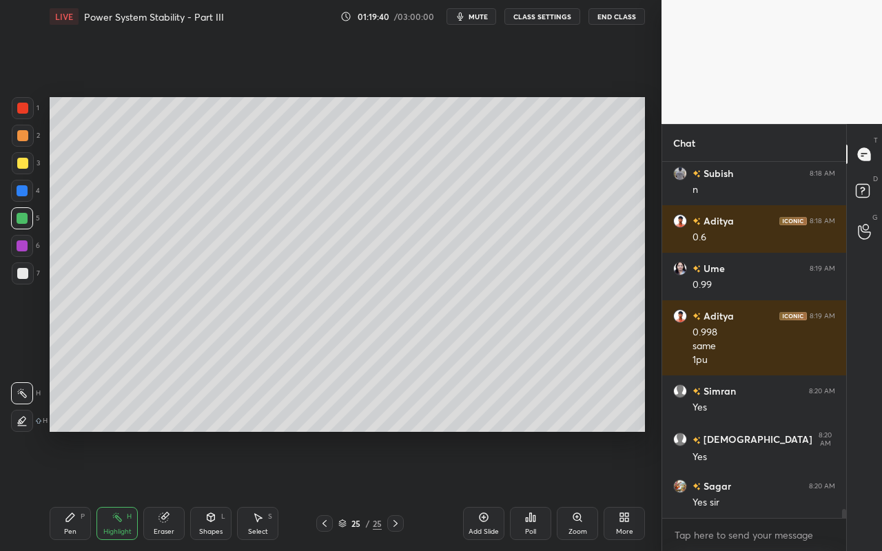
click at [76, 490] on div "Pen P" at bounding box center [70, 523] width 41 height 33
click at [21, 110] on div at bounding box center [22, 108] width 11 height 11
click at [22, 252] on div at bounding box center [22, 246] width 22 height 22
drag, startPoint x: 106, startPoint y: 521, endPoint x: 113, endPoint y: 507, distance: 16.0
click at [110, 490] on div "Highlight H" at bounding box center [116, 523] width 41 height 33
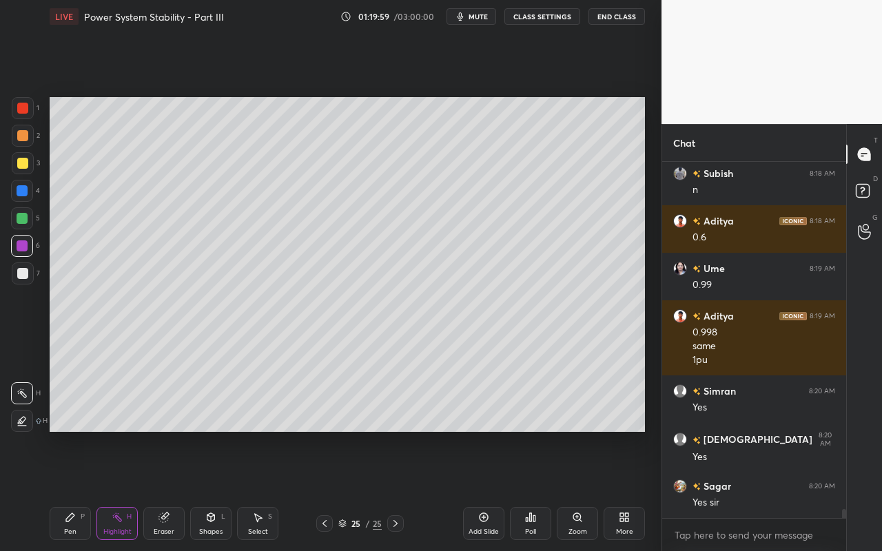
click at [69, 490] on div "Pen P" at bounding box center [70, 523] width 41 height 33
drag, startPoint x: 238, startPoint y: 525, endPoint x: 250, endPoint y: 481, distance: 45.6
click at [241, 490] on div "Select S" at bounding box center [257, 523] width 41 height 33
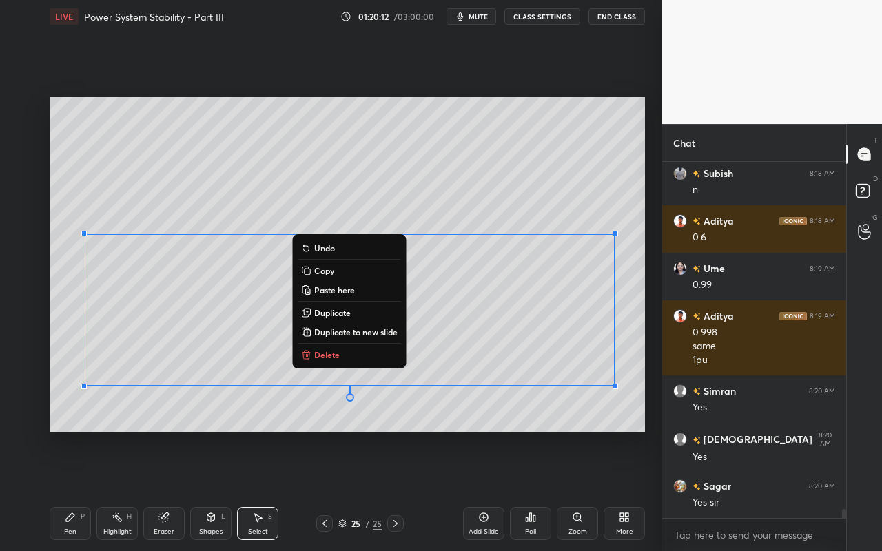
drag, startPoint x: 61, startPoint y: 242, endPoint x: 633, endPoint y: 392, distance: 590.8
click at [649, 403] on div "0 ° Undo Copy Paste here Duplicate Duplicate to new slide Delete Setting up you…" at bounding box center [347, 264] width 607 height 463
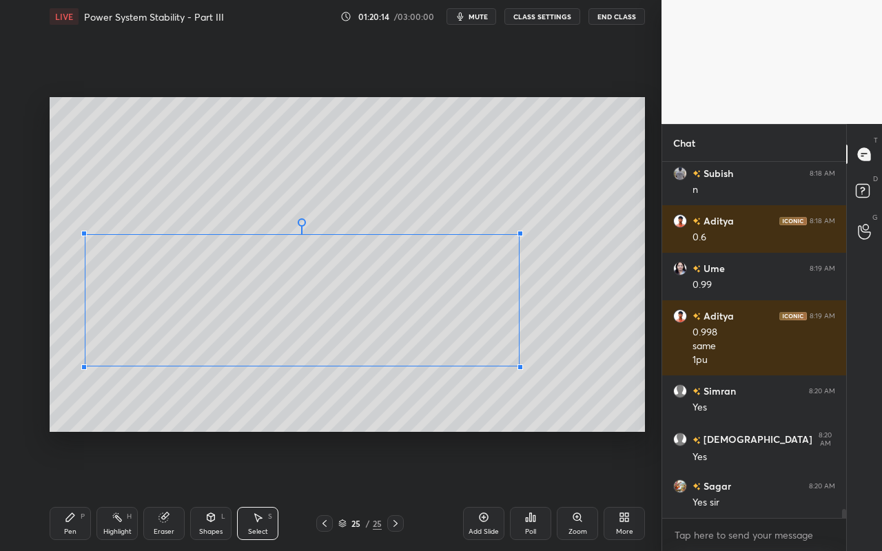
drag, startPoint x: 615, startPoint y: 388, endPoint x: 513, endPoint y: 367, distance: 103.5
click at [518, 366] on div at bounding box center [521, 368] width 6 height 6
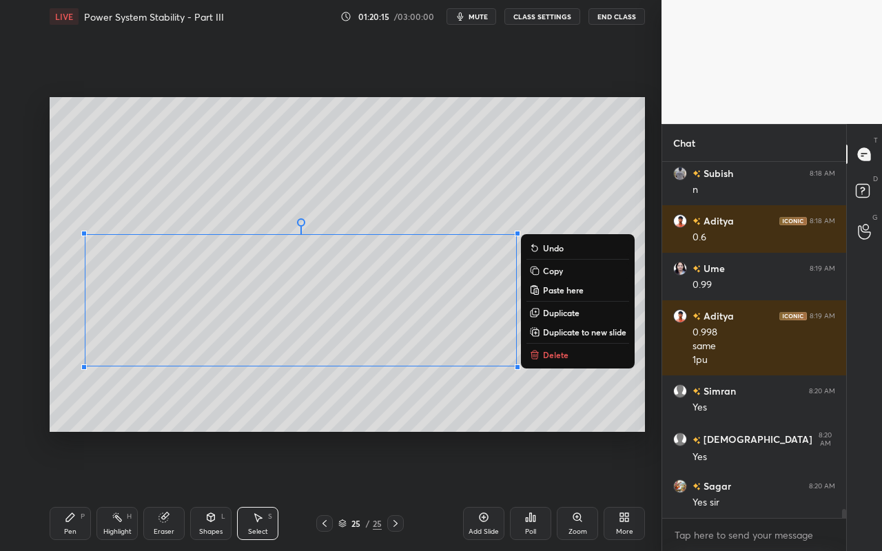
click at [343, 402] on div "0 ° Undo Copy Paste here Duplicate Duplicate to new slide Delete" at bounding box center [348, 264] width 596 height 335
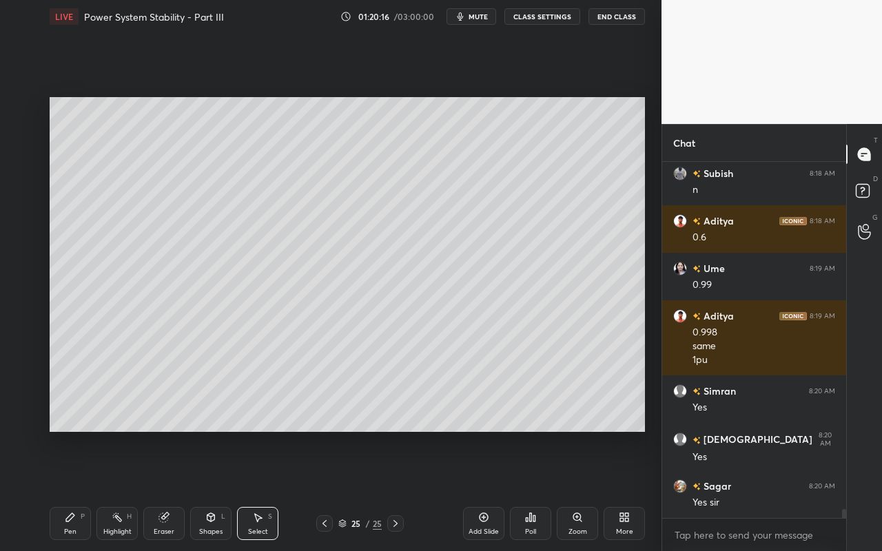
drag, startPoint x: 65, startPoint y: 529, endPoint x: 101, endPoint y: 500, distance: 46.1
click at [70, 490] on div "Pen" at bounding box center [70, 532] width 12 height 7
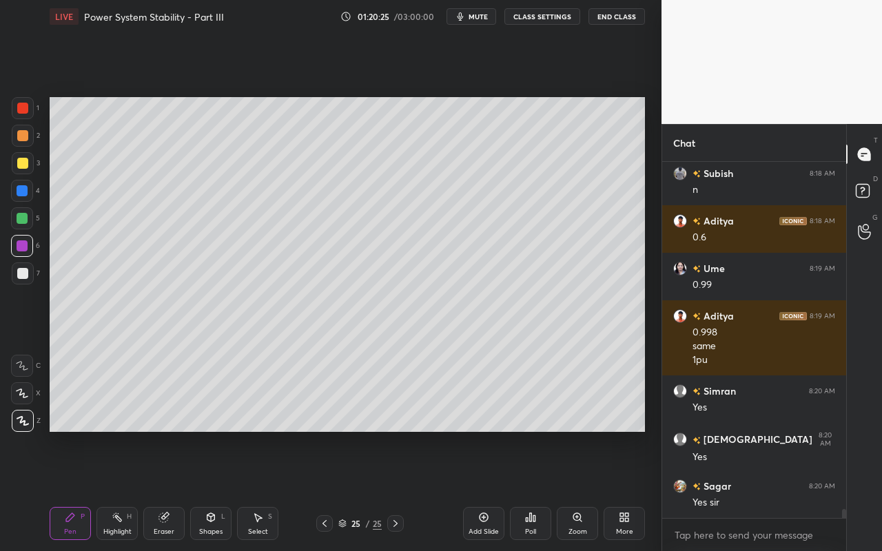
drag, startPoint x: 123, startPoint y: 526, endPoint x: 134, endPoint y: 503, distance: 25.3
click at [125, 490] on div "Highlight H" at bounding box center [116, 523] width 41 height 33
drag, startPoint x: 124, startPoint y: 530, endPoint x: 139, endPoint y: 435, distance: 96.2
click at [123, 490] on div "Highlight H" at bounding box center [116, 523] width 41 height 33
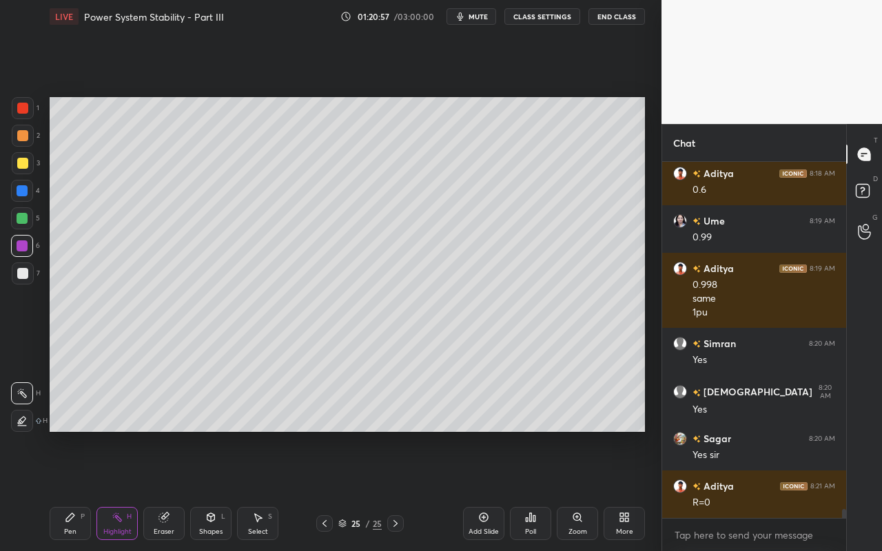
drag, startPoint x: 259, startPoint y: 522, endPoint x: 320, endPoint y: 449, distance: 95.0
click at [261, 490] on icon at bounding box center [257, 517] width 11 height 11
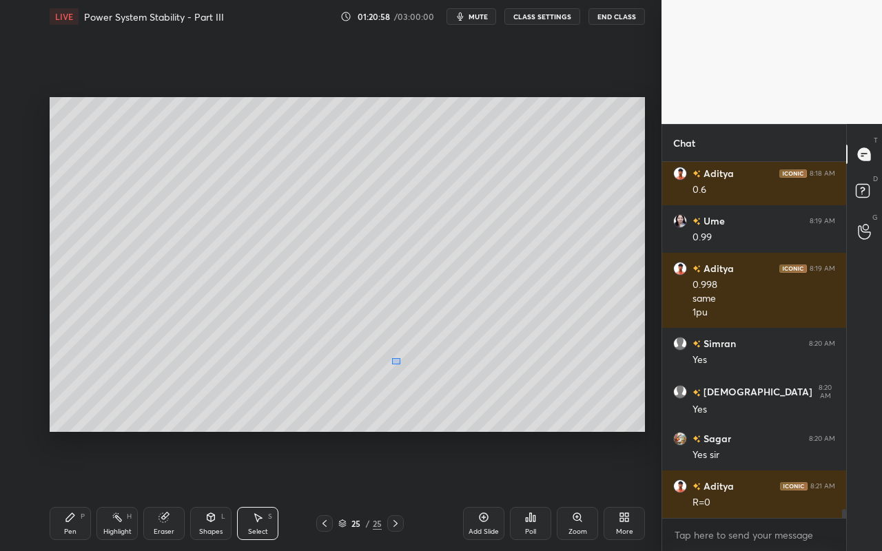
drag, startPoint x: 400, startPoint y: 364, endPoint x: 413, endPoint y: 382, distance: 22.2
click at [413, 382] on div "0 ° Undo Copy Paste here Duplicate Duplicate to new slide Delete" at bounding box center [348, 264] width 596 height 335
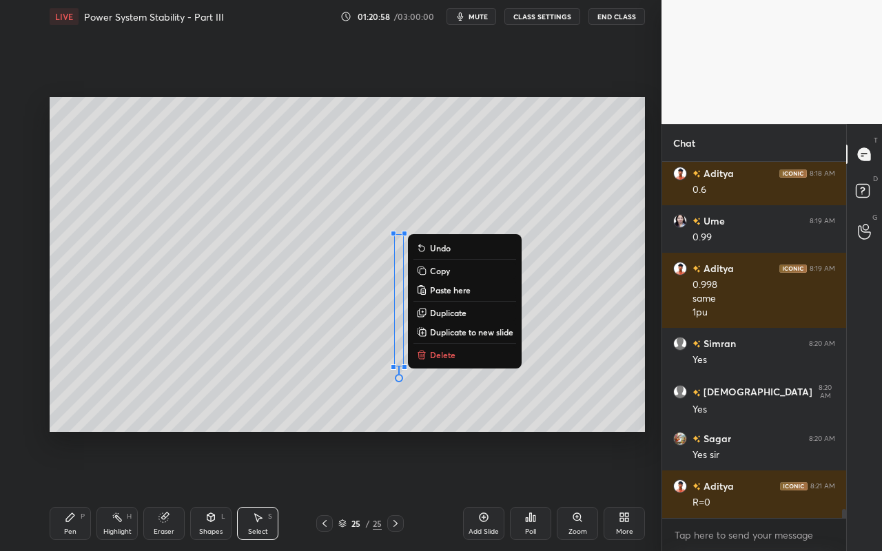
click at [447, 356] on p "Delete" at bounding box center [443, 354] width 26 height 11
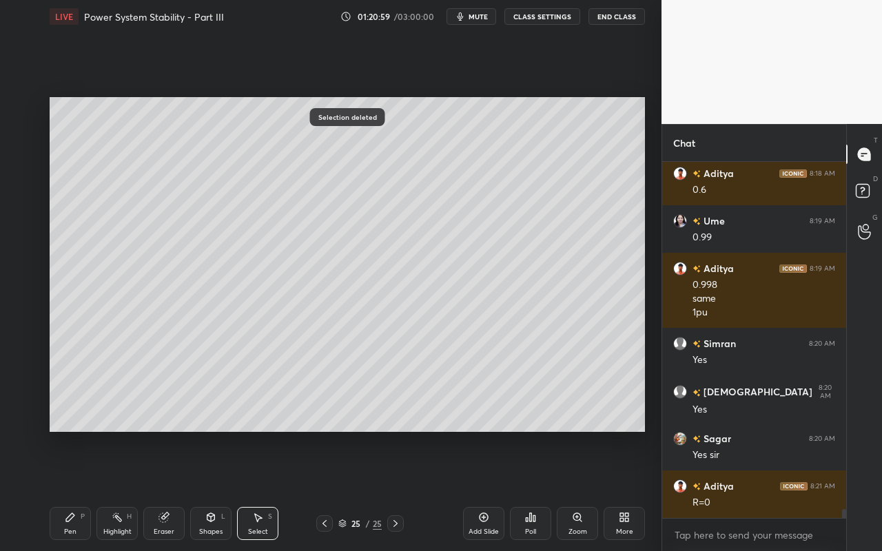
click at [205, 490] on div "Shapes" at bounding box center [210, 532] width 23 height 7
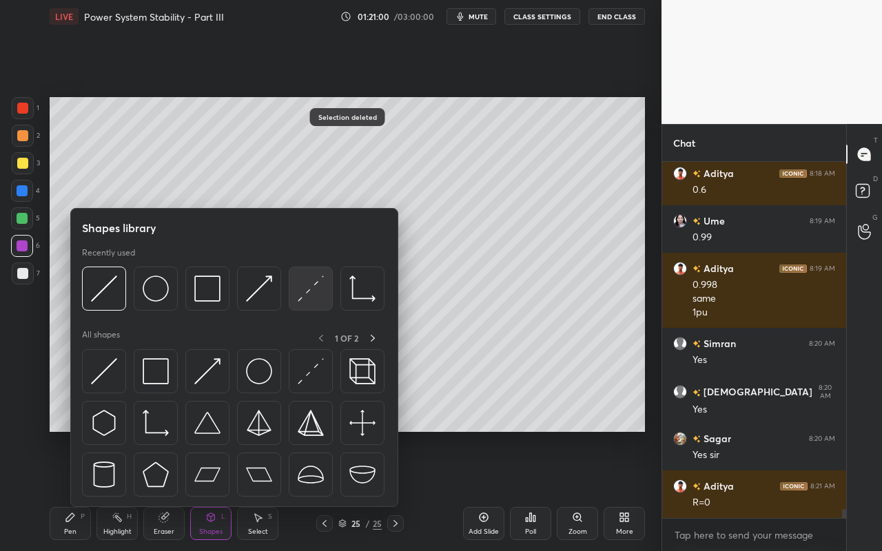
click at [308, 300] on img at bounding box center [311, 289] width 26 height 26
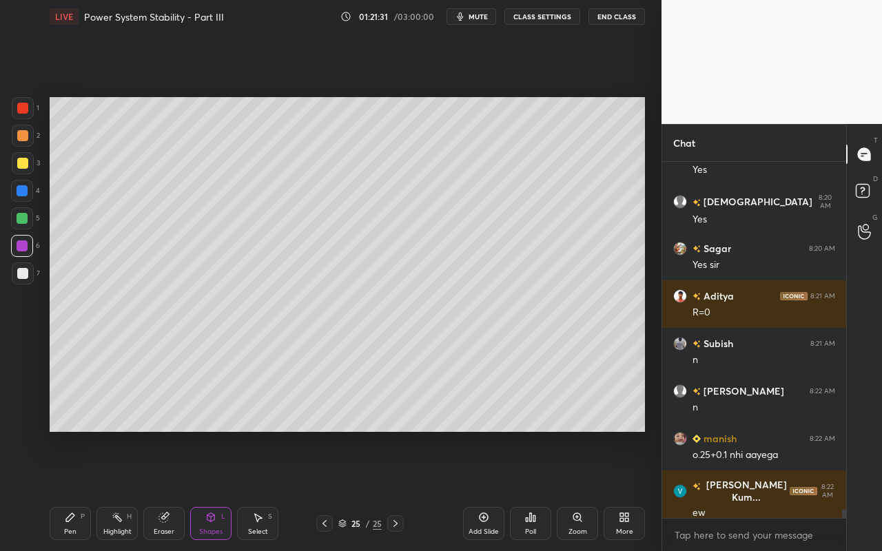
scroll to position [13814, 0]
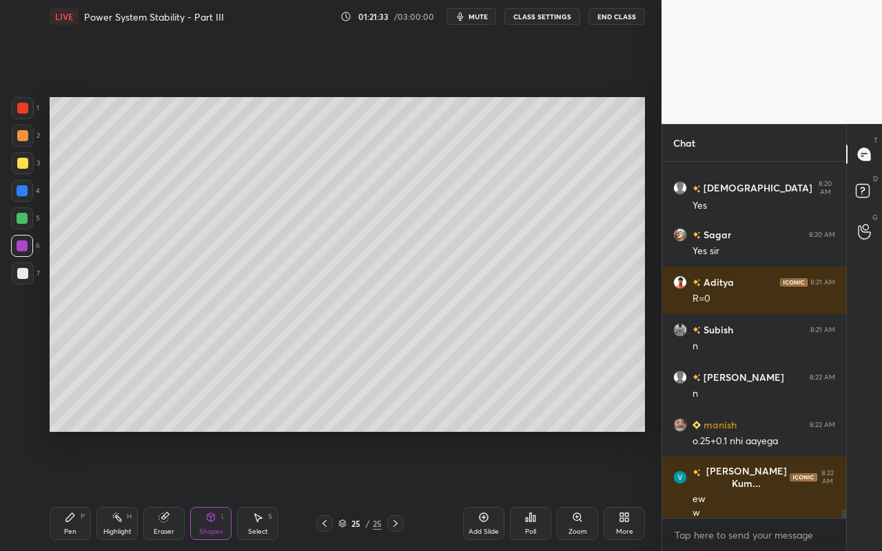
drag, startPoint x: 118, startPoint y: 515, endPoint x: 138, endPoint y: 492, distance: 30.3
click at [118, 490] on icon at bounding box center [117, 517] width 11 height 11
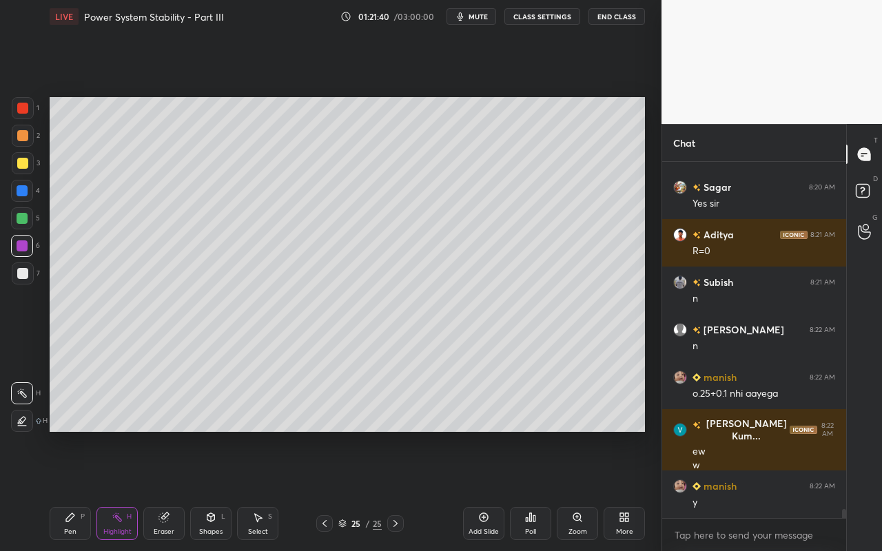
click at [263, 490] on div "Select" at bounding box center [258, 532] width 20 height 7
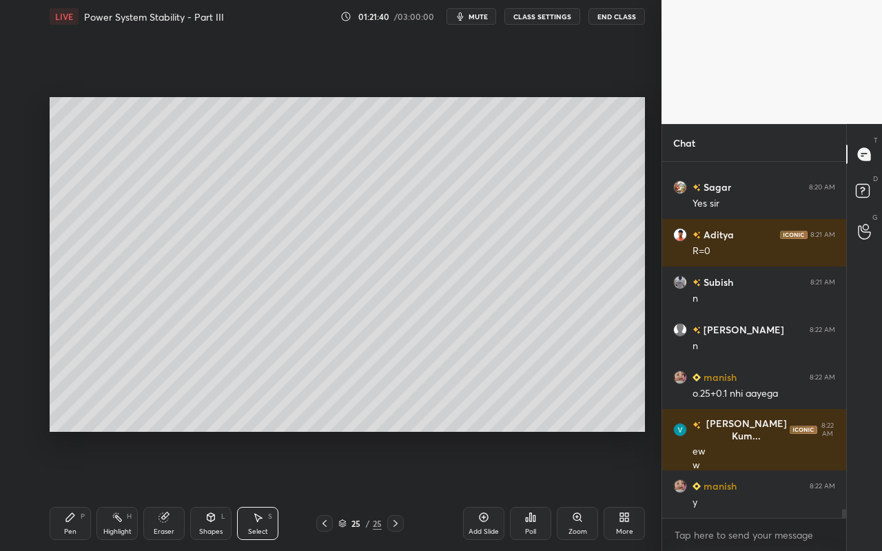
click at [246, 238] on div "0 ° Undo Copy Paste here Duplicate Duplicate to new slide Delete" at bounding box center [348, 264] width 596 height 335
drag, startPoint x: 242, startPoint y: 216, endPoint x: 262, endPoint y: 230, distance: 24.7
click at [257, 223] on div "0 ° Undo Copy Paste here Duplicate Duplicate to new slide Delete" at bounding box center [348, 264] width 596 height 335
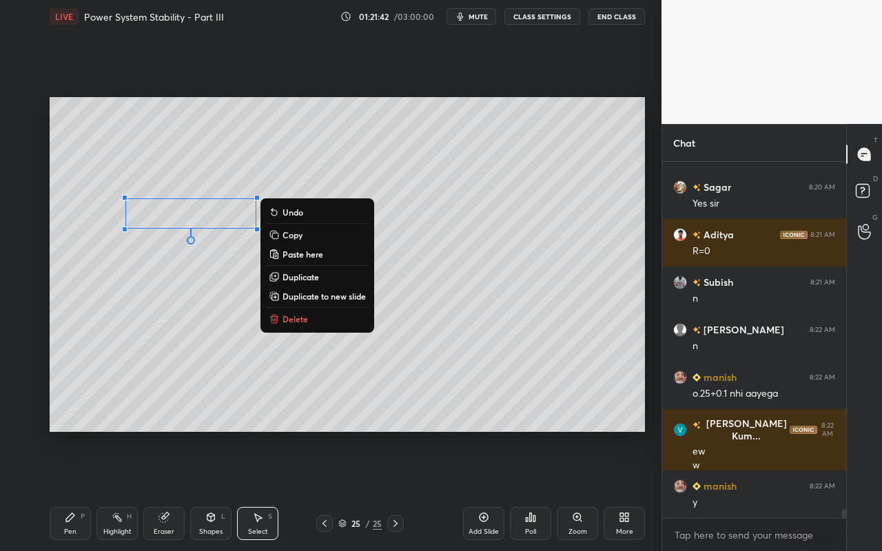
click at [293, 323] on p "Delete" at bounding box center [296, 319] width 26 height 11
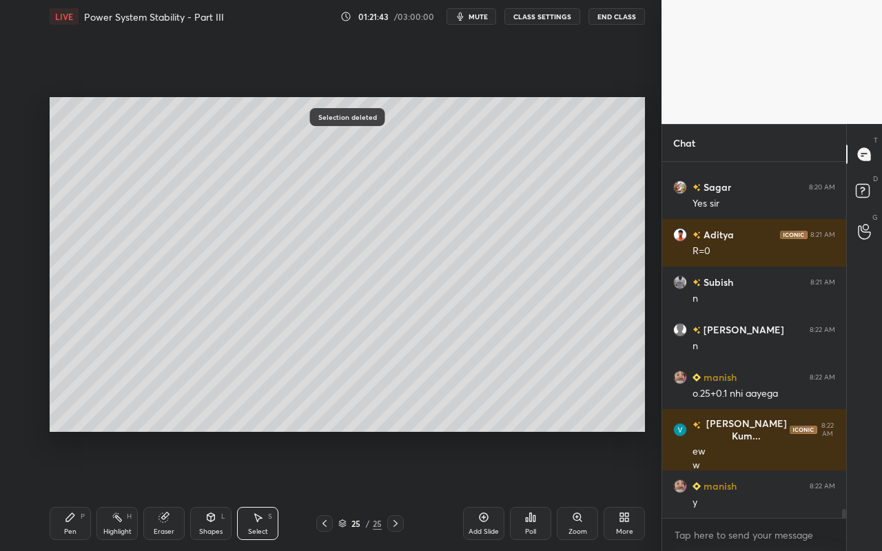
click at [92, 490] on div "Pen P Highlight H Eraser Shapes L Select S" at bounding box center [153, 523] width 207 height 33
drag, startPoint x: 71, startPoint y: 520, endPoint x: 85, endPoint y: 434, distance: 87.4
click at [71, 490] on icon at bounding box center [70, 517] width 11 height 11
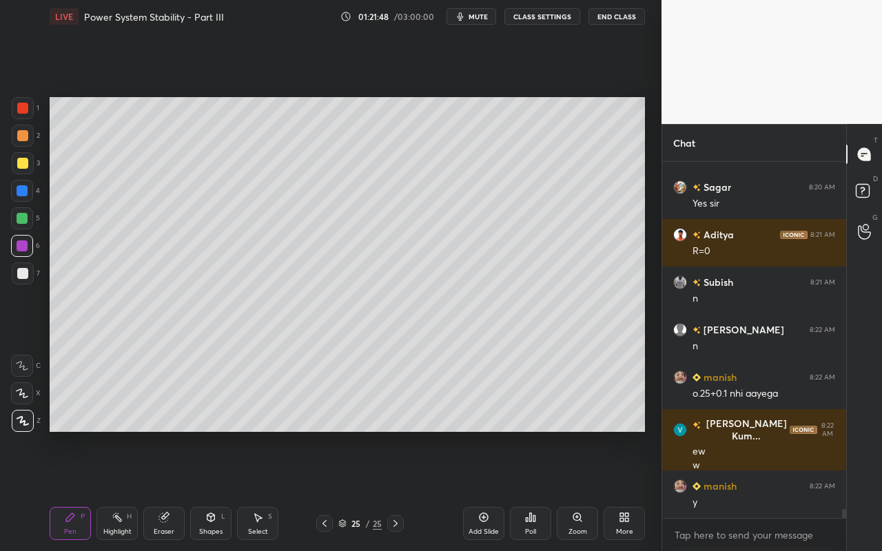
click at [125, 490] on div "Highlight H" at bounding box center [116, 523] width 41 height 33
click at [210, 490] on div "Shapes L" at bounding box center [210, 523] width 41 height 33
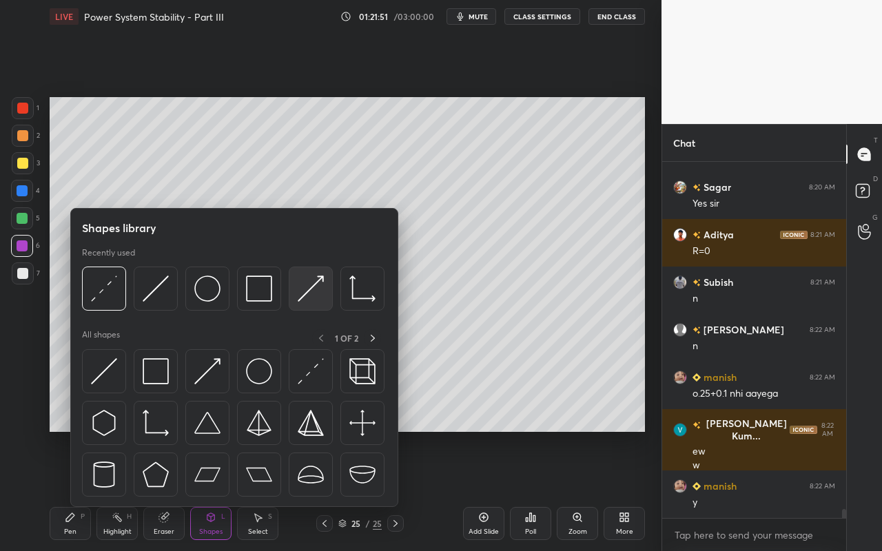
click at [313, 289] on img at bounding box center [311, 289] width 26 height 26
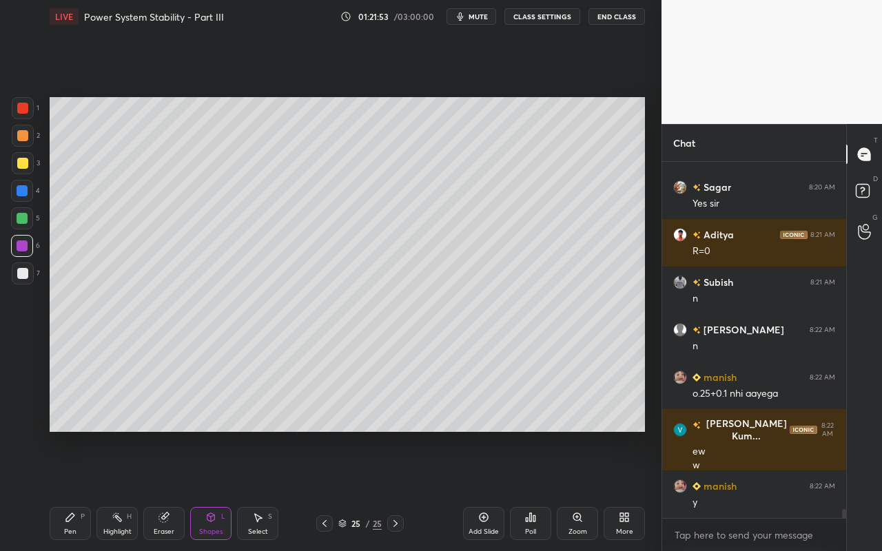
drag, startPoint x: 119, startPoint y: 522, endPoint x: 131, endPoint y: 449, distance: 74.0
click at [118, 490] on icon at bounding box center [117, 517] width 11 height 11
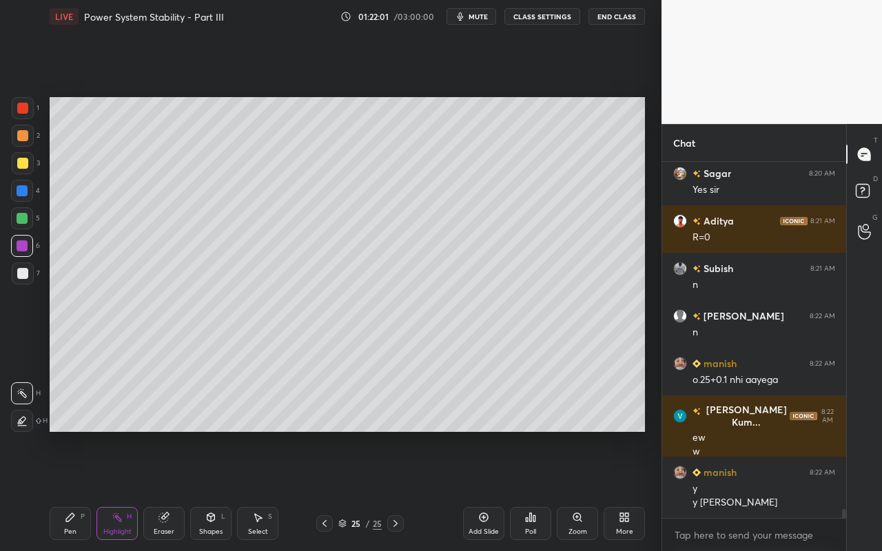
scroll to position [13935, 0]
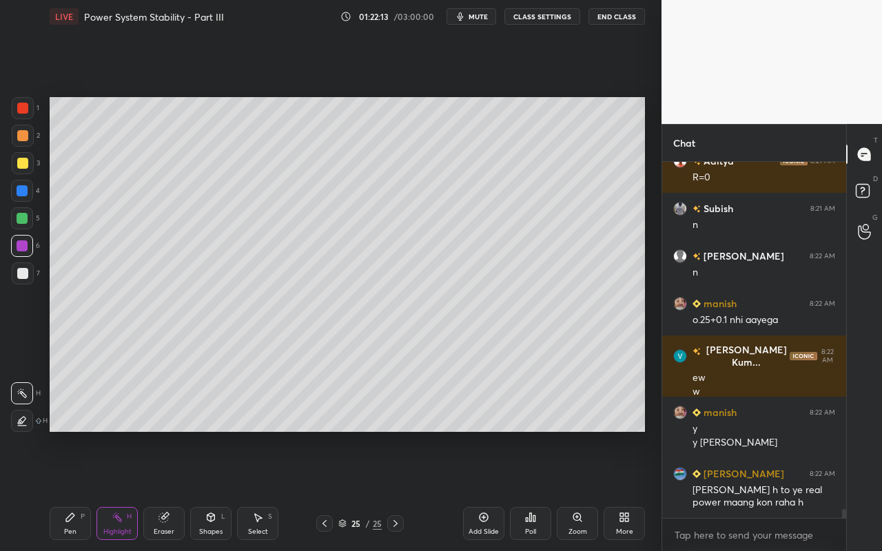
click at [116, 490] on div "Highlight H" at bounding box center [116, 523] width 41 height 33
drag, startPoint x: 108, startPoint y: 524, endPoint x: 154, endPoint y: 444, distance: 92.3
click at [108, 490] on div "Highlight H" at bounding box center [116, 523] width 41 height 33
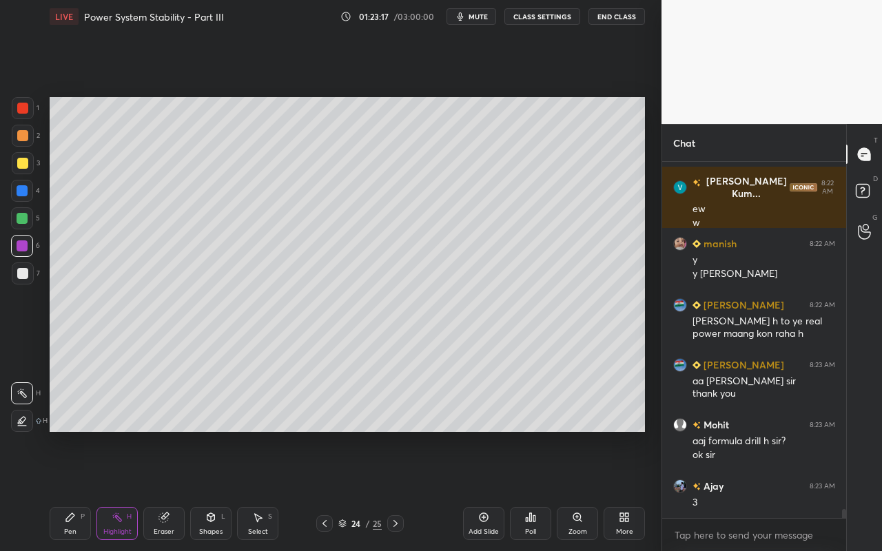
scroll to position [14151, 0]
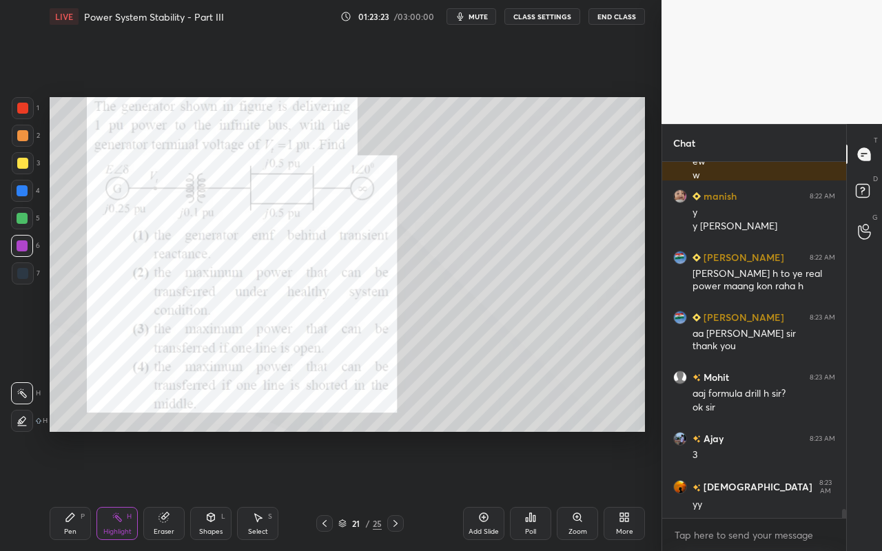
drag, startPoint x: 72, startPoint y: 524, endPoint x: 108, endPoint y: 446, distance: 85.7
click at [74, 490] on div "Pen P" at bounding box center [70, 523] width 41 height 33
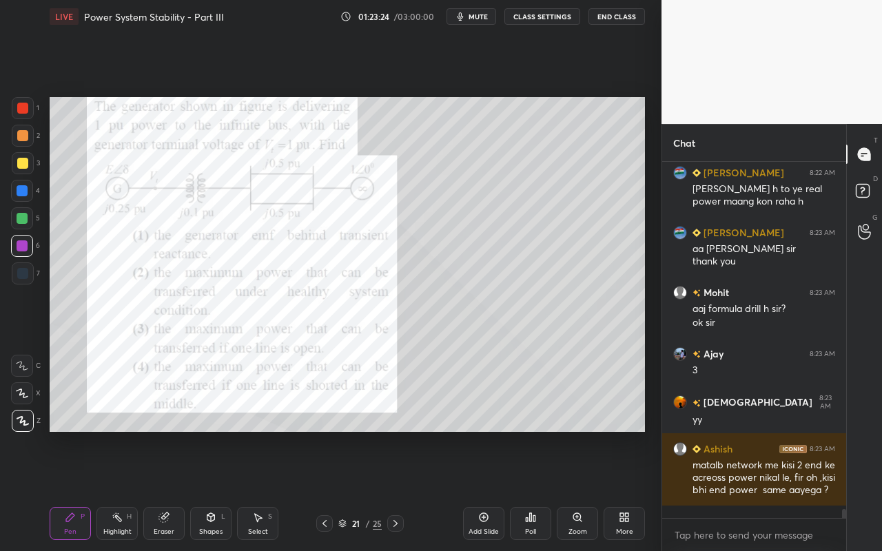
scroll to position [14284, 0]
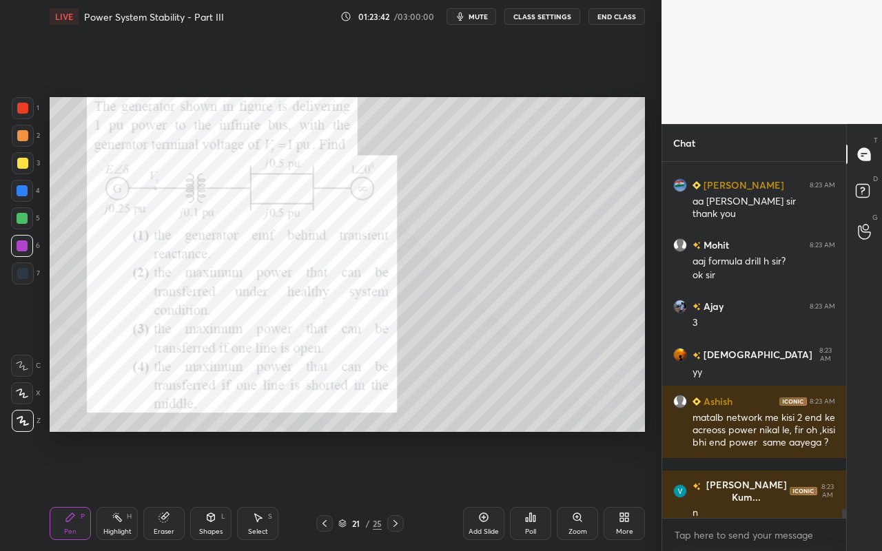
drag, startPoint x: 112, startPoint y: 528, endPoint x: 133, endPoint y: 493, distance: 40.2
click at [115, 490] on div "Highlight" at bounding box center [117, 532] width 28 height 7
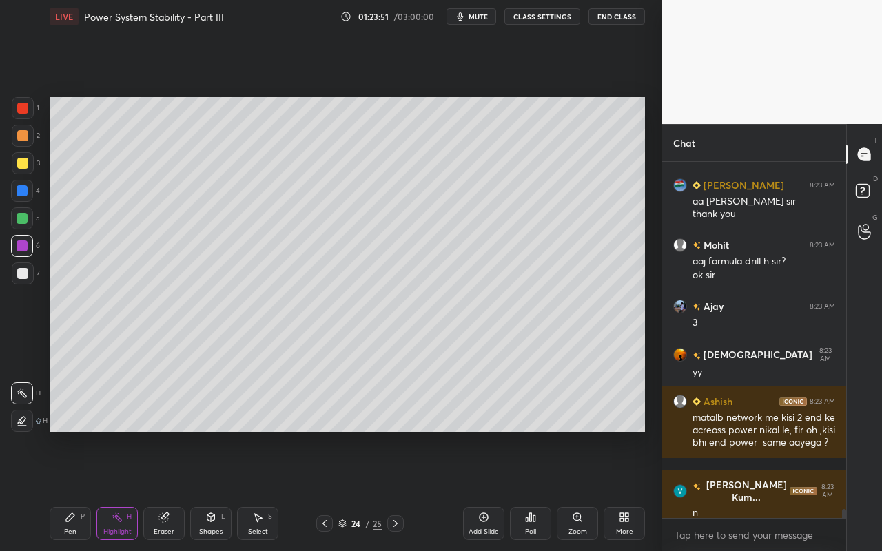
click at [256, 490] on div "Select" at bounding box center [258, 532] width 20 height 7
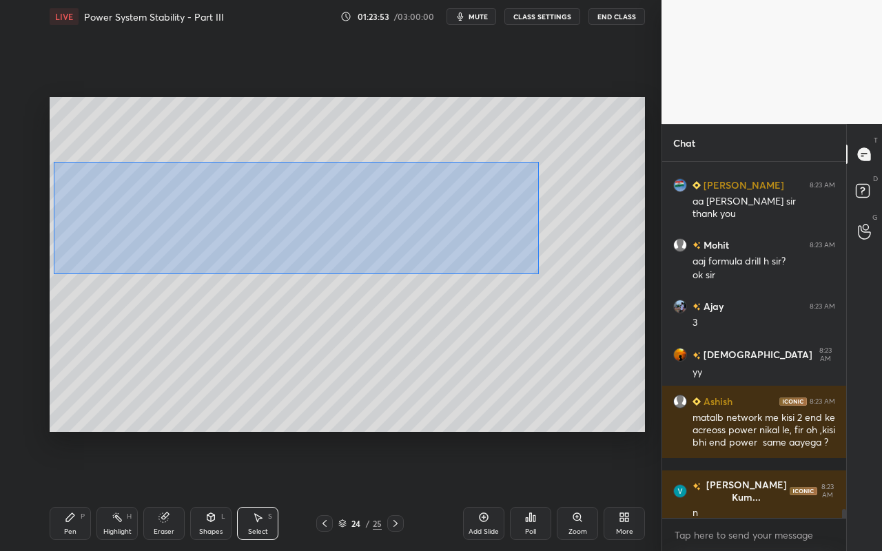
drag, startPoint x: 53, startPoint y: 161, endPoint x: 544, endPoint y: 272, distance: 503.8
click at [544, 274] on div "0 ° Undo Copy Paste here Duplicate Duplicate to new slide Delete" at bounding box center [348, 264] width 596 height 335
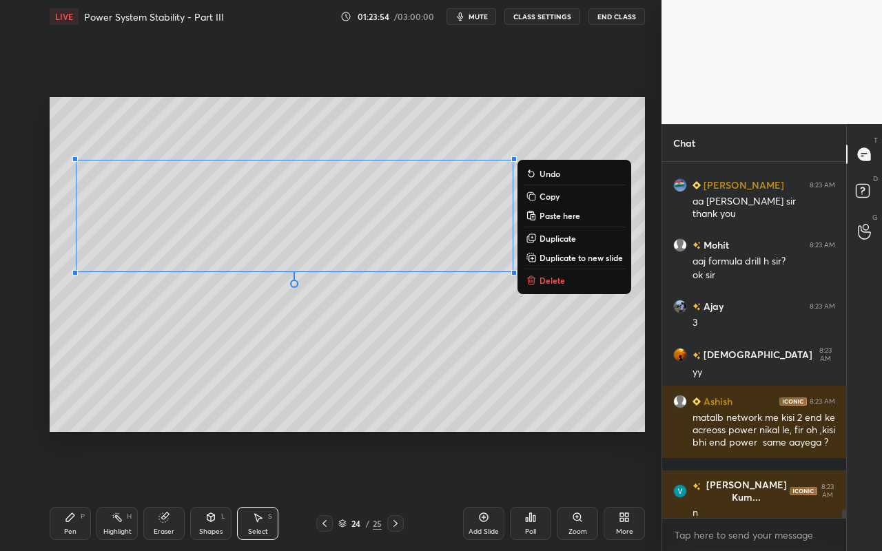
click at [572, 196] on button "Copy" at bounding box center [574, 196] width 103 height 17
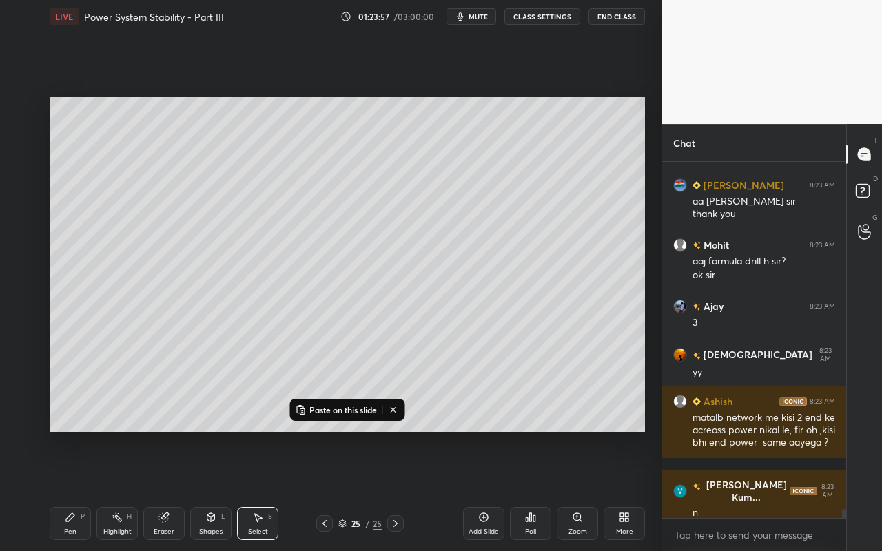
drag, startPoint x: 493, startPoint y: 525, endPoint x: 485, endPoint y: 493, distance: 32.9
click at [493, 490] on div "Add Slide" at bounding box center [483, 523] width 41 height 33
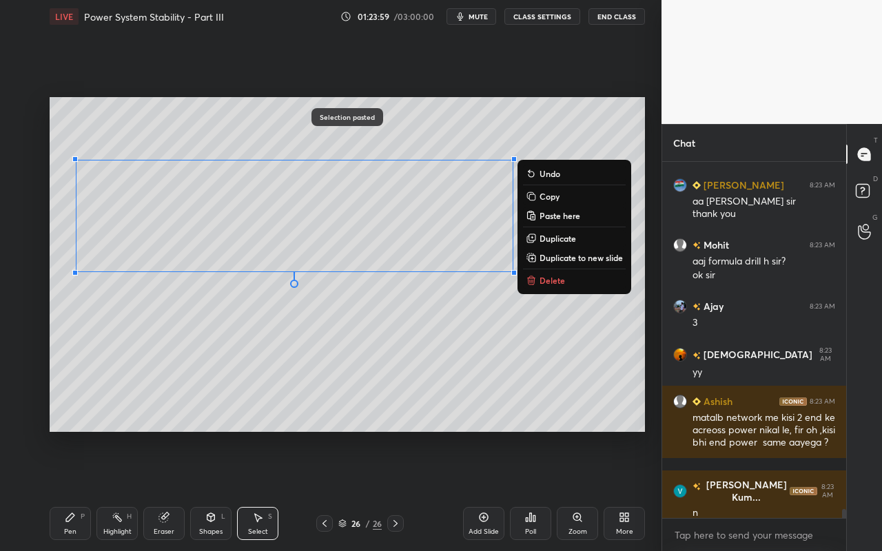
click at [77, 490] on div "Pen P" at bounding box center [70, 523] width 41 height 33
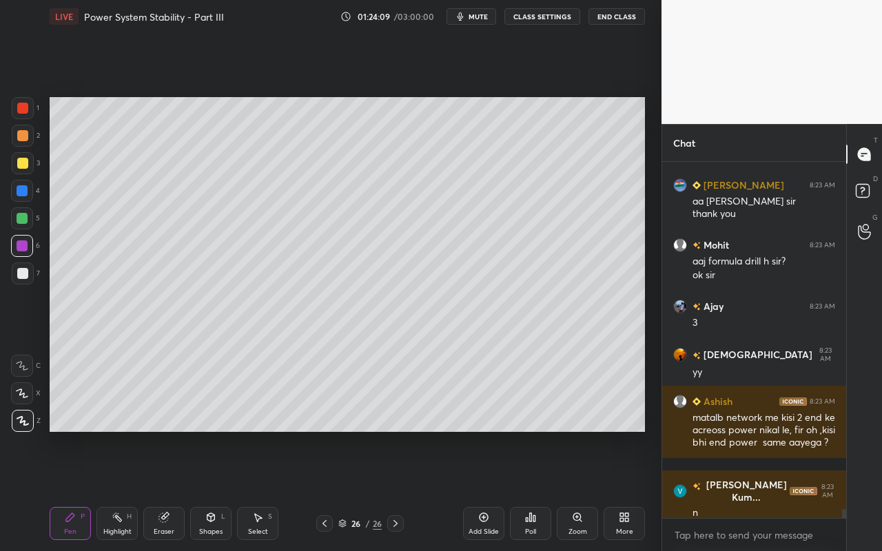
click at [174, 490] on div "Eraser" at bounding box center [163, 523] width 41 height 33
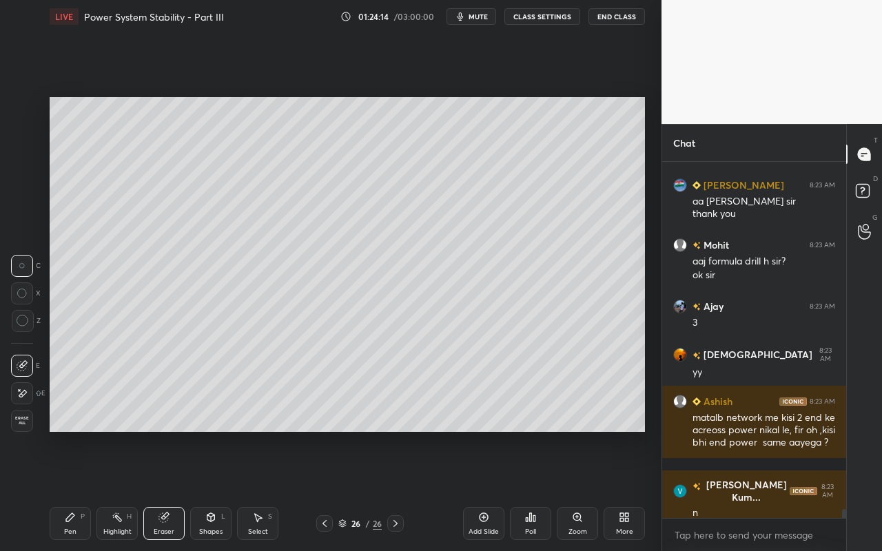
scroll to position [14331, 0]
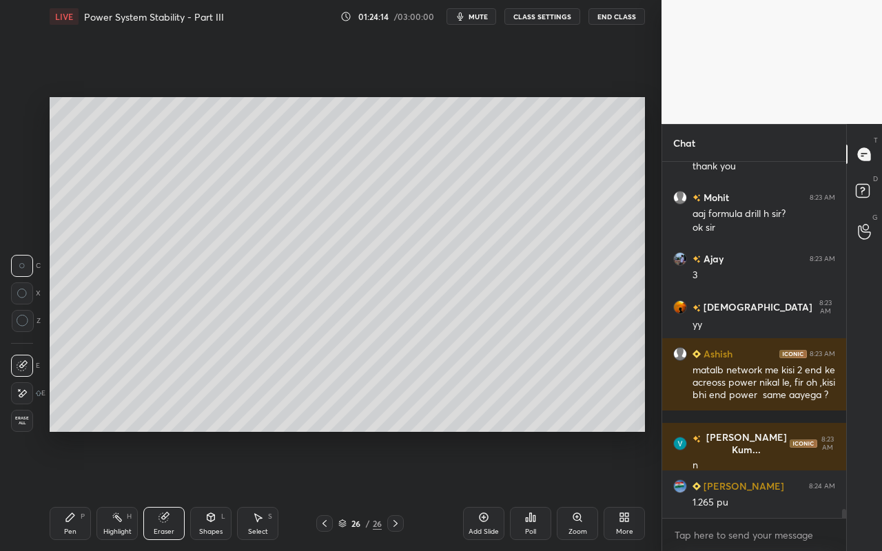
drag, startPoint x: 77, startPoint y: 529, endPoint x: 85, endPoint y: 522, distance: 10.3
click at [80, 490] on div "Pen P" at bounding box center [70, 523] width 41 height 33
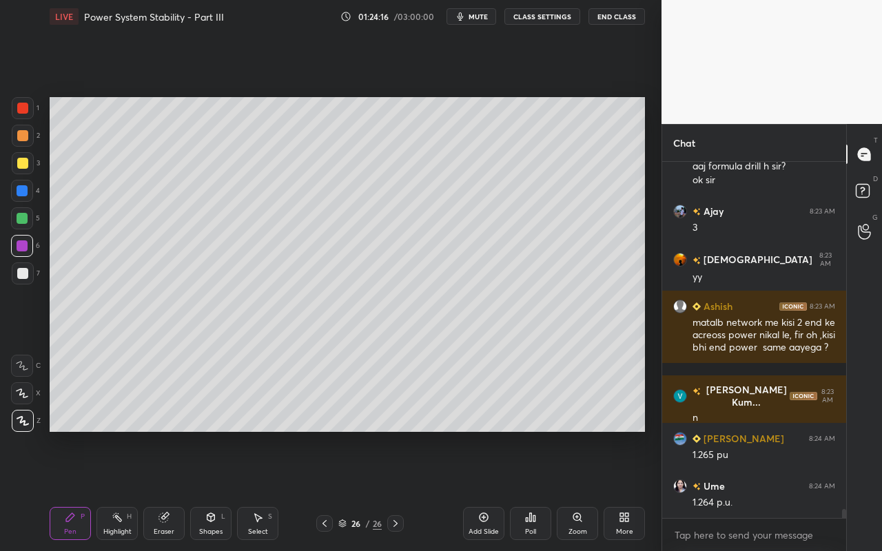
click at [26, 141] on div at bounding box center [23, 136] width 22 height 22
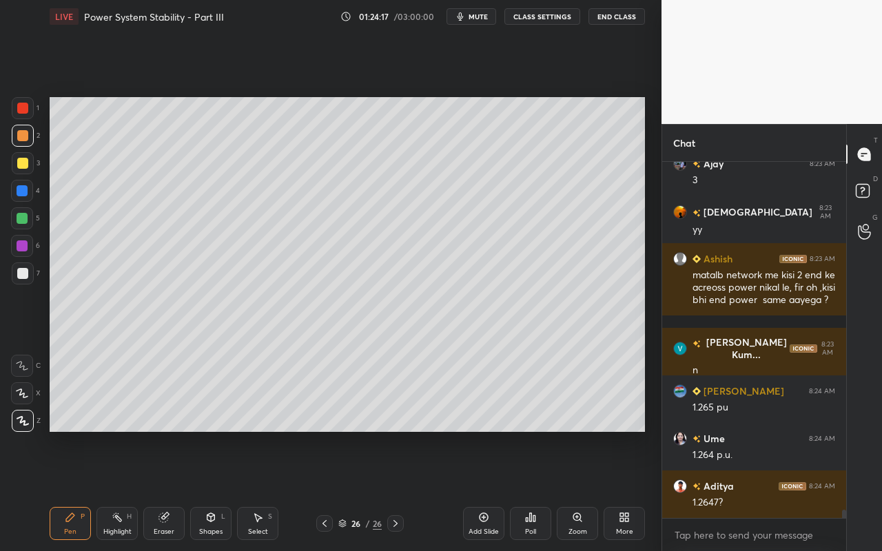
scroll to position [14474, 0]
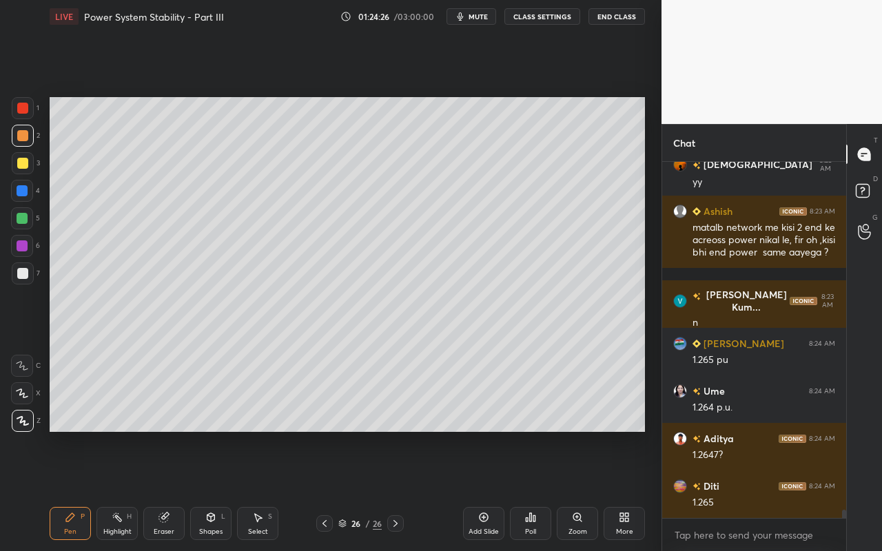
click at [116, 490] on div "Highlight H" at bounding box center [116, 523] width 41 height 33
click at [70, 490] on div "Pen P" at bounding box center [70, 523] width 41 height 33
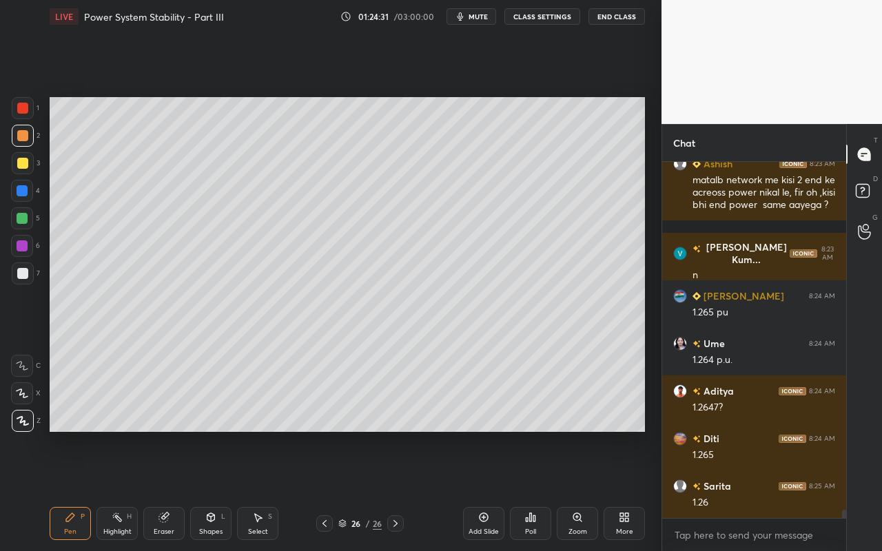
scroll to position [14569, 0]
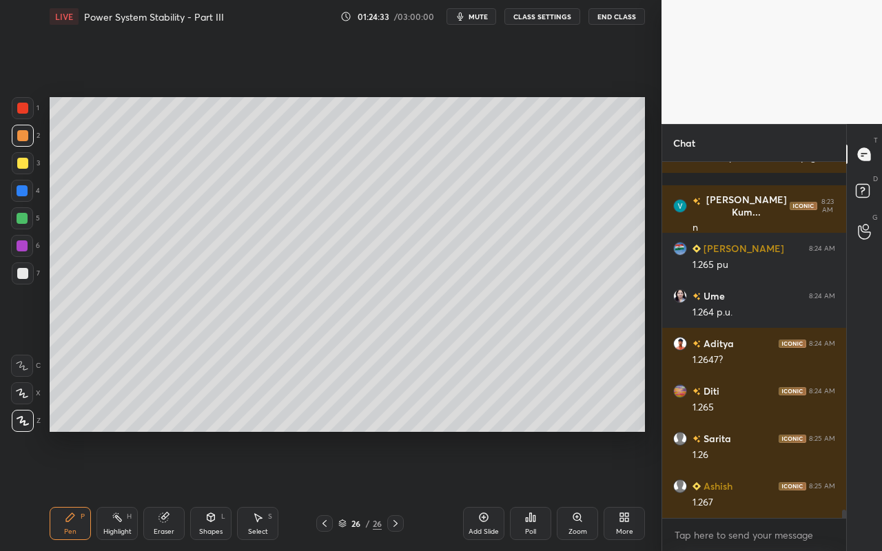
drag, startPoint x: 108, startPoint y: 525, endPoint x: 116, endPoint y: 500, distance: 25.5
click at [110, 490] on div "Highlight H" at bounding box center [116, 523] width 41 height 33
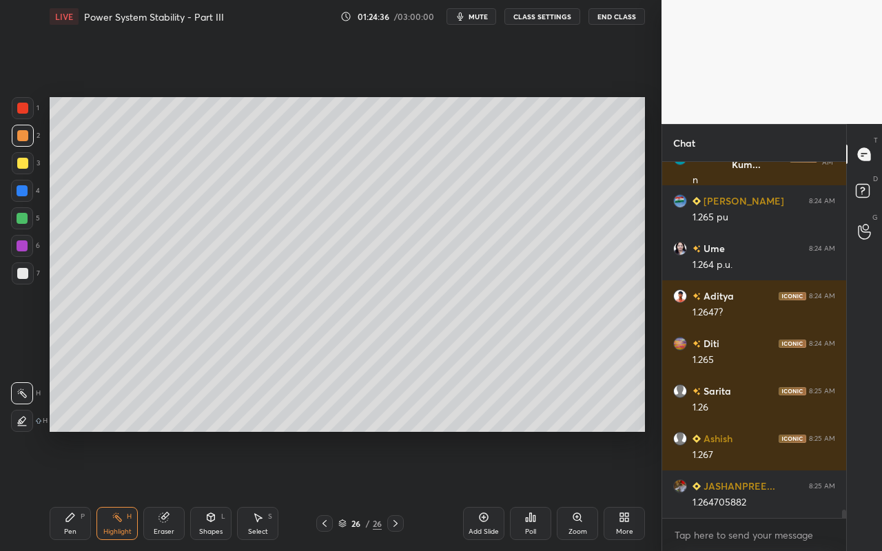
scroll to position [14664, 0]
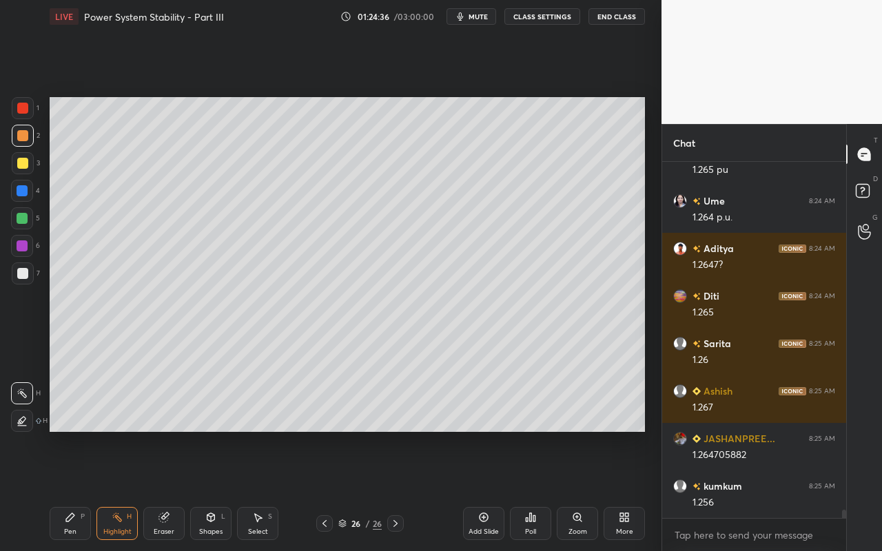
click at [68, 490] on div "Pen P" at bounding box center [70, 523] width 41 height 33
click at [216, 490] on div "Shapes L" at bounding box center [210, 523] width 41 height 33
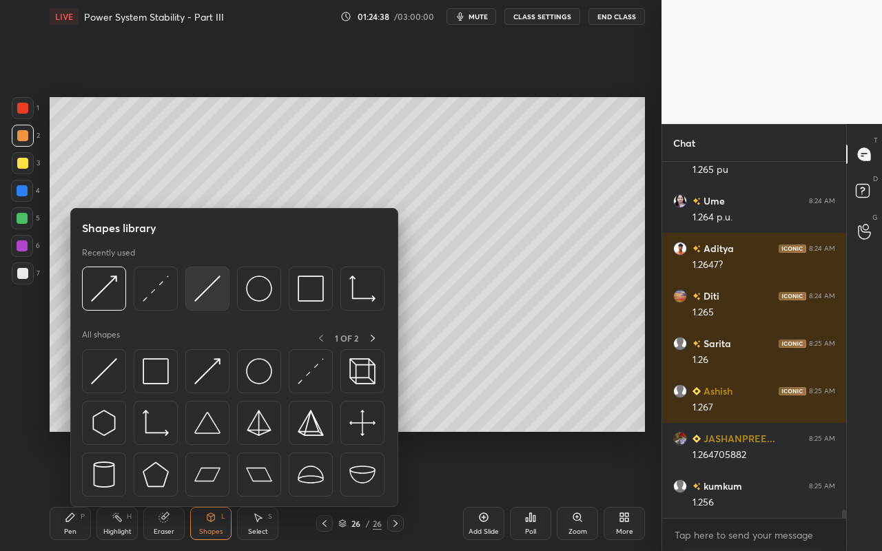
click at [213, 301] on img at bounding box center [207, 289] width 26 height 26
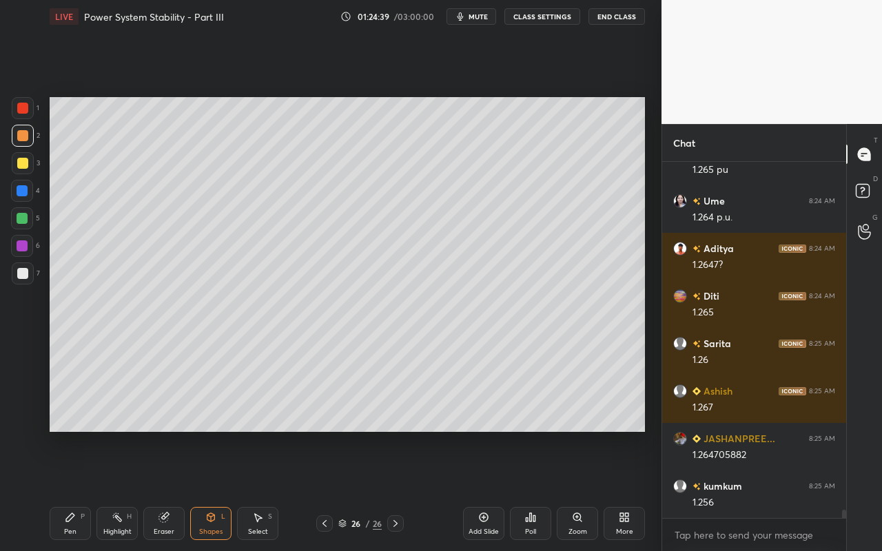
scroll to position [14712, 0]
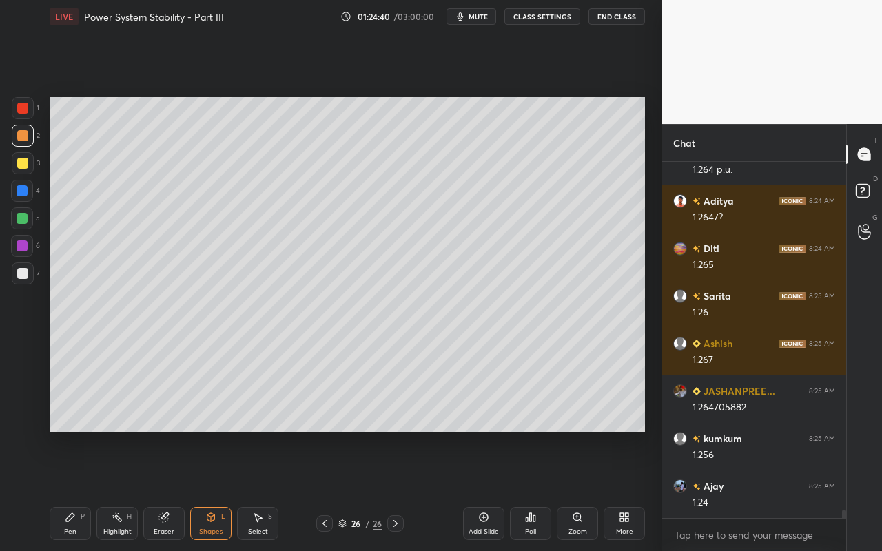
click at [63, 490] on div "Pen P" at bounding box center [70, 523] width 41 height 33
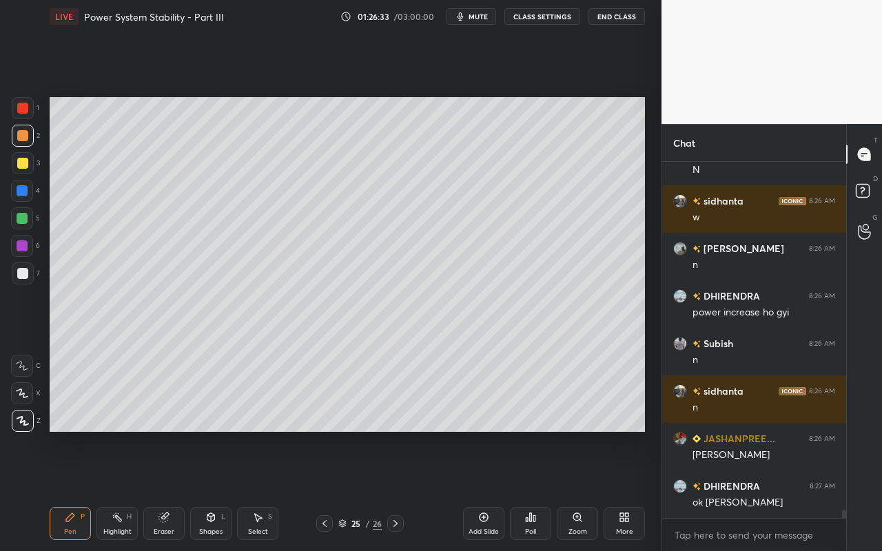
scroll to position [15760, 0]
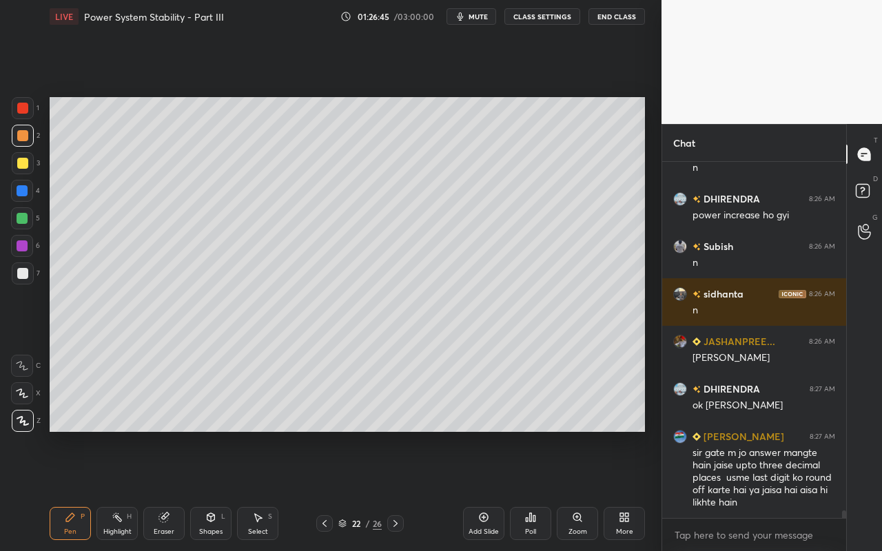
click at [114, 490] on div "Highlight" at bounding box center [117, 532] width 28 height 7
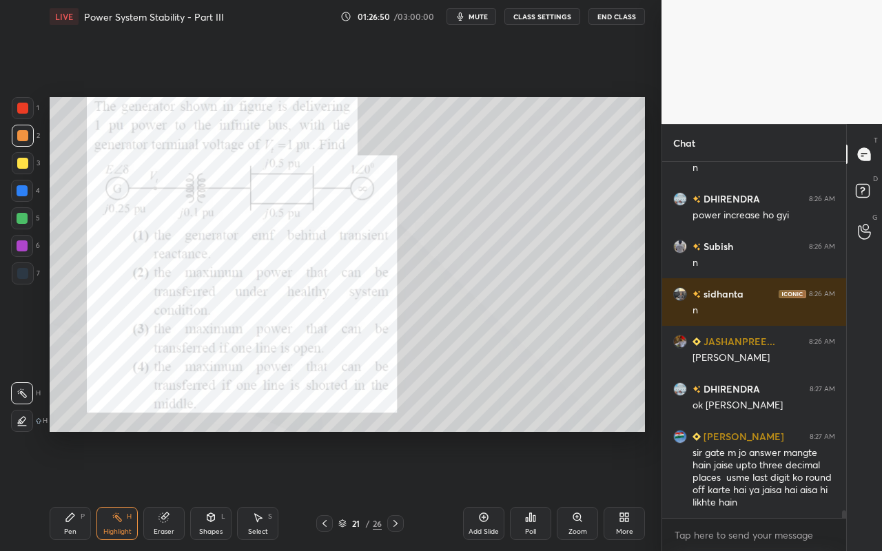
click at [77, 490] on div "Pen P" at bounding box center [70, 523] width 41 height 33
drag, startPoint x: 120, startPoint y: 522, endPoint x: 124, endPoint y: 506, distance: 16.4
click at [120, 490] on icon at bounding box center [117, 517] width 11 height 11
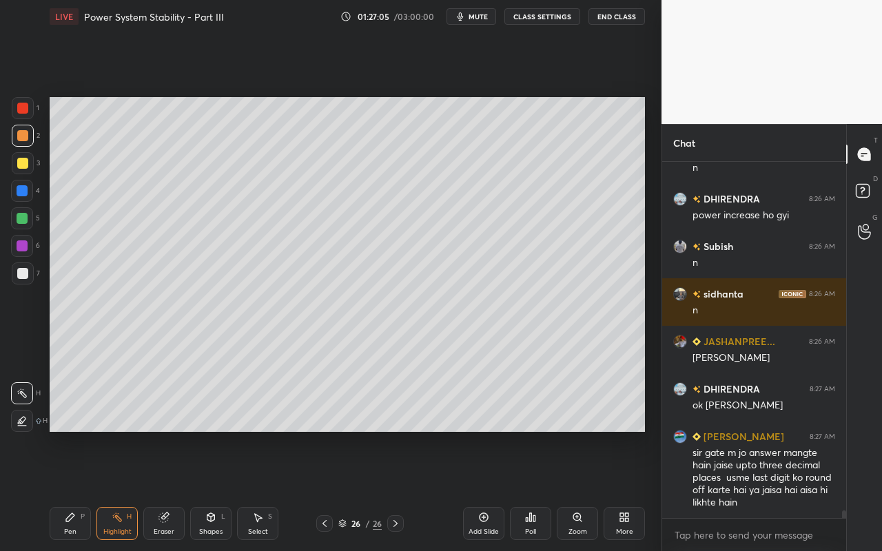
click at [256, 490] on div "Select" at bounding box center [258, 532] width 20 height 7
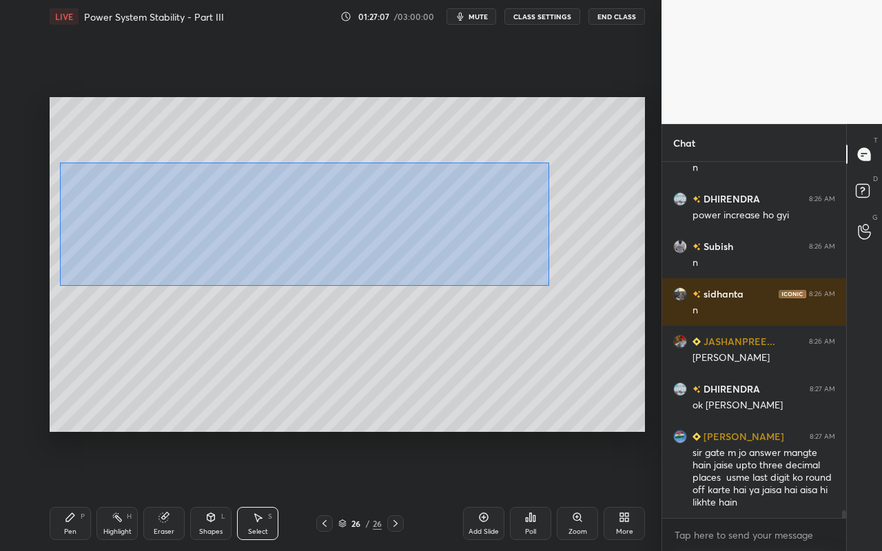
drag, startPoint x: 59, startPoint y: 163, endPoint x: 525, endPoint y: 266, distance: 476.6
click at [549, 284] on div "0 ° Undo Copy Paste here Duplicate Duplicate to new slide Delete" at bounding box center [348, 264] width 596 height 335
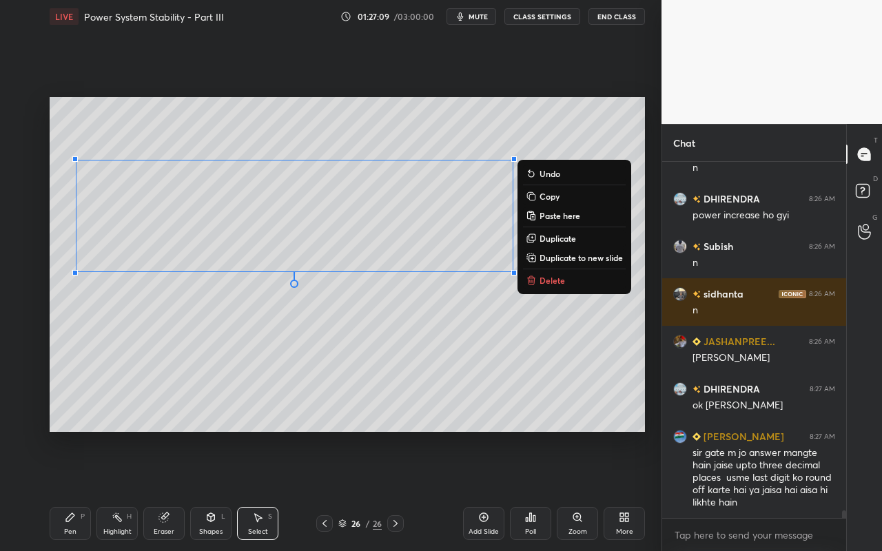
click at [551, 196] on p "Copy" at bounding box center [550, 196] width 20 height 11
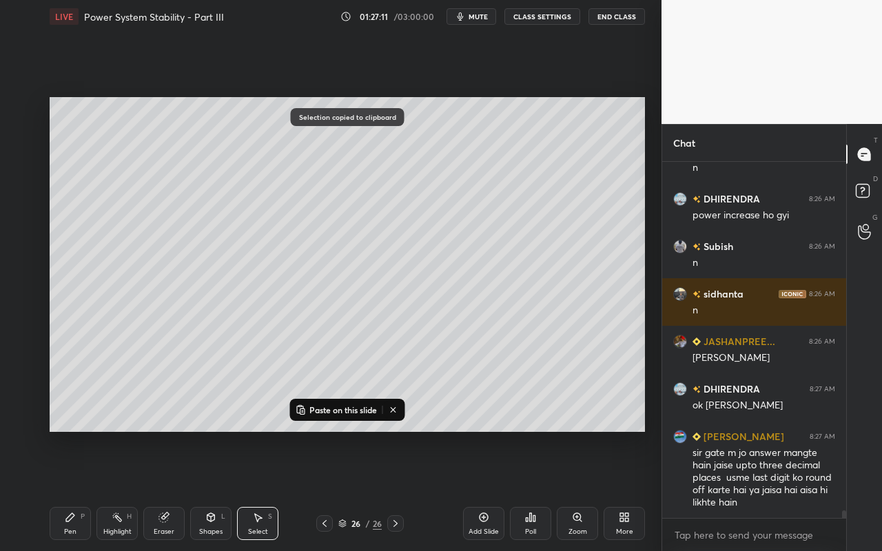
click at [485, 490] on div "Add Slide" at bounding box center [484, 532] width 30 height 7
drag, startPoint x: 77, startPoint y: 524, endPoint x: 74, endPoint y: 476, distance: 48.3
click at [77, 490] on div "Pen P" at bounding box center [70, 523] width 41 height 33
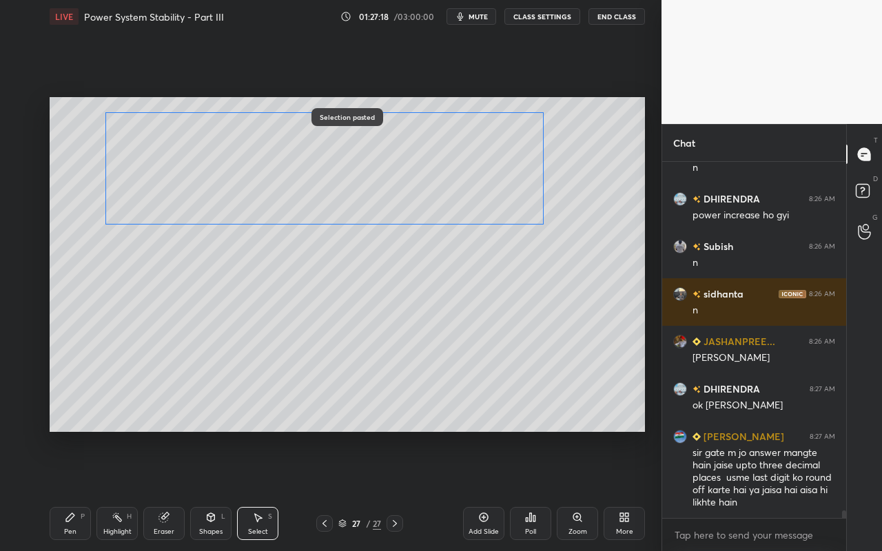
drag, startPoint x: 418, startPoint y: 264, endPoint x: 447, endPoint y: 214, distance: 57.8
click at [448, 213] on div "0 ° Undo Copy Paste here Duplicate Duplicate to new slide Delete" at bounding box center [348, 264] width 596 height 335
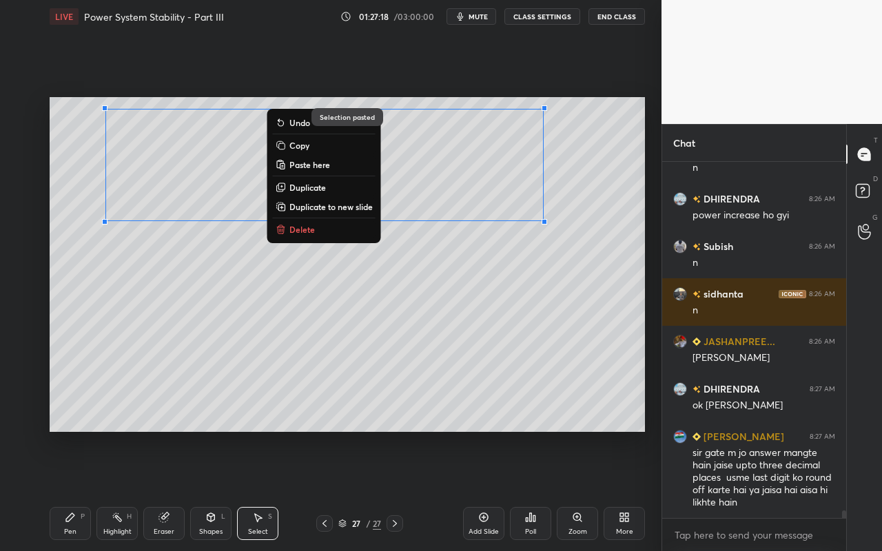
click at [446, 314] on div "0 ° Undo Copy Paste here Duplicate Duplicate to new slide Delete" at bounding box center [348, 264] width 596 height 335
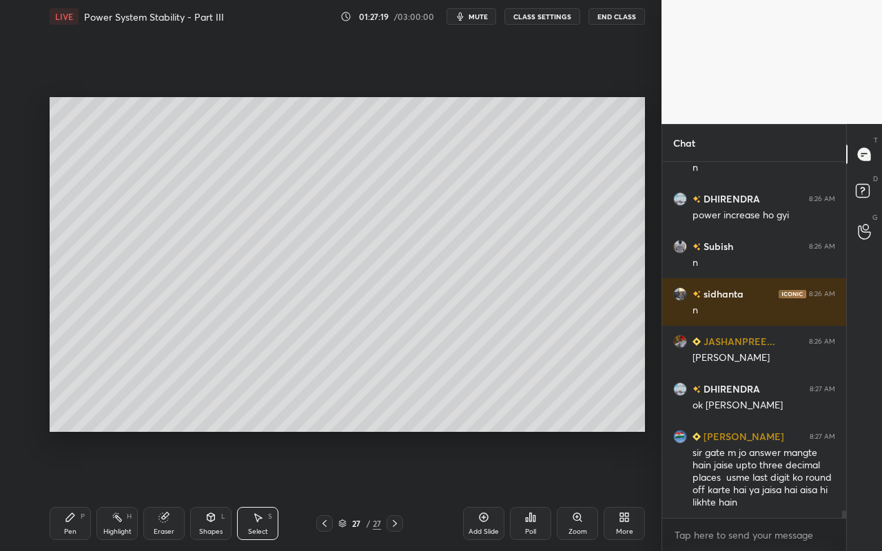
click at [77, 490] on div "Pen P" at bounding box center [70, 523] width 41 height 33
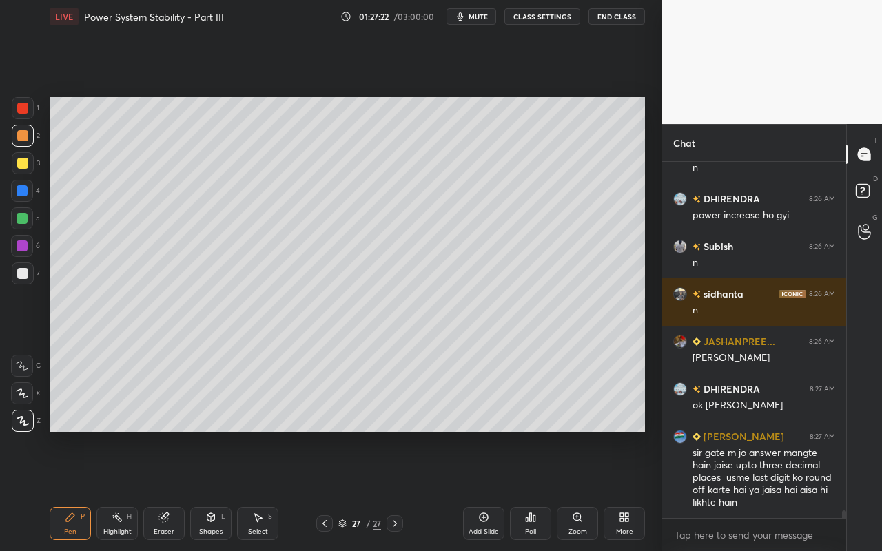
click at [218, 490] on div "Shapes L" at bounding box center [210, 523] width 41 height 33
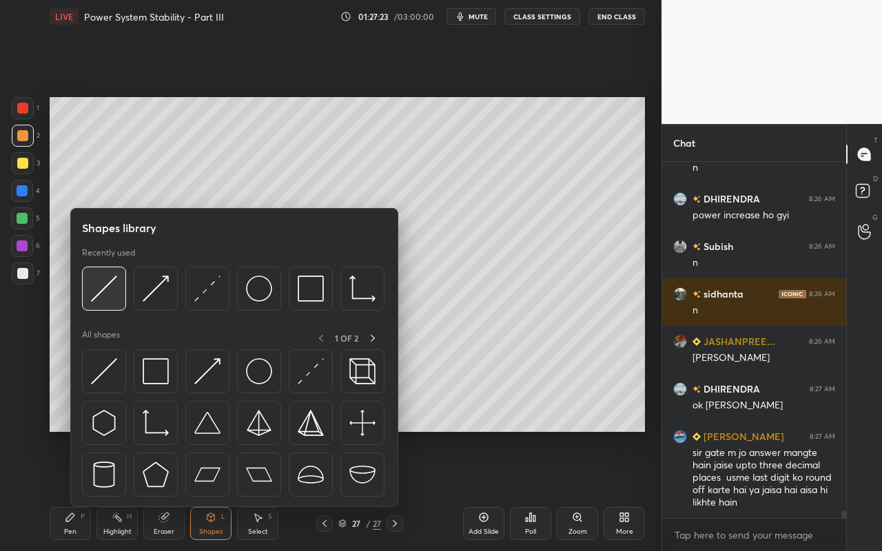
click at [101, 308] on div at bounding box center [104, 289] width 44 height 44
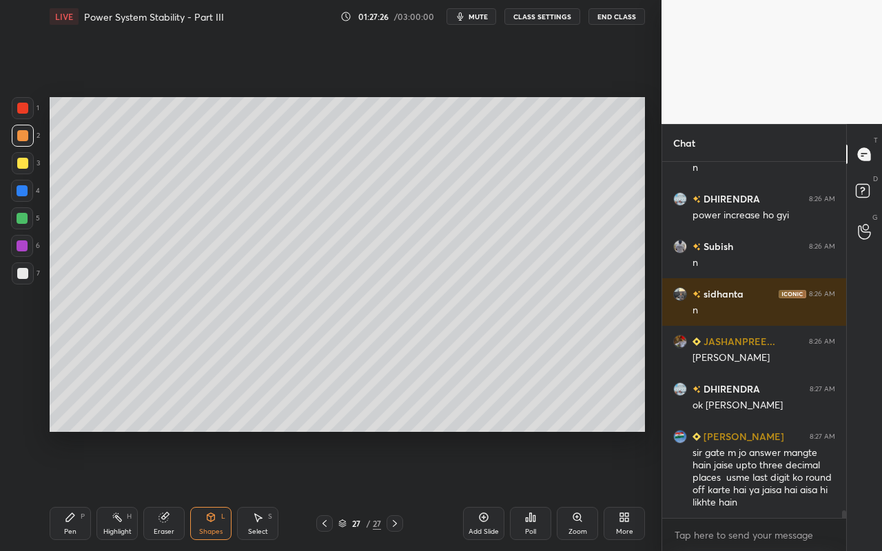
click at [166, 490] on div "Eraser" at bounding box center [163, 523] width 41 height 33
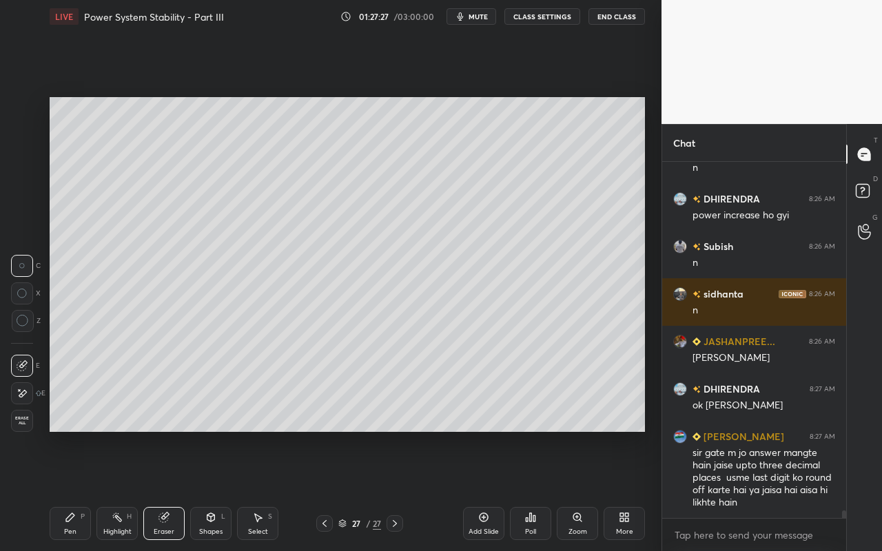
scroll to position [15808, 0]
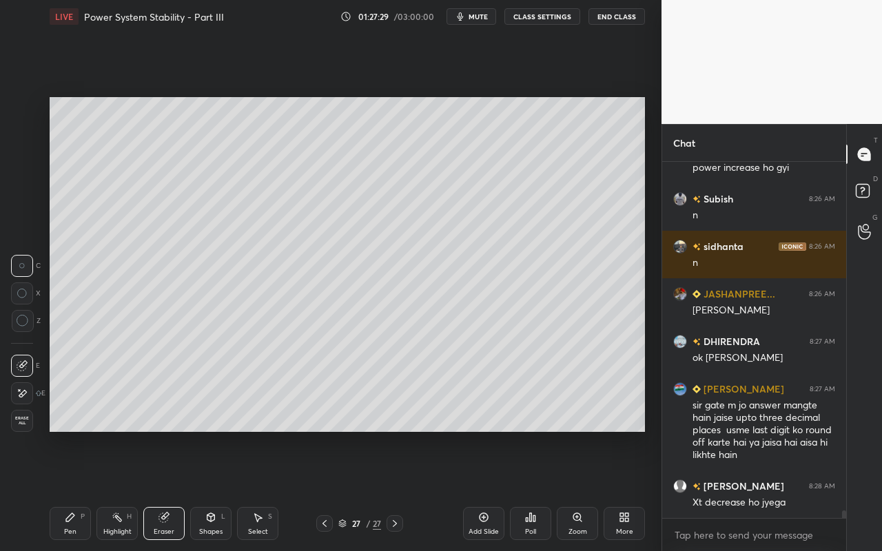
click at [68, 490] on div "Pen P" at bounding box center [70, 523] width 41 height 33
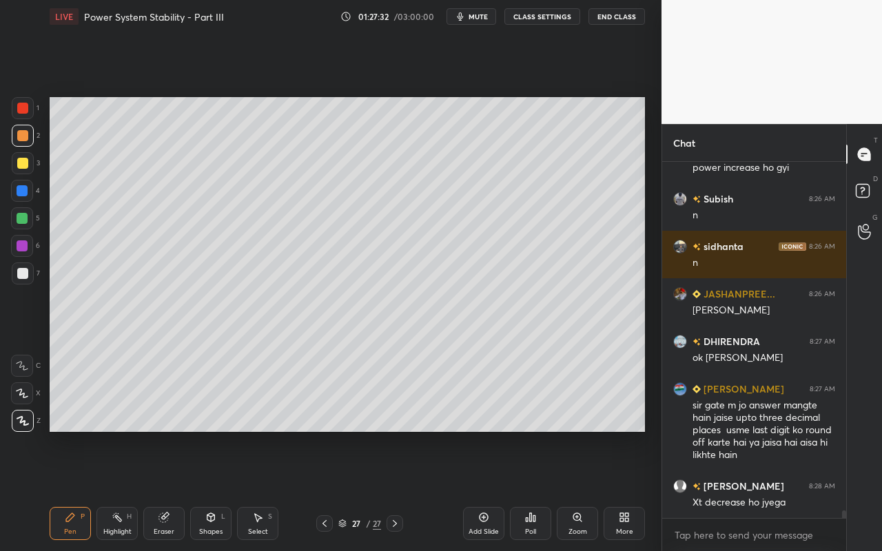
scroll to position [15855, 0]
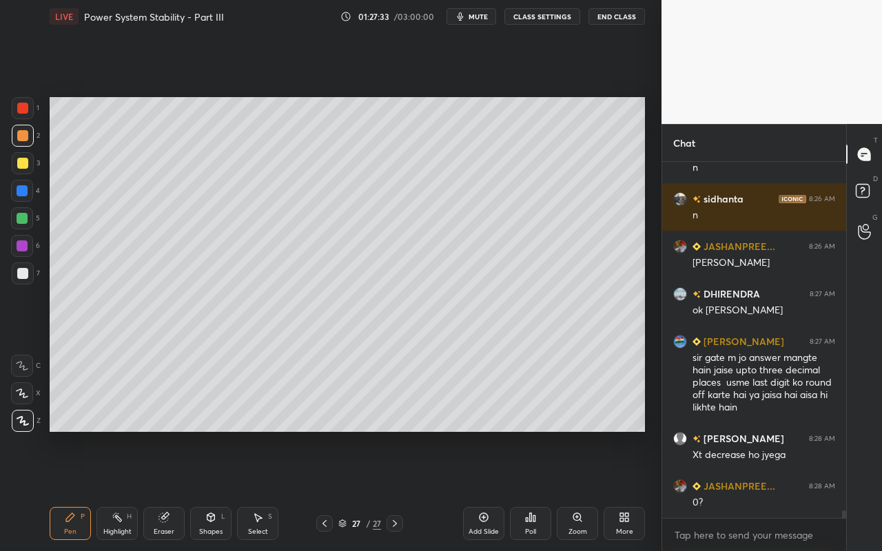
click at [213, 490] on div "Shapes" at bounding box center [210, 532] width 23 height 7
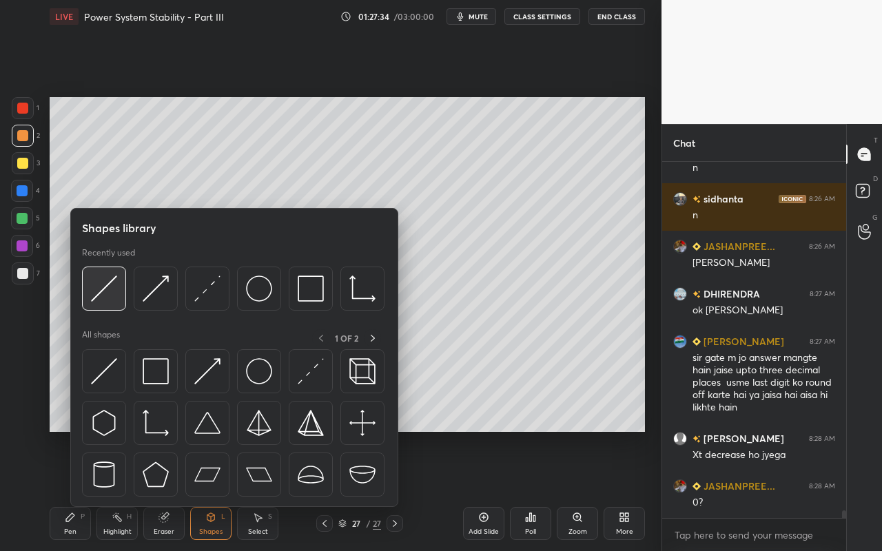
click at [110, 301] on img at bounding box center [104, 289] width 26 height 26
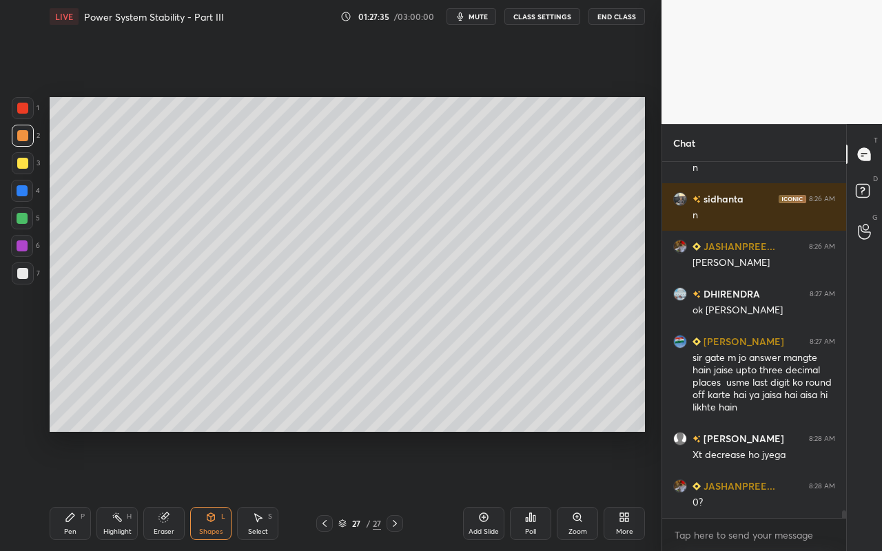
drag, startPoint x: 28, startPoint y: 112, endPoint x: 43, endPoint y: 128, distance: 21.5
click at [28, 112] on div at bounding box center [23, 108] width 22 height 22
click at [79, 490] on div "Pen P" at bounding box center [70, 523] width 41 height 33
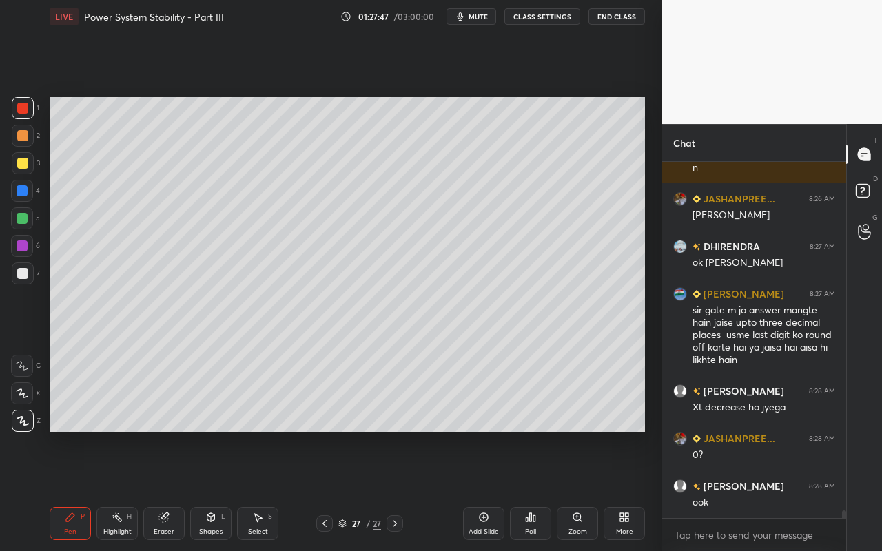
drag, startPoint x: 129, startPoint y: 526, endPoint x: 121, endPoint y: 526, distance: 7.6
click at [123, 490] on div "Highlight H" at bounding box center [116, 523] width 41 height 33
drag, startPoint x: 114, startPoint y: 528, endPoint x: 133, endPoint y: 500, distance: 33.8
click at [116, 490] on div "Highlight H" at bounding box center [116, 523] width 41 height 33
drag, startPoint x: 115, startPoint y: 527, endPoint x: 191, endPoint y: 442, distance: 113.7
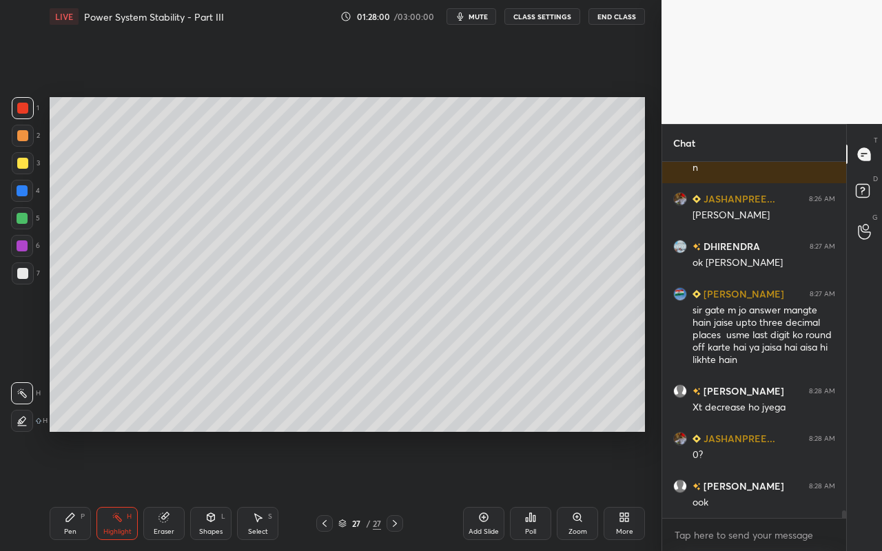
click at [117, 490] on div "Highlight H" at bounding box center [116, 523] width 41 height 33
drag, startPoint x: 119, startPoint y: 527, endPoint x: 172, endPoint y: 439, distance: 102.4
click at [120, 490] on div "Highlight H" at bounding box center [116, 523] width 41 height 33
drag, startPoint x: 210, startPoint y: 519, endPoint x: 216, endPoint y: 508, distance: 12.3
click at [212, 490] on icon at bounding box center [210, 517] width 11 height 11
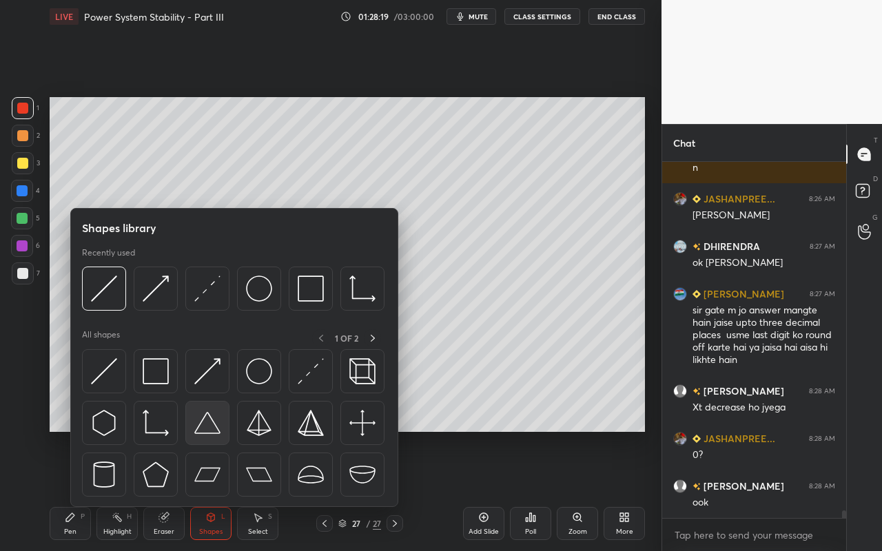
click at [210, 427] on img at bounding box center [207, 423] width 26 height 26
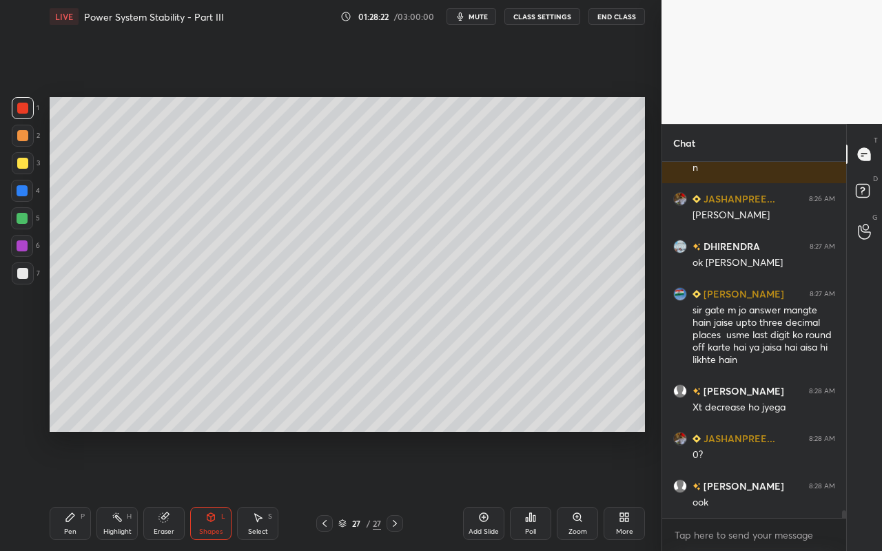
drag, startPoint x: 258, startPoint y: 513, endPoint x: 261, endPoint y: 505, distance: 8.5
click at [260, 490] on div "Select S" at bounding box center [257, 523] width 41 height 33
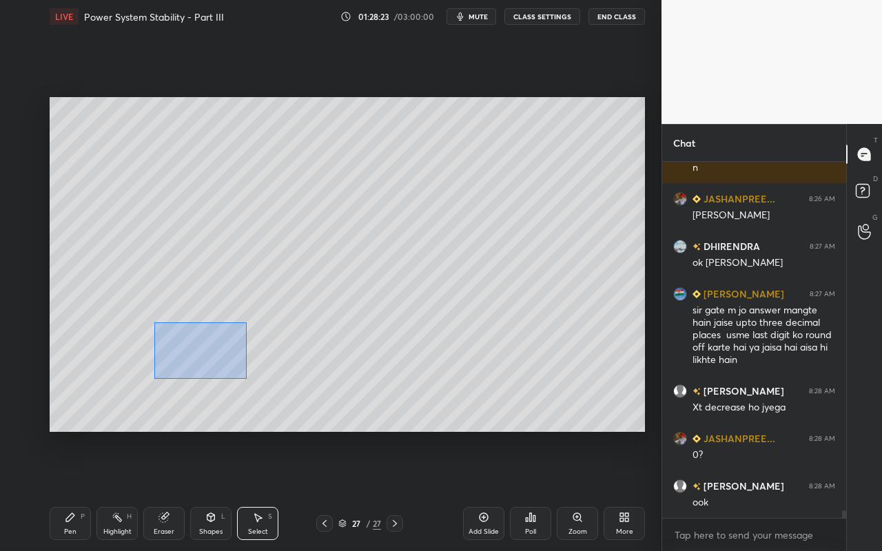
drag, startPoint x: 185, startPoint y: 359, endPoint x: 182, endPoint y: 376, distance: 17.6
click at [247, 379] on div "0 ° Undo Copy Paste here Duplicate Duplicate to new slide Delete" at bounding box center [348, 264] width 596 height 335
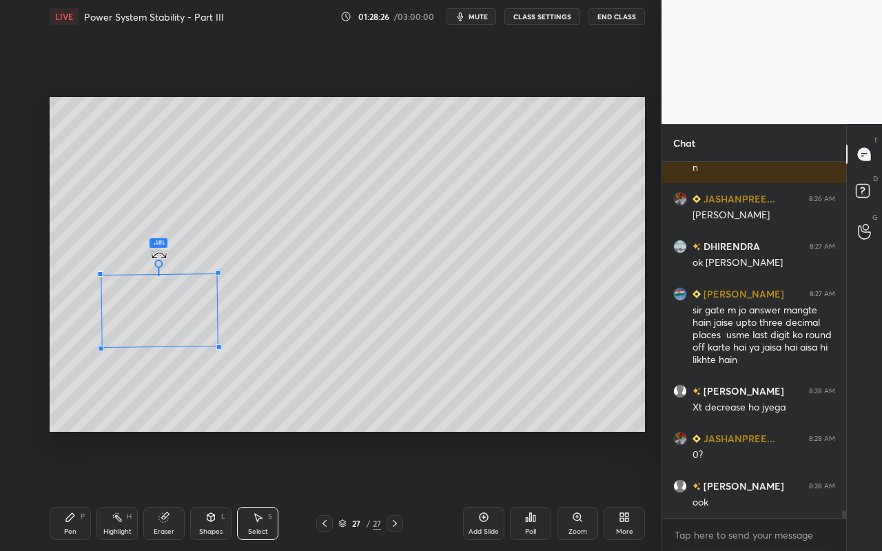
scroll to position [15950, 0]
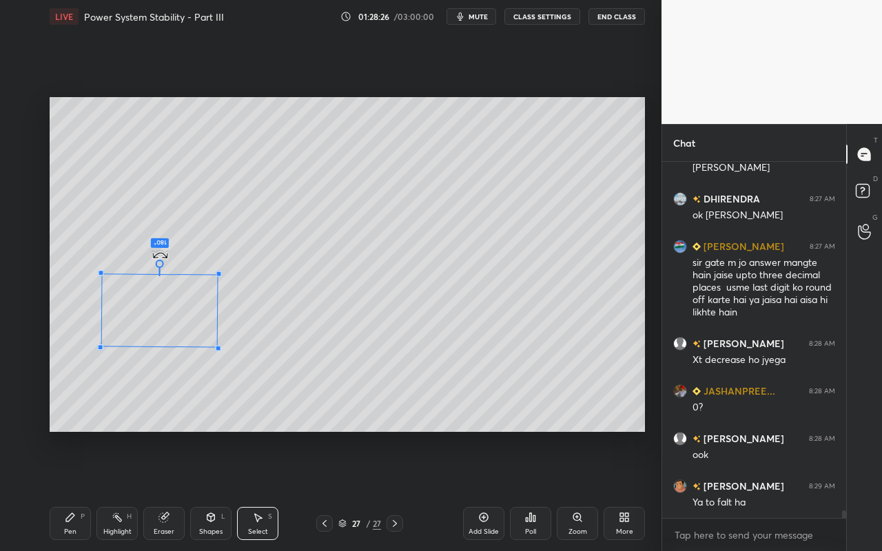
drag, startPoint x: 171, startPoint y: 360, endPoint x: 157, endPoint y: 243, distance: 117.3
click at [157, 243] on div "180 ° Undo Copy Paste here Duplicate Duplicate to new slide Delete" at bounding box center [348, 264] width 596 height 335
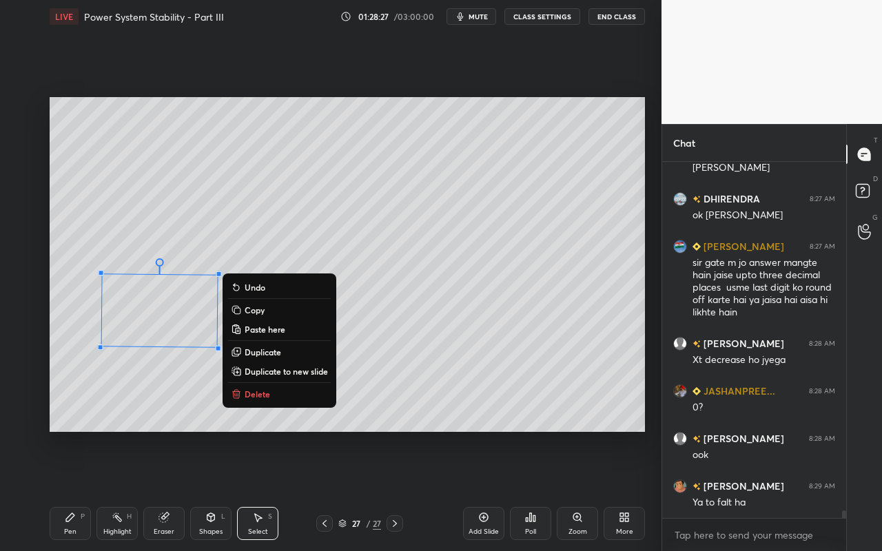
click at [471, 354] on div "179 ° Undo Copy Paste here Duplicate Duplicate to new slide Delete" at bounding box center [348, 264] width 596 height 335
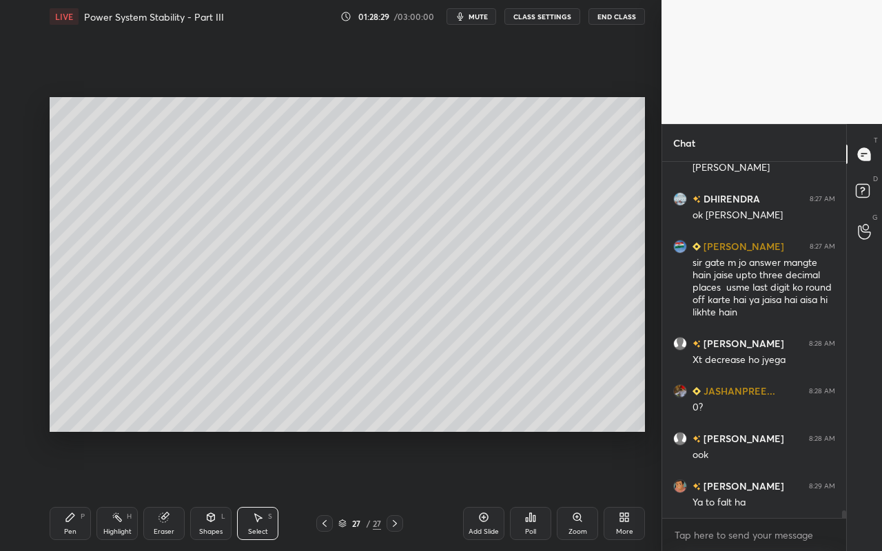
drag, startPoint x: 173, startPoint y: 522, endPoint x: 192, endPoint y: 482, distance: 43.5
click at [175, 490] on div "Eraser" at bounding box center [163, 523] width 41 height 33
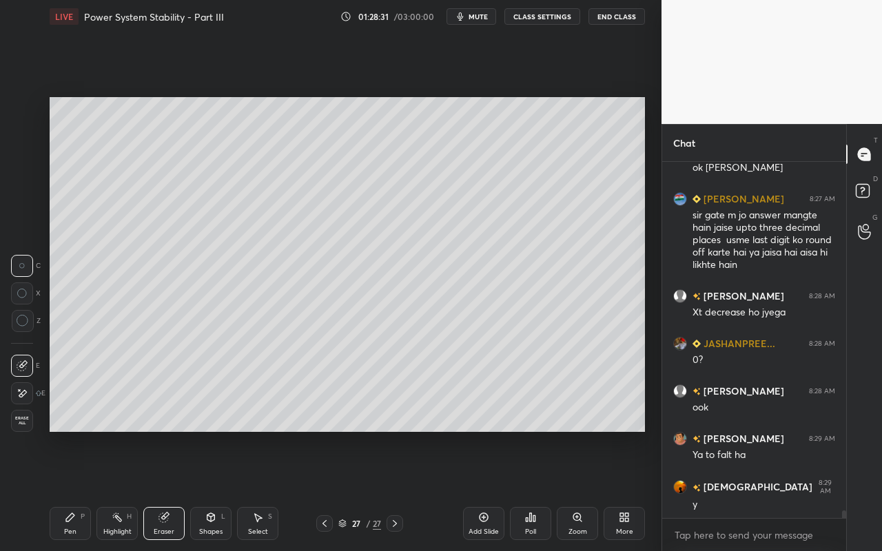
scroll to position [16045, 0]
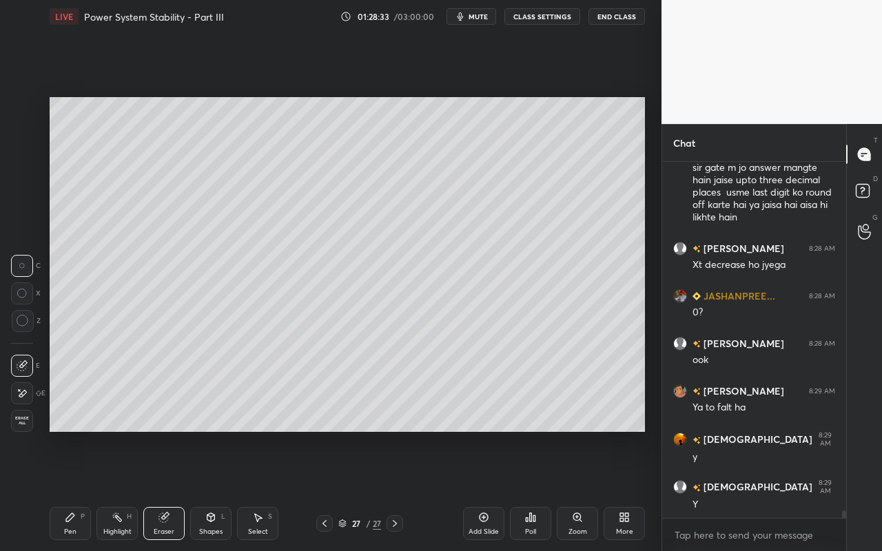
drag, startPoint x: 63, startPoint y: 527, endPoint x: 71, endPoint y: 507, distance: 21.4
click at [65, 490] on div "Pen P" at bounding box center [70, 523] width 41 height 33
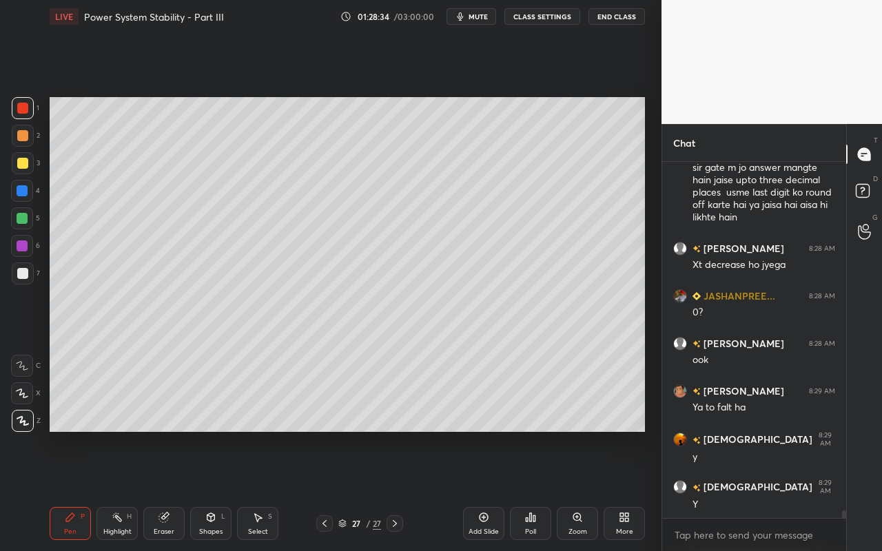
drag, startPoint x: 23, startPoint y: 169, endPoint x: 46, endPoint y: 174, distance: 24.1
click at [24, 171] on div at bounding box center [23, 163] width 22 height 22
click at [212, 490] on div "Shapes L" at bounding box center [210, 523] width 41 height 33
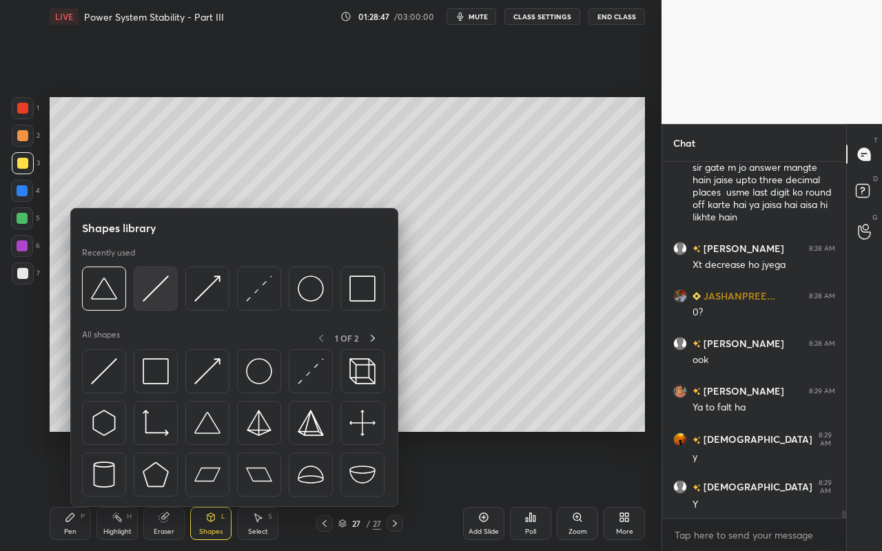
scroll to position [16093, 0]
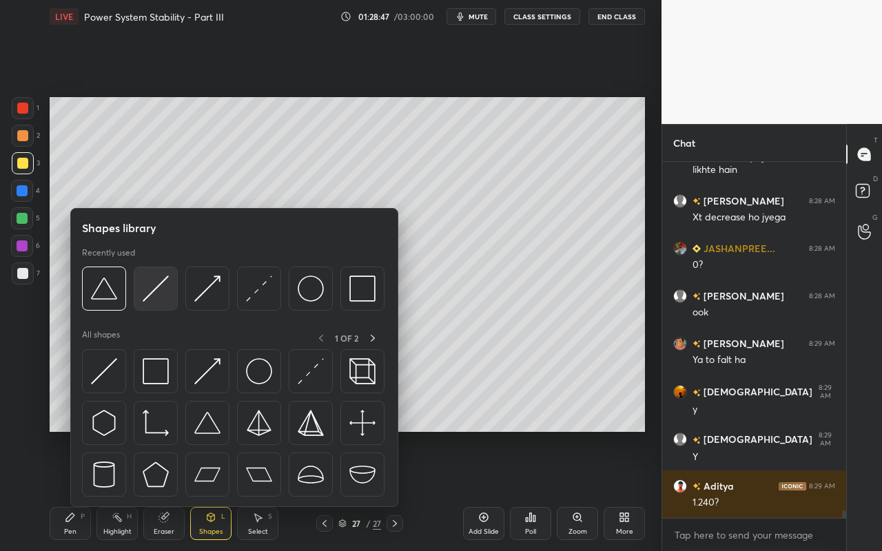
click at [165, 301] on img at bounding box center [156, 289] width 26 height 26
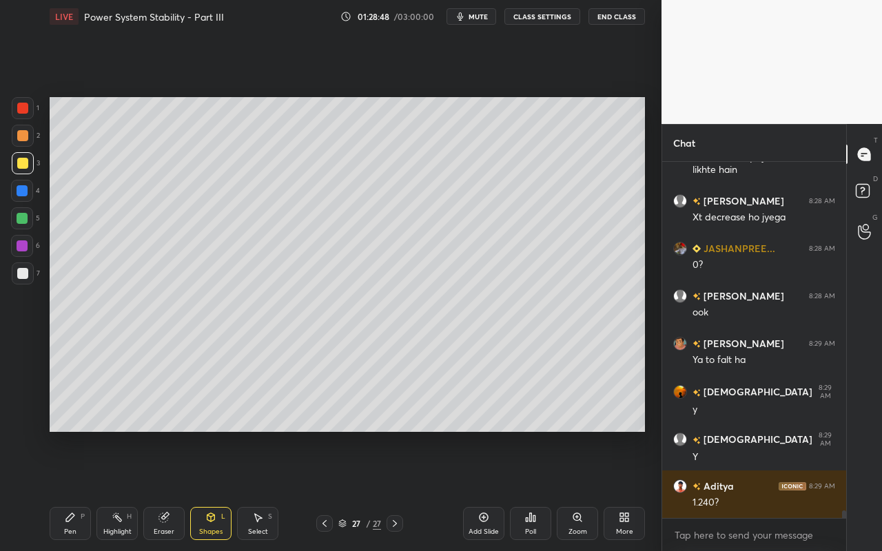
drag, startPoint x: 24, startPoint y: 162, endPoint x: 45, endPoint y: 190, distance: 34.5
click at [24, 162] on div at bounding box center [22, 163] width 11 height 11
click at [115, 490] on div "Highlight H" at bounding box center [116, 523] width 41 height 33
click at [79, 490] on div "Pen P" at bounding box center [70, 523] width 41 height 33
click at [26, 114] on div at bounding box center [23, 108] width 22 height 22
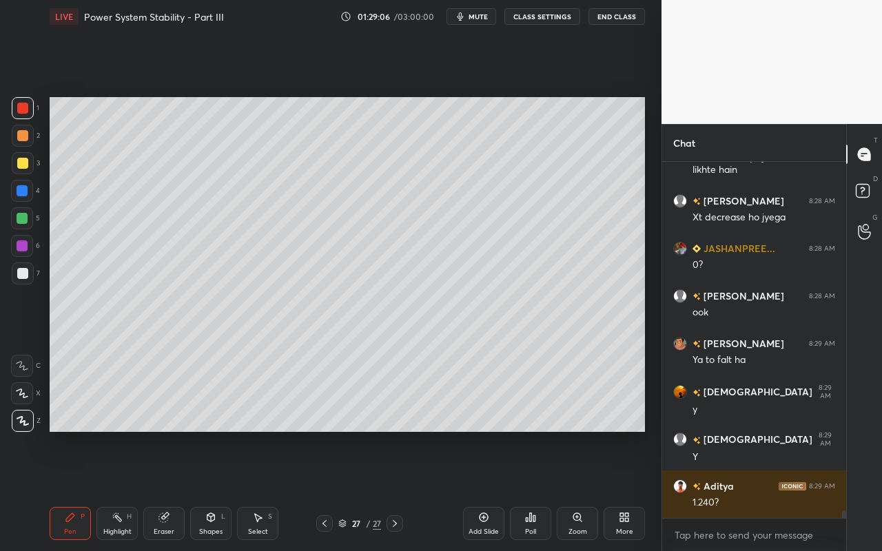
click at [23, 221] on div at bounding box center [22, 218] width 11 height 11
drag, startPoint x: 217, startPoint y: 520, endPoint x: 217, endPoint y: 510, distance: 10.3
click at [217, 490] on div "Shapes L" at bounding box center [210, 523] width 41 height 33
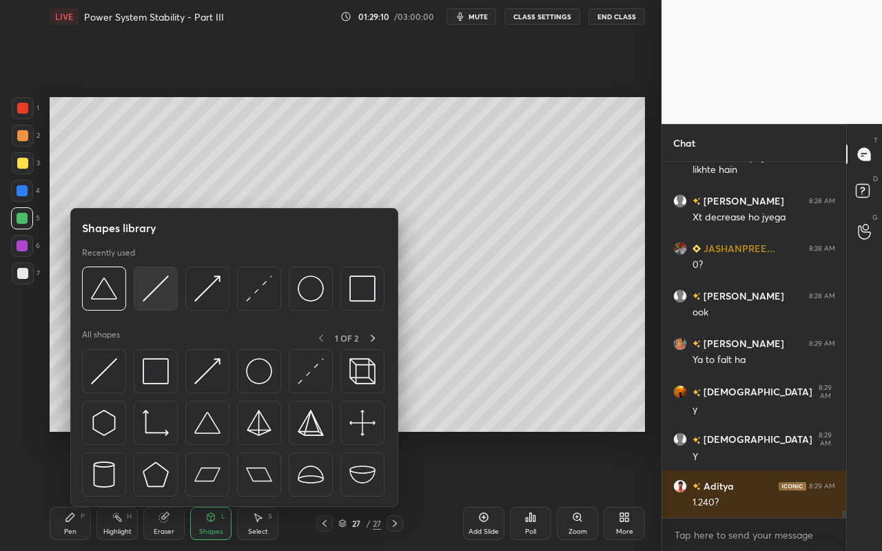
click at [155, 296] on img at bounding box center [156, 289] width 26 height 26
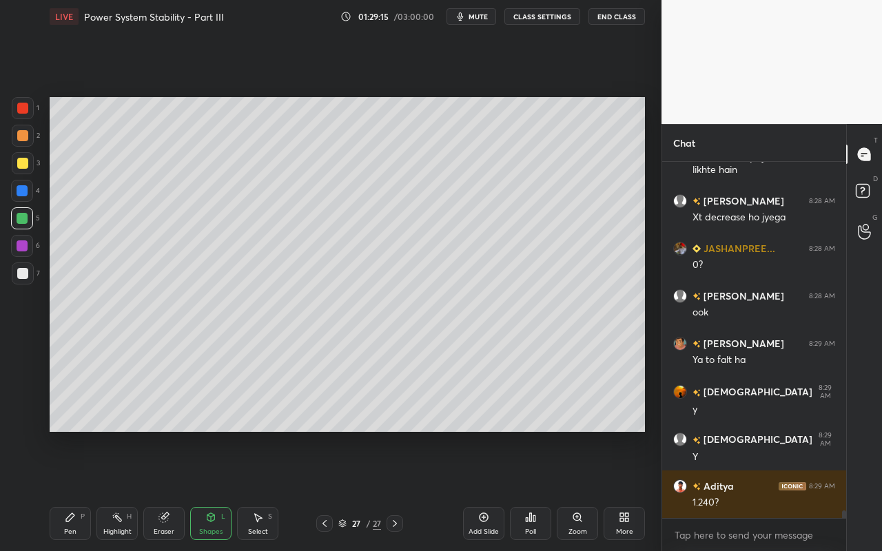
click at [163, 490] on div "Eraser" at bounding box center [163, 523] width 41 height 33
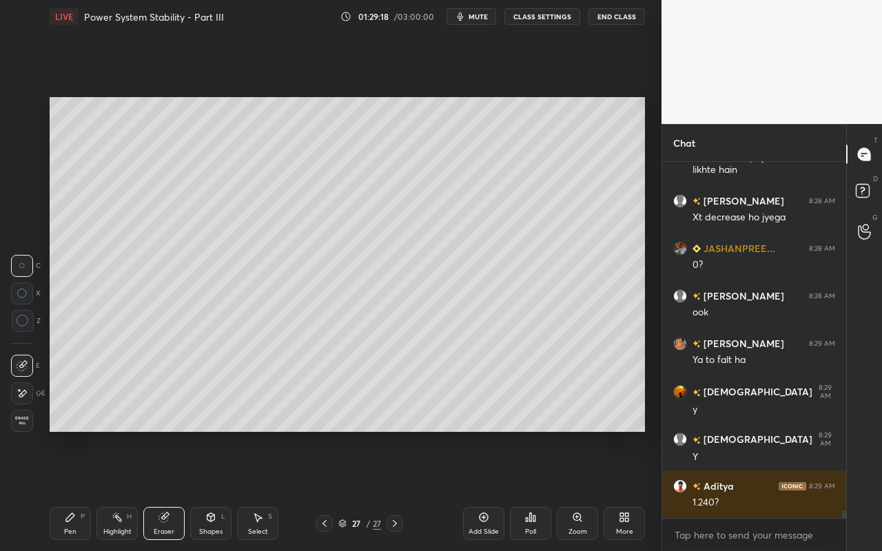
click at [64, 490] on div "Pen P" at bounding box center [70, 523] width 41 height 33
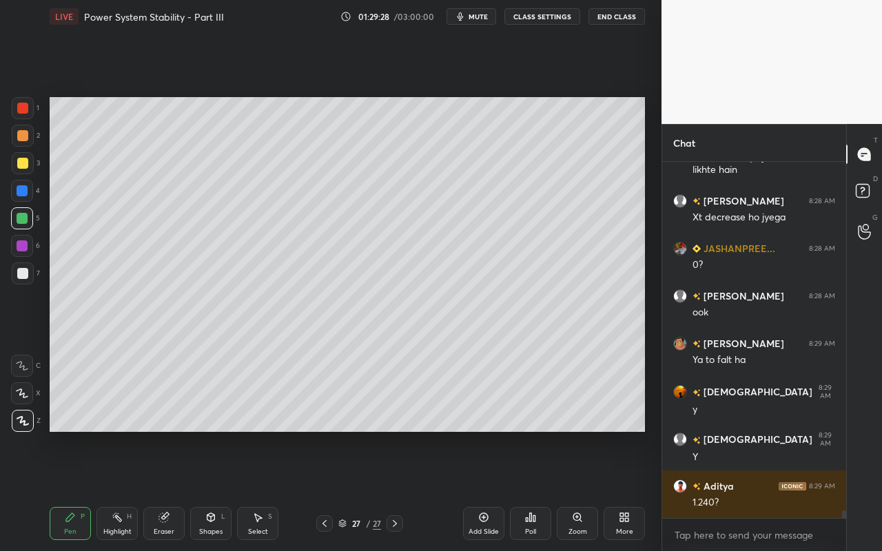
click at [116, 490] on icon at bounding box center [117, 517] width 11 height 11
click at [71, 490] on div "Pen P" at bounding box center [70, 523] width 41 height 33
click at [232, 490] on div "Pen P Highlight H Eraser Shapes L Select S" at bounding box center [153, 523] width 207 height 33
click at [226, 490] on div "Shapes L" at bounding box center [210, 523] width 41 height 33
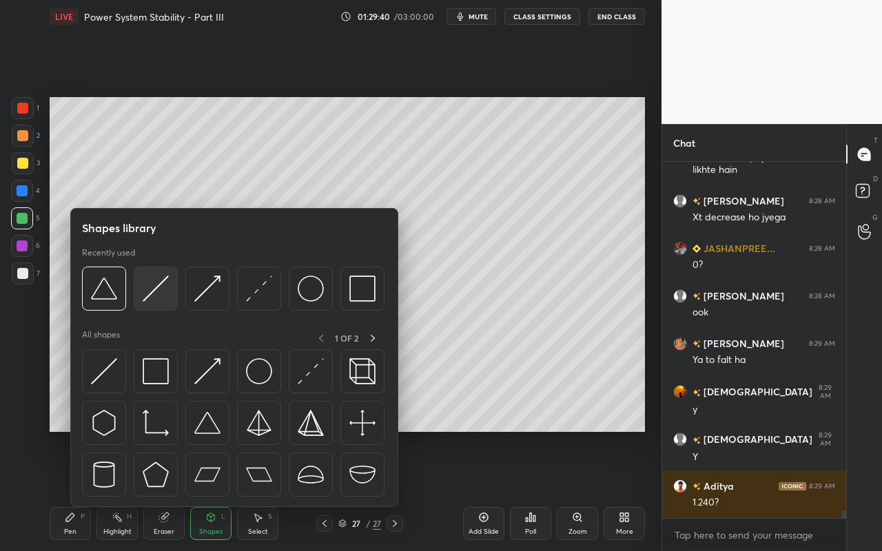
click at [163, 308] on div at bounding box center [156, 289] width 44 height 44
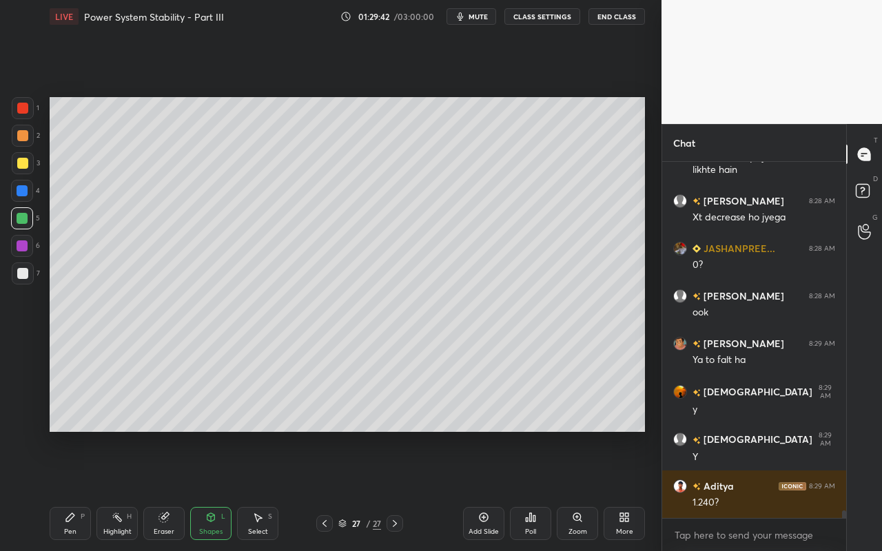
click at [72, 490] on div "Pen P" at bounding box center [70, 523] width 41 height 33
click at [272, 490] on div "Select S" at bounding box center [257, 523] width 41 height 33
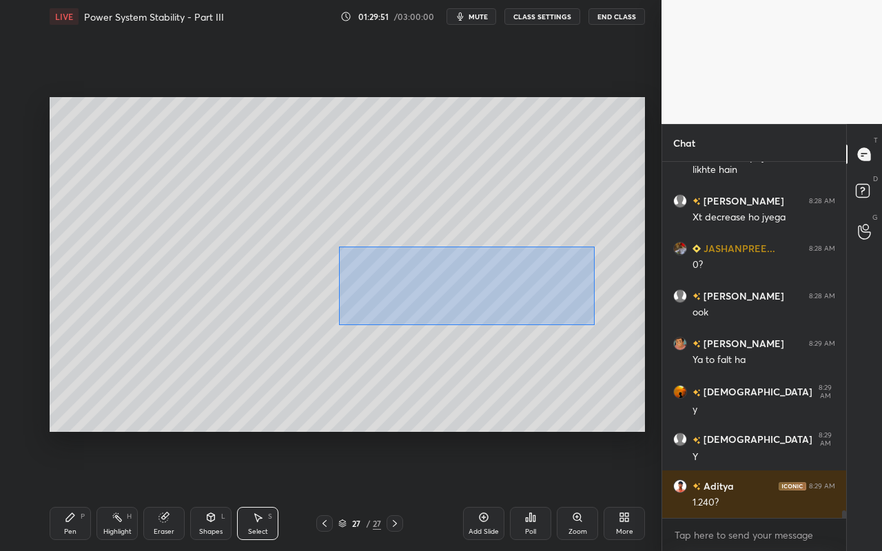
drag, startPoint x: 349, startPoint y: 265, endPoint x: 582, endPoint y: 321, distance: 239.6
click at [593, 325] on div "0 ° Undo Copy Paste here Duplicate Duplicate to new slide Delete" at bounding box center [348, 264] width 596 height 335
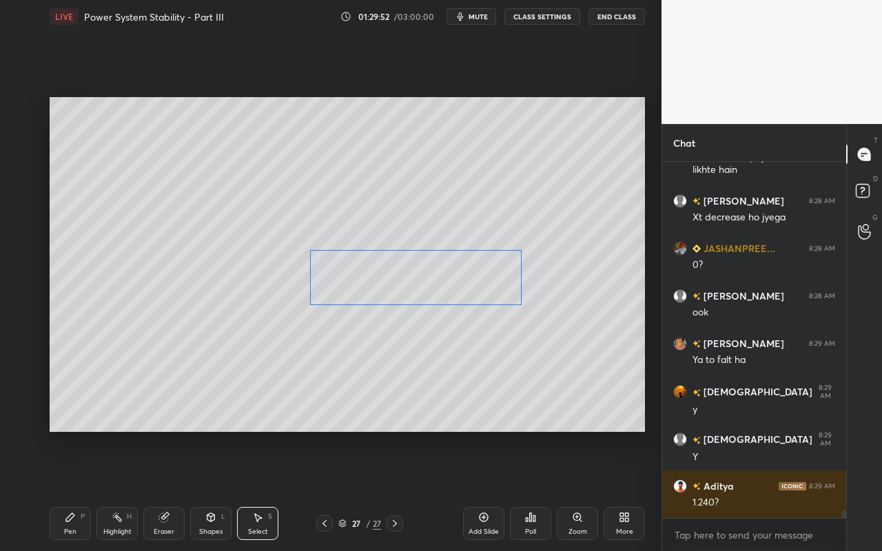
drag, startPoint x: 459, startPoint y: 298, endPoint x: 432, endPoint y: 294, distance: 27.2
click at [433, 294] on div "0 ° Undo Copy Paste here Duplicate Duplicate to new slide Delete" at bounding box center [348, 264] width 596 height 335
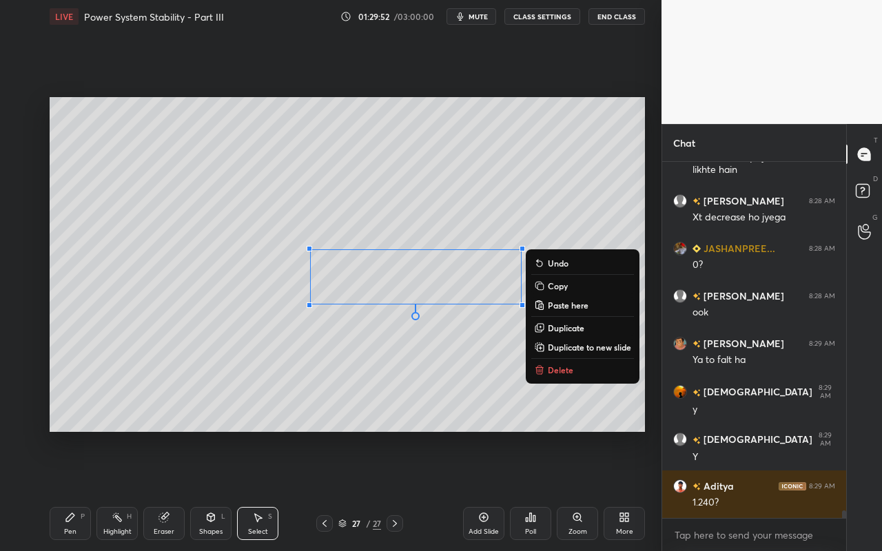
drag, startPoint x: 72, startPoint y: 524, endPoint x: 78, endPoint y: 513, distance: 12.1
click at [74, 490] on div "Pen P" at bounding box center [70, 523] width 41 height 33
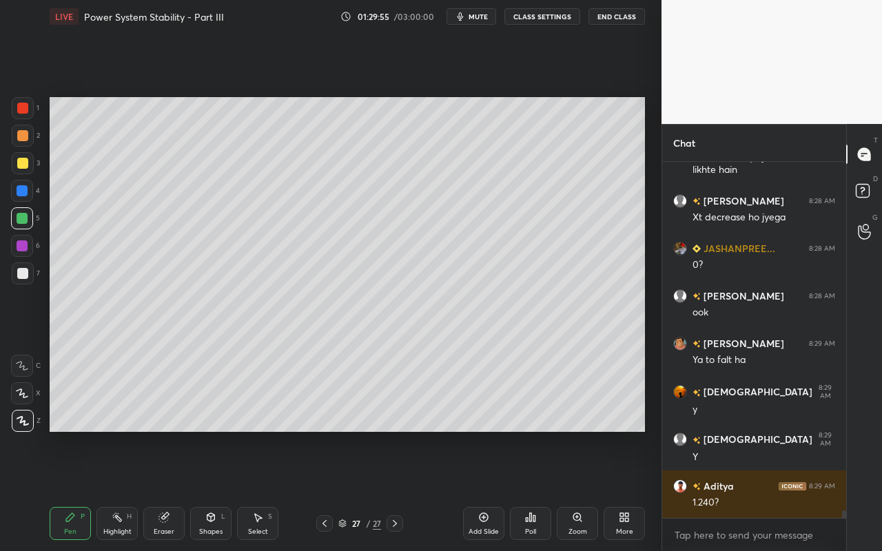
click at [117, 490] on div "Highlight H" at bounding box center [116, 523] width 41 height 33
click at [67, 490] on div "Pen P" at bounding box center [70, 523] width 41 height 33
click at [218, 490] on div "Shapes L" at bounding box center [210, 523] width 41 height 33
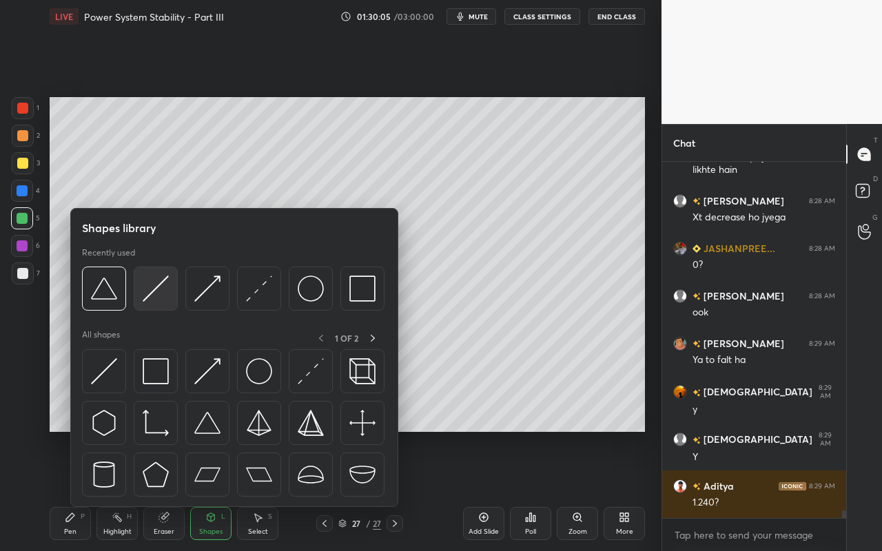
click at [157, 303] on div at bounding box center [156, 289] width 44 height 44
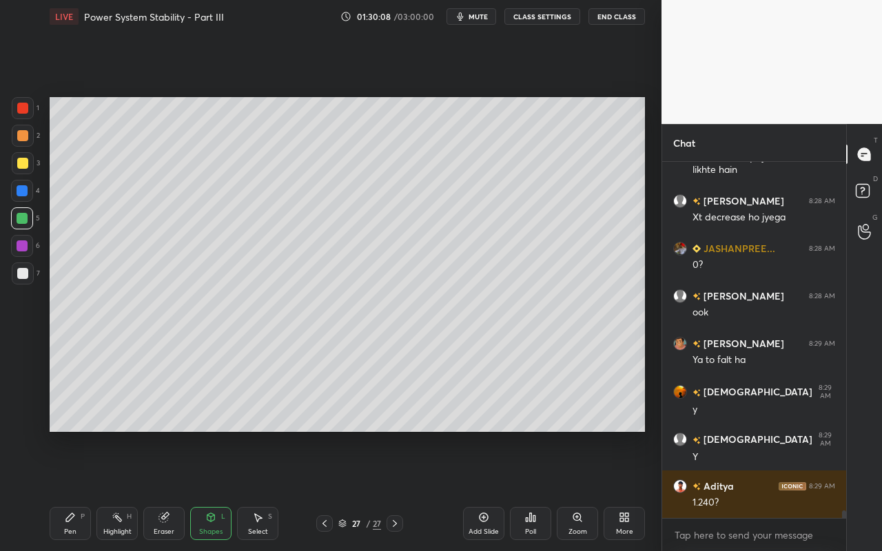
click at [69, 490] on div "Pen P" at bounding box center [70, 523] width 41 height 33
click at [116, 490] on div "Highlight H" at bounding box center [116, 523] width 41 height 33
drag, startPoint x: 58, startPoint y: 521, endPoint x: 174, endPoint y: 447, distance: 137.7
click at [61, 490] on div "Pen P" at bounding box center [70, 523] width 41 height 33
drag, startPoint x: 213, startPoint y: 526, endPoint x: 214, endPoint y: 512, distance: 13.8
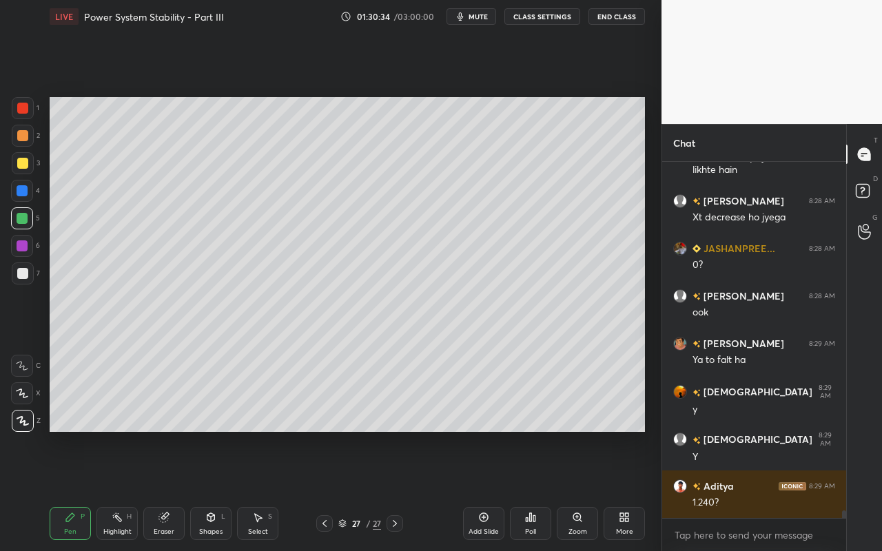
click at [213, 490] on div "Shapes L" at bounding box center [210, 523] width 41 height 33
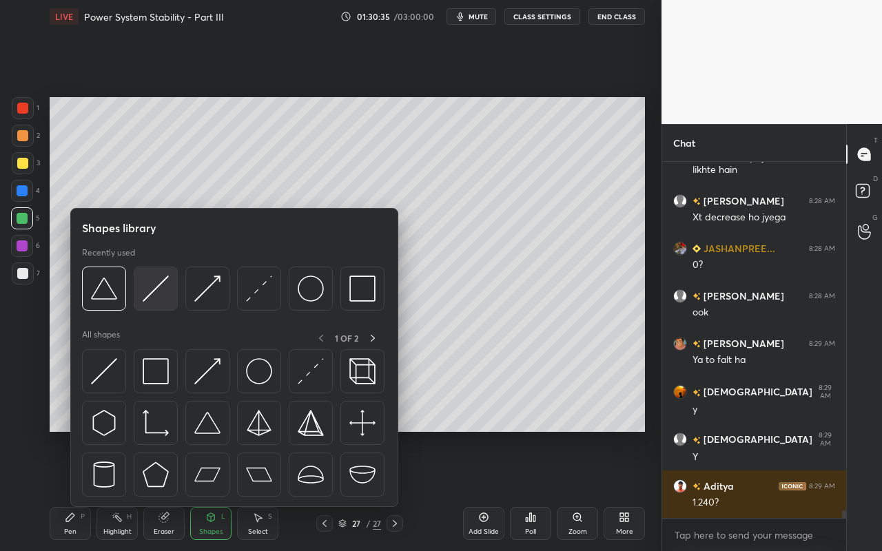
click at [160, 297] on img at bounding box center [156, 289] width 26 height 26
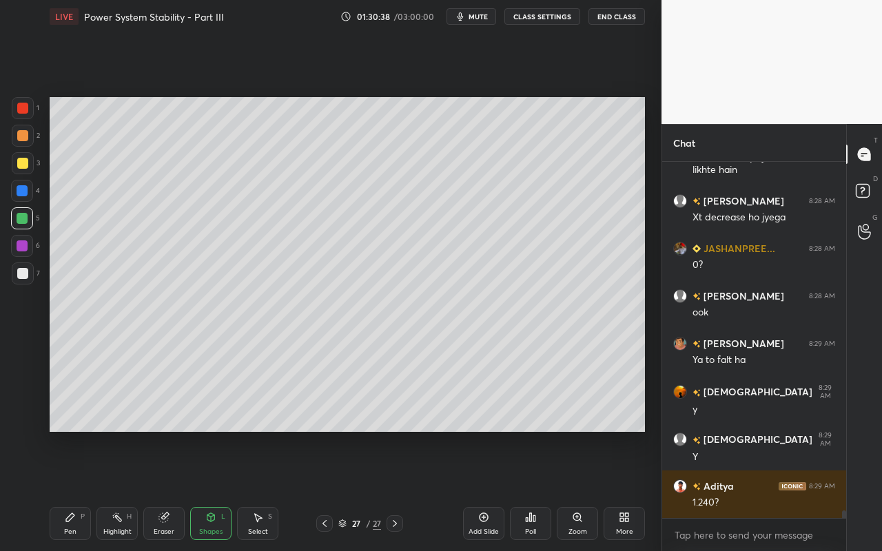
click at [74, 490] on div "Pen" at bounding box center [70, 532] width 12 height 7
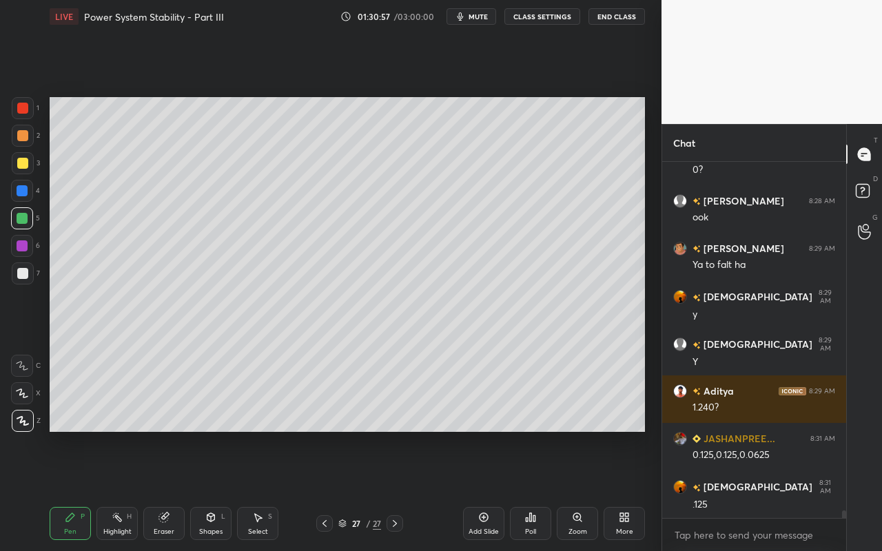
scroll to position [16202, 0]
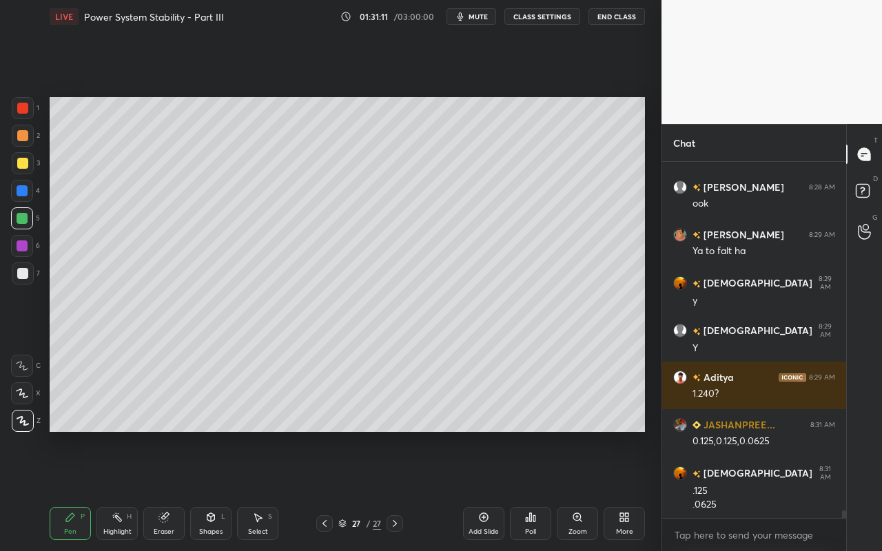
click at [128, 490] on div "Highlight H" at bounding box center [116, 523] width 41 height 33
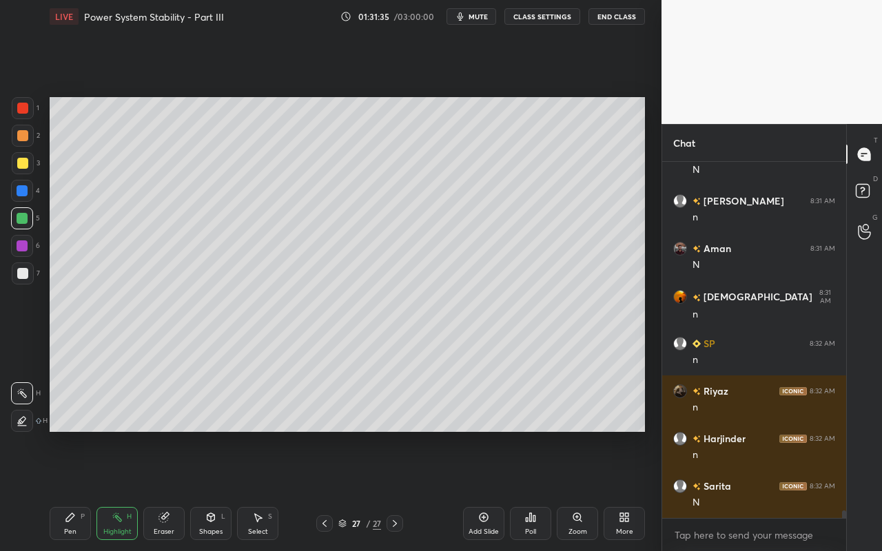
scroll to position [16630, 0]
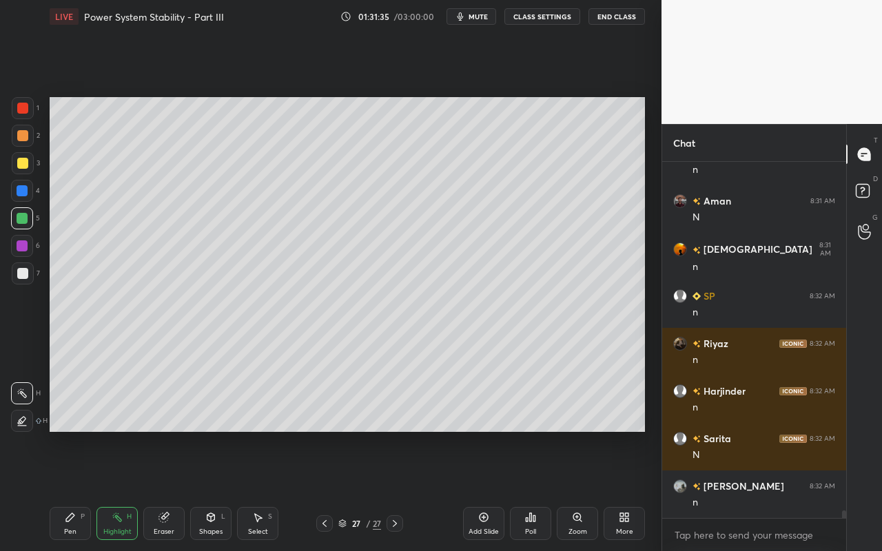
drag, startPoint x: 261, startPoint y: 527, endPoint x: 283, endPoint y: 479, distance: 53.0
click at [261, 490] on div "Select" at bounding box center [258, 532] width 20 height 7
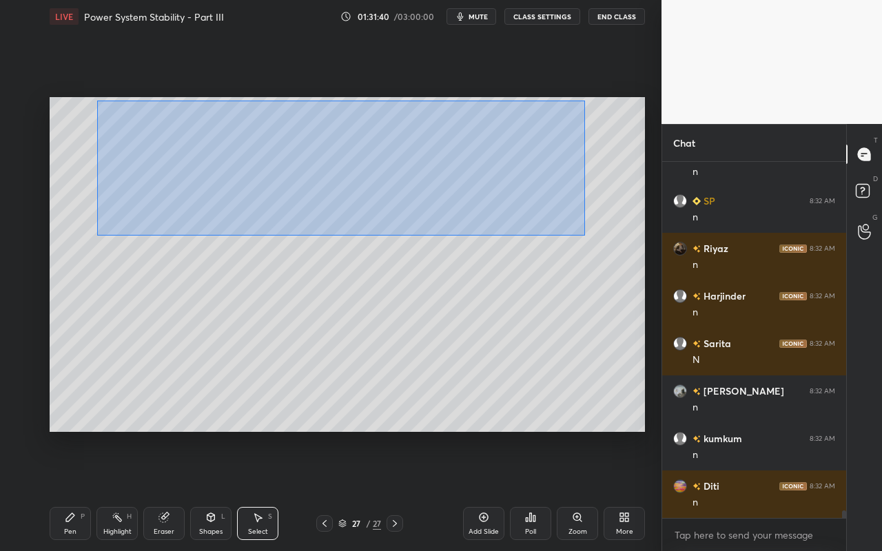
scroll to position [16773, 0]
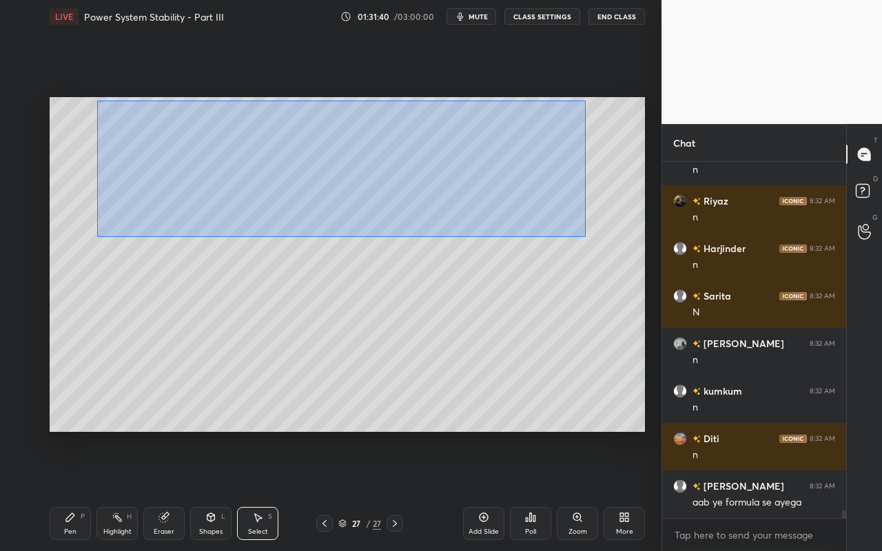
drag, startPoint x: 97, startPoint y: 101, endPoint x: 587, endPoint y: 236, distance: 507.8
click at [586, 236] on div "0 ° Undo Copy Paste here Duplicate Duplicate to new slide Delete" at bounding box center [348, 264] width 596 height 335
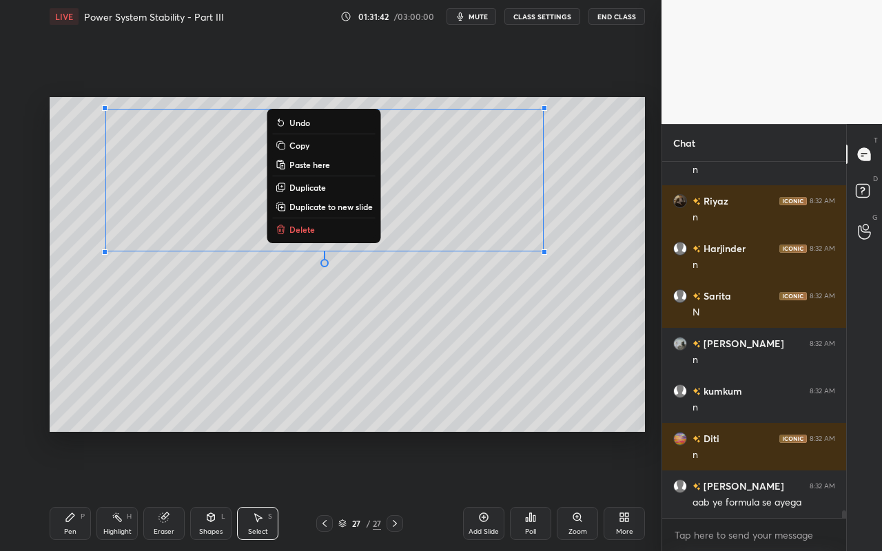
click at [224, 390] on div "0 ° Undo Copy Paste here Duplicate Duplicate to new slide Delete" at bounding box center [348, 264] width 596 height 335
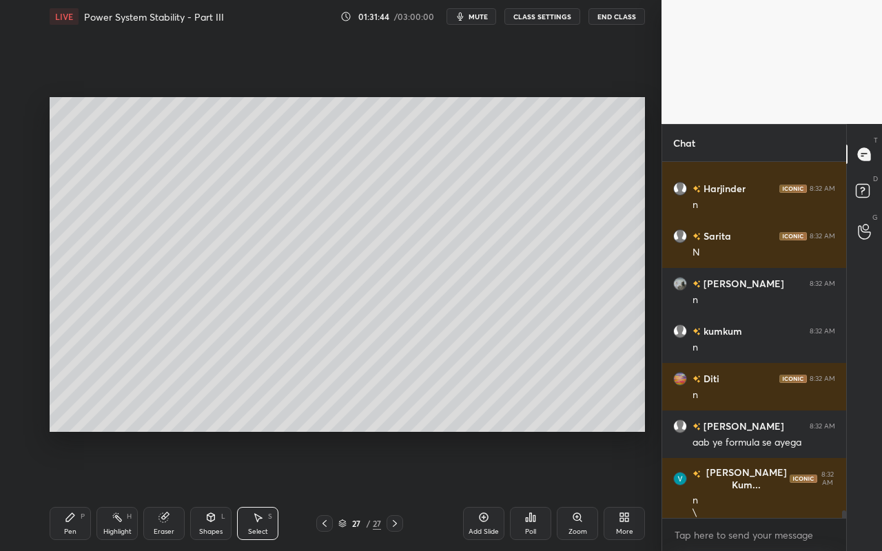
scroll to position [16880, 0]
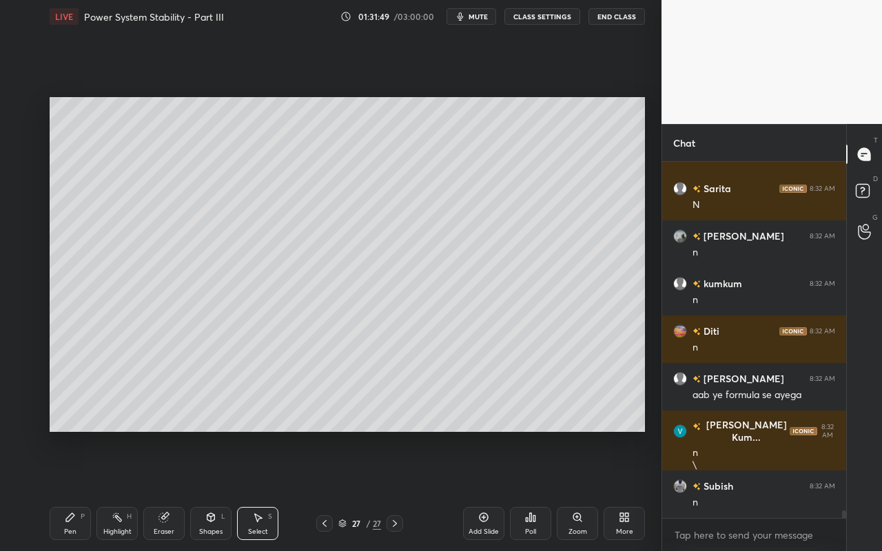
click at [119, 490] on div "Highlight" at bounding box center [117, 532] width 28 height 7
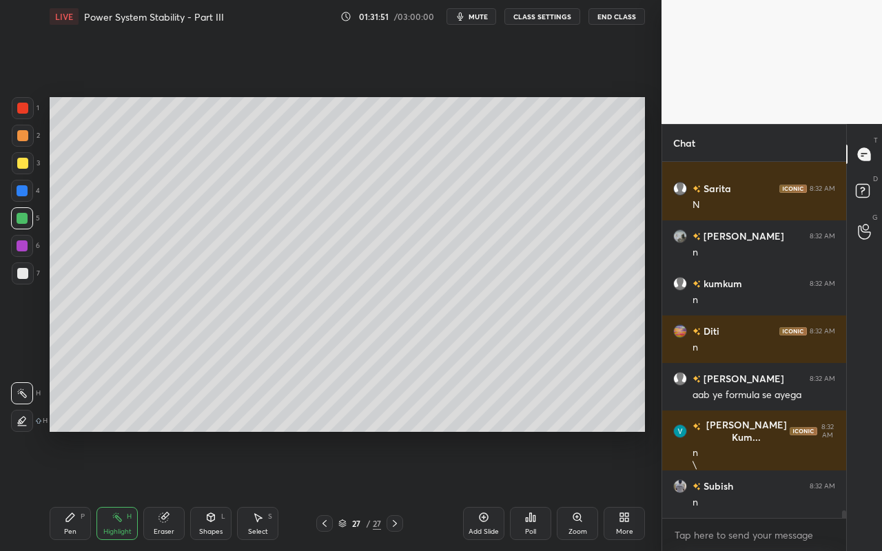
scroll to position [16928, 0]
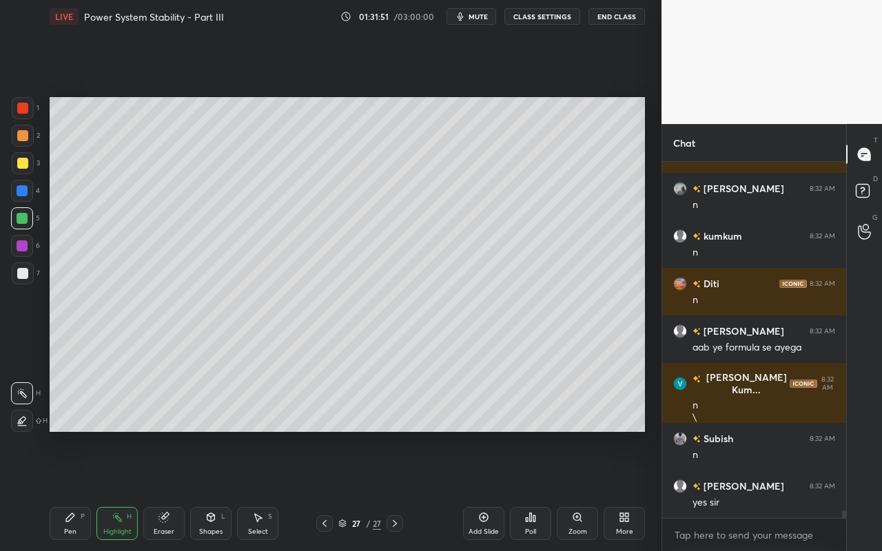
click at [284, 490] on div "27 / 27" at bounding box center [359, 524] width 207 height 17
click at [254, 490] on icon at bounding box center [257, 517] width 11 height 11
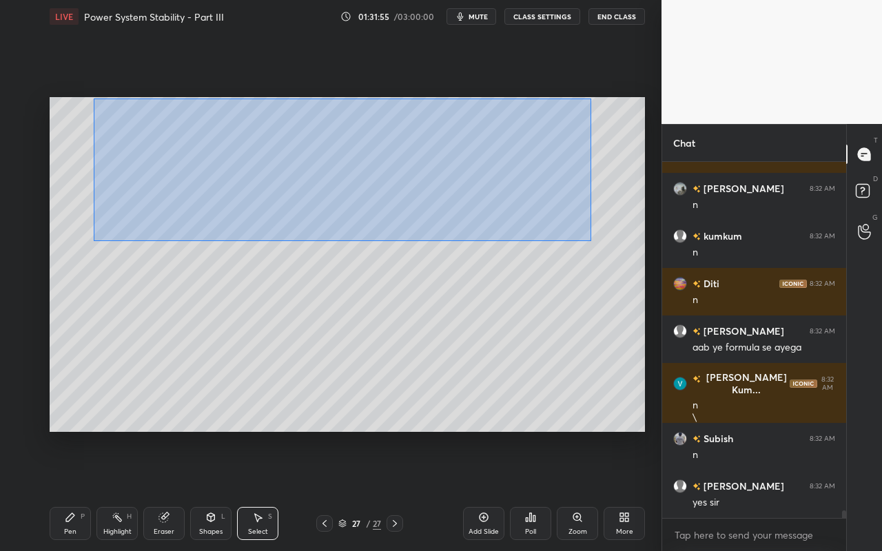
drag, startPoint x: 93, startPoint y: 98, endPoint x: 592, endPoint y: 241, distance: 519.0
click at [592, 241] on div "0 ° Undo Copy Paste here Duplicate Duplicate to new slide Delete" at bounding box center [348, 264] width 596 height 335
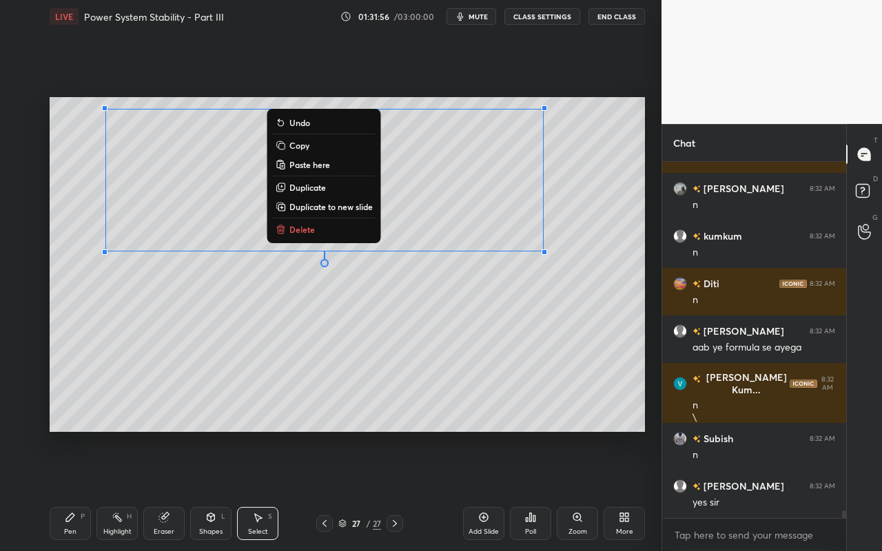
click at [345, 209] on p "Duplicate to new slide" at bounding box center [330, 206] width 83 height 11
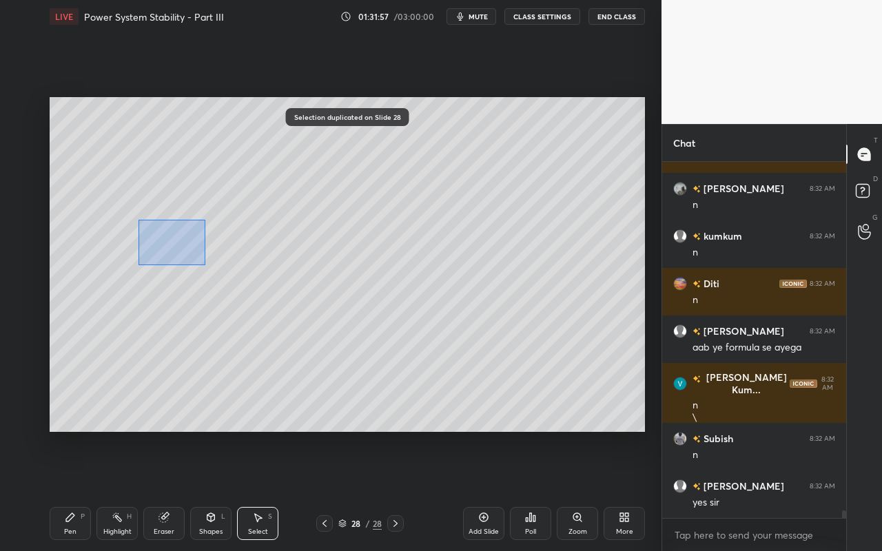
drag, startPoint x: 178, startPoint y: 248, endPoint x: 208, endPoint y: 272, distance: 38.8
click at [212, 272] on div "0 ° Undo Copy Paste here Duplicate Duplicate to new slide Delete" at bounding box center [348, 264] width 596 height 335
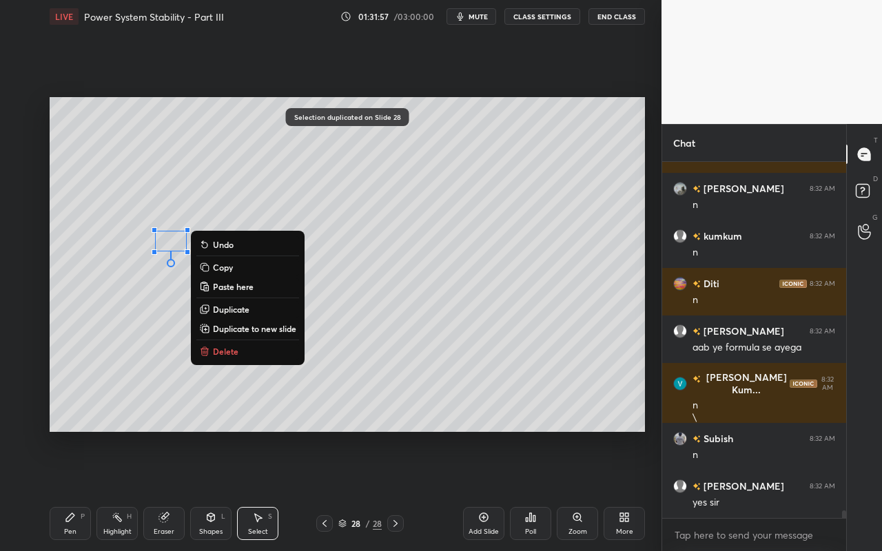
click at [242, 352] on button "Delete" at bounding box center [247, 351] width 103 height 17
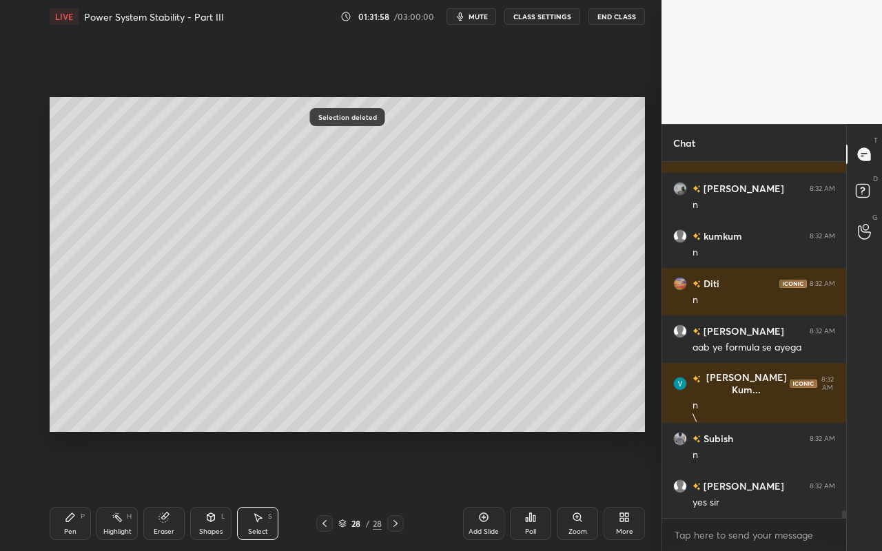
drag, startPoint x: 165, startPoint y: 527, endPoint x: 166, endPoint y: 486, distance: 41.4
click at [165, 490] on div "Eraser" at bounding box center [163, 523] width 41 height 33
drag, startPoint x: 21, startPoint y: 322, endPoint x: 41, endPoint y: 301, distance: 29.3
click at [26, 319] on icon at bounding box center [23, 321] width 12 height 12
drag, startPoint x: 209, startPoint y: 529, endPoint x: 206, endPoint y: 511, distance: 18.1
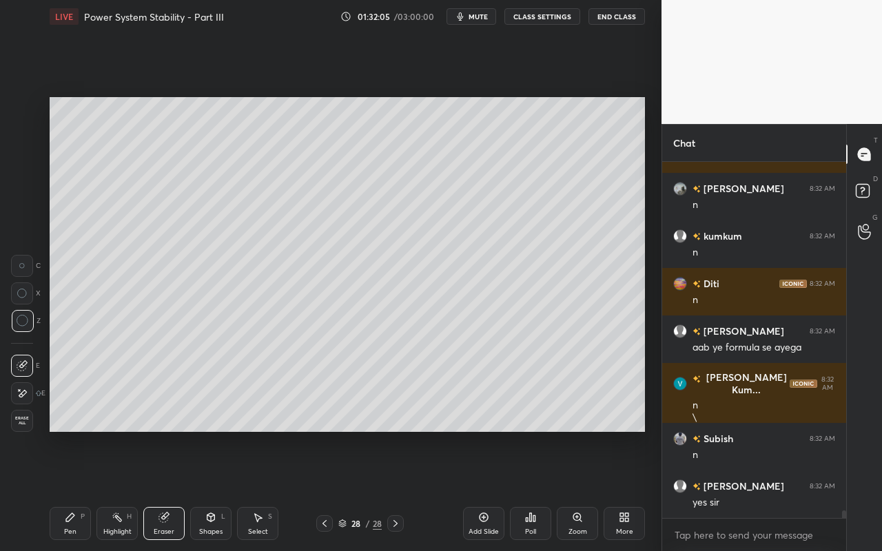
click at [209, 490] on div "Shapes" at bounding box center [210, 532] width 23 height 7
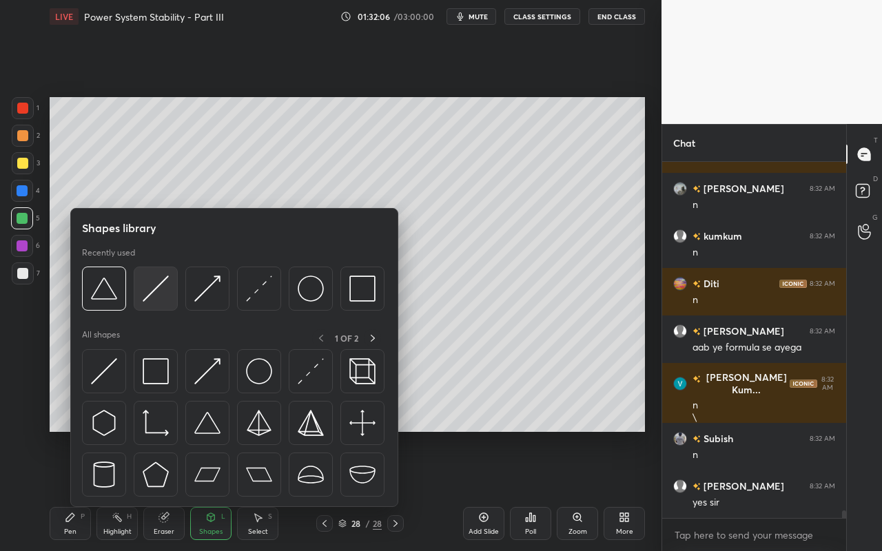
click at [168, 291] on img at bounding box center [156, 289] width 26 height 26
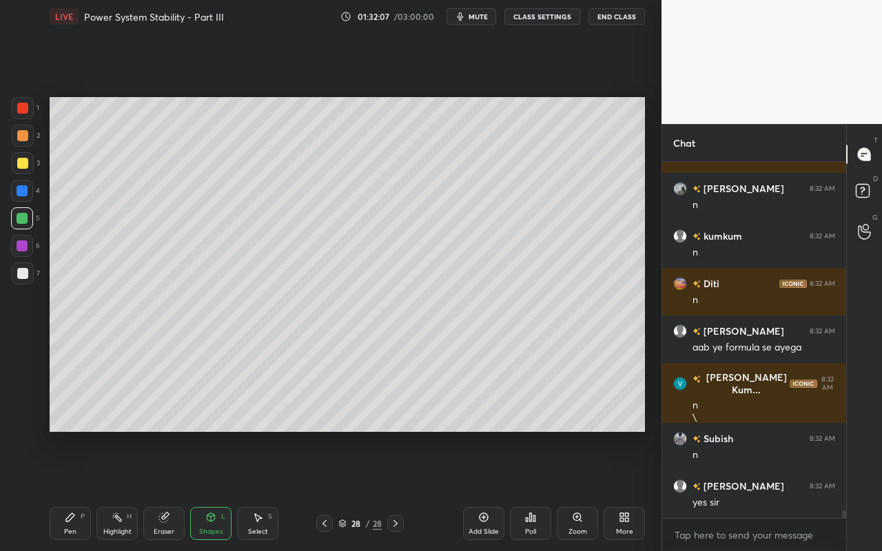
drag, startPoint x: 25, startPoint y: 223, endPoint x: 48, endPoint y: 215, distance: 24.6
click at [27, 223] on div at bounding box center [22, 218] width 22 height 22
drag, startPoint x: 163, startPoint y: 529, endPoint x: 227, endPoint y: 457, distance: 96.6
click at [163, 490] on div "Eraser" at bounding box center [163, 523] width 41 height 33
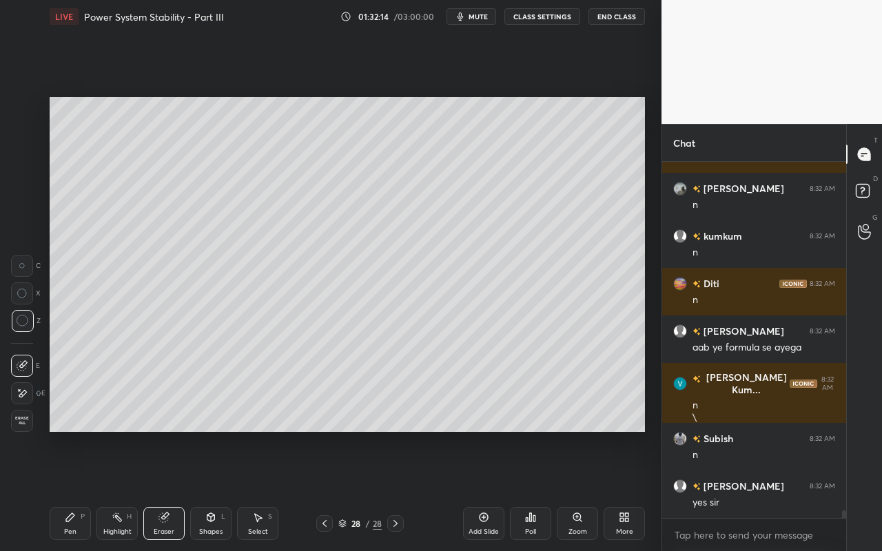
click at [65, 490] on div "Pen P" at bounding box center [70, 523] width 41 height 33
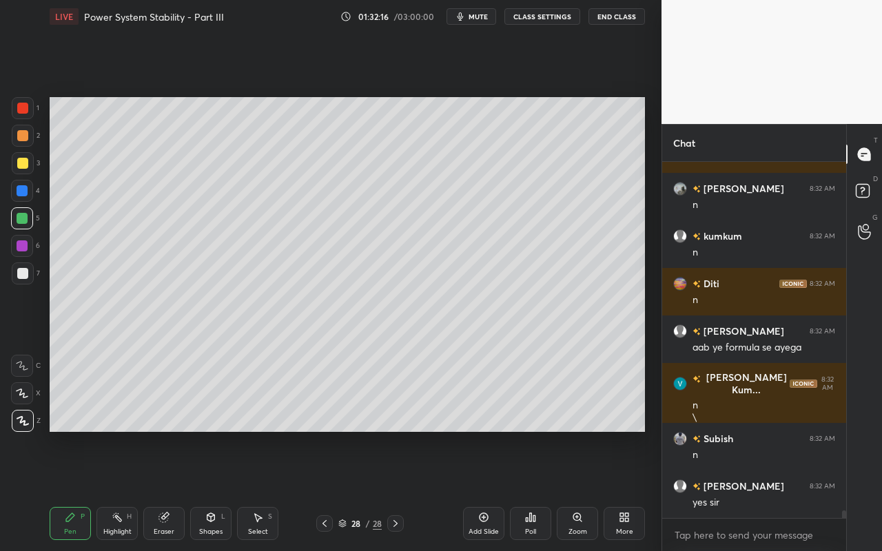
scroll to position [16941, 0]
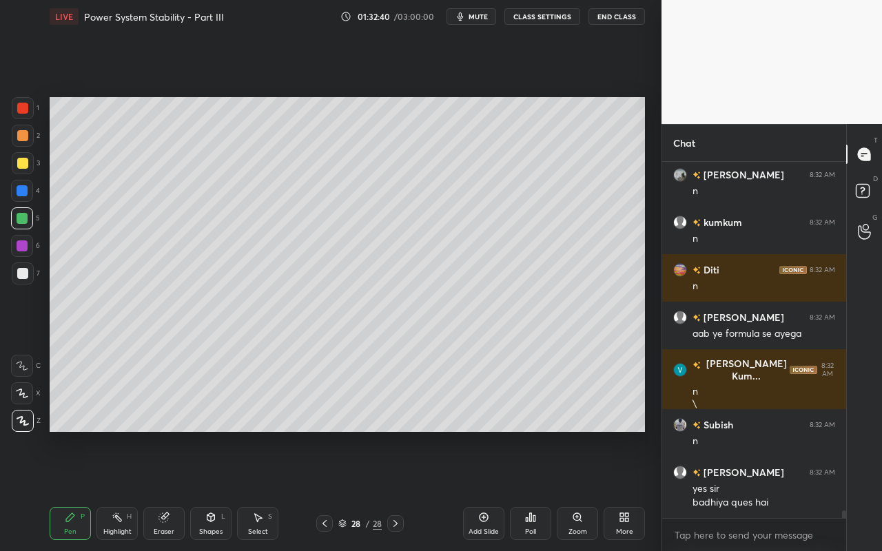
click at [81, 490] on div "Pen P" at bounding box center [70, 523] width 41 height 33
drag, startPoint x: 26, startPoint y: 139, endPoint x: 46, endPoint y: 146, distance: 22.0
click at [28, 139] on div at bounding box center [23, 136] width 22 height 22
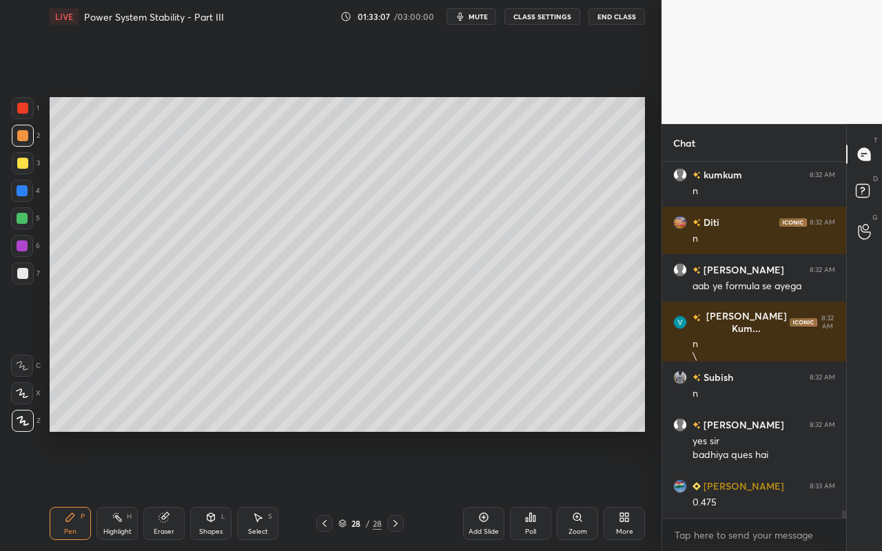
click at [210, 490] on div "Shapes L" at bounding box center [210, 523] width 41 height 33
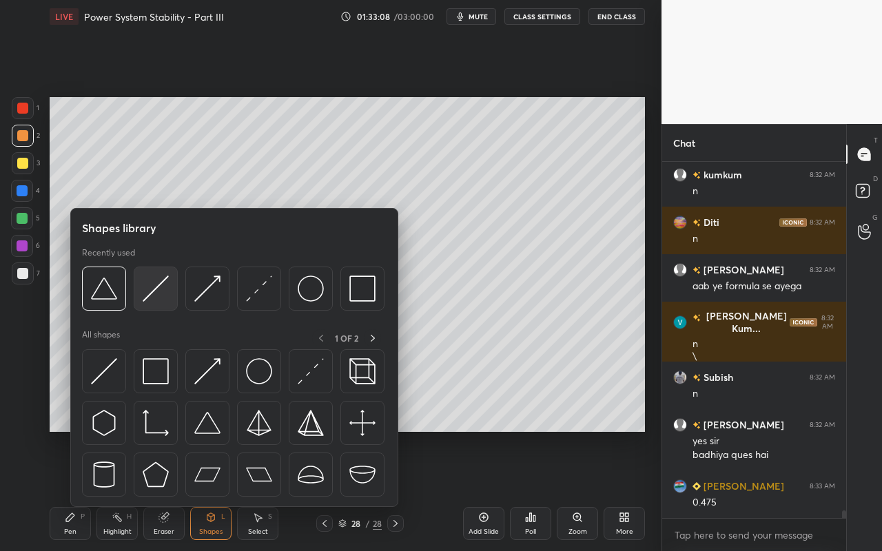
click at [162, 297] on img at bounding box center [156, 289] width 26 height 26
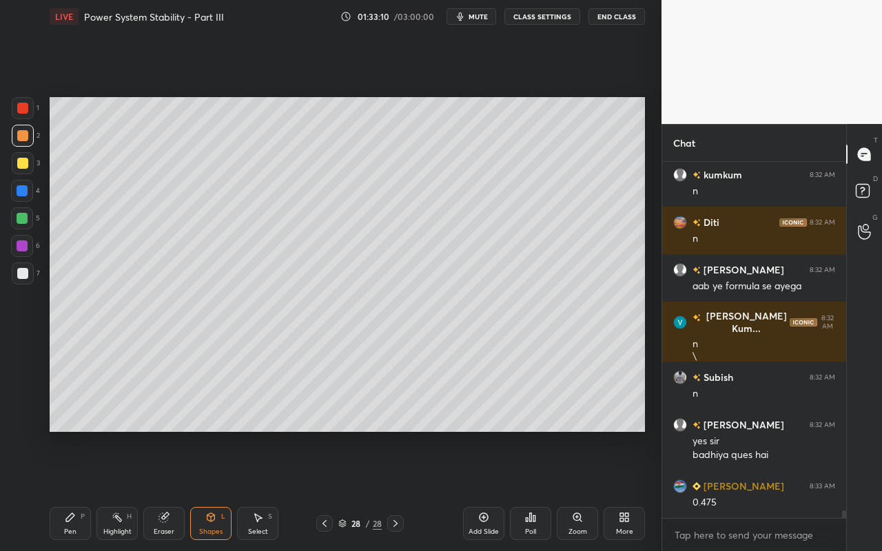
drag, startPoint x: 112, startPoint y: 523, endPoint x: 168, endPoint y: 440, distance: 100.7
click at [117, 490] on div "Highlight H" at bounding box center [116, 523] width 41 height 33
click at [70, 490] on icon at bounding box center [70, 517] width 11 height 11
click at [207, 490] on div "Shapes" at bounding box center [210, 532] width 23 height 7
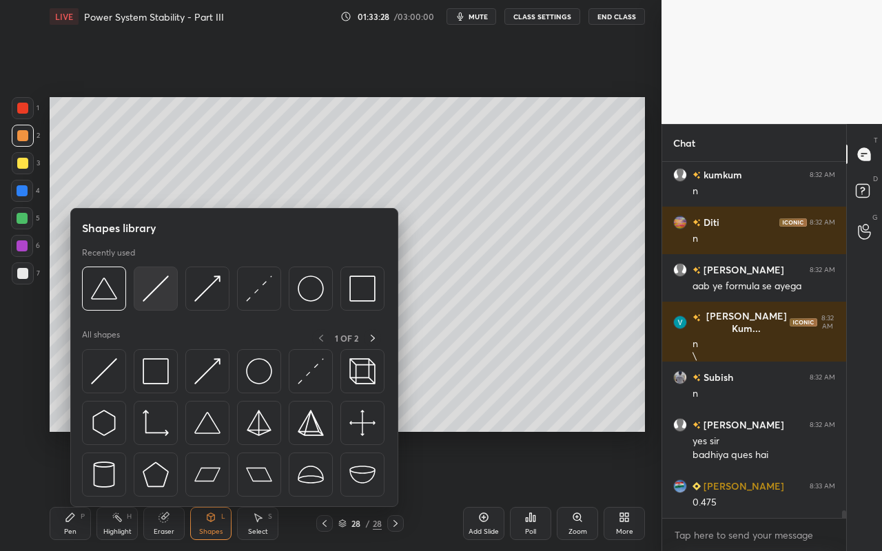
click at [159, 307] on div at bounding box center [156, 289] width 44 height 44
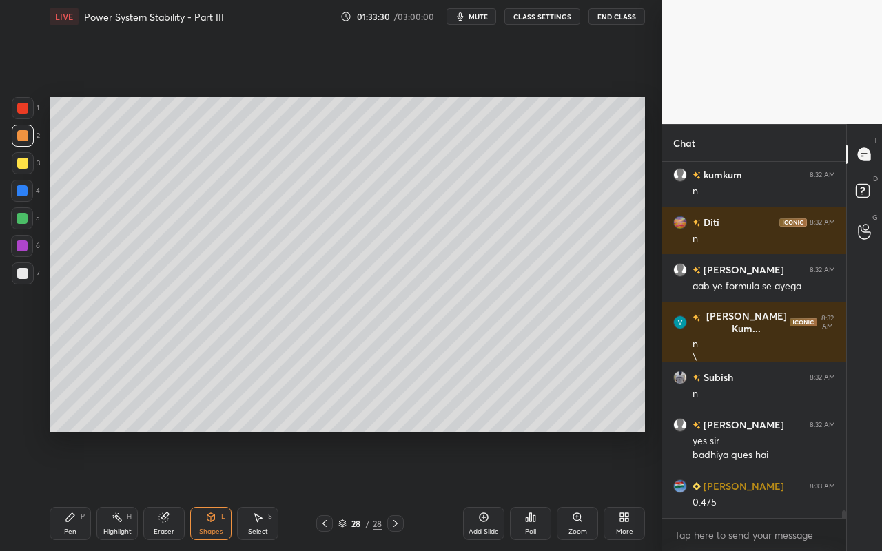
drag, startPoint x: 64, startPoint y: 525, endPoint x: 103, endPoint y: 491, distance: 51.8
click at [64, 490] on div "Pen P" at bounding box center [70, 523] width 41 height 33
drag, startPoint x: 272, startPoint y: 526, endPoint x: 270, endPoint y: 502, distance: 24.2
click at [272, 490] on div "Select S" at bounding box center [257, 523] width 41 height 33
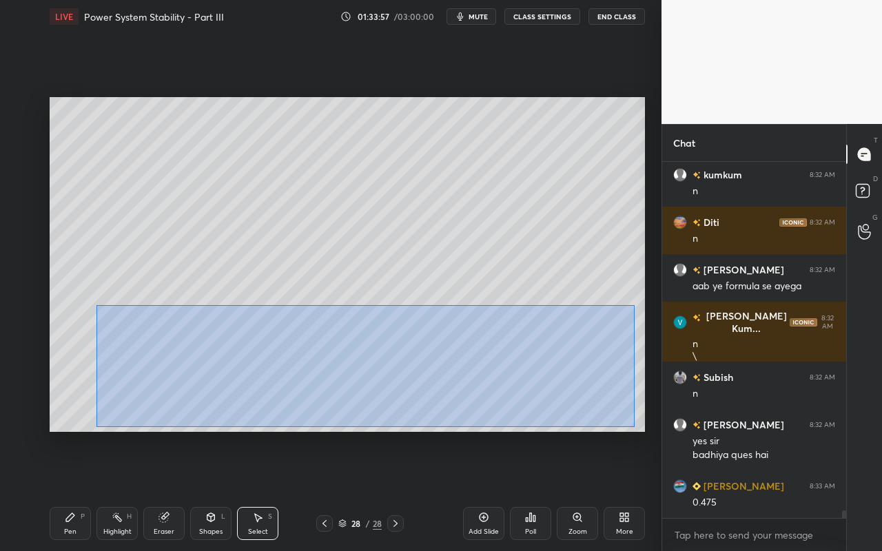
drag, startPoint x: 96, startPoint y: 305, endPoint x: 626, endPoint y: 423, distance: 543.1
click at [631, 427] on div "0 ° Undo Copy Paste here Duplicate Duplicate to new slide Delete" at bounding box center [348, 264] width 596 height 335
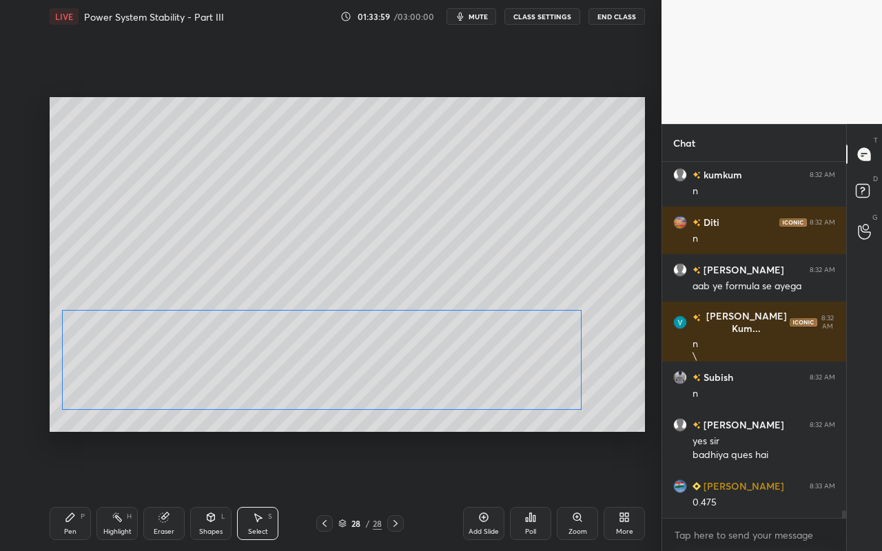
drag, startPoint x: 564, startPoint y: 404, endPoint x: 516, endPoint y: 394, distance: 48.5
click at [515, 400] on div "0 ° Undo Copy Paste here Duplicate Duplicate to new slide Delete" at bounding box center [348, 264] width 596 height 335
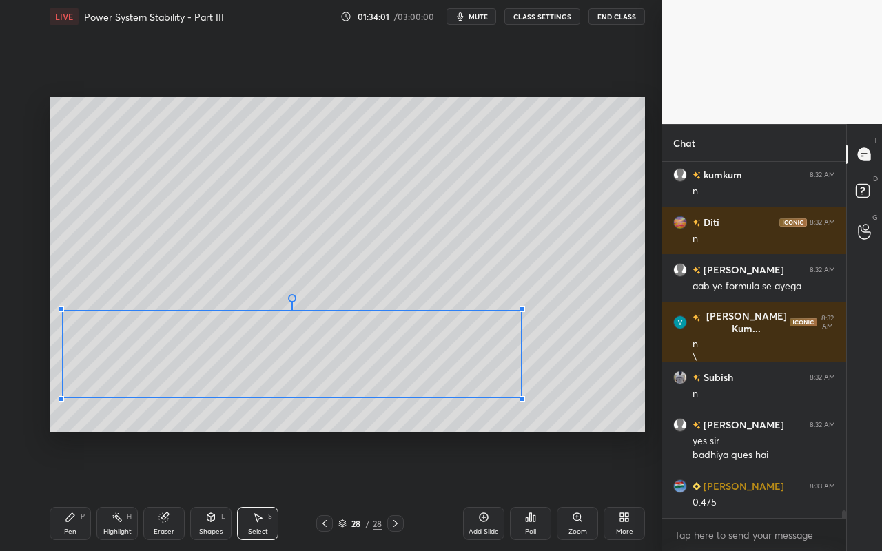
drag, startPoint x: 582, startPoint y: 411, endPoint x: 429, endPoint y: 410, distance: 152.3
click at [520, 397] on div at bounding box center [523, 399] width 6 height 6
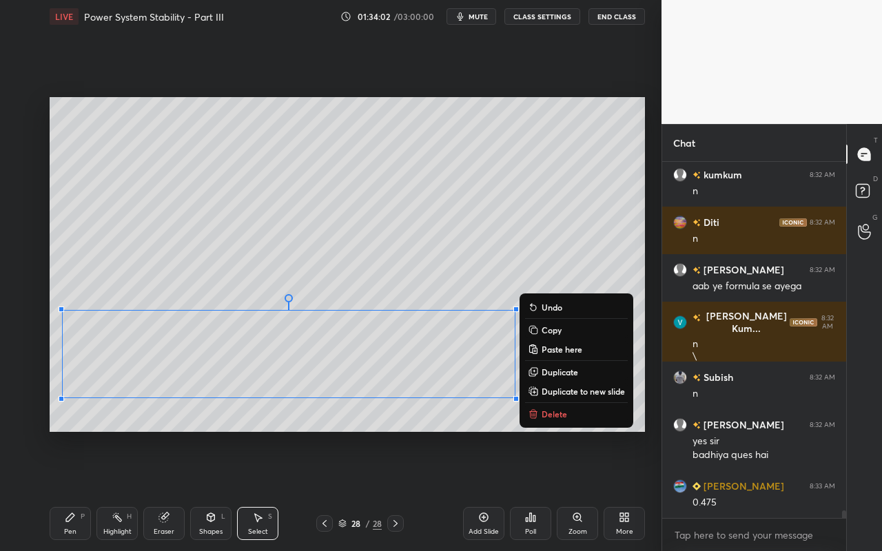
click at [70, 490] on div "Pen P" at bounding box center [70, 523] width 41 height 33
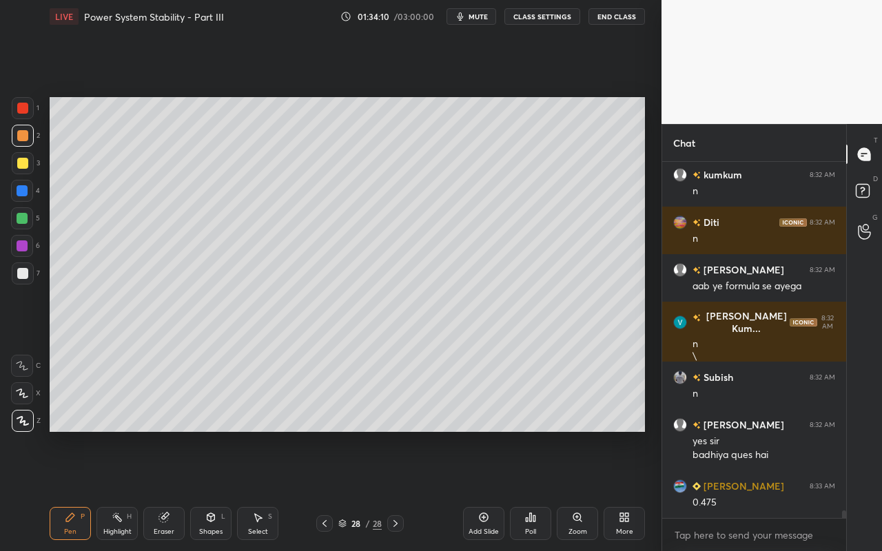
scroll to position [17037, 0]
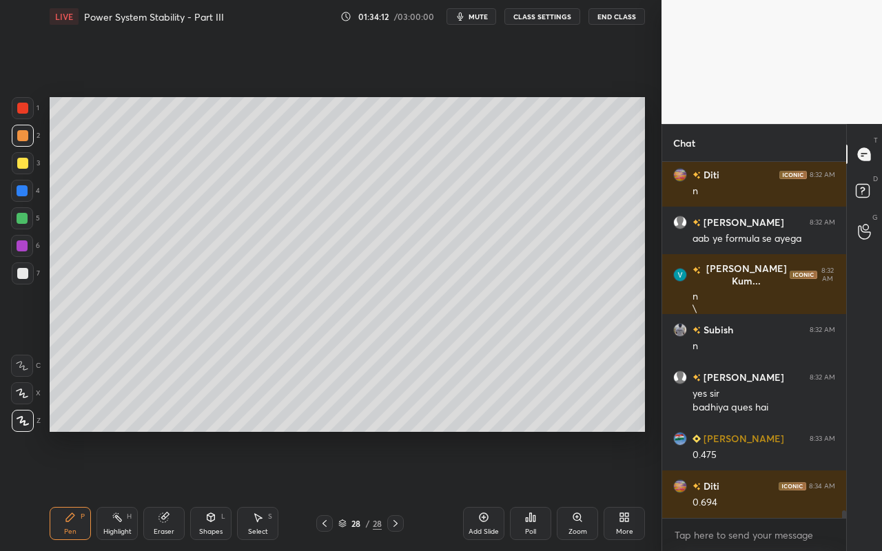
drag, startPoint x: 63, startPoint y: 516, endPoint x: 104, endPoint y: 475, distance: 58.0
click at [67, 490] on div "Pen P" at bounding box center [70, 523] width 41 height 33
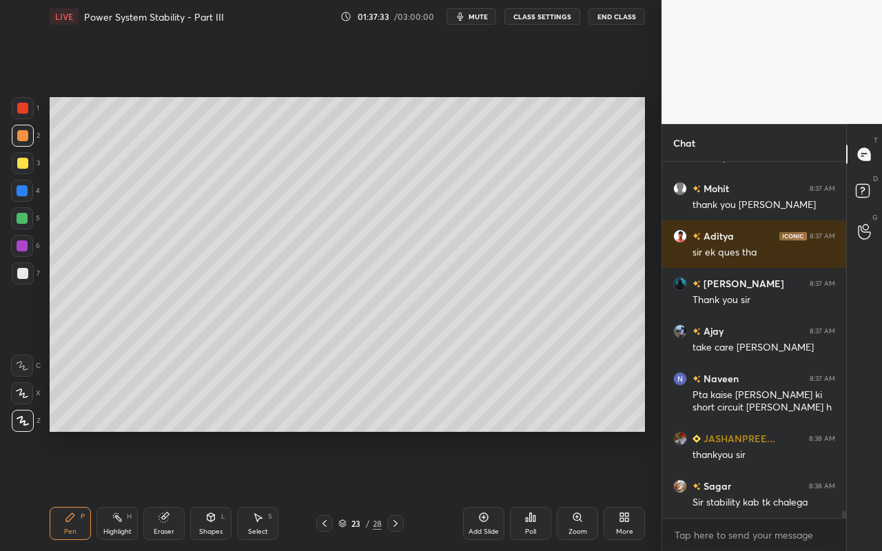
scroll to position [19006, 0]
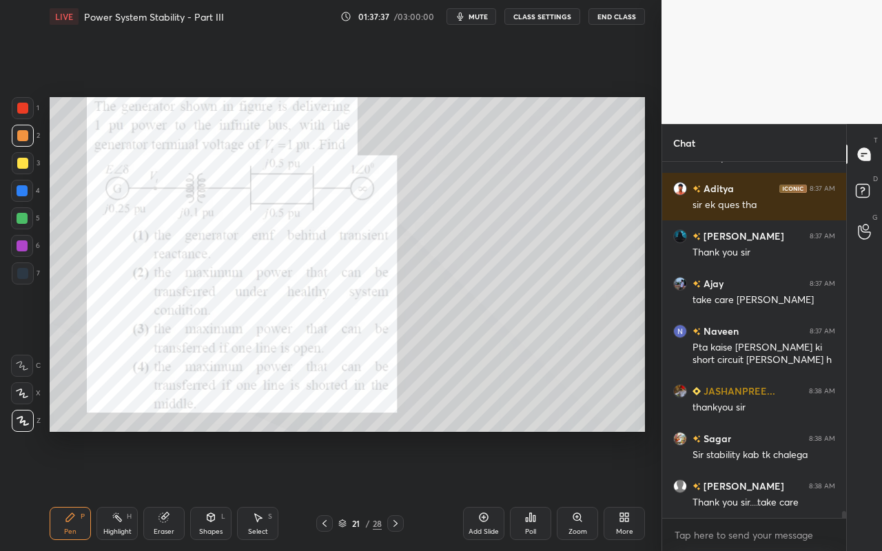
click at [119, 490] on div "Highlight H" at bounding box center [116, 523] width 41 height 33
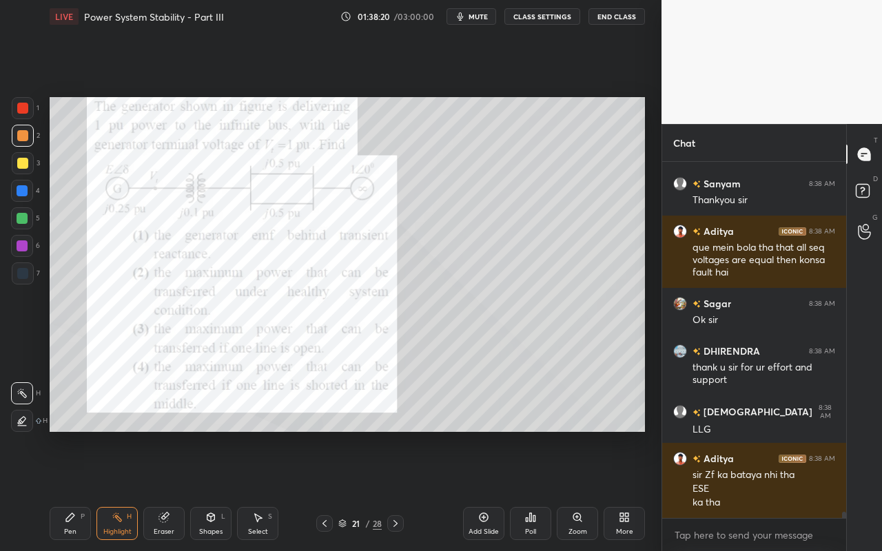
scroll to position [19356, 0]
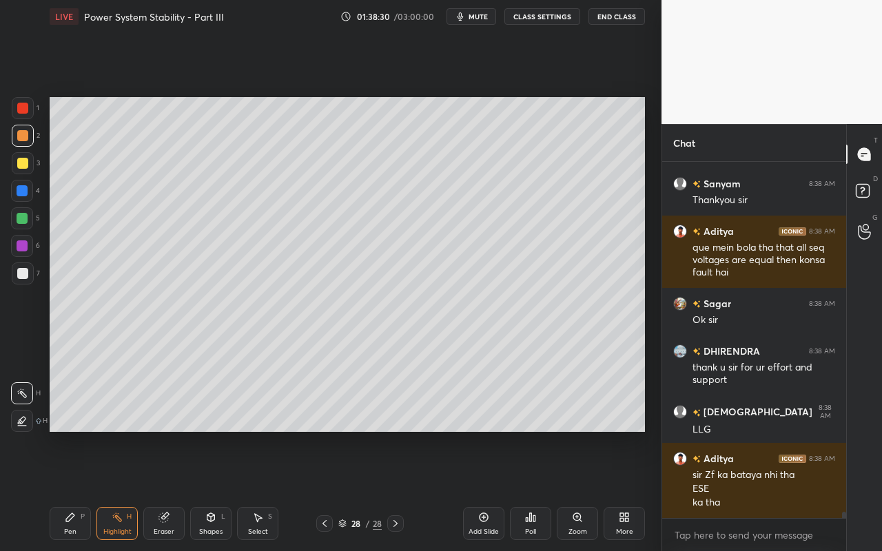
click at [482, 490] on div "Add Slide" at bounding box center [484, 532] width 30 height 7
click at [117, 490] on div "Highlight" at bounding box center [117, 532] width 28 height 7
drag, startPoint x: 74, startPoint y: 521, endPoint x: 133, endPoint y: 434, distance: 105.3
click at [77, 490] on div "Pen P" at bounding box center [70, 523] width 41 height 33
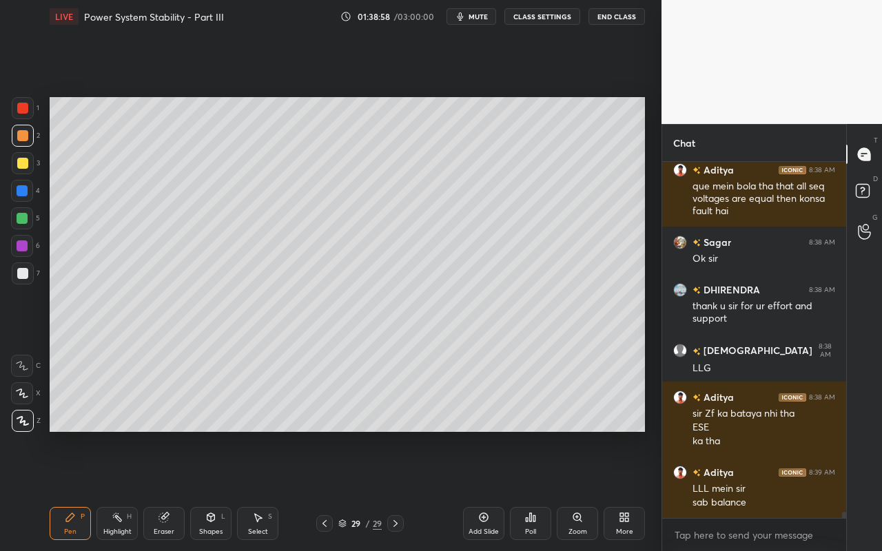
scroll to position [19431, 0]
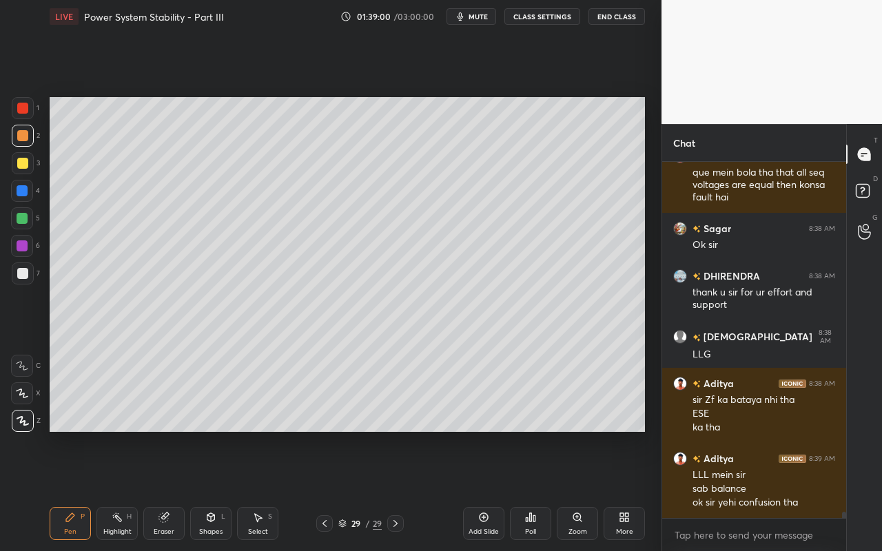
click at [259, 490] on div "Select S" at bounding box center [257, 523] width 41 height 33
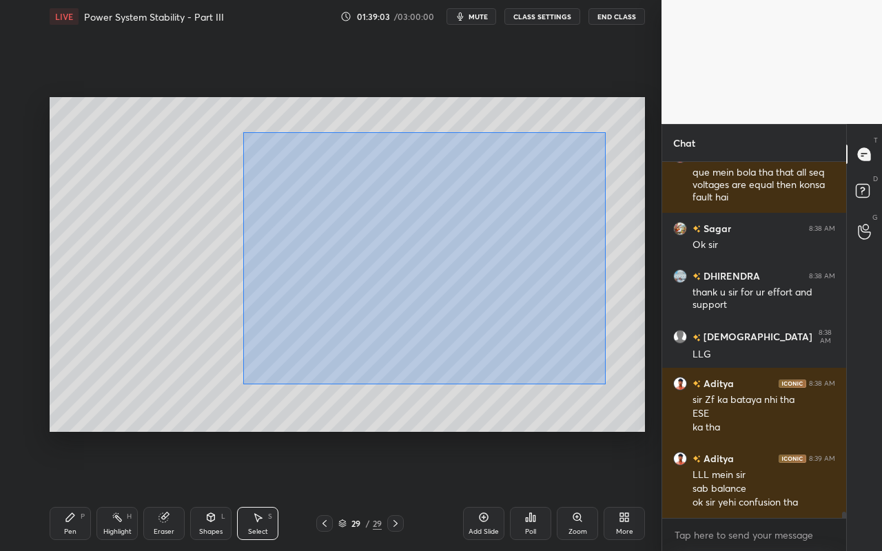
drag, startPoint x: 248, startPoint y: 145, endPoint x: 580, endPoint y: 364, distance: 397.0
click at [604, 384] on div "0 ° Undo Copy Paste here Duplicate Duplicate to new slide Delete" at bounding box center [348, 264] width 596 height 335
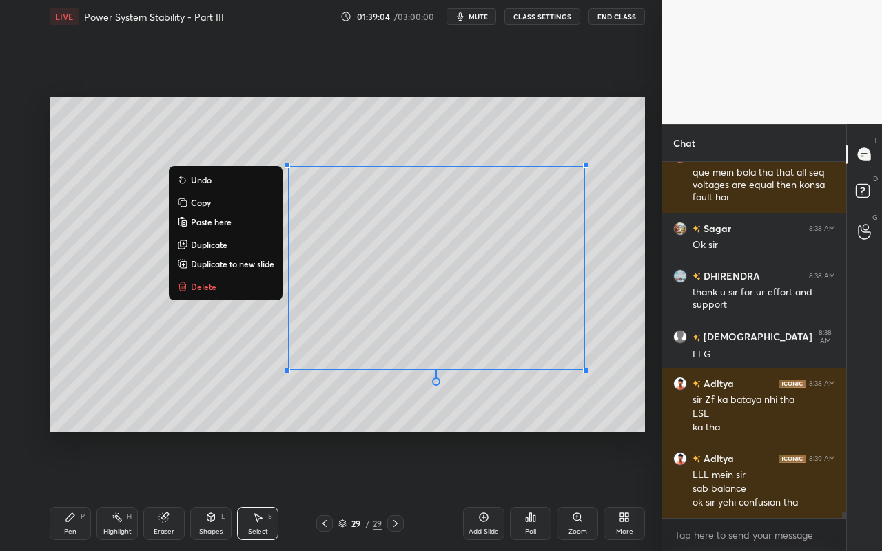
click at [225, 288] on button "Delete" at bounding box center [225, 286] width 103 height 17
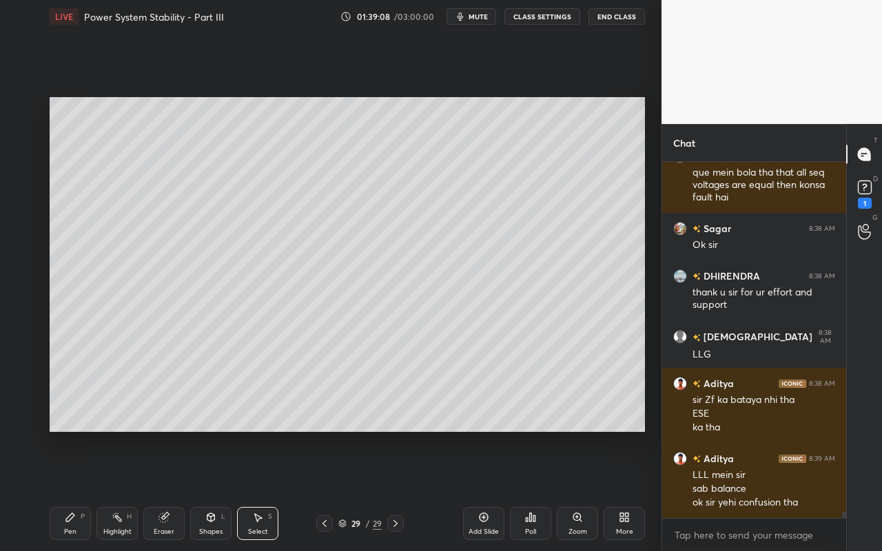
scroll to position [19490, 0]
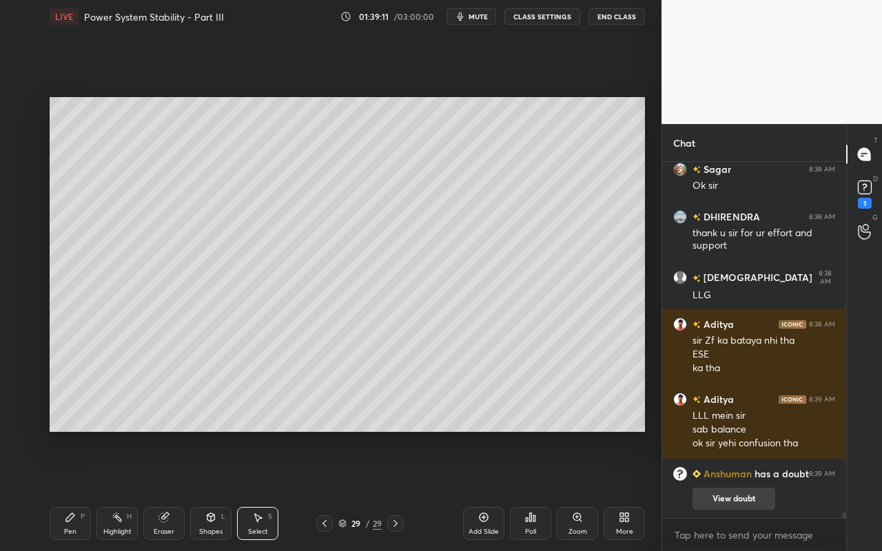
click at [764, 490] on button "View doubt" at bounding box center [734, 499] width 83 height 22
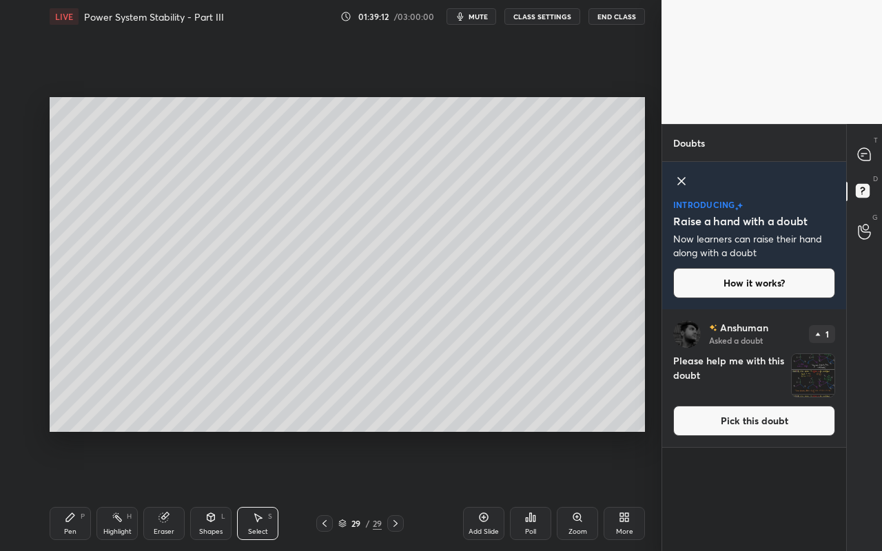
click at [747, 423] on button "Pick this doubt" at bounding box center [754, 421] width 162 height 30
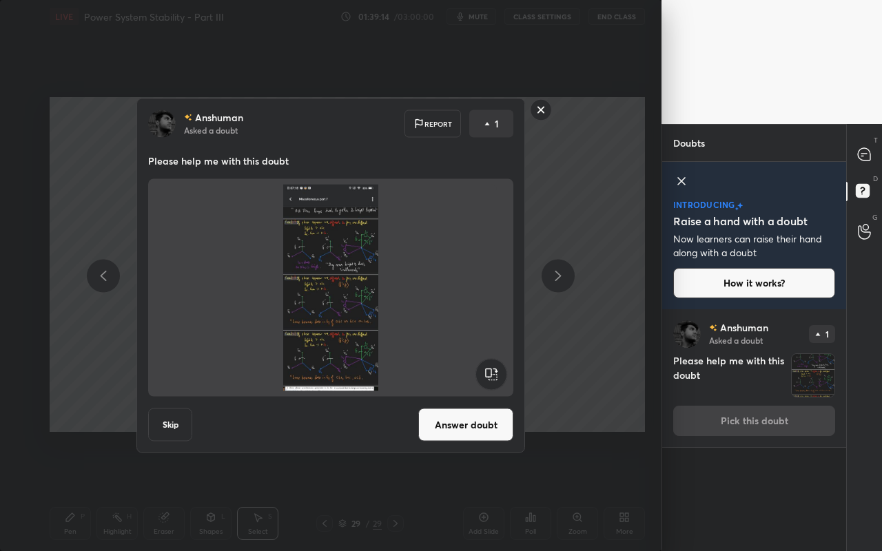
click at [458, 433] on button "Answer doubt" at bounding box center [465, 425] width 95 height 33
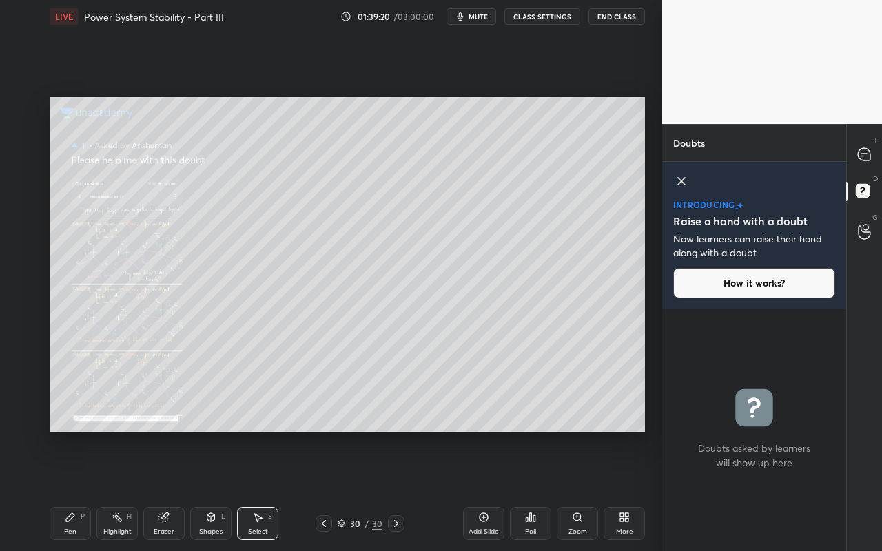
click at [559, 490] on div "Zoom" at bounding box center [577, 523] width 41 height 33
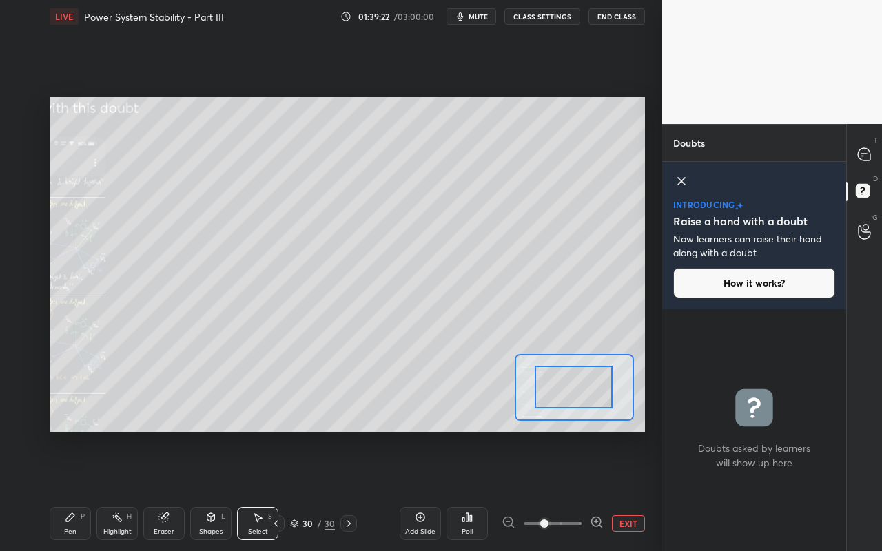
drag, startPoint x: 594, startPoint y: 396, endPoint x: 509, endPoint y: 393, distance: 85.5
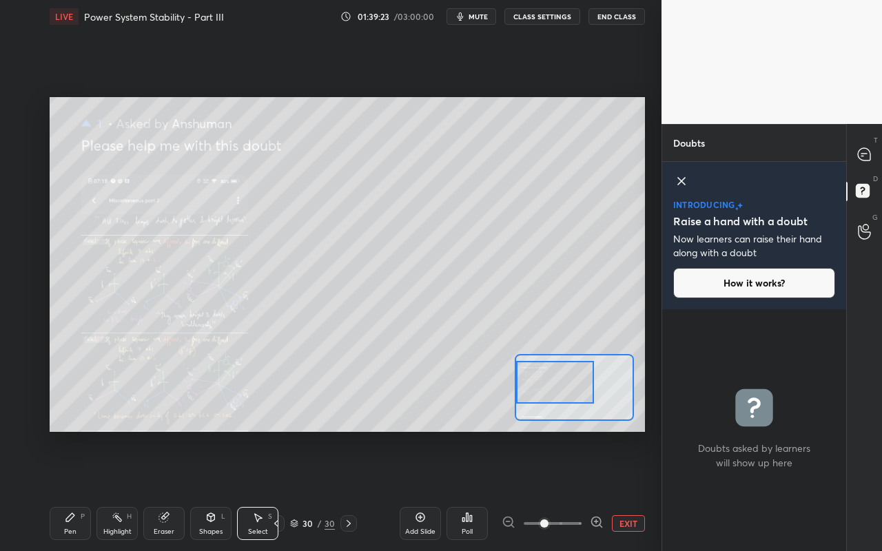
drag, startPoint x: 584, startPoint y: 391, endPoint x: 476, endPoint y: 386, distance: 108.3
click at [476, 386] on div "0 ° Undo Copy Paste here Duplicate Duplicate to new slide Delete Setting up you…" at bounding box center [348, 264] width 596 height 335
click at [595, 490] on icon at bounding box center [596, 522] width 3 height 0
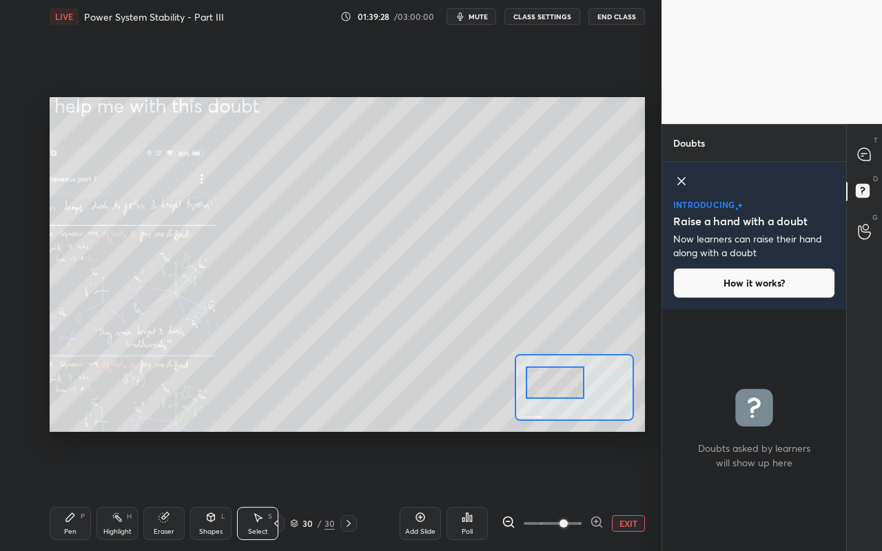
click at [595, 490] on icon at bounding box center [596, 522] width 3 height 0
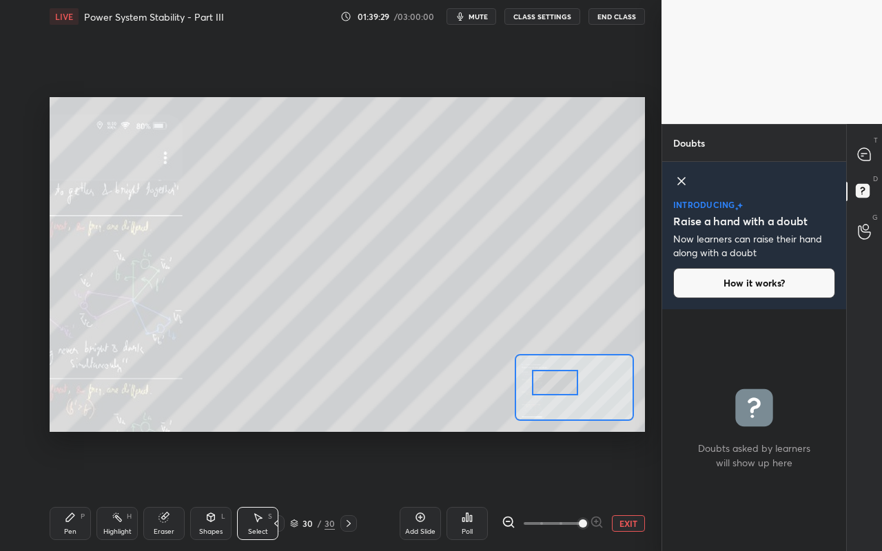
click at [587, 490] on span at bounding box center [583, 524] width 8 height 8
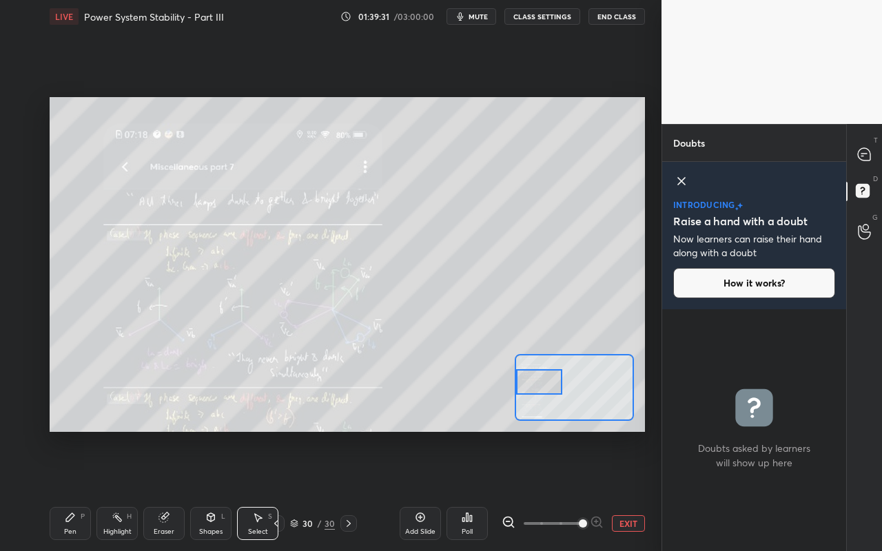
drag, startPoint x: 559, startPoint y: 381, endPoint x: 488, endPoint y: 380, distance: 71.0
click at [488, 380] on div "0 ° Undo Copy Paste here Duplicate Duplicate to new slide Delete Setting up you…" at bounding box center [348, 264] width 596 height 335
click at [868, 153] on icon at bounding box center [864, 154] width 12 height 12
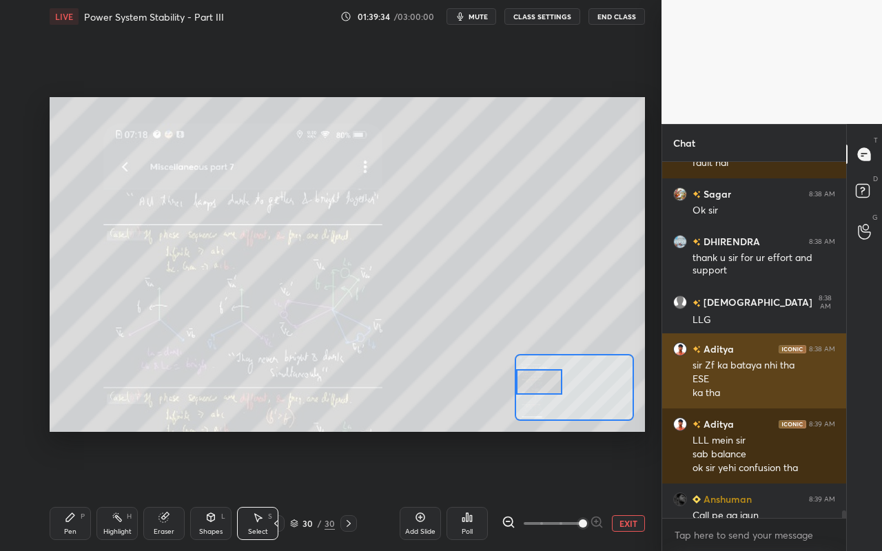
scroll to position [16979, 0]
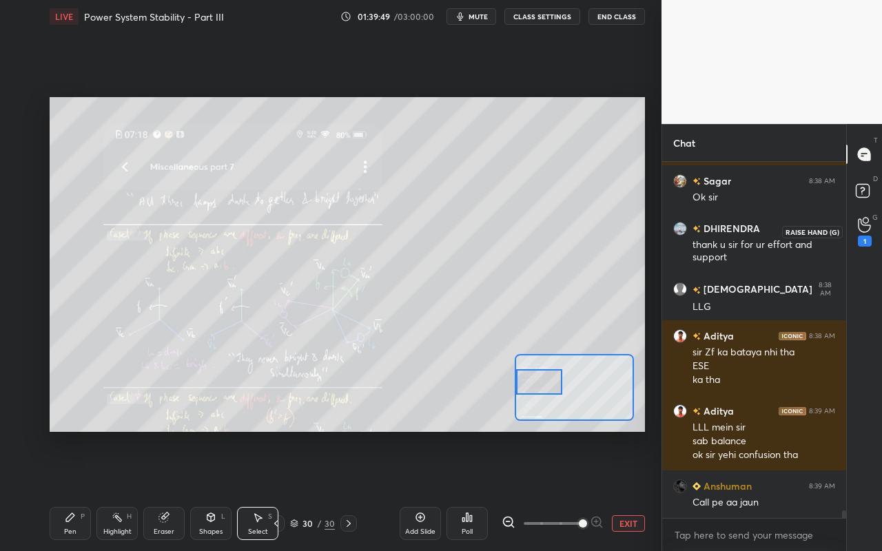
click at [866, 218] on icon at bounding box center [864, 225] width 13 height 16
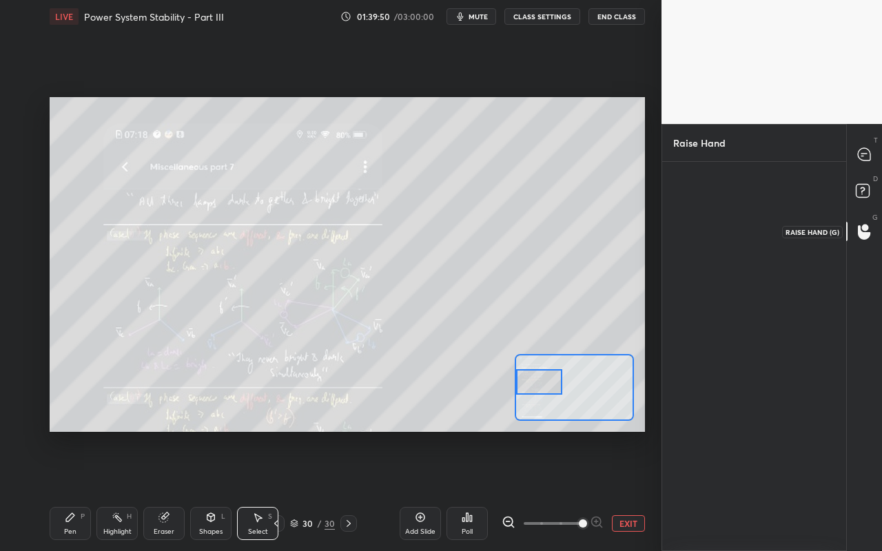
scroll to position [5, 5]
click at [704, 220] on img "grid" at bounding box center [700, 211] width 28 height 28
click at [697, 260] on button "INVITE" at bounding box center [700, 257] width 41 height 18
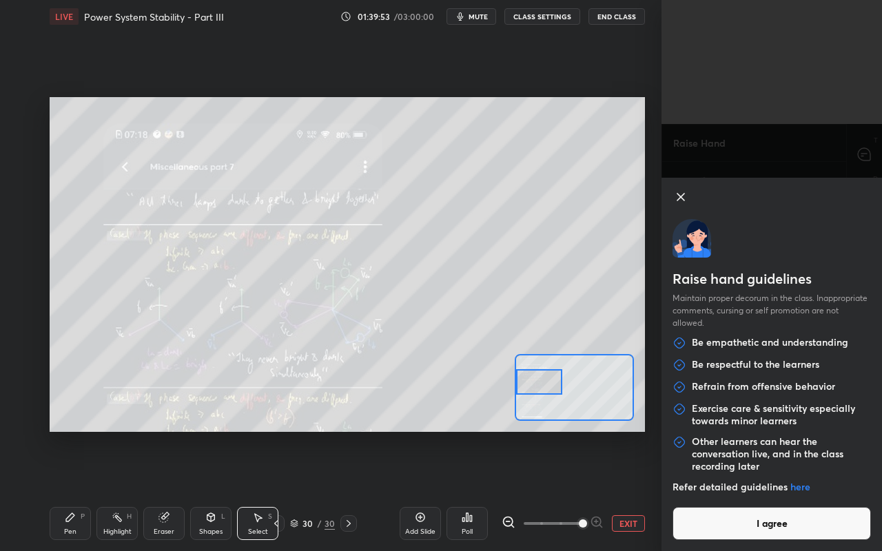
click at [793, 490] on button "I agree" at bounding box center [772, 523] width 199 height 33
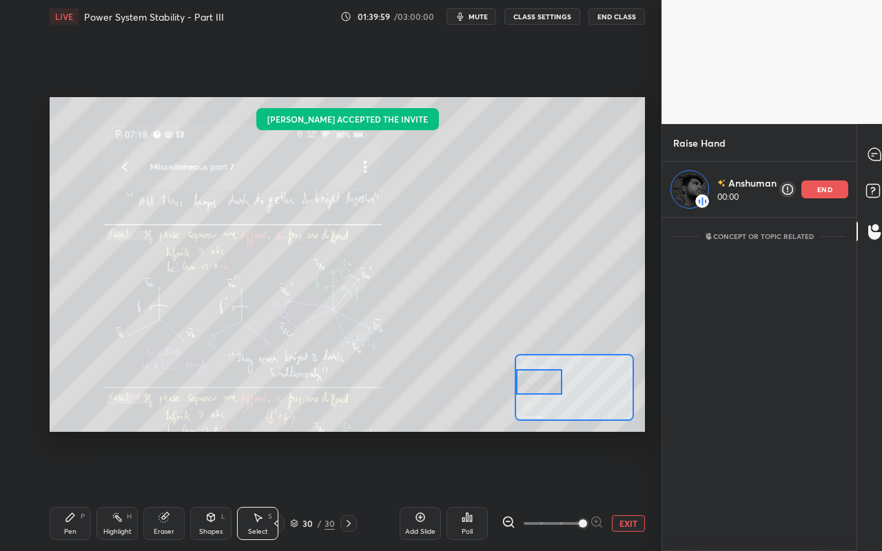
scroll to position [329, 190]
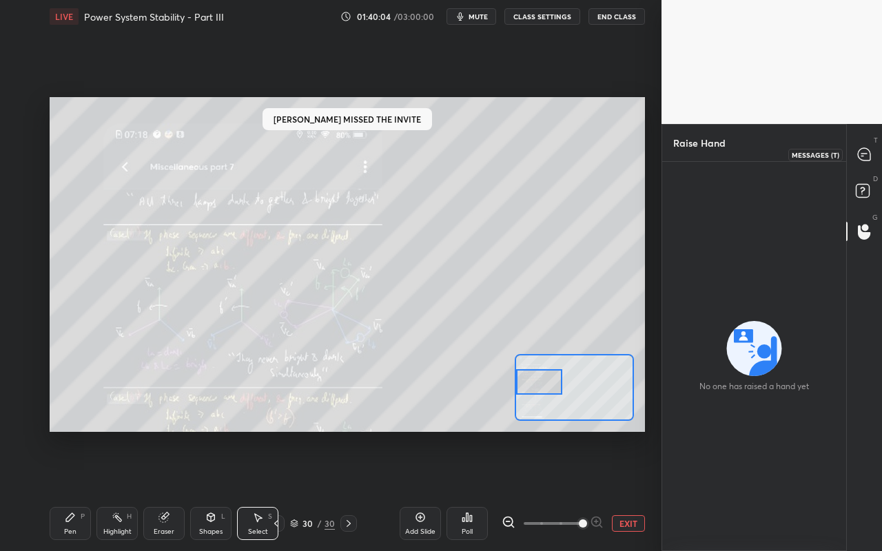
click at [865, 154] on icon at bounding box center [864, 154] width 12 height 12
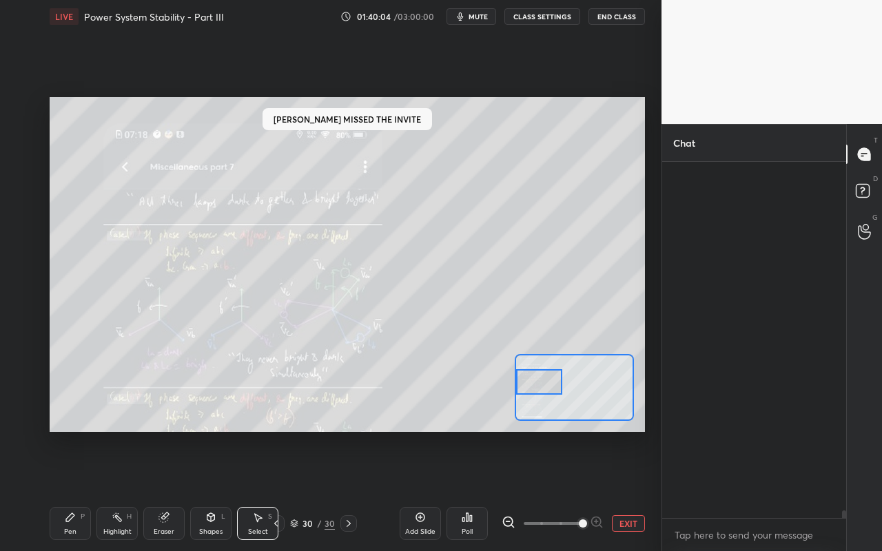
scroll to position [352, 180]
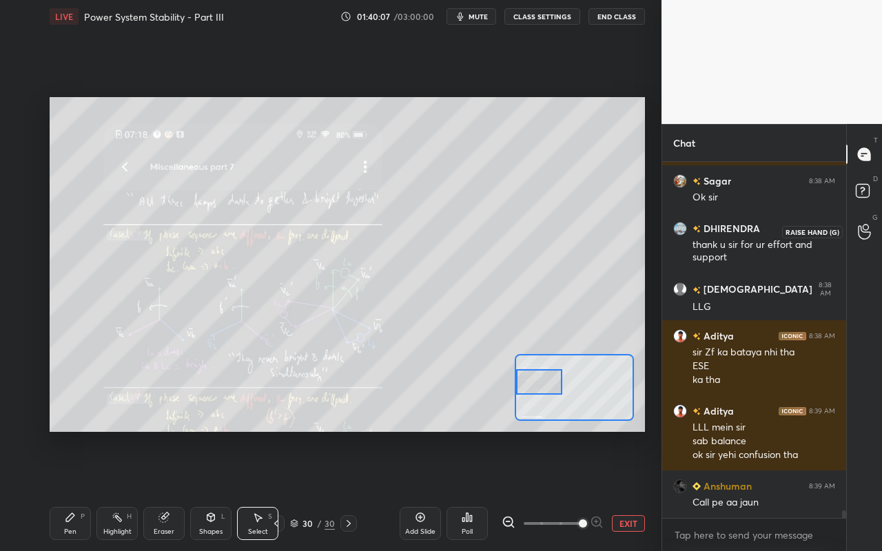
click at [861, 230] on icon at bounding box center [864, 232] width 13 height 16
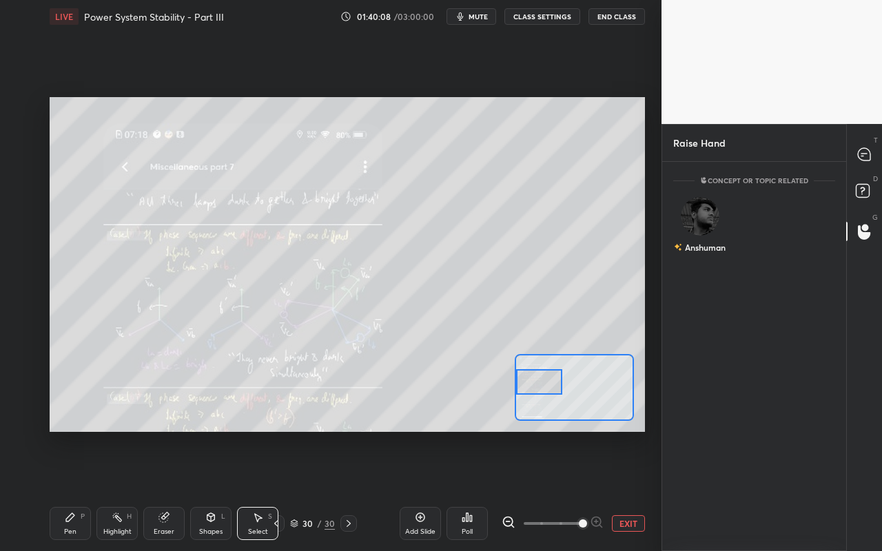
scroll to position [385, 180]
click at [701, 252] on div "Anshuman" at bounding box center [700, 228] width 54 height 80
click at [701, 255] on button "INVITE" at bounding box center [700, 257] width 41 height 18
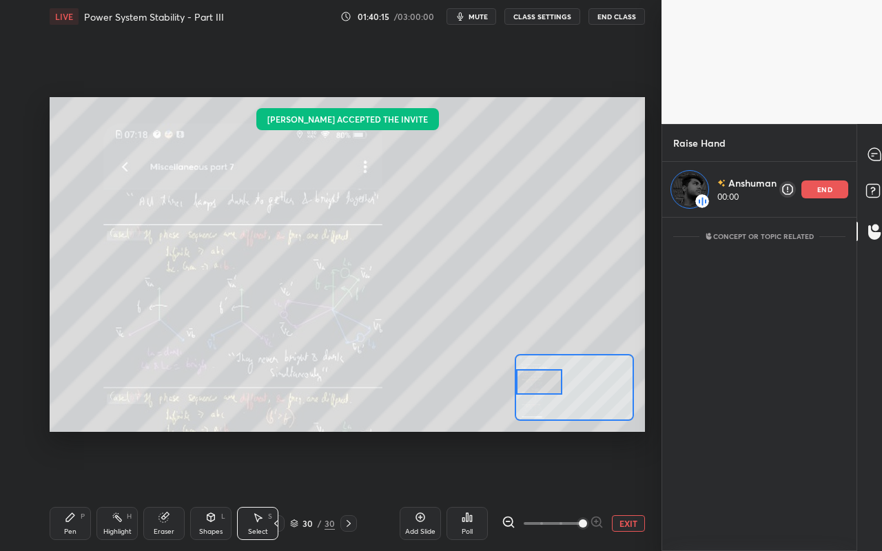
scroll to position [329, 190]
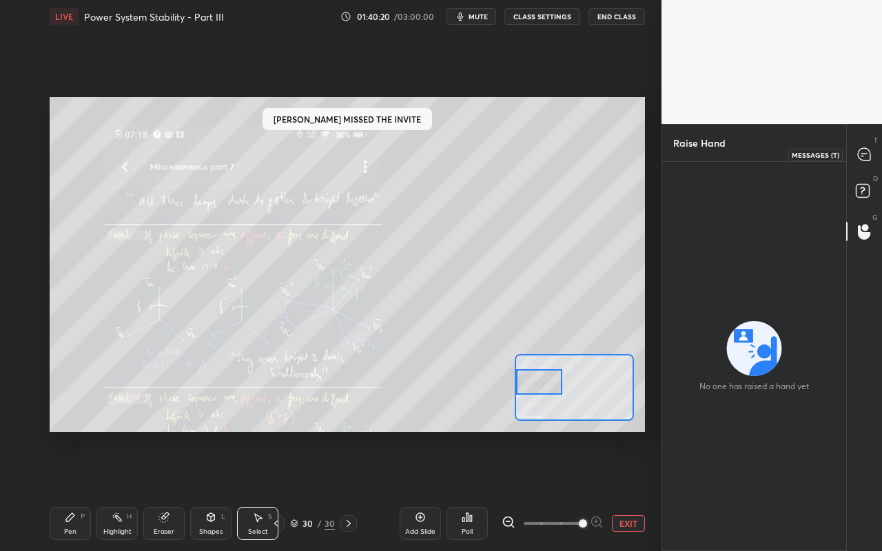
click at [865, 154] on icon at bounding box center [865, 154] width 6 height 0
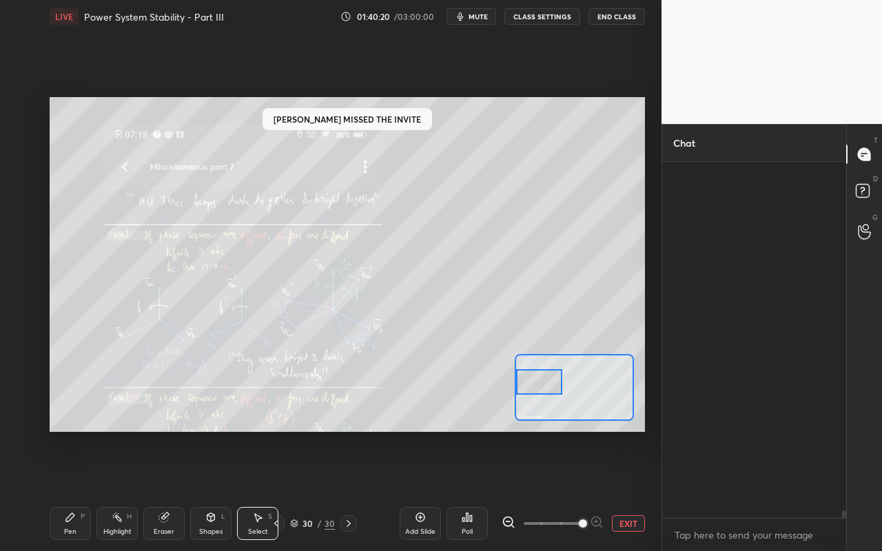
scroll to position [352, 180]
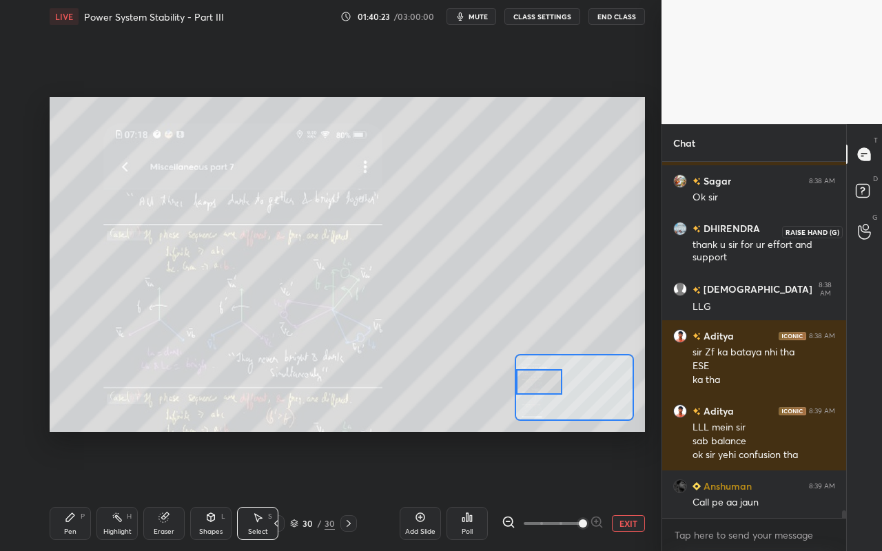
click at [866, 227] on icon at bounding box center [864, 232] width 13 height 16
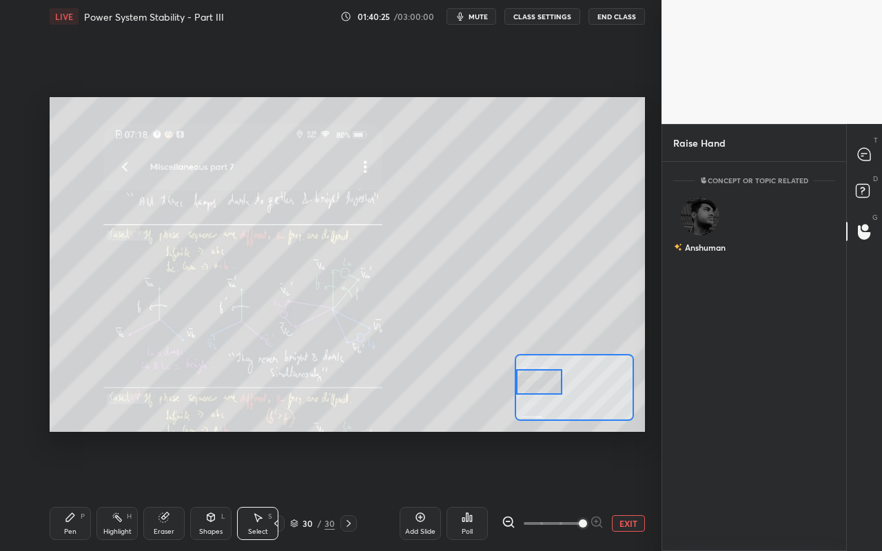
scroll to position [385, 180]
click at [704, 265] on div "Anshuman" at bounding box center [700, 228] width 54 height 80
click at [704, 265] on div "[PERSON_NAME] INVITE" at bounding box center [700, 231] width 54 height 87
click at [701, 250] on button "INVITE" at bounding box center [700, 257] width 41 height 18
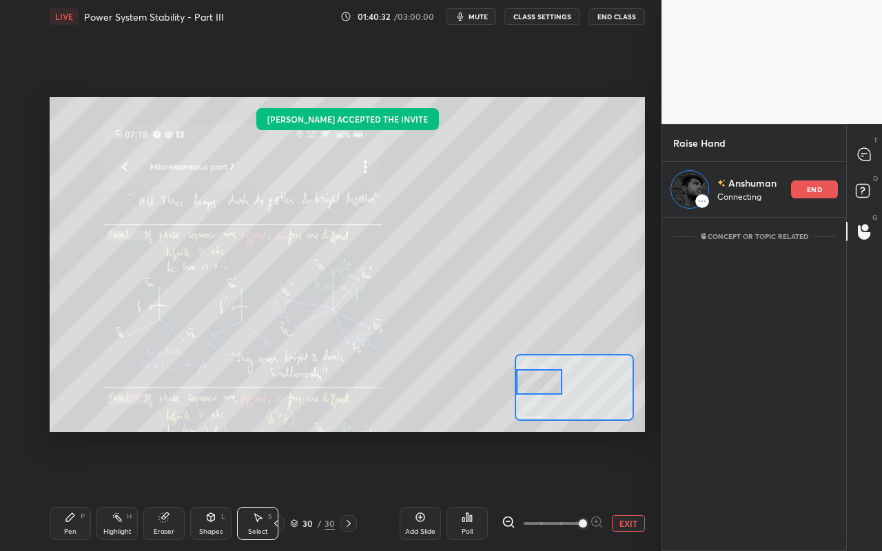
scroll to position [329, 190]
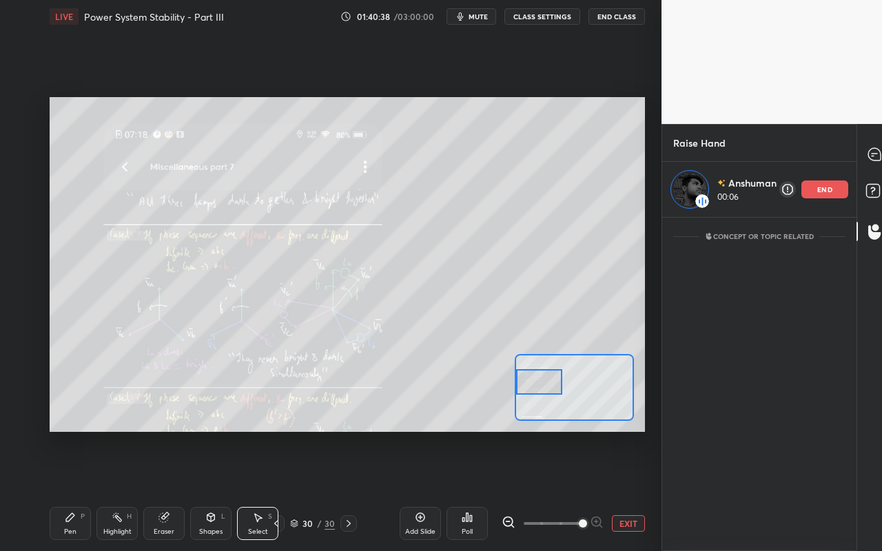
click at [124, 490] on div "Highlight" at bounding box center [117, 532] width 28 height 7
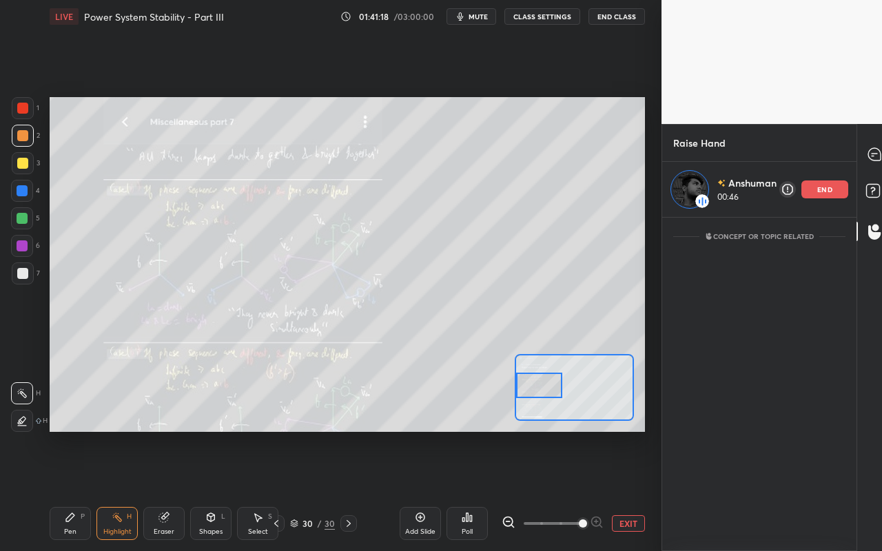
click at [553, 385] on div at bounding box center [539, 386] width 47 height 26
click at [70, 490] on div "Pen P" at bounding box center [70, 523] width 41 height 33
drag, startPoint x: 121, startPoint y: 519, endPoint x: 139, endPoint y: 477, distance: 45.7
click at [121, 490] on icon at bounding box center [117, 517] width 11 height 11
click at [525, 380] on div at bounding box center [539, 386] width 47 height 26
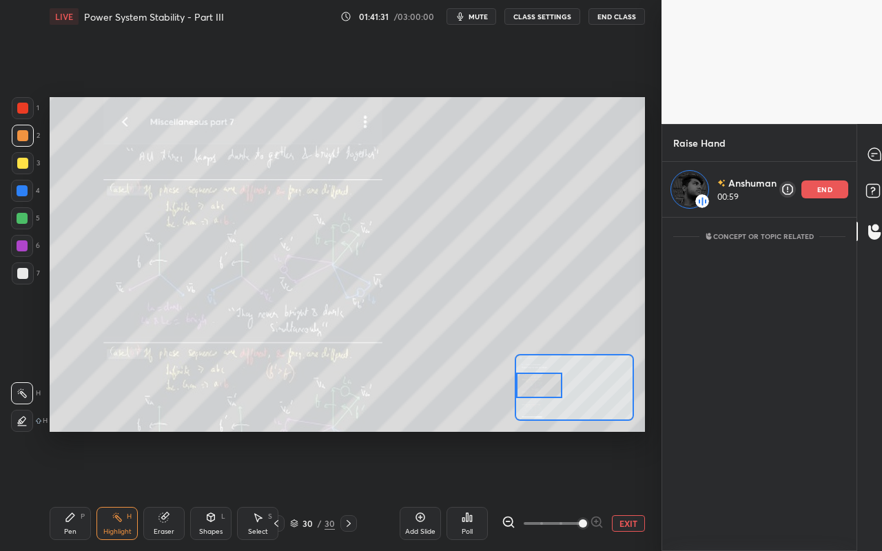
drag, startPoint x: 114, startPoint y: 527, endPoint x: 130, endPoint y: 454, distance: 75.4
click at [114, 490] on div "Highlight H" at bounding box center [116, 523] width 41 height 33
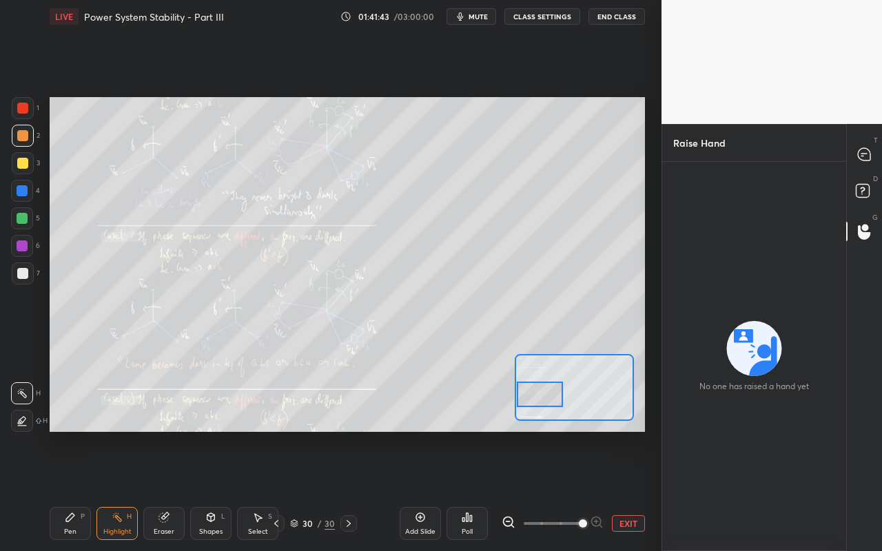
drag, startPoint x: 540, startPoint y: 382, endPoint x: 539, endPoint y: 389, distance: 6.9
click at [541, 390] on div at bounding box center [540, 395] width 47 height 26
click at [866, 159] on icon at bounding box center [864, 154] width 12 height 12
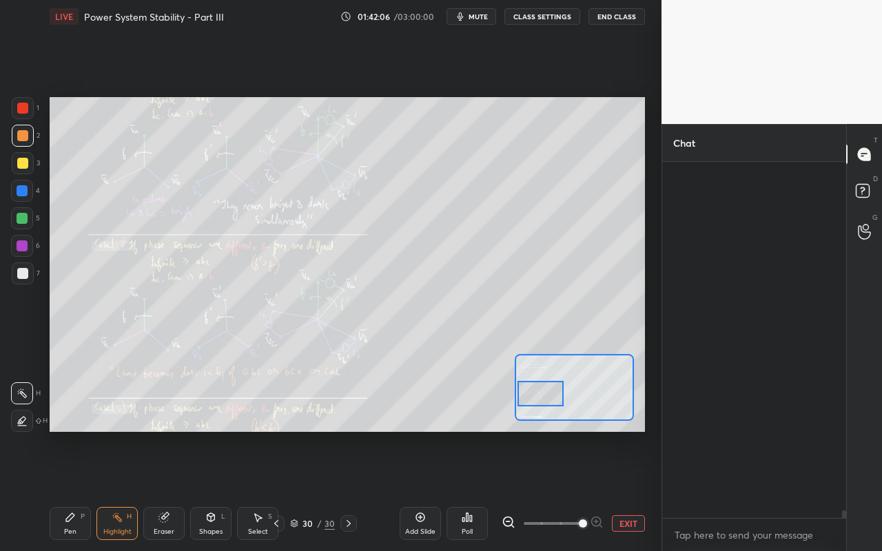
scroll to position [352, 180]
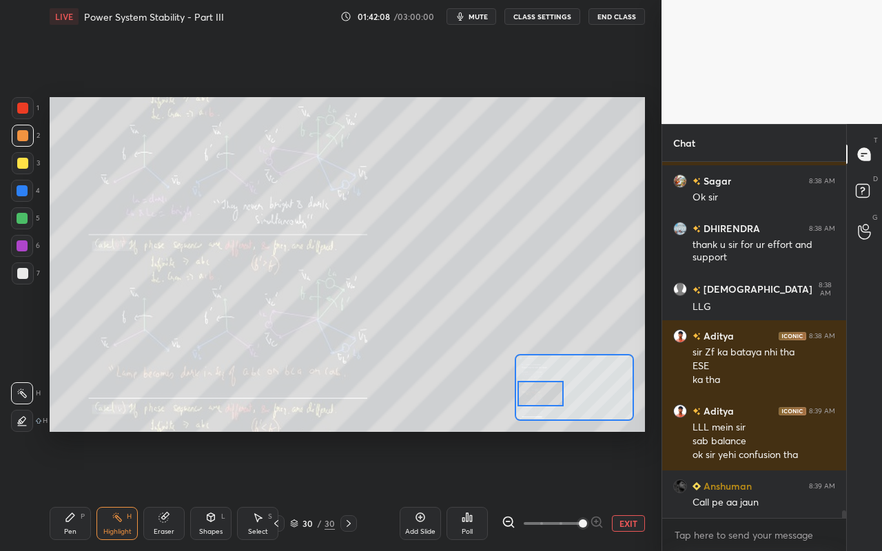
click at [118, 490] on div "Highlight H" at bounding box center [116, 523] width 41 height 33
click at [78, 490] on div "Pen P" at bounding box center [70, 523] width 41 height 33
click at [868, 221] on icon at bounding box center [864, 225] width 13 height 16
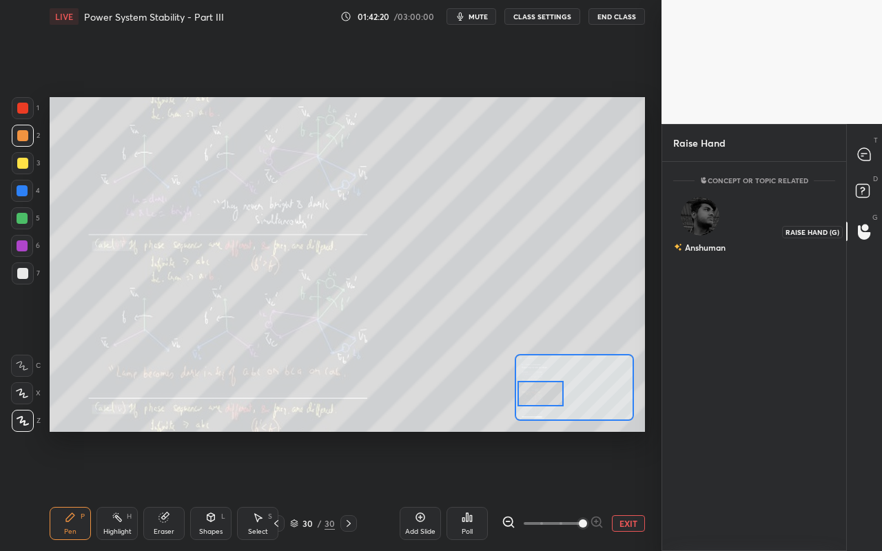
scroll to position [5, 5]
drag, startPoint x: 695, startPoint y: 215, endPoint x: 705, endPoint y: 251, distance: 37.1
click at [695, 215] on img "grid" at bounding box center [700, 211] width 28 height 28
drag, startPoint x: 703, startPoint y: 255, endPoint x: 704, endPoint y: 265, distance: 9.7
click at [703, 255] on button "INVITE" at bounding box center [700, 257] width 41 height 18
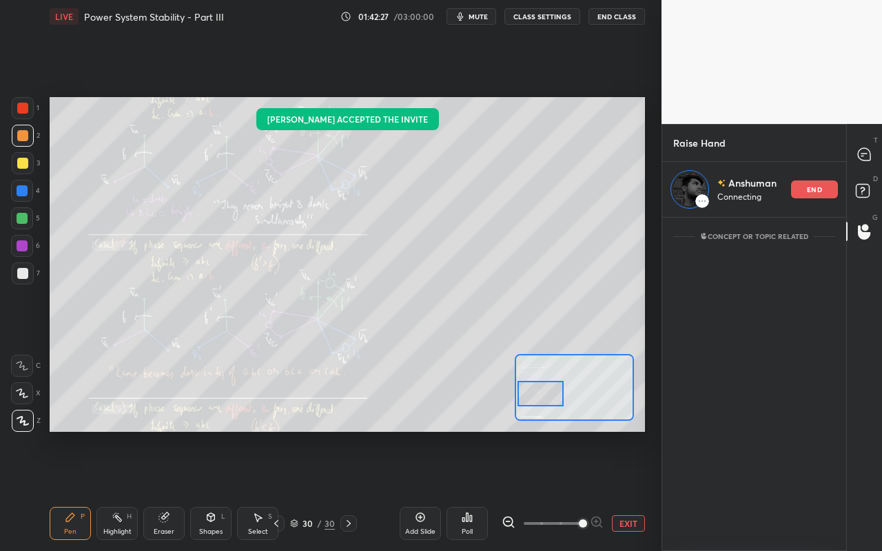
scroll to position [329, 190]
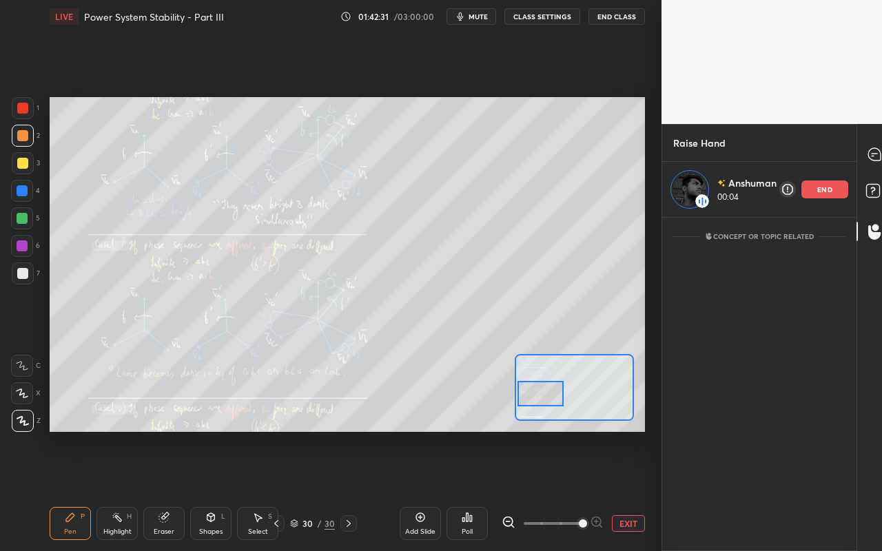
click at [120, 490] on div "Highlight" at bounding box center [117, 532] width 28 height 7
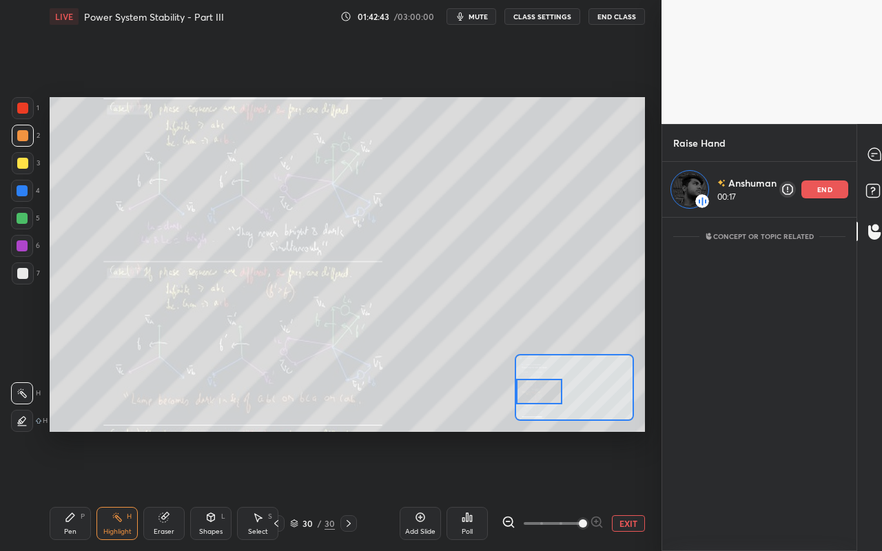
click at [536, 392] on div at bounding box center [539, 392] width 47 height 26
click at [540, 394] on div at bounding box center [539, 396] width 47 height 26
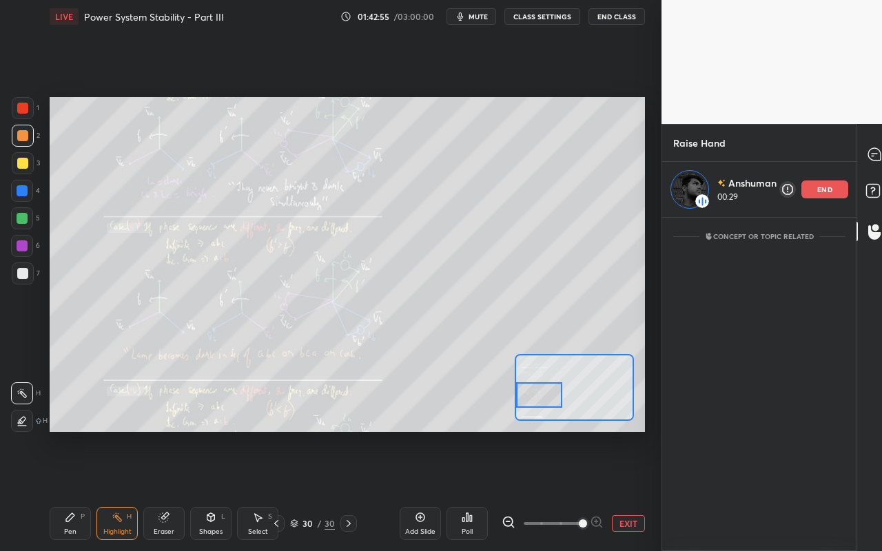
drag, startPoint x: 104, startPoint y: 518, endPoint x: 132, endPoint y: 476, distance: 50.7
click at [106, 490] on div "Highlight H" at bounding box center [116, 523] width 41 height 33
drag, startPoint x: 114, startPoint y: 528, endPoint x: 120, endPoint y: 501, distance: 27.4
click at [114, 490] on div "Highlight H" at bounding box center [116, 523] width 41 height 33
click at [830, 192] on p "end" at bounding box center [824, 189] width 15 height 7
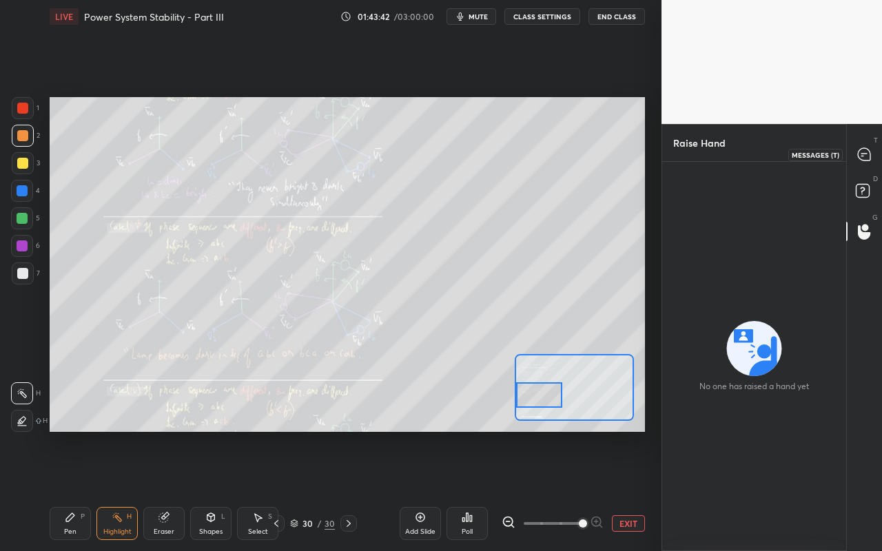
click at [866, 152] on icon at bounding box center [864, 154] width 12 height 12
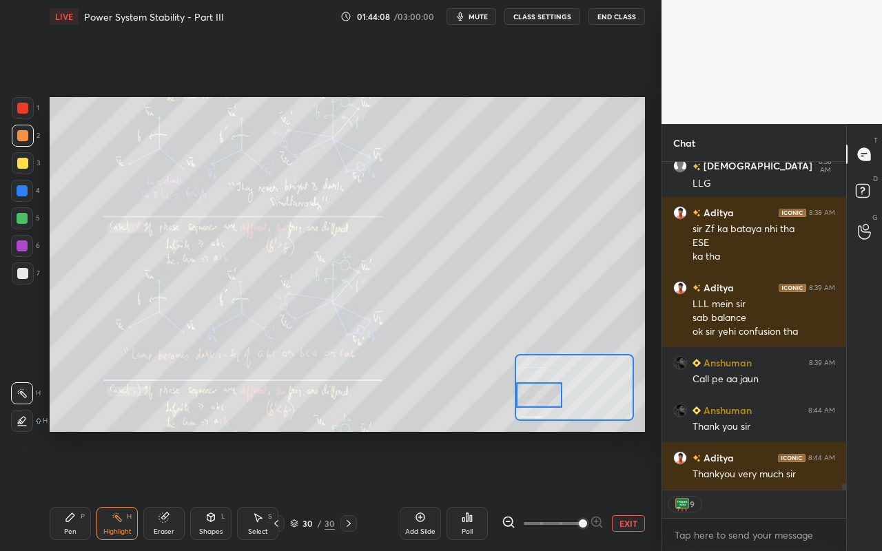
scroll to position [17150, 0]
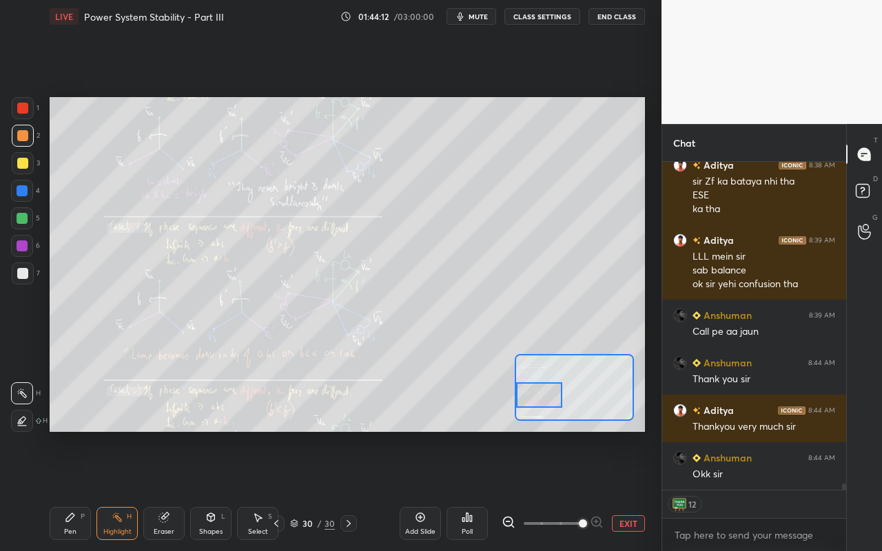
type textarea "x"
